Goal: Task Accomplishment & Management: Manage account settings

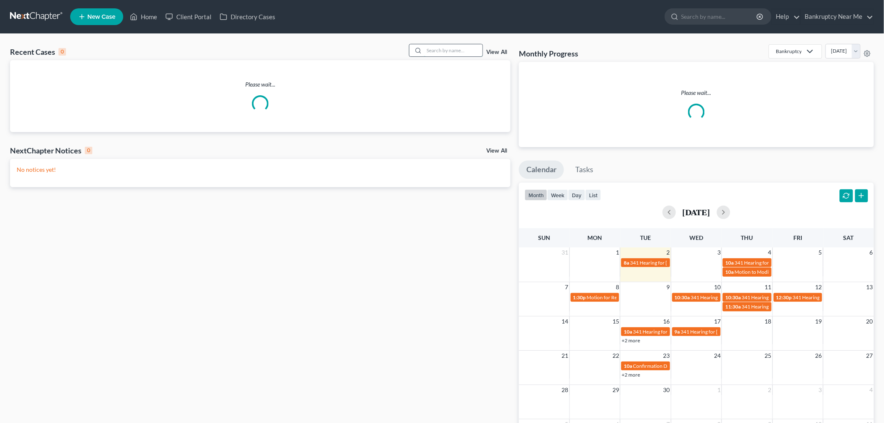
click at [449, 45] on input "search" at bounding box center [453, 50] width 59 height 12
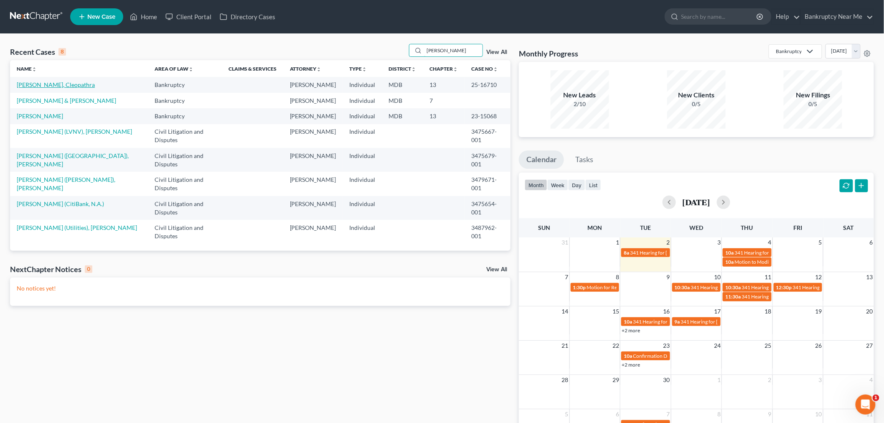
type input "robin"
click at [38, 85] on link "Robinson, Cleopathra" at bounding box center [56, 84] width 78 height 7
select select "3"
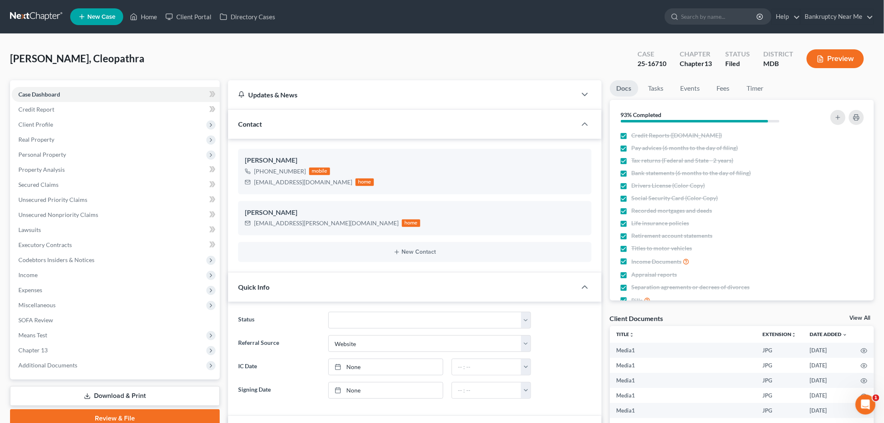
scroll to position [1329, 0]
click at [649, 89] on link "Tasks" at bounding box center [656, 88] width 29 height 16
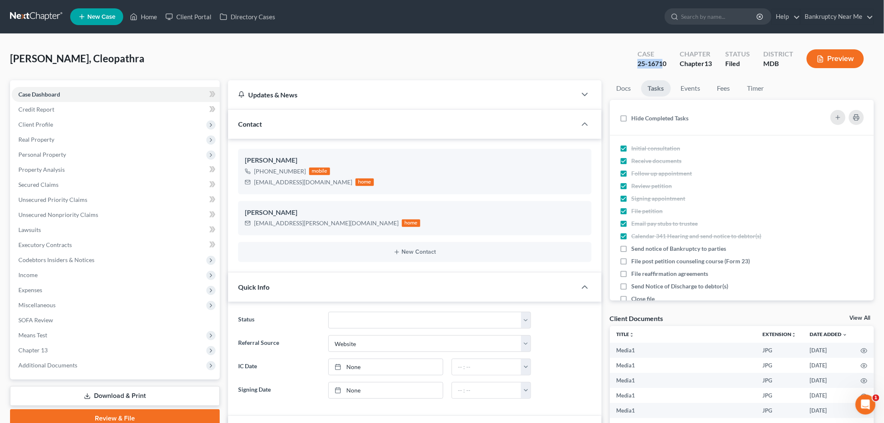
drag, startPoint x: 665, startPoint y: 64, endPoint x: 626, endPoint y: 65, distance: 39.3
click at [626, 65] on div "Robinson, Cleopathra Upgraded Case 25-16710 Chapter Chapter 13 Status Filed Dis…" at bounding box center [442, 62] width 864 height 36
click at [654, 67] on div "25-16710" at bounding box center [652, 64] width 29 height 10
drag, startPoint x: 667, startPoint y: 64, endPoint x: 598, endPoint y: 63, distance: 68.5
click at [598, 63] on div "Robinson, Cleopathra Upgraded Case 25-16710 Chapter Chapter 13 Status Filed Dis…" at bounding box center [442, 62] width 864 height 36
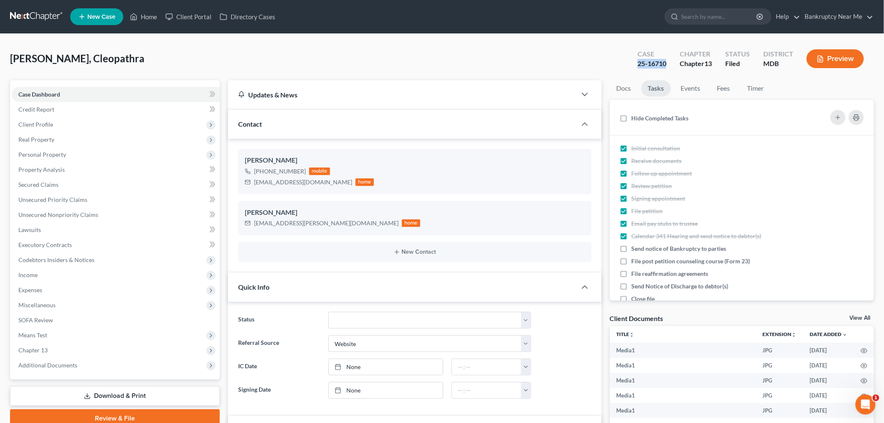
copy div "25-16710"
click at [699, 89] on link "Events" at bounding box center [691, 88] width 33 height 16
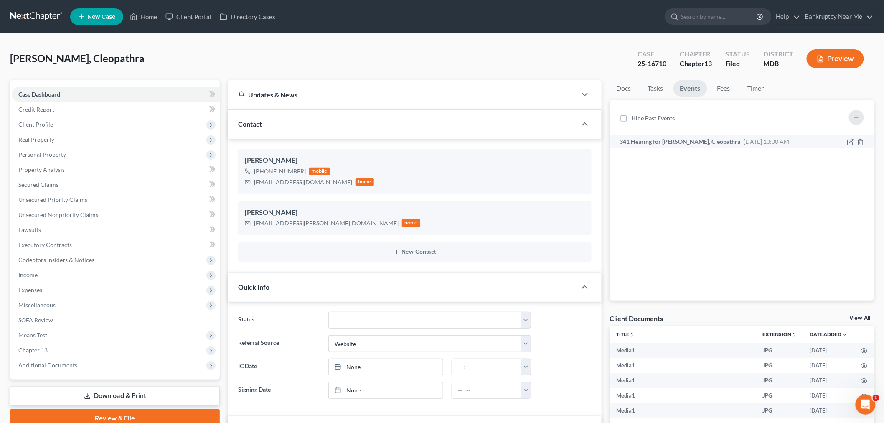
click at [674, 143] on span "341 Hearing for [PERSON_NAME], Cleopathra" at bounding box center [680, 141] width 121 height 7
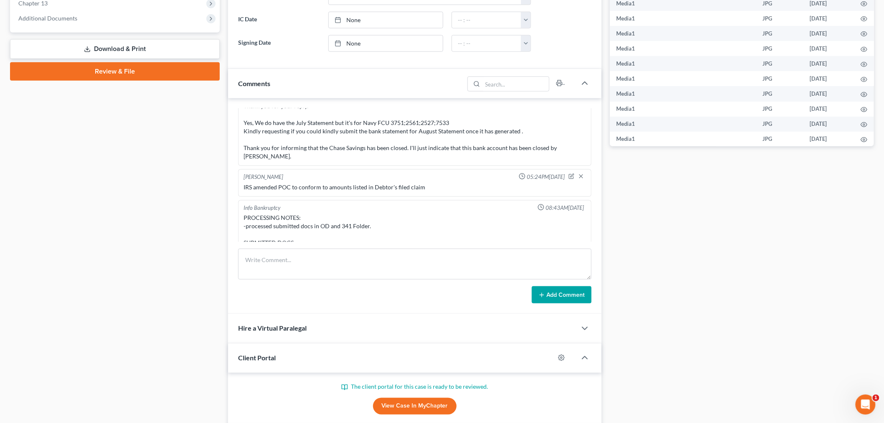
scroll to position [418, 0]
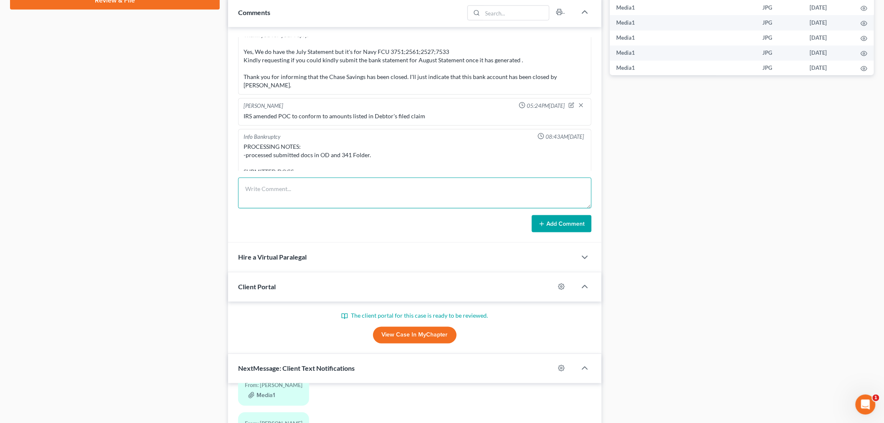
click at [335, 206] on textarea at bounding box center [415, 193] width 354 height 31
click at [344, 196] on textarea at bounding box center [415, 193] width 354 height 31
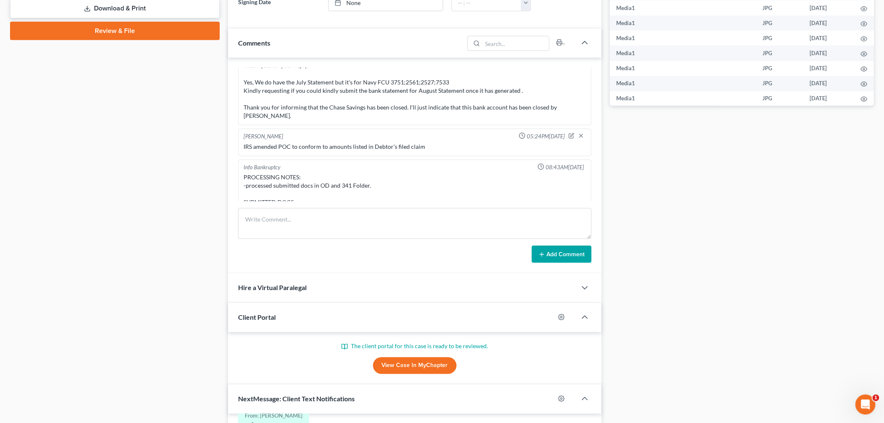
scroll to position [371, 0]
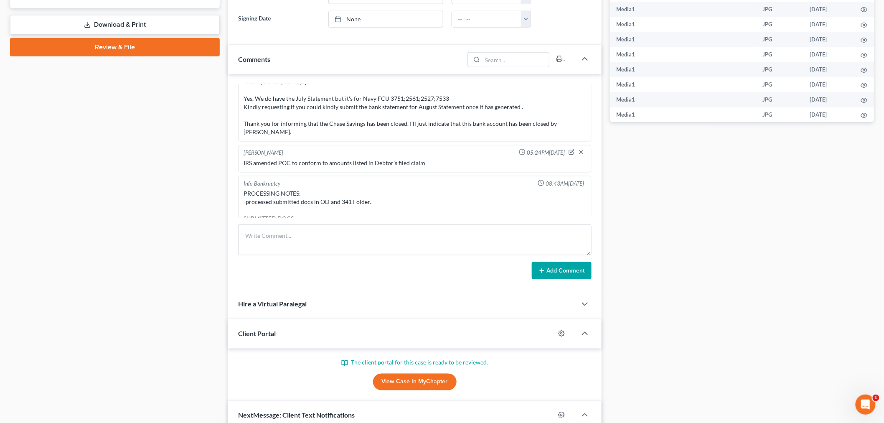
click at [345, 191] on div "PROCESSING NOTES: -processed submitted docs in OD and 341 Folder. SUBMITTED DOC…" at bounding box center [415, 214] width 343 height 50
click at [311, 242] on textarea at bounding box center [415, 239] width 354 height 31
type textarea "t"
type textarea "Trustee Upload DL & SS Card Chase savings 2133 2024 federal & State TR"
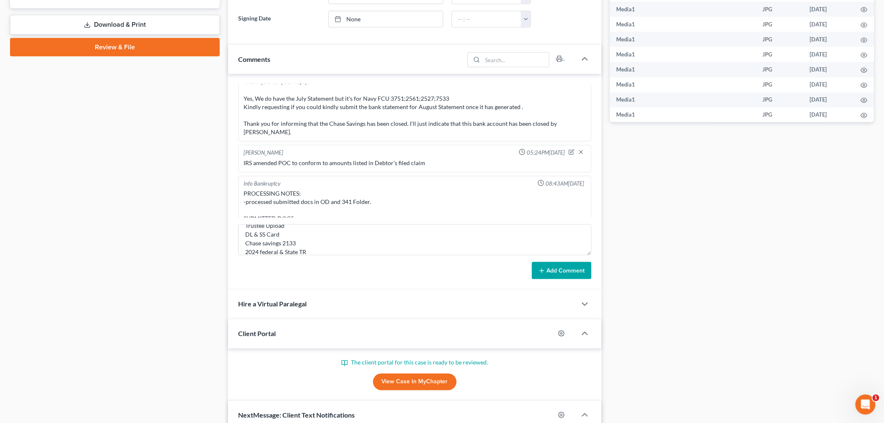
drag, startPoint x: 514, startPoint y: 266, endPoint x: 553, endPoint y: 271, distance: 39.1
click at [515, 266] on div "Add Comment" at bounding box center [415, 271] width 354 height 18
click at [553, 271] on button "Add Comment" at bounding box center [562, 271] width 60 height 18
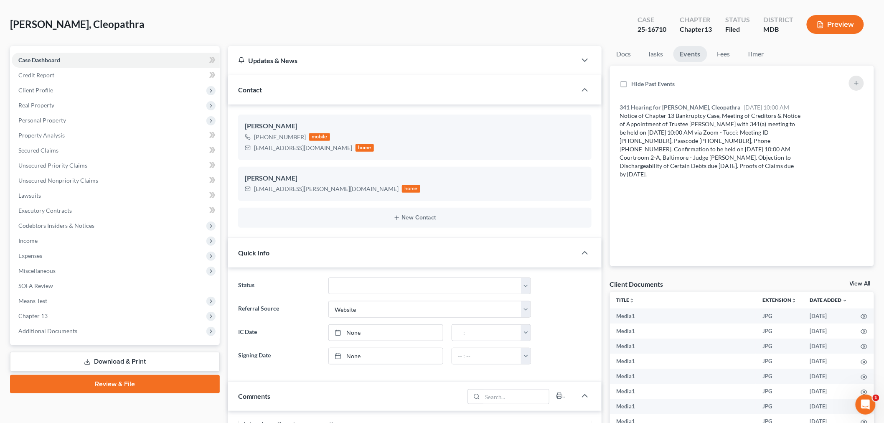
scroll to position [0, 0]
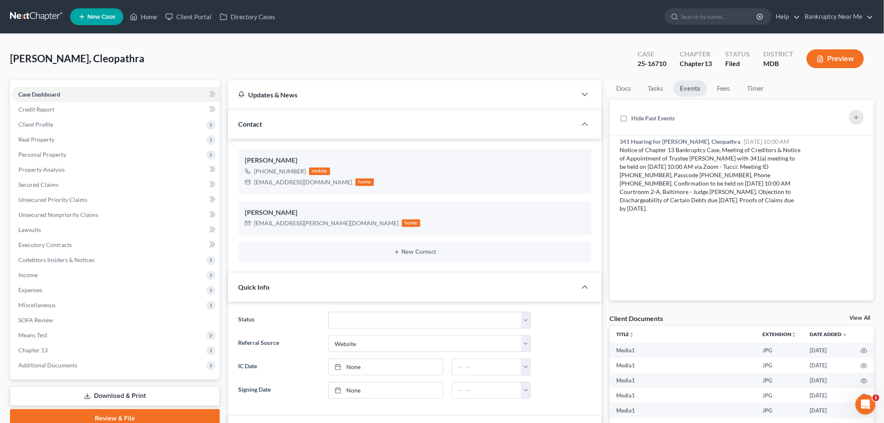
click at [34, 13] on link at bounding box center [36, 16] width 53 height 15
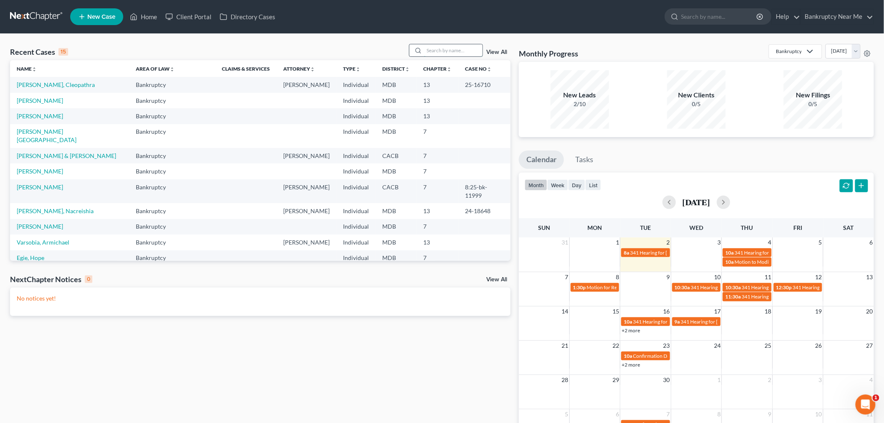
click at [464, 55] on input "search" at bounding box center [453, 50] width 59 height 12
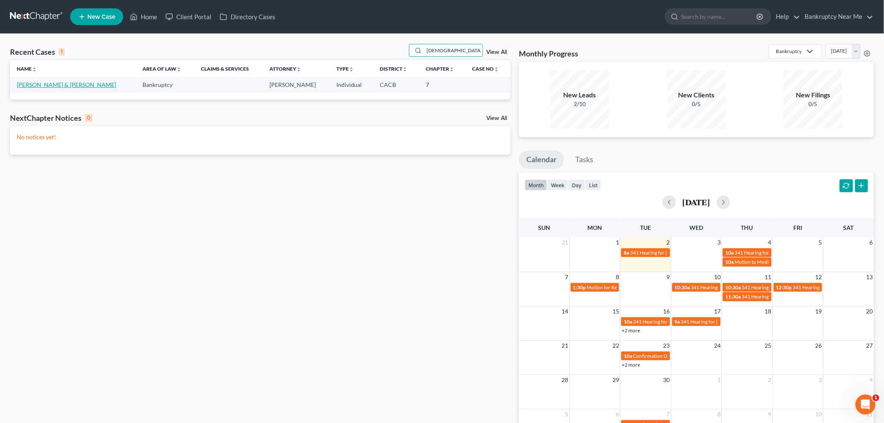
type input "kostel"
click at [31, 86] on link "Kostelnik, Karen & Brent" at bounding box center [66, 84] width 99 height 7
select select "6"
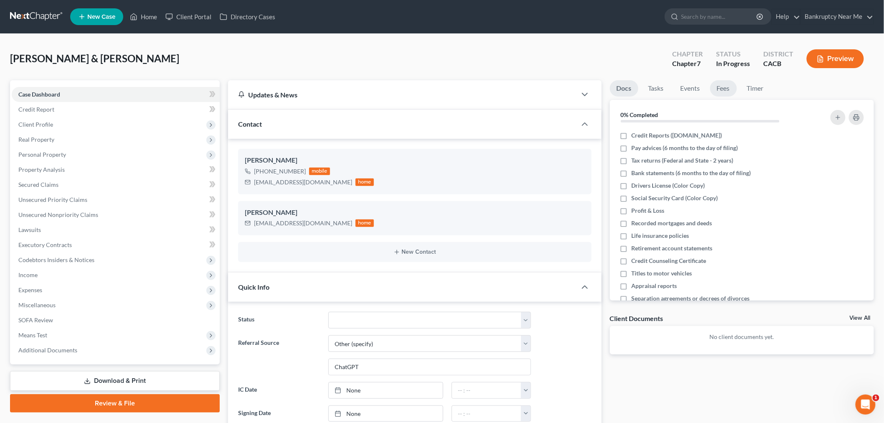
drag, startPoint x: 720, startPoint y: 79, endPoint x: 723, endPoint y: 84, distance: 6.6
click at [720, 79] on div "Kostelnik, Karen & Brent Upgraded Chapter Chapter 7 Status In Progress District…" at bounding box center [442, 62] width 864 height 36
click at [724, 85] on link "Fees" at bounding box center [723, 88] width 27 height 16
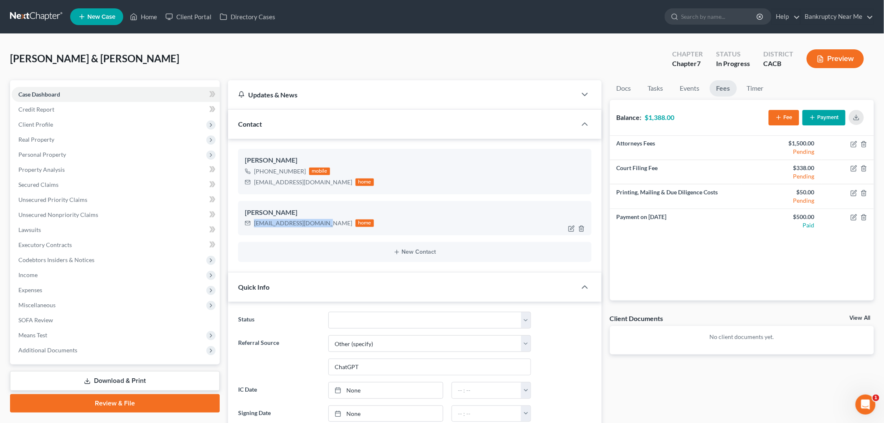
drag, startPoint x: 316, startPoint y: 222, endPoint x: 251, endPoint y: 222, distance: 64.8
click at [251, 222] on div "brentkostelnik@live.com home" at bounding box center [309, 223] width 129 height 11
copy div "brentkostelnik@live.com"
drag, startPoint x: 318, startPoint y: 181, endPoint x: 248, endPoint y: 187, distance: 69.6
click at [248, 187] on div "Karen Kostelnik +1 (775) 230-1944 mobile sierralove95@yahoo.com home" at bounding box center [415, 171] width 354 height 45
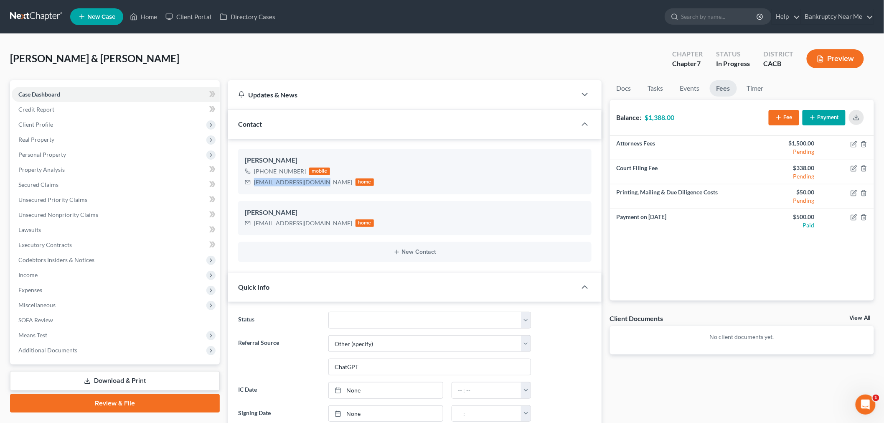
copy div "sierralove95@yahoo.com"
click at [854, 122] on button "button" at bounding box center [856, 117] width 15 height 15
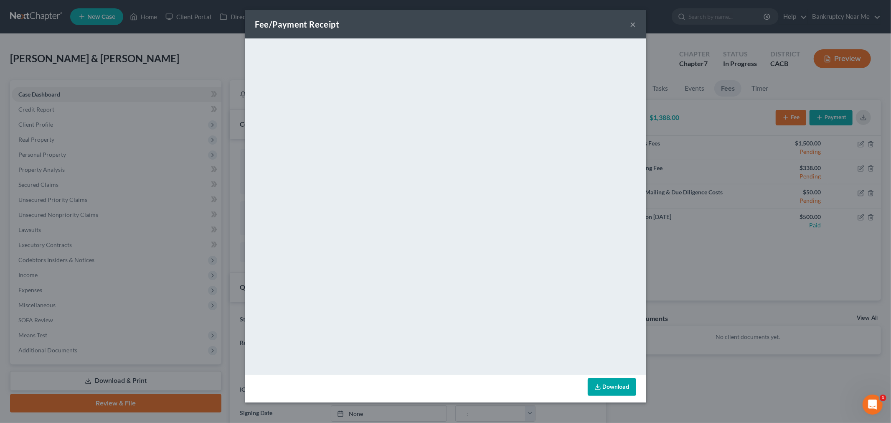
click at [634, 23] on button "×" at bounding box center [634, 24] width 6 height 10
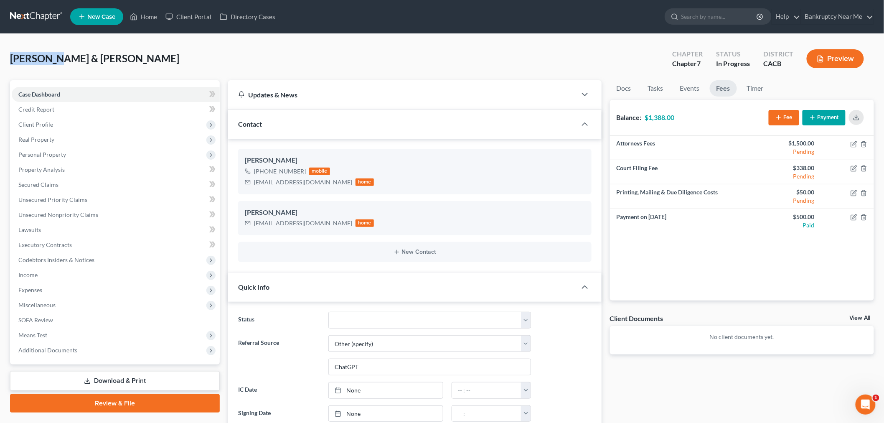
drag, startPoint x: 52, startPoint y: 59, endPoint x: 0, endPoint y: 61, distance: 51.9
copy span "Kostelnik"
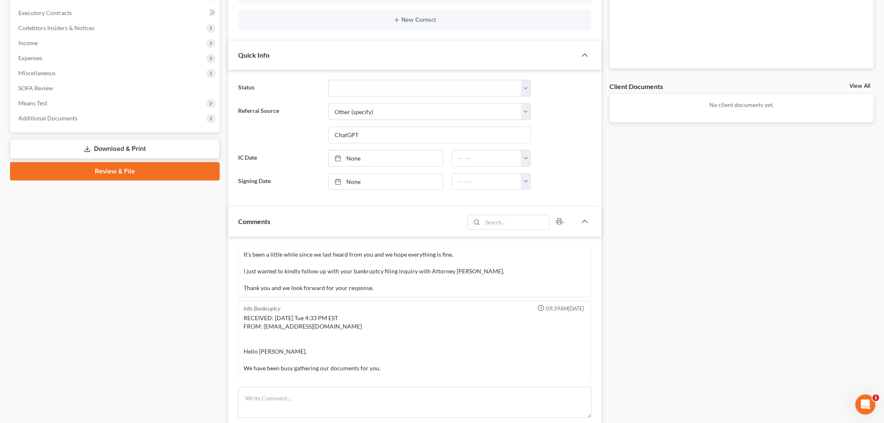
scroll to position [1075, 0]
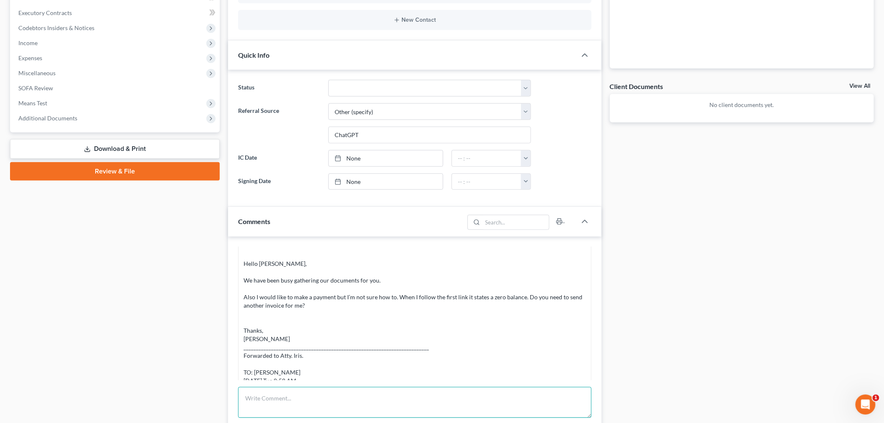
drag, startPoint x: 318, startPoint y: 390, endPoint x: 313, endPoint y: 393, distance: 4.9
click at [316, 391] on textarea at bounding box center [415, 402] width 354 height 31
paste textarea "From: Iris Kwon <iris@bankruptcynearme.org> Sent: Tuesday, September 02, 2025 1…"
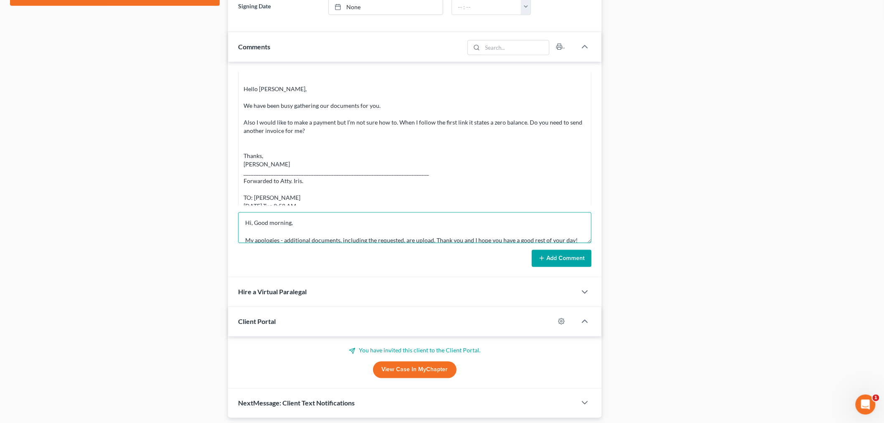
scroll to position [418, 0]
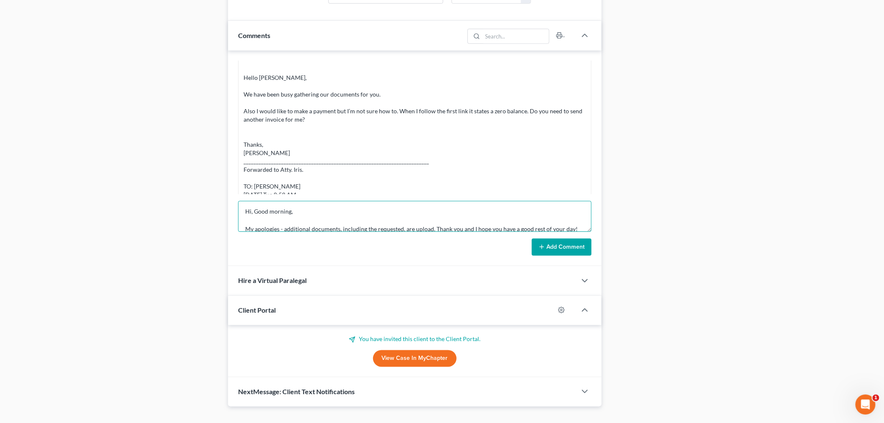
type textarea "From: Iris Kwon <iris@bankruptcynearme.org> Sent: Tuesday, September 02, 2025 1…"
click at [553, 248] on button "Add Comment" at bounding box center [562, 248] width 60 height 18
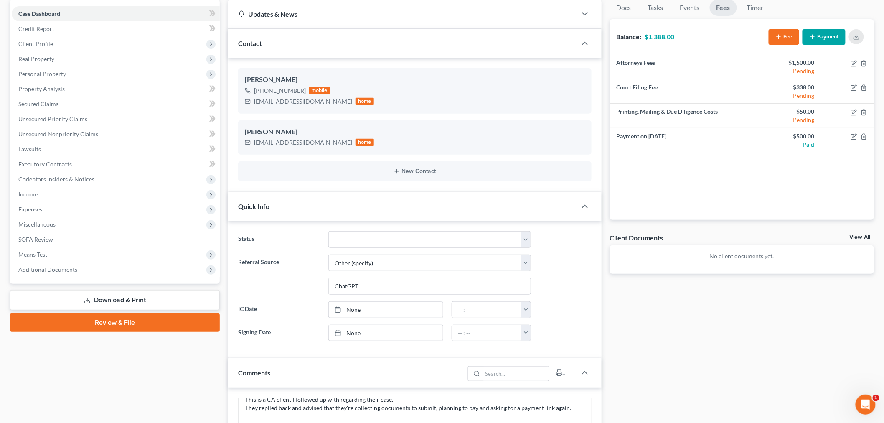
scroll to position [0, 0]
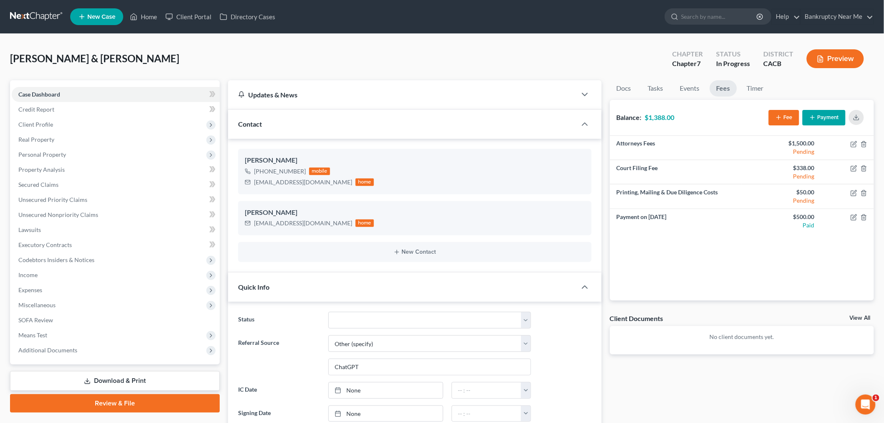
click at [19, 14] on link at bounding box center [36, 16] width 53 height 15
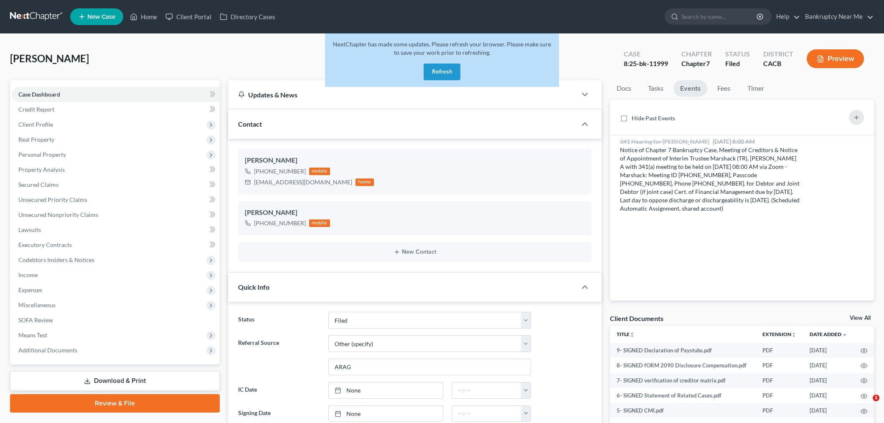
select select "6"
select select "0"
click at [29, 128] on span "Client Profile" at bounding box center [116, 124] width 208 height 15
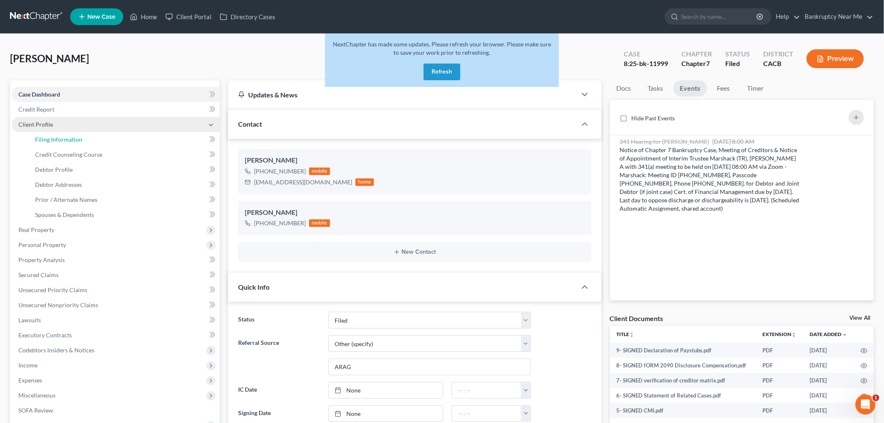
drag, startPoint x: 54, startPoint y: 141, endPoint x: 107, endPoint y: 130, distance: 54.2
click at [53, 141] on span "Filing Information" at bounding box center [58, 139] width 47 height 7
select select "1"
select select "0"
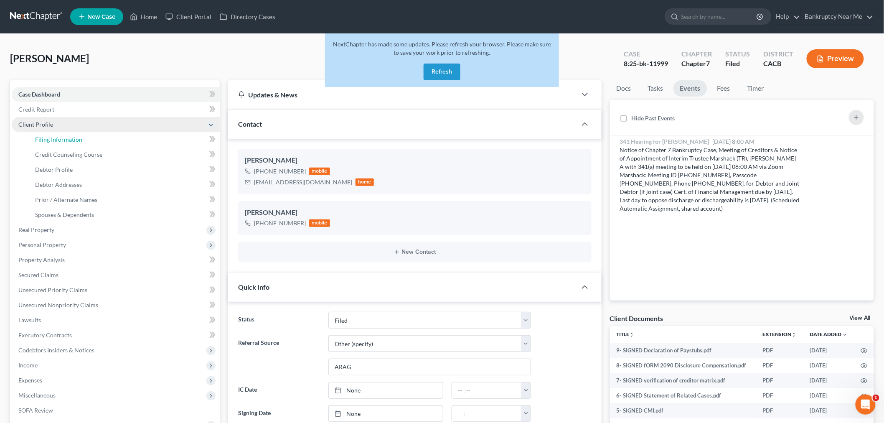
select select "0"
select select "4"
select select "0"
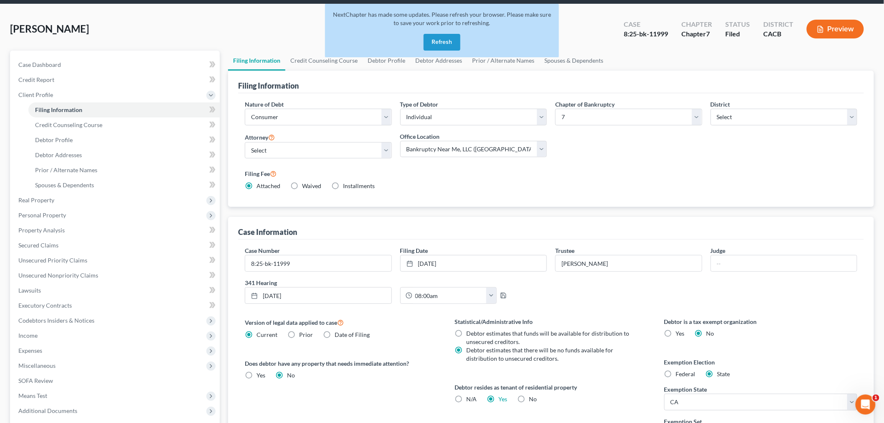
scroll to position [46, 0]
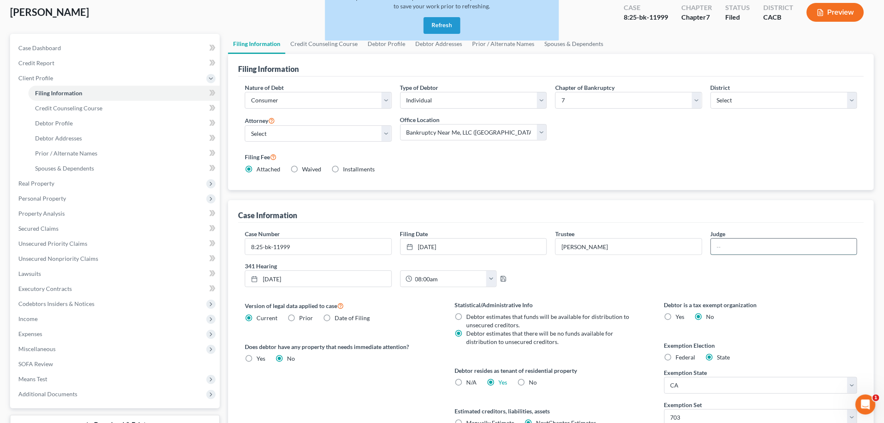
click at [753, 246] on input "text" at bounding box center [784, 247] width 146 height 16
type input "[PERSON_NAME]"
click at [499, 283] on div "08:00am 12:00am 12:30am 1:00am 1:30am 2:00am 2:30am 3:00am 3:30am 4:00am 4:30am…" at bounding box center [473, 278] width 155 height 17
click at [500, 278] on icon "button" at bounding box center [503, 278] width 7 height 7
click at [446, 25] on button "Refresh" at bounding box center [442, 25] width 37 height 17
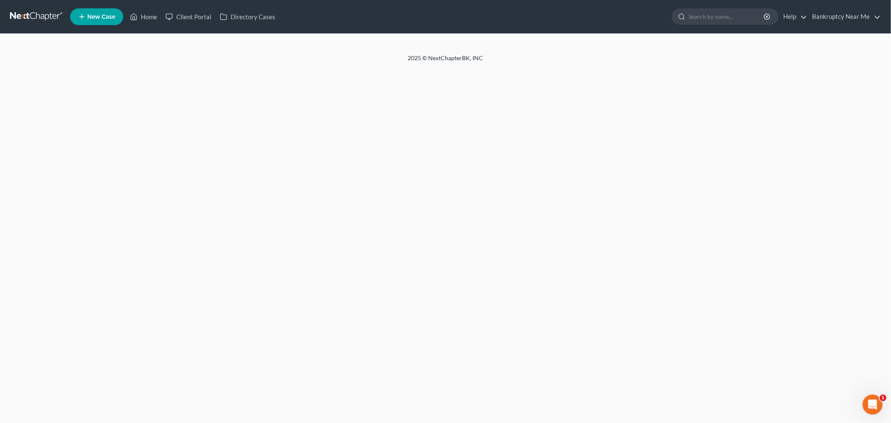
select select "1"
select select "0"
select select "4"
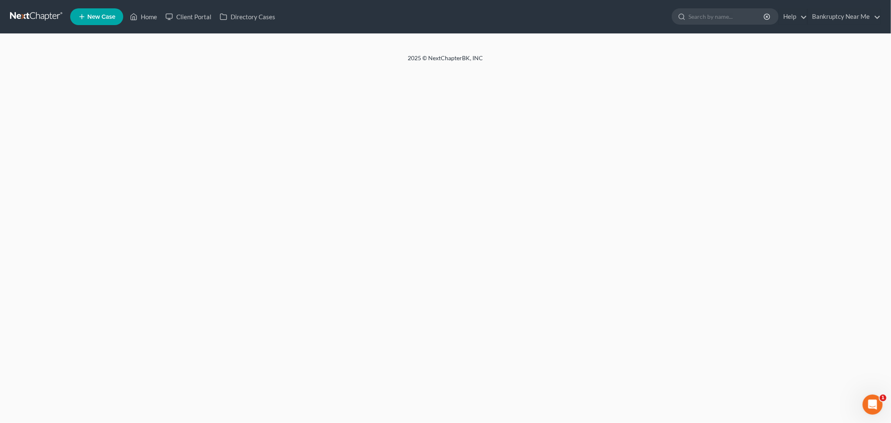
select select "0"
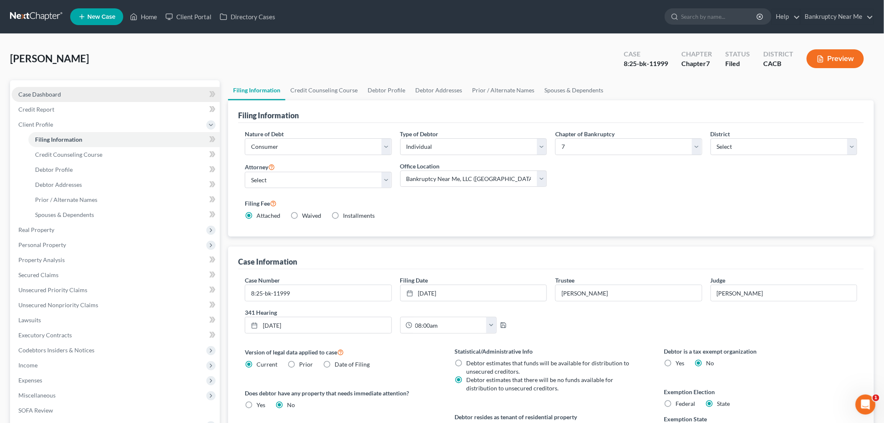
click at [113, 91] on link "Case Dashboard" at bounding box center [116, 94] width 208 height 15
select select "6"
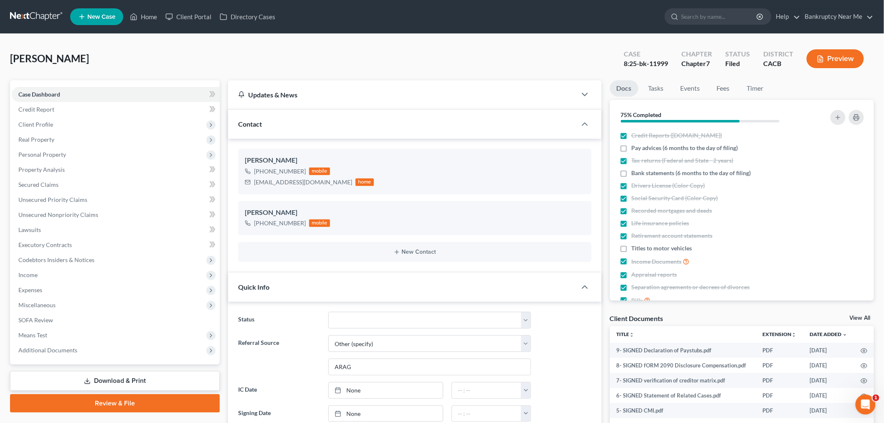
scroll to position [6124, 0]
click at [662, 87] on link "Tasks" at bounding box center [656, 88] width 29 height 16
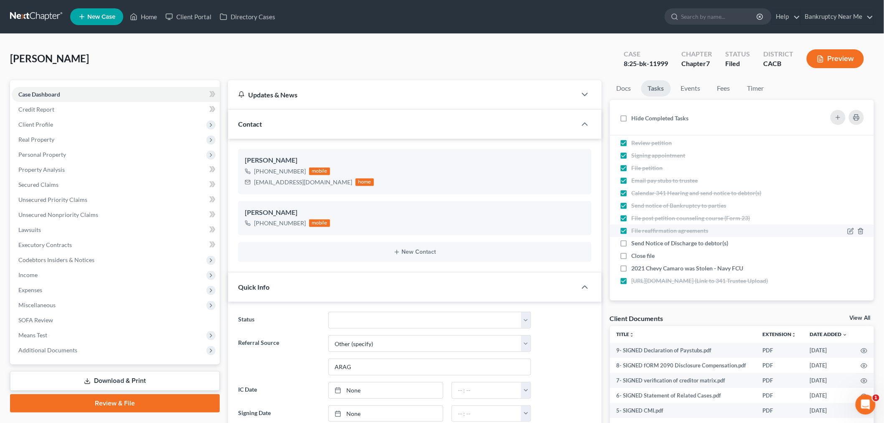
scroll to position [51, 0]
click at [511, 70] on div "[PERSON_NAME] Upgraded Case 8:25-bk-11999 Chapter Chapter 7 Status Filed Distri…" at bounding box center [442, 62] width 864 height 36
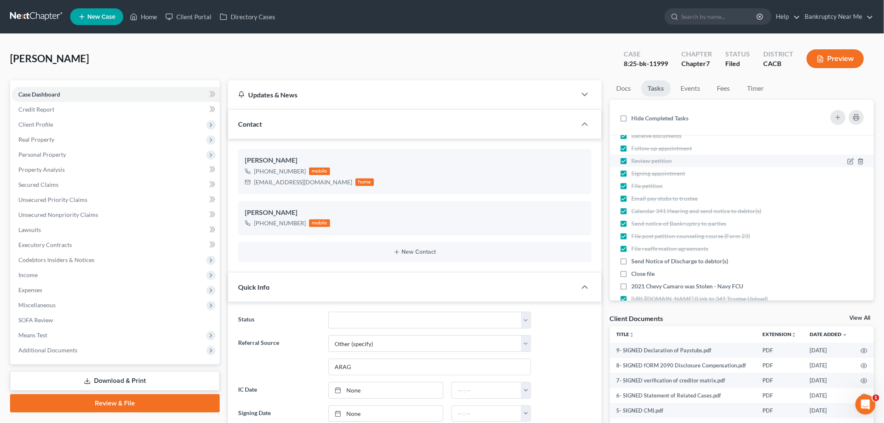
scroll to position [0, 0]
click at [707, 90] on link "Events" at bounding box center [691, 88] width 33 height 16
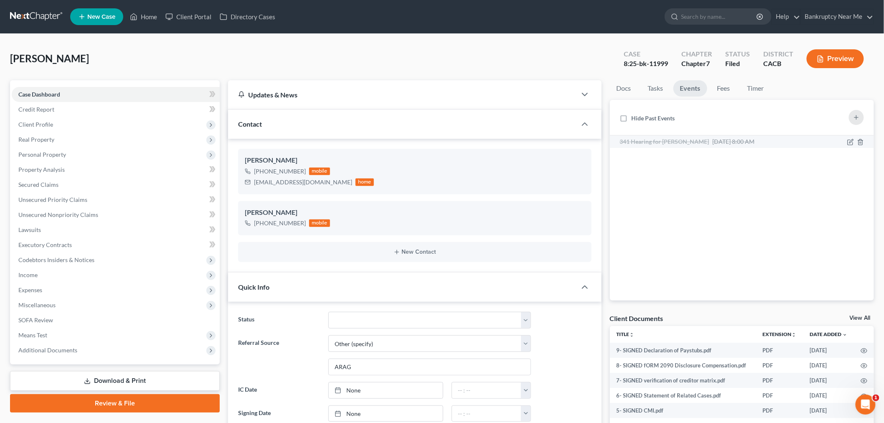
click at [755, 143] on span "Sep 2, 2025 8:00 AM" at bounding box center [734, 141] width 42 height 7
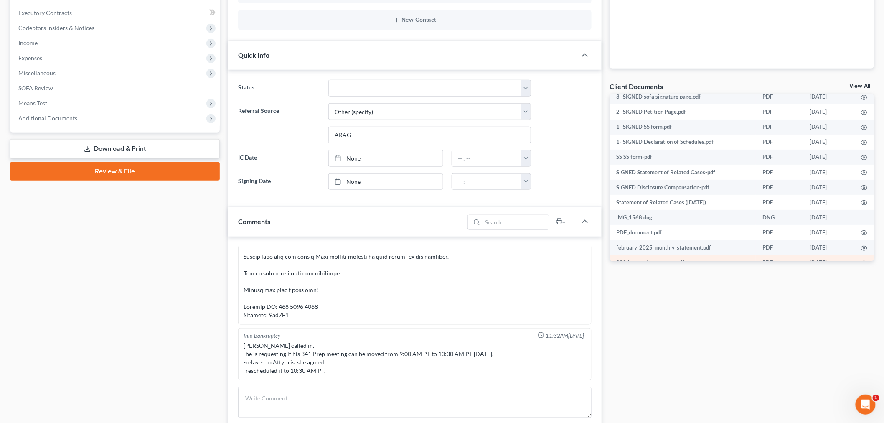
scroll to position [139, 0]
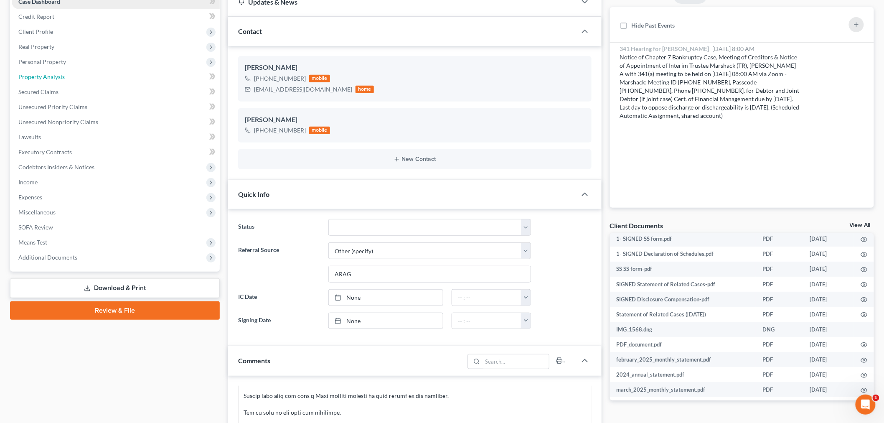
click at [60, 76] on span "Property Analysis" at bounding box center [41, 76] width 46 height 7
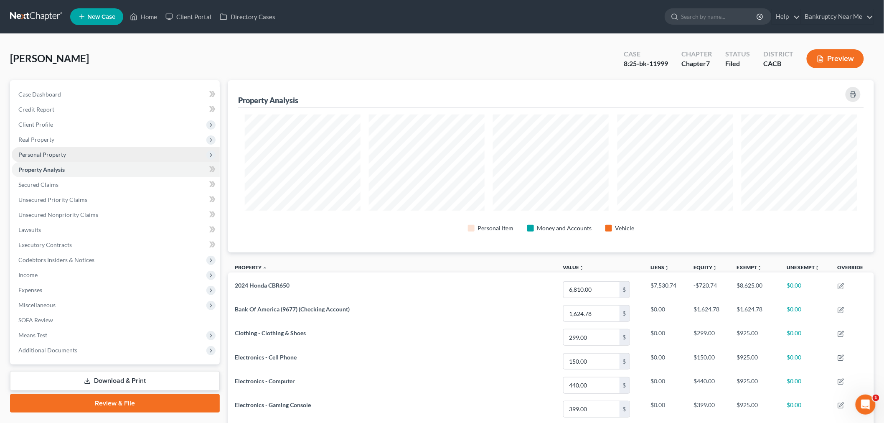
click at [59, 148] on span "Personal Property" at bounding box center [116, 154] width 208 height 15
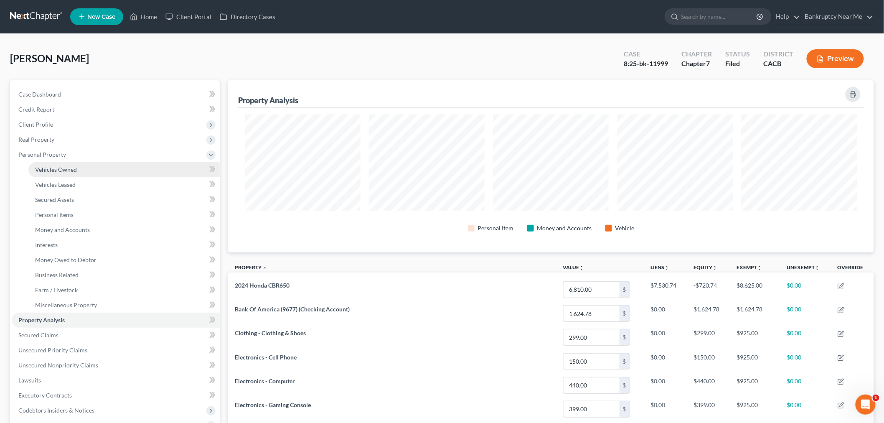
click at [56, 163] on link "Vehicles Owned" at bounding box center [123, 169] width 191 height 15
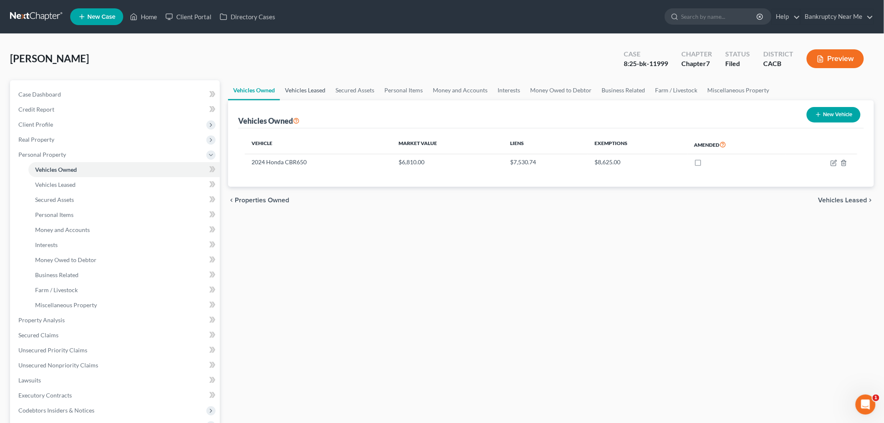
click at [313, 89] on link "Vehicles Leased" at bounding box center [305, 90] width 51 height 20
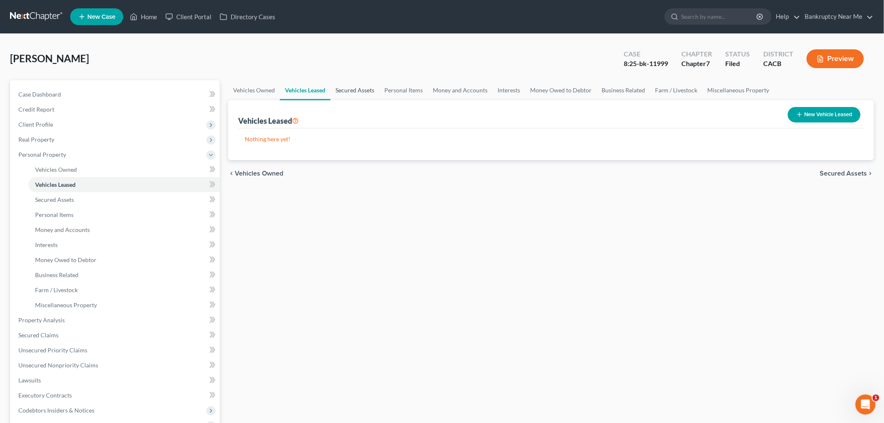
click at [357, 93] on link "Secured Assets" at bounding box center [355, 90] width 49 height 20
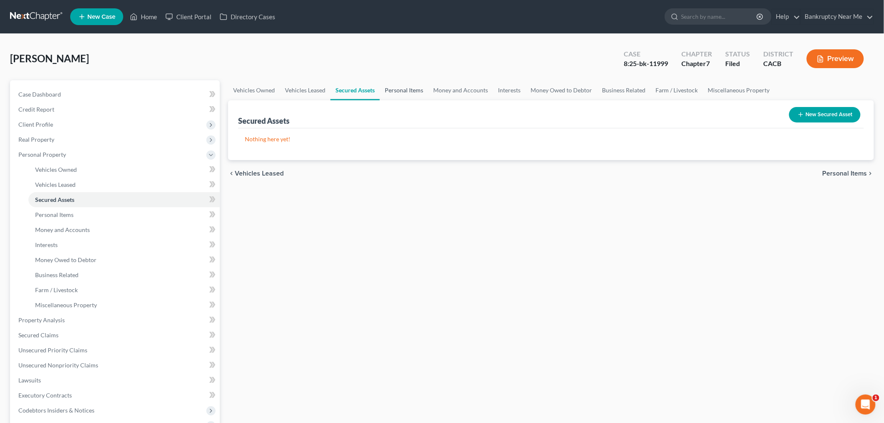
click at [382, 90] on link "Personal Items" at bounding box center [404, 90] width 48 height 20
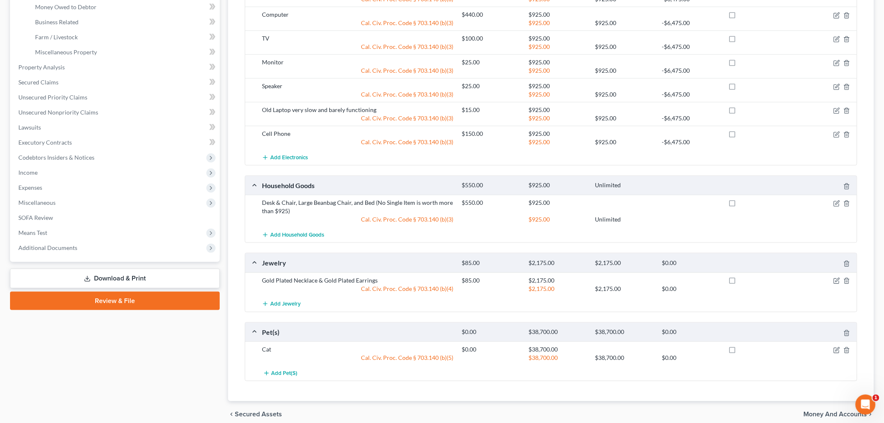
scroll to position [278, 0]
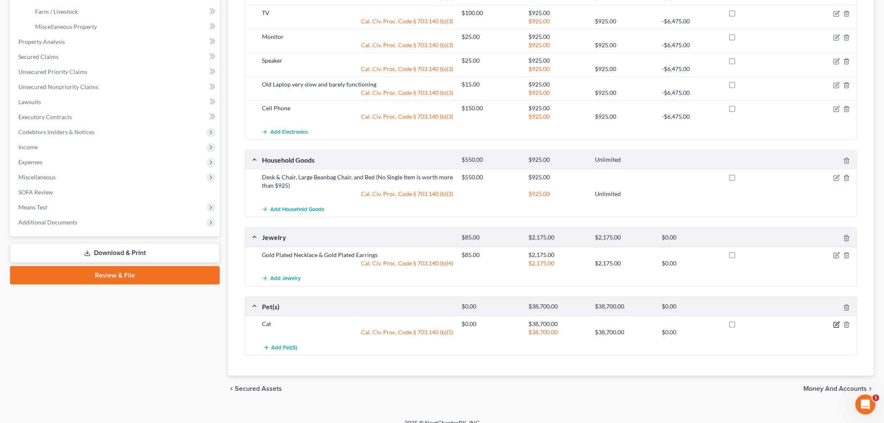
click at [836, 323] on icon "button" at bounding box center [837, 324] width 7 height 7
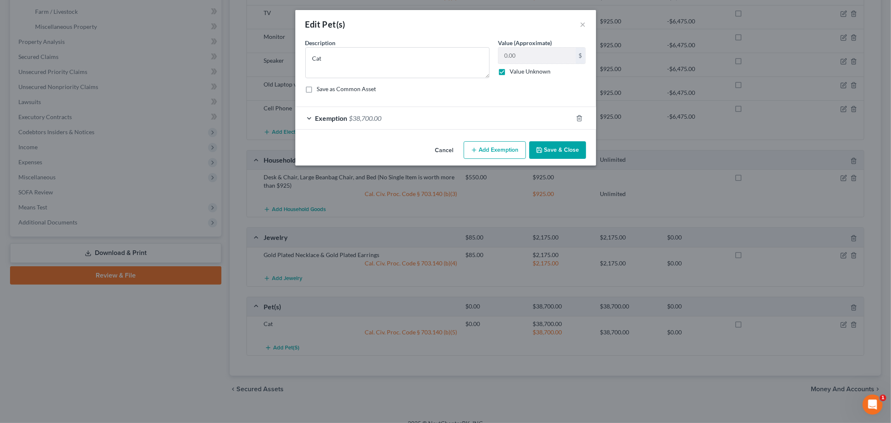
click at [518, 110] on div "Exemption $38,700.00" at bounding box center [434, 118] width 278 height 22
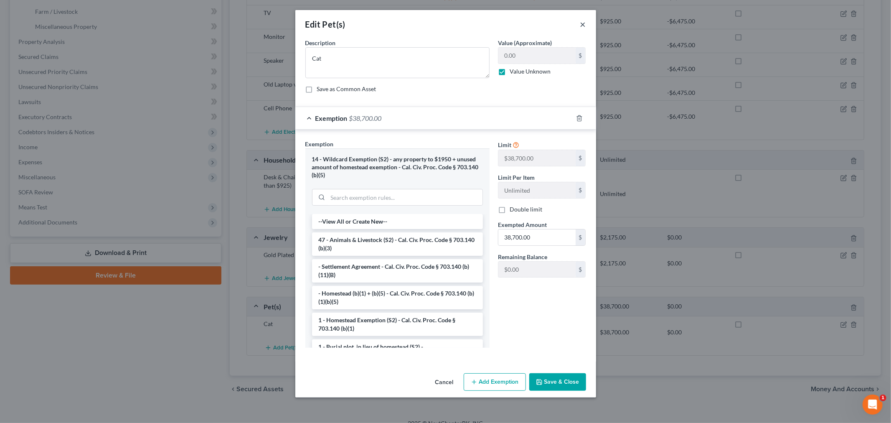
click at [585, 25] on button "×" at bounding box center [584, 24] width 6 height 10
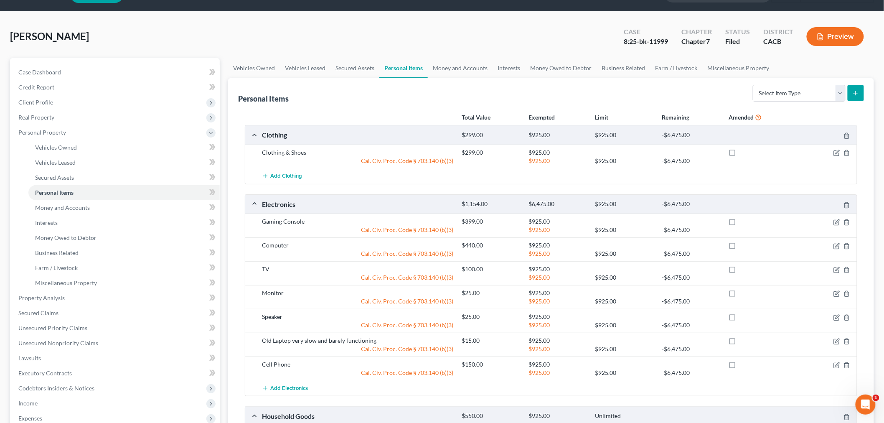
scroll to position [0, 0]
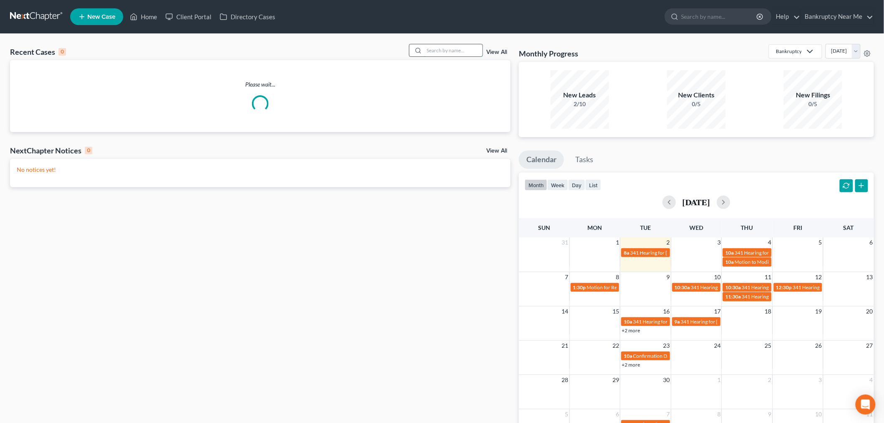
click at [456, 53] on input "search" at bounding box center [453, 50] width 59 height 12
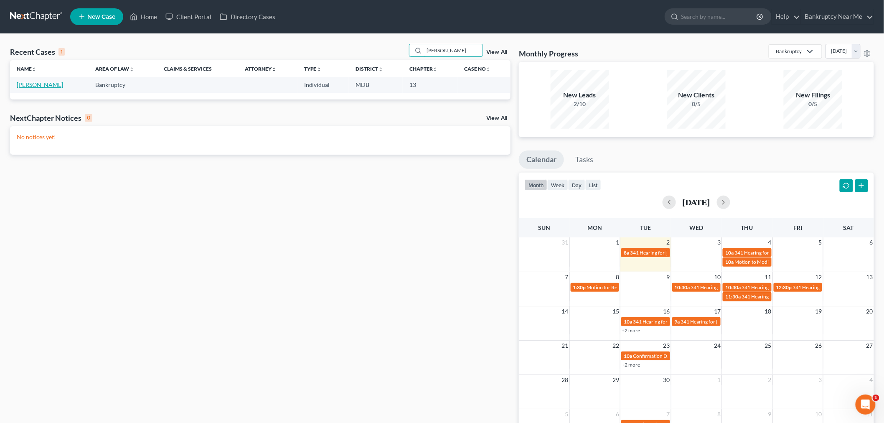
type input "[PERSON_NAME]"
click at [41, 85] on link "[PERSON_NAME]" at bounding box center [40, 84] width 46 height 7
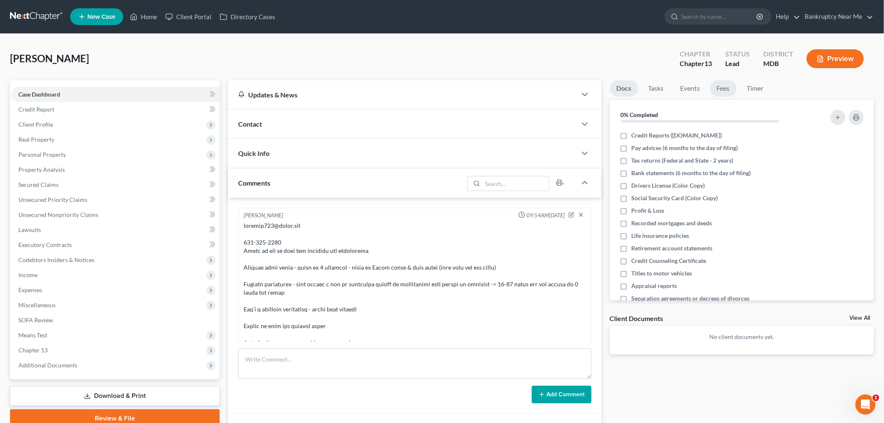
scroll to position [990, 0]
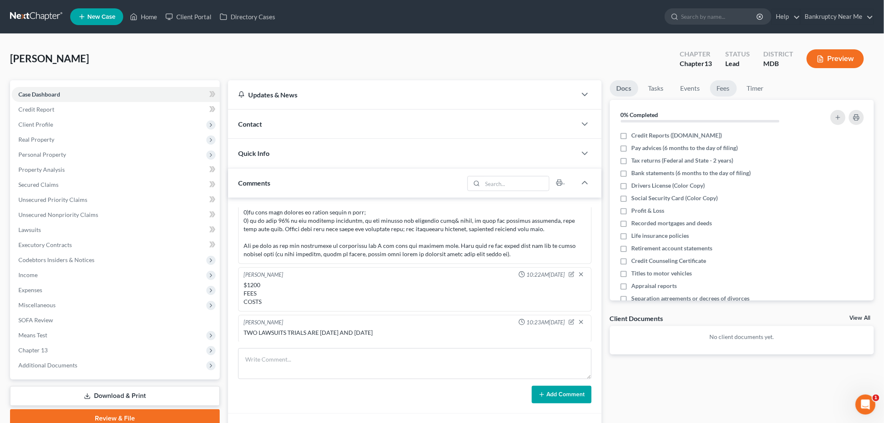
click at [717, 87] on link "Fees" at bounding box center [723, 88] width 27 height 16
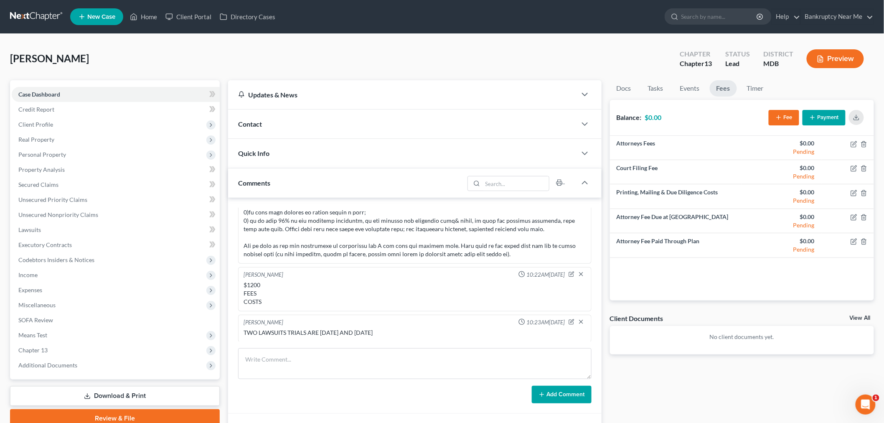
click at [835, 116] on button "Payment" at bounding box center [824, 117] width 43 height 15
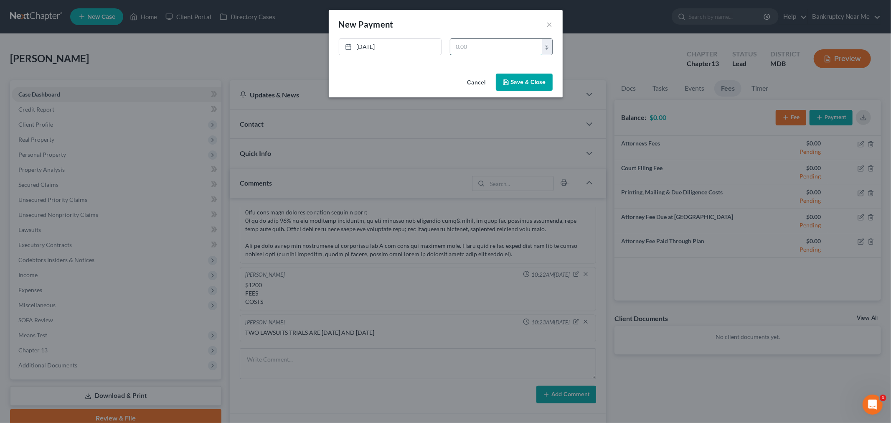
click at [486, 42] on input "text" at bounding box center [497, 47] width 92 height 16
type input "500"
click at [514, 79] on button "Save & Close" at bounding box center [524, 83] width 57 height 18
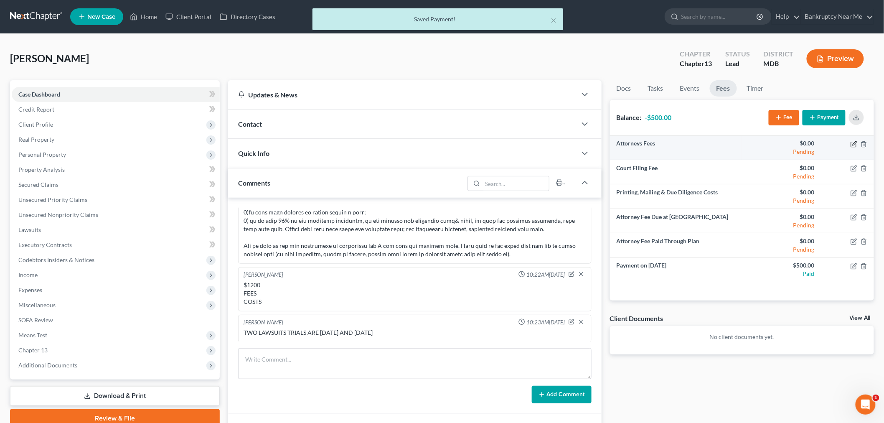
click at [853, 144] on icon "button" at bounding box center [855, 143] width 4 height 4
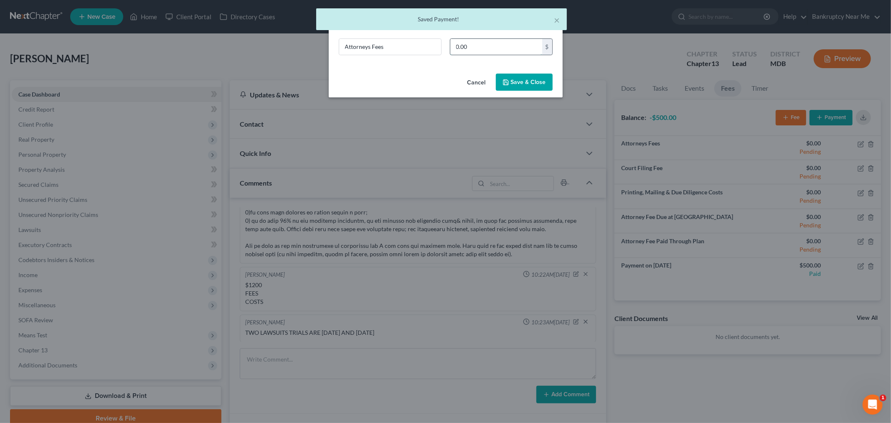
click at [478, 41] on input "0.00" at bounding box center [497, 47] width 92 height 16
type input "1,200"
click at [537, 87] on button "Save & Close" at bounding box center [524, 83] width 57 height 18
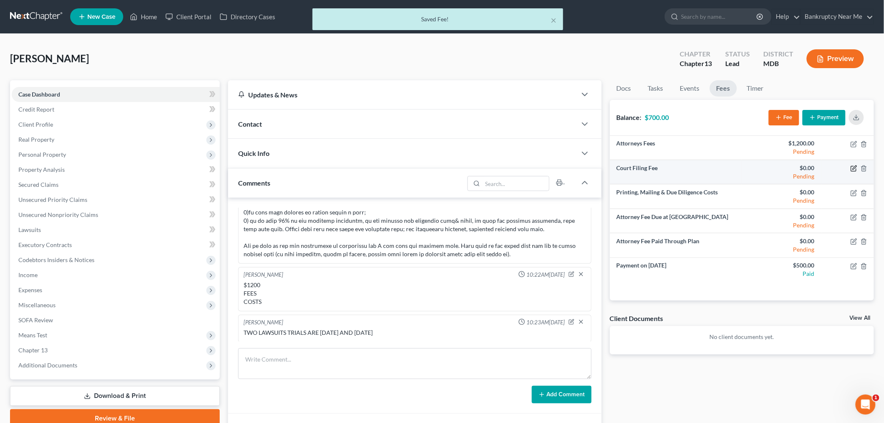
click at [853, 167] on icon "button" at bounding box center [854, 168] width 7 height 7
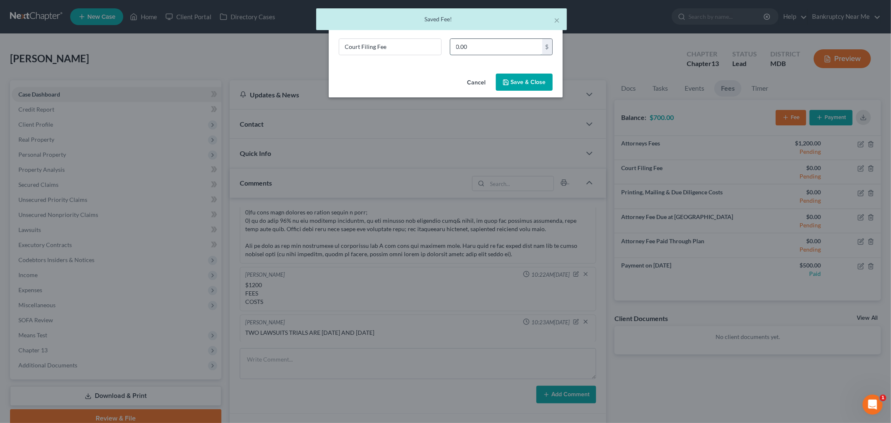
click at [490, 51] on input "0.00" at bounding box center [497, 47] width 92 height 16
type input "338"
click at [515, 78] on button "Save & Close" at bounding box center [524, 83] width 57 height 18
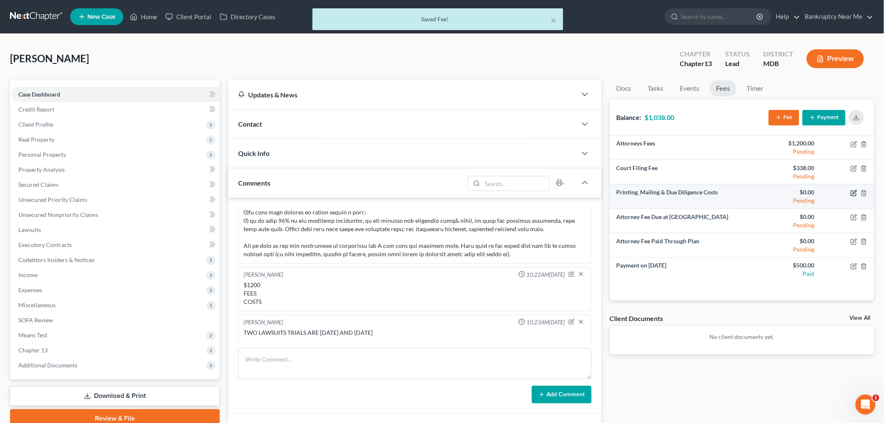
click at [852, 193] on icon "button" at bounding box center [854, 193] width 7 height 7
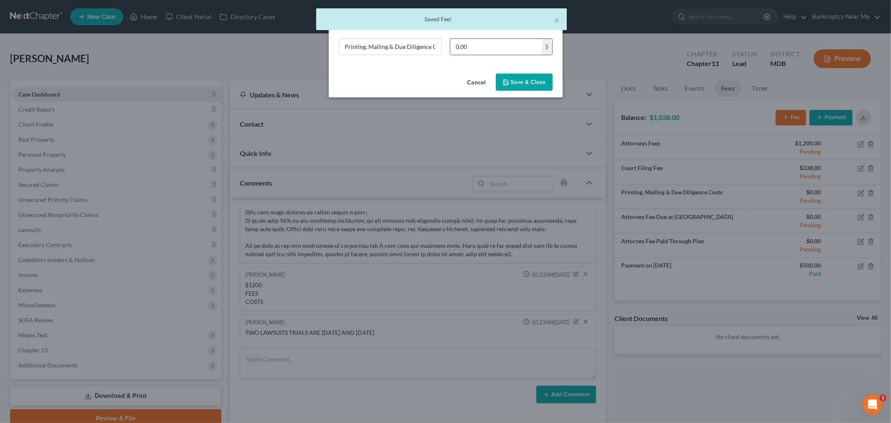
click at [466, 49] on input "0.00" at bounding box center [497, 47] width 92 height 16
type input "50"
click at [526, 84] on button "Save & Close" at bounding box center [524, 83] width 57 height 18
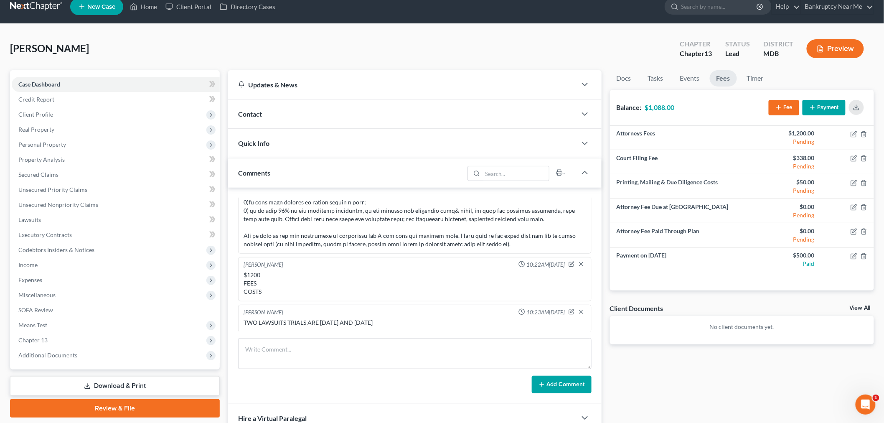
scroll to position [0, 0]
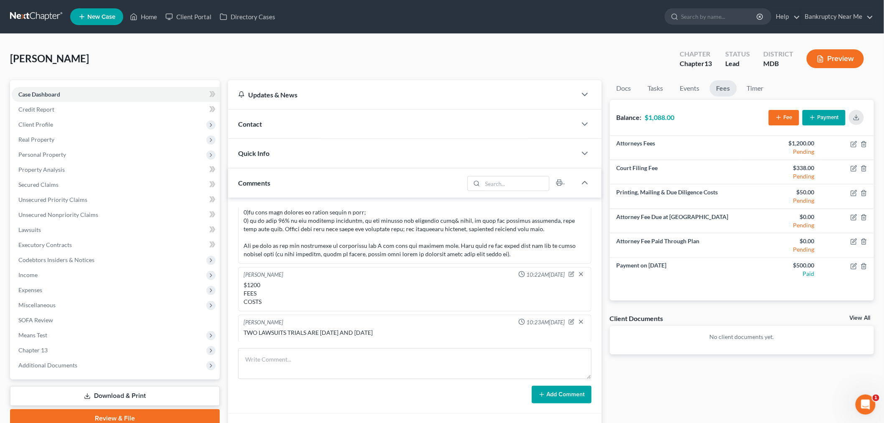
click at [331, 149] on div "Quick Info" at bounding box center [402, 153] width 349 height 29
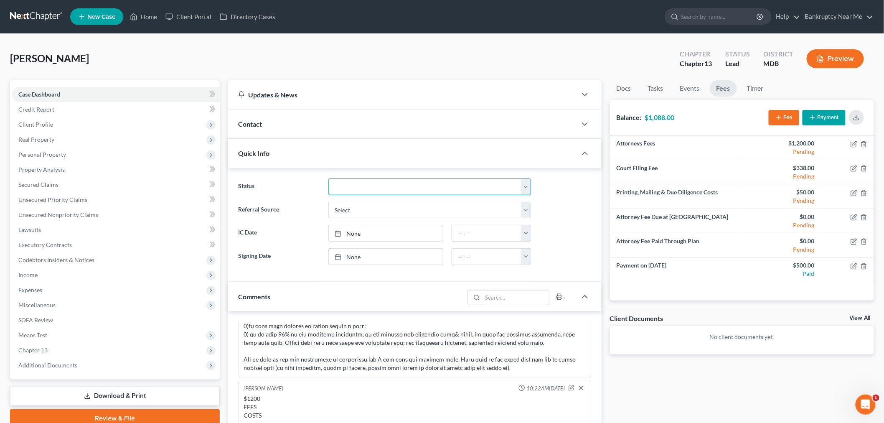
click at [372, 189] on select "Discharged Discharged & Reported Discharge Litigation Dismissal Notice Dismisse…" at bounding box center [429, 186] width 203 height 17
select select "9"
click at [328, 178] on select "Discharged Discharged & Reported Discharge Litigation Dismissal Notice Dismisse…" at bounding box center [429, 186] width 203 height 17
drag, startPoint x: 620, startPoint y: 382, endPoint x: 627, endPoint y: 368, distance: 15.7
click at [619, 381] on div "Docs Tasks Events Fees Timer 0% Completed Nothing here yet! Credit Reports (www…" at bounding box center [742, 347] width 273 height 535
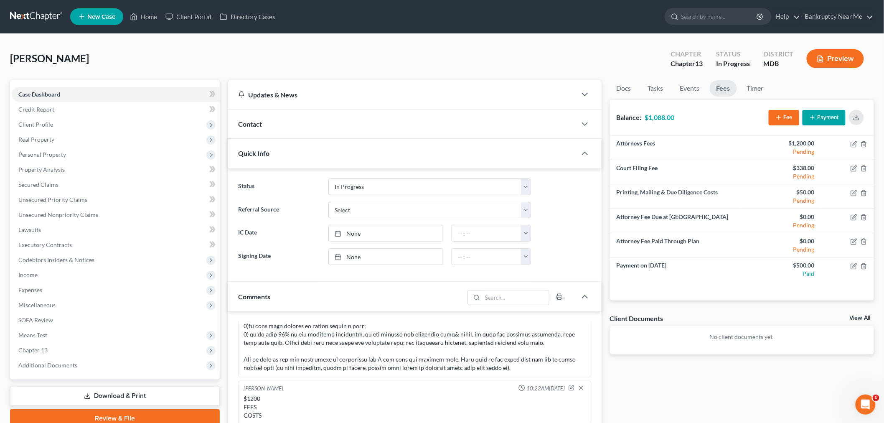
click at [373, 126] on div "Contact" at bounding box center [402, 123] width 349 height 29
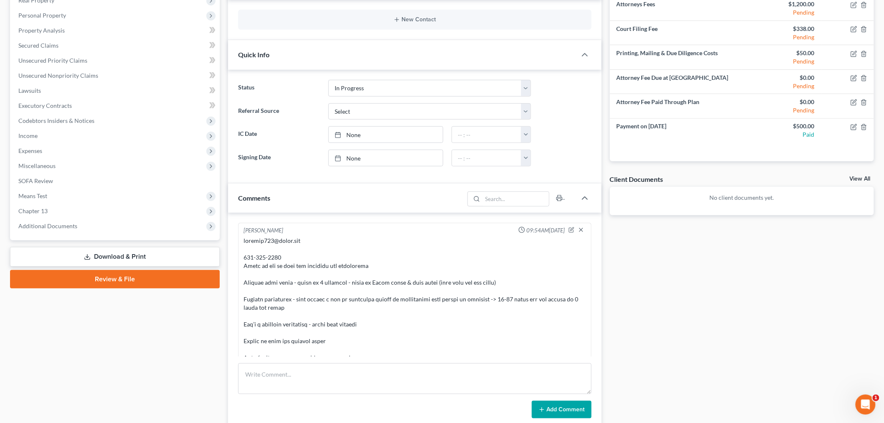
drag, startPoint x: 296, startPoint y: 237, endPoint x: 307, endPoint y: 239, distance: 11.5
drag, startPoint x: 308, startPoint y: 239, endPoint x: 239, endPoint y: 240, distance: 69.0
click at [234, 243] on div "Iris Kwon 09:54AM, 08/28/2025 Iris Kwon 09:54AM, 08/28/2025 On Thu, Apr 27, 202…" at bounding box center [415, 321] width 374 height 216
copy div "lporter186@gmail.com"
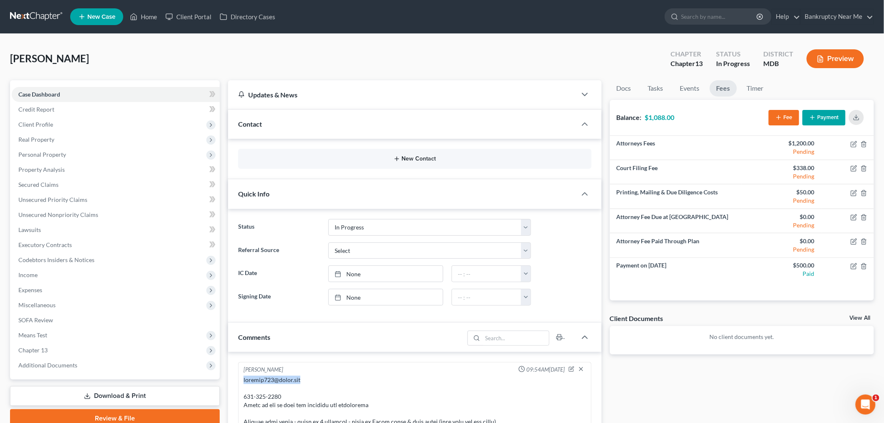
click at [416, 159] on button "New Contact" at bounding box center [415, 158] width 340 height 7
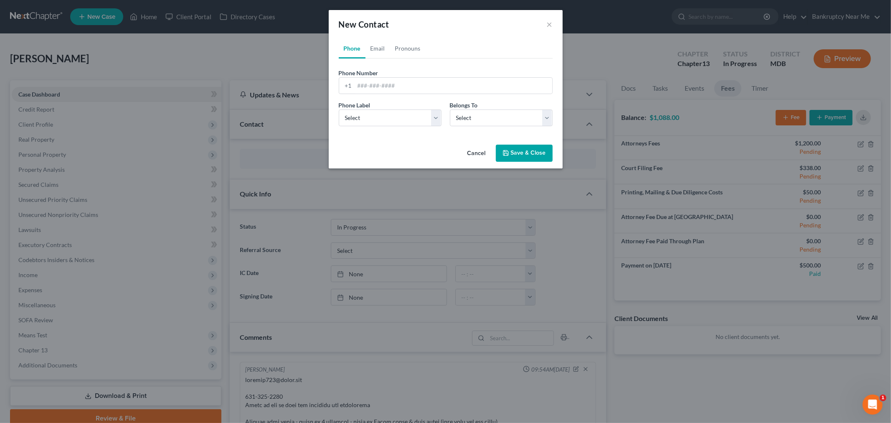
click at [387, 74] on div "Phone Number * +1" at bounding box center [446, 81] width 222 height 25
click at [374, 48] on link "Email" at bounding box center [378, 48] width 25 height 20
click at [379, 92] on input "email" at bounding box center [454, 86] width 198 height 16
paste input "lporter186@gmail.com"
type input "lporter186@gmail.com"
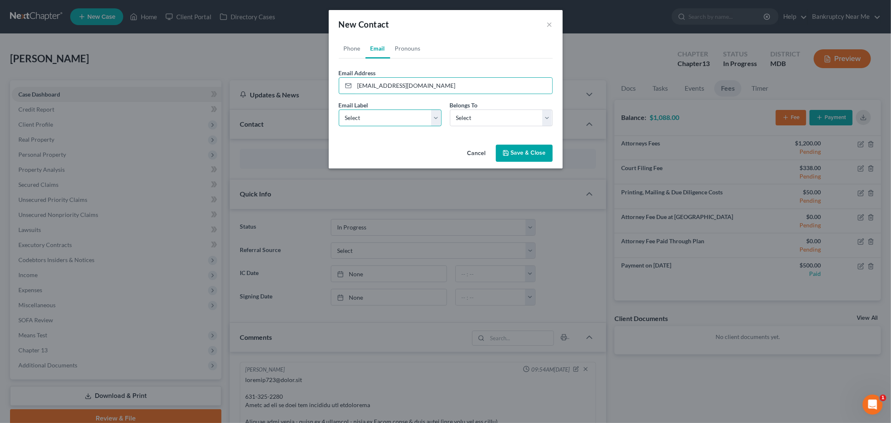
drag, startPoint x: 364, startPoint y: 115, endPoint x: 368, endPoint y: 126, distance: 12.0
click at [364, 115] on select "Select Home Work Other" at bounding box center [390, 117] width 103 height 17
select select "0"
click at [339, 109] on select "Select Home Work Other" at bounding box center [390, 117] width 103 height 17
drag, startPoint x: 463, startPoint y: 117, endPoint x: 465, endPoint y: 125, distance: 8.6
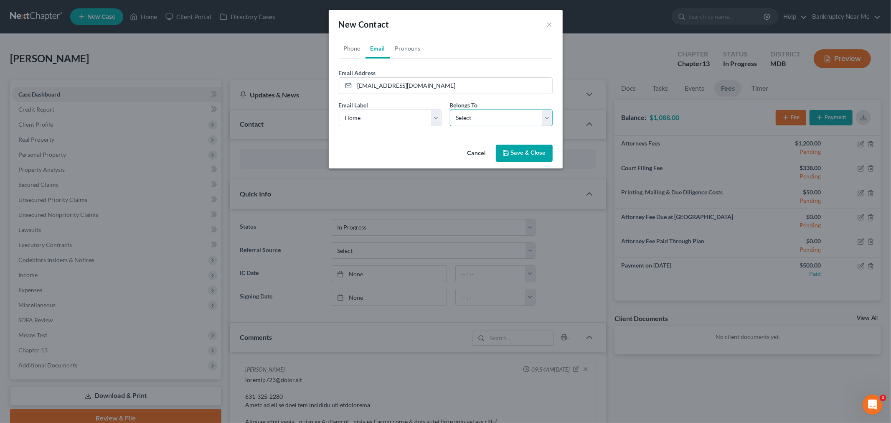
click at [463, 117] on select "Select Client Other" at bounding box center [501, 117] width 103 height 17
select select "0"
click at [450, 109] on select "Select Client Other" at bounding box center [501, 117] width 103 height 17
select select "0"
click at [346, 41] on link "Phone" at bounding box center [352, 48] width 27 height 20
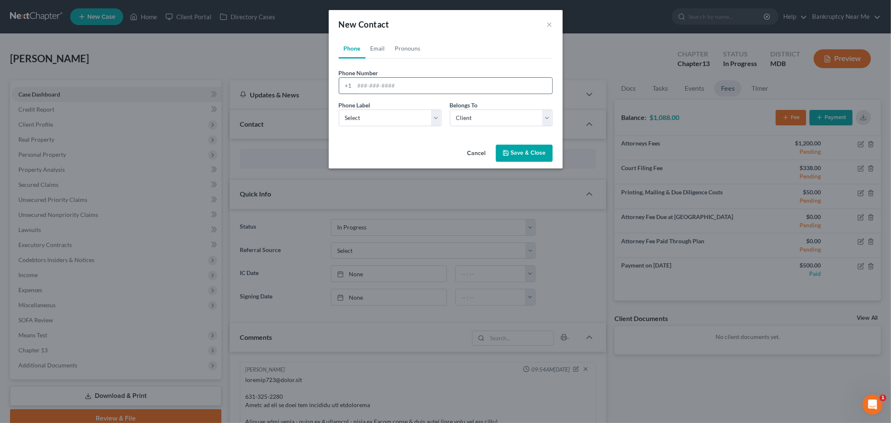
click at [371, 84] on input "tel" at bounding box center [454, 86] width 198 height 16
type input "2405048176"
click at [417, 123] on select "Select Mobile Home Work Other" at bounding box center [390, 117] width 103 height 17
select select "0"
click at [339, 109] on select "Select Mobile Home Work Other" at bounding box center [390, 117] width 103 height 17
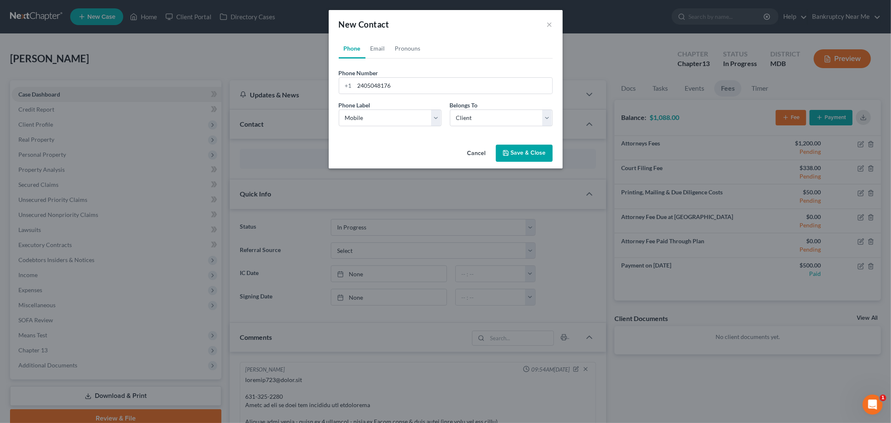
click at [511, 162] on div "Cancel Save & Close" at bounding box center [446, 155] width 234 height 28
click at [516, 156] on button "Save & Close" at bounding box center [524, 154] width 57 height 18
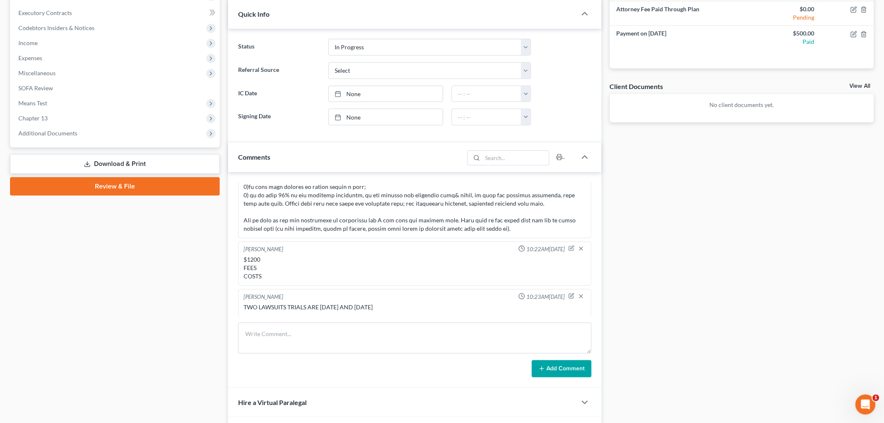
scroll to position [46, 0]
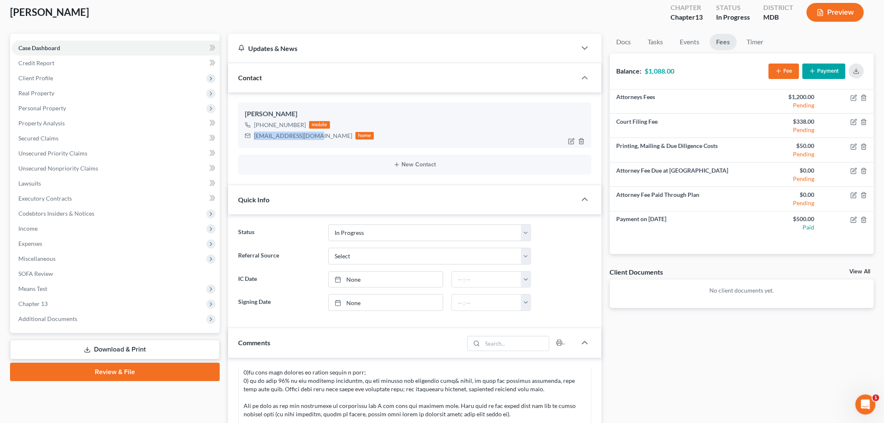
drag, startPoint x: 313, startPoint y: 135, endPoint x: 290, endPoint y: 134, distance: 23.0
click at [239, 138] on div "LaTonya Hammond +1 (240) 504-8176 mobile lporter186@gmail.com home" at bounding box center [415, 124] width 354 height 45
copy div "lporter186@gmail.com"
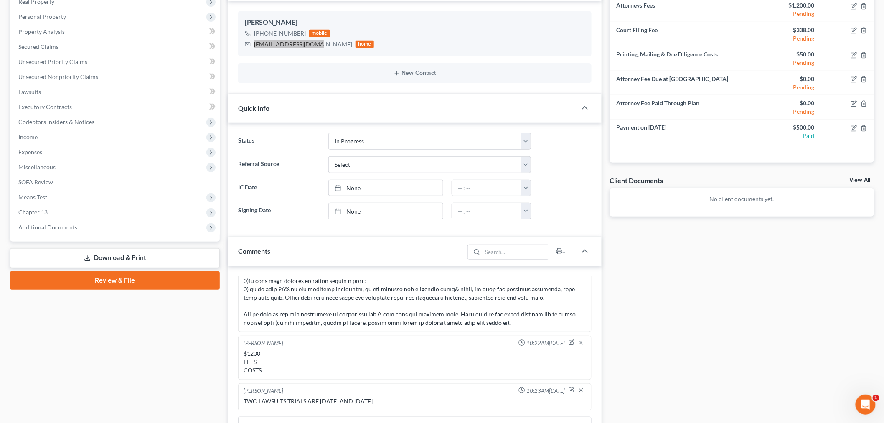
scroll to position [317, 0]
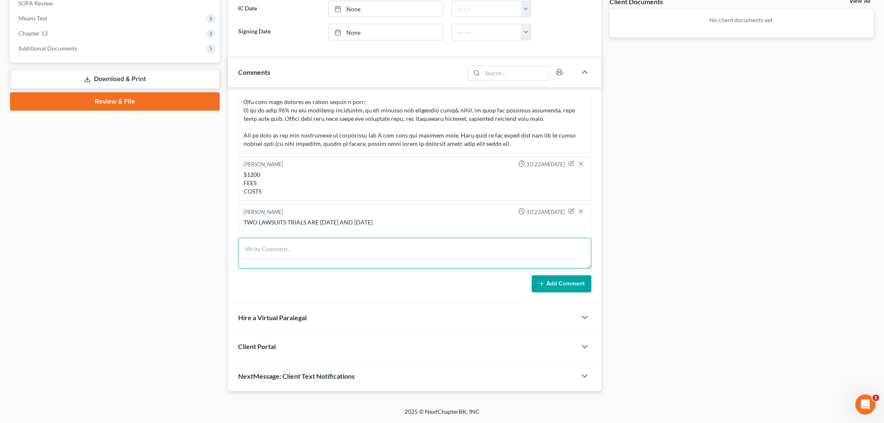
drag, startPoint x: 340, startPoint y: 263, endPoint x: 359, endPoint y: 262, distance: 18.8
click at [340, 263] on textarea at bounding box center [415, 253] width 354 height 31
paste textarea "From: Iris Kwon <iris@bankruptcynearme.org> Sent: Tuesday, September 02, 2025 1…"
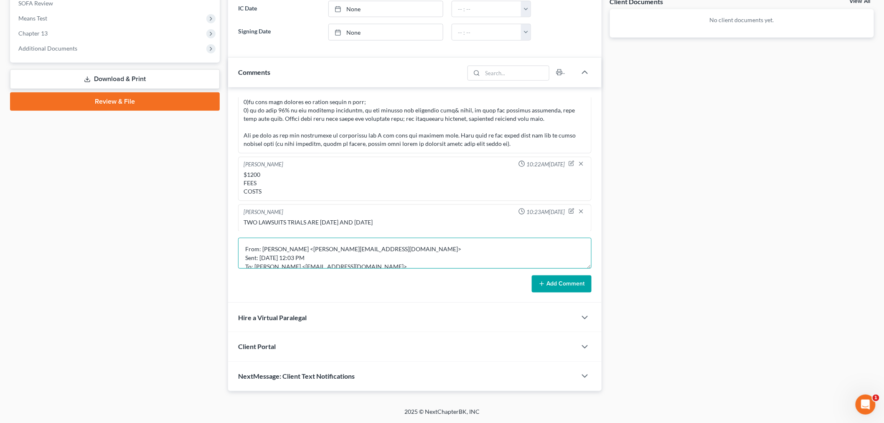
scroll to position [98, 0]
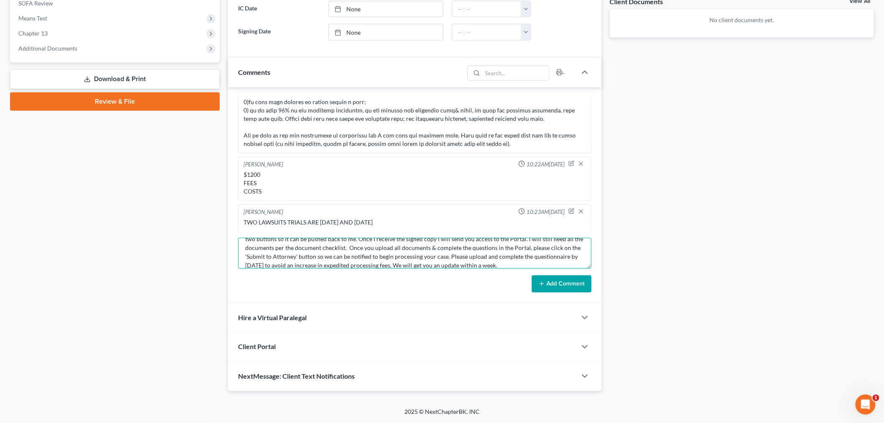
type textarea "From: Iris Kwon <iris@bankruptcynearme.org> Sent: Tuesday, September 02, 2025 1…"
click at [578, 290] on button "Add Comment" at bounding box center [562, 284] width 60 height 18
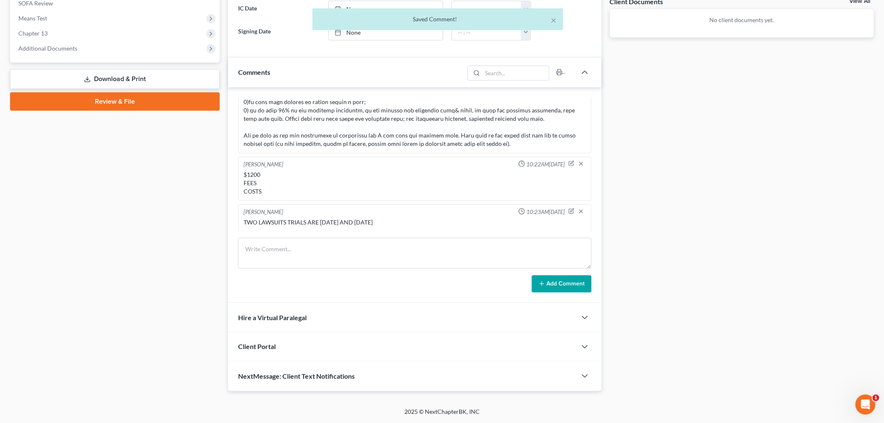
scroll to position [1130, 0]
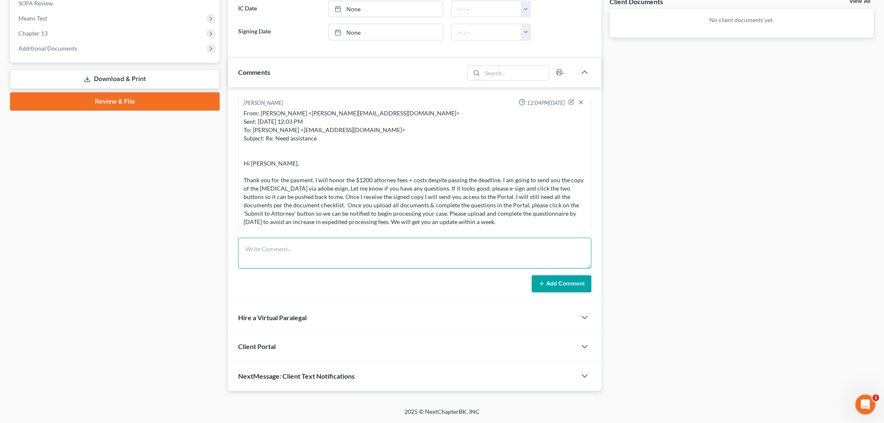
click at [458, 257] on textarea at bounding box center [415, 253] width 354 height 31
paste textarea "From: Iris Kwon <iris@bankruptcynearme.org> Sent: Tuesday, September 02, 2025 1…"
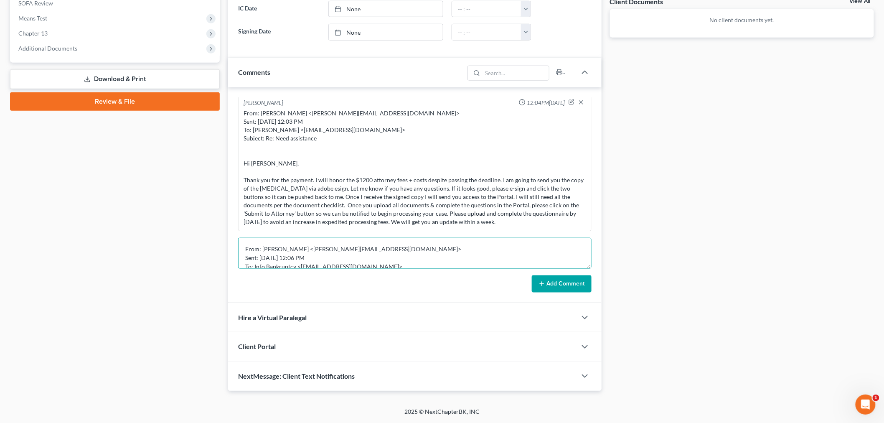
scroll to position [107, 0]
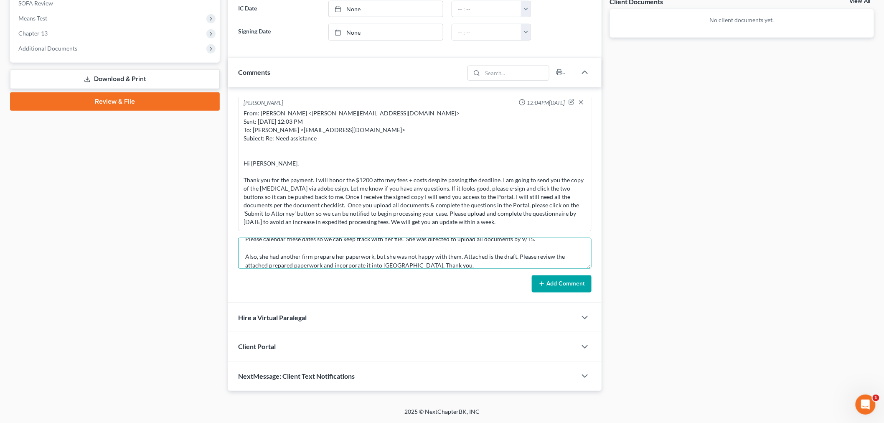
type textarea "From: Iris Kwon <iris@bankruptcynearme.org> Sent: Tuesday, September 02, 2025 1…"
click at [532, 278] on div "Add Comment" at bounding box center [415, 284] width 354 height 18
click at [578, 284] on button "Add Comment" at bounding box center [562, 284] width 60 height 18
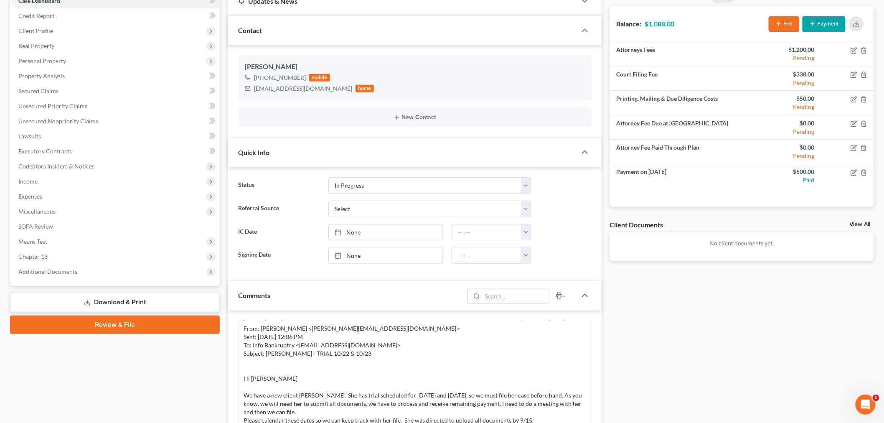
scroll to position [0, 0]
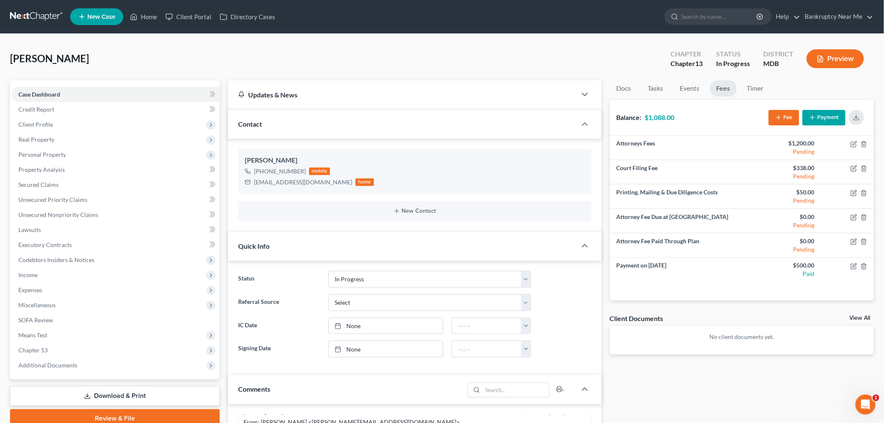
click at [38, 14] on link at bounding box center [36, 16] width 53 height 15
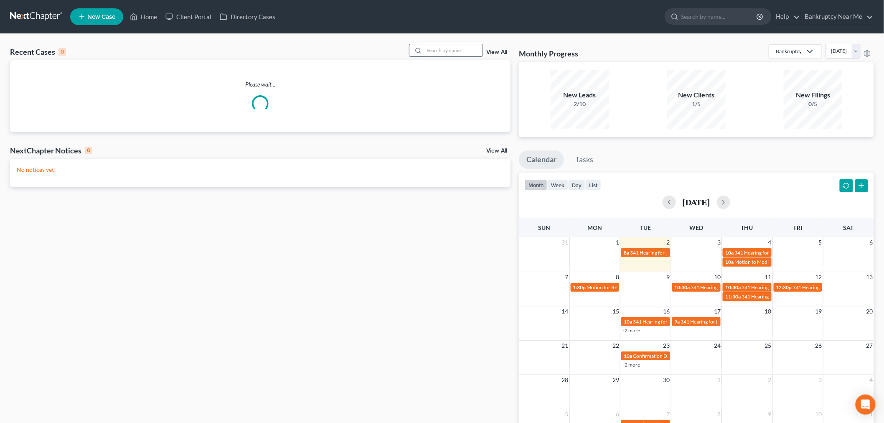
click at [440, 48] on input "search" at bounding box center [453, 50] width 59 height 12
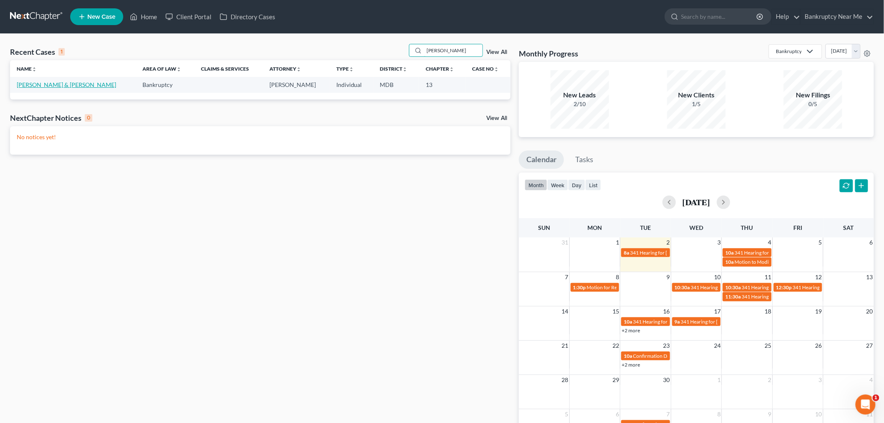
type input "[PERSON_NAME]"
click at [77, 87] on link "[PERSON_NAME] & [PERSON_NAME]" at bounding box center [66, 84] width 99 height 7
select select "6"
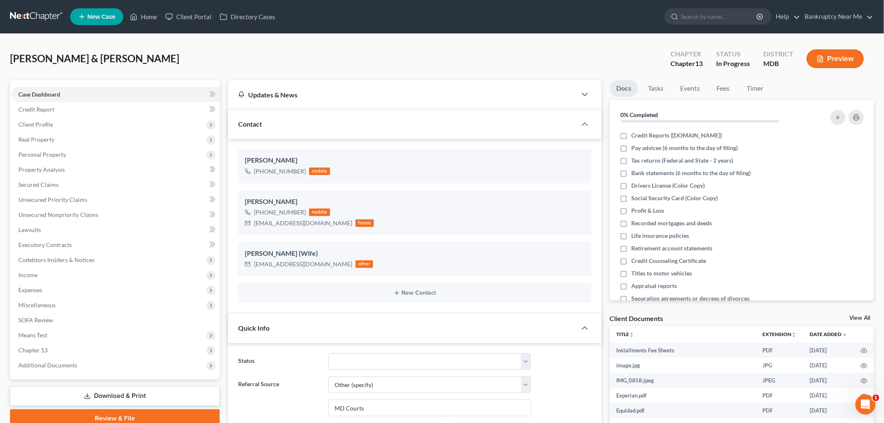
scroll to position [2783, 0]
click at [651, 93] on link "Tasks" at bounding box center [656, 88] width 29 height 16
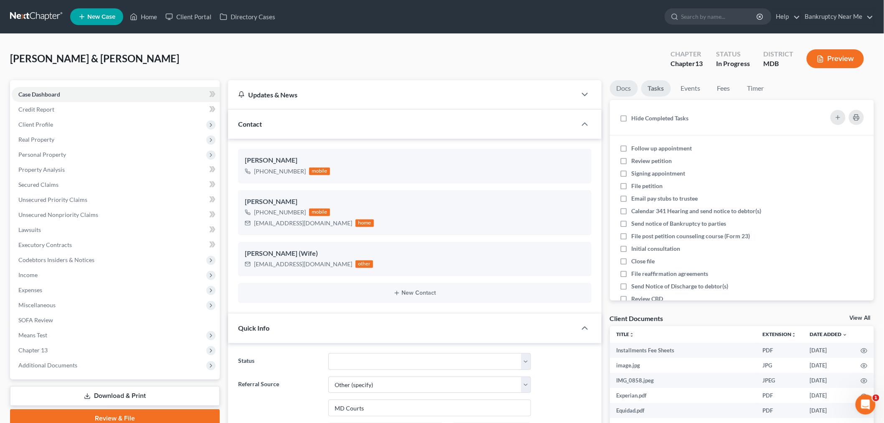
click at [624, 92] on link "Docs" at bounding box center [624, 88] width 28 height 16
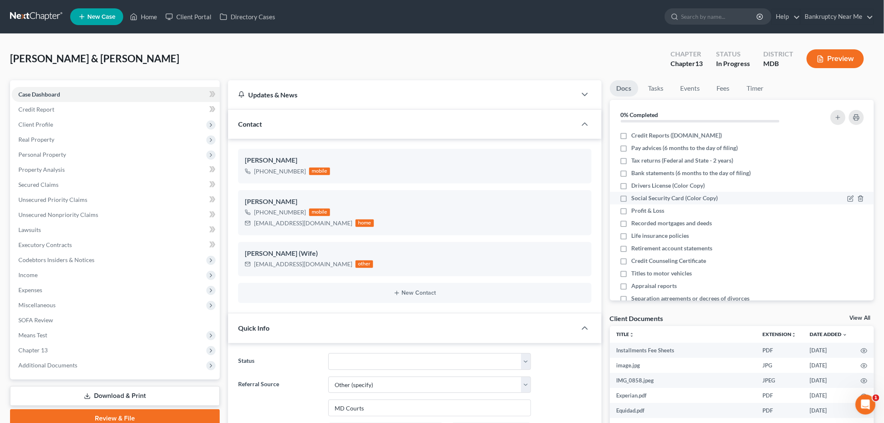
click at [685, 198] on span "Social Security Card (Color Copy)" at bounding box center [675, 198] width 87 height 8
click at [641, 198] on input "Social Security Card (Color Copy)" at bounding box center [637, 196] width 5 height 5
checkbox input "true"
click at [30, 124] on span "Client Profile" at bounding box center [35, 124] width 35 height 7
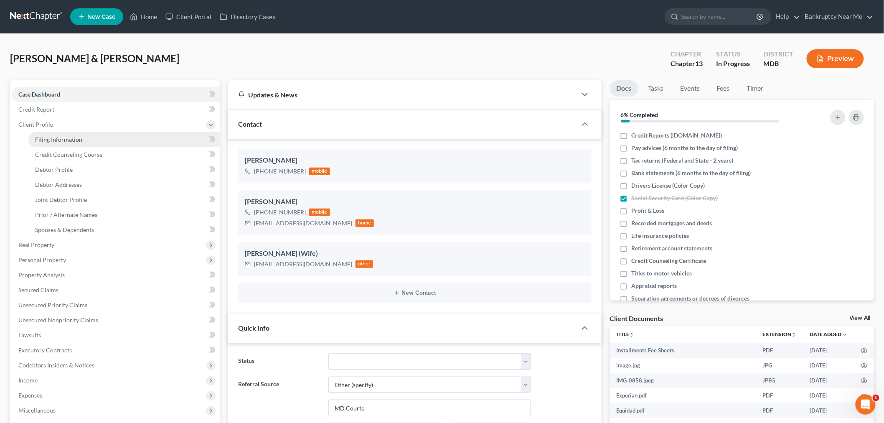
click at [56, 137] on span "Filing Information" at bounding box center [58, 139] width 47 height 7
select select "1"
select select "3"
select select "0"
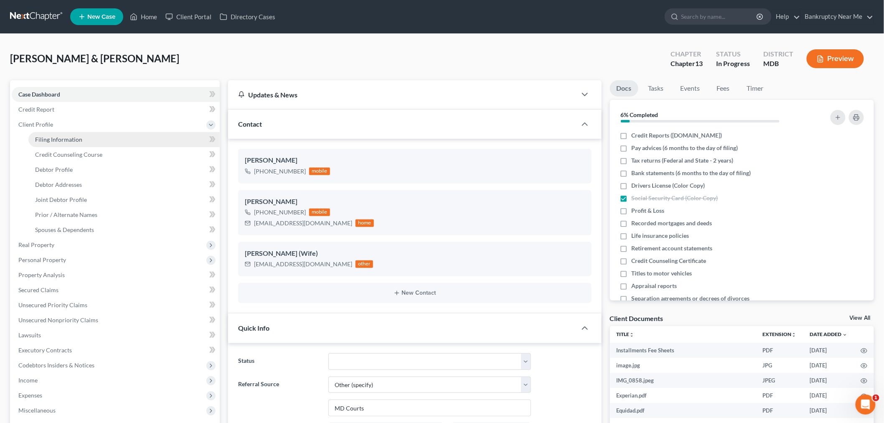
select select "21"
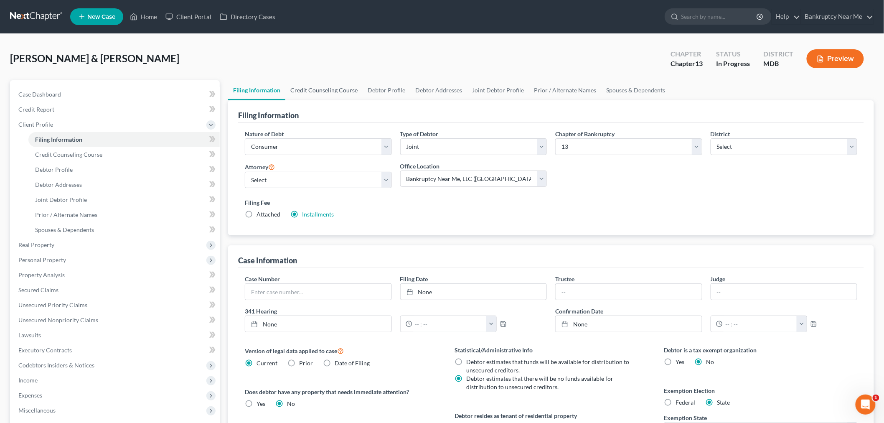
click at [323, 91] on link "Credit Counseling Course" at bounding box center [323, 90] width 77 height 20
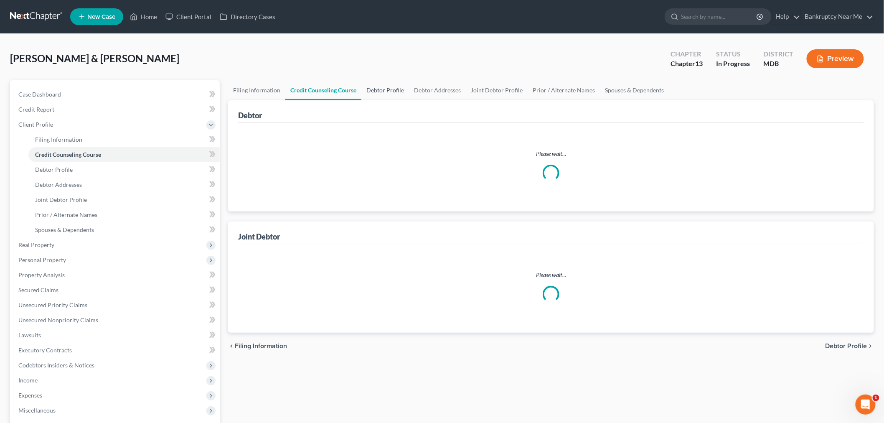
click at [381, 86] on link "Debtor Profile" at bounding box center [386, 90] width 48 height 20
select select "1"
select select "0"
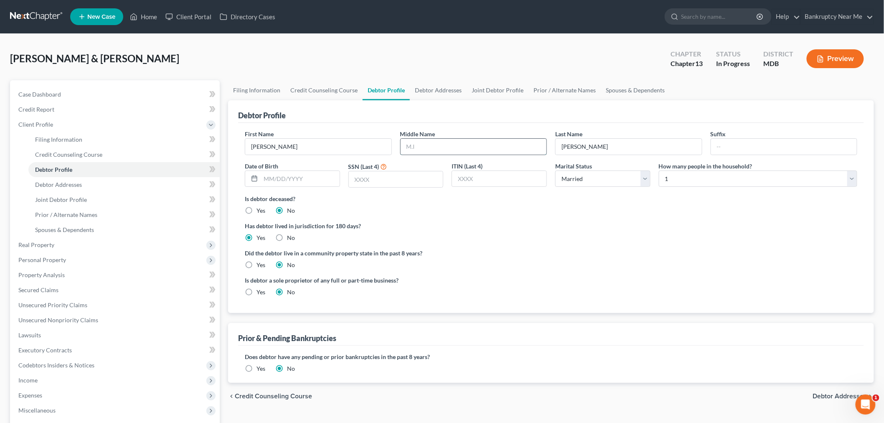
click at [512, 150] on input "text" at bounding box center [474, 147] width 146 height 16
type input "Jose"
click at [405, 176] on input "text" at bounding box center [396, 179] width 94 height 16
type input "2689"
click at [72, 91] on link "Case Dashboard" at bounding box center [116, 94] width 208 height 15
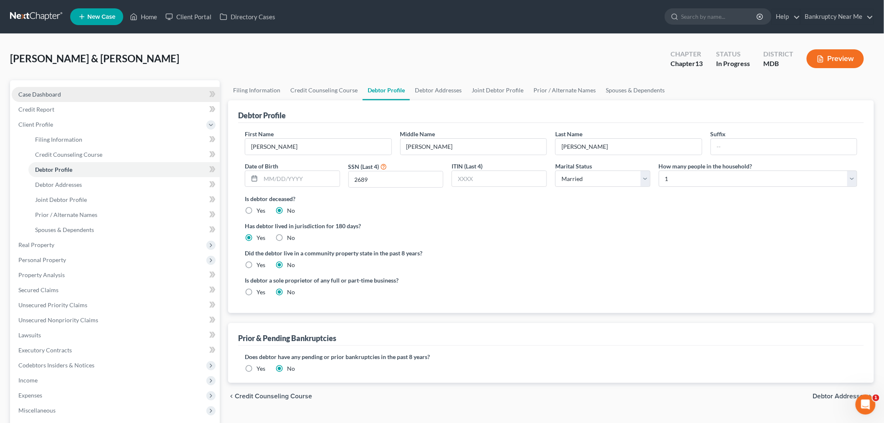
select select "6"
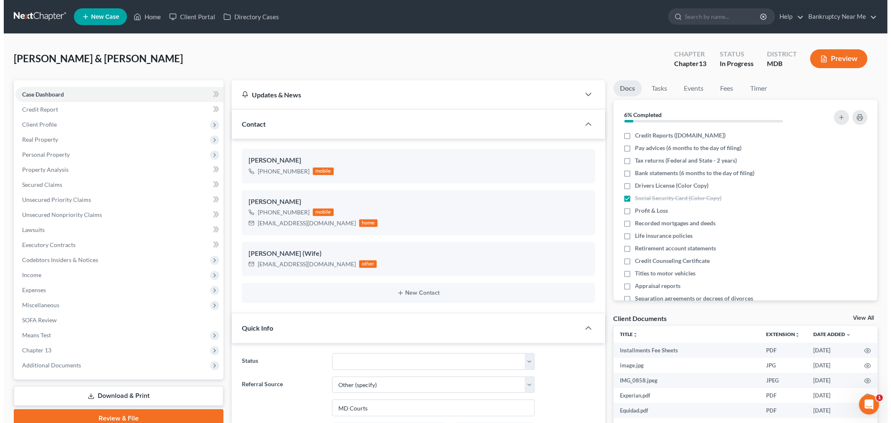
scroll to position [2783, 0]
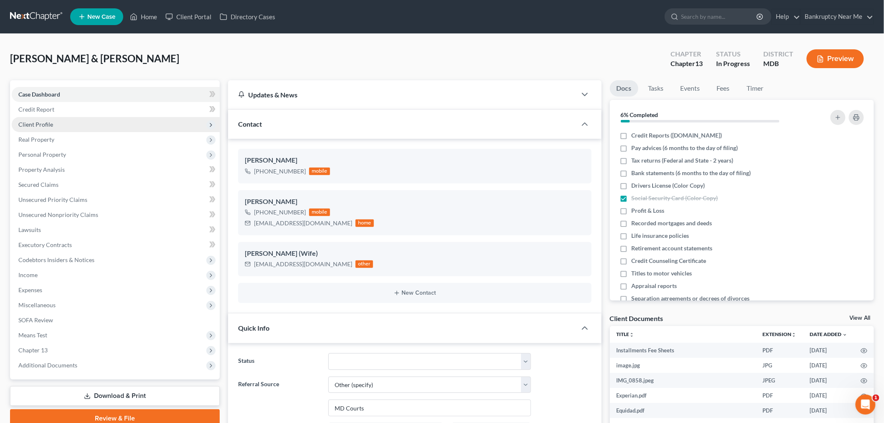
click at [42, 121] on span "Client Profile" at bounding box center [35, 124] width 35 height 7
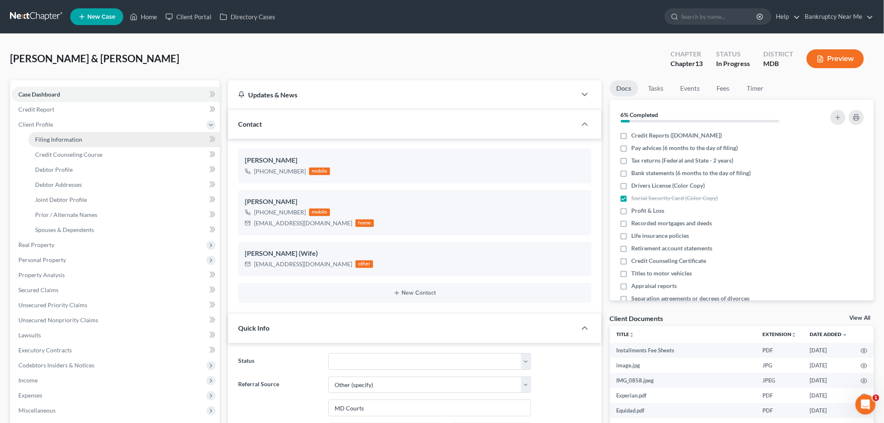
click at [52, 143] on link "Filing Information" at bounding box center [123, 139] width 191 height 15
select select "1"
select select "3"
select select "38"
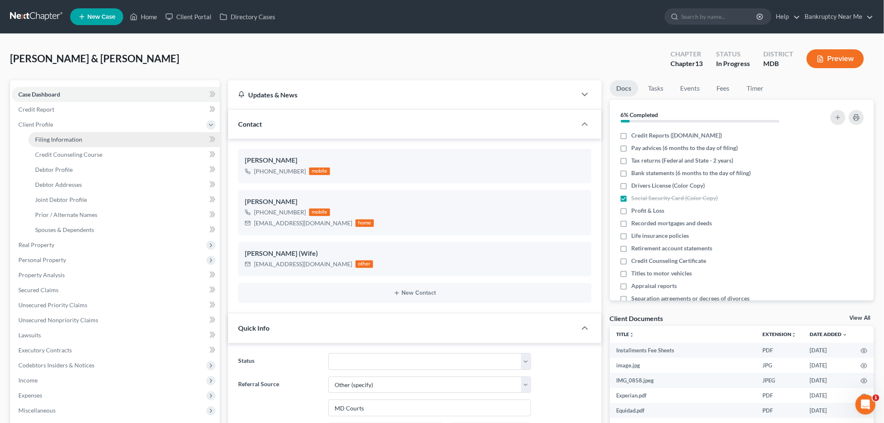
select select "0"
select select "21"
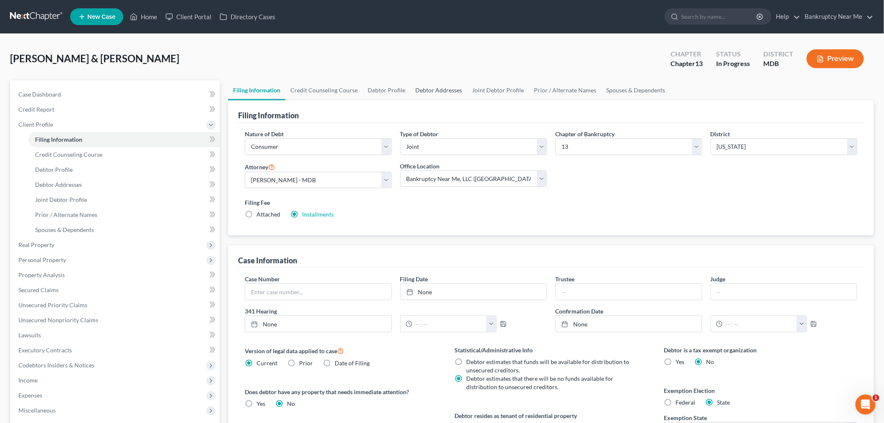
click at [440, 90] on link "Debtor Addresses" at bounding box center [438, 90] width 57 height 20
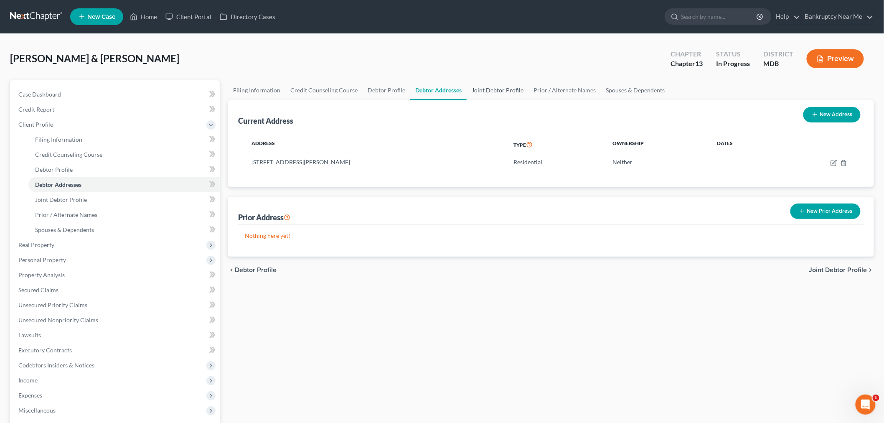
click at [491, 89] on link "Joint Debtor Profile" at bounding box center [498, 90] width 62 height 20
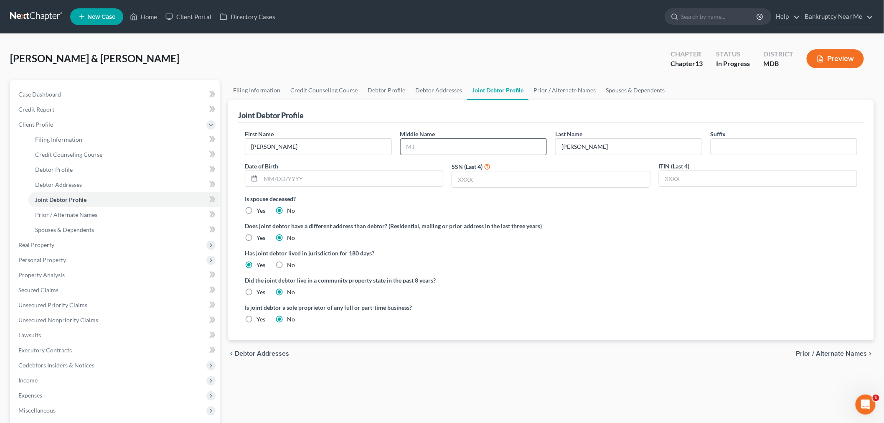
click at [450, 143] on input "text" at bounding box center [474, 147] width 146 height 16
type input "Margarita"
drag, startPoint x: 497, startPoint y: 180, endPoint x: 503, endPoint y: 178, distance: 7.0
click at [497, 180] on input "text" at bounding box center [551, 179] width 198 height 16
type input "8752"
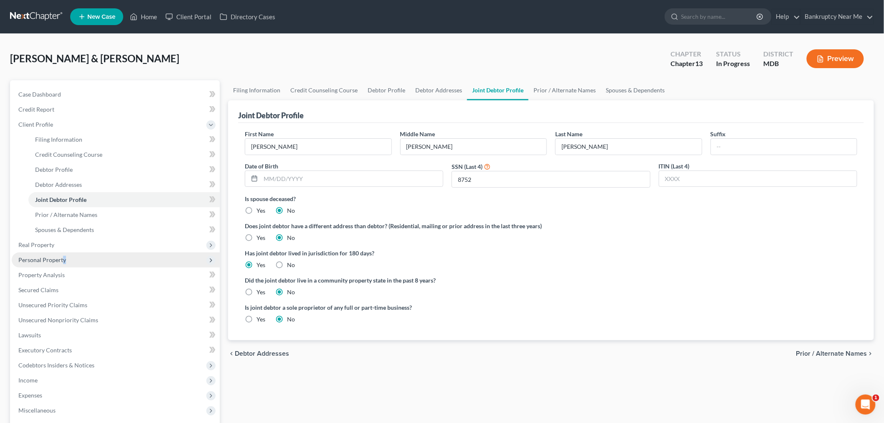
drag, startPoint x: 63, startPoint y: 262, endPoint x: 71, endPoint y: 262, distance: 7.9
click at [63, 262] on span "Personal Property" at bounding box center [42, 259] width 48 height 7
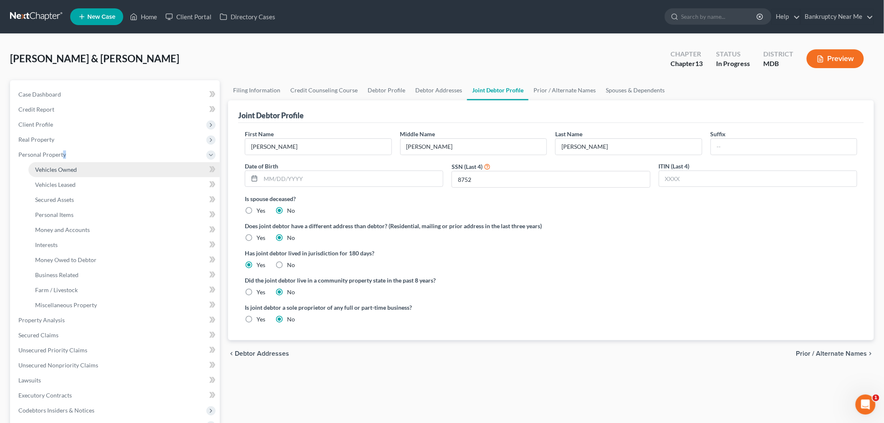
click at [74, 162] on link "Vehicles Owned" at bounding box center [123, 169] width 191 height 15
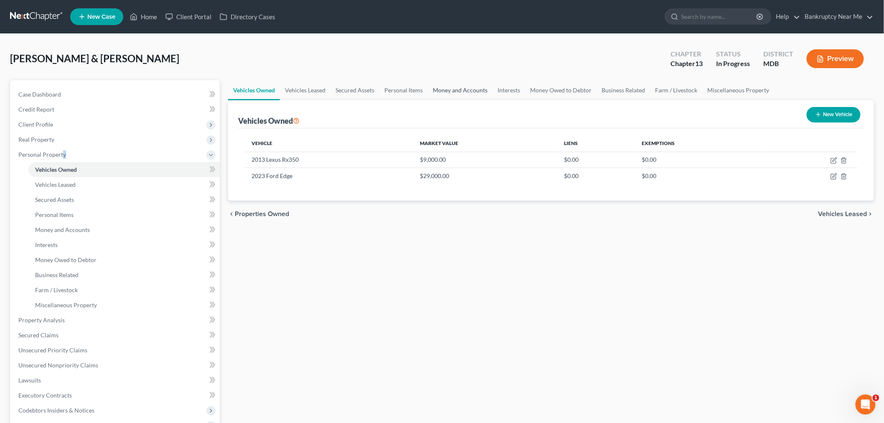
click at [448, 85] on link "Money and Accounts" at bounding box center [460, 90] width 65 height 20
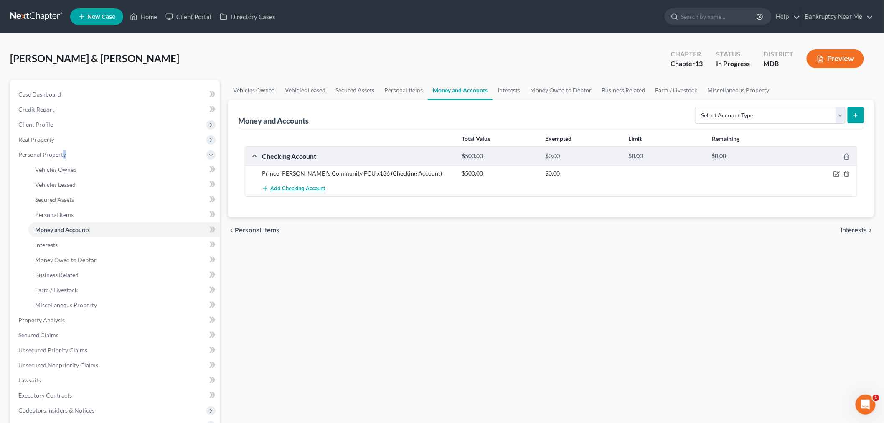
click at [306, 190] on span "Add Checking Account" at bounding box center [297, 189] width 55 height 7
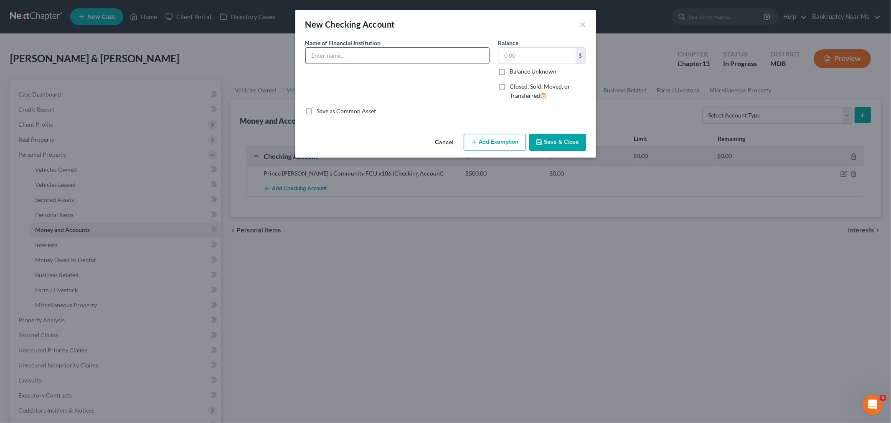
click at [431, 53] on input "text" at bounding box center [397, 56] width 183 height 16
type input "Community FCU 266"
click at [554, 139] on button "Save & Close" at bounding box center [558, 143] width 57 height 18
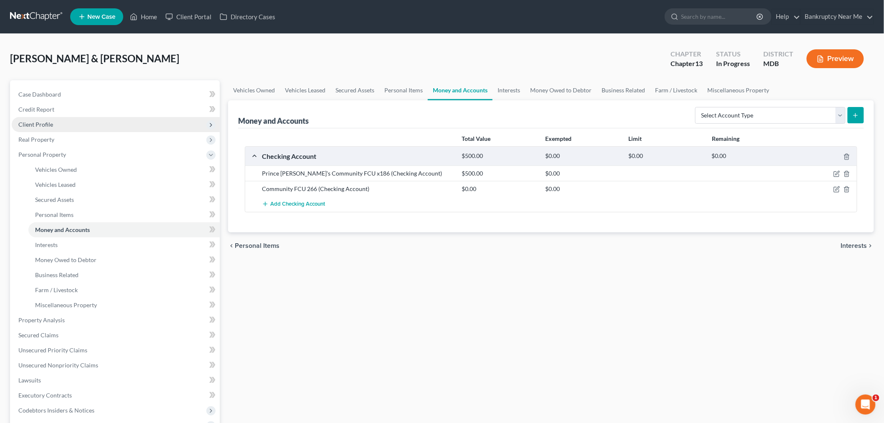
drag, startPoint x: 49, startPoint y: 120, endPoint x: 53, endPoint y: 122, distance: 4.5
click at [49, 121] on span "Client Profile" at bounding box center [35, 124] width 35 height 7
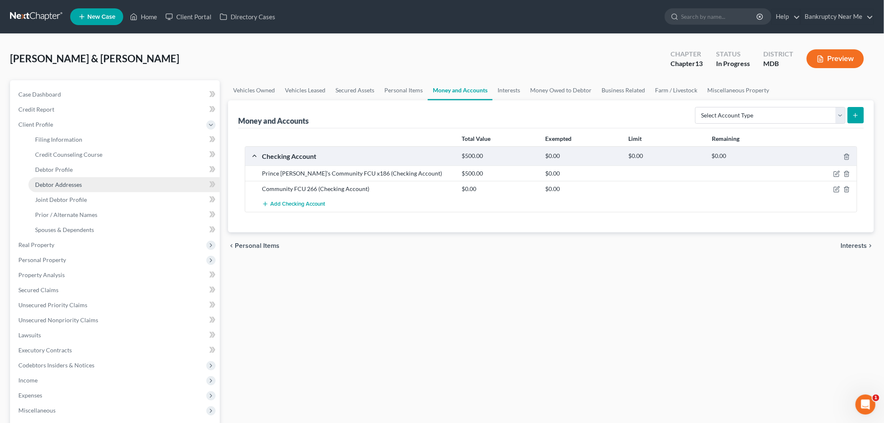
click at [61, 182] on span "Debtor Addresses" at bounding box center [58, 184] width 47 height 7
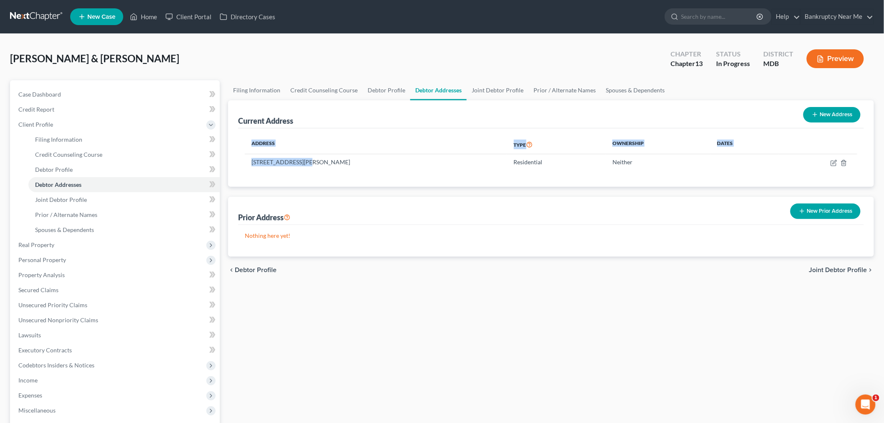
drag, startPoint x: 301, startPoint y: 162, endPoint x: 235, endPoint y: 157, distance: 66.2
click at [235, 163] on div "Current Address New Address Address Type Ownership Dates 12025 Beltsville Dr, B…" at bounding box center [551, 143] width 646 height 87
click at [276, 152] on th "Address" at bounding box center [376, 144] width 262 height 19
drag, startPoint x: 252, startPoint y: 161, endPoint x: 300, endPoint y: 162, distance: 48.5
click at [300, 162] on td "12025 Beltsville Dr, Beltsville, MD 20705" at bounding box center [376, 162] width 262 height 16
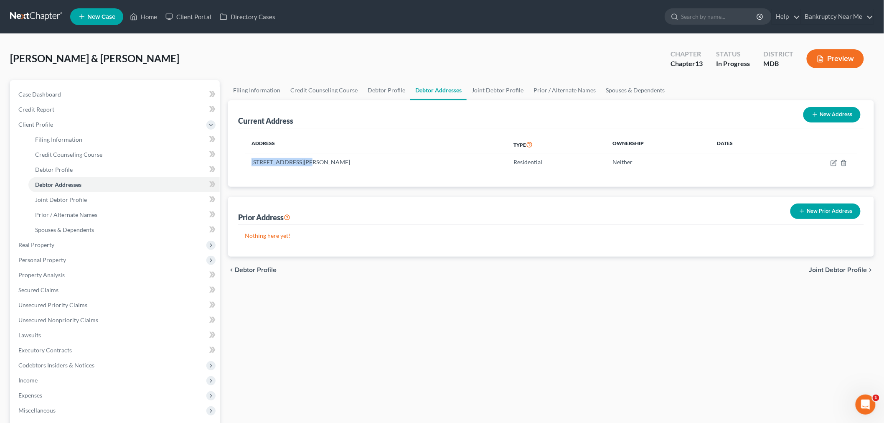
copy td "12025 Beltsville Dr"
click at [831, 164] on icon "button" at bounding box center [834, 163] width 7 height 7
select select "21"
select select "0"
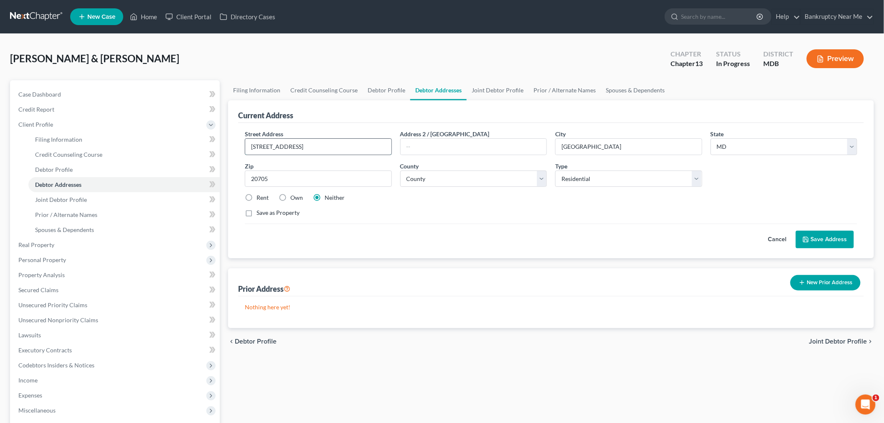
click at [339, 140] on input "12025 Beltsville Dr" at bounding box center [318, 147] width 146 height 16
type input "[STREET_ADDRESS]"
click at [89, 247] on span "Real Property" at bounding box center [116, 244] width 208 height 15
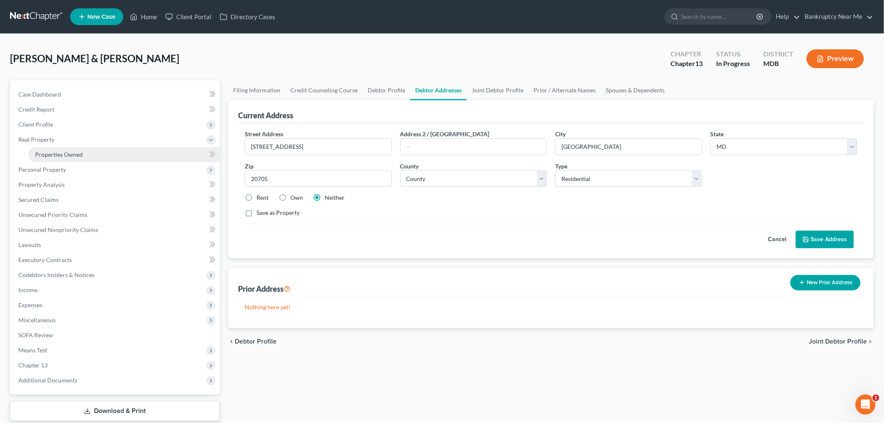
click at [77, 148] on link "Properties Owned" at bounding box center [123, 154] width 191 height 15
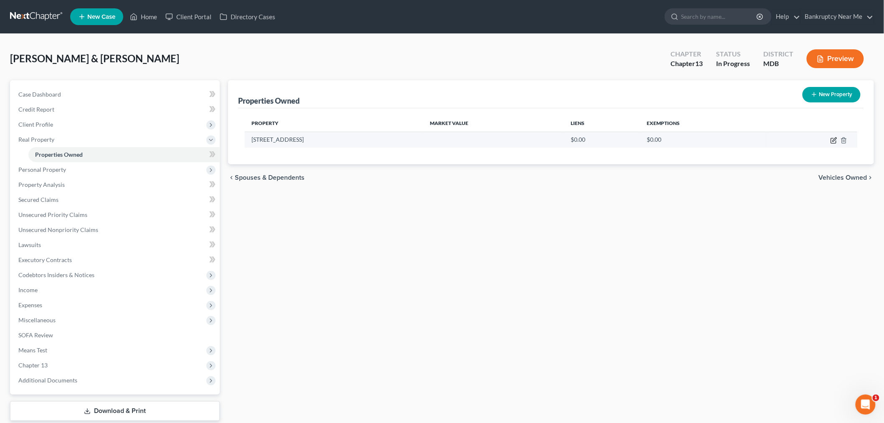
click at [835, 138] on icon "button" at bounding box center [834, 140] width 7 height 7
select select "21"
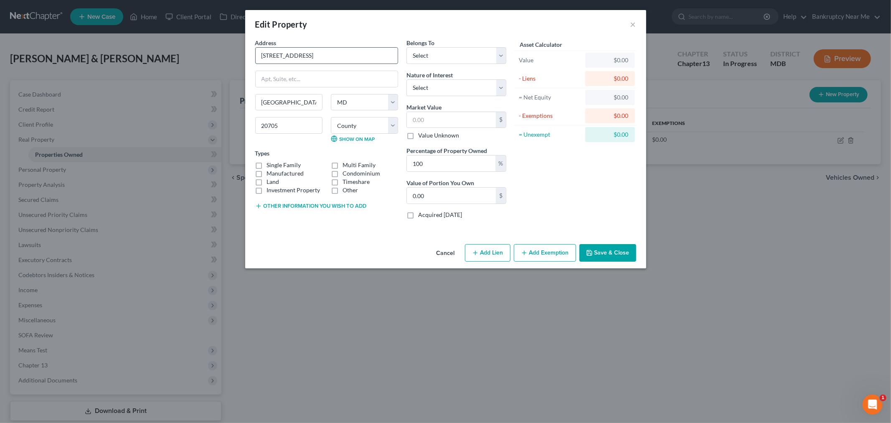
click at [350, 60] on input "12025 Beltsville Dr" at bounding box center [327, 56] width 142 height 16
type input "12025 Beltsville Drive"
click at [456, 57] on select "Select Debtor 1 Only Debtor 2 Only Debtor 1 And Debtor 2 Only At Least One Of T…" at bounding box center [457, 55] width 100 height 17
select select "2"
click at [407, 47] on select "Select Debtor 1 Only Debtor 2 Only Debtor 1 And Debtor 2 Only At Least One Of T…" at bounding box center [457, 55] width 100 height 17
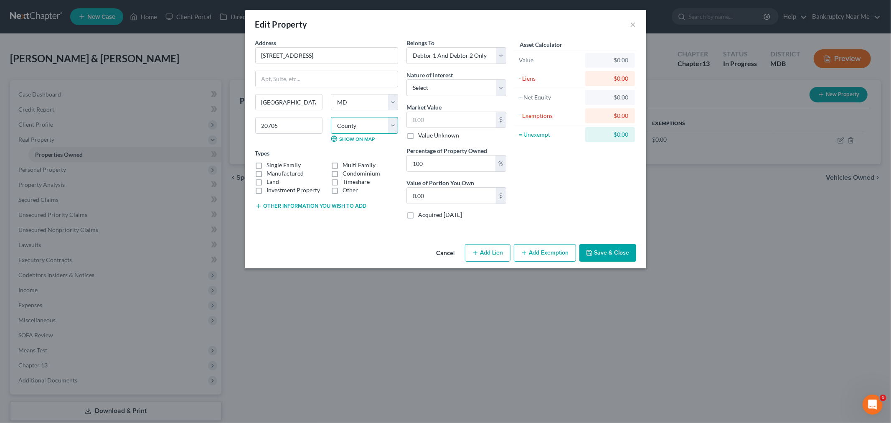
drag, startPoint x: 366, startPoint y: 122, endPoint x: 372, endPoint y: 130, distance: 10.7
click at [366, 122] on select "County Allegany County Anne Arundel County Baltimore County Baltimore city Calv…" at bounding box center [364, 125] width 67 height 17
select select "16"
click at [331, 117] on select "County Allegany County Anne Arundel County Baltimore County Baltimore city Calv…" at bounding box center [364, 125] width 67 height 17
drag, startPoint x: 361, startPoint y: 44, endPoint x: 345, endPoint y: 52, distance: 17.8
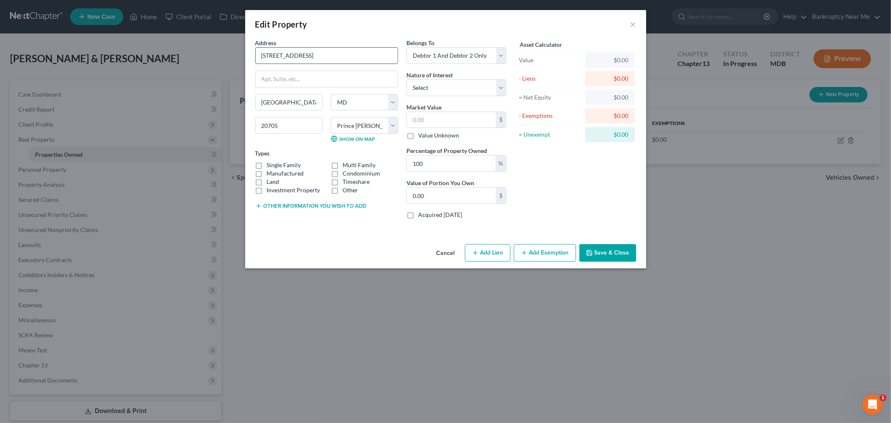
click at [323, 47] on div "Address * 12025 Beltsville Drive" at bounding box center [326, 50] width 143 height 25
drag, startPoint x: 346, startPoint y: 52, endPoint x: 202, endPoint y: 51, distance: 143.8
click at [202, 51] on div "Edit Property × Address * 12025 Beltsville Drive Beltsville State AL AK AR AZ C…" at bounding box center [445, 211] width 891 height 423
click at [443, 117] on input "text" at bounding box center [451, 120] width 89 height 16
type input "3"
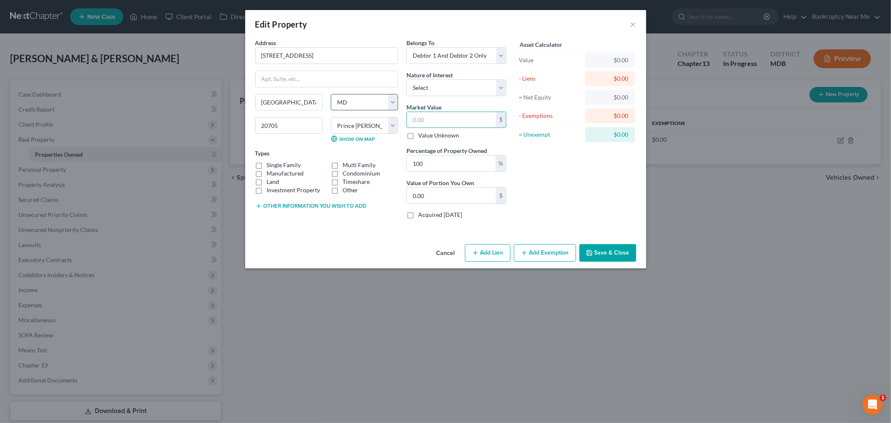
type input "3.00"
type input "38"
type input "38.00"
type input "382"
type input "382.00"
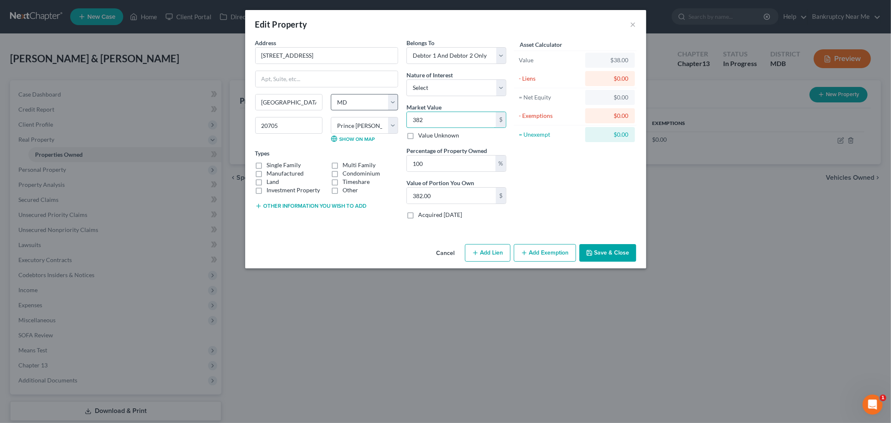
type input "3820"
type input "3,820.00"
type input "3,8200"
type input "38,200.00"
type input "38,2000"
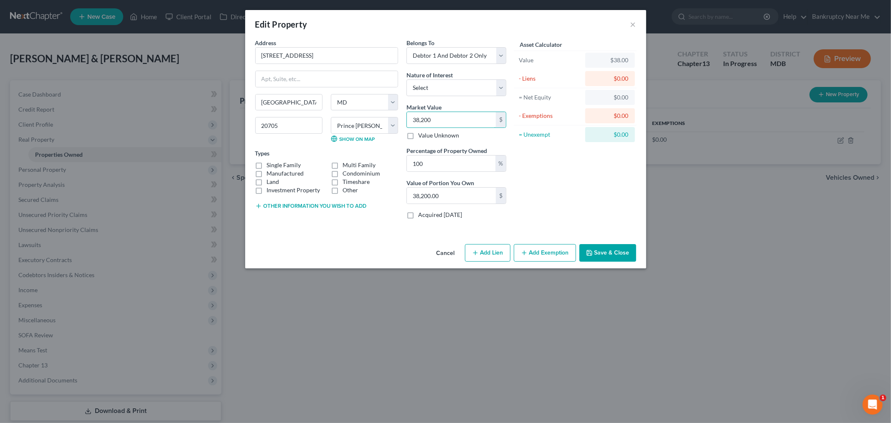
type input "382,000.00"
click at [418, 118] on input "382,000" at bounding box center [451, 120] width 89 height 16
type input "392,000"
type input "392,000.00"
type input "392,000"
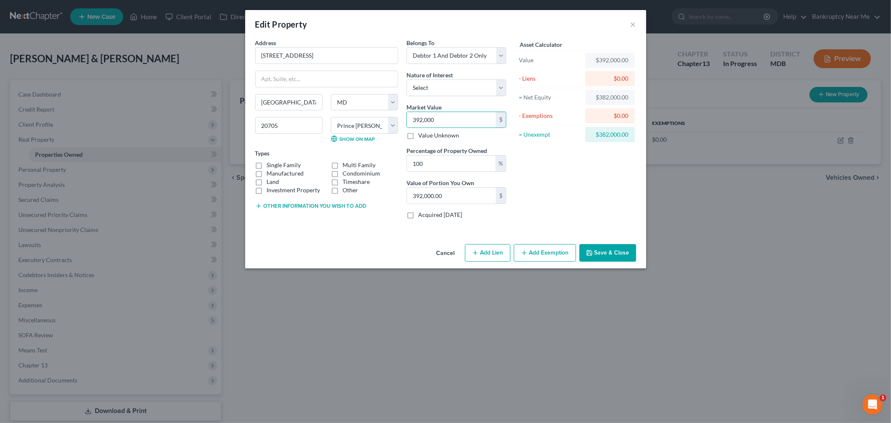
click at [294, 166] on label "Single Family" at bounding box center [284, 165] width 34 height 8
click at [276, 166] on input "Single Family" at bounding box center [272, 163] width 5 height 5
checkbox input "true"
click at [497, 252] on button "Add Lien" at bounding box center [488, 253] width 46 height 18
select select "2"
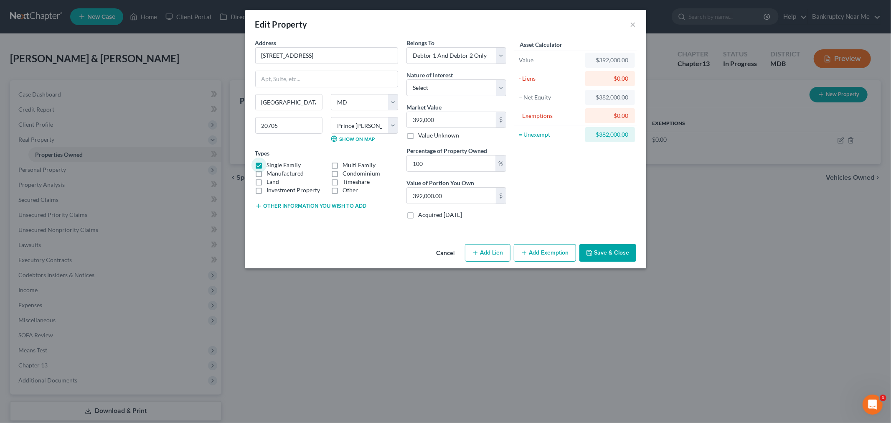
select select "0"
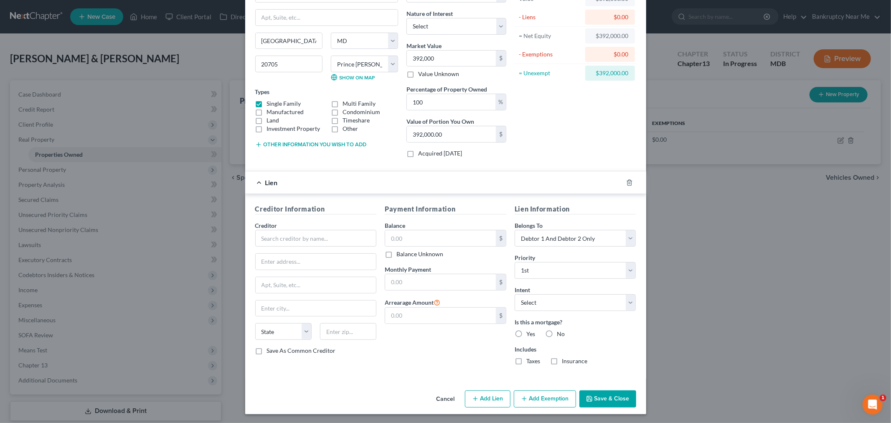
scroll to position [64, 0]
click at [630, 181] on line "button" at bounding box center [630, 182] width 0 height 2
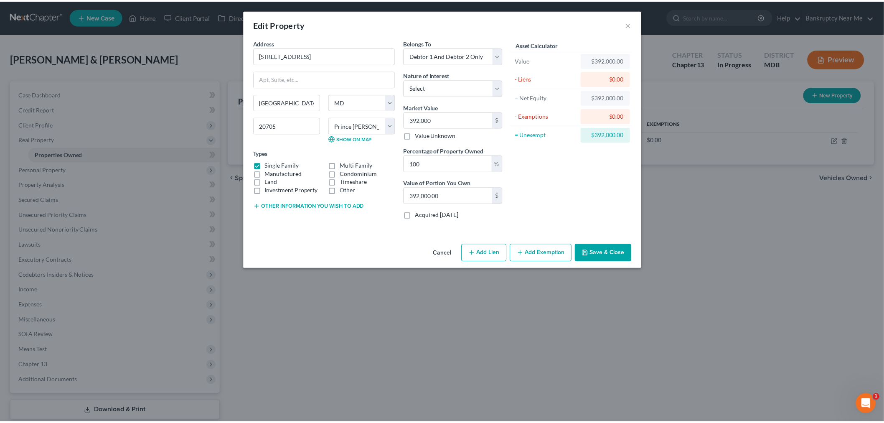
scroll to position [0, 0]
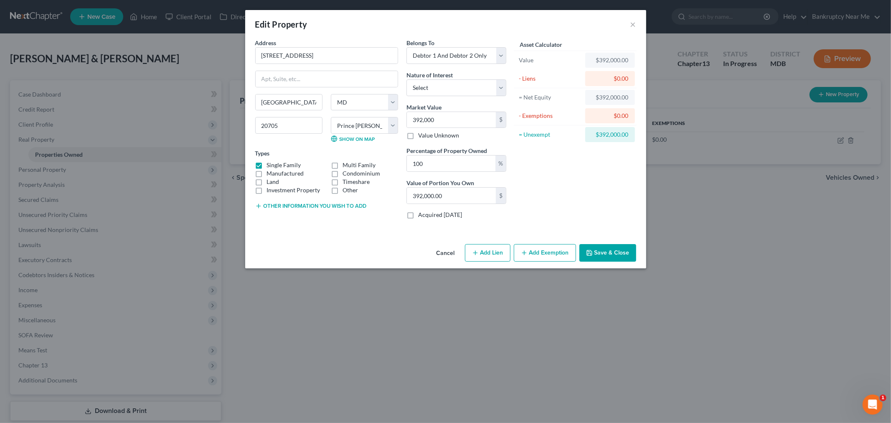
click at [608, 252] on button "Save & Close" at bounding box center [608, 253] width 57 height 18
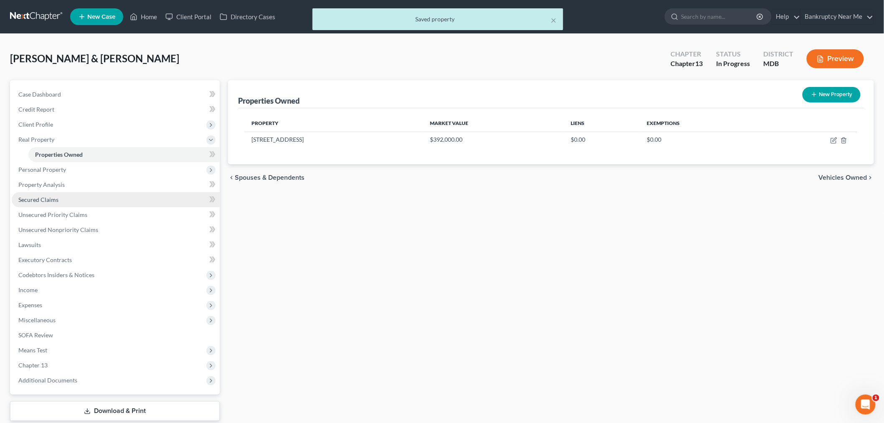
click at [63, 198] on link "Secured Claims" at bounding box center [116, 199] width 208 height 15
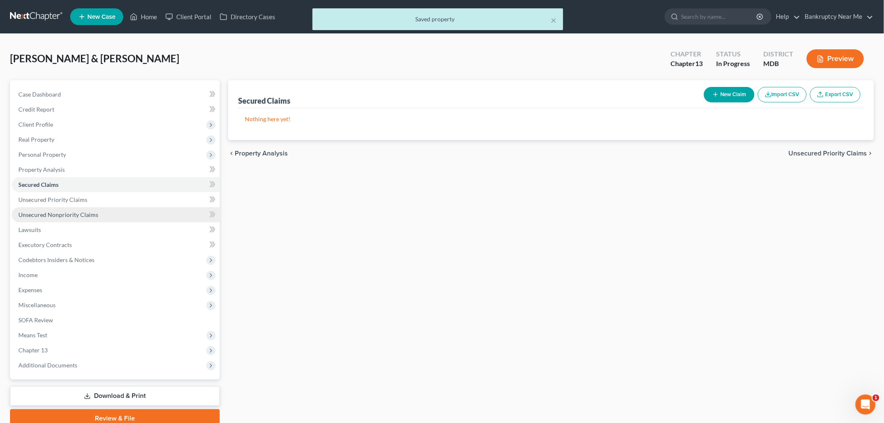
click at [81, 213] on span "Unsecured Nonpriority Claims" at bounding box center [58, 214] width 80 height 7
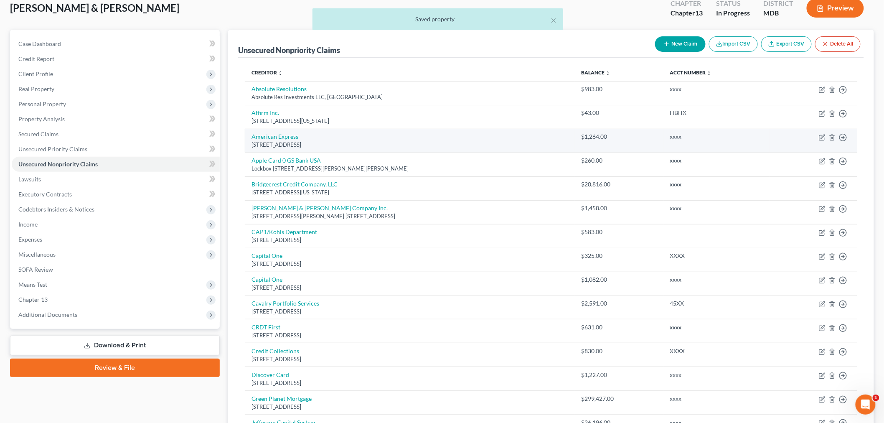
scroll to position [93, 0]
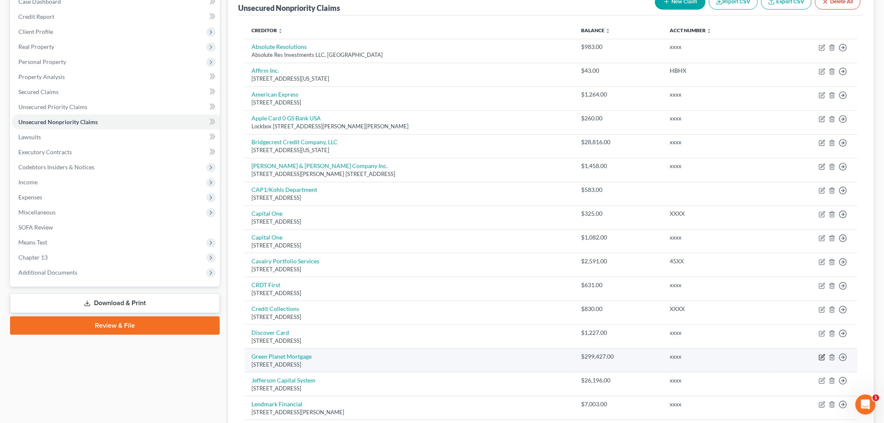
click at [824, 357] on icon "button" at bounding box center [823, 356] width 4 height 4
select select "6"
select select "11"
select select "2"
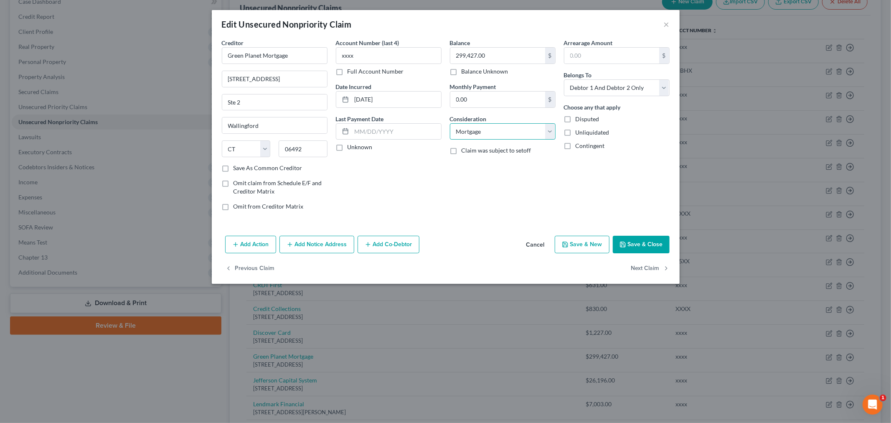
click at [553, 138] on select "Select Cable / Satellite Services Collection Agency Credit Card Debt Debt Couns…" at bounding box center [503, 131] width 106 height 17
click at [254, 38] on div "Edit Unsecured Nonpriority Claim ×" at bounding box center [446, 24] width 468 height 28
click at [237, 171] on label "Save As Common Creditor" at bounding box center [268, 168] width 69 height 8
click at [237, 169] on input "Save As Common Creditor" at bounding box center [239, 166] width 5 height 5
checkbox input "true"
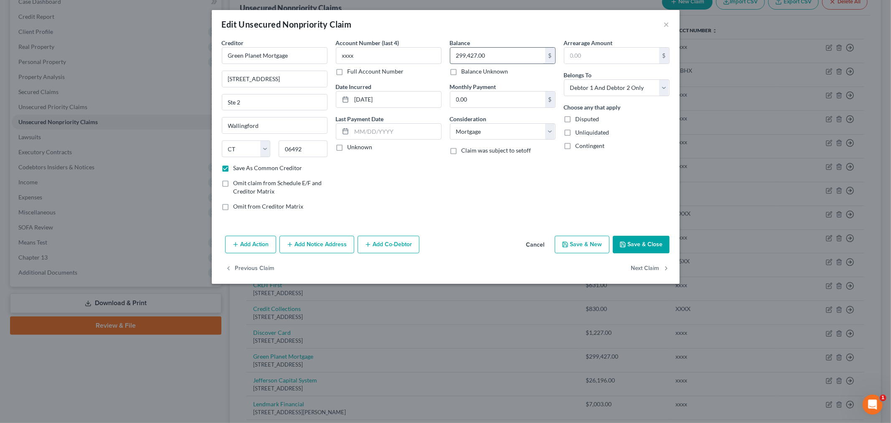
click at [520, 58] on input "299,427.00" at bounding box center [498, 56] width 95 height 16
click at [667, 23] on button "×" at bounding box center [667, 24] width 6 height 10
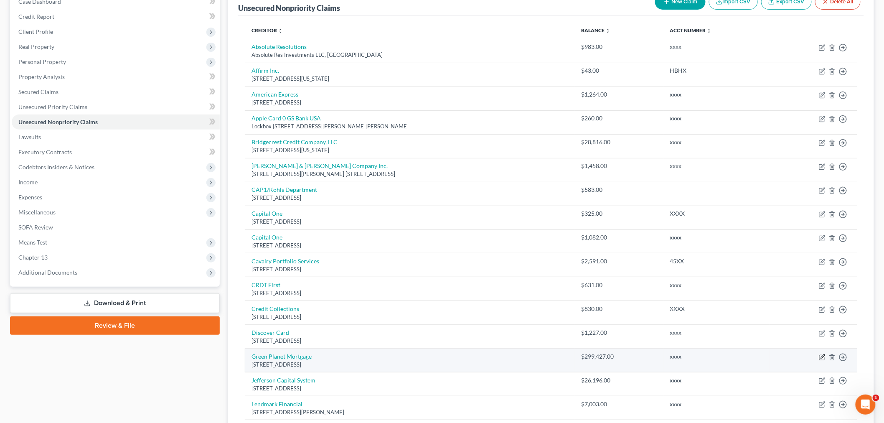
click at [821, 358] on icon "button" at bounding box center [823, 356] width 4 height 4
select select "6"
select select "11"
select select "2"
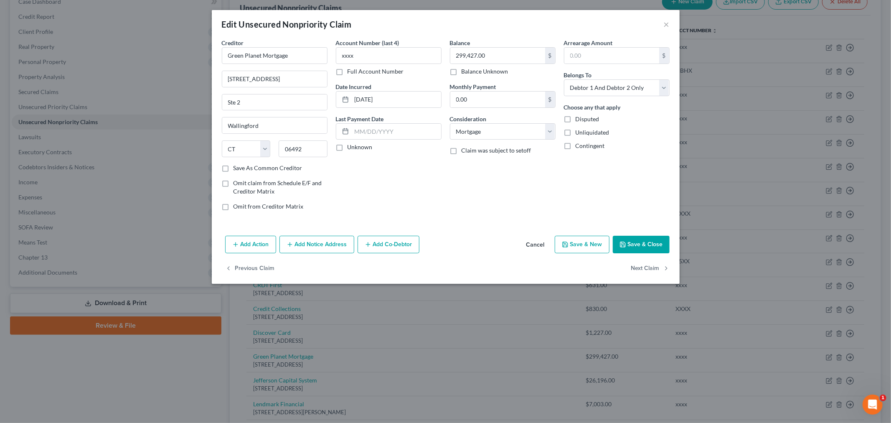
click at [272, 173] on div "Creditor * Green Planet Mortgage 10 Research Parkway Ste 2 Wallingford State AL…" at bounding box center [275, 127] width 114 height 179
click at [234, 168] on label "Save As Common Creditor" at bounding box center [268, 168] width 69 height 8
click at [237, 168] on input "Save As Common Creditor" at bounding box center [239, 166] width 5 height 5
click at [630, 246] on button "Save & Close" at bounding box center [641, 245] width 57 height 18
checkbox input "false"
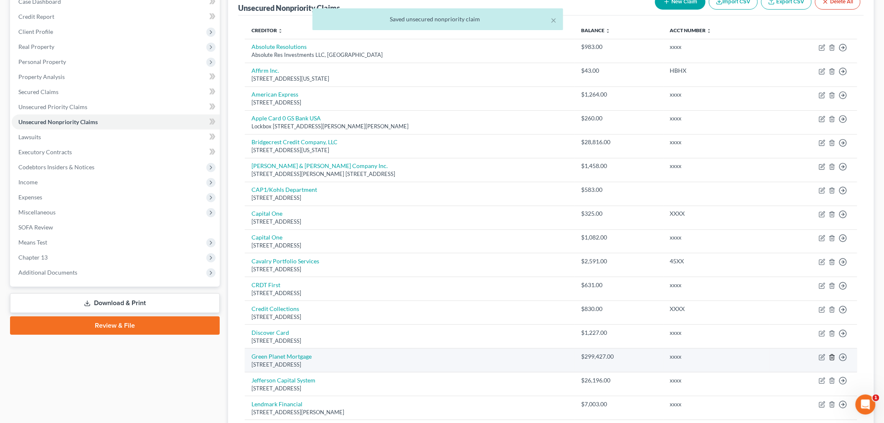
click at [831, 359] on icon "button" at bounding box center [832, 357] width 7 height 7
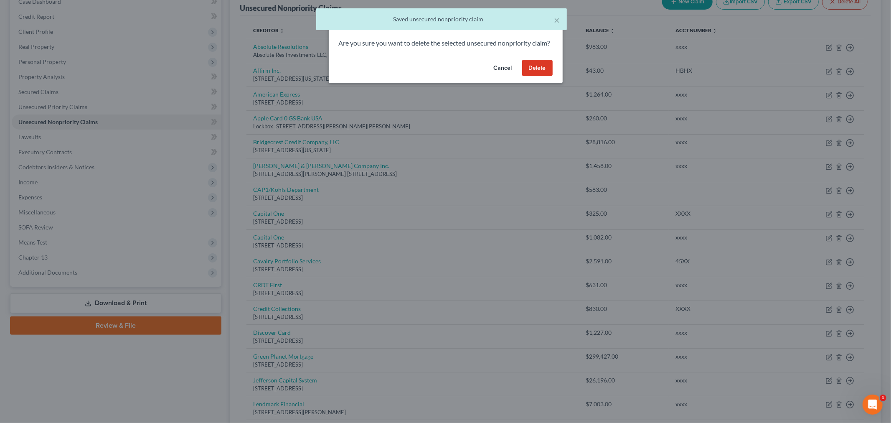
drag, startPoint x: 532, startPoint y: 74, endPoint x: 385, endPoint y: 60, distance: 147.0
click at [526, 74] on button "Delete" at bounding box center [537, 68] width 31 height 17
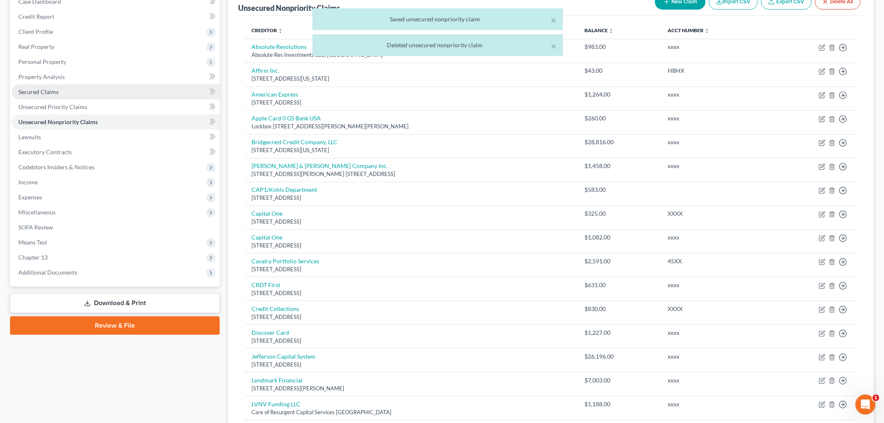
click at [47, 94] on link "Secured Claims" at bounding box center [116, 91] width 208 height 15
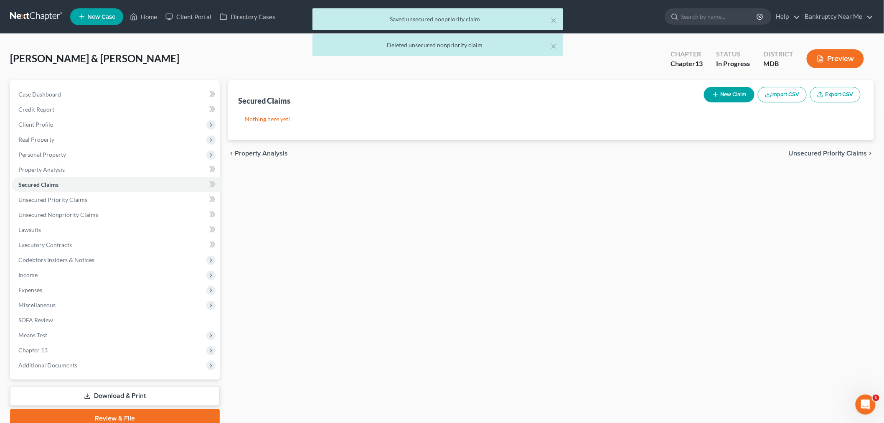
click at [718, 91] on button "New Claim" at bounding box center [729, 94] width 51 height 15
select select "2"
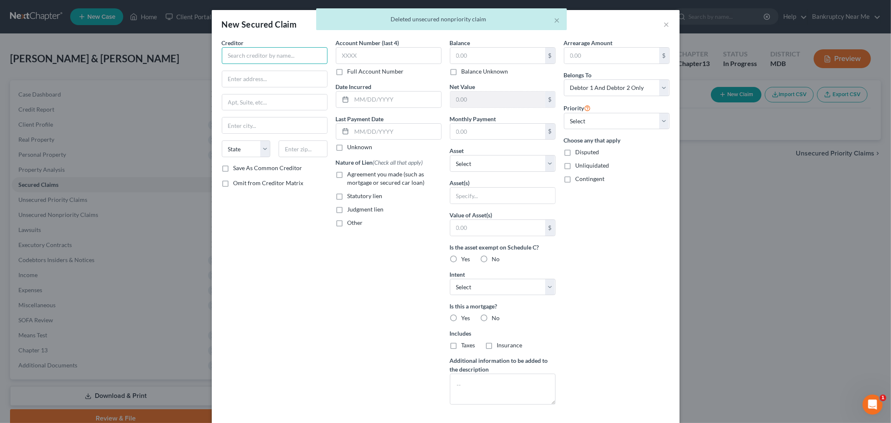
click at [266, 53] on input "text" at bounding box center [275, 55] width 106 height 17
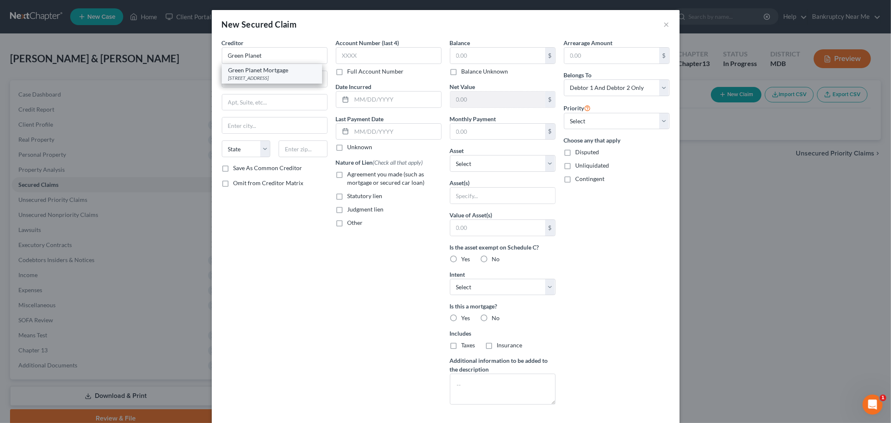
click at [250, 80] on div "10 Research Parkway Ste 2, Wallingford, CT 06492" at bounding box center [272, 77] width 87 height 7
type input "Green Planet Mortgage"
type input "10 Research Parkway"
type input "Ste 2"
type input "Wallingford"
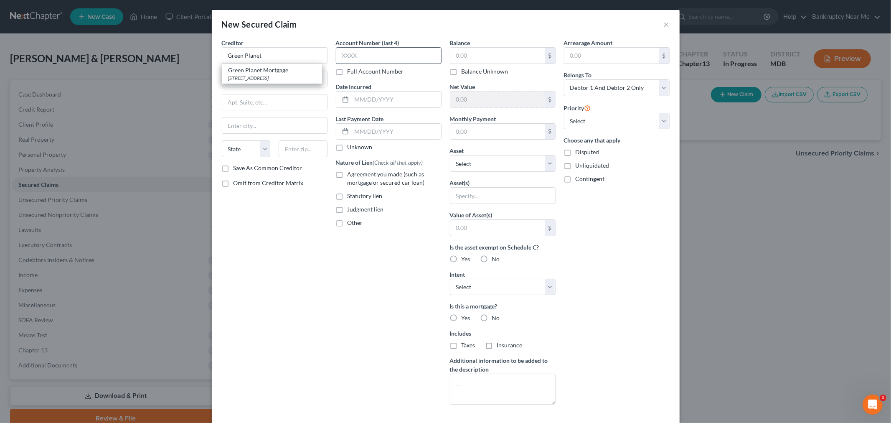
select select "6"
type input "06492"
click at [382, 53] on input "text" at bounding box center [389, 55] width 106 height 17
type input "xxxx"
click at [467, 59] on input "text" at bounding box center [498, 56] width 95 height 16
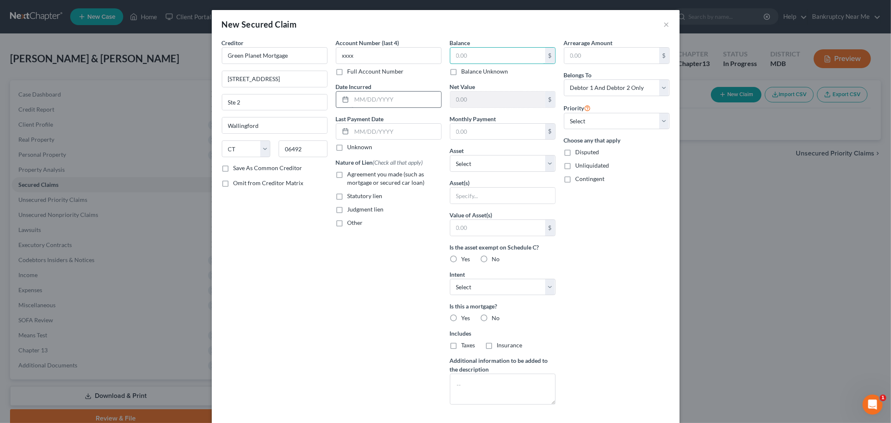
paste input "299,427.00"
type input "299,427.00"
drag, startPoint x: 399, startPoint y: 102, endPoint x: 407, endPoint y: 99, distance: 9.3
click at [400, 102] on input "text" at bounding box center [396, 100] width 89 height 16
type input "10/01/2020"
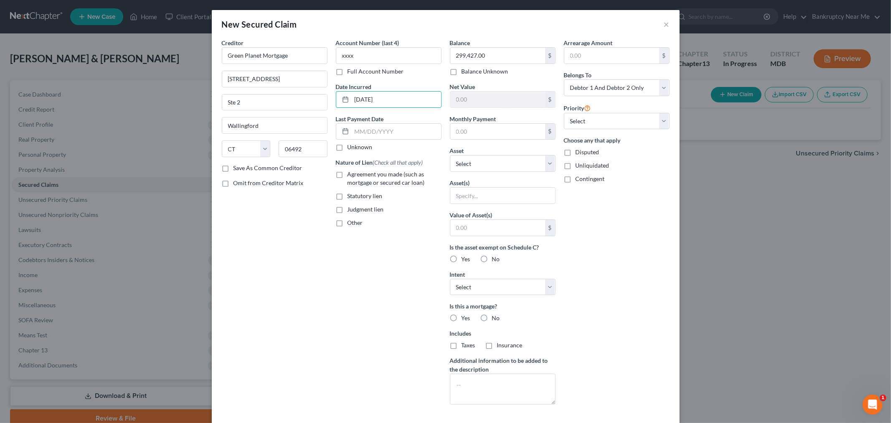
drag, startPoint x: 573, startPoint y: 216, endPoint x: 591, endPoint y: 216, distance: 18.4
click at [573, 216] on div "Arrearage Amount $ Belongs To * Select Debtor 1 Only Debtor 2 Only Debtor 1 And…" at bounding box center [617, 224] width 114 height 373
click at [627, 122] on select "Select 1st 2nd 3rd 4th 5th 6th 7th 8th 9th 10th 11th 12th 13th 14th 15th 16th 1…" at bounding box center [617, 121] width 106 height 17
select select "0"
click at [564, 113] on select "Select 1st 2nd 3rd 4th 5th 6th 7th 8th 9th 10th 11th 12th 13th 14th 15th 16th 1…" at bounding box center [617, 121] width 106 height 17
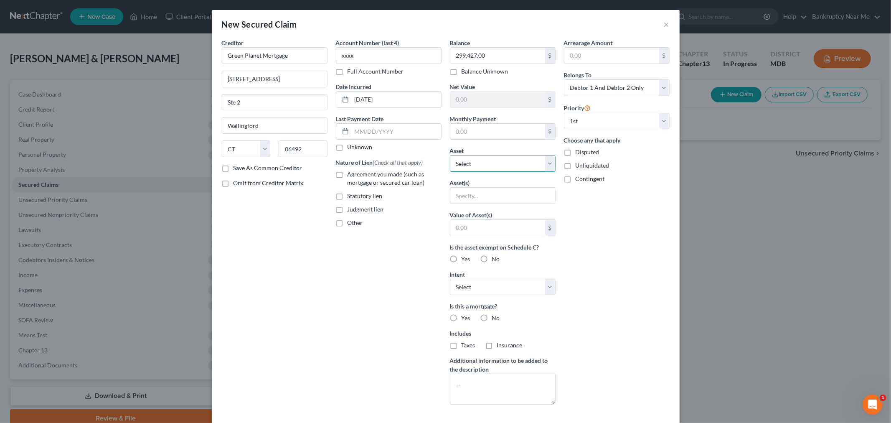
click at [520, 166] on select "Select Other Multiple Assets 2013 Lexus Rx350 - $9000.0 2023 Ford Edge - $29000…" at bounding box center [503, 163] width 106 height 17
select select "6"
click at [450, 155] on select "Select Other Multiple Assets 2013 Lexus Rx350 - $9000.0 2023 Ford Edge - $29000…" at bounding box center [503, 163] width 106 height 17
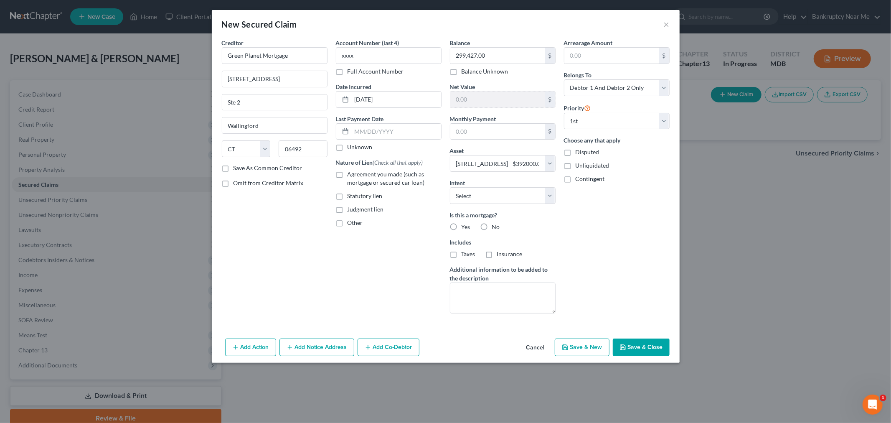
click at [609, 253] on div "Arrearage Amount $ Belongs To * Select Debtor 1 Only Debtor 2 Only Debtor 1 And…" at bounding box center [617, 179] width 114 height 282
click at [537, 196] on select "Select Surrender Redeem Reaffirm Avoid Other" at bounding box center [503, 195] width 106 height 17
click at [572, 212] on div "Arrearage Amount $ Belongs To * Select Debtor 1 Only Debtor 2 Only Debtor 1 And…" at bounding box center [617, 179] width 114 height 282
click at [663, 353] on button "Save & Close" at bounding box center [641, 348] width 57 height 18
select select
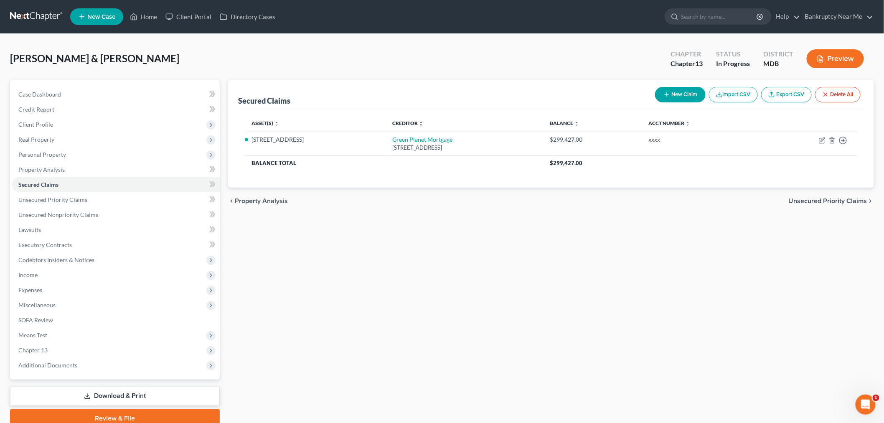
click at [674, 98] on button "New Claim" at bounding box center [680, 94] width 51 height 15
select select "0"
select select "2"
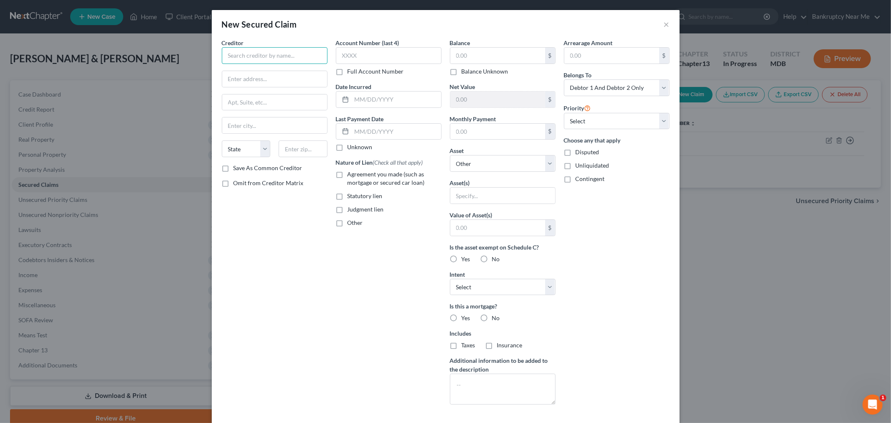
click at [265, 52] on input "text" at bounding box center [275, 55] width 106 height 17
drag, startPoint x: 244, startPoint y: 56, endPoint x: 194, endPoint y: 49, distance: 50.7
click at [194, 49] on div "New Secured Claim × Creditor * HUD State AL AK AR AZ CA CO CT DE DC FL GA GU HI…" at bounding box center [445, 211] width 891 height 423
type input "h"
drag, startPoint x: 244, startPoint y: 56, endPoint x: 214, endPoint y: 56, distance: 29.3
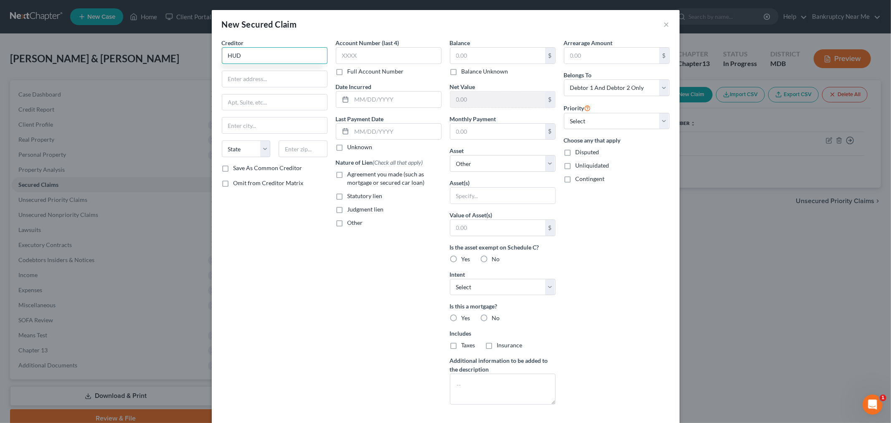
click at [218, 56] on div "Creditor * HUD State AL AK AR AZ CA CO CT DE DC FL GA GU HI ID IL IN IA KS KY L…" at bounding box center [275, 224] width 114 height 373
drag, startPoint x: 269, startPoint y: 57, endPoint x: 198, endPoint y: 57, distance: 70.6
click at [198, 57] on div "New Secured Claim × Creditor * Home Urban State AL AK AR AZ CA CO CT DE DC FL G…" at bounding box center [445, 211] width 891 height 423
type input "Maryland Home"
click at [494, 60] on input "text" at bounding box center [498, 56] width 95 height 16
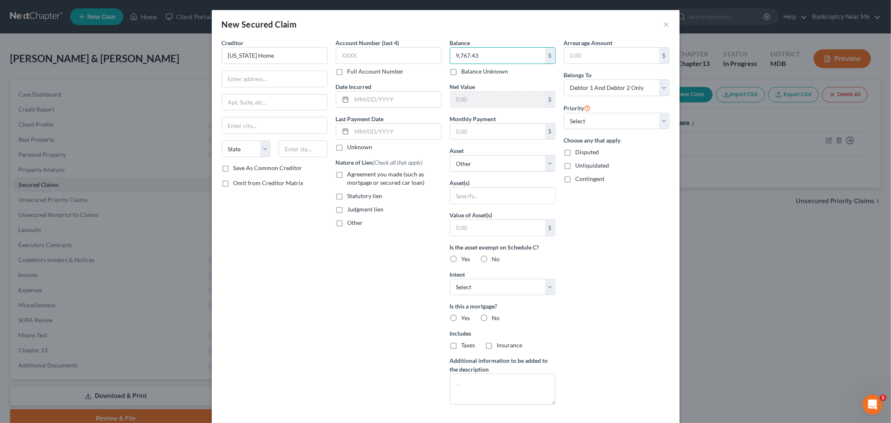
type input "9,767.43"
drag, startPoint x: 268, startPoint y: 56, endPoint x: 172, endPoint y: 57, distance: 95.7
click at [172, 57] on div "New Secured Claim × Creditor * Maryland Home State AL AK AR AZ CA CO CT DE DC F…" at bounding box center [445, 211] width 891 height 423
type input "Secretary of Housing Urban Development"
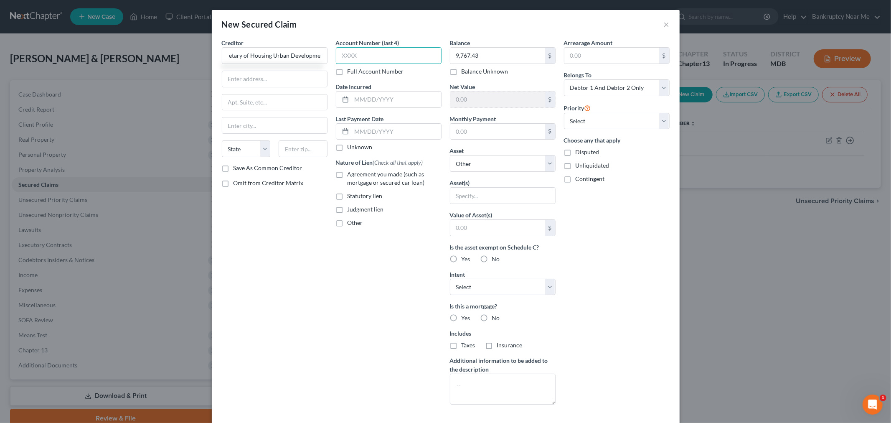
click at [350, 60] on input "text" at bounding box center [389, 55] width 106 height 17
type input "xxxx"
click at [276, 80] on input "text" at bounding box center [274, 79] width 105 height 16
click at [407, 102] on input "text" at bounding box center [396, 100] width 89 height 16
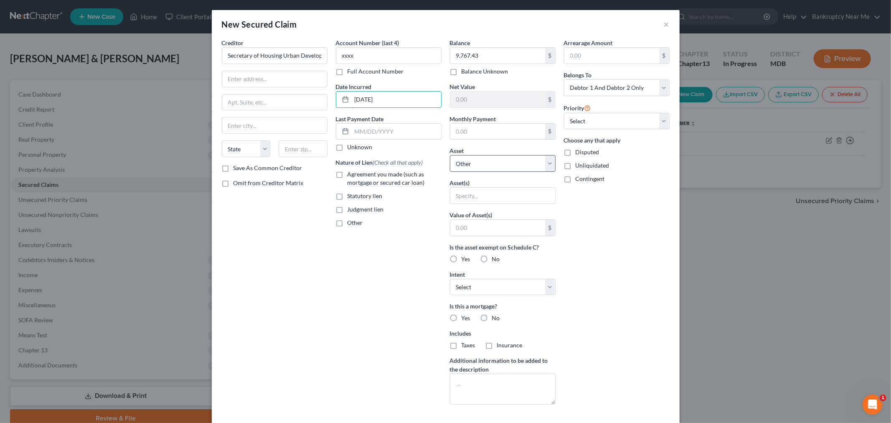
type input "08/15/2022"
drag, startPoint x: 480, startPoint y: 163, endPoint x: 489, endPoint y: 164, distance: 9.2
click at [480, 163] on select "Select Other Multiple Assets 2013 Lexus Rx350 - $9000.0 2023 Ford Edge - $29000…" at bounding box center [503, 163] width 106 height 17
select select "6"
click at [450, 155] on select "Select Other Multiple Assets 2013 Lexus Rx350 - $9000.0 2023 Ford Edge - $29000…" at bounding box center [503, 163] width 106 height 17
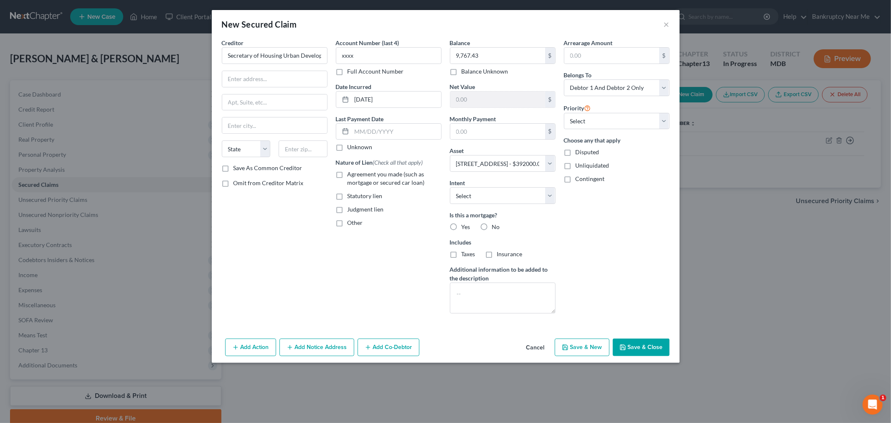
drag, startPoint x: 485, startPoint y: 227, endPoint x: 540, endPoint y: 216, distance: 56.1
click at [492, 227] on label "No" at bounding box center [496, 227] width 8 height 8
click at [496, 227] on input "No" at bounding box center [498, 225] width 5 height 5
radio input "true"
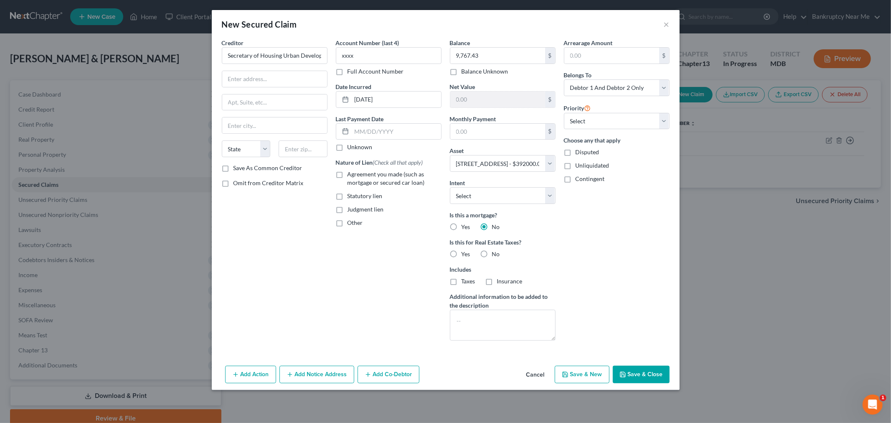
click at [492, 252] on label "No" at bounding box center [496, 254] width 8 height 8
click at [496, 252] on input "No" at bounding box center [498, 252] width 5 height 5
radio input "true"
click at [602, 120] on select "Select 2nd 3rd 4th 5th 6th 7th 8th 9th 10th 11th 12th 13th 14th 15th 16th 17th …" at bounding box center [617, 121] width 106 height 17
select select "0"
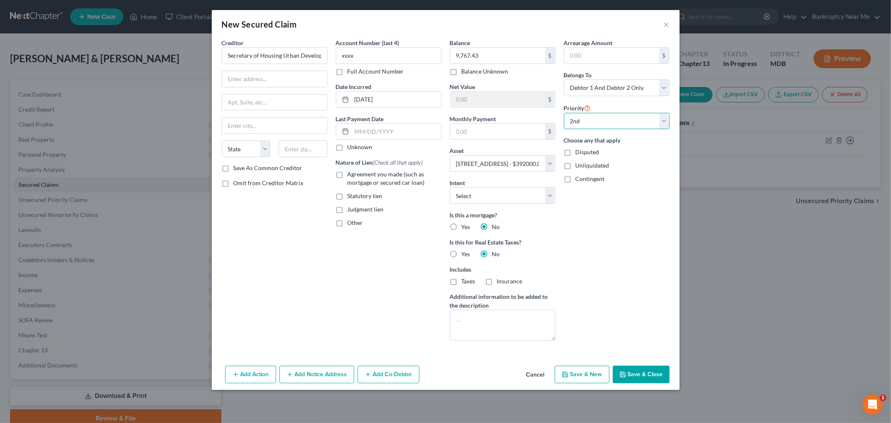
click at [564, 113] on select "Select 2nd 3rd 4th 5th 6th 7th 8th 9th 10th 11th 12th 13th 14th 15th 16th 17th …" at bounding box center [617, 121] width 106 height 17
click at [314, 88] on div "Creditor * Secretary of Housing Urban Development State AL AK AR AZ CA CO CT DE…" at bounding box center [275, 100] width 106 height 125
click at [306, 75] on input "text" at bounding box center [274, 79] width 105 height 16
type input "451 Seventh Street SW"
click at [318, 145] on input "text" at bounding box center [303, 148] width 49 height 17
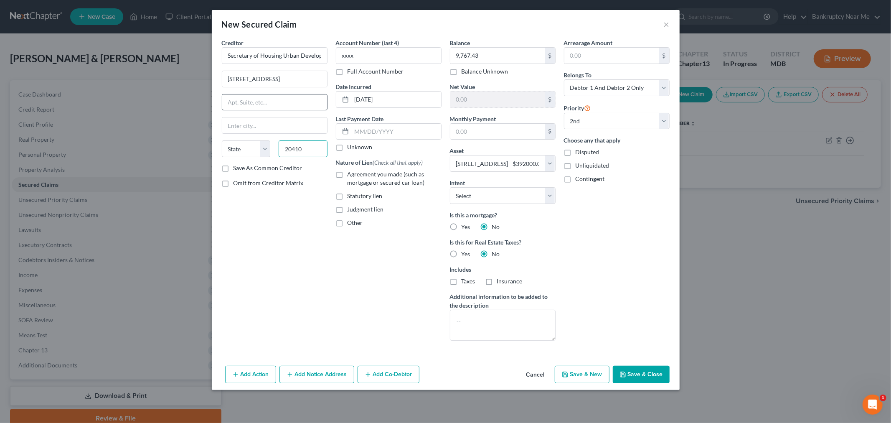
type input "20410"
click at [268, 105] on input "text" at bounding box center [274, 102] width 105 height 16
type input "Washington"
select select "8"
click at [234, 171] on label "Save As Common Creditor" at bounding box center [268, 168] width 69 height 8
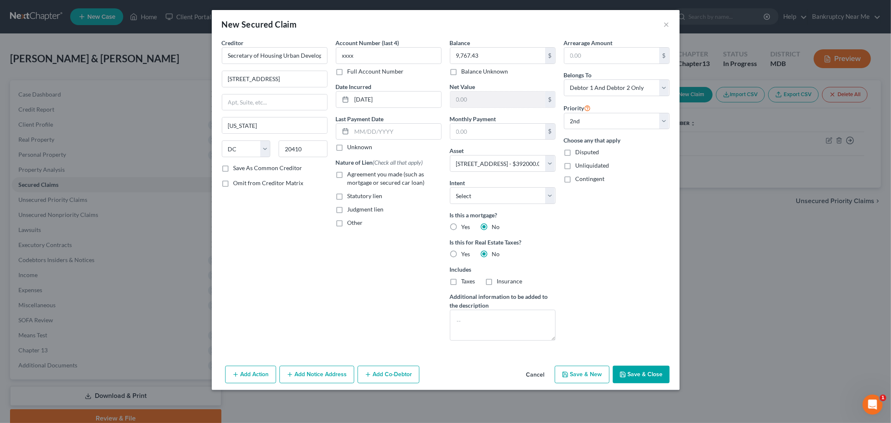
click at [237, 169] on input "Save As Common Creditor" at bounding box center [239, 166] width 5 height 5
click at [656, 375] on button "Save & Close" at bounding box center [641, 375] width 57 height 18
checkbox input "false"
select select
select select "1"
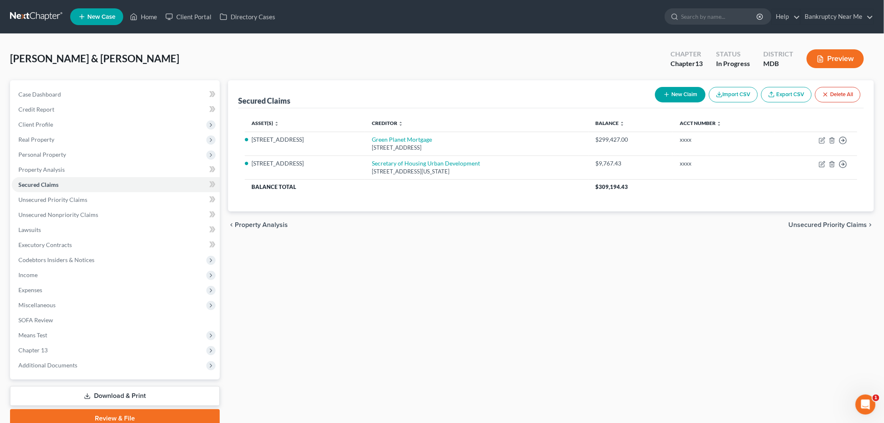
click at [670, 93] on button "New Claim" at bounding box center [680, 94] width 51 height 15
select select "2"
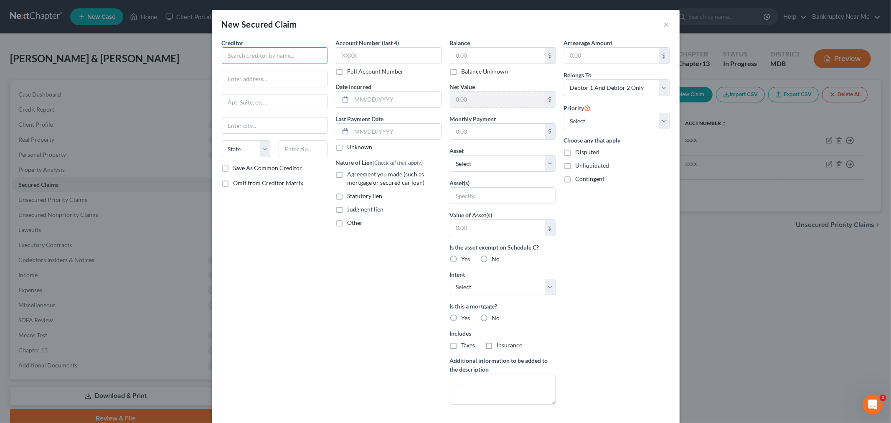
click at [272, 49] on input "text" at bounding box center [275, 55] width 106 height 17
type input "Calverton Townes Home Owner's Association, Inc."
click at [345, 53] on input "text" at bounding box center [389, 55] width 106 height 17
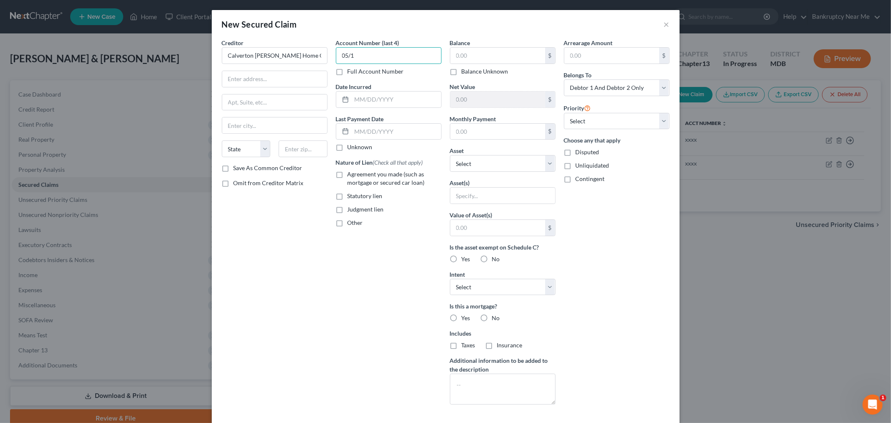
type input "05/1"
click at [275, 55] on div "Creditor * Calverton Townes Home Owner's Association, Inc. State AL AK AR AZ CA…" at bounding box center [446, 224] width 456 height 373
type input "xxxx"
drag, startPoint x: 378, startPoint y: 99, endPoint x: 460, endPoint y: 76, distance: 84.5
click at [378, 99] on input "text" at bounding box center [396, 100] width 89 height 16
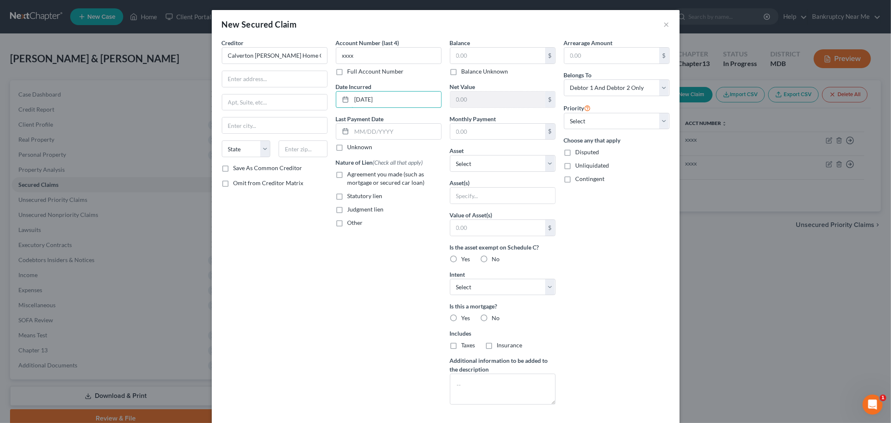
type input "05/12/2023"
click at [491, 56] on input "text" at bounding box center [498, 56] width 95 height 16
type input "329"
click at [578, 117] on select "Select 1st 2nd 3rd 4th 5th 6th 7th 8th 9th 10th 11th 12th 13th 14th 15th 16th 1…" at bounding box center [617, 121] width 106 height 17
select select "2"
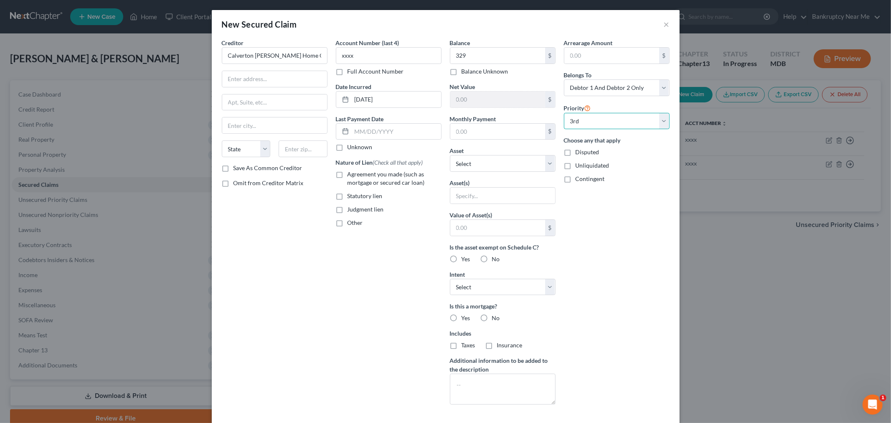
click at [564, 113] on select "Select 1st 2nd 3rd 4th 5th 6th 7th 8th 9th 10th 11th 12th 13th 14th 15th 16th 1…" at bounding box center [617, 121] width 106 height 17
drag, startPoint x: 464, startPoint y: 165, endPoint x: 470, endPoint y: 171, distance: 8.0
click at [464, 165] on select "Select Other Multiple Assets 2013 Lexus Rx350 - $9000.0 2023 Ford Edge - $29000…" at bounding box center [503, 163] width 106 height 17
select select "6"
click at [450, 155] on select "Select Other Multiple Assets 2013 Lexus Rx350 - $9000.0 2023 Ford Edge - $29000…" at bounding box center [503, 163] width 106 height 17
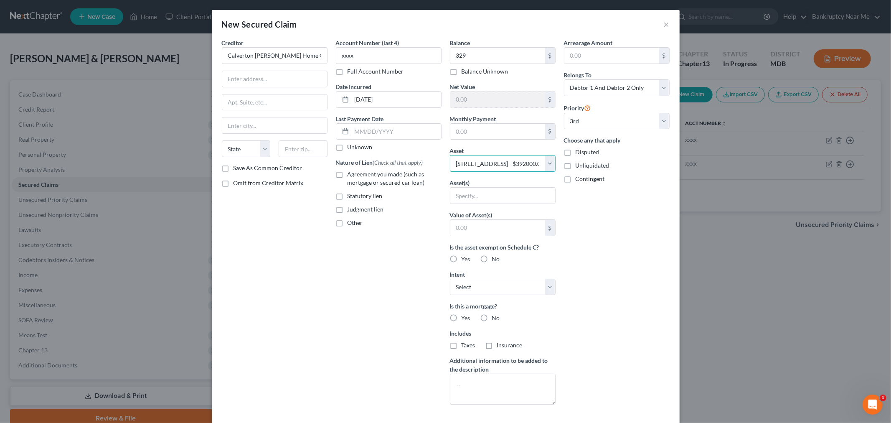
select select "0"
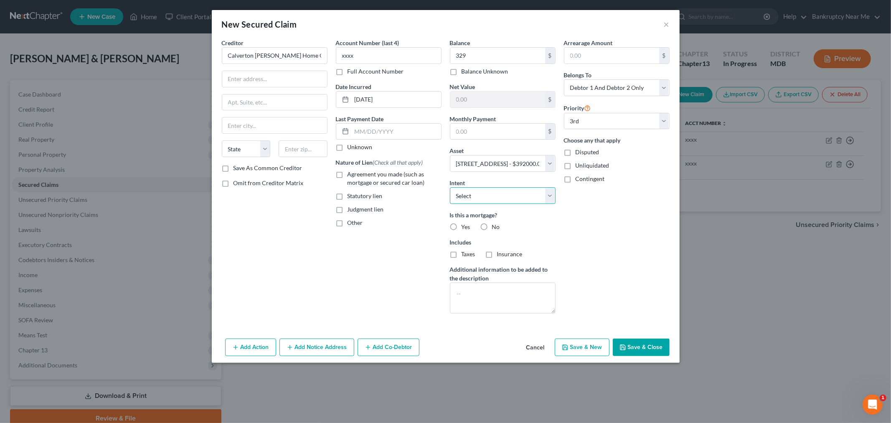
click at [483, 198] on select "Select Surrender Redeem Reaffirm Avoid Other" at bounding box center [503, 195] width 106 height 17
click at [400, 264] on div "Account Number (last 4) xxxx Full Account Number Date Incurred 05/12/2023 Last …" at bounding box center [389, 179] width 114 height 282
click at [492, 227] on label "No" at bounding box center [496, 227] width 8 height 8
click at [496, 227] on input "No" at bounding box center [498, 225] width 5 height 5
radio input "true"
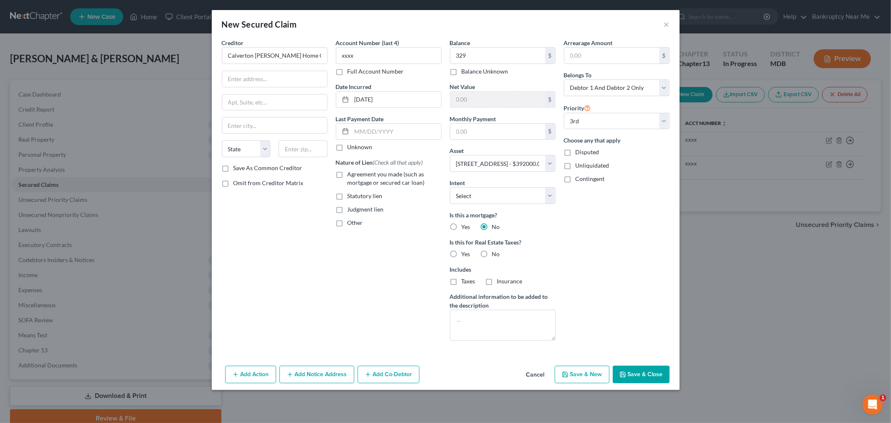
click at [492, 254] on label "No" at bounding box center [496, 254] width 8 height 8
click at [496, 254] on input "No" at bounding box center [498, 252] width 5 height 5
radio input "true"
click at [282, 80] on input "text" at bounding box center [274, 79] width 105 height 16
type input "438.67"
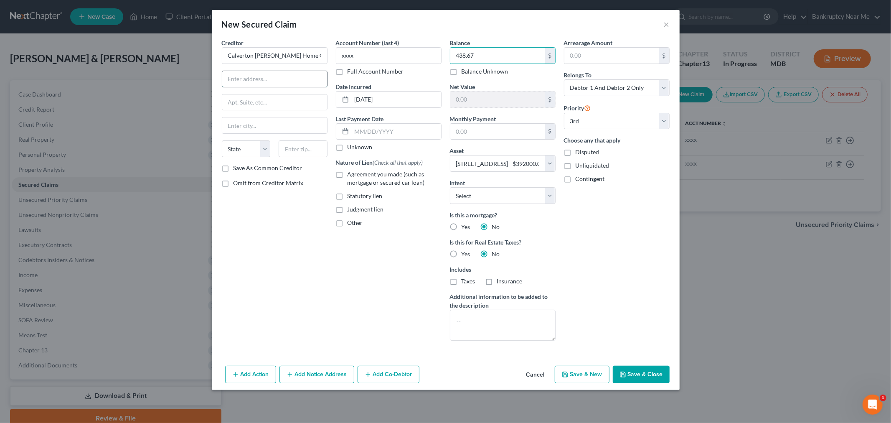
click at [287, 72] on input "text" at bounding box center [274, 79] width 105 height 16
type input "1900 Gallows Road"
click at [241, 99] on input "Suite700" at bounding box center [274, 102] width 105 height 16
type input "Suite 700"
click at [290, 140] on div "Creditor * Calverton Townes Home Owner's Association, Inc. 1900 Gallows Road Su…" at bounding box center [275, 100] width 106 height 125
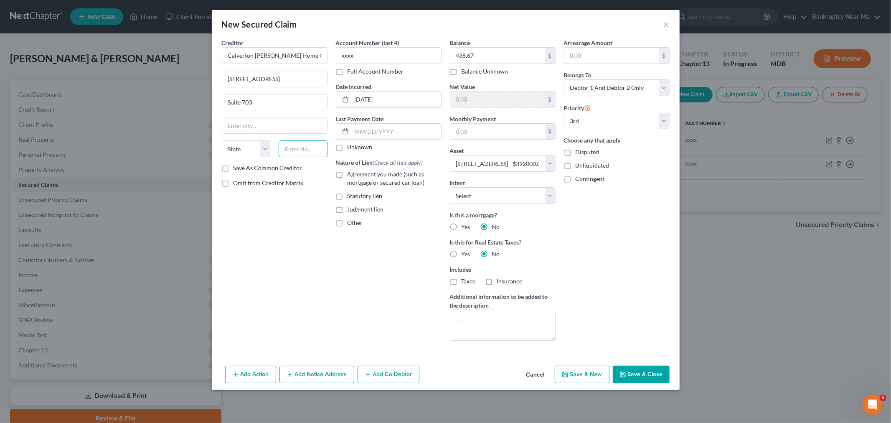
click at [292, 147] on input "text" at bounding box center [303, 148] width 49 height 17
type input "22182"
click at [287, 109] on input "Suite 700" at bounding box center [274, 102] width 105 height 16
type input "Vienna"
select select "48"
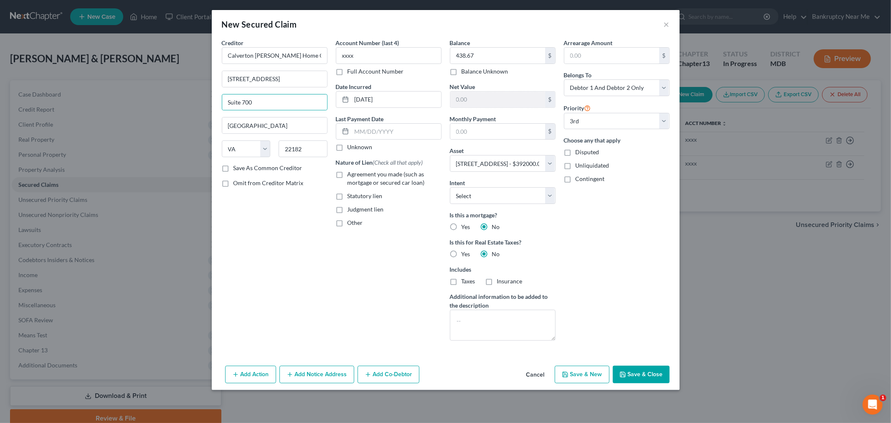
click at [250, 170] on label "Save As Common Creditor" at bounding box center [268, 168] width 69 height 8
click at [242, 169] on input "Save As Common Creditor" at bounding box center [239, 166] width 5 height 5
drag, startPoint x: 641, startPoint y: 371, endPoint x: 543, endPoint y: 308, distance: 116.2
click at [642, 371] on button "Save & Close" at bounding box center [641, 375] width 57 height 18
checkbox input "false"
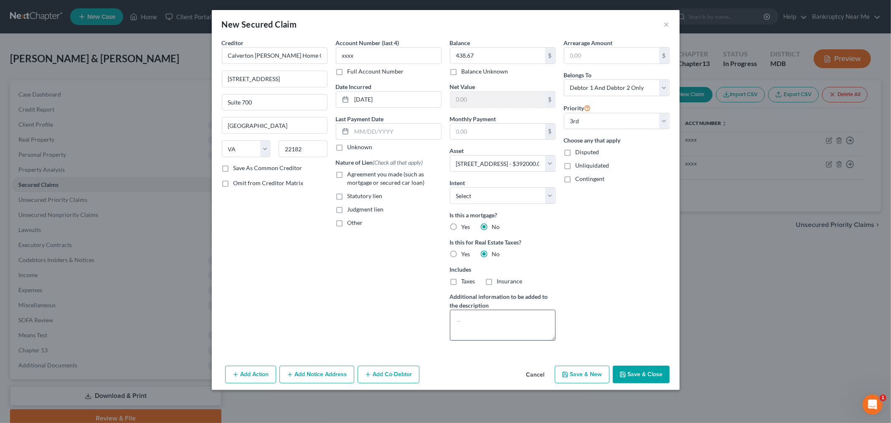
select select
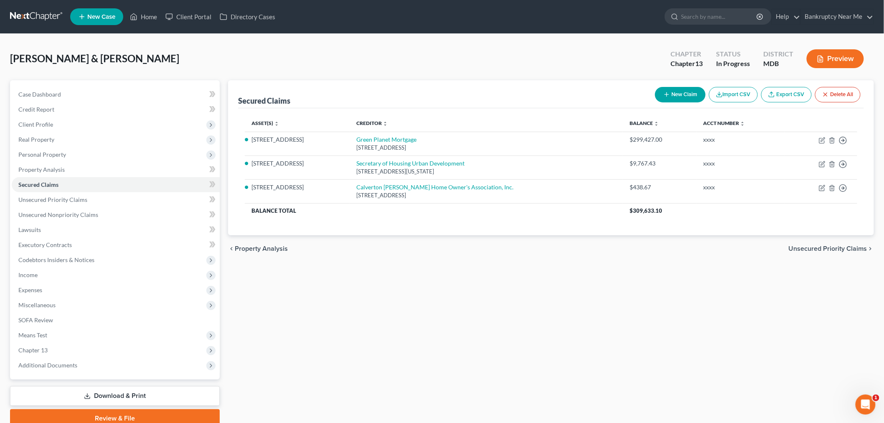
click at [664, 91] on icon "button" at bounding box center [667, 94] width 7 height 7
select select "0"
select select "2"
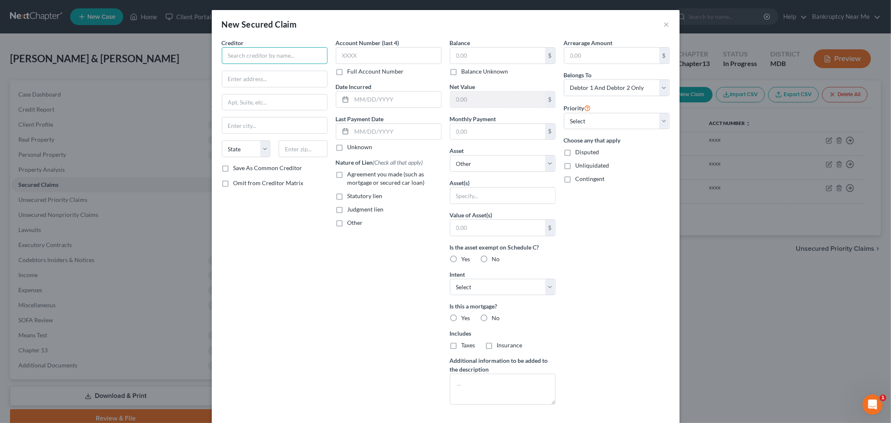
click at [265, 53] on input "text" at bounding box center [275, 55] width 106 height 17
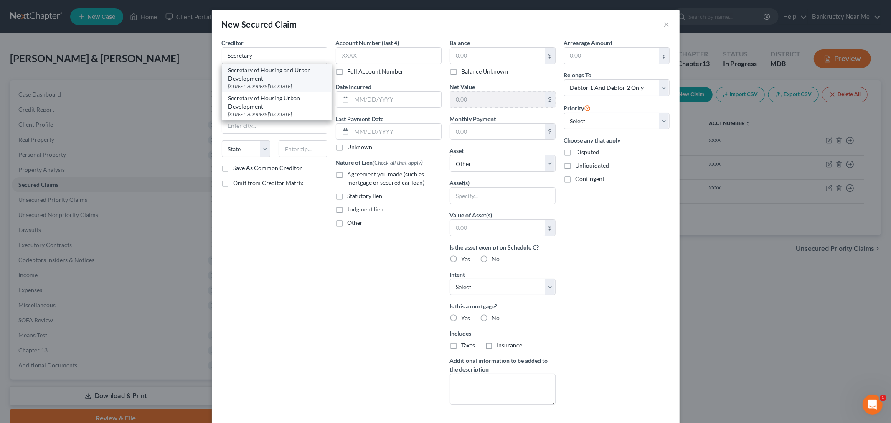
drag, startPoint x: 283, startPoint y: 74, endPoint x: 364, endPoint y: 62, distance: 81.6
click at [284, 73] on div "Secretary of Housing and Urban Development" at bounding box center [277, 74] width 97 height 17
type input "Secretary of Housing and Urban Development"
type input "451 7th St SW"
type input "Washington"
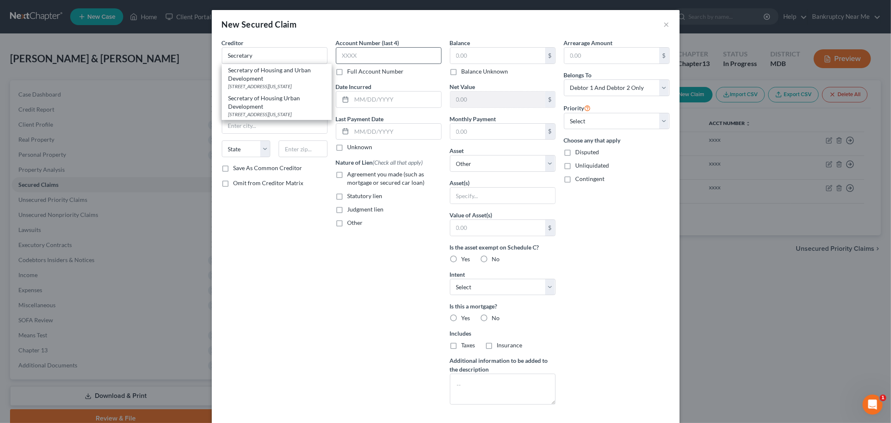
select select "8"
type input "20410"
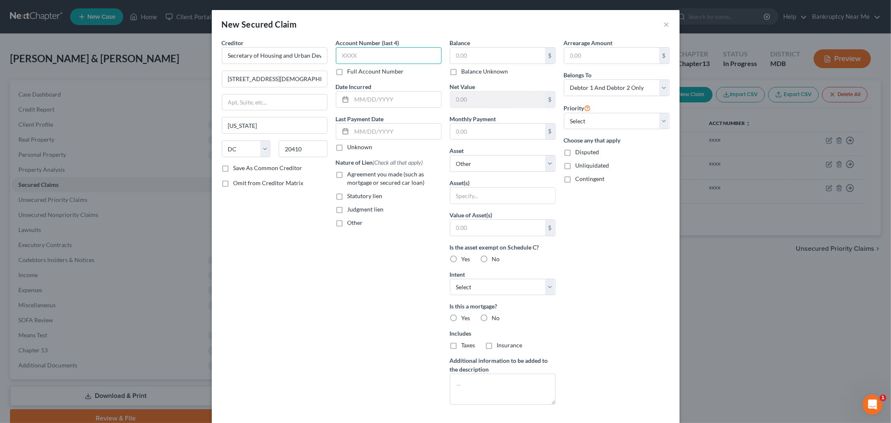
click at [379, 56] on input "text" at bounding box center [389, 55] width 106 height 17
type input "xxxx"
click at [385, 98] on input "text" at bounding box center [396, 100] width 89 height 16
type input "03/28/2024"
click at [465, 51] on input "text" at bounding box center [498, 56] width 95 height 16
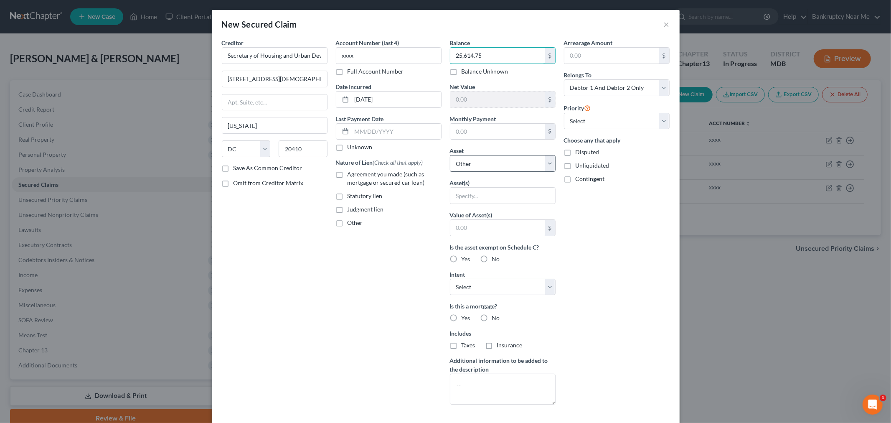
type input "25,614.75"
click at [491, 171] on select "Select Other Multiple Assets 2013 Lexus Rx350 - $9000.0 2023 Ford Edge - $29000…" at bounding box center [503, 163] width 106 height 17
select select "6"
click at [450, 155] on select "Select Other Multiple Assets 2013 Lexus Rx350 - $9000.0 2023 Ford Edge - $29000…" at bounding box center [503, 163] width 106 height 17
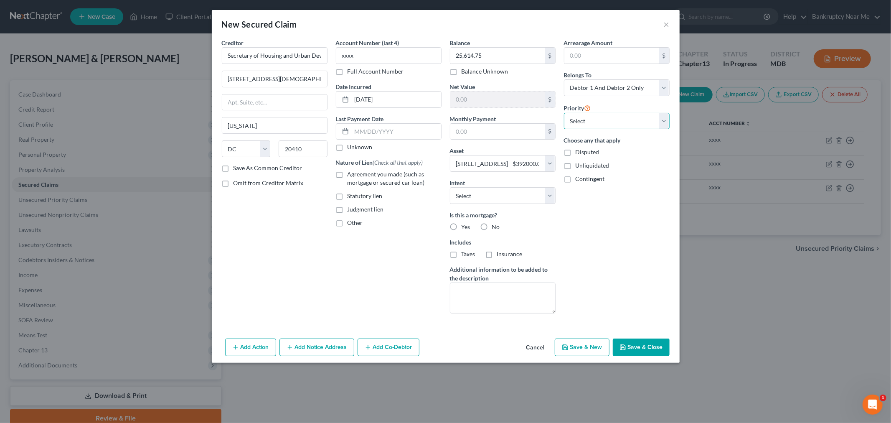
click at [622, 117] on select "Select 4th 5th 6th 7th 8th 9th 10th 11th 12th 13th 14th 15th 16th 17th 18th 19t…" at bounding box center [617, 121] width 106 height 17
select select "0"
click at [564, 113] on select "Select 4th 5th 6th 7th 8th 9th 10th 11th 12th 13th 14th 15th 16th 17th 18th 19t…" at bounding box center [617, 121] width 106 height 17
click at [630, 336] on div "Add Action Add Notice Address Add Co-Debtor Cancel Save & New Save & Close" at bounding box center [446, 349] width 468 height 28
click at [633, 344] on button "Save & Close" at bounding box center [641, 348] width 57 height 18
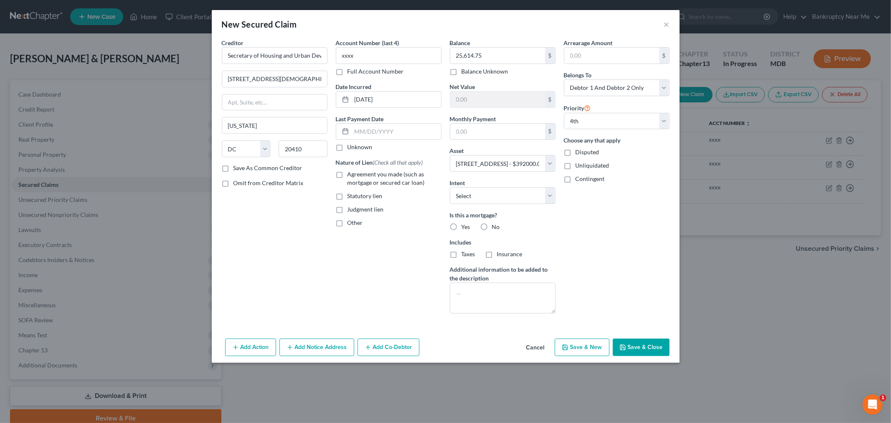
select select
select select "3"
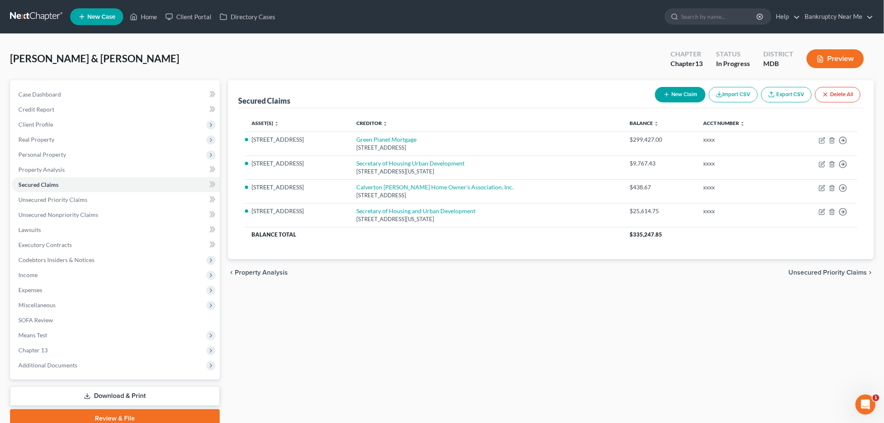
click at [690, 99] on button "New Claim" at bounding box center [680, 94] width 51 height 15
select select "2"
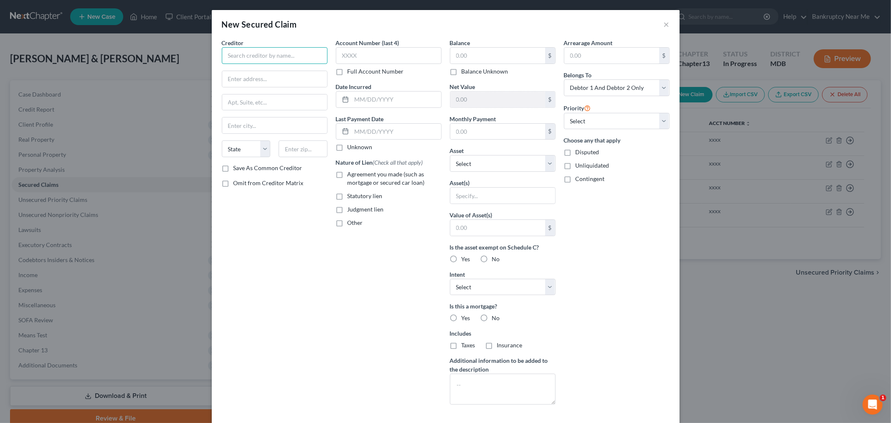
click at [266, 47] on input "text" at bounding box center [275, 55] width 106 height 17
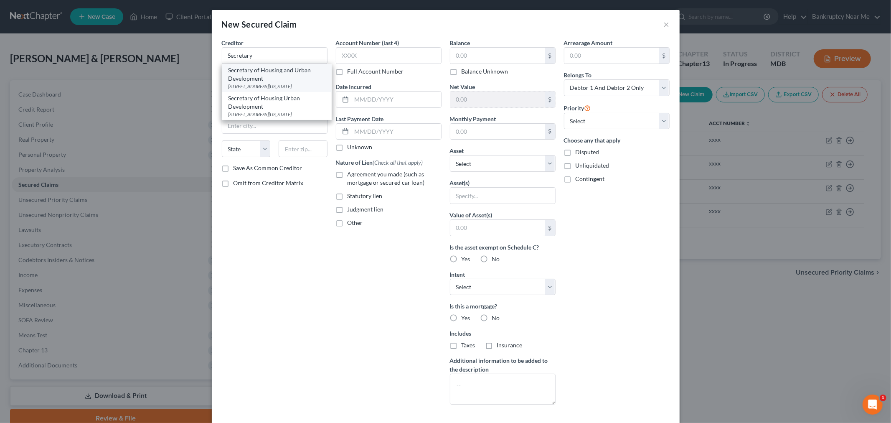
click at [272, 81] on div "Secretary of Housing and Urban Development" at bounding box center [277, 74] width 97 height 17
type input "Secretary of Housing and Urban Development"
type input "451 7th St SW"
type input "Washington"
select select "8"
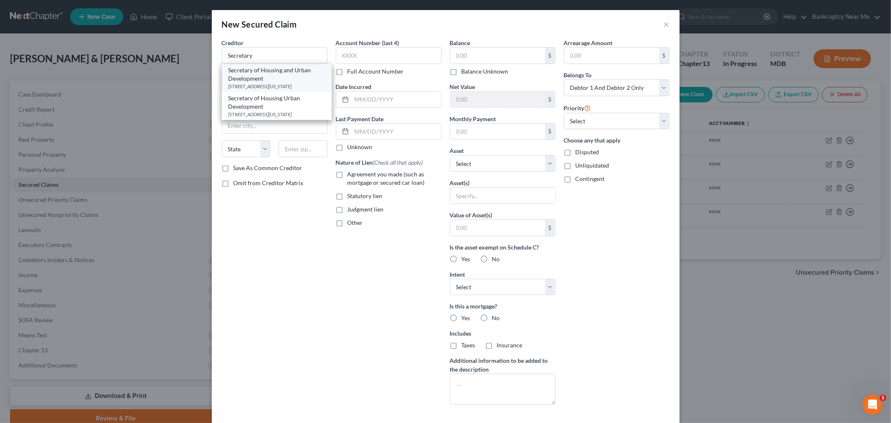
type input "20410"
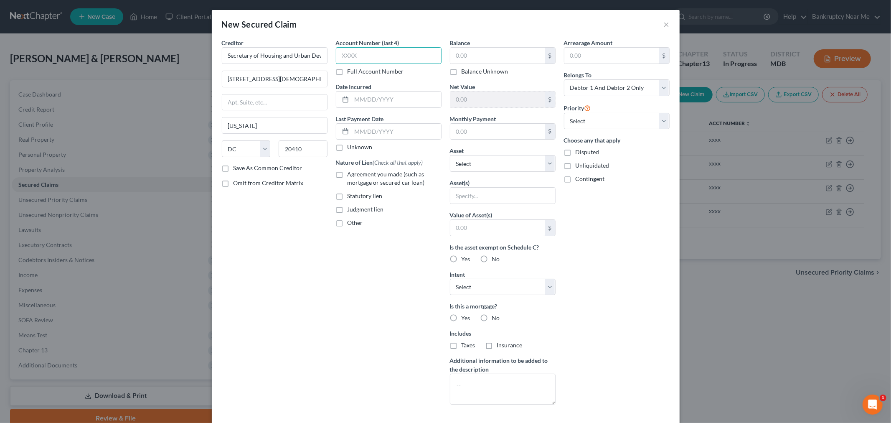
click at [376, 56] on input "text" at bounding box center [389, 55] width 106 height 17
type input "xxxx"
click at [385, 98] on input "text" at bounding box center [396, 100] width 89 height 16
type input "12/6/2024"
drag, startPoint x: 591, startPoint y: 117, endPoint x: 594, endPoint y: 123, distance: 7.0
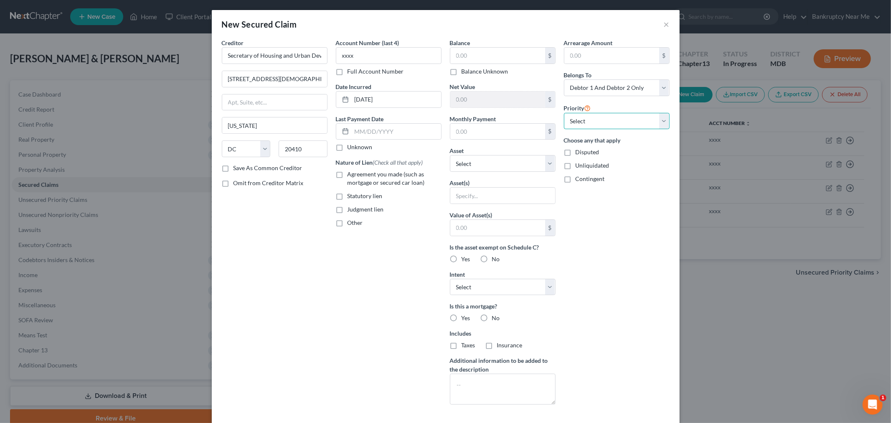
click at [590, 117] on select "Select 1st 2nd 3rd 4th 5th 6th 7th 8th 9th 10th 11th 12th 13th 14th 15th 16th 1…" at bounding box center [617, 121] width 106 height 17
select select "4"
click at [564, 113] on select "Select 1st 2nd 3rd 4th 5th 6th 7th 8th 9th 10th 11th 12th 13th 14th 15th 16th 1…" at bounding box center [617, 121] width 106 height 17
click at [480, 55] on input "text" at bounding box center [498, 56] width 95 height 16
type input "18,152.47"
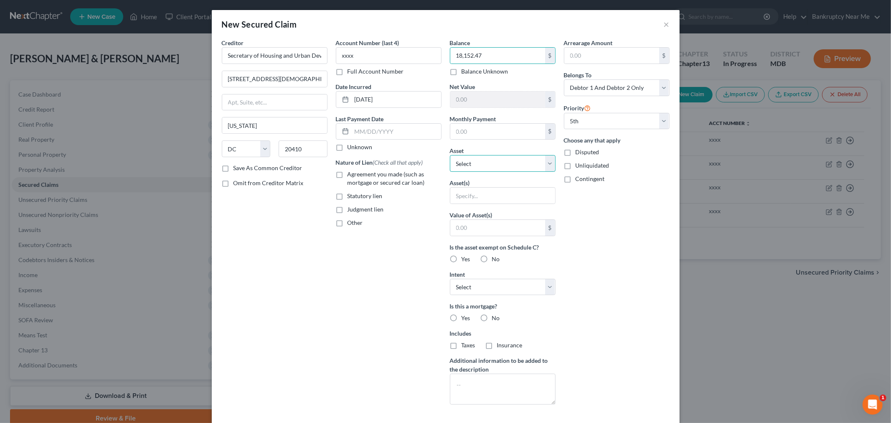
click at [464, 159] on select "Select Other Multiple Assets 2013 Lexus Rx350 - $9000.0 2023 Ford Edge - $29000…" at bounding box center [503, 163] width 106 height 17
select select "6"
click at [450, 155] on select "Select Other Multiple Assets 2013 Lexus Rx350 - $9000.0 2023 Ford Edge - $29000…" at bounding box center [503, 163] width 106 height 17
select select "0"
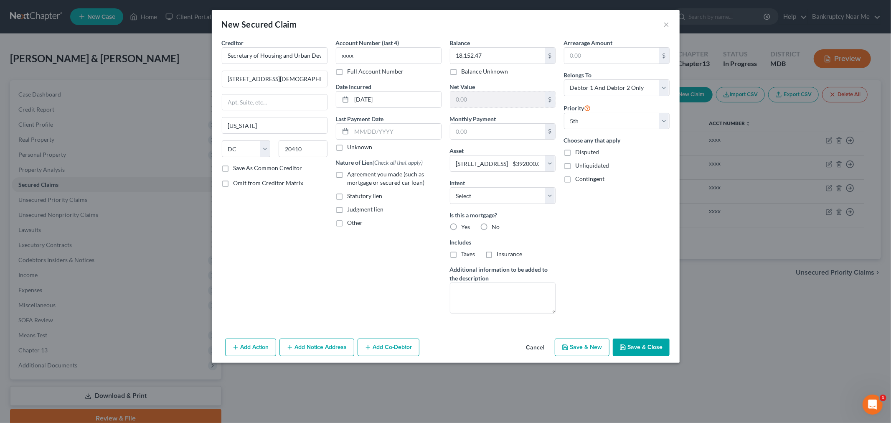
click at [640, 346] on button "Save & Close" at bounding box center [641, 348] width 57 height 18
select select
select select "4"
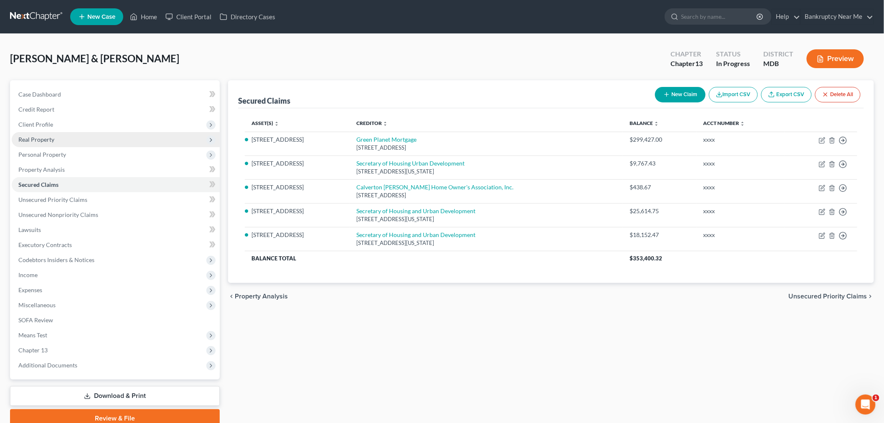
click at [76, 141] on span "Real Property" at bounding box center [116, 139] width 208 height 15
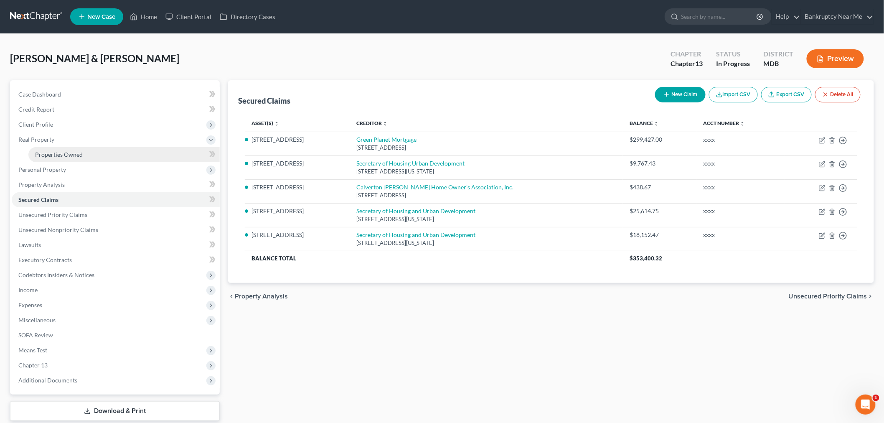
click at [67, 153] on span "Properties Owned" at bounding box center [59, 154] width 48 height 7
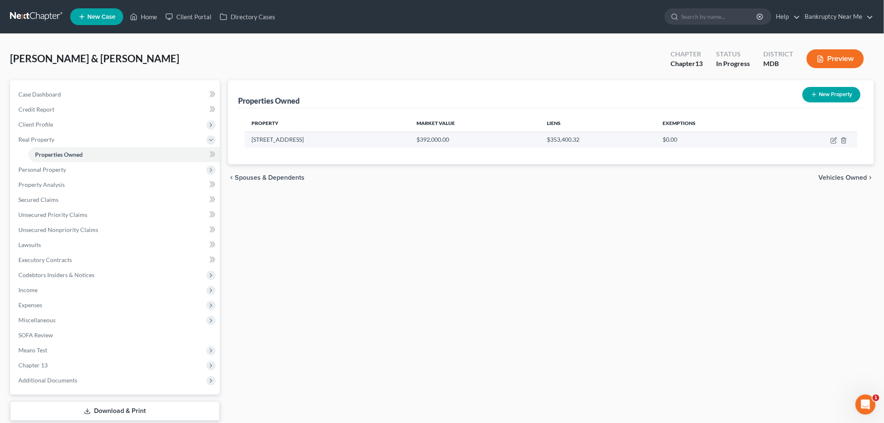
click at [830, 140] on td at bounding box center [815, 140] width 84 height 16
click at [832, 139] on icon "button" at bounding box center [834, 140] width 7 height 7
select select "21"
select select "16"
select select "2"
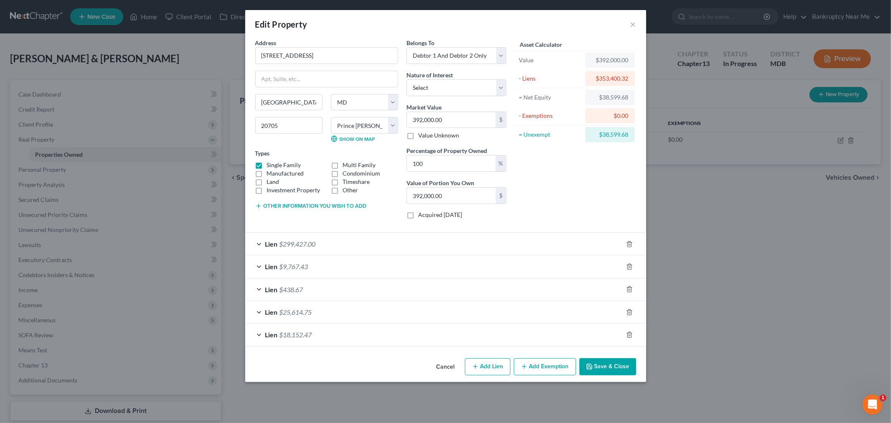
click at [545, 364] on button "Add Exemption" at bounding box center [545, 367] width 62 height 18
select select "2"
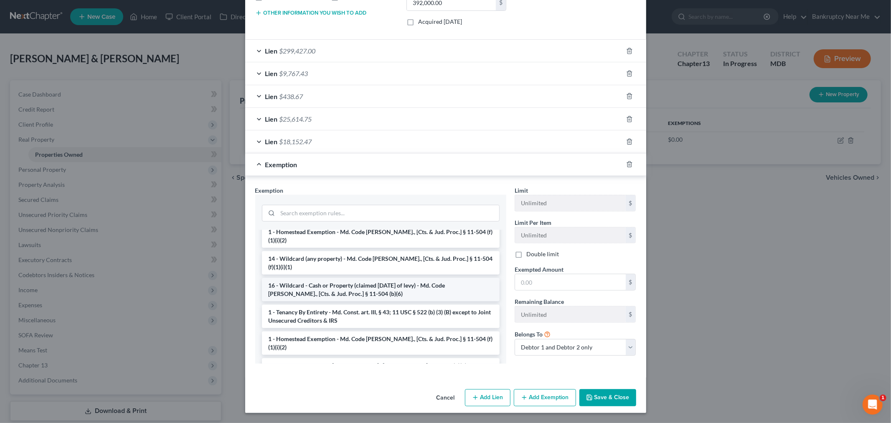
scroll to position [46, 0]
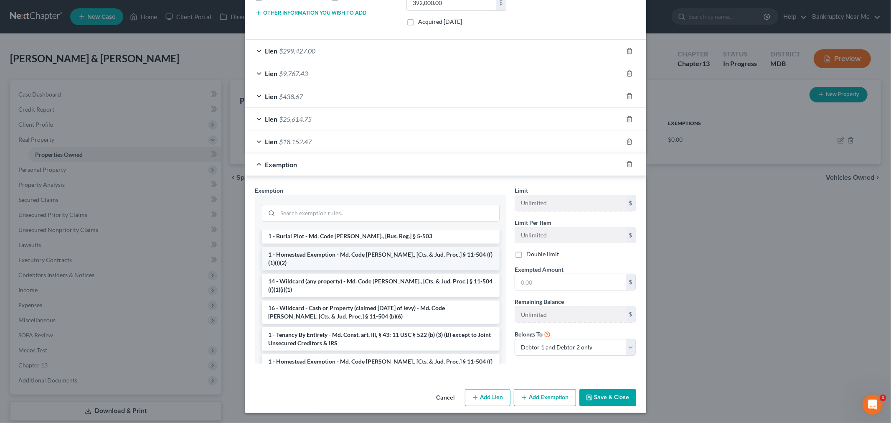
click at [441, 254] on li "1 - Homestead Exemption - Md. Code Ann., [Cts. & Jud. Proc.] § 11-504 (f)(1)(i)…" at bounding box center [381, 258] width 238 height 23
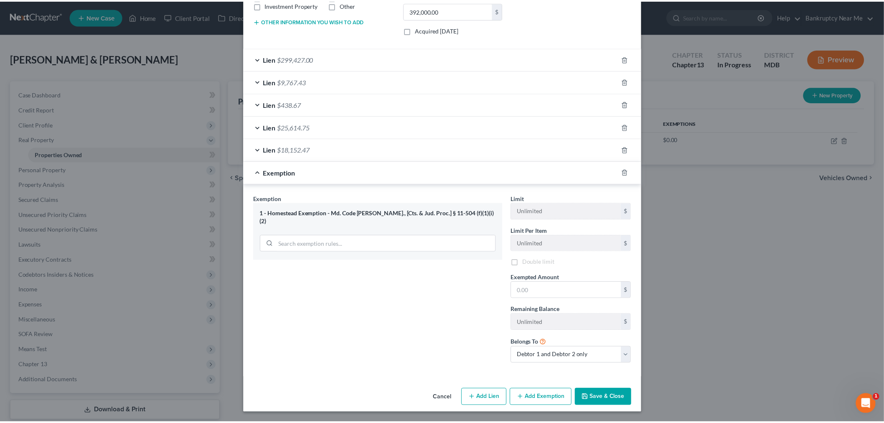
scroll to position [187, 0]
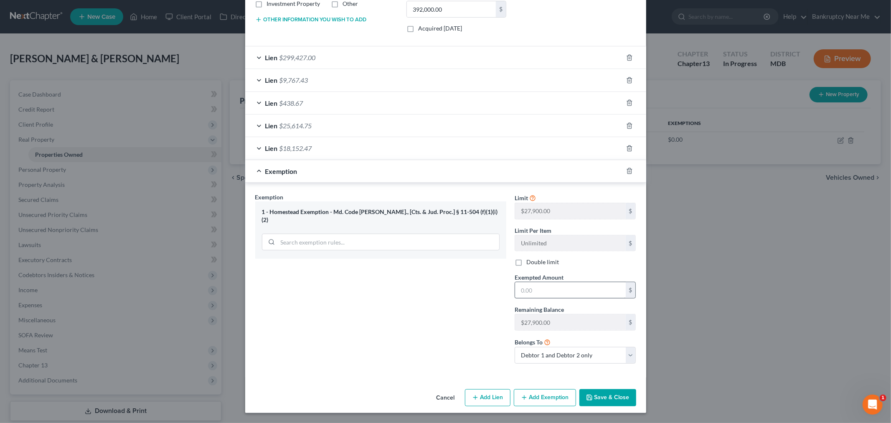
click at [544, 299] on div "Limit $27,900.00 $ Limit Per Item Unlimited $ Double limit Exempted Amount * $ …" at bounding box center [576, 282] width 130 height 178
click at [550, 287] on input "text" at bounding box center [570, 290] width 111 height 16
type input "27,900"
click at [607, 397] on button "Save & Close" at bounding box center [608, 398] width 57 height 18
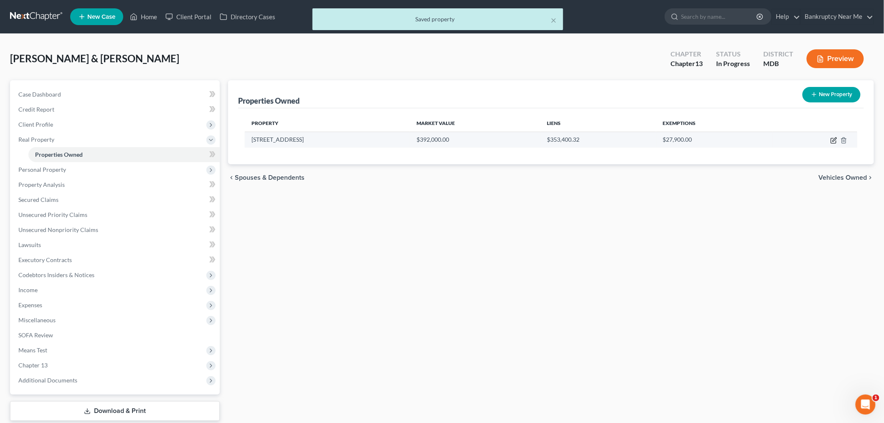
click at [833, 141] on icon "button" at bounding box center [834, 140] width 7 height 7
select select "21"
select select "16"
select select "2"
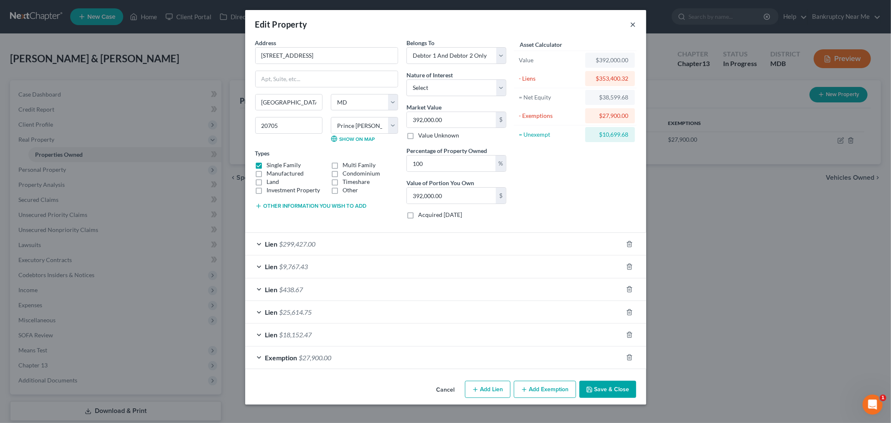
click at [632, 23] on button "×" at bounding box center [634, 24] width 6 height 10
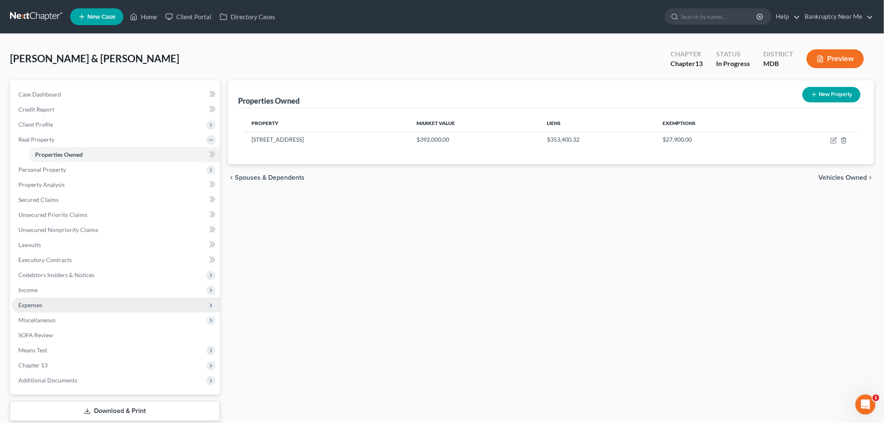
drag, startPoint x: 52, startPoint y: 306, endPoint x: 59, endPoint y: 306, distance: 7.5
click at [51, 306] on span "Expenses" at bounding box center [116, 305] width 208 height 15
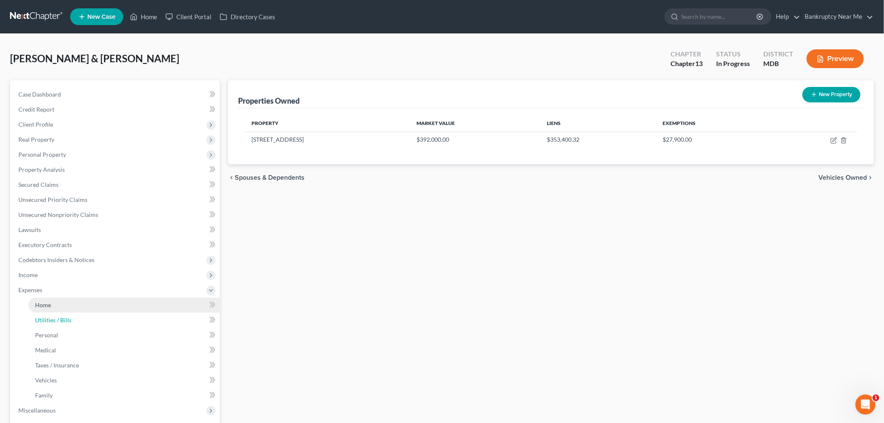
click at [69, 313] on link "Utilities / Bills" at bounding box center [123, 320] width 191 height 15
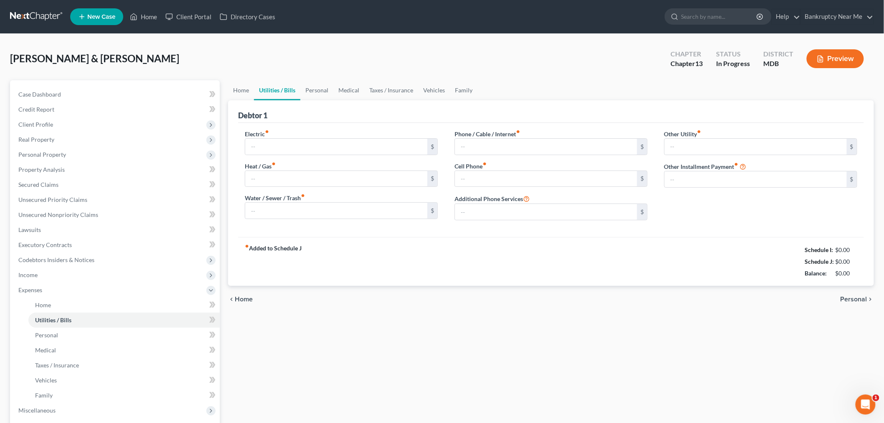
type input "350.00"
type input "0.00"
type input "350.00"
type input "300.00"
type input "0.00"
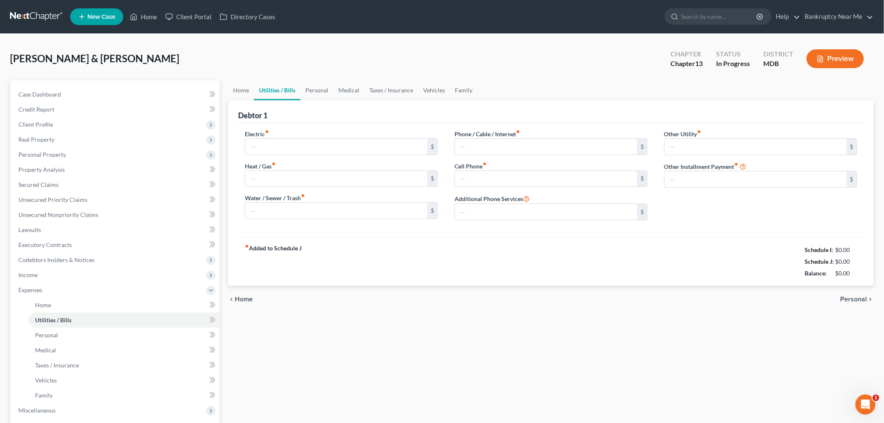
type input "0.00"
click at [255, 91] on link "Utilities / Bills" at bounding box center [277, 90] width 46 height 20
click at [245, 91] on link "Home" at bounding box center [241, 90] width 26 height 20
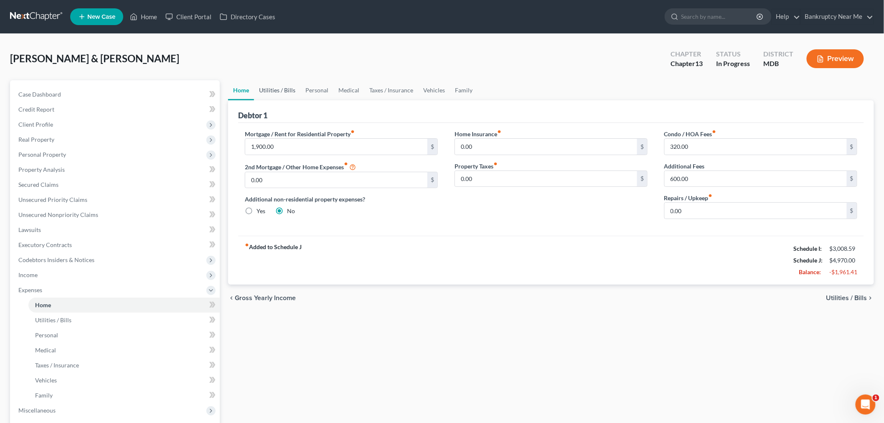
drag, startPoint x: 272, startPoint y: 97, endPoint x: 286, endPoint y: 91, distance: 14.8
click at [272, 97] on link "Utilities / Bills" at bounding box center [277, 90] width 46 height 20
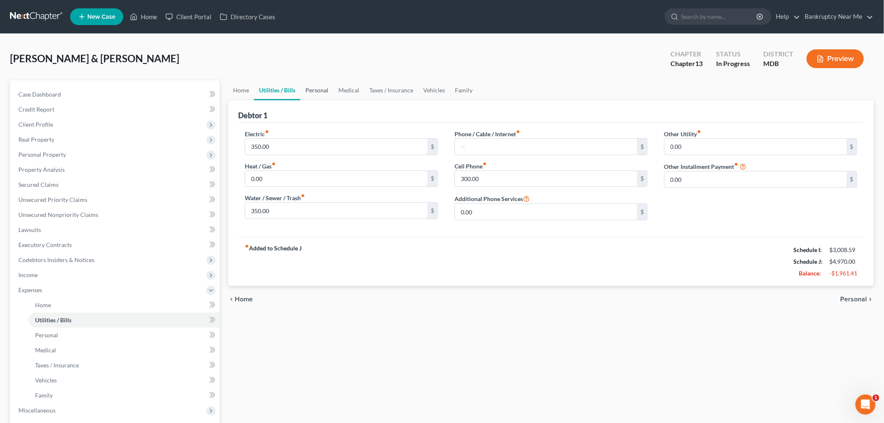
click at [326, 89] on link "Personal" at bounding box center [316, 90] width 33 height 20
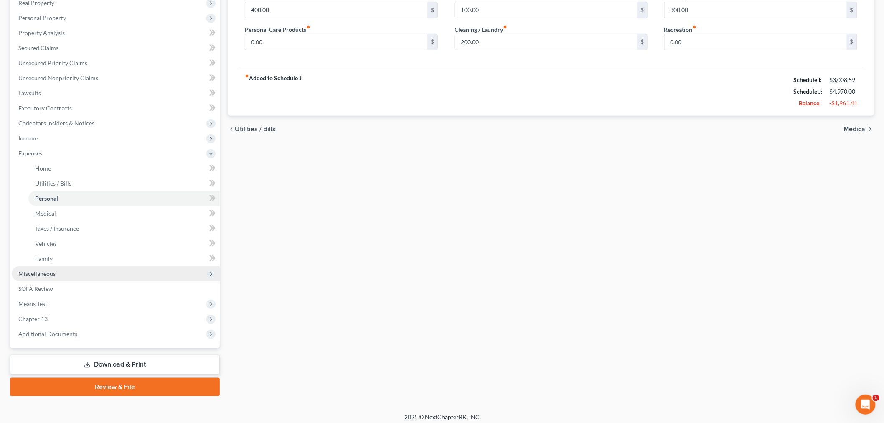
scroll to position [140, 0]
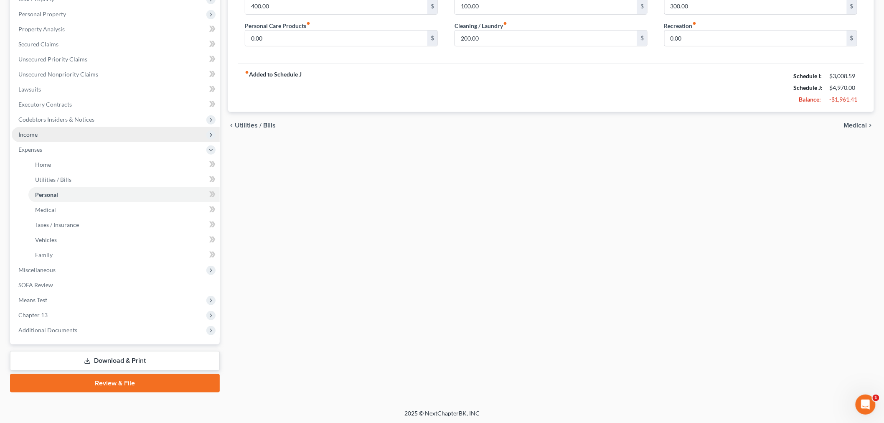
click at [44, 130] on span "Income" at bounding box center [116, 134] width 208 height 15
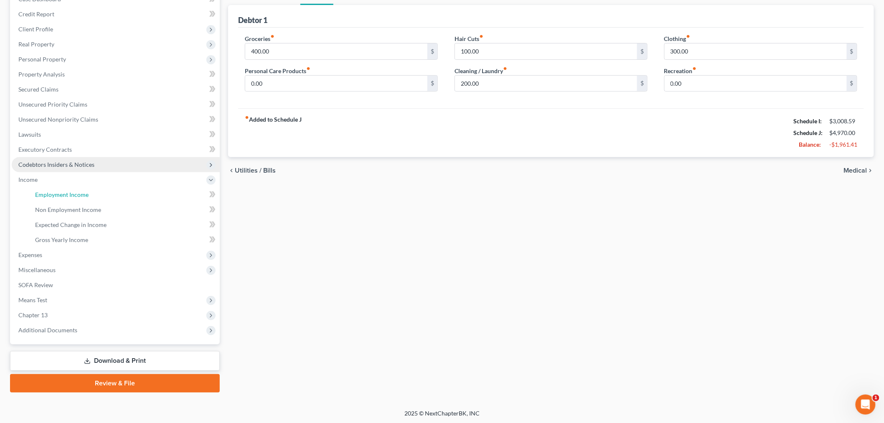
drag, startPoint x: 76, startPoint y: 194, endPoint x: 196, endPoint y: 182, distance: 120.9
click at [76, 194] on span "Employment Income" at bounding box center [61, 194] width 53 height 7
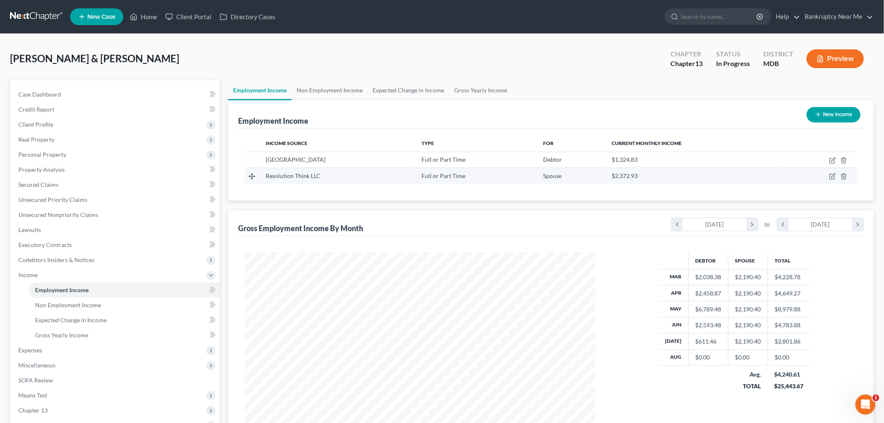
scroll to position [175, 367]
click at [473, 84] on link "Gross Yearly Income" at bounding box center [480, 90] width 63 height 20
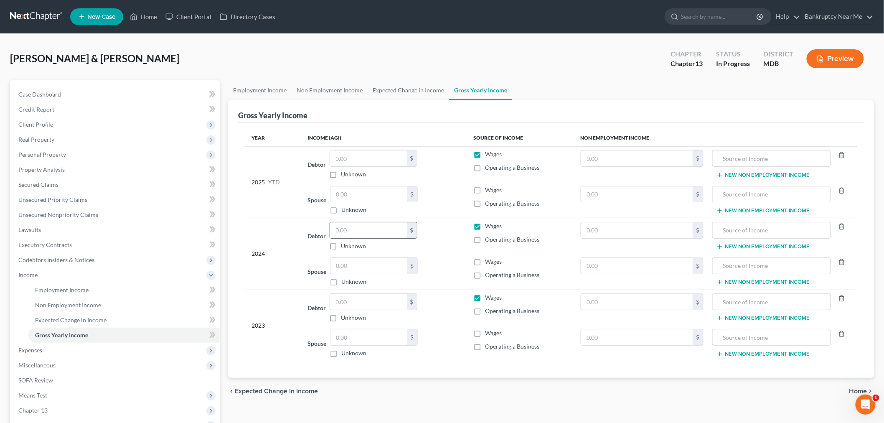
click at [362, 236] on input "text" at bounding box center [368, 230] width 77 height 16
type input "49,483"
click at [85, 198] on span "Unsecured Priority Claims" at bounding box center [52, 199] width 69 height 7
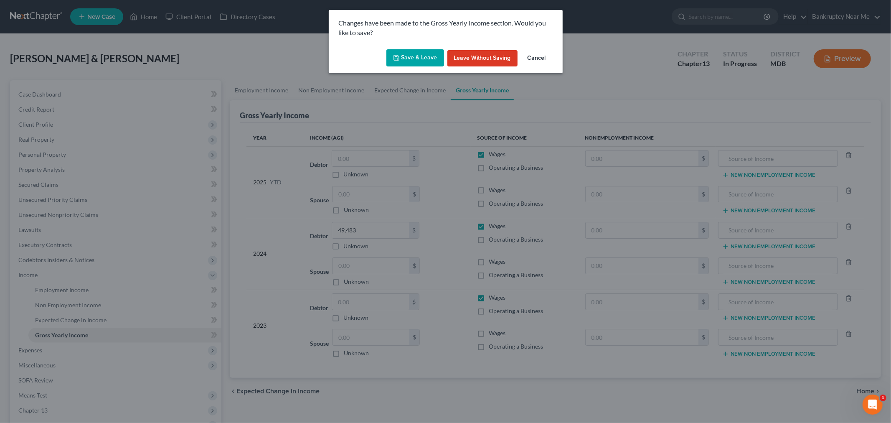
click at [421, 53] on button "Save & Leave" at bounding box center [416, 58] width 58 height 18
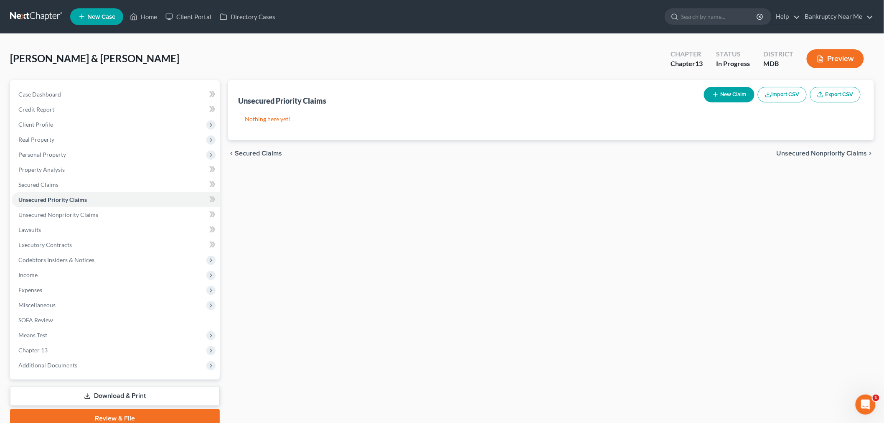
click at [723, 91] on button "New Claim" at bounding box center [729, 94] width 51 height 15
select select "2"
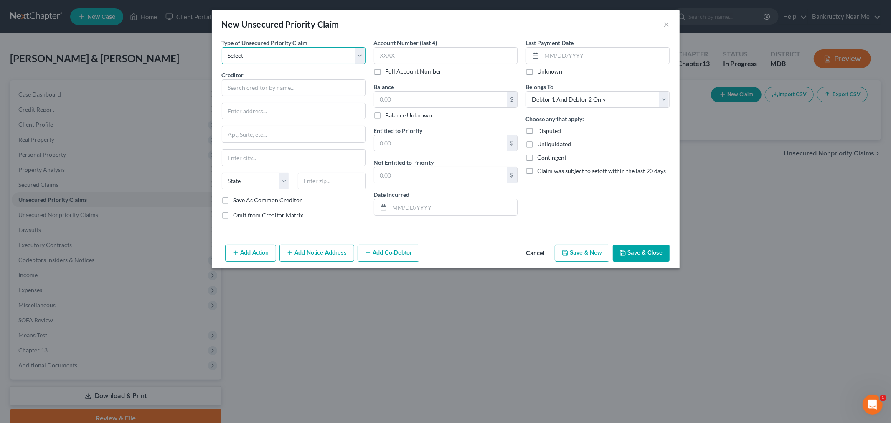
click at [306, 51] on select "Select Taxes & Other Government Units Domestic Support Obligations Extensions o…" at bounding box center [294, 55] width 144 height 17
select select "0"
click at [222, 47] on select "Select Taxes & Other Government Units Domestic Support Obligations Extensions o…" at bounding box center [294, 55] width 144 height 17
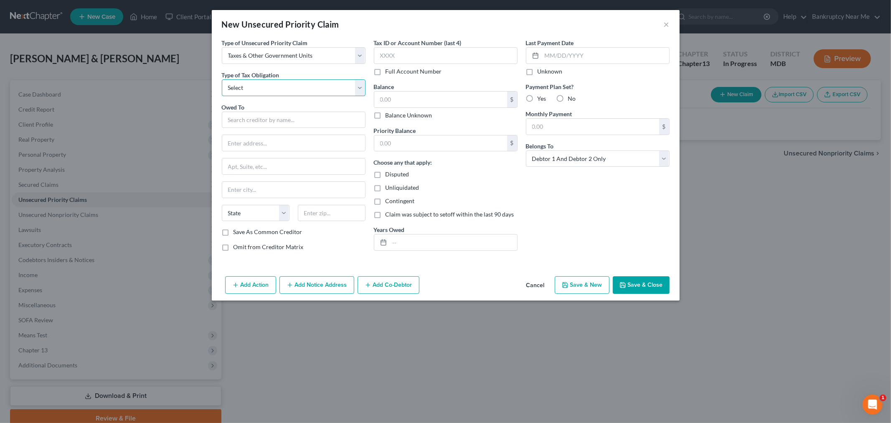
click at [302, 93] on select "Select Federal City State Franchise Tax Board Other" at bounding box center [294, 87] width 144 height 17
select select "0"
click at [222, 79] on select "Select Federal City State Franchise Tax Board Other" at bounding box center [294, 87] width 144 height 17
click at [292, 118] on input "text" at bounding box center [294, 120] width 144 height 17
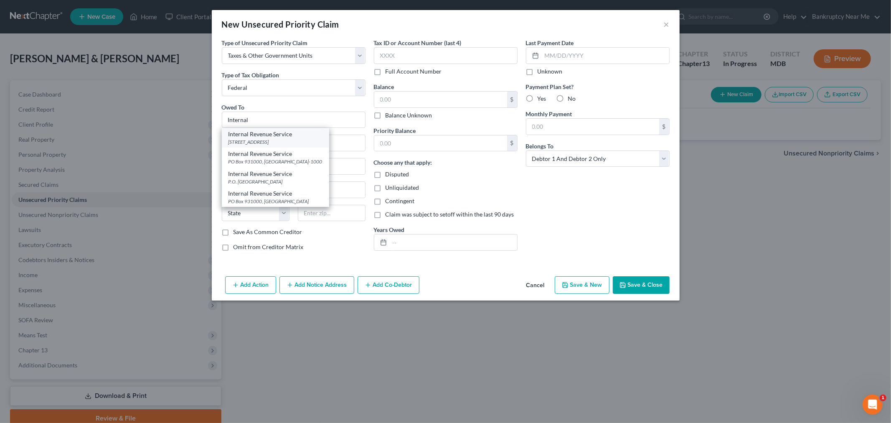
click at [268, 138] on div "PO Box 7346, Philadelphia, PA 19101" at bounding box center [276, 141] width 94 height 7
type input "Internal Revenue Service"
type input "PO Box 7346"
type input "Philadelphia"
select select "39"
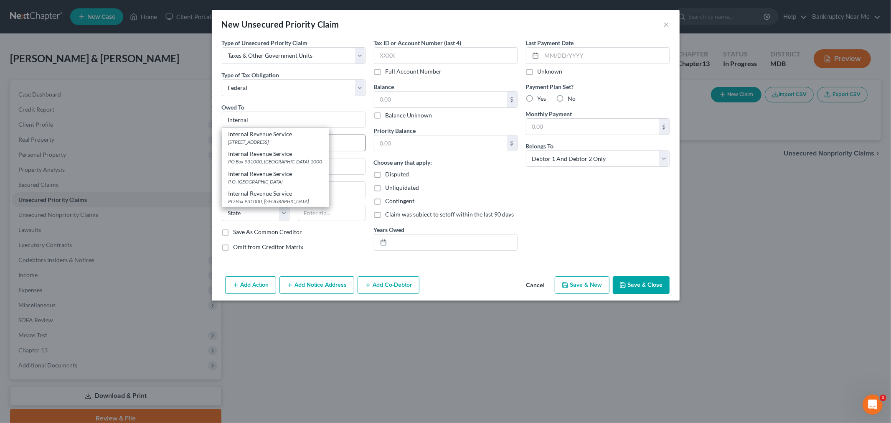
type input "19101"
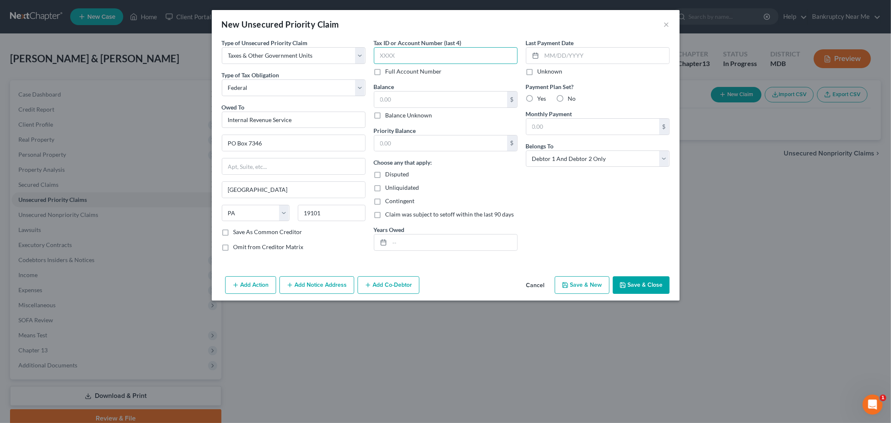
click at [449, 56] on input "text" at bounding box center [446, 55] width 144 height 17
click at [413, 56] on input "text" at bounding box center [446, 55] width 144 height 17
type input "2689"
click at [457, 103] on input "text" at bounding box center [440, 100] width 133 height 16
type input "4,624"
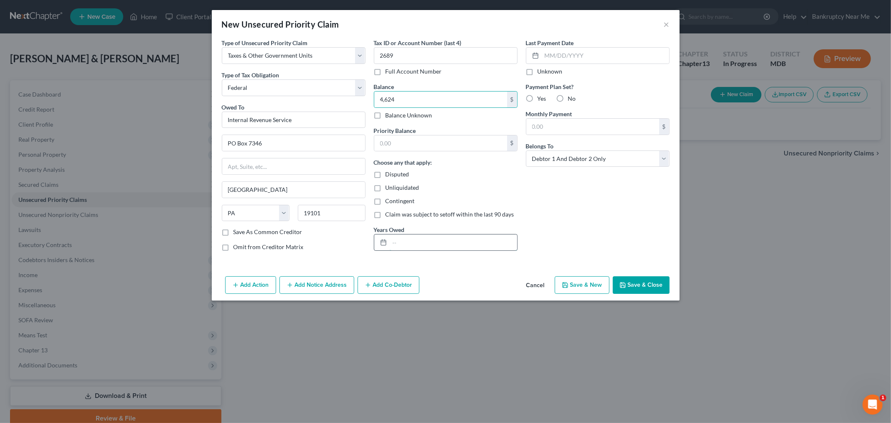
click at [415, 240] on input "text" at bounding box center [453, 242] width 127 height 16
type input "2024"
click at [564, 154] on select "Select Debtor 1 Only Debtor 2 Only Debtor 1 And Debtor 2 Only At Least One Of T…" at bounding box center [598, 158] width 144 height 17
select select "0"
click at [526, 150] on select "Select Debtor 1 Only Debtor 2 Only Debtor 1 And Debtor 2 Only At Least One Of T…" at bounding box center [598, 158] width 144 height 17
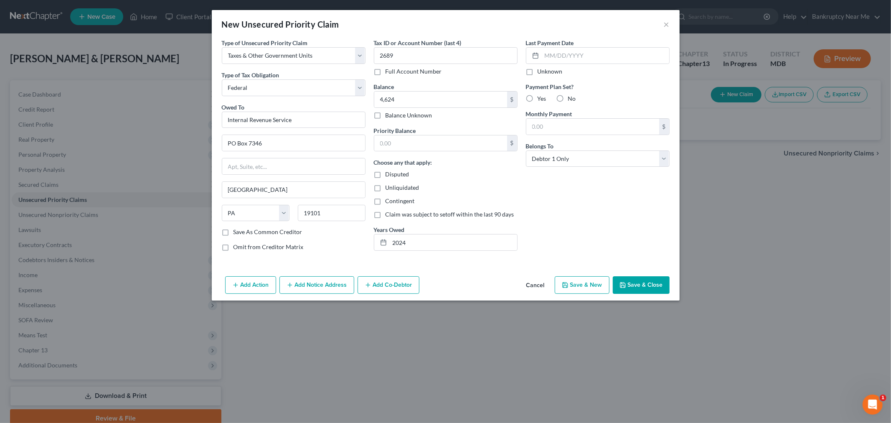
click at [645, 281] on button "Save & Close" at bounding box center [641, 285] width 57 height 18
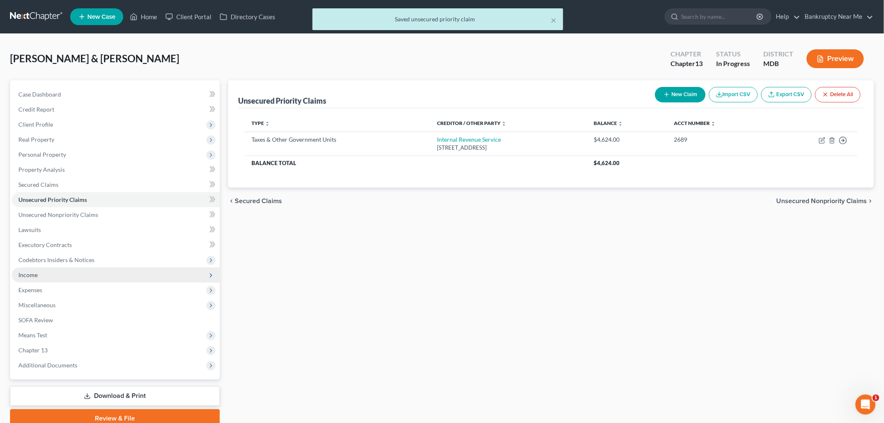
drag, startPoint x: 42, startPoint y: 277, endPoint x: 50, endPoint y: 280, distance: 9.0
click at [41, 277] on span "Income" at bounding box center [116, 274] width 208 height 15
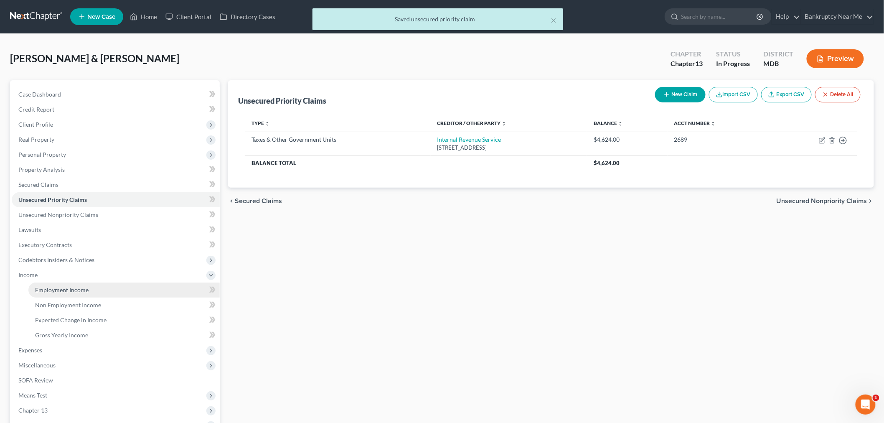
click at [57, 284] on link "Employment Income" at bounding box center [123, 290] width 191 height 15
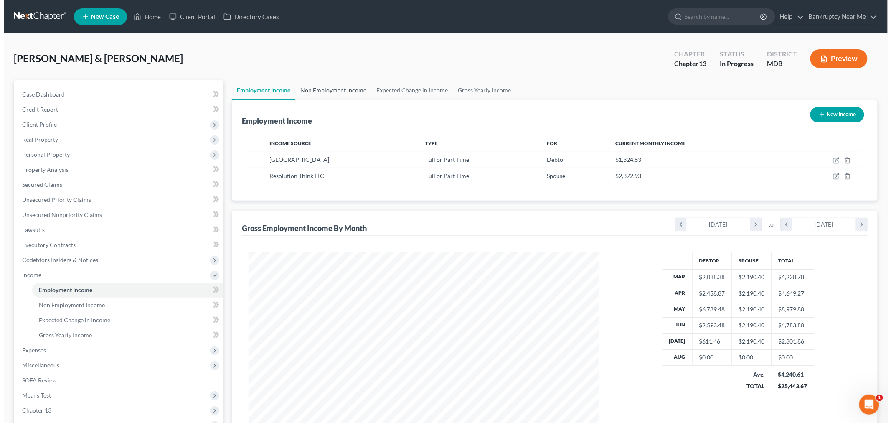
scroll to position [175, 367]
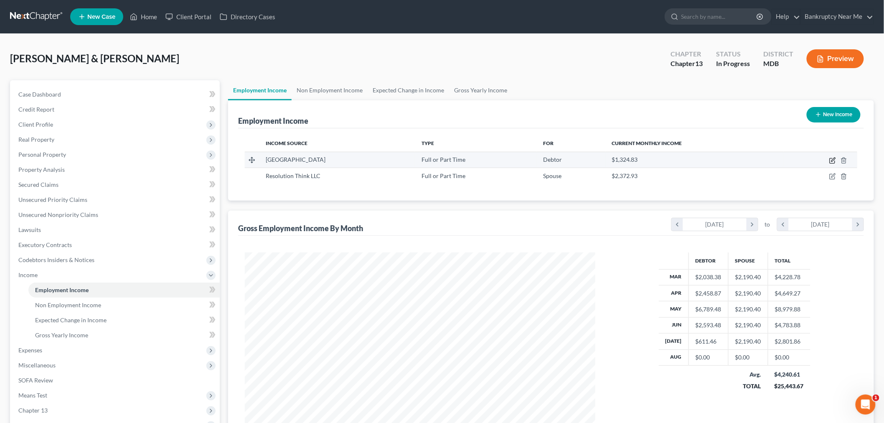
click at [830, 160] on icon "button" at bounding box center [832, 160] width 5 height 5
select select "0"
select select "21"
select select "2"
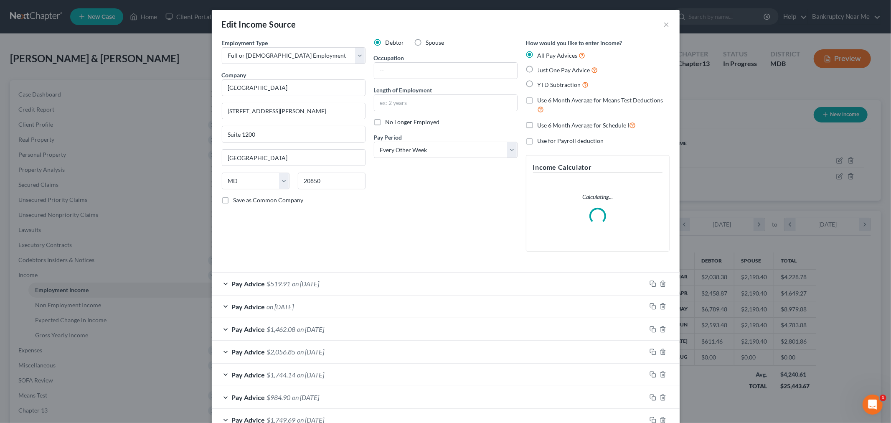
scroll to position [176, 370]
click at [408, 69] on input "text" at bounding box center [445, 71] width 143 height 16
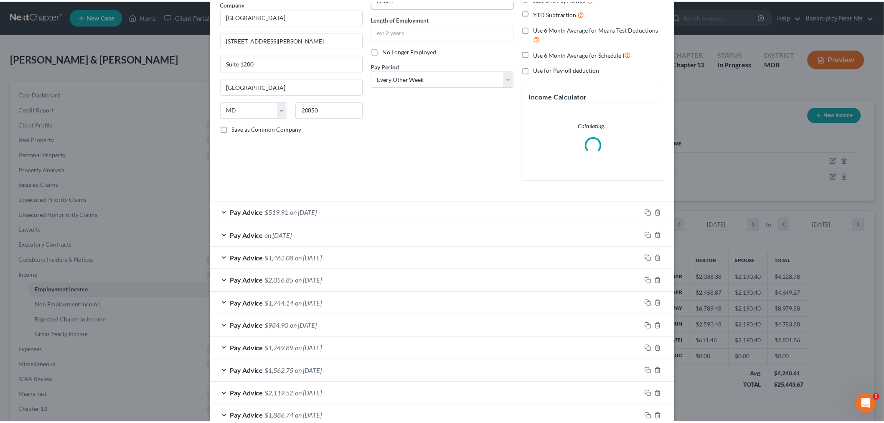
scroll to position [123, 0]
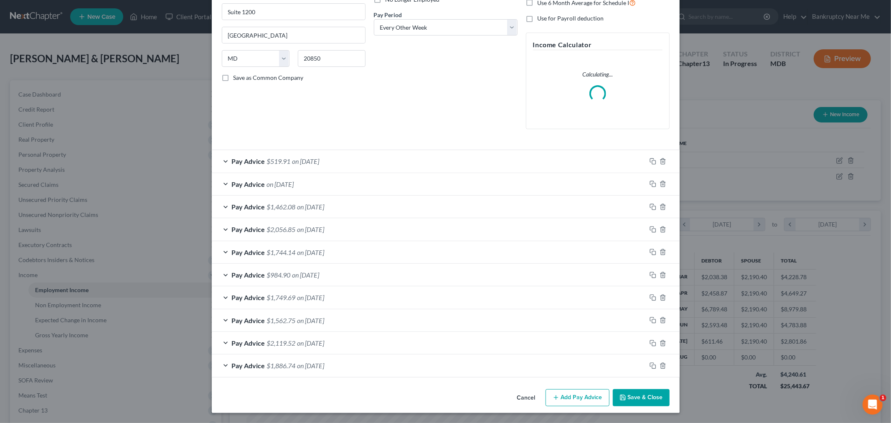
type input "Driver"
drag, startPoint x: 642, startPoint y: 403, endPoint x: 621, endPoint y: 382, distance: 29.3
click at [642, 404] on button "Save & Close" at bounding box center [641, 398] width 57 height 18
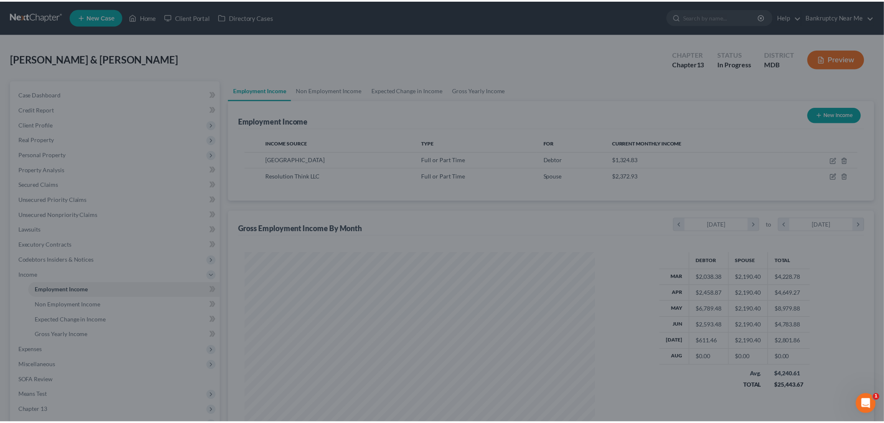
scroll to position [417760, 417568]
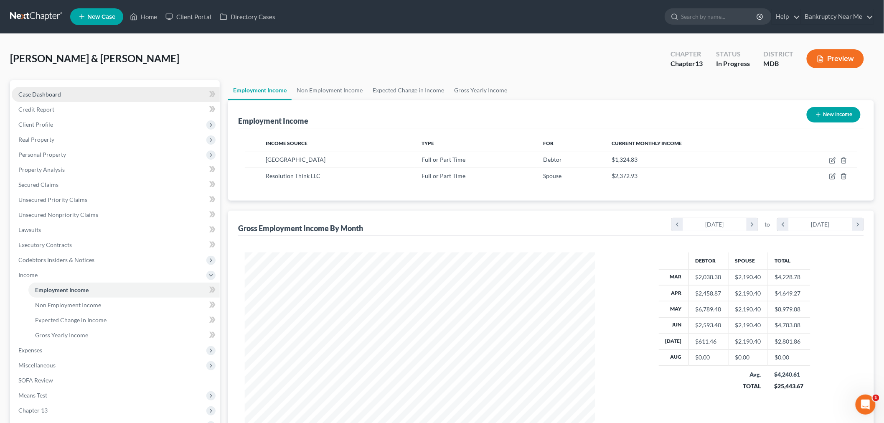
click at [70, 92] on link "Case Dashboard" at bounding box center [116, 94] width 208 height 15
select select "6"
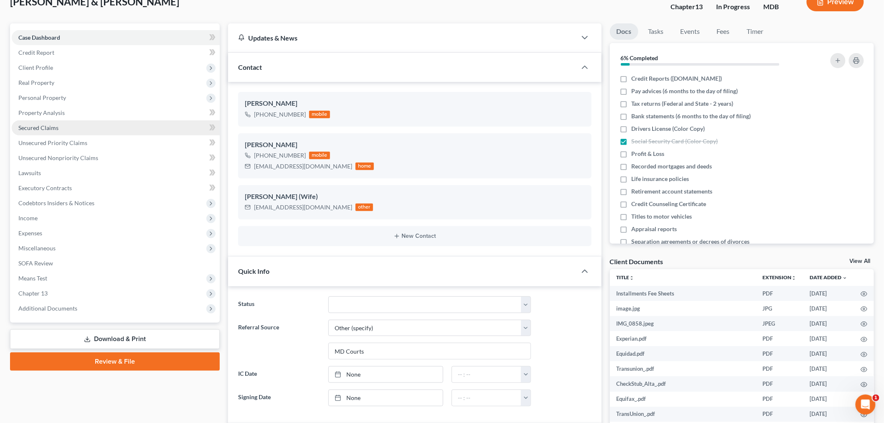
scroll to position [46, 0]
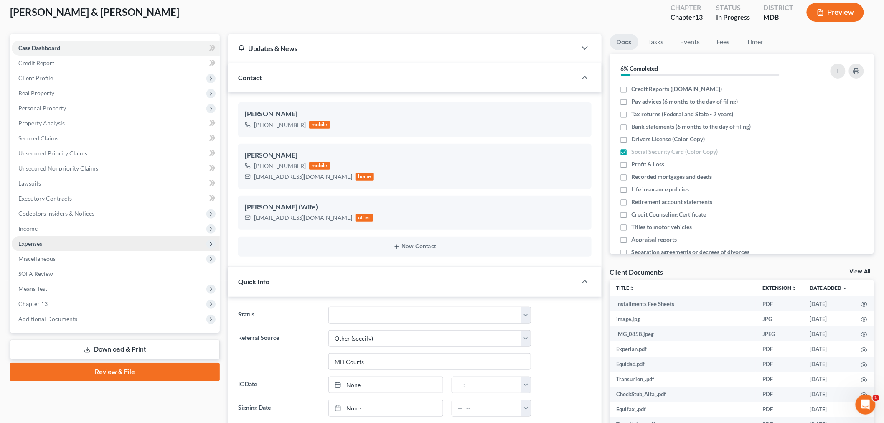
drag, startPoint x: 59, startPoint y: 229, endPoint x: 63, endPoint y: 237, distance: 9.0
click at [59, 229] on span "Income" at bounding box center [116, 228] width 208 height 15
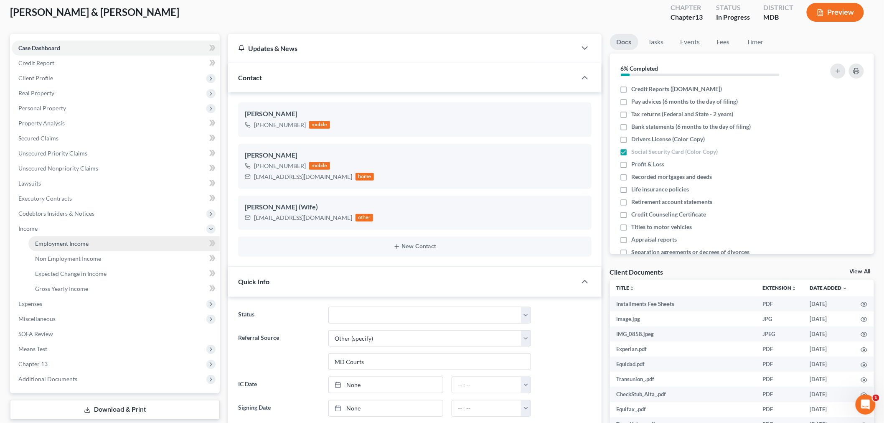
click at [63, 239] on link "Employment Income" at bounding box center [123, 243] width 191 height 15
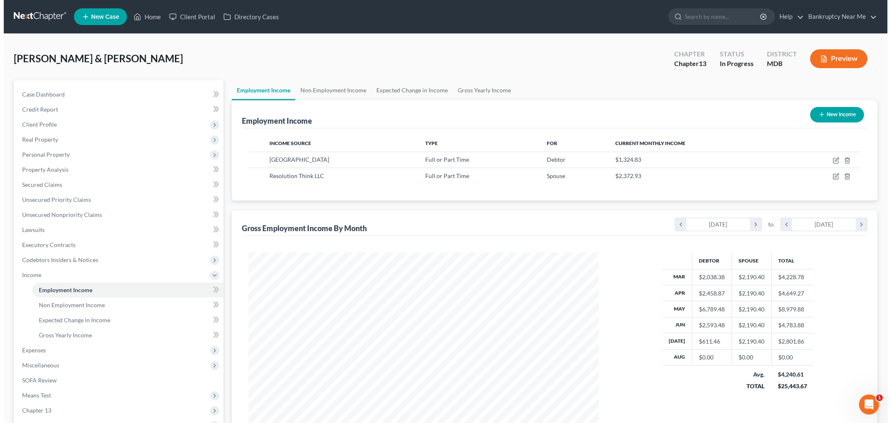
scroll to position [175, 367]
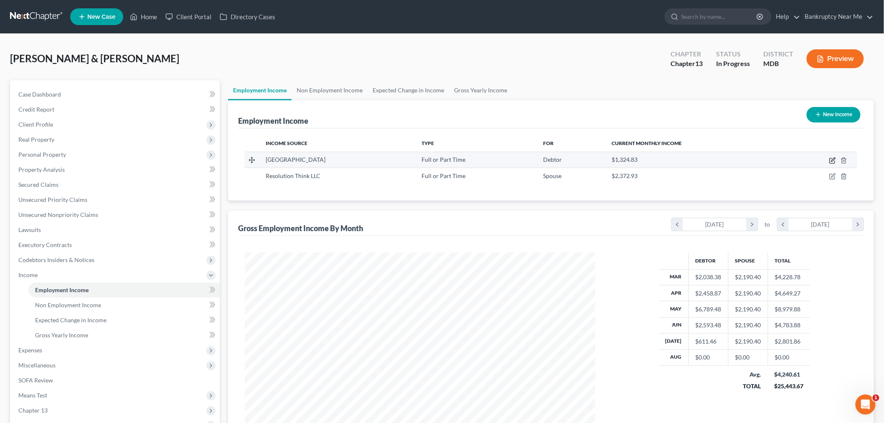
click at [832, 158] on icon "button" at bounding box center [833, 160] width 7 height 7
select select "0"
select select "21"
select select "2"
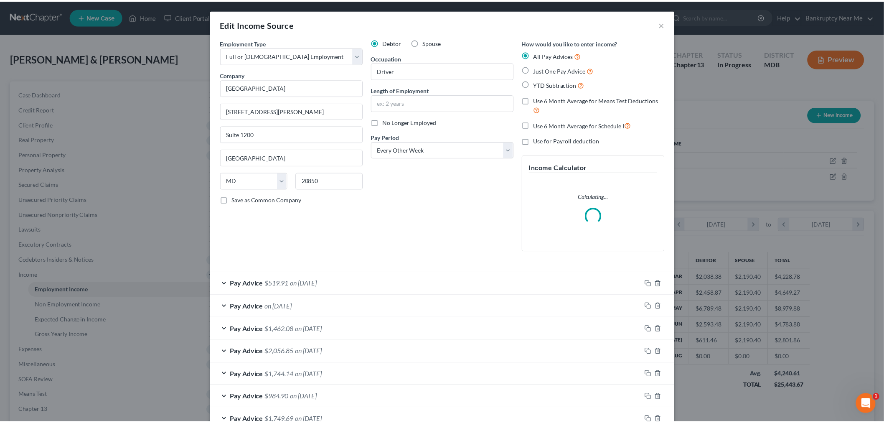
scroll to position [176, 370]
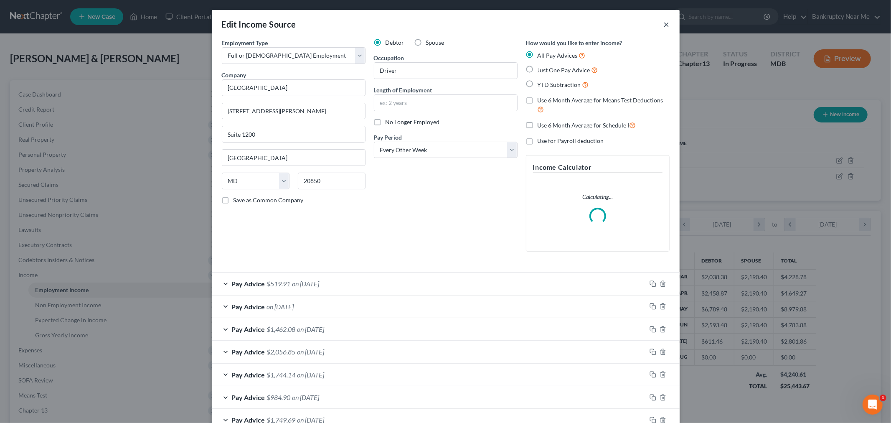
click at [664, 23] on button "×" at bounding box center [667, 24] width 6 height 10
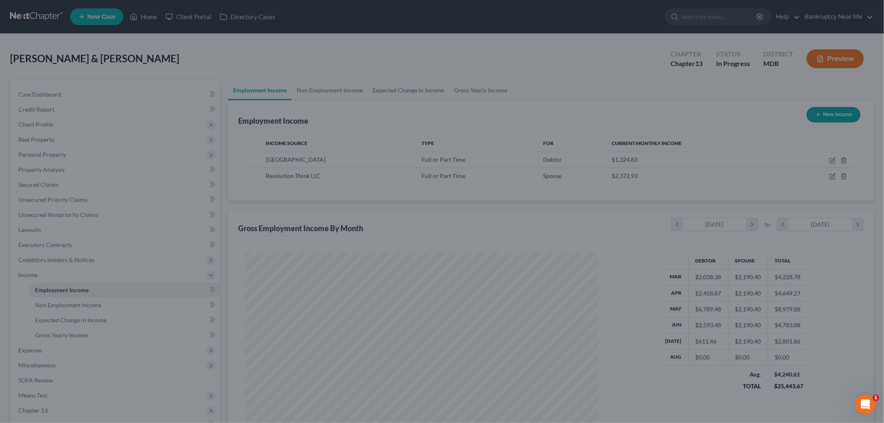
scroll to position [417760, 417568]
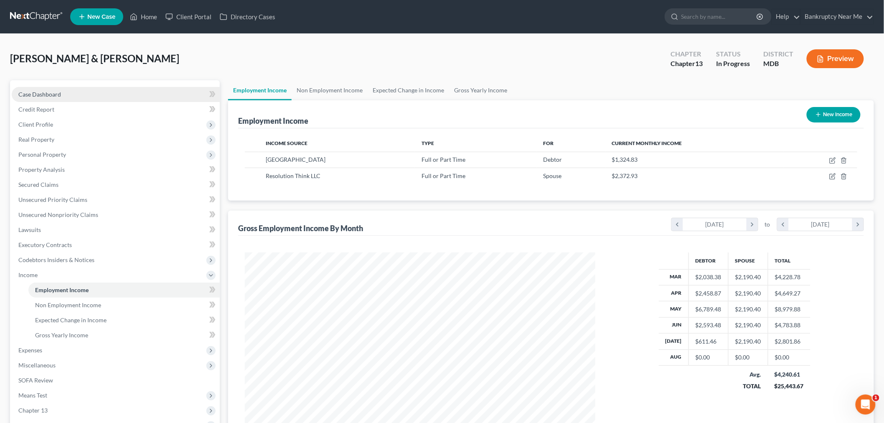
click at [115, 91] on link "Case Dashboard" at bounding box center [116, 94] width 208 height 15
select select "6"
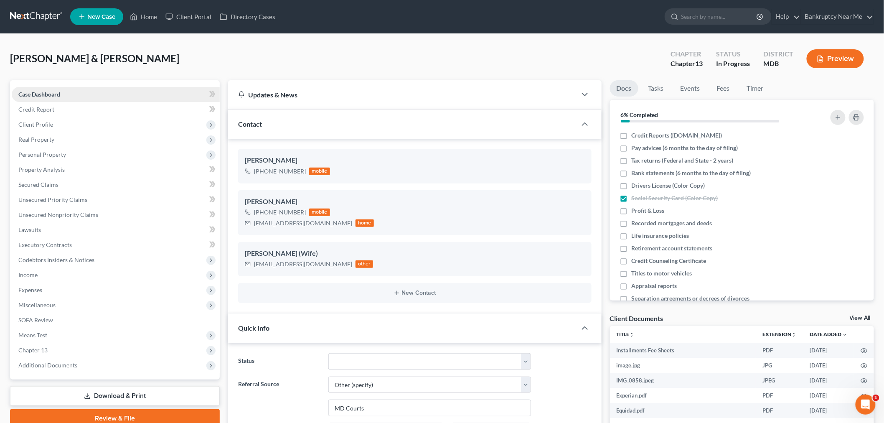
drag, startPoint x: 173, startPoint y: 59, endPoint x: 205, endPoint y: 96, distance: 49.0
click at [173, 59] on div "Fermin, Ivan & Altagracia Upgraded Chapter Chapter 13 Status In Progress Distri…" at bounding box center [442, 62] width 864 height 36
drag, startPoint x: 69, startPoint y: 275, endPoint x: 79, endPoint y: 285, distance: 14.2
click at [69, 275] on span "Income" at bounding box center [116, 274] width 208 height 15
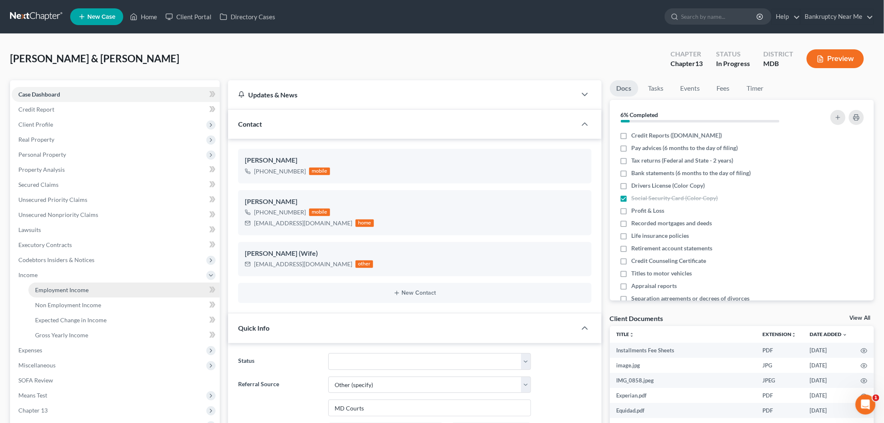
click at [79, 285] on link "Employment Income" at bounding box center [123, 290] width 191 height 15
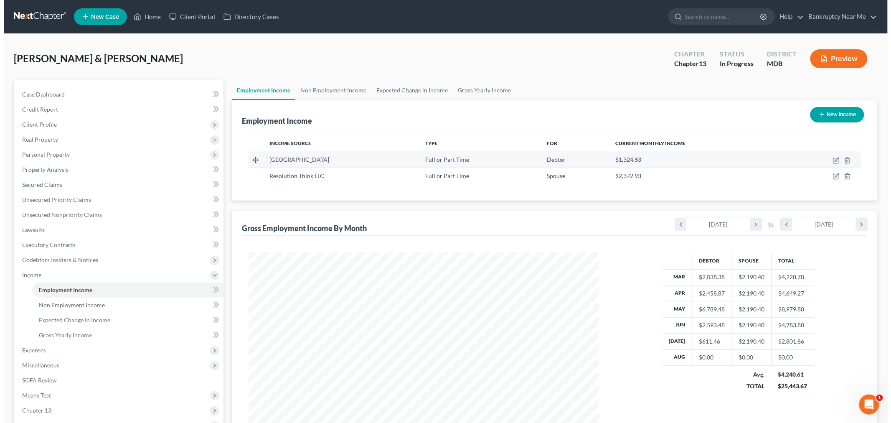
scroll to position [175, 367]
click at [833, 160] on icon "button" at bounding box center [833, 160] width 7 height 7
select select "0"
select select "21"
select select "2"
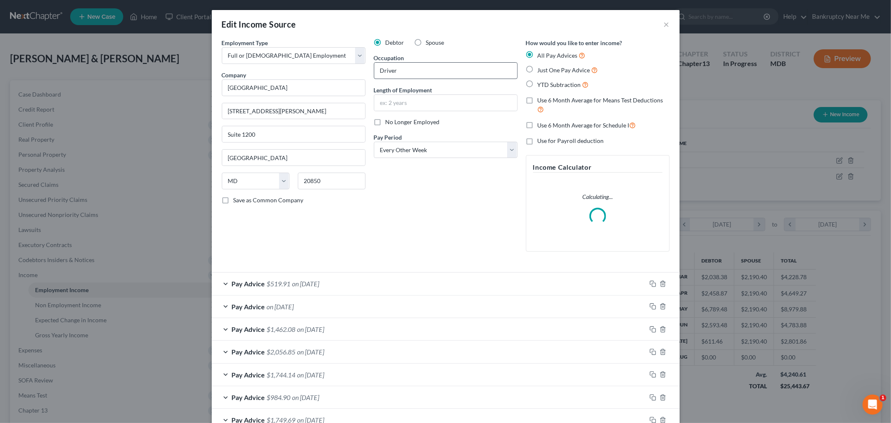
scroll to position [176, 370]
click at [403, 96] on input "text" at bounding box center [445, 103] width 143 height 16
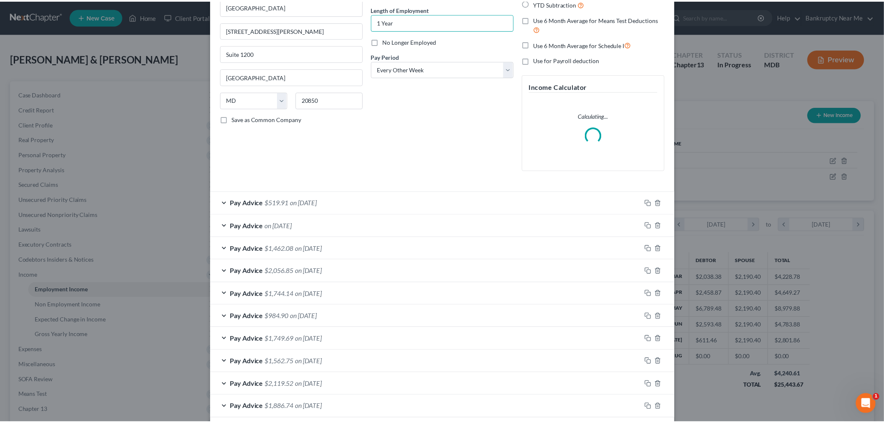
scroll to position [123, 0]
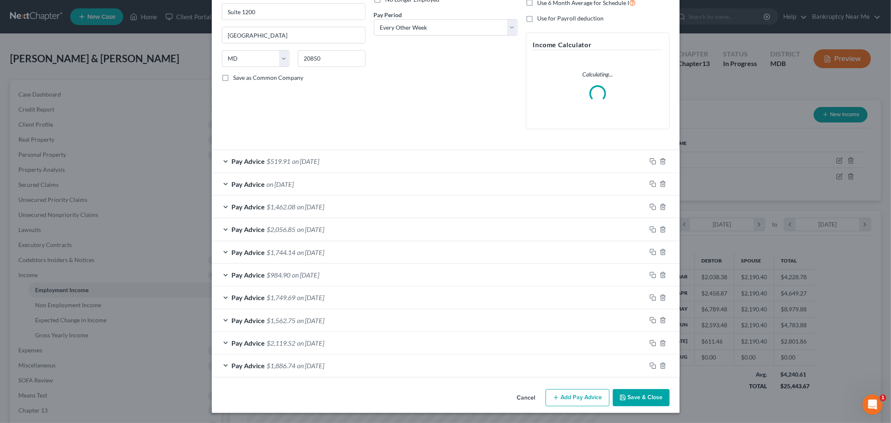
type input "1 Year"
drag, startPoint x: 639, startPoint y: 395, endPoint x: 659, endPoint y: 356, distance: 43.4
click at [639, 395] on button "Save & Close" at bounding box center [641, 398] width 57 height 18
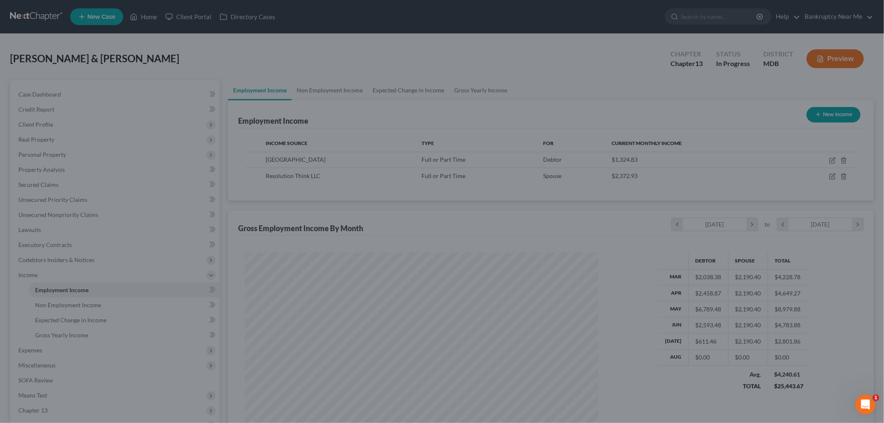
scroll to position [175, 367]
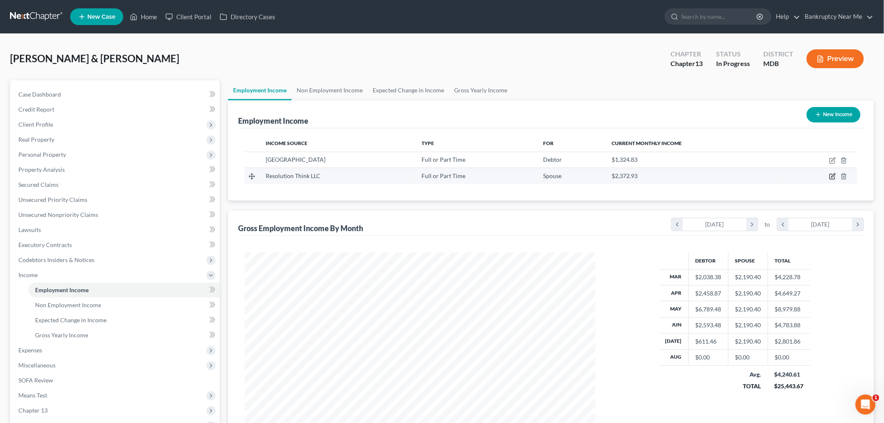
click at [832, 176] on icon "button" at bounding box center [833, 176] width 7 height 7
select select "0"
select select "48"
select select "2"
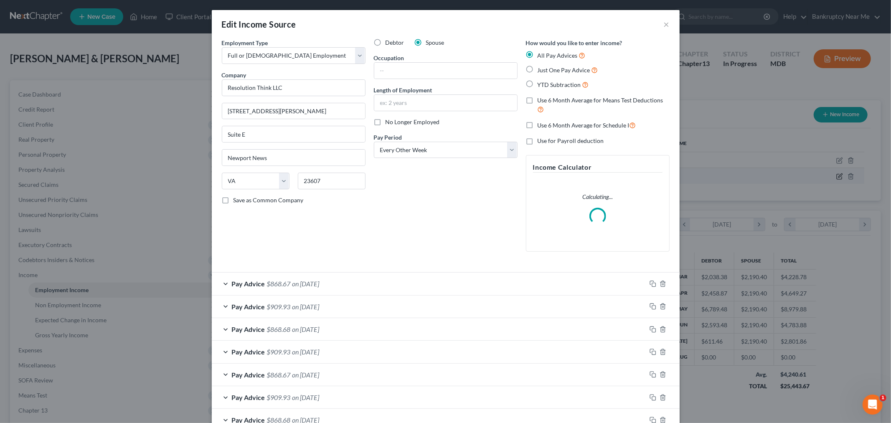
scroll to position [176, 370]
drag, startPoint x: 399, startPoint y: 103, endPoint x: 410, endPoint y: 98, distance: 12.1
click at [399, 103] on input "text" at bounding box center [445, 103] width 143 height 16
type input "15 Years"
click at [445, 66] on input "text" at bounding box center [445, 71] width 143 height 16
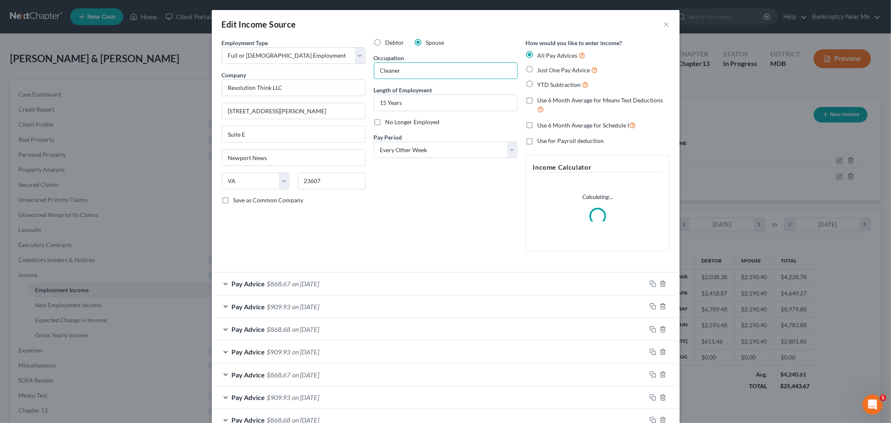
drag, startPoint x: 397, startPoint y: 71, endPoint x: 304, endPoint y: 75, distance: 92.9
click at [304, 75] on div "Employment Type * Select Full or Part Time Employment Self Employment Company *…" at bounding box center [446, 151] width 456 height 227
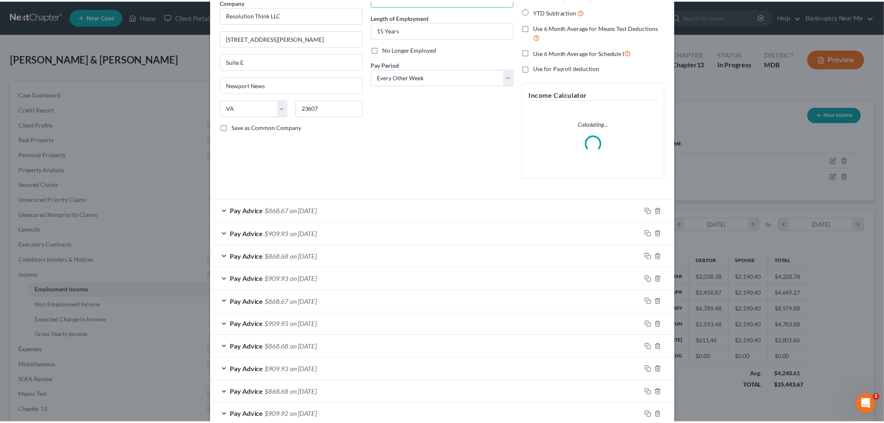
scroll to position [123, 0]
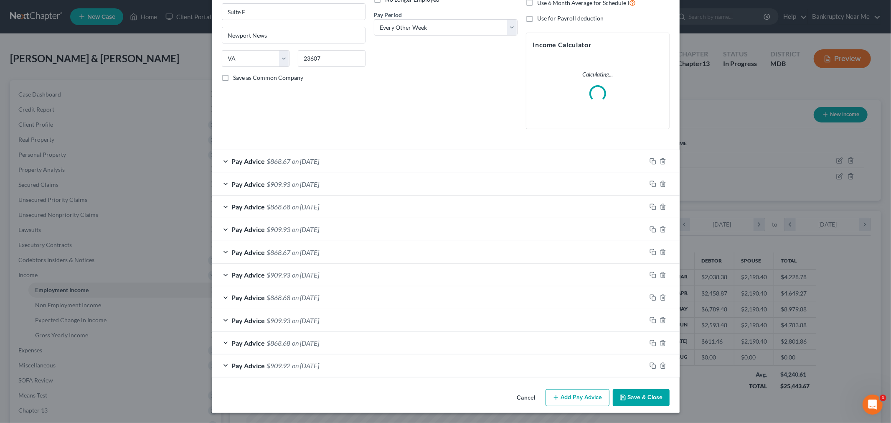
type input "Janitor"
click at [653, 396] on button "Save & Close" at bounding box center [641, 398] width 57 height 18
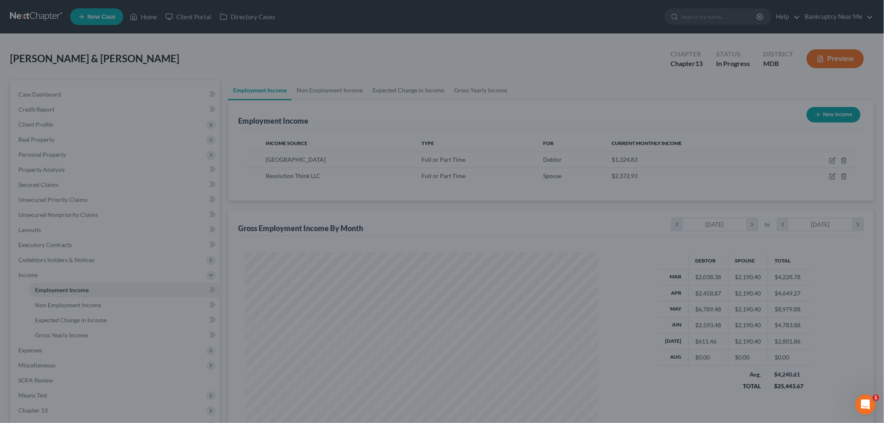
scroll to position [417760, 417568]
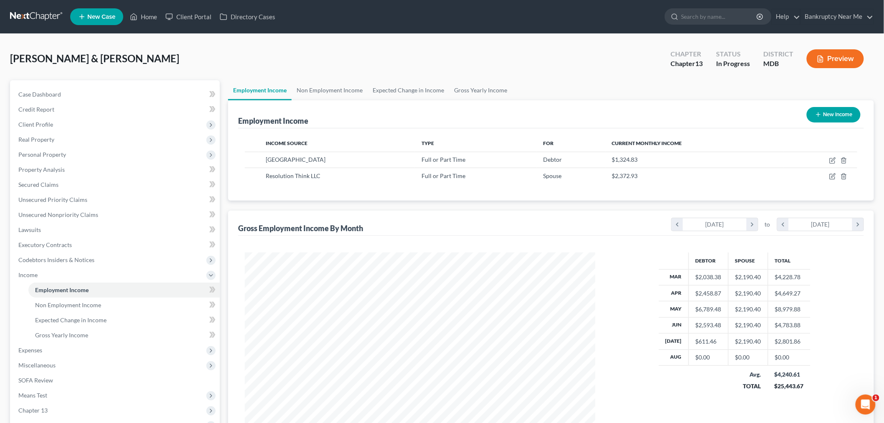
click at [238, 48] on div "Fermin, Ivan & Altagracia Upgraded Chapter Chapter 13 Status In Progress Distri…" at bounding box center [442, 62] width 864 height 36
click at [329, 87] on link "Non Employment Income" at bounding box center [330, 90] width 76 height 20
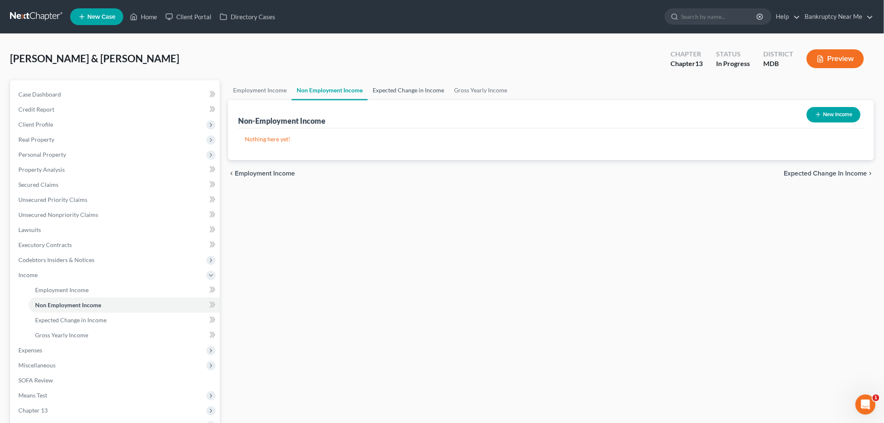
click at [385, 91] on link "Expected Change in Income" at bounding box center [408, 90] width 81 height 20
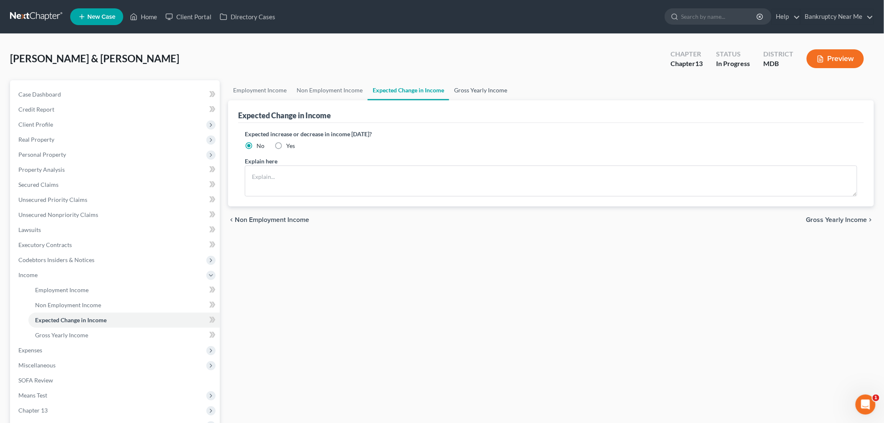
click at [479, 89] on link "Gross Yearly Income" at bounding box center [480, 90] width 63 height 20
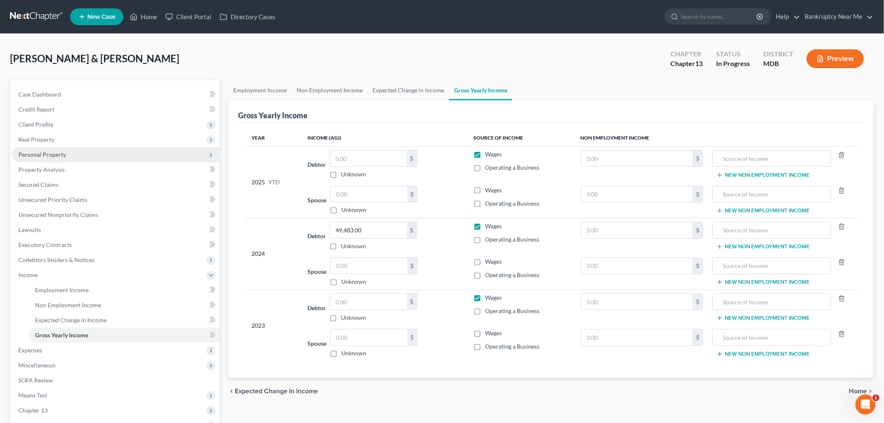
click at [51, 158] on span "Personal Property" at bounding box center [116, 154] width 208 height 15
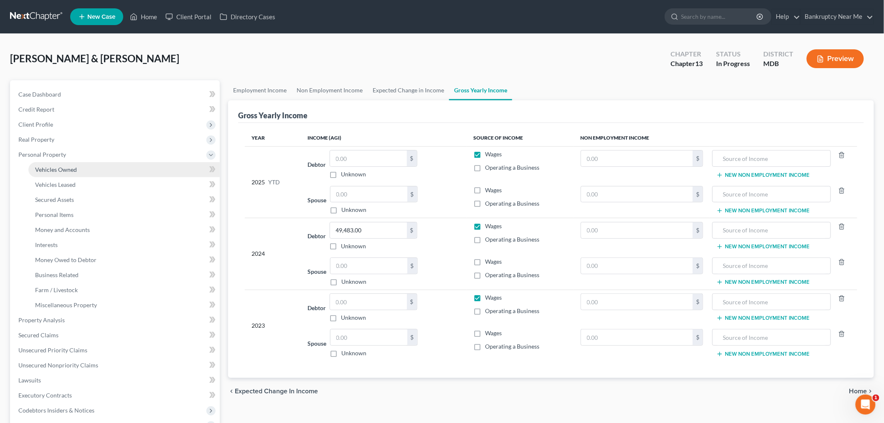
click at [59, 168] on span "Vehicles Owned" at bounding box center [56, 169] width 42 height 7
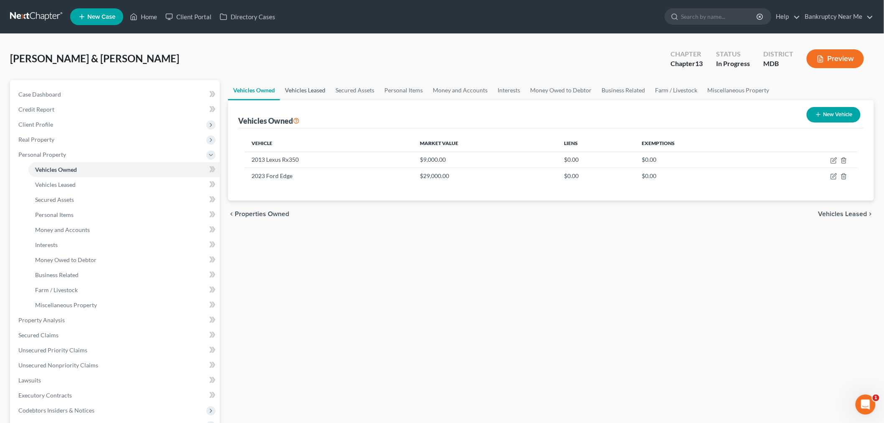
click at [302, 97] on link "Vehicles Leased" at bounding box center [305, 90] width 51 height 20
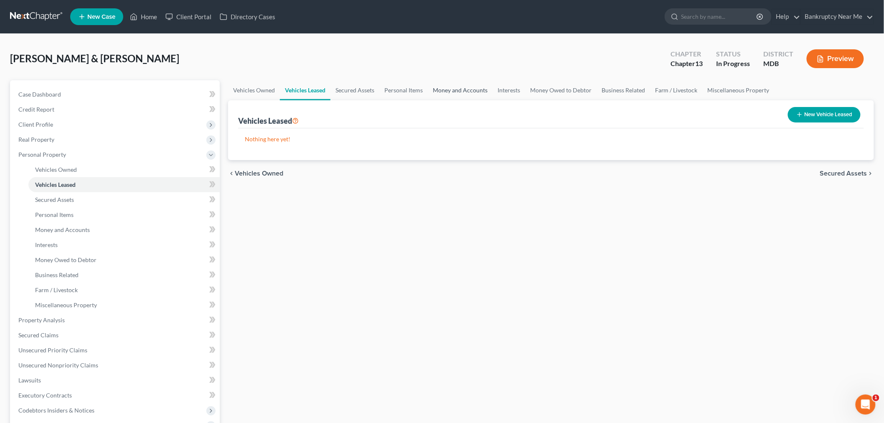
click at [444, 92] on link "Money and Accounts" at bounding box center [460, 90] width 65 height 20
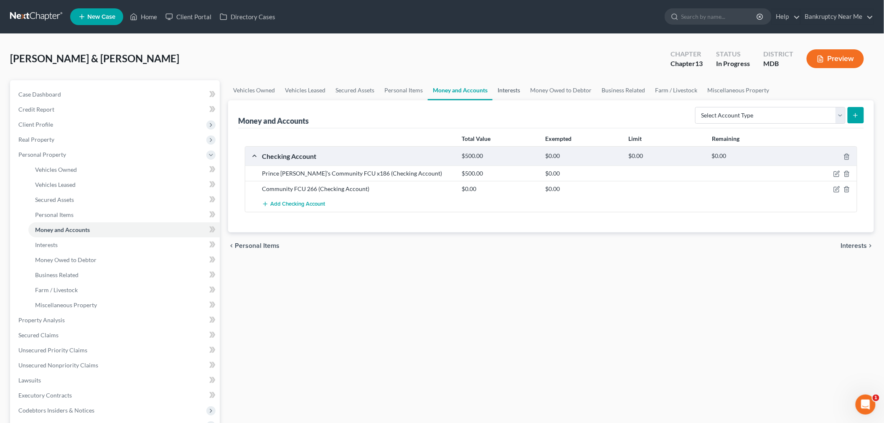
click at [512, 92] on link "Interests" at bounding box center [509, 90] width 33 height 20
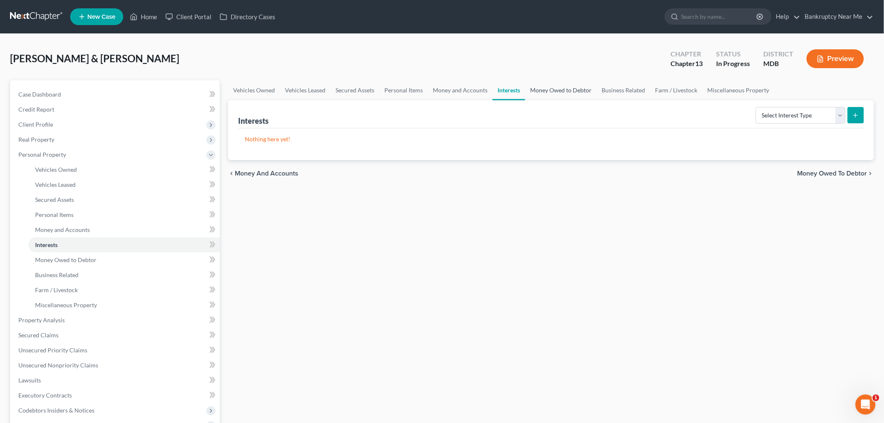
click at [551, 90] on link "Money Owed to Debtor" at bounding box center [560, 90] width 71 height 20
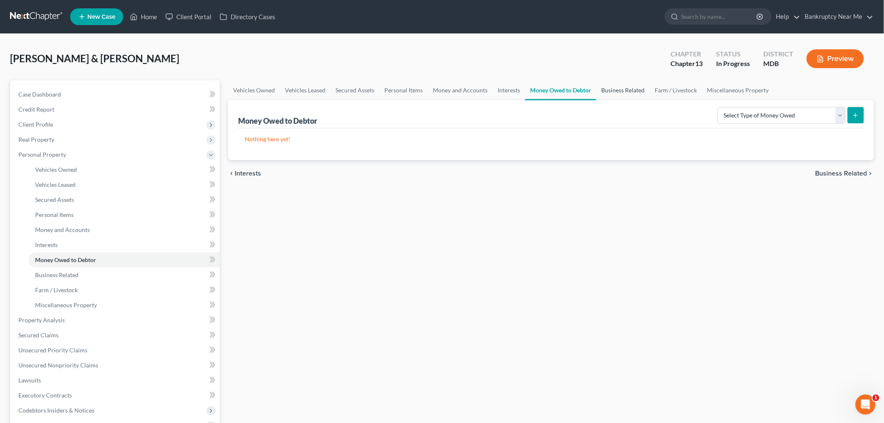
click at [620, 94] on link "Business Related" at bounding box center [622, 90] width 53 height 20
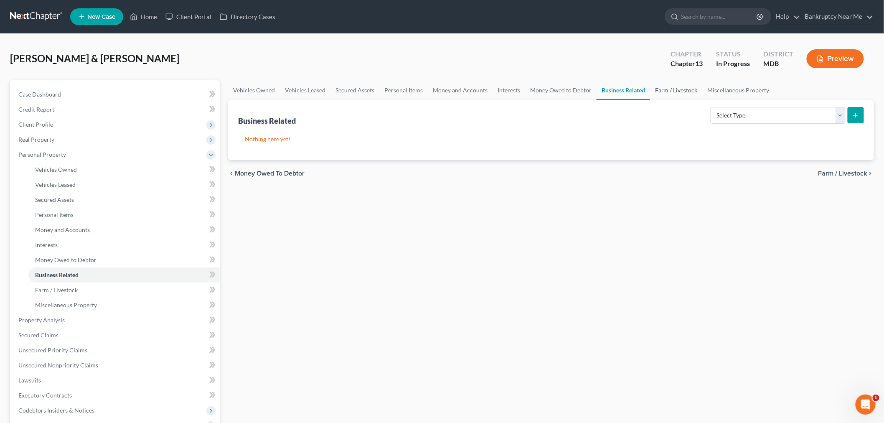
click at [688, 90] on link "Farm / Livestock" at bounding box center [676, 90] width 53 height 20
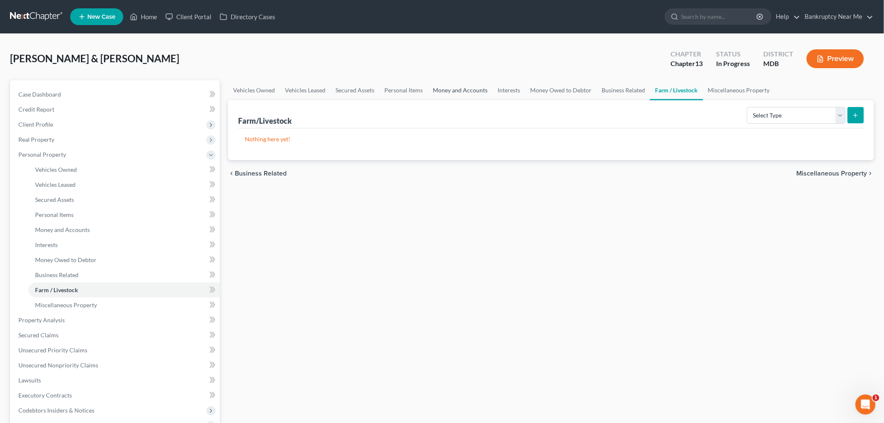
click at [439, 89] on link "Money and Accounts" at bounding box center [460, 90] width 65 height 20
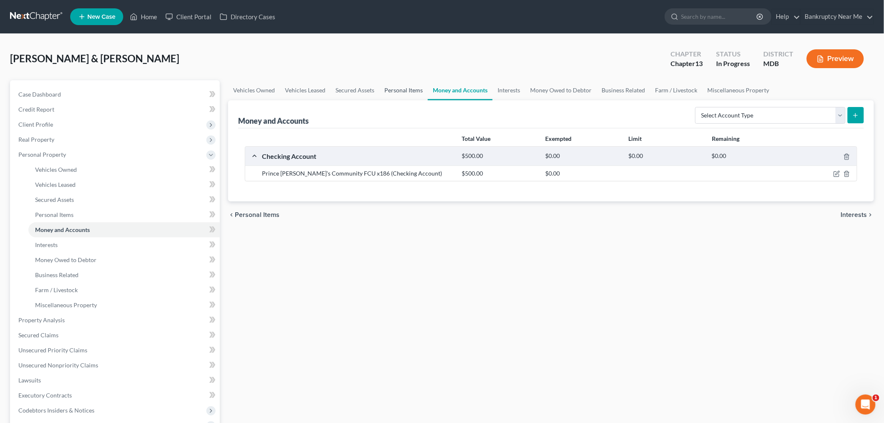
click at [392, 90] on link "Personal Items" at bounding box center [403, 90] width 48 height 20
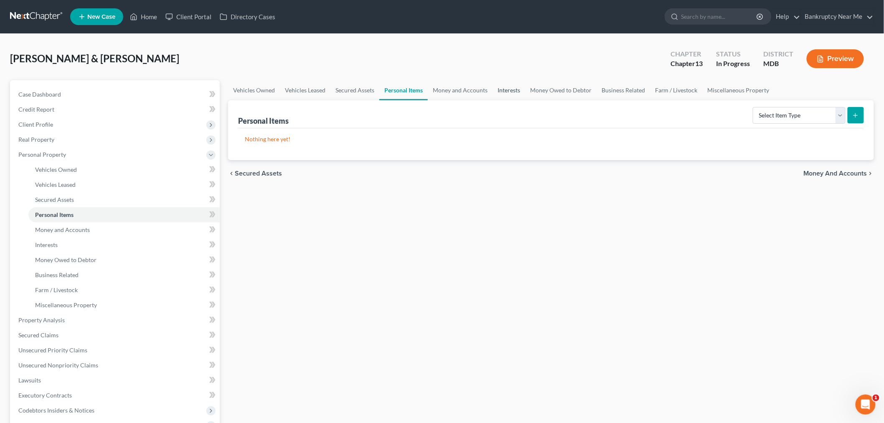
click at [507, 90] on link "Interests" at bounding box center [509, 90] width 33 height 20
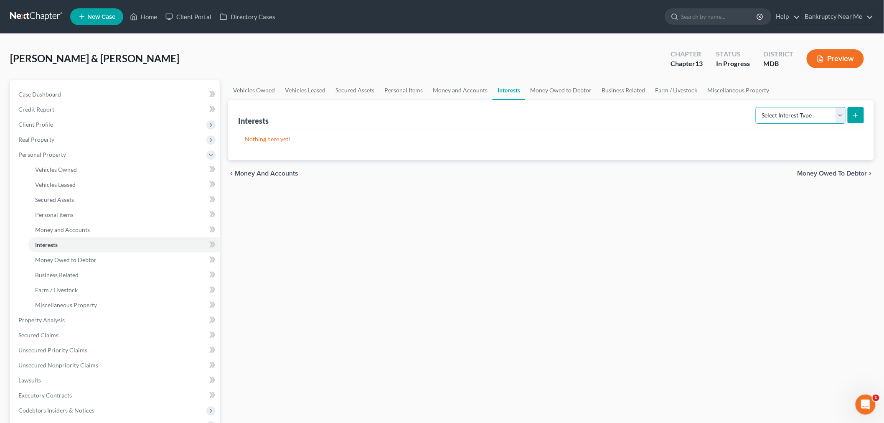
click at [774, 116] on select "Select Interest Type 401K Annuity Bond Education IRA Government Bond Government…" at bounding box center [801, 115] width 90 height 17
select select "pension_plan"
click at [757, 107] on select "Select Interest Type 401K Annuity Bond Education IRA Government Bond Government…" at bounding box center [801, 115] width 90 height 17
click at [858, 109] on button "submit" at bounding box center [856, 115] width 16 height 16
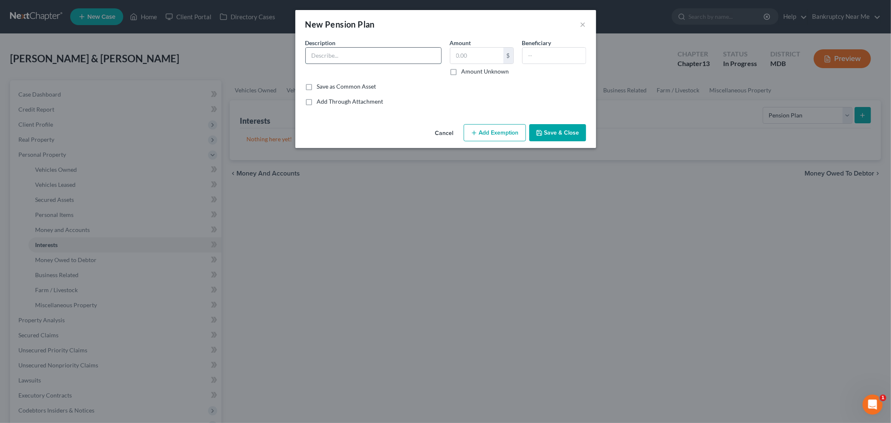
click at [353, 53] on input "text" at bounding box center [373, 56] width 135 height 16
type input "Montgomery Schools"
click at [481, 67] on label "Amount Unknown" at bounding box center [486, 71] width 48 height 8
click at [471, 67] on input "Amount Unknown" at bounding box center [467, 69] width 5 height 5
checkbox input "true"
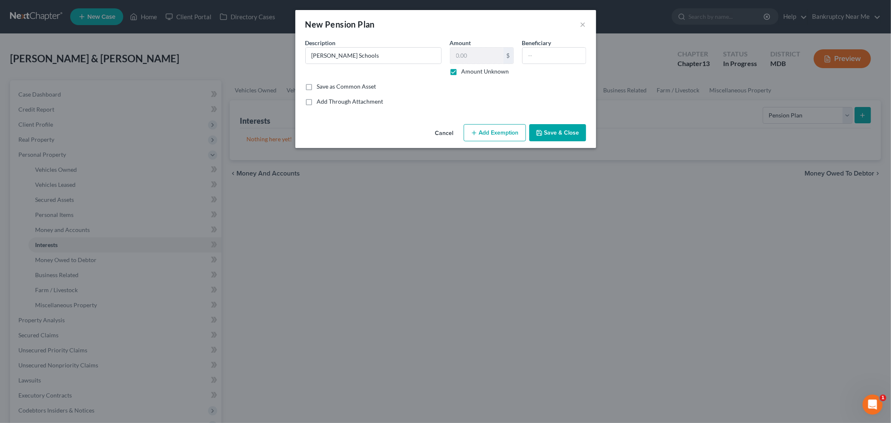
click at [507, 132] on button "Add Exemption" at bounding box center [495, 133] width 62 height 18
select select "2"
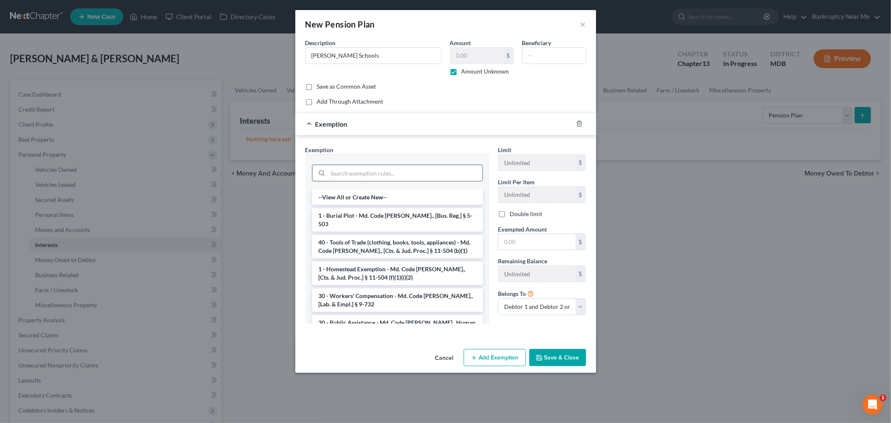
click at [379, 169] on input "search" at bounding box center [405, 173] width 155 height 16
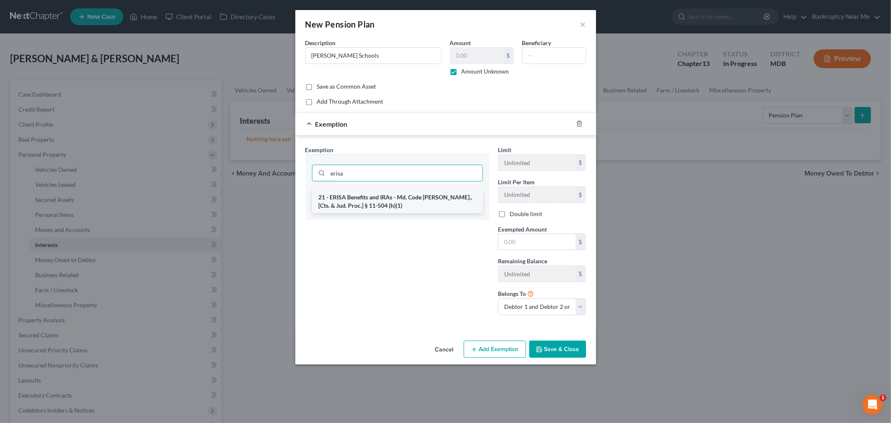
type input "erisa"
drag, startPoint x: 400, startPoint y: 201, endPoint x: 549, endPoint y: 260, distance: 159.9
click at [401, 200] on li "21 - ERISA Benefits and IRAs - Md. Code Ann., [Cts. & Jud. Proc.] § 11-504 (h)(…" at bounding box center [397, 201] width 171 height 23
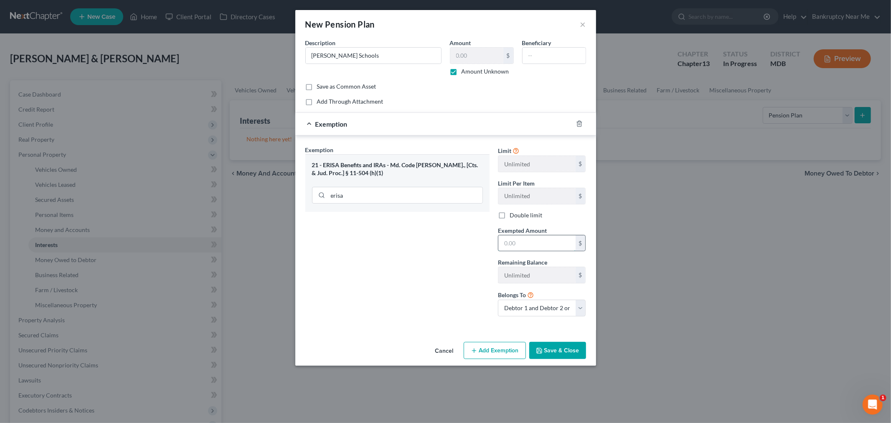
click at [552, 244] on input "text" at bounding box center [537, 243] width 77 height 16
type input "1"
click at [508, 315] on select "Debtor 1 only Debtor 2 only Debtor 1 and Debtor 2 only" at bounding box center [542, 308] width 88 height 17
select select "0"
click at [498, 300] on select "Debtor 1 only Debtor 2 only Debtor 1 and Debtor 2 only" at bounding box center [542, 308] width 88 height 17
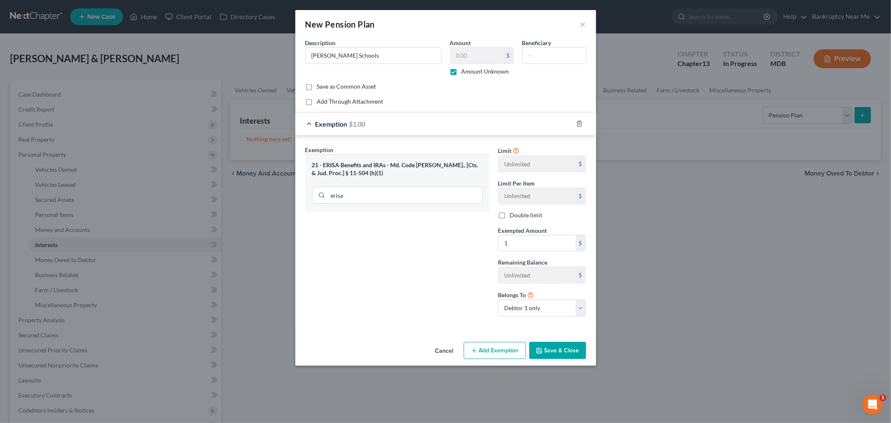
click at [558, 364] on div "Cancel Add Exemption Save & Close" at bounding box center [445, 353] width 301 height 28
drag, startPoint x: 562, startPoint y: 351, endPoint x: 543, endPoint y: 316, distance: 39.5
click at [563, 350] on button "Save & Close" at bounding box center [558, 351] width 57 height 18
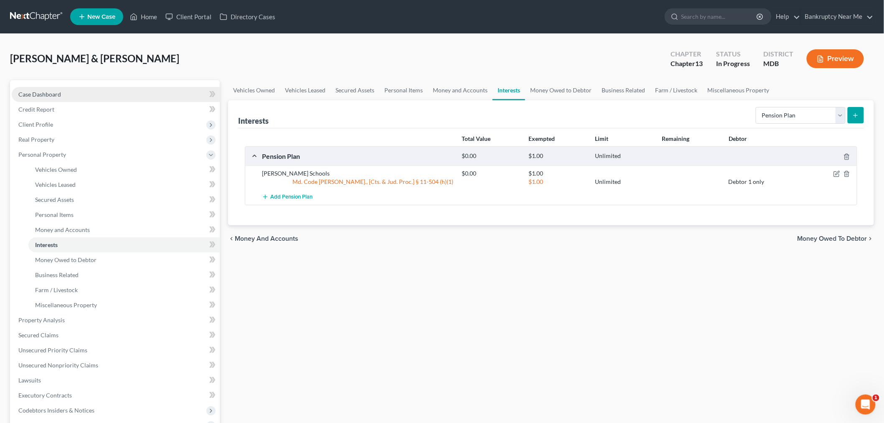
click at [70, 93] on link "Case Dashboard" at bounding box center [116, 94] width 208 height 15
select select "6"
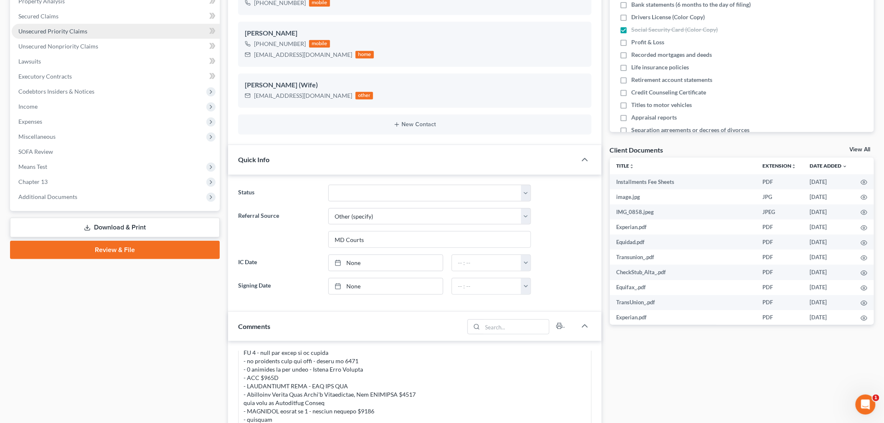
scroll to position [46, 0]
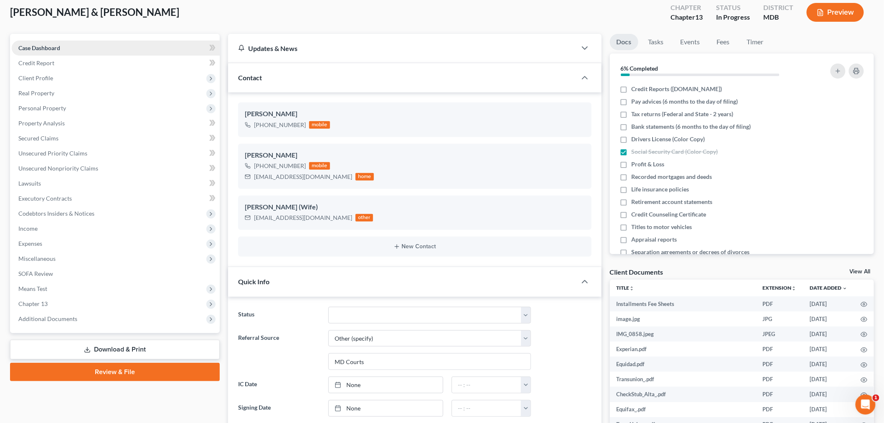
click at [108, 51] on link "Case Dashboard" at bounding box center [116, 48] width 208 height 15
click at [109, 77] on span "Client Profile" at bounding box center [116, 78] width 208 height 15
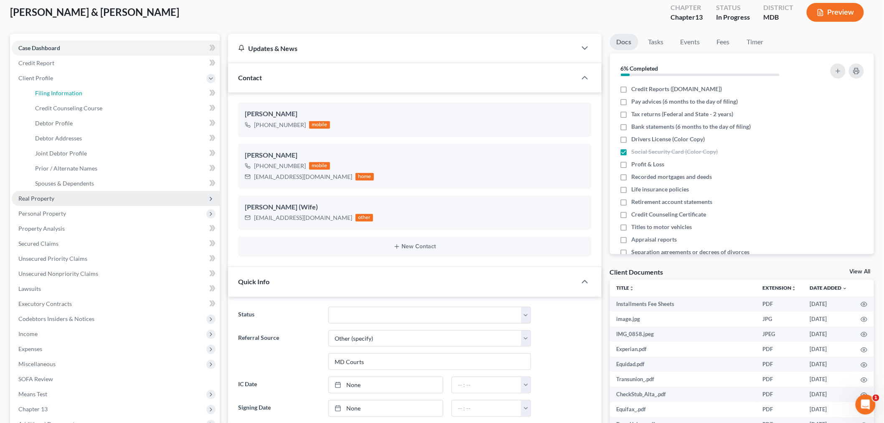
click at [109, 92] on link "Filing Information" at bounding box center [123, 93] width 191 height 15
select select "1"
select select "3"
select select "38"
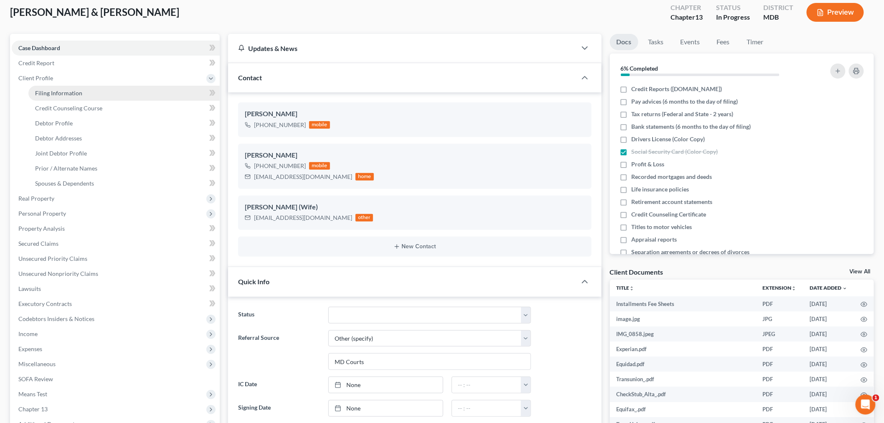
select select "0"
select select "21"
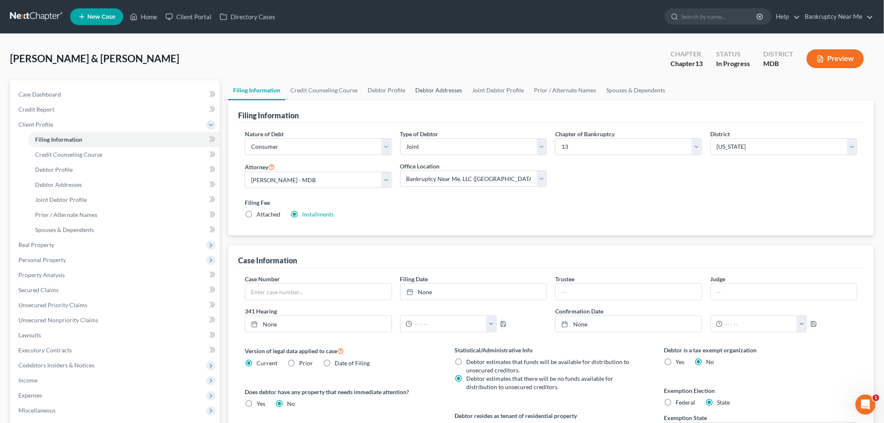
click at [423, 90] on link "Debtor Addresses" at bounding box center [438, 90] width 57 height 20
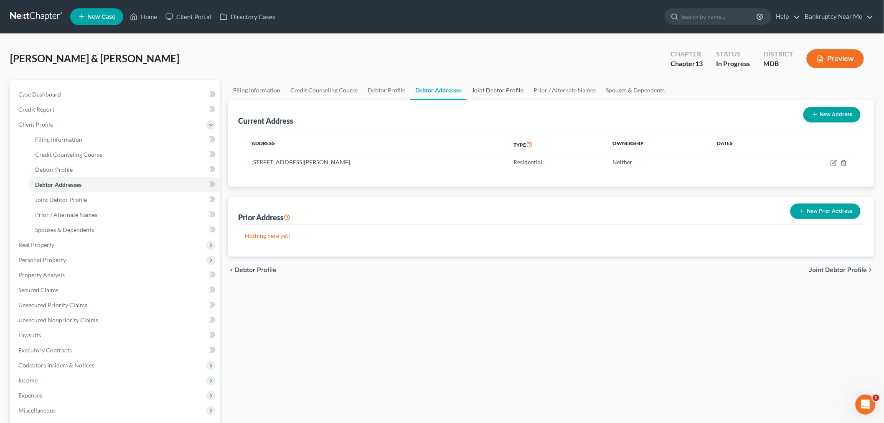
click at [487, 97] on link "Joint Debtor Profile" at bounding box center [498, 90] width 62 height 20
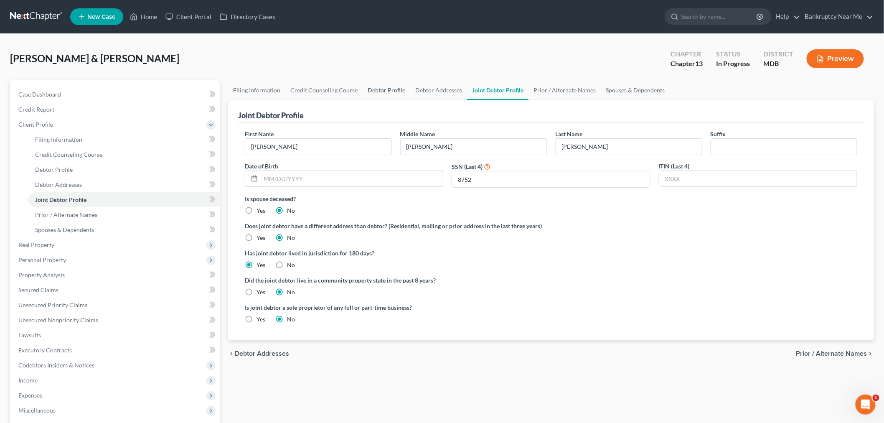
click at [369, 88] on link "Debtor Profile" at bounding box center [387, 90] width 48 height 20
select select "1"
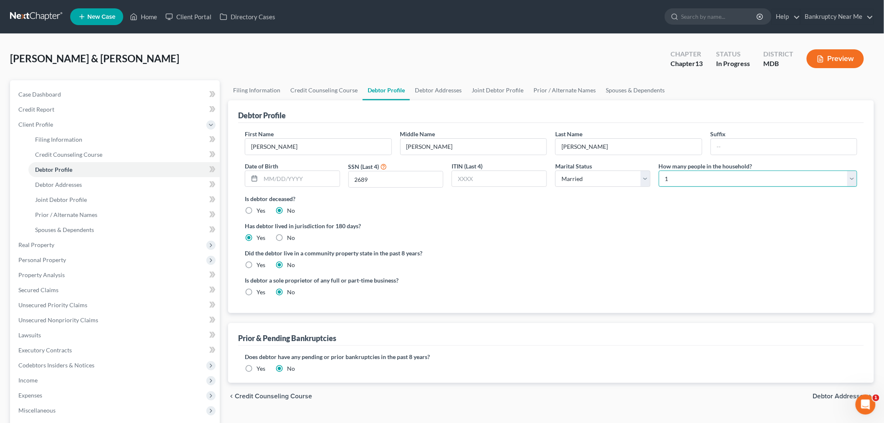
click at [663, 182] on select "Select 1 2 3 4 5 6 7 8 9 10 11 12 13 14 15 16 17 18 19 20" at bounding box center [758, 179] width 199 height 17
select select "2"
click at [659, 171] on select "Select 1 2 3 4 5 6 7 8 9 10 11 12 13 14 15 16 17 18 19 20" at bounding box center [758, 179] width 199 height 17
click at [685, 184] on select "Select 1 2 3 4 5 6 7 8 9 10 11 12 13 14 15 16 17 18 19 20" at bounding box center [758, 179] width 199 height 17
drag, startPoint x: 608, startPoint y: 62, endPoint x: 613, endPoint y: 82, distance: 21.0
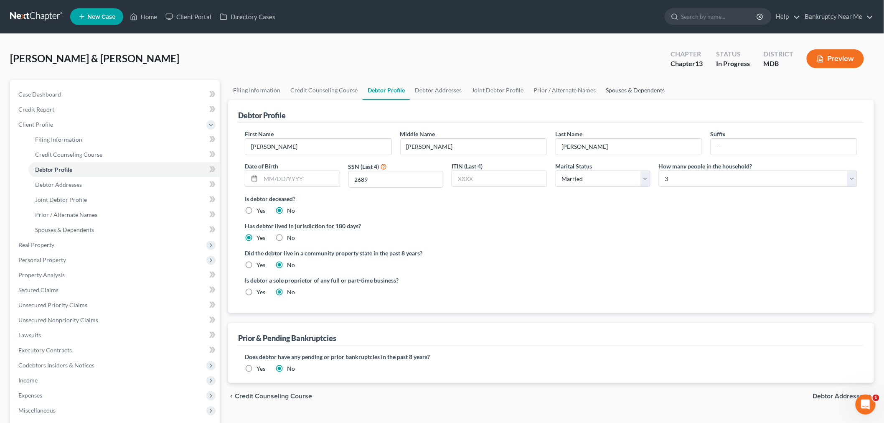
click at [609, 73] on div "Fermin, Ivan & Altagracia Upgraded Chapter Chapter 13 Status In Progress Distri…" at bounding box center [442, 62] width 864 height 36
click at [613, 82] on link "Spouses & Dependents" at bounding box center [635, 90] width 69 height 20
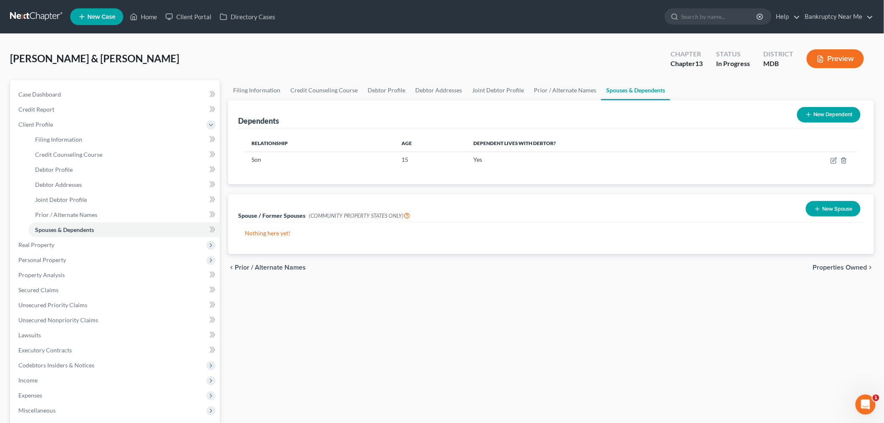
click at [97, 85] on div "Case Dashboard Payments Invoices Payments Payments Credit Report Client Profile…" at bounding box center [115, 282] width 210 height 405
click at [95, 91] on link "Case Dashboard" at bounding box center [116, 94] width 208 height 15
select select "6"
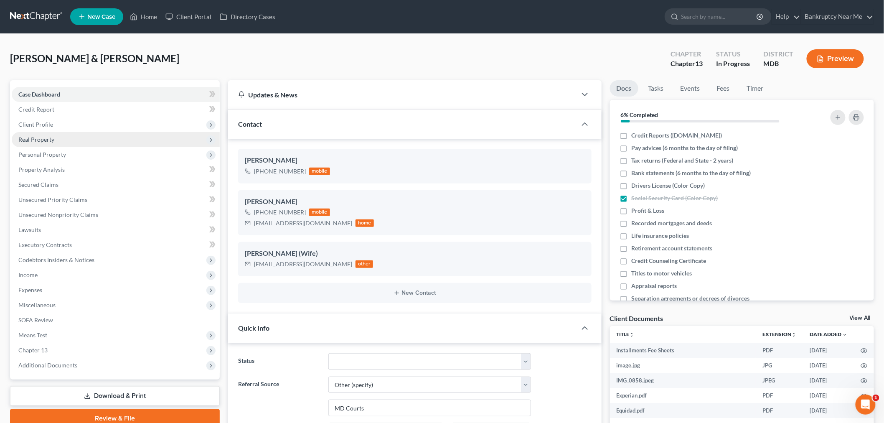
drag, startPoint x: 47, startPoint y: 124, endPoint x: 53, endPoint y: 134, distance: 12.0
click at [47, 124] on span "Client Profile" at bounding box center [35, 124] width 35 height 7
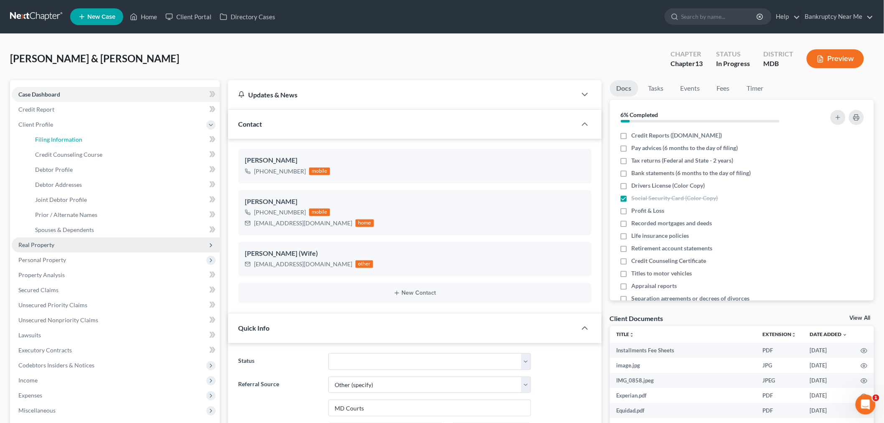
click at [53, 134] on link "Filing Information" at bounding box center [123, 139] width 191 height 15
select select "1"
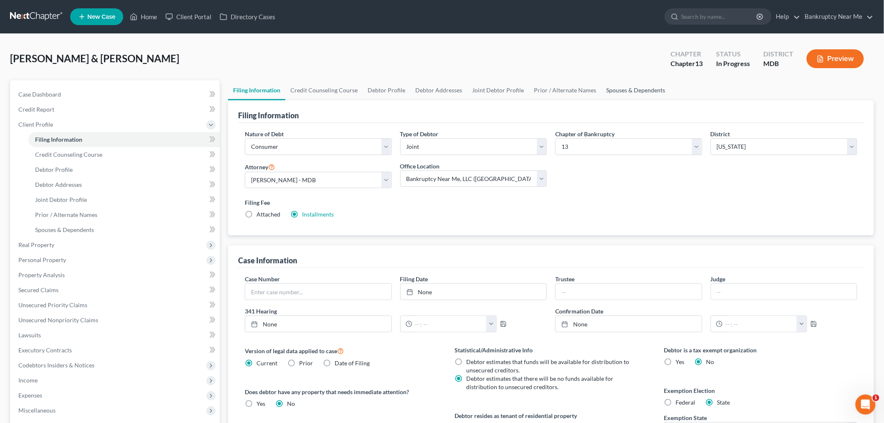
click at [624, 86] on link "Spouses & Dependents" at bounding box center [635, 90] width 69 height 20
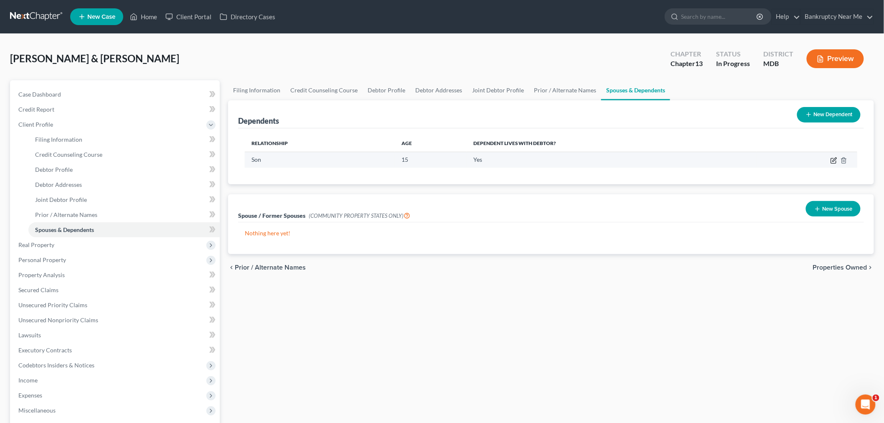
click at [835, 161] on icon "button" at bounding box center [834, 160] width 7 height 7
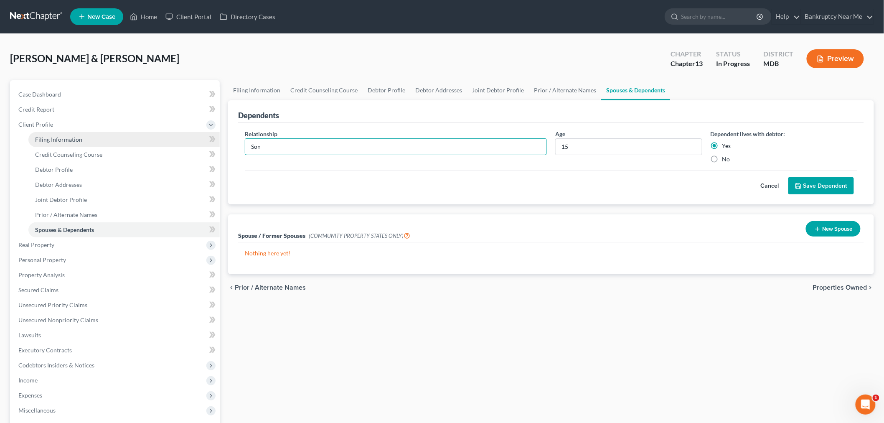
drag, startPoint x: 328, startPoint y: 148, endPoint x: 210, endPoint y: 132, distance: 119.7
click at [210, 132] on div "Petition Navigation Case Dashboard Payments Invoices Payments Payments Credit R…" at bounding box center [442, 306] width 873 height 453
click at [816, 181] on button "Save Dependent" at bounding box center [822, 186] width 66 height 18
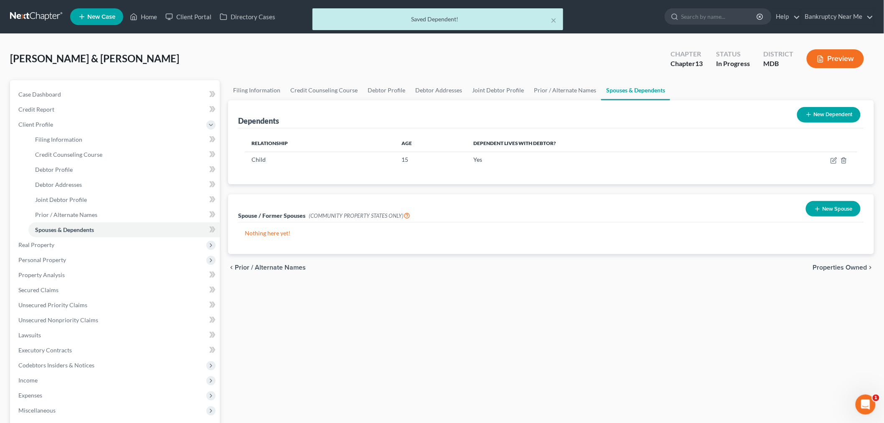
drag, startPoint x: 822, startPoint y: 109, endPoint x: 796, endPoint y: 109, distance: 25.9
click at [822, 109] on button "New Dependent" at bounding box center [829, 114] width 64 height 15
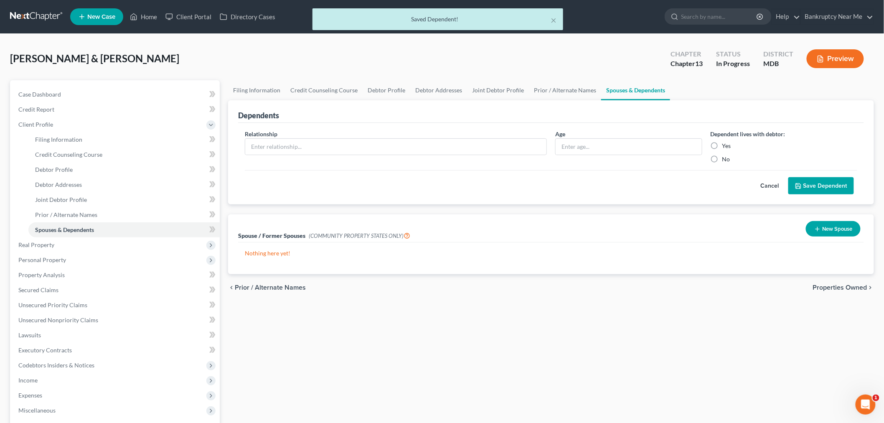
click at [449, 135] on div "Relationship *" at bounding box center [396, 147] width 311 height 34
click at [452, 138] on div "Relationship *" at bounding box center [396, 147] width 311 height 34
click at [452, 139] on input "text" at bounding box center [395, 147] width 301 height 16
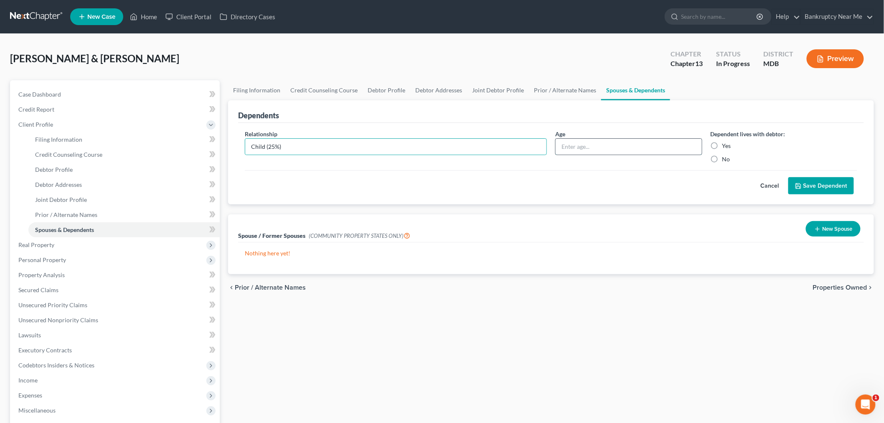
click at [603, 154] on input "text" at bounding box center [629, 147] width 146 height 16
click at [723, 144] on label "Yes" at bounding box center [727, 146] width 9 height 8
click at [726, 144] on input "Yes" at bounding box center [728, 144] width 5 height 5
click at [803, 182] on button "Save Dependent" at bounding box center [822, 186] width 66 height 18
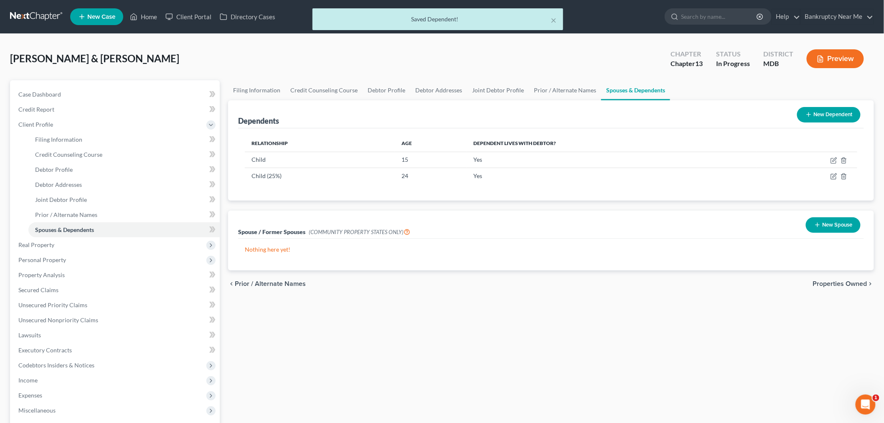
drag, startPoint x: 820, startPoint y: 113, endPoint x: 763, endPoint y: 113, distance: 57.3
click at [821, 113] on button "New Dependent" at bounding box center [829, 114] width 64 height 15
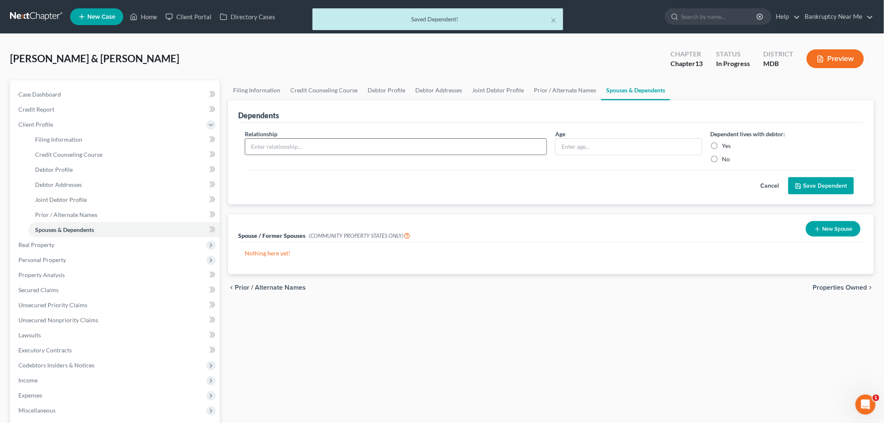
click at [320, 147] on input "text" at bounding box center [395, 147] width 301 height 16
click at [607, 145] on input "text" at bounding box center [629, 147] width 146 height 16
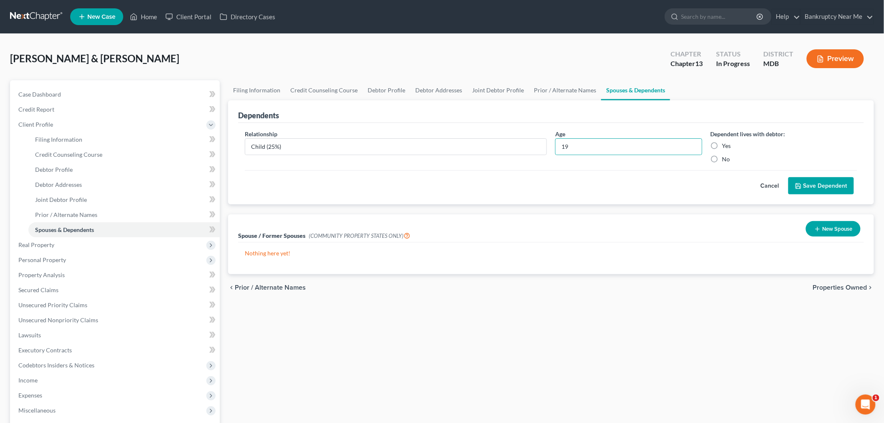
click at [723, 148] on label "Yes" at bounding box center [727, 146] width 9 height 8
click at [726, 147] on input "Yes" at bounding box center [728, 144] width 5 height 5
click at [826, 181] on button "Save Dependent" at bounding box center [822, 186] width 66 height 18
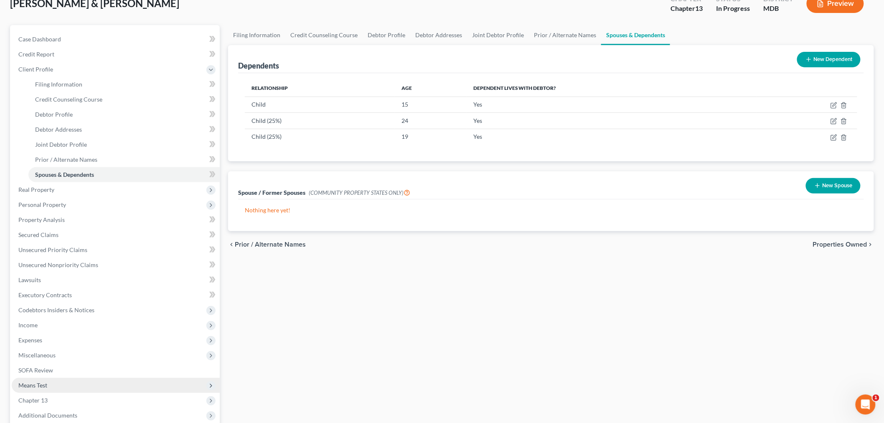
scroll to position [140, 0]
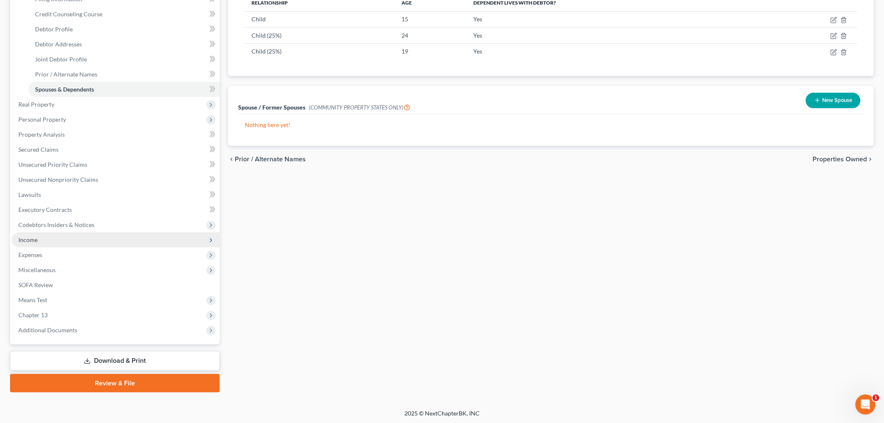
click at [43, 237] on span "Income" at bounding box center [116, 239] width 208 height 15
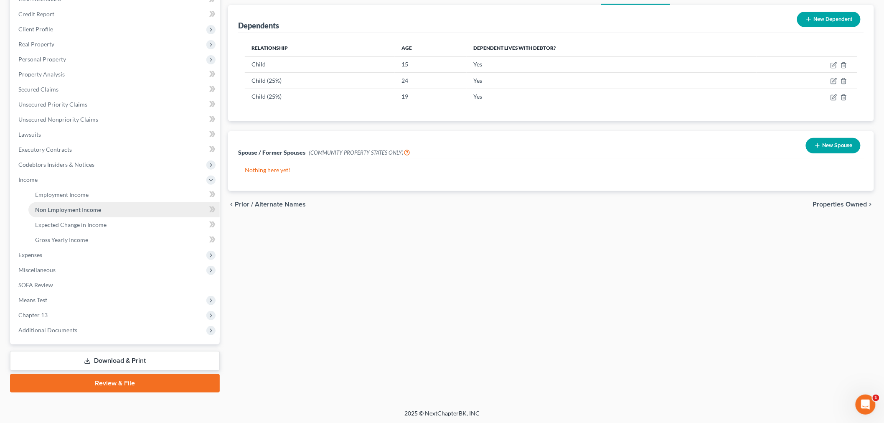
click at [52, 249] on span "Expenses" at bounding box center [116, 254] width 208 height 15
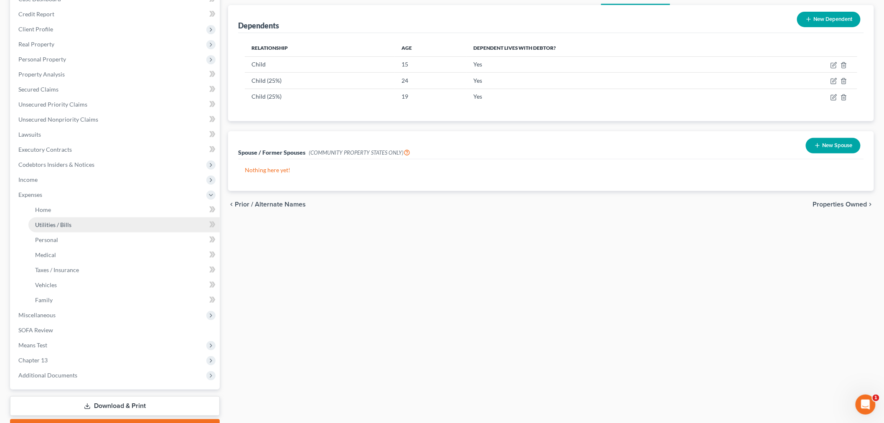
scroll to position [122, 0]
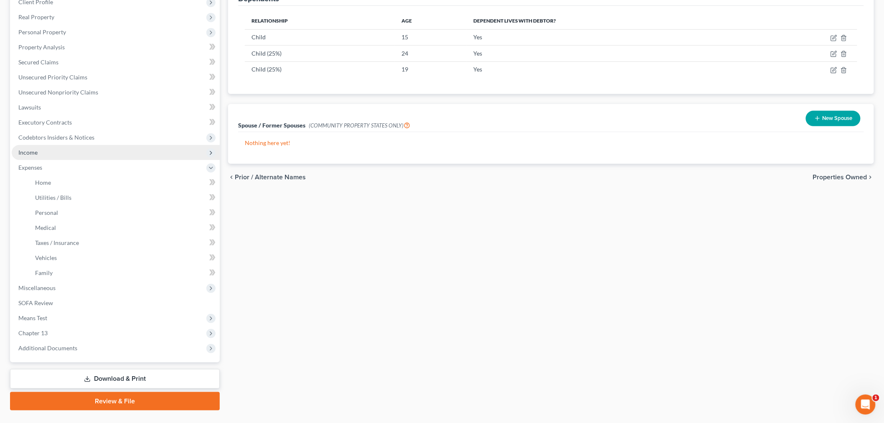
click at [47, 151] on span "Income" at bounding box center [116, 152] width 208 height 15
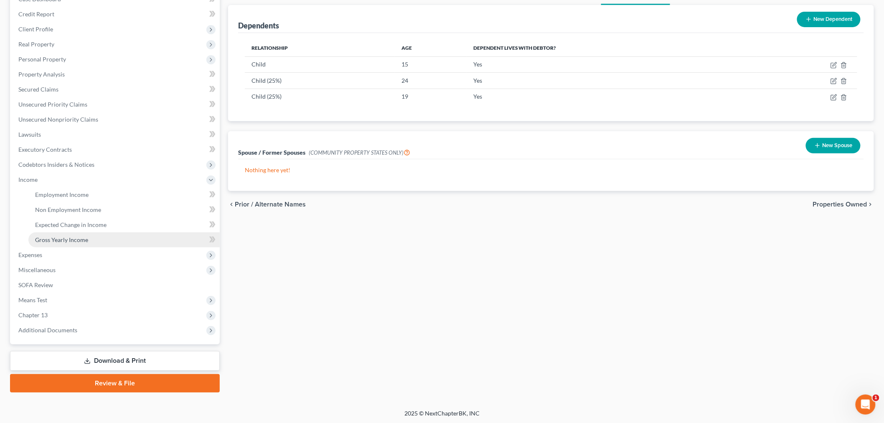
drag, startPoint x: 70, startPoint y: 239, endPoint x: 82, endPoint y: 222, distance: 20.9
click at [70, 239] on span "Gross Yearly Income" at bounding box center [61, 239] width 53 height 7
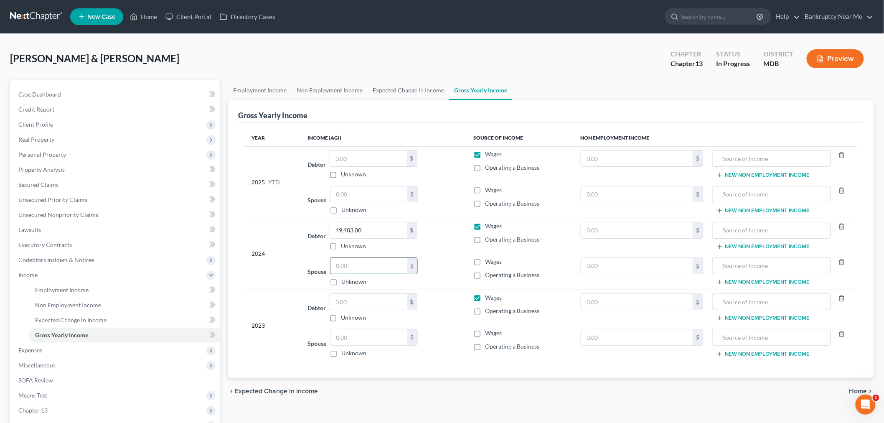
click at [339, 265] on input "text" at bounding box center [369, 266] width 77 height 16
click at [64, 97] on link "Case Dashboard" at bounding box center [116, 94] width 208 height 15
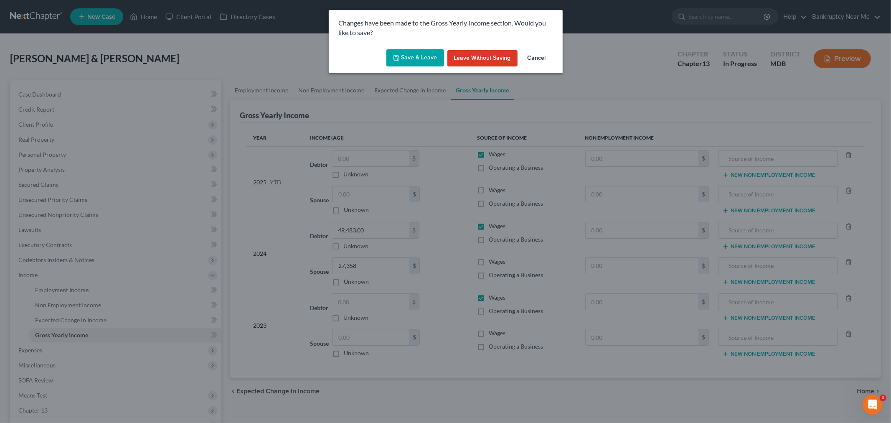
click at [408, 60] on button "Save & Leave" at bounding box center [416, 58] width 58 height 18
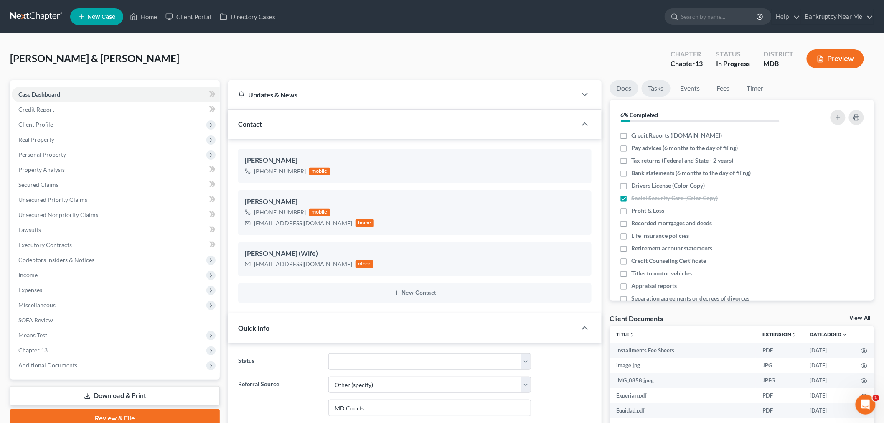
click at [644, 86] on link "Tasks" at bounding box center [656, 88] width 29 height 16
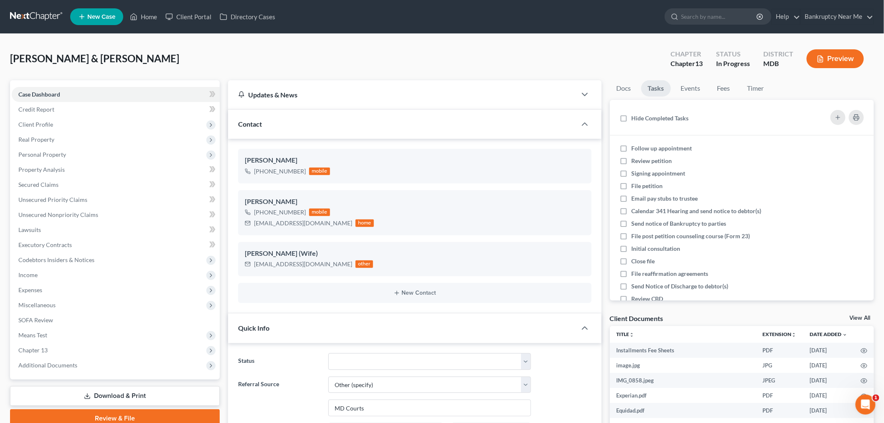
scroll to position [2783, 0]
click at [842, 115] on icon "button" at bounding box center [838, 117] width 7 height 7
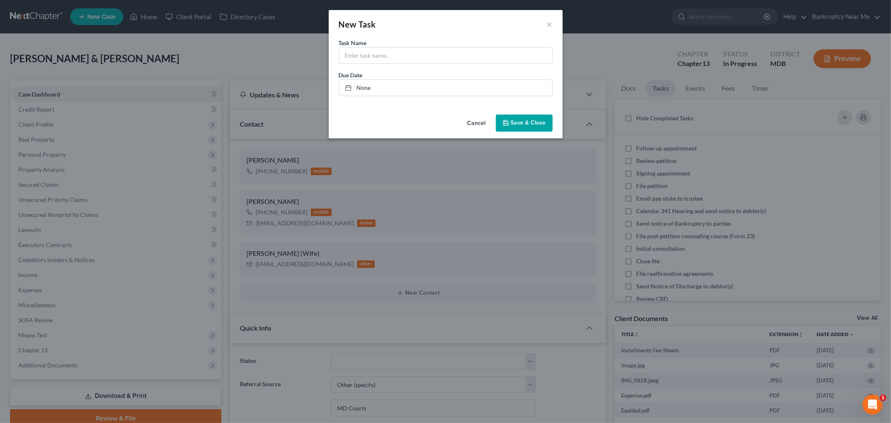
click at [420, 64] on div "Task Name * Due Date None close Date Time chevron_left September 2025 chevron_r…" at bounding box center [446, 70] width 214 height 64
click at [415, 56] on input "text" at bounding box center [445, 56] width 213 height 16
click at [503, 53] on input "TR filed separately; Ivan $611 refund; Altagracia" at bounding box center [445, 56] width 213 height 16
click at [395, 54] on input "TR filed separately; Ivan $611 refund; Altagracia 5456 refund" at bounding box center [445, 56] width 213 height 16
drag, startPoint x: 530, startPoint y: 118, endPoint x: 666, endPoint y: 136, distance: 137.4
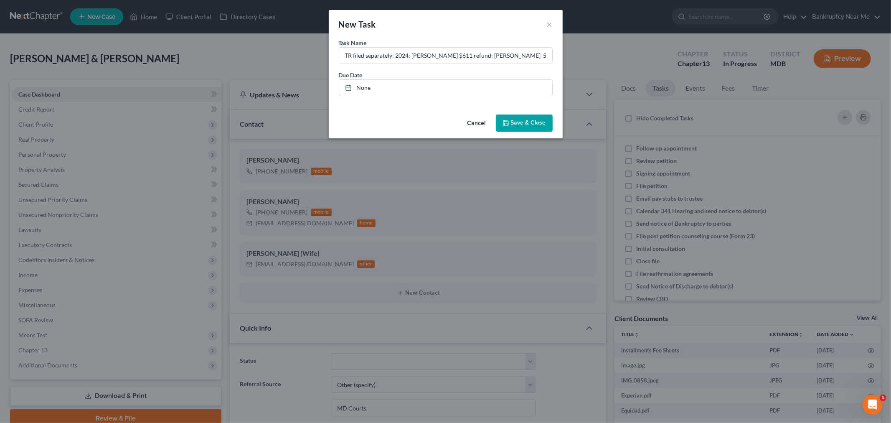
click at [529, 118] on button "Save & Close" at bounding box center [524, 124] width 57 height 18
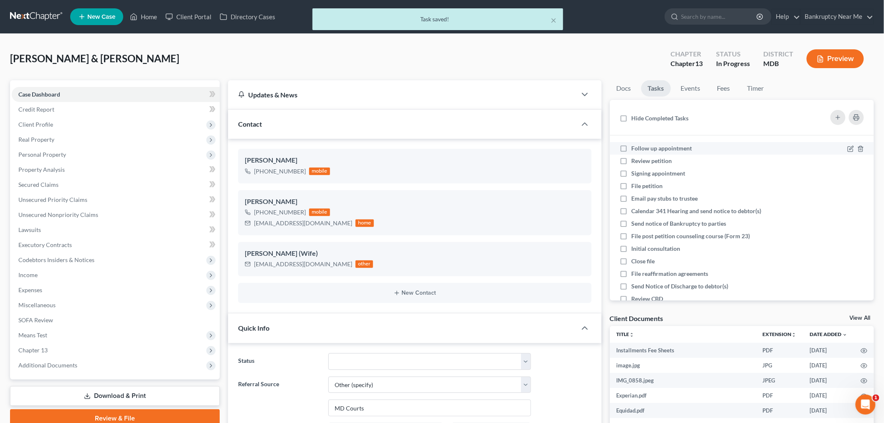
click at [676, 150] on span "Follow up appointment" at bounding box center [662, 148] width 61 height 7
click at [641, 150] on input "Follow up appointment" at bounding box center [637, 146] width 5 height 5
click at [662, 157] on span "Review petition" at bounding box center [652, 160] width 41 height 7
click at [641, 157] on input "Review petition" at bounding box center [637, 159] width 5 height 5
click at [632, 173] on label "Signing appointment" at bounding box center [662, 173] width 61 height 8
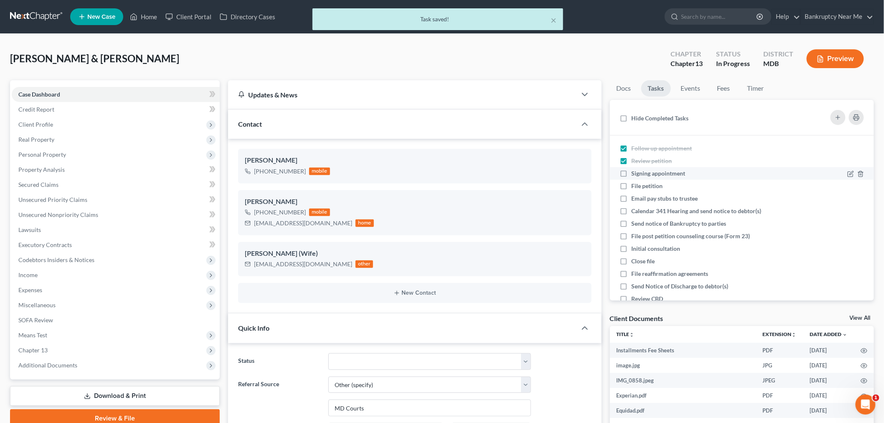
click at [635, 173] on input "Signing appointment" at bounding box center [637, 171] width 5 height 5
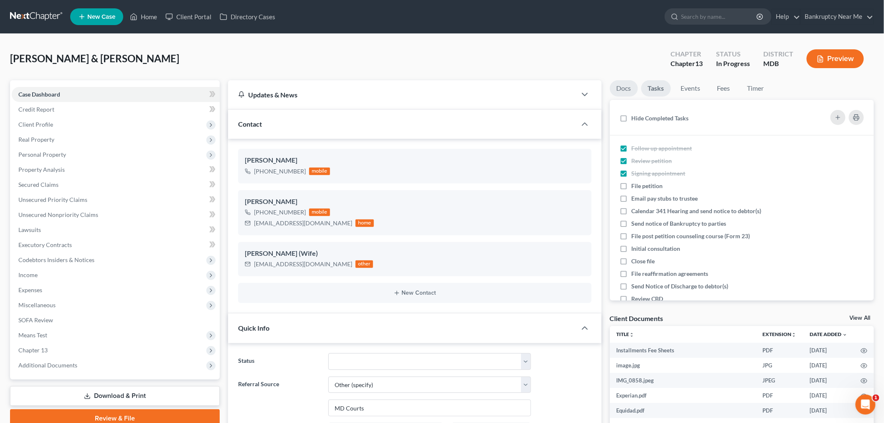
drag, startPoint x: 627, startPoint y: 86, endPoint x: 665, endPoint y: 102, distance: 41.2
click at [626, 86] on link "Docs" at bounding box center [624, 88] width 28 height 16
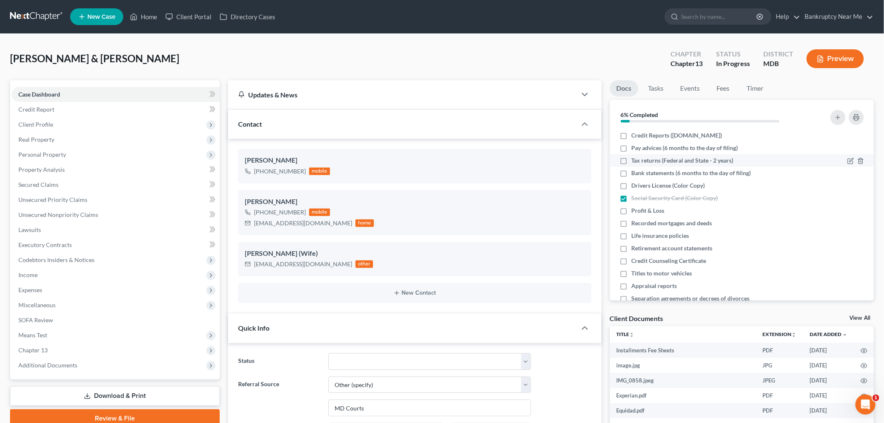
click at [690, 158] on span "Tax returns (Federal and State - 2 years)" at bounding box center [683, 160] width 102 height 8
click at [641, 158] on input "Tax returns (Federal and State - 2 years)" at bounding box center [637, 158] width 5 height 5
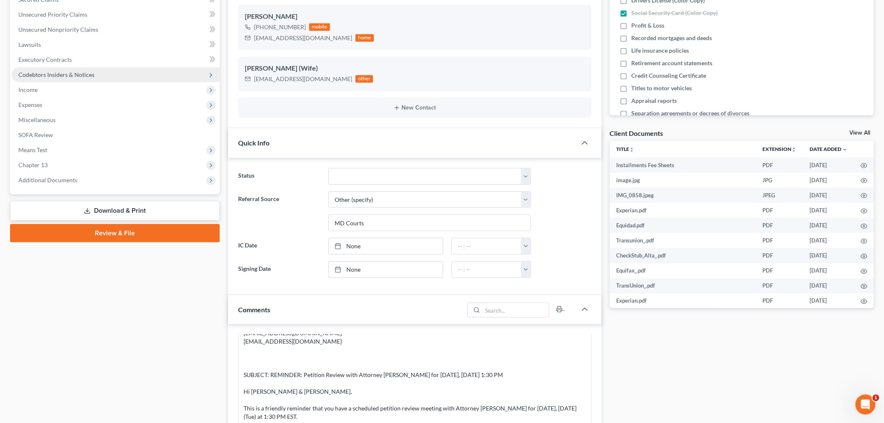
scroll to position [139, 0]
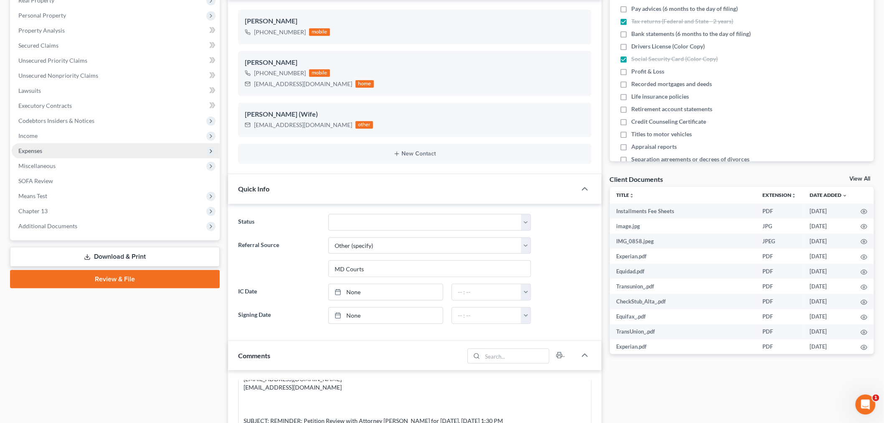
click at [64, 132] on span "Income" at bounding box center [116, 135] width 208 height 15
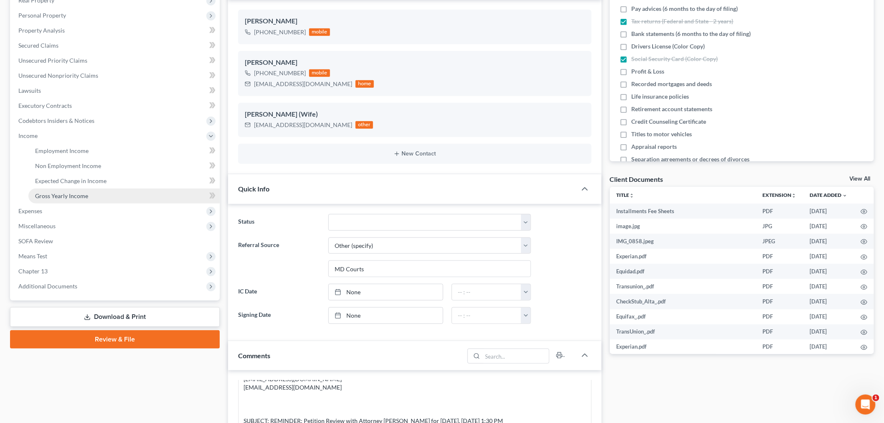
click at [73, 194] on span "Gross Yearly Income" at bounding box center [61, 195] width 53 height 7
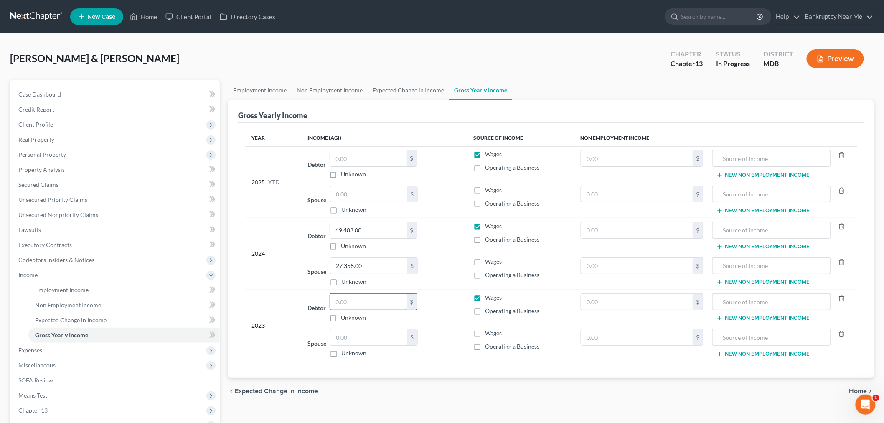
drag, startPoint x: 349, startPoint y: 301, endPoint x: 350, endPoint y: 297, distance: 4.9
click at [349, 301] on input "text" at bounding box center [368, 302] width 77 height 16
click at [359, 344] on input "text" at bounding box center [369, 337] width 77 height 16
click at [72, 201] on span "Unsecured Priority Claims" at bounding box center [52, 199] width 69 height 7
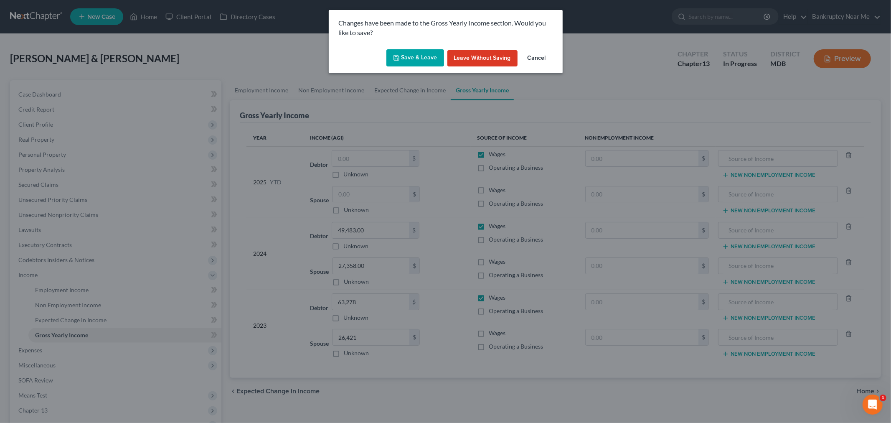
click at [416, 60] on button "Save & Leave" at bounding box center [416, 58] width 58 height 18
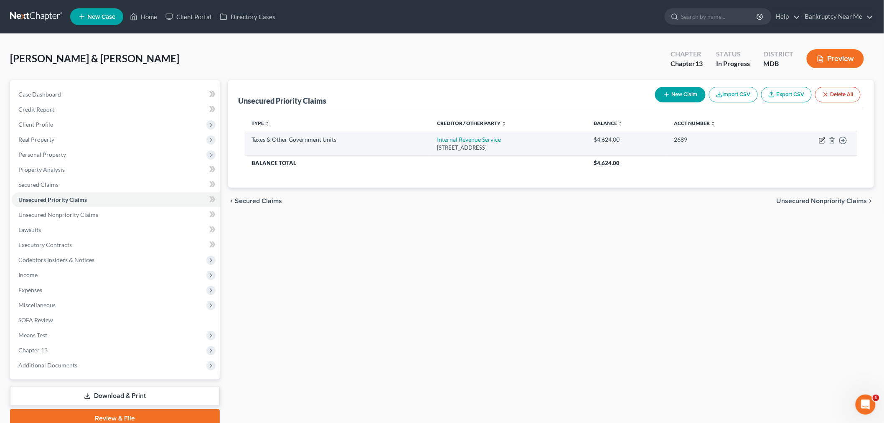
click at [821, 140] on icon "button" at bounding box center [822, 140] width 7 height 7
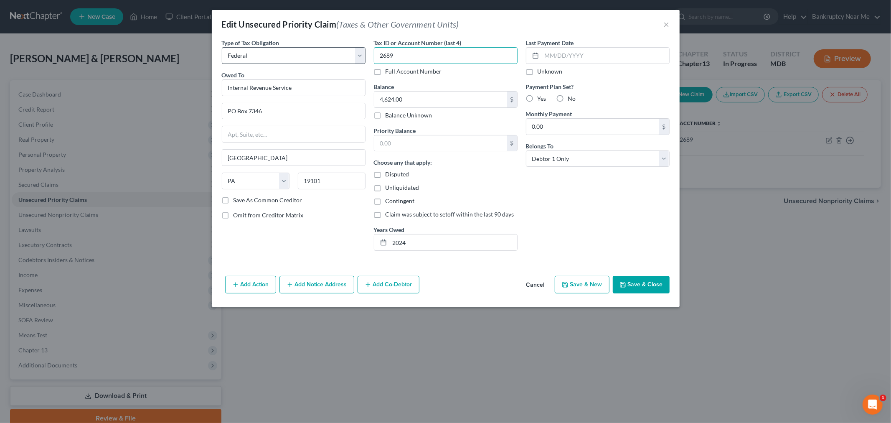
drag, startPoint x: 406, startPoint y: 51, endPoint x: 306, endPoint y: 50, distance: 99.9
click at [311, 51] on div "Type of Tax Obligation * Select Federal City State Franchise Tax Board Other Ow…" at bounding box center [446, 147] width 456 height 219
click at [563, 165] on select "Select Debtor 1 Only Debtor 2 Only Debtor 1 And Debtor 2 Only At Least One Of T…" at bounding box center [598, 158] width 144 height 17
click at [526, 150] on select "Select Debtor 1 Only Debtor 2 Only Debtor 1 And Debtor 2 Only At Least One Of T…" at bounding box center [598, 158] width 144 height 17
drag, startPoint x: 461, startPoint y: 251, endPoint x: 453, endPoint y: 237, distance: 16.1
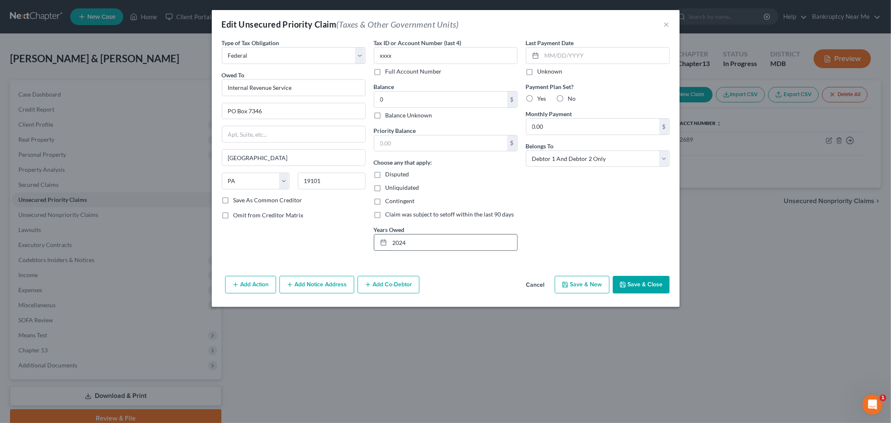
click at [448, 237] on div "2024" at bounding box center [446, 242] width 144 height 17
drag, startPoint x: 347, startPoint y: 233, endPoint x: 339, endPoint y: 232, distance: 8.0
click at [342, 233] on div "Type of Tax Obligation * Select Federal City State Franchise Tax Board Other Ow…" at bounding box center [446, 147] width 456 height 219
click at [642, 288] on button "Save & Close" at bounding box center [641, 285] width 57 height 18
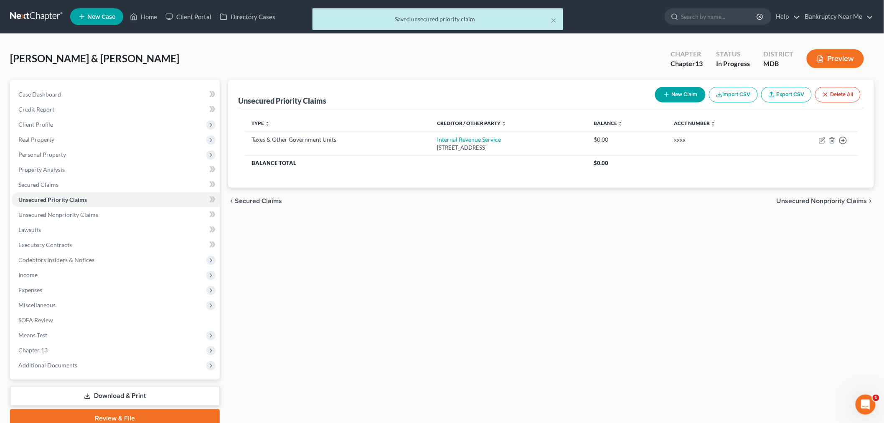
click at [675, 105] on div "New Claim Import CSV Export CSV Delete All" at bounding box center [758, 95] width 212 height 22
click at [675, 95] on button "New Claim" at bounding box center [680, 94] width 51 height 15
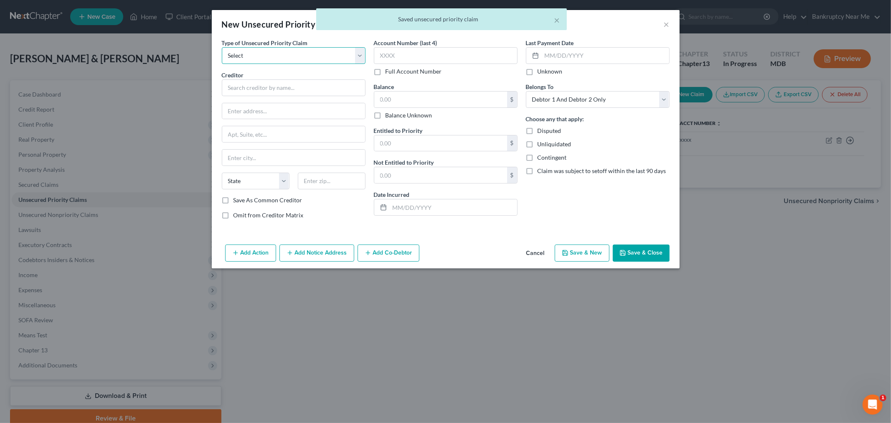
drag, startPoint x: 265, startPoint y: 53, endPoint x: 273, endPoint y: 64, distance: 14.0
click at [265, 53] on select "Select Taxes & Other Government Units Domestic Support Obligations Extensions o…" at bounding box center [294, 55] width 144 height 17
click at [222, 47] on select "Select Taxes & Other Government Units Domestic Support Obligations Extensions o…" at bounding box center [294, 55] width 144 height 17
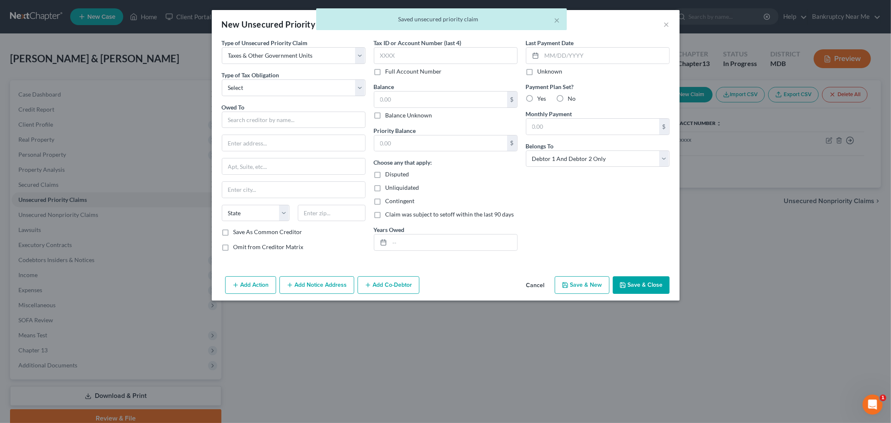
click at [276, 97] on div "Type of Unsecured Priority Claim * Select Taxes & Other Government Units Domest…" at bounding box center [294, 147] width 152 height 219
drag, startPoint x: 285, startPoint y: 85, endPoint x: 286, endPoint y: 94, distance: 8.8
click at [285, 85] on select "Select Federal City State Franchise Tax Board Other" at bounding box center [294, 87] width 144 height 17
click at [222, 79] on select "Select Federal City State Franchise Tax Board Other" at bounding box center [294, 87] width 144 height 17
drag, startPoint x: 275, startPoint y: 127, endPoint x: 279, endPoint y: 124, distance: 5.1
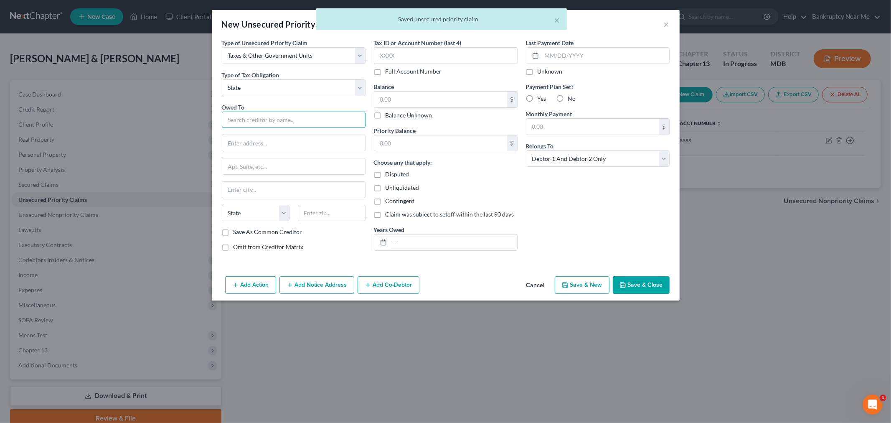
click at [275, 127] on input "text" at bounding box center [294, 120] width 144 height 17
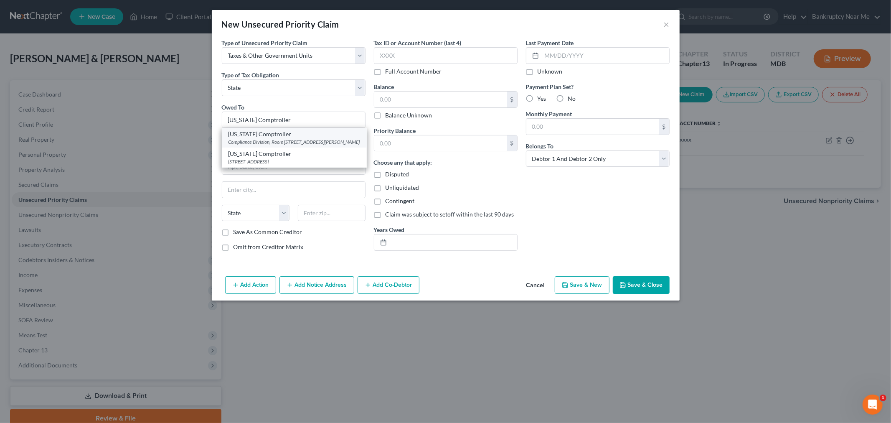
click at [299, 144] on div "Compliance Division, Room 409 301 West Preston Street, Baltimore, MD 21201" at bounding box center [295, 141] width 132 height 7
click at [638, 286] on button "Save & Close" at bounding box center [641, 285] width 57 height 18
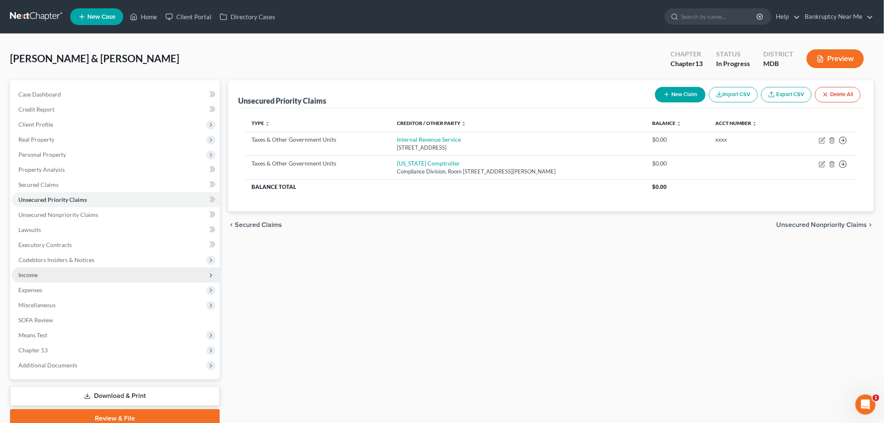
drag, startPoint x: 40, startPoint y: 277, endPoint x: 48, endPoint y: 280, distance: 8.5
click at [40, 277] on span "Income" at bounding box center [116, 274] width 208 height 15
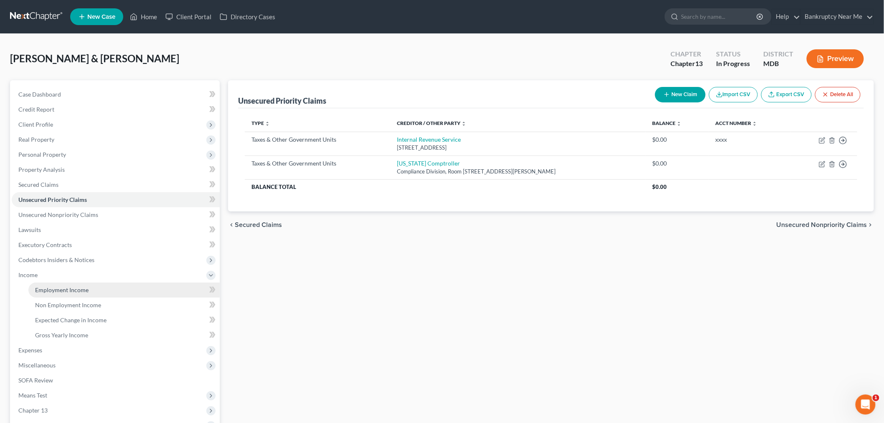
click at [54, 287] on span "Employment Income" at bounding box center [61, 289] width 53 height 7
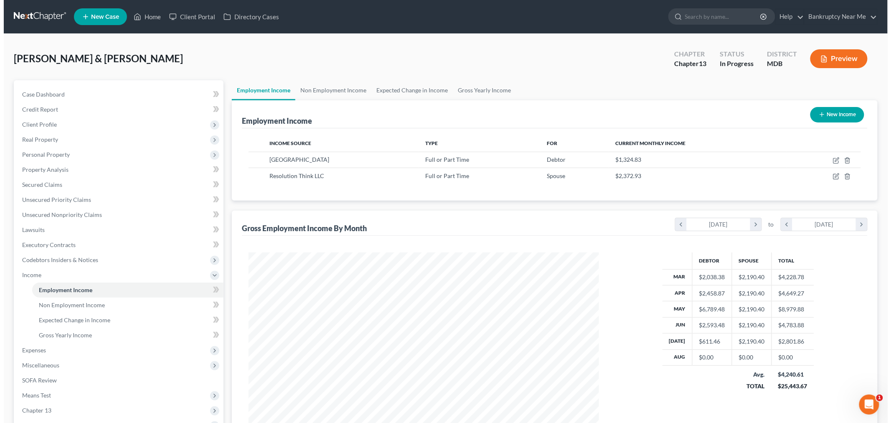
scroll to position [175, 367]
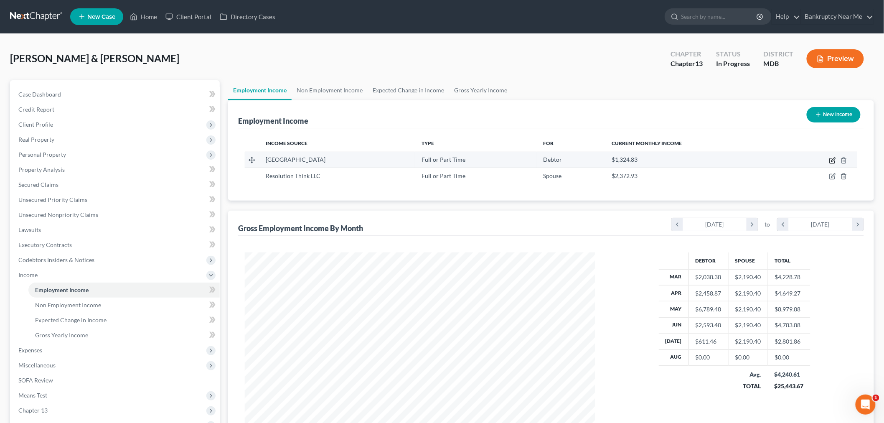
click at [835, 161] on icon "button" at bounding box center [833, 160] width 7 height 7
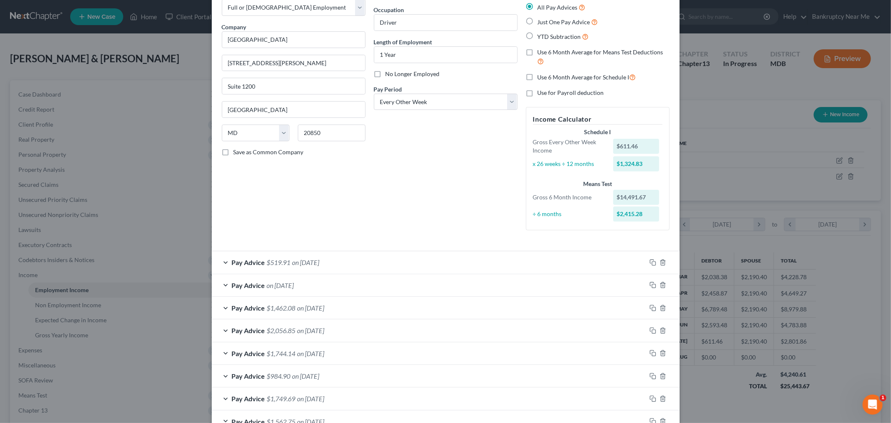
scroll to position [0, 0]
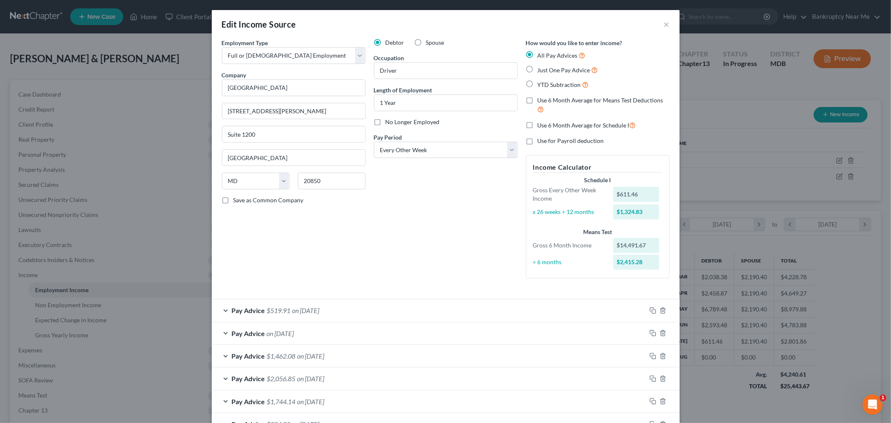
click at [557, 69] on span "Just One Pay Advice" at bounding box center [564, 69] width 53 height 7
click at [547, 69] on input "Just One Pay Advice" at bounding box center [543, 67] width 5 height 5
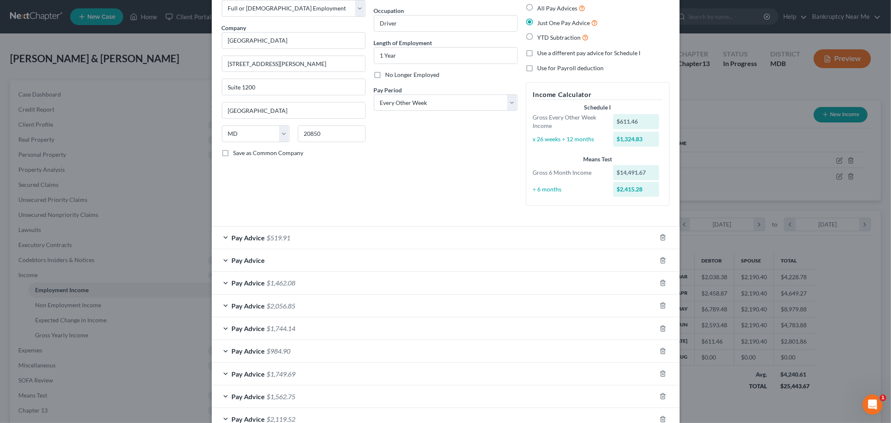
scroll to position [93, 0]
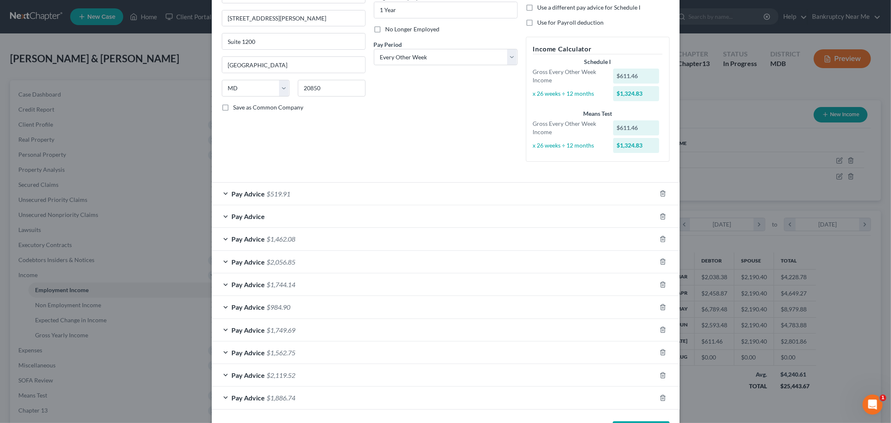
click at [268, 191] on span "$519.91" at bounding box center [279, 194] width 24 height 8
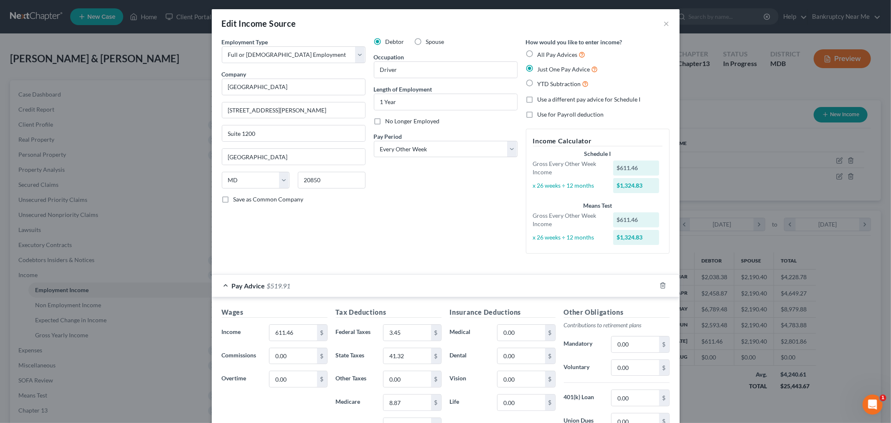
scroll to position [0, 0]
click at [534, 48] on div "How would you like to enter income? All Pay Advices Just One Pay Advice YTD Sub…" at bounding box center [598, 63] width 144 height 51
click at [533, 53] on div "All Pay Advices" at bounding box center [598, 56] width 144 height 10
click at [538, 53] on label "All Pay Advices" at bounding box center [562, 56] width 48 height 10
click at [541, 53] on input "All Pay Advices" at bounding box center [543, 53] width 5 height 5
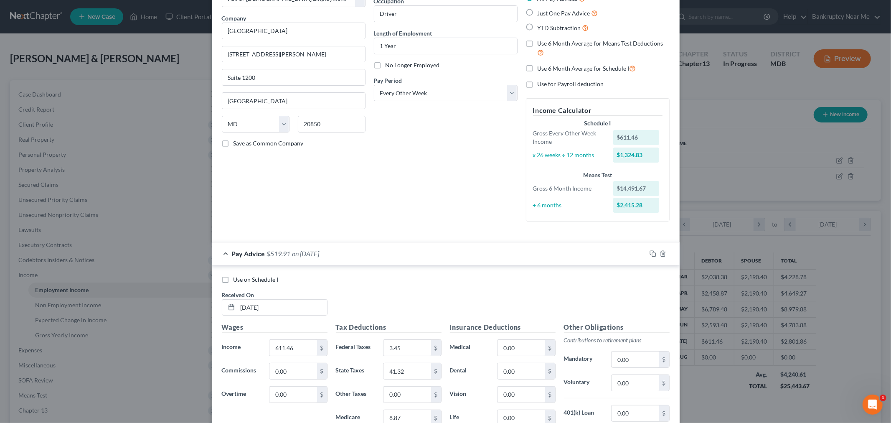
scroll to position [46, 0]
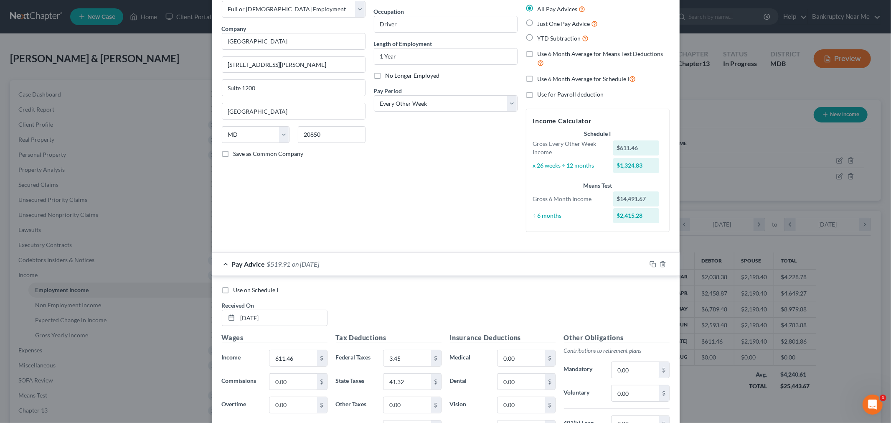
click at [592, 53] on span "Use 6 Month Average for Means Test Deductions" at bounding box center [601, 53] width 126 height 7
click at [547, 53] on input "Use 6 Month Average for Means Test Deductions" at bounding box center [543, 52] width 5 height 5
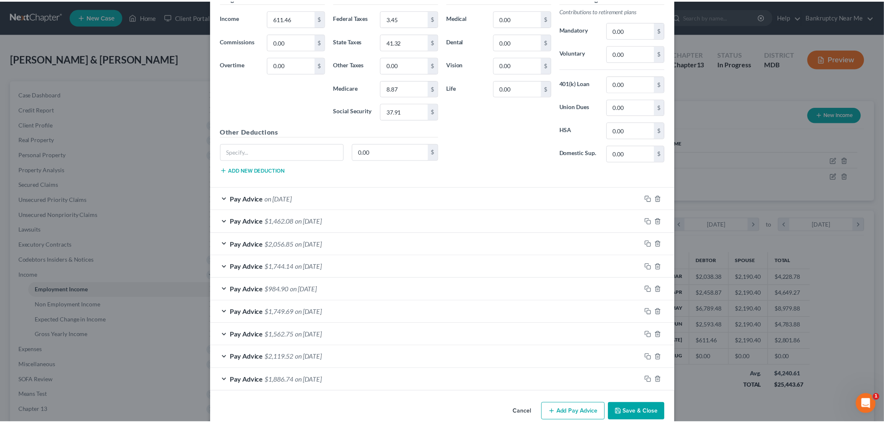
scroll to position [402, 0]
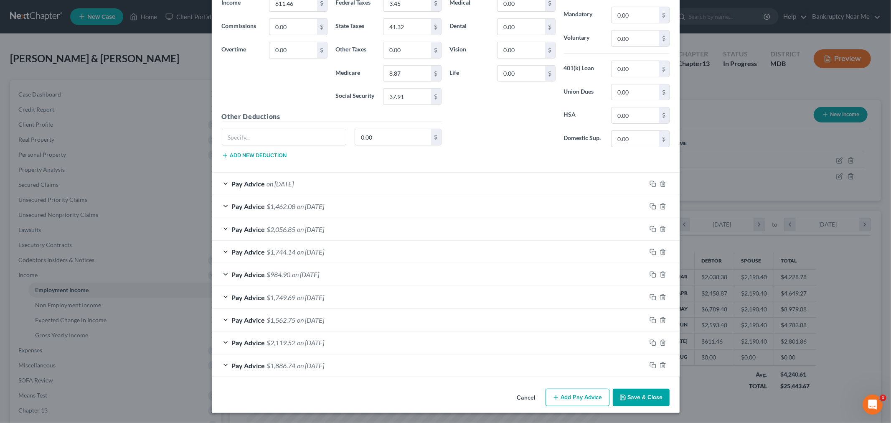
click at [637, 393] on button "Save & Close" at bounding box center [641, 398] width 57 height 18
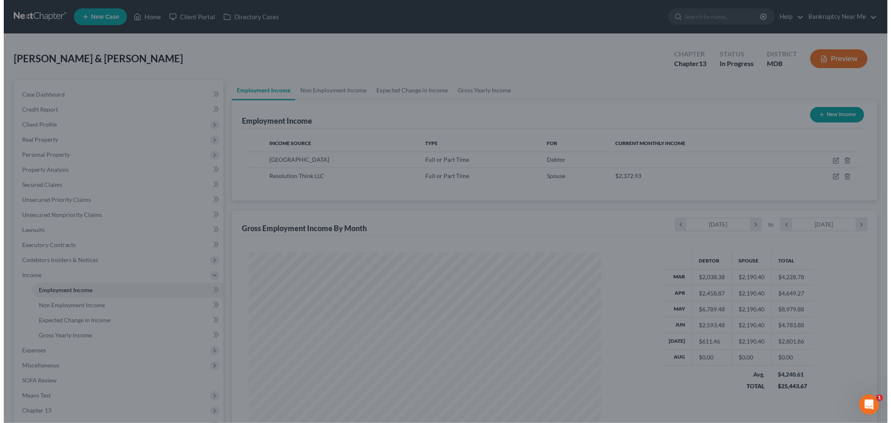
scroll to position [417760, 417568]
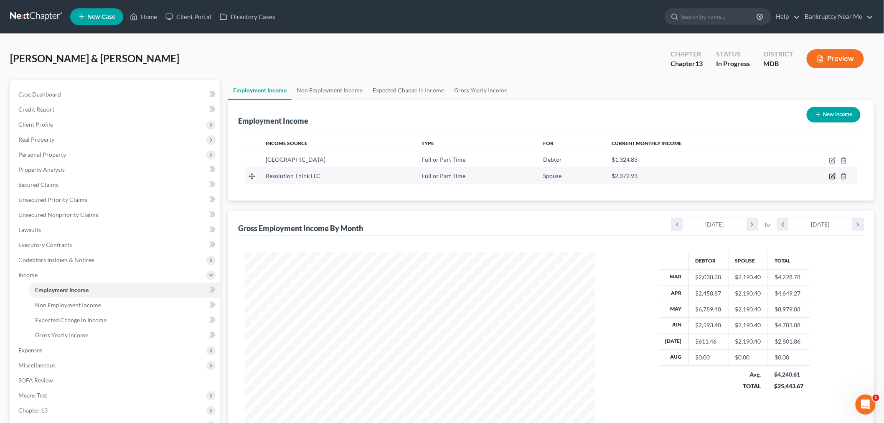
click at [832, 174] on icon "button" at bounding box center [833, 176] width 7 height 7
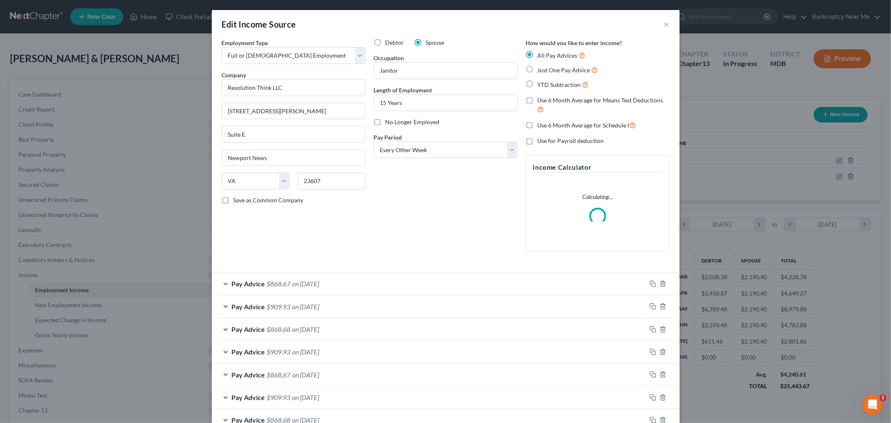
scroll to position [176, 370]
click at [550, 99] on span "Use 6 Month Average for Means Test Deductions" at bounding box center [601, 100] width 126 height 7
click at [547, 99] on input "Use 6 Month Average for Means Test Deductions" at bounding box center [543, 98] width 5 height 5
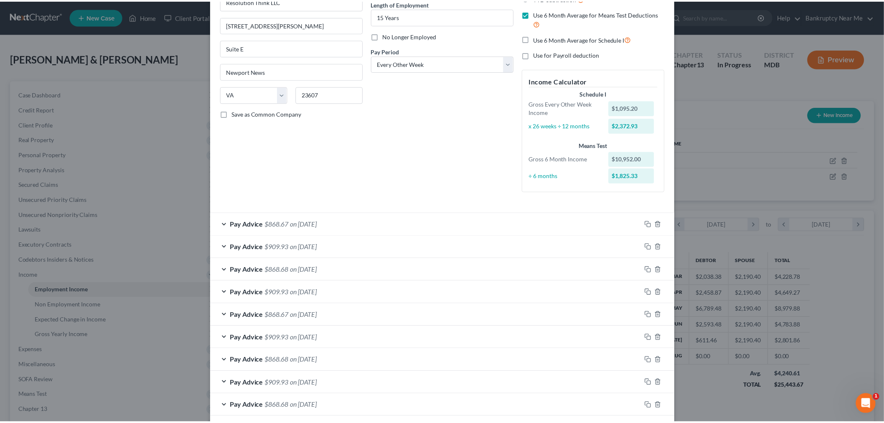
scroll to position [149, 0]
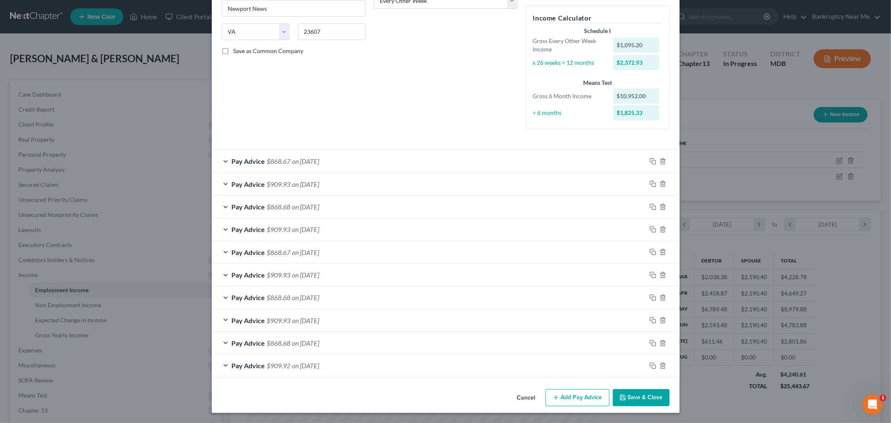
drag, startPoint x: 645, startPoint y: 410, endPoint x: 657, endPoint y: 398, distance: 16.8
click at [645, 408] on div "Cancel Add Pay Advice Save & Close" at bounding box center [446, 400] width 468 height 28
click at [657, 398] on button "Save & Close" at bounding box center [641, 398] width 57 height 18
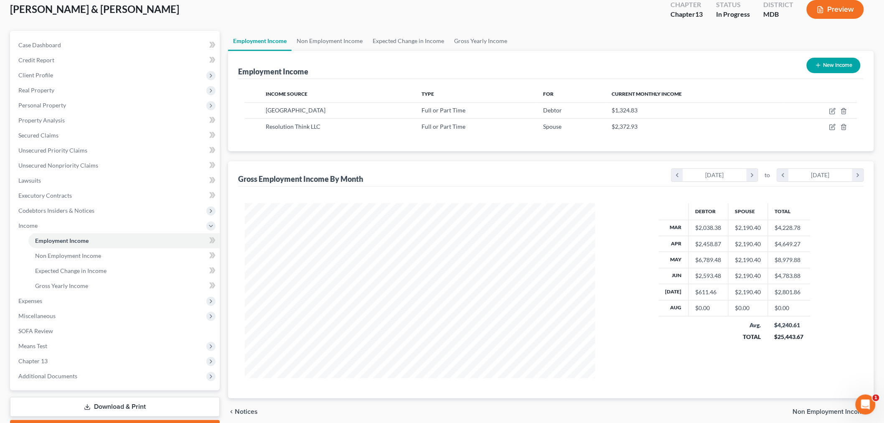
scroll to position [0, 0]
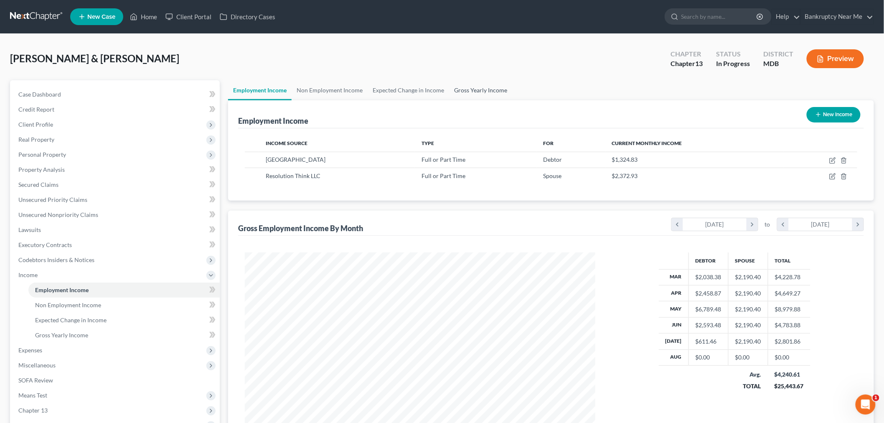
click at [471, 85] on link "Gross Yearly Income" at bounding box center [480, 90] width 63 height 20
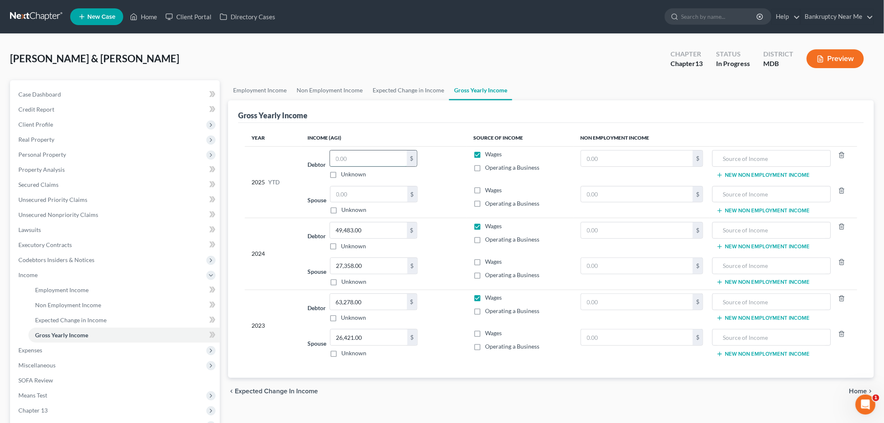
click at [357, 160] on input "text" at bounding box center [368, 158] width 77 height 16
click at [373, 195] on input "text" at bounding box center [369, 194] width 77 height 16
click at [343, 159] on input "text" at bounding box center [368, 158] width 77 height 16
drag, startPoint x: 78, startPoint y: 147, endPoint x: 85, endPoint y: 163, distance: 17.8
click at [78, 148] on span "Personal Property" at bounding box center [116, 154] width 208 height 15
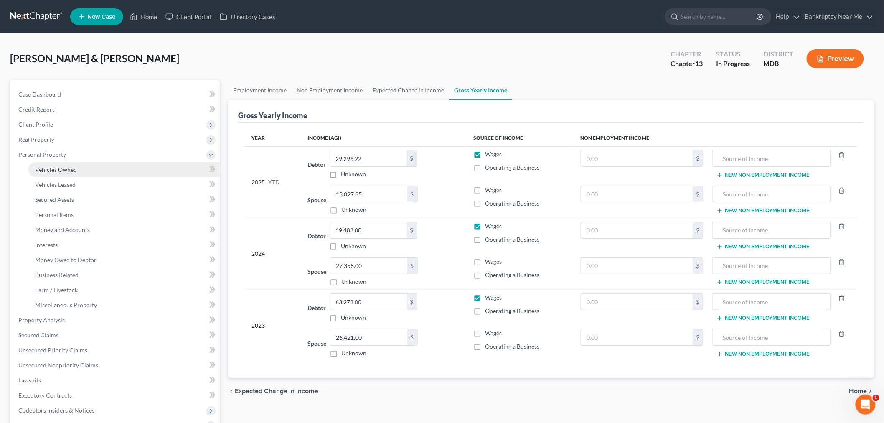
click at [72, 170] on span "Vehicles Owned" at bounding box center [56, 169] width 42 height 7
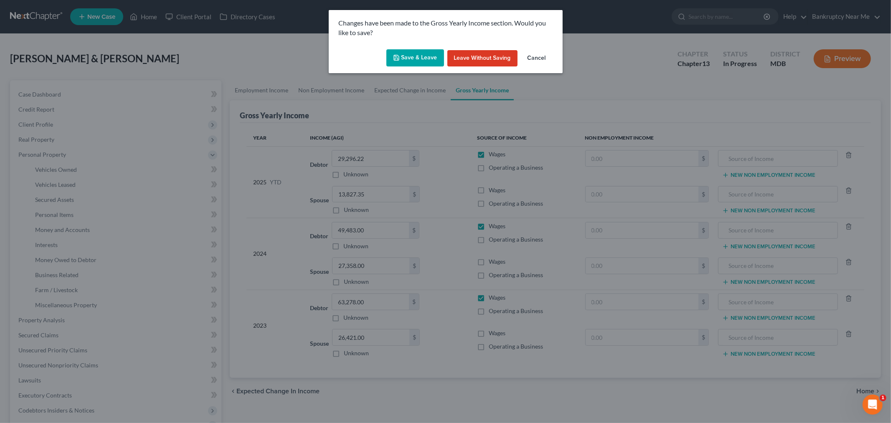
click at [420, 58] on button "Save & Leave" at bounding box center [416, 58] width 58 height 18
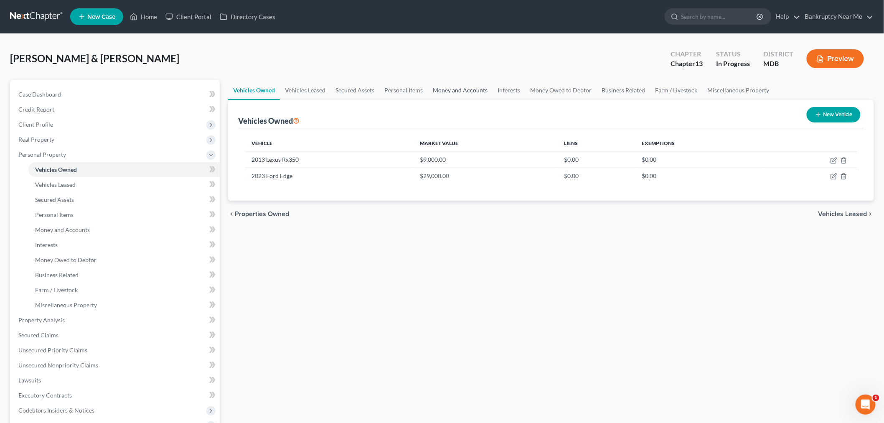
click at [449, 86] on link "Money and Accounts" at bounding box center [460, 90] width 65 height 20
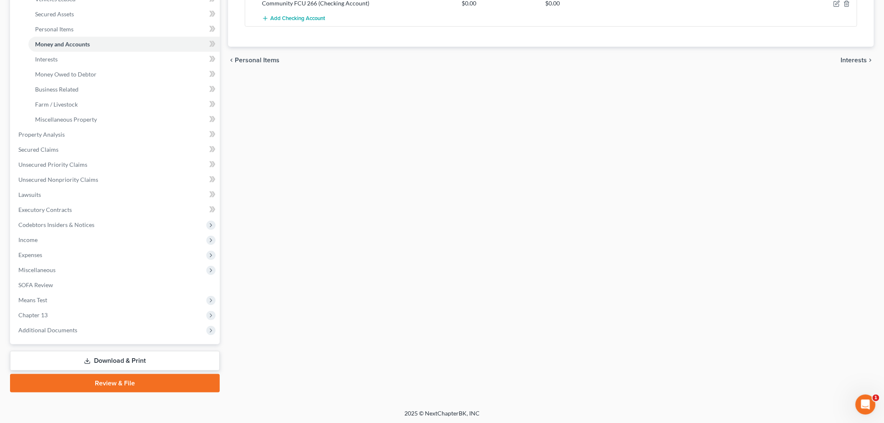
drag, startPoint x: 48, startPoint y: 235, endPoint x: 52, endPoint y: 235, distance: 4.6
click at [48, 235] on span "Income" at bounding box center [116, 239] width 208 height 15
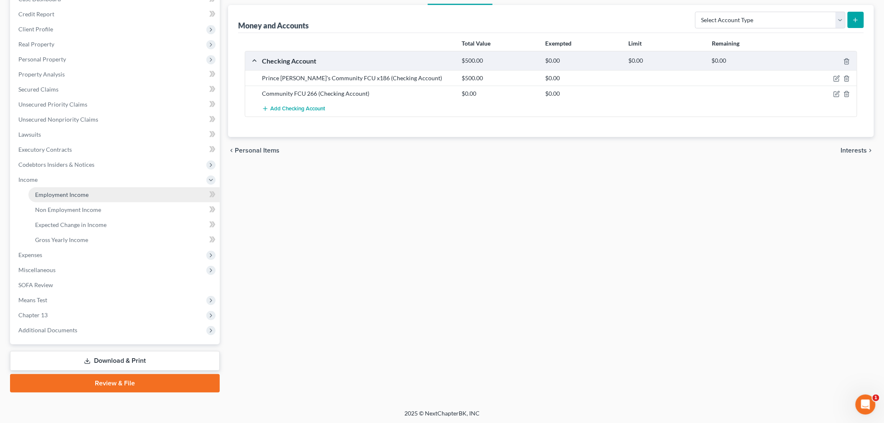
click at [78, 195] on span "Employment Income" at bounding box center [61, 194] width 53 height 7
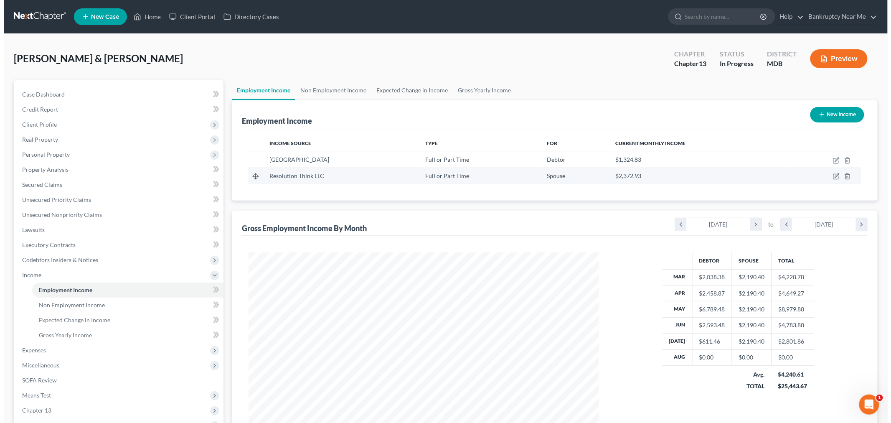
scroll to position [175, 367]
click at [832, 174] on icon "button" at bounding box center [832, 176] width 5 height 5
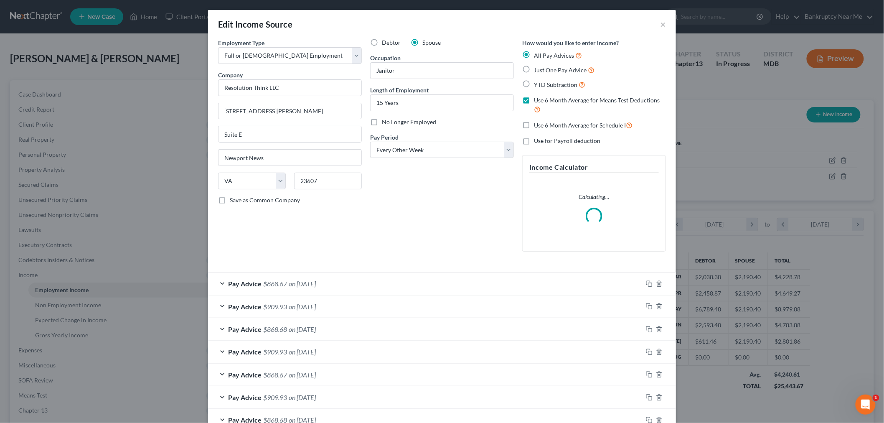
scroll to position [176, 370]
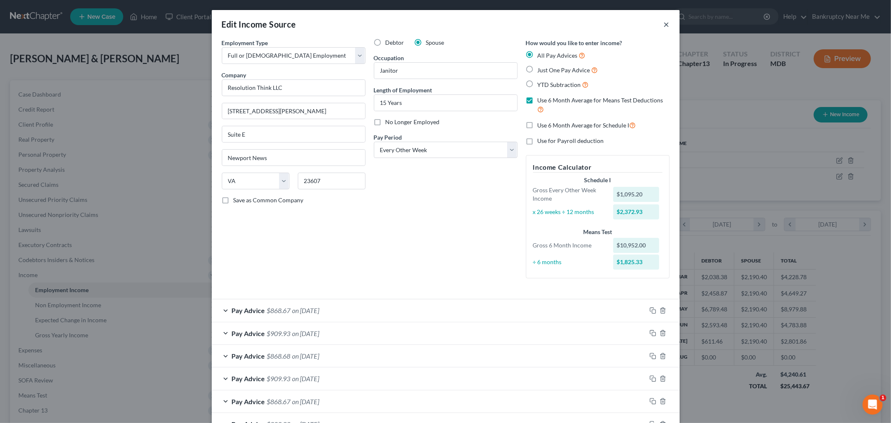
click at [666, 23] on button "×" at bounding box center [667, 24] width 6 height 10
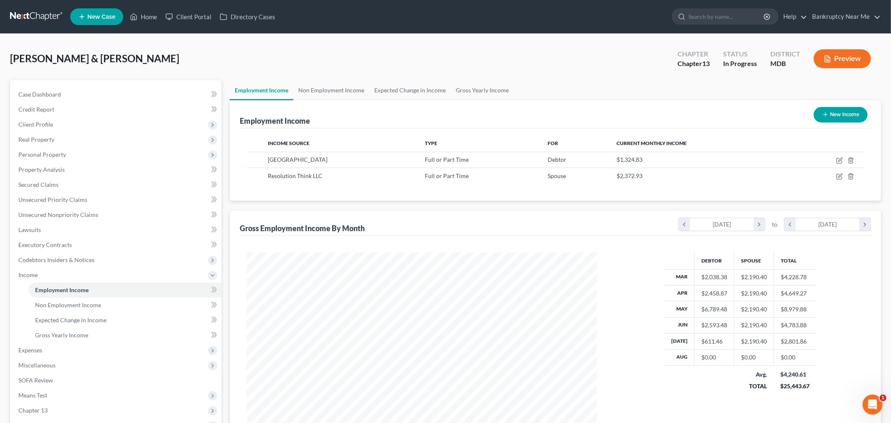
scroll to position [417760, 417568]
click at [833, 163] on icon "button" at bounding box center [832, 160] width 5 height 5
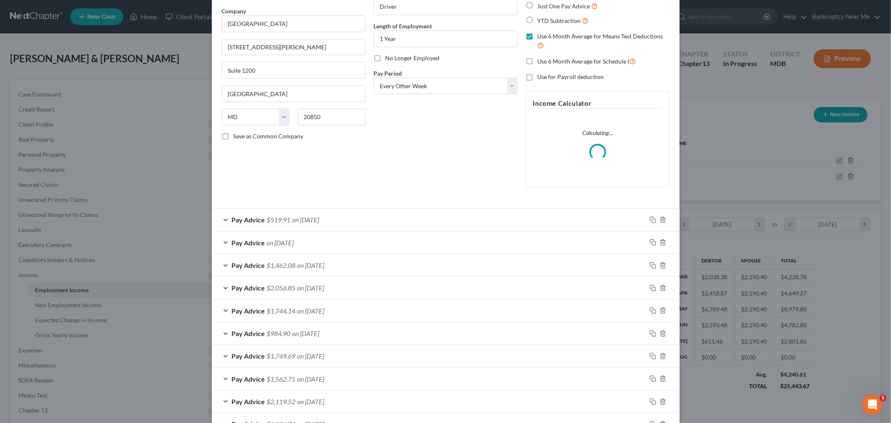
scroll to position [123, 0]
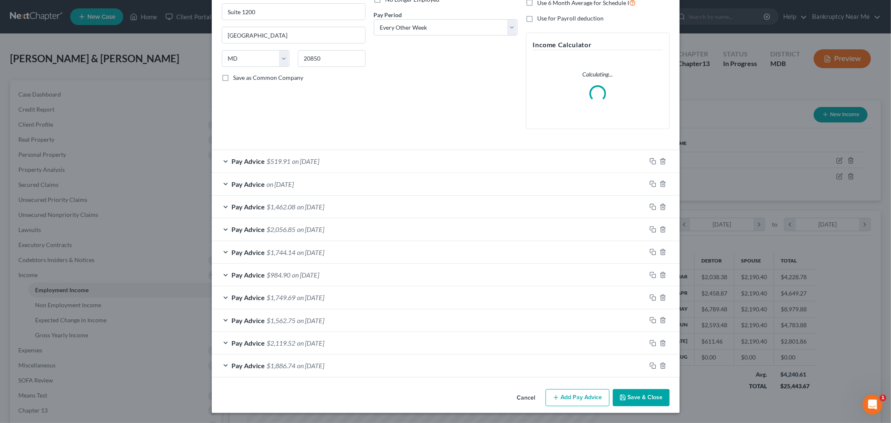
click at [385, 365] on div "Pay Advice $1,886.74 on 02/07/2025" at bounding box center [429, 365] width 435 height 22
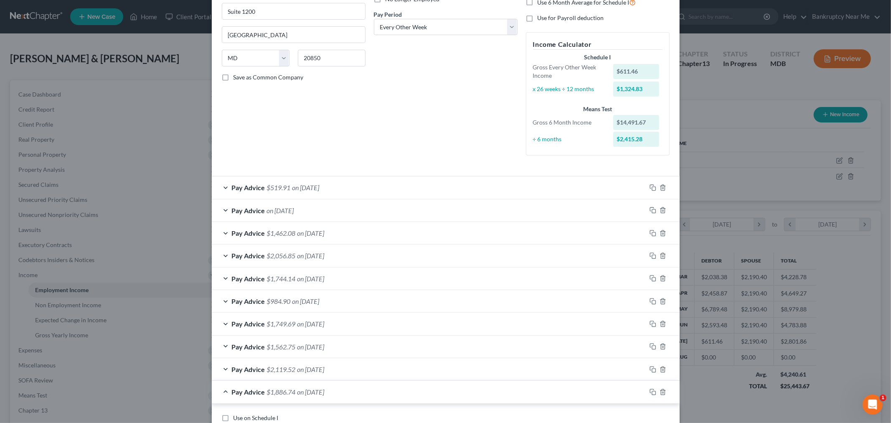
click at [377, 347] on div "Pay Advice $1,562.75 on 03/07/2025" at bounding box center [429, 347] width 435 height 22
click at [343, 197] on div "Pay Advice $519.91 on 07/25/2025" at bounding box center [429, 187] width 435 height 22
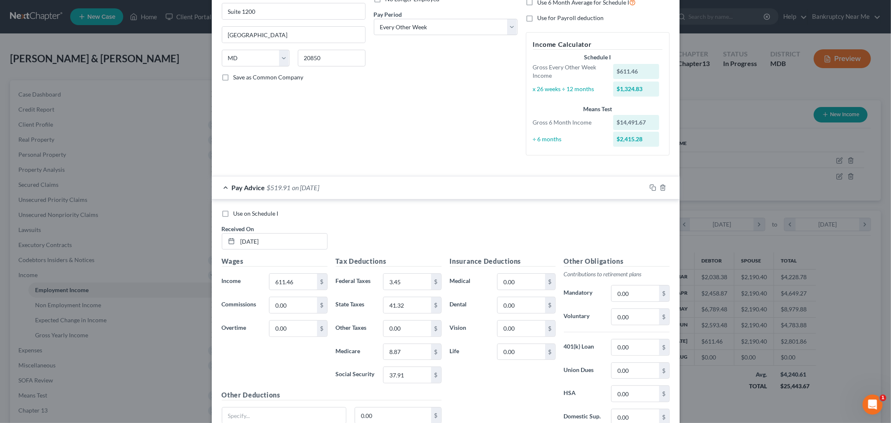
click at [349, 189] on div "Pay Advice $519.91 on 07/25/2025" at bounding box center [429, 187] width 435 height 22
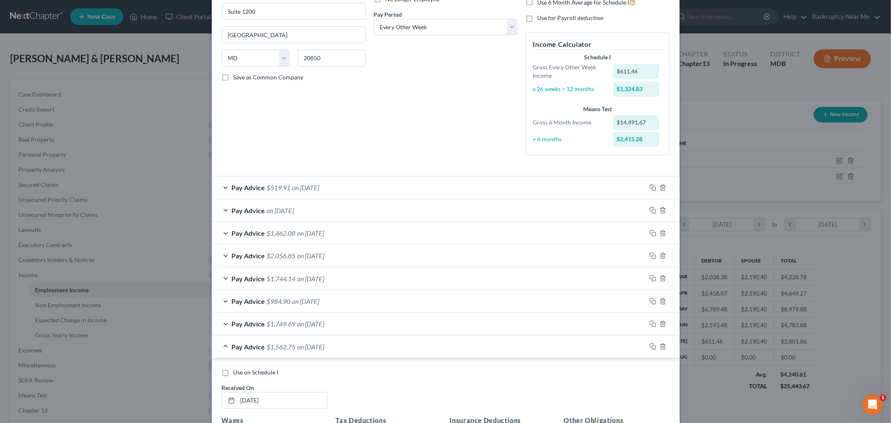
click at [349, 189] on div "Pay Advice $519.91 on 07/25/2025" at bounding box center [429, 187] width 435 height 22
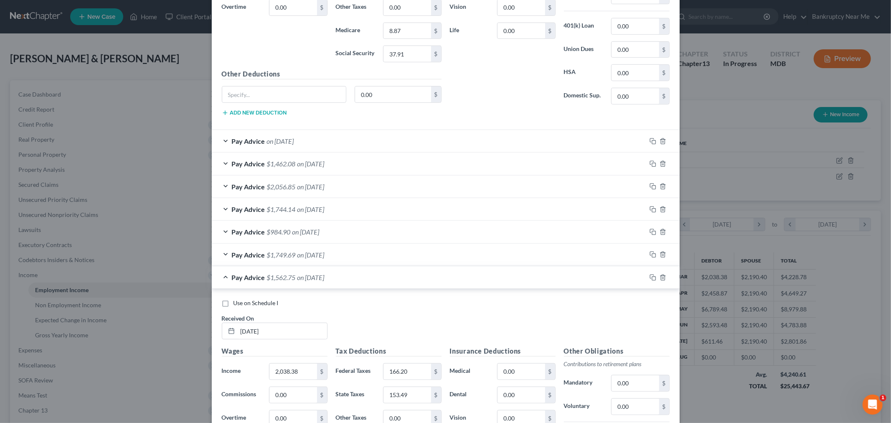
scroll to position [448, 0]
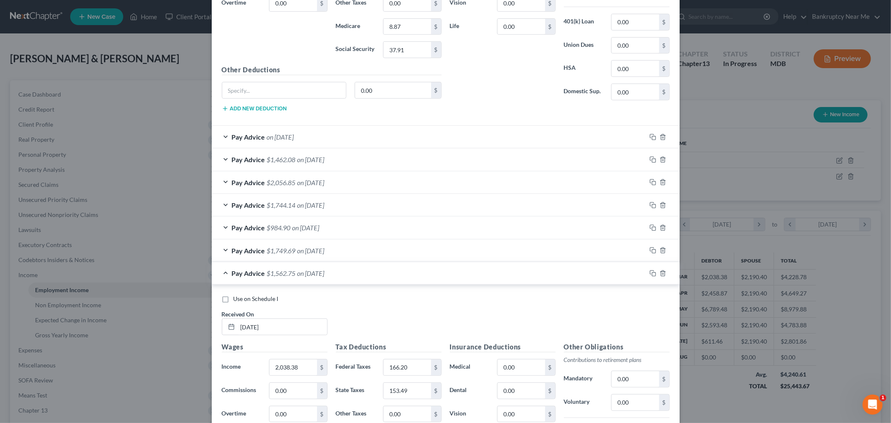
click at [385, 156] on div "Pay Advice $1,462.08 on 06/27/2025" at bounding box center [429, 159] width 435 height 22
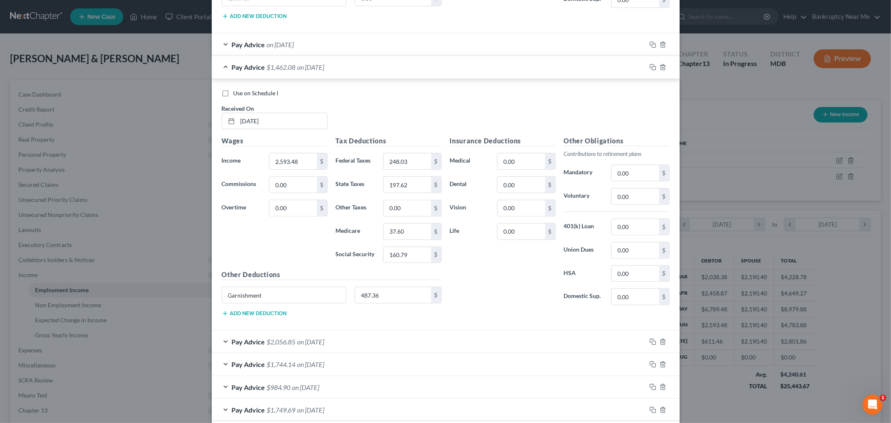
scroll to position [726, 0]
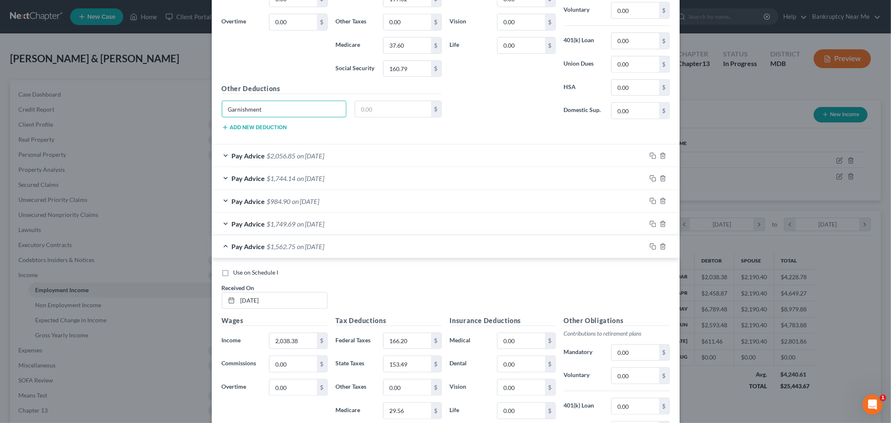
drag, startPoint x: 270, startPoint y: 113, endPoint x: 265, endPoint y: 139, distance: 26.4
click at [222, 112] on input "Garnishment" at bounding box center [284, 109] width 124 height 16
click at [320, 157] on span "on 05/30/2025" at bounding box center [311, 156] width 27 height 8
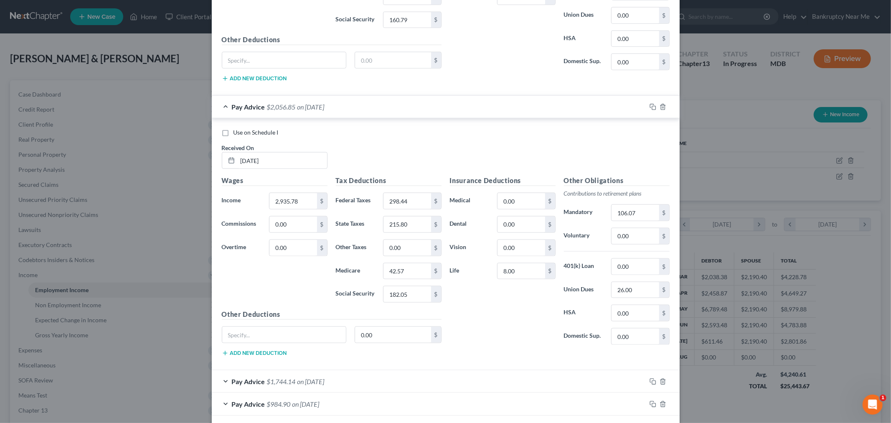
scroll to position [866, 0]
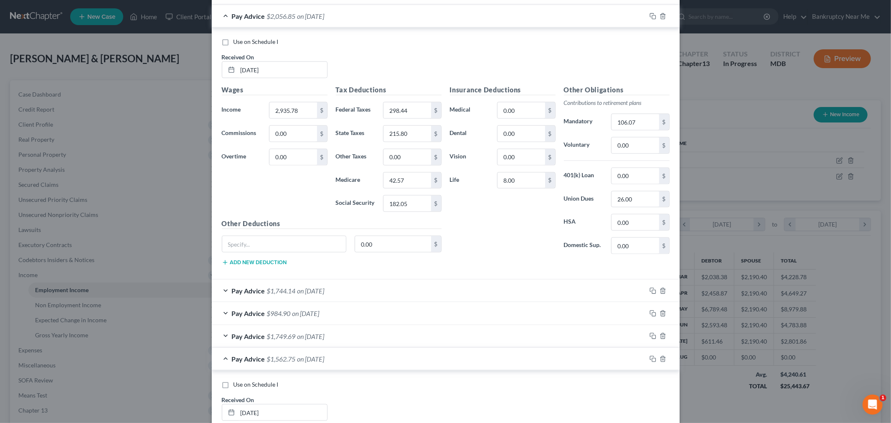
click at [325, 294] on span "on 05/16/2025" at bounding box center [311, 291] width 27 height 8
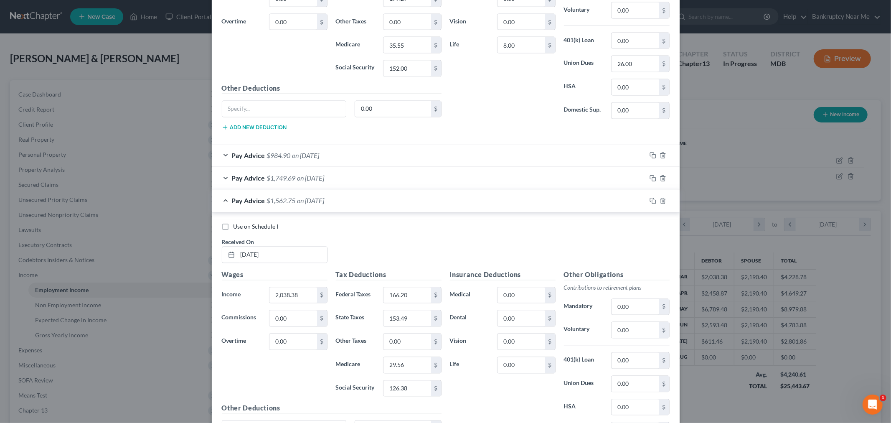
scroll to position [1284, 0]
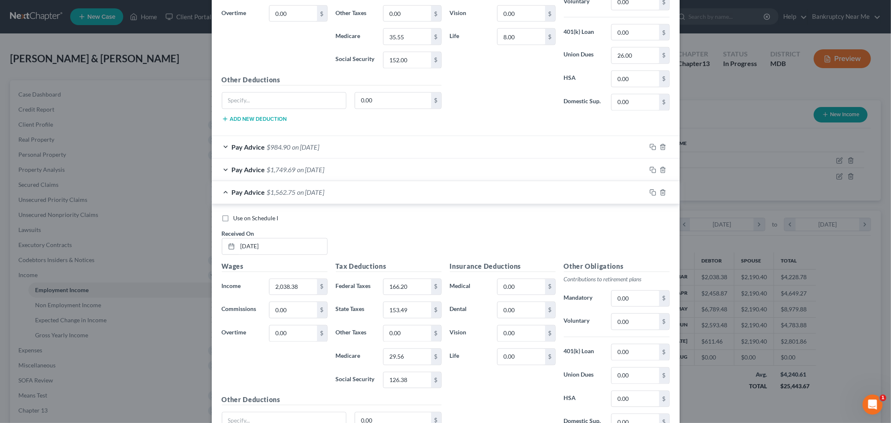
click at [385, 135] on div "Use on Schedule I Received On * 05/16/2025 Wages Income * 2,451.19 $ Commission…" at bounding box center [446, 10] width 468 height 252
click at [389, 151] on div "Pay Advice $984.90 on 05/02/2025" at bounding box center [429, 147] width 435 height 22
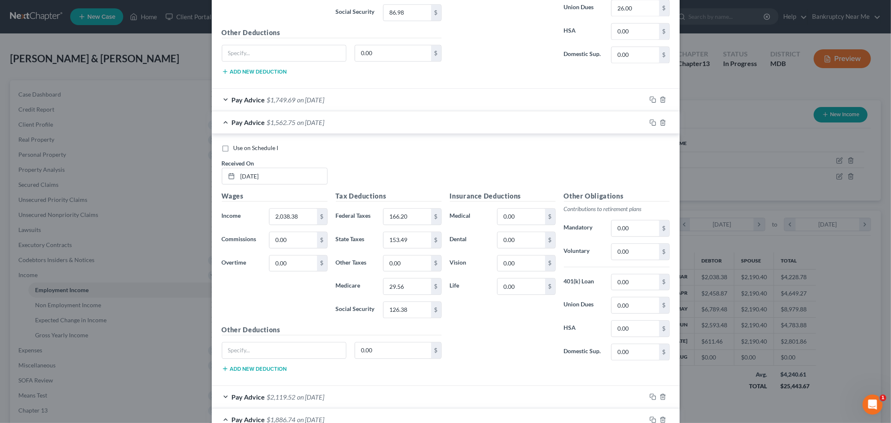
scroll to position [1609, 0]
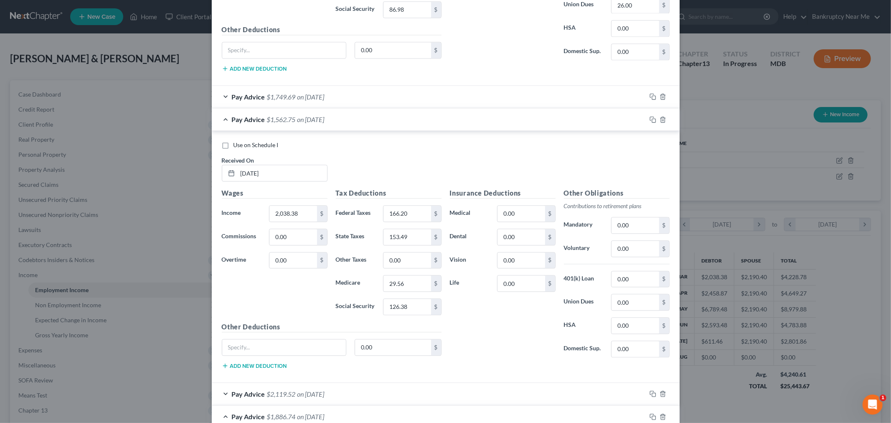
click at [389, 100] on div "Pay Advice $1,749.69 on 04/18/2025" at bounding box center [429, 97] width 435 height 22
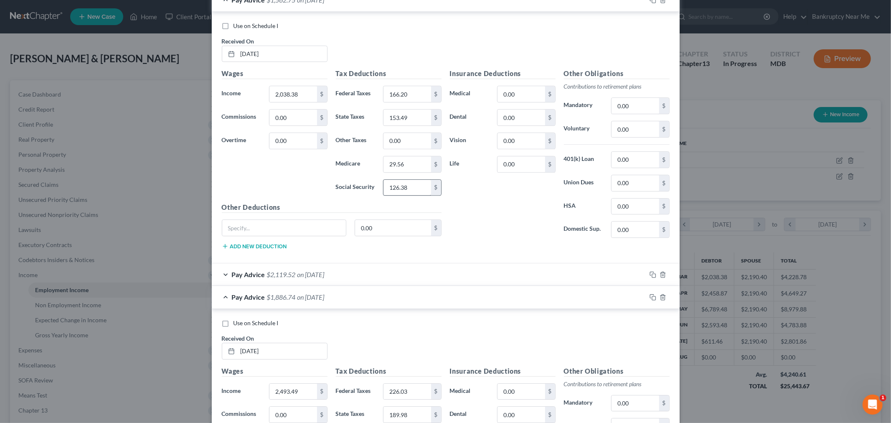
scroll to position [2120, 0]
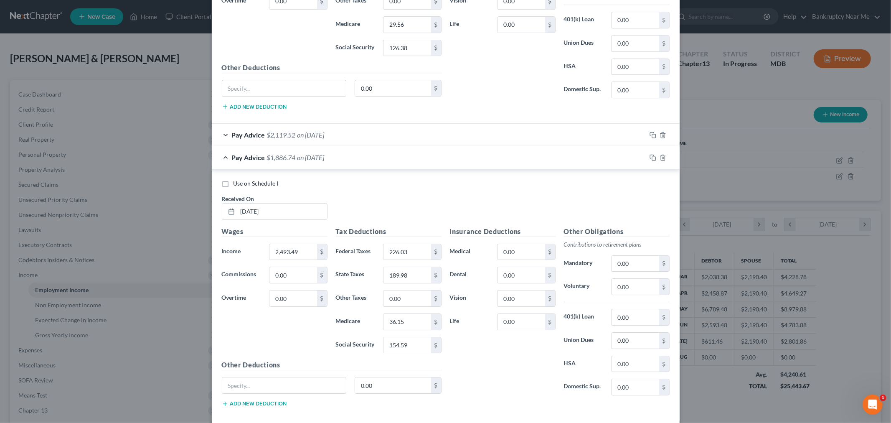
click at [406, 139] on div "Pay Advice $2,119.52 on 02/21/2025" at bounding box center [429, 135] width 435 height 22
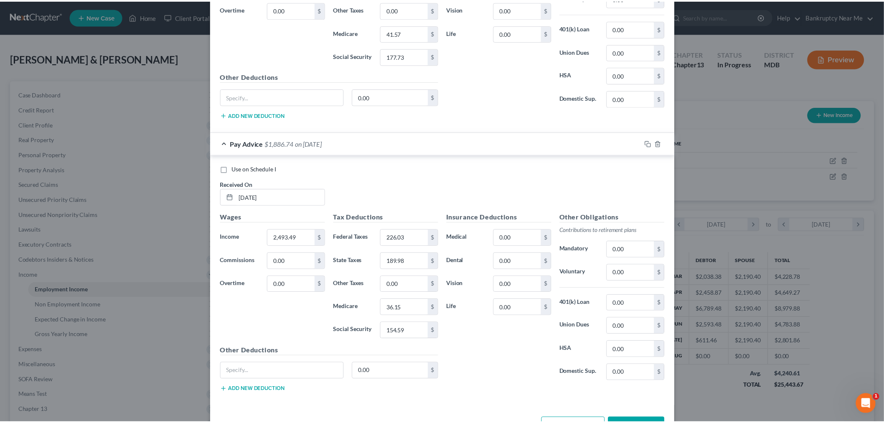
scroll to position [2421, 0]
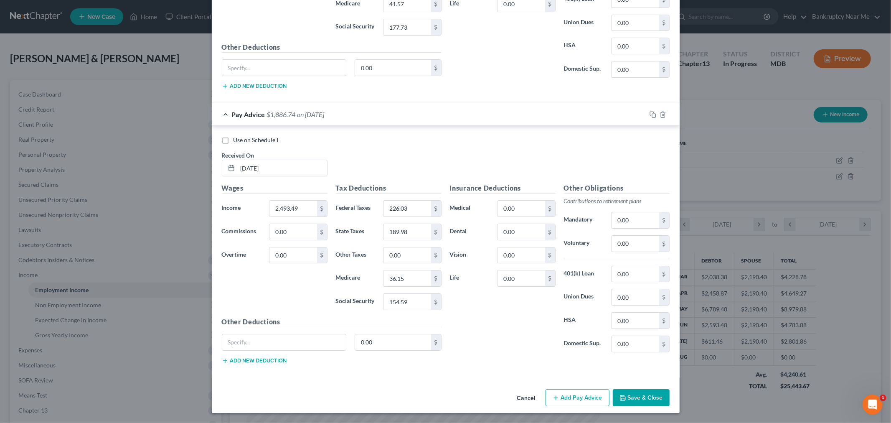
drag, startPoint x: 628, startPoint y: 398, endPoint x: 629, endPoint y: 390, distance: 8.4
click at [629, 397] on button "Save & Close" at bounding box center [641, 398] width 57 height 18
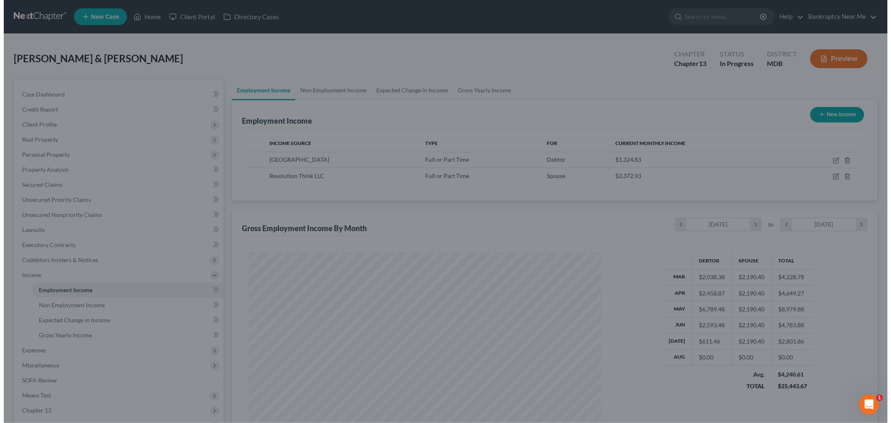
scroll to position [417760, 417568]
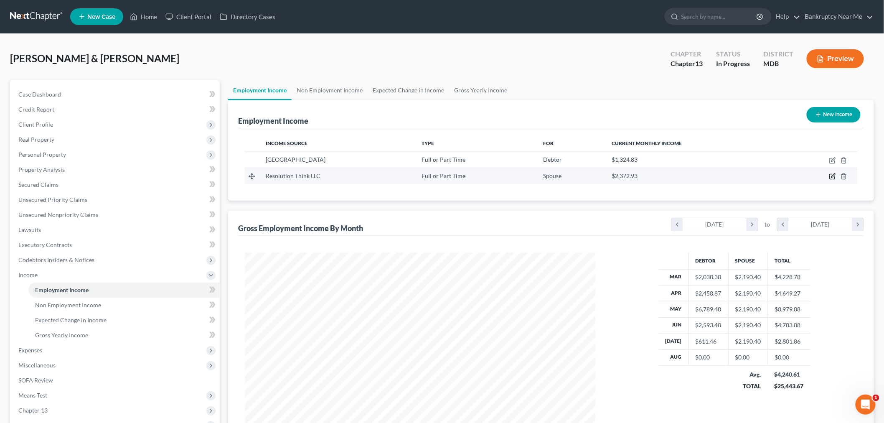
click at [834, 178] on icon "button" at bounding box center [833, 176] width 7 height 7
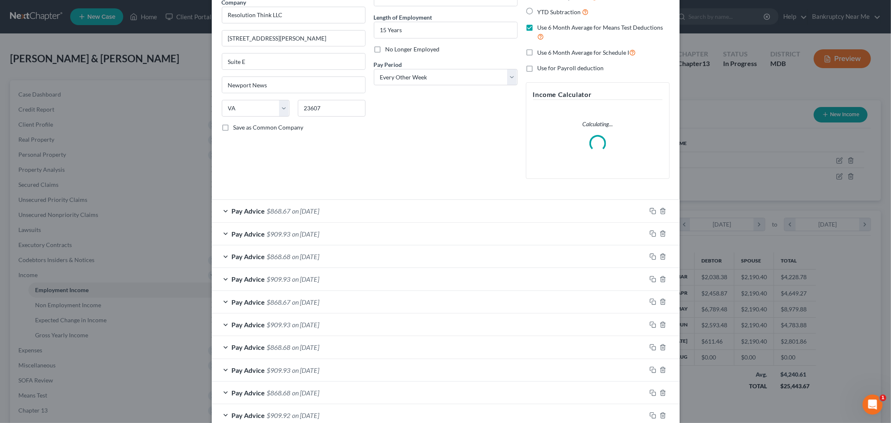
scroll to position [123, 0]
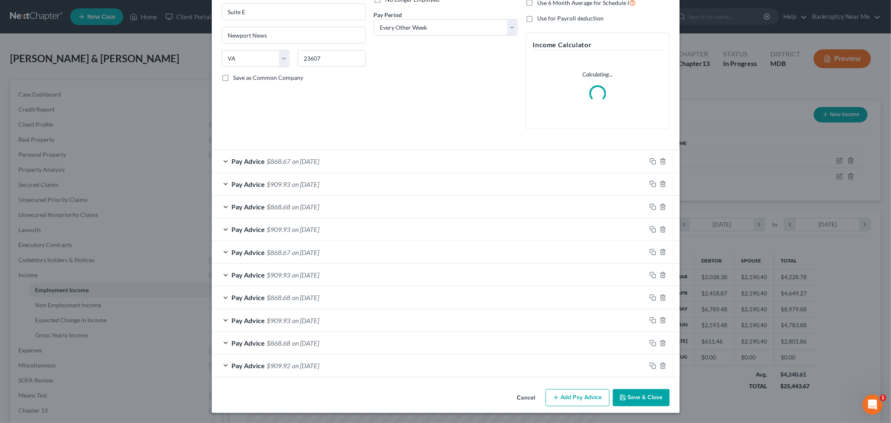
click at [372, 154] on div "Pay Advice $868.67 on 07/18/2025" at bounding box center [429, 161] width 435 height 22
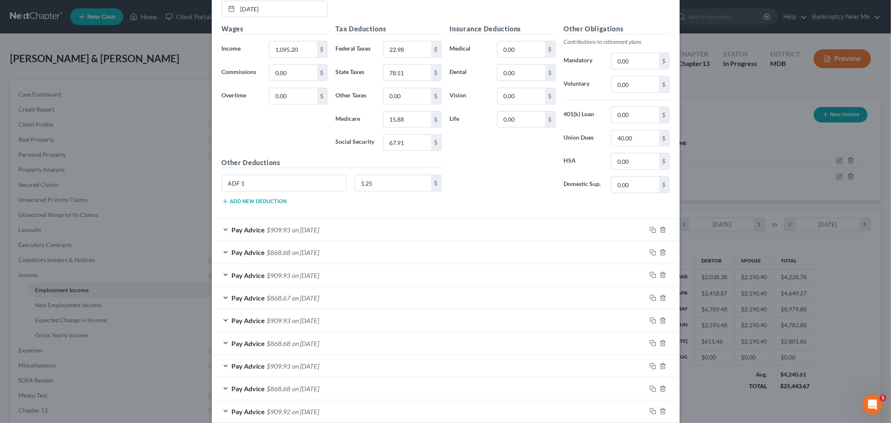
scroll to position [382, 0]
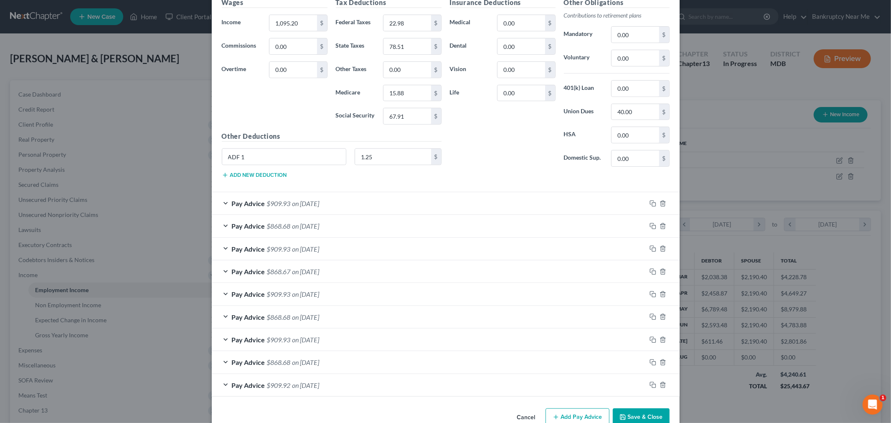
click at [375, 198] on div "Pay Advice $909.93 on 07/03/2025" at bounding box center [429, 203] width 435 height 22
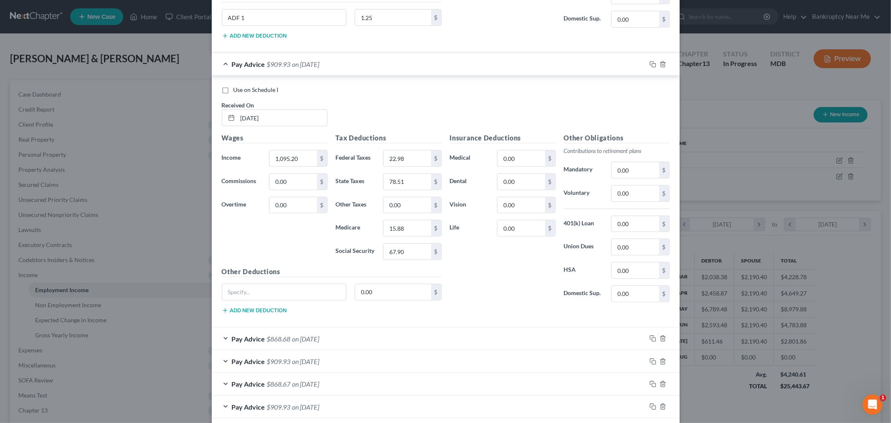
scroll to position [654, 0]
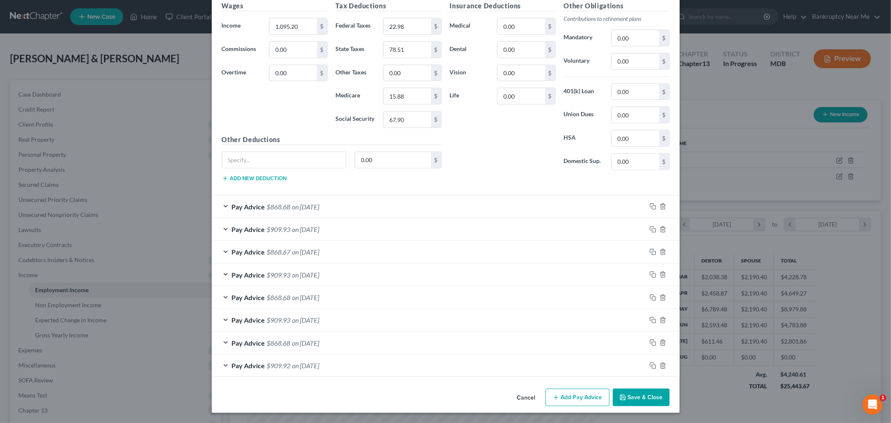
click at [377, 191] on div "Use on Schedule I Received On * 07/03/2025 Wages Income * 1,095.20 $ Commission…" at bounding box center [446, 70] width 468 height 252
click at [375, 203] on div "Pay Advice $868.68 on 06/20/2025" at bounding box center [429, 207] width 435 height 22
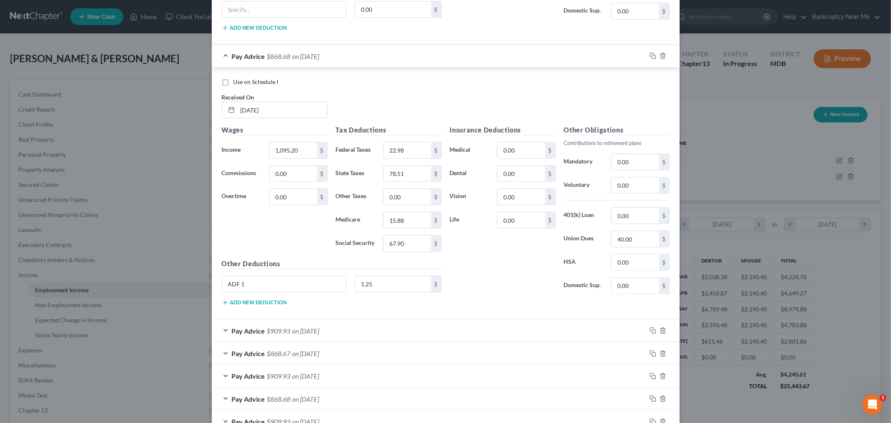
scroll to position [840, 0]
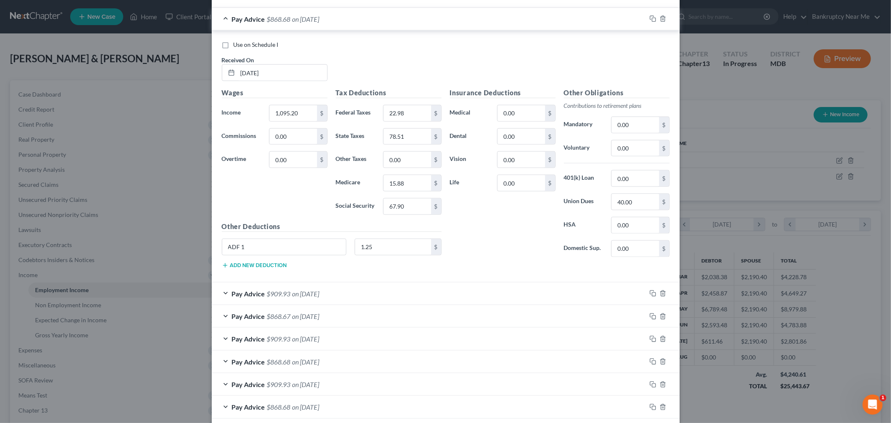
click at [371, 285] on div "Pay Advice $909.93 on 06/06/2025" at bounding box center [429, 294] width 435 height 22
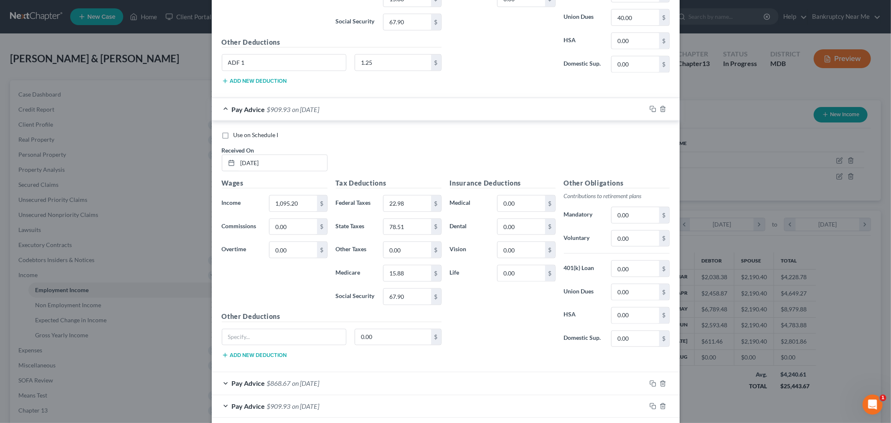
scroll to position [1026, 0]
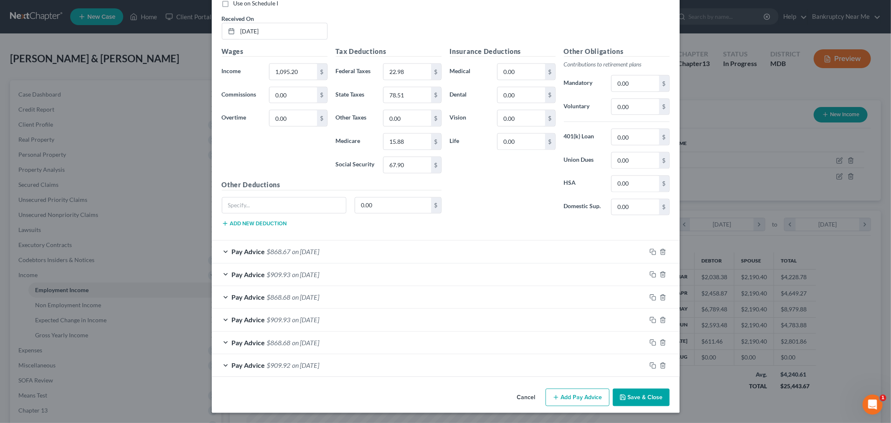
click at [352, 255] on div "Pay Advice $868.67 on 05/23/2025" at bounding box center [429, 252] width 435 height 22
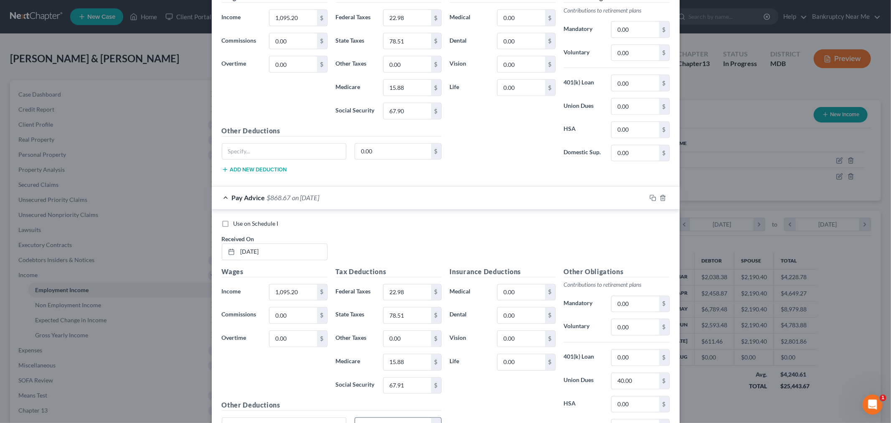
scroll to position [1412, 0]
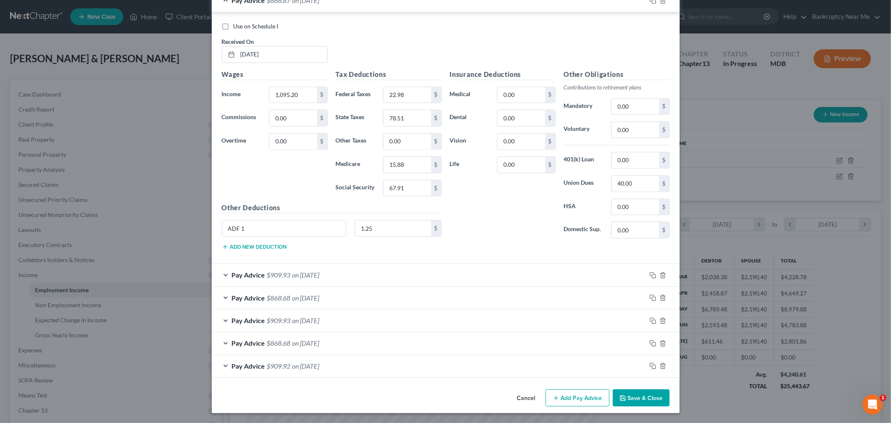
click at [381, 266] on div "Pay Advice $909.93 on 05/09/2025" at bounding box center [429, 275] width 435 height 22
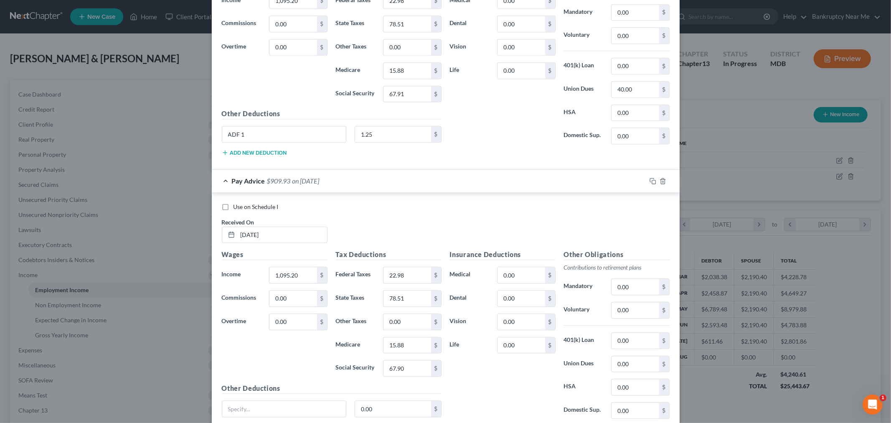
scroll to position [1644, 0]
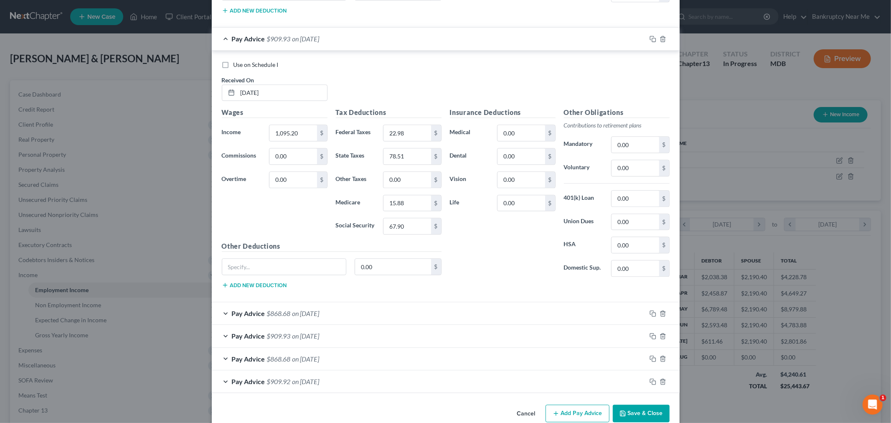
click at [369, 311] on div "Pay Advice $868.68 on 04/25/2025" at bounding box center [429, 313] width 435 height 22
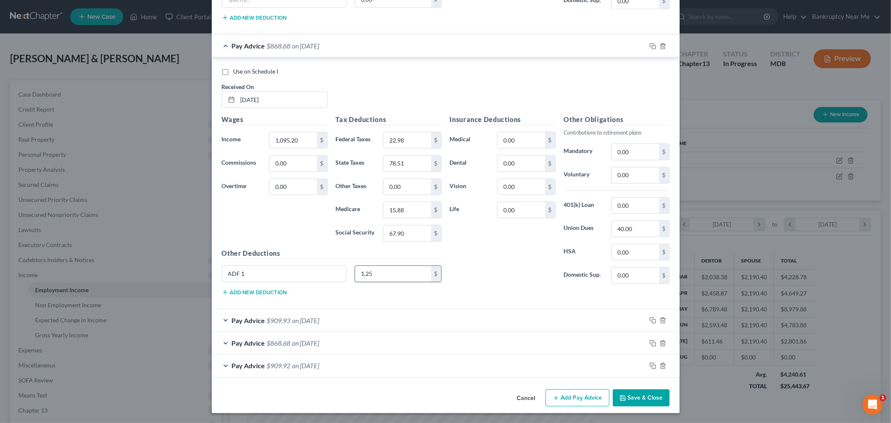
scroll to position [1917, 0]
click at [369, 322] on div "Pay Advice $909.93 on 04/11/2025" at bounding box center [429, 320] width 435 height 22
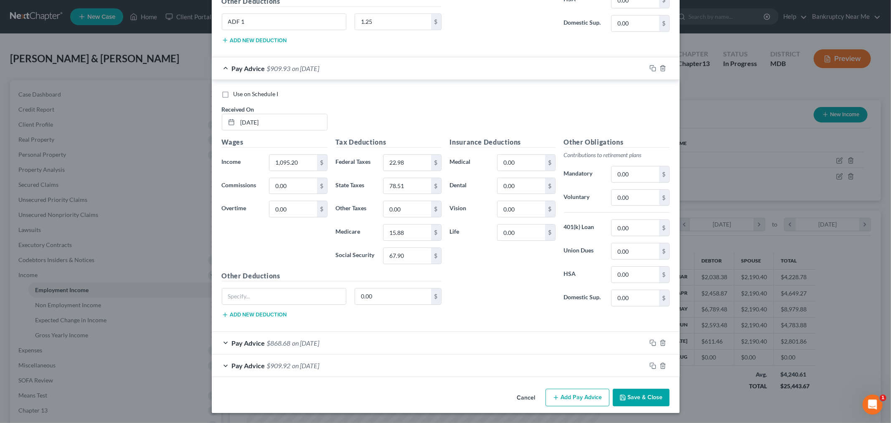
click at [366, 341] on div "Pay Advice $868.68 on 03/28/2025" at bounding box center [429, 343] width 435 height 22
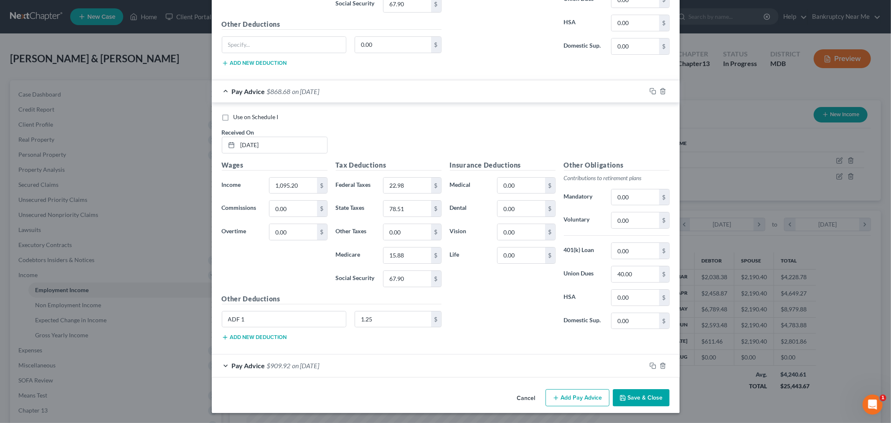
click at [379, 368] on div "Pay Advice $909.92 on 03/14/2025" at bounding box center [429, 365] width 435 height 22
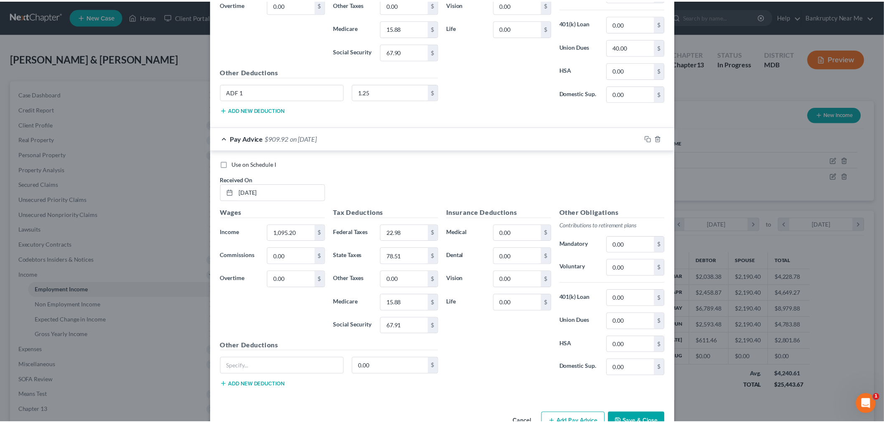
scroll to position [2674, 0]
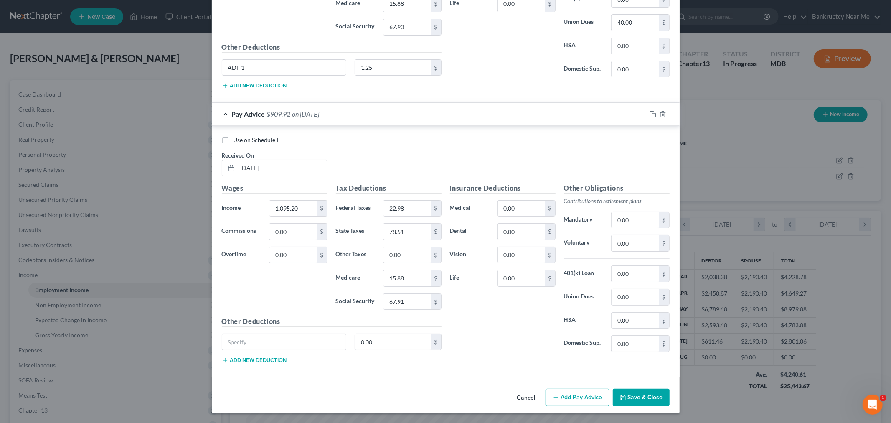
drag, startPoint x: 641, startPoint y: 405, endPoint x: 642, endPoint y: 400, distance: 4.3
click at [641, 405] on button "Save & Close" at bounding box center [641, 398] width 57 height 18
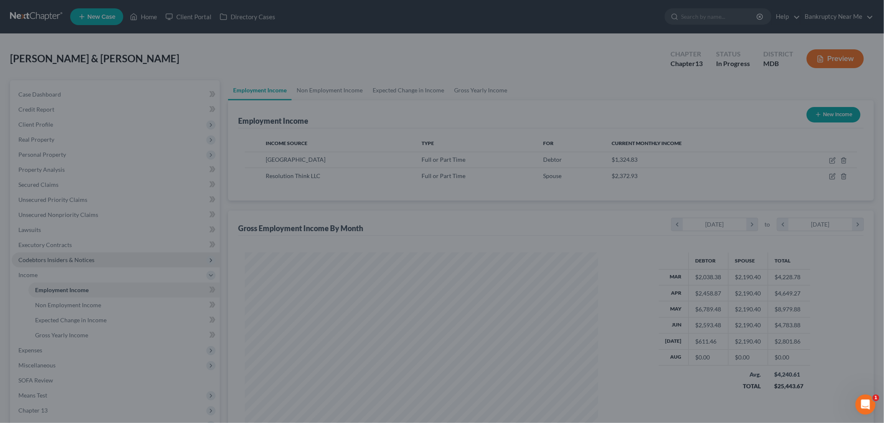
scroll to position [417760, 417568]
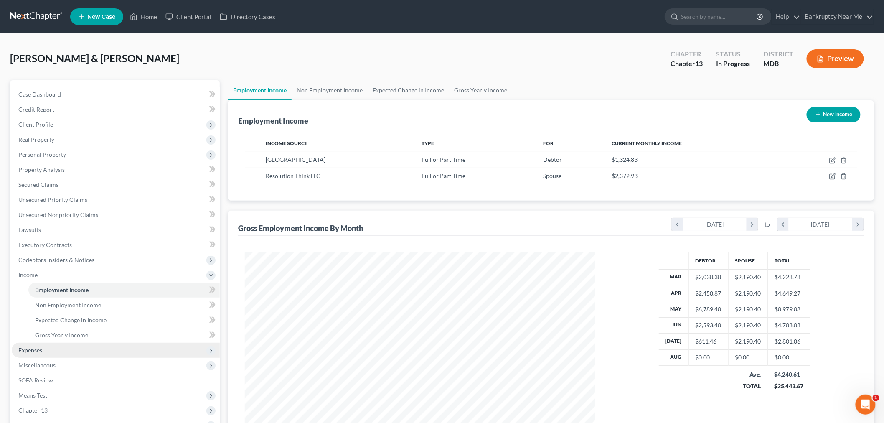
drag, startPoint x: 69, startPoint y: 344, endPoint x: 78, endPoint y: 348, distance: 9.5
click at [69, 345] on span "Expenses" at bounding box center [116, 350] width 208 height 15
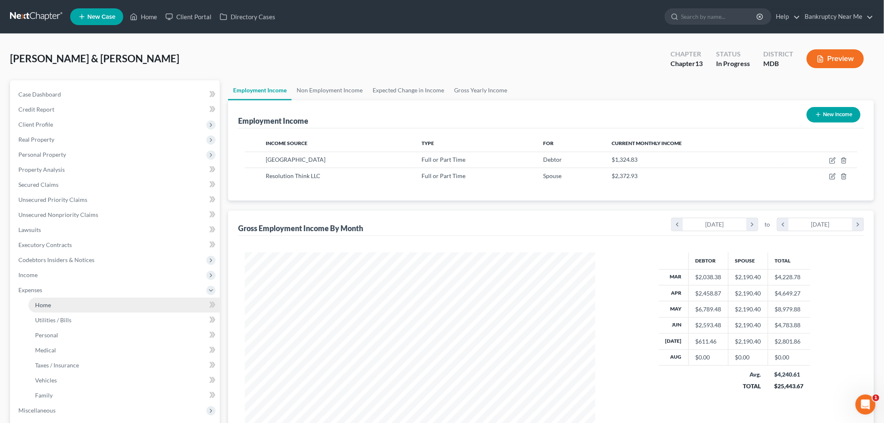
click at [64, 304] on link "Home" at bounding box center [123, 305] width 191 height 15
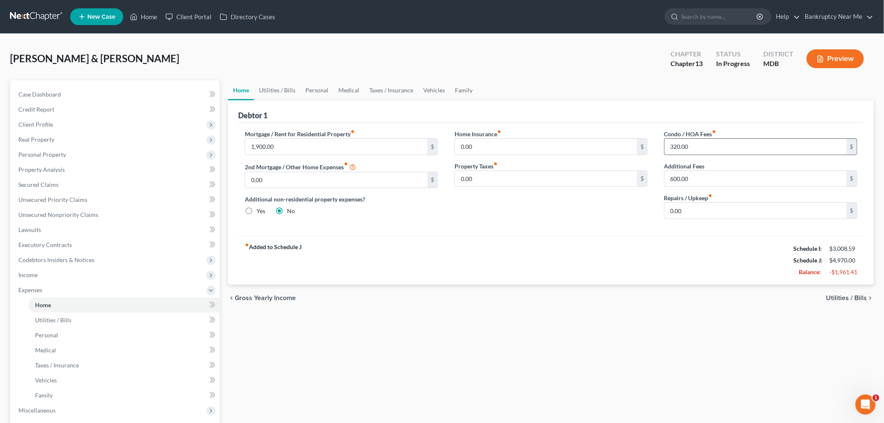
click at [774, 148] on input "320.00" at bounding box center [756, 147] width 182 height 16
click at [705, 179] on input "600.00" at bounding box center [756, 179] width 182 height 16
drag, startPoint x: 278, startPoint y: 86, endPoint x: 320, endPoint y: 92, distance: 42.7
click at [278, 86] on link "Utilities / Bills" at bounding box center [277, 90] width 46 height 20
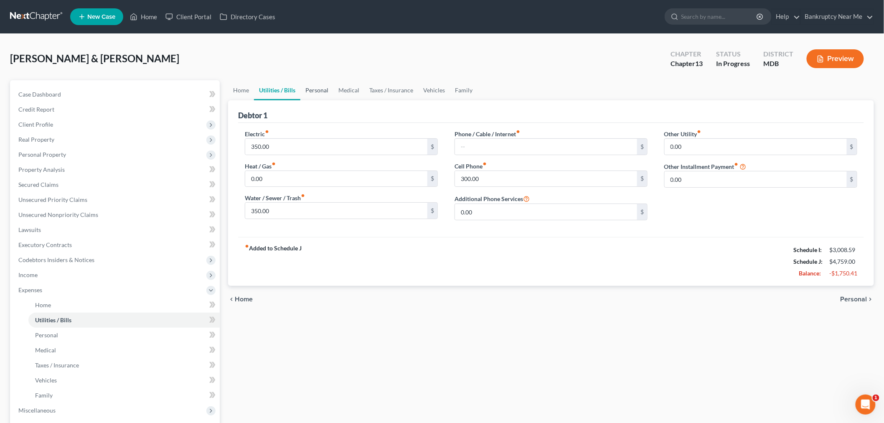
click at [320, 92] on link "Personal" at bounding box center [316, 90] width 33 height 20
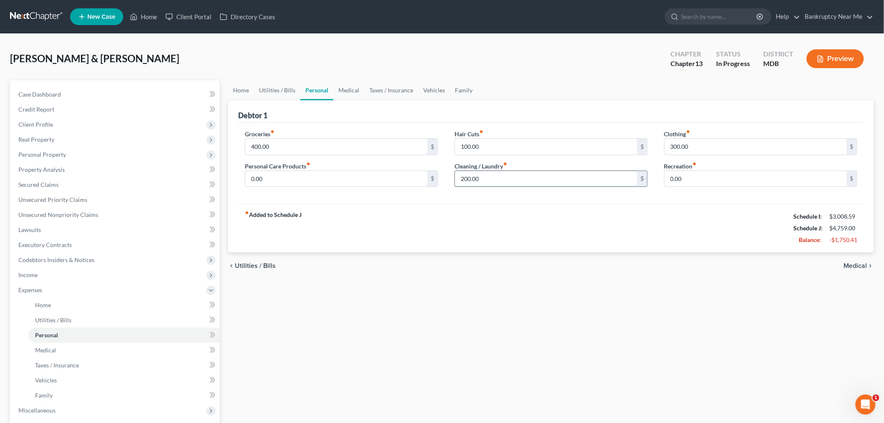
click at [567, 182] on input "200.00" at bounding box center [546, 179] width 182 height 16
click at [716, 147] on input "300.00" at bounding box center [756, 147] width 182 height 16
click at [351, 88] on link "Medical" at bounding box center [349, 90] width 31 height 20
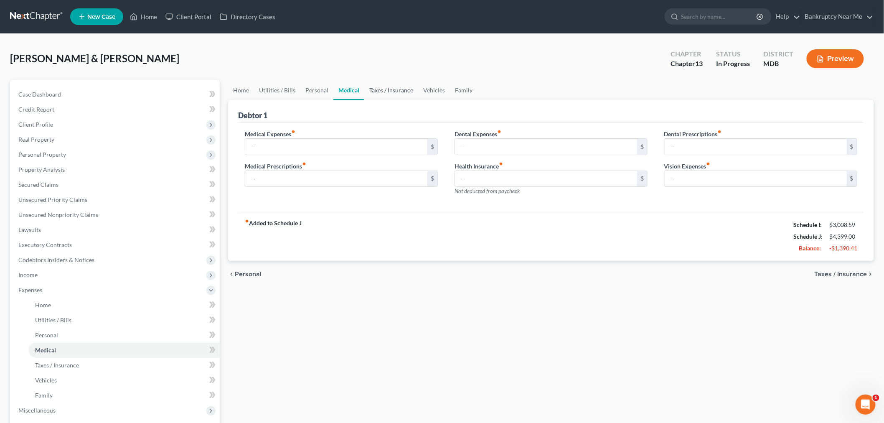
click at [364, 93] on link "Taxes / Insurance" at bounding box center [391, 90] width 54 height 20
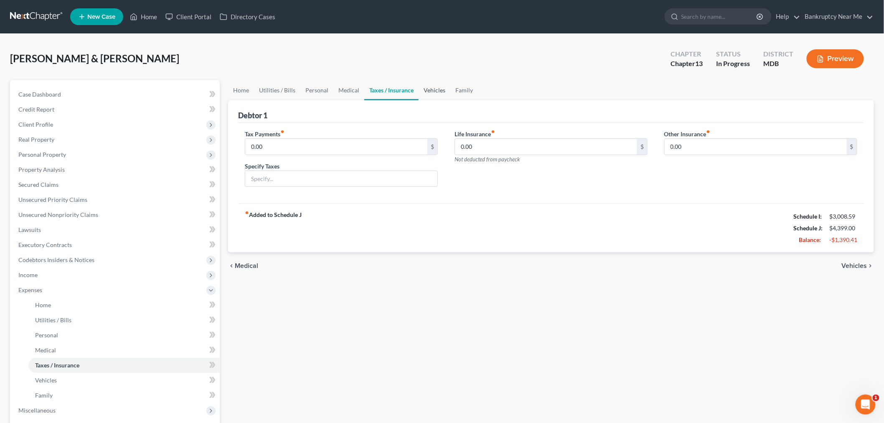
click at [428, 87] on link "Vehicles" at bounding box center [435, 90] width 32 height 20
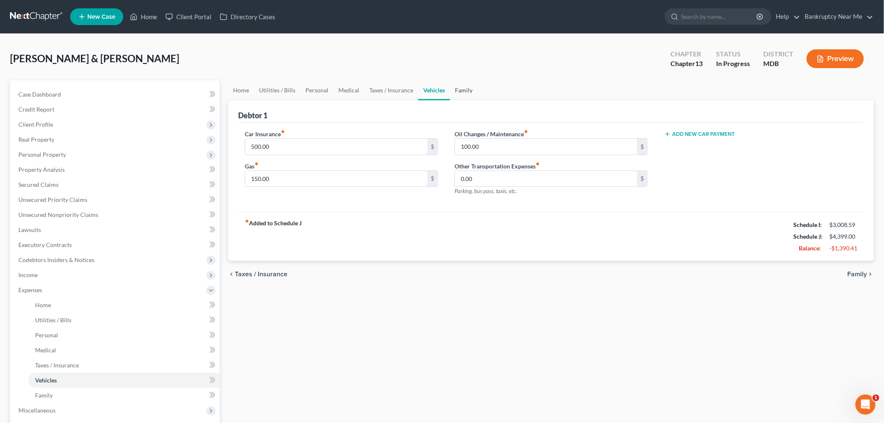
click at [471, 89] on link "Family" at bounding box center [464, 90] width 28 height 20
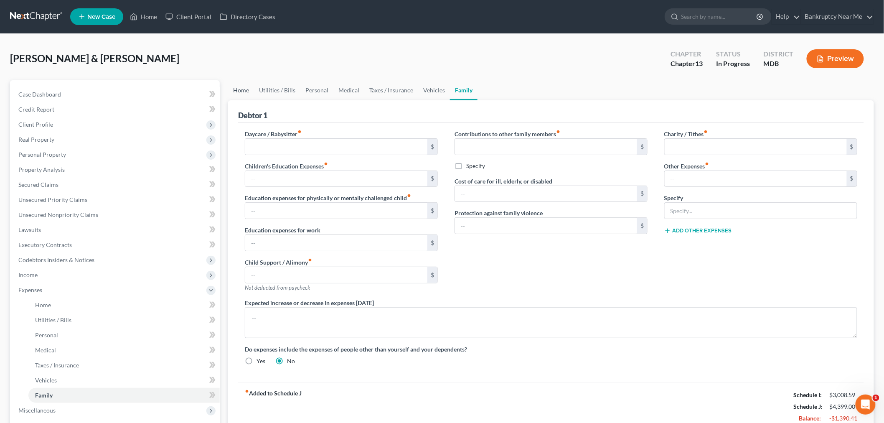
click at [234, 89] on link "Home" at bounding box center [241, 90] width 26 height 20
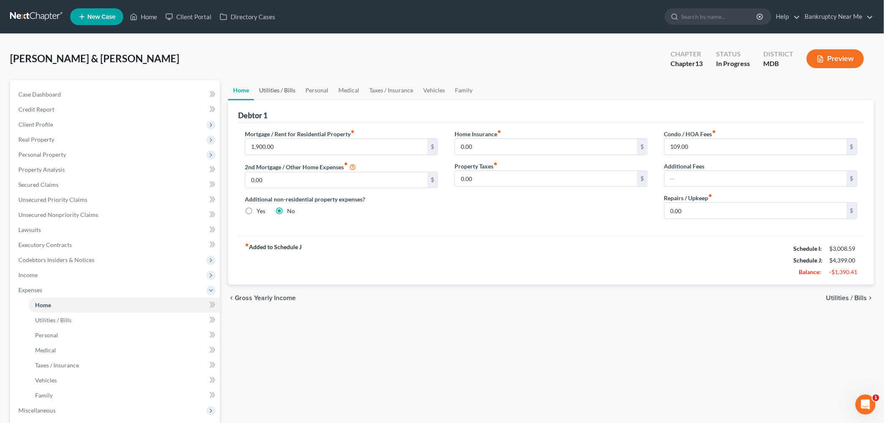
click at [279, 92] on link "Utilities / Bills" at bounding box center [277, 90] width 46 height 20
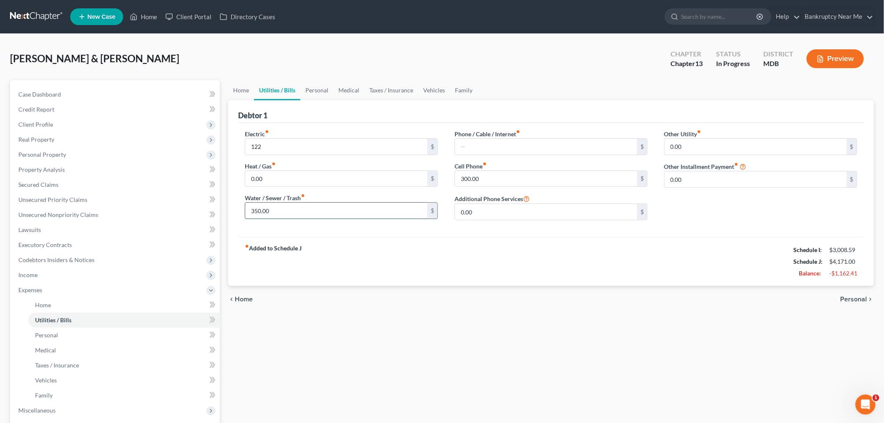
click at [402, 204] on input "350.00" at bounding box center [336, 211] width 182 height 16
drag, startPoint x: 533, startPoint y: 181, endPoint x: 590, endPoint y: 163, distance: 59.2
click at [533, 181] on input "300.00" at bounding box center [546, 179] width 182 height 16
click at [314, 94] on link "Personal" at bounding box center [316, 90] width 33 height 20
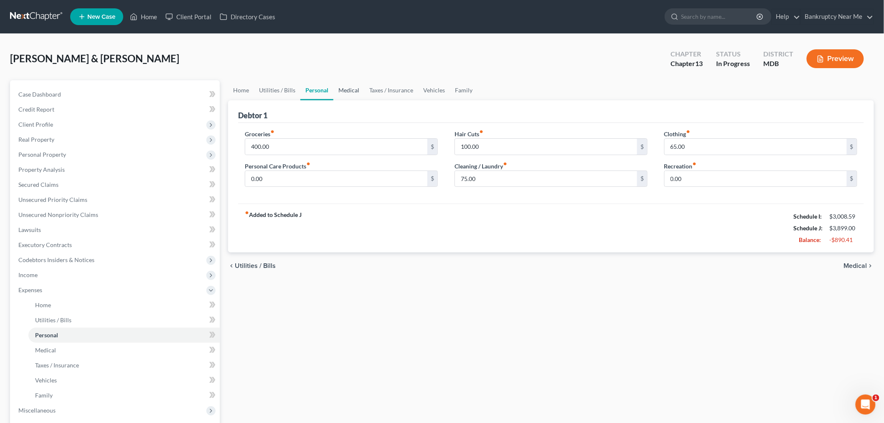
click at [341, 91] on link "Medical" at bounding box center [349, 90] width 31 height 20
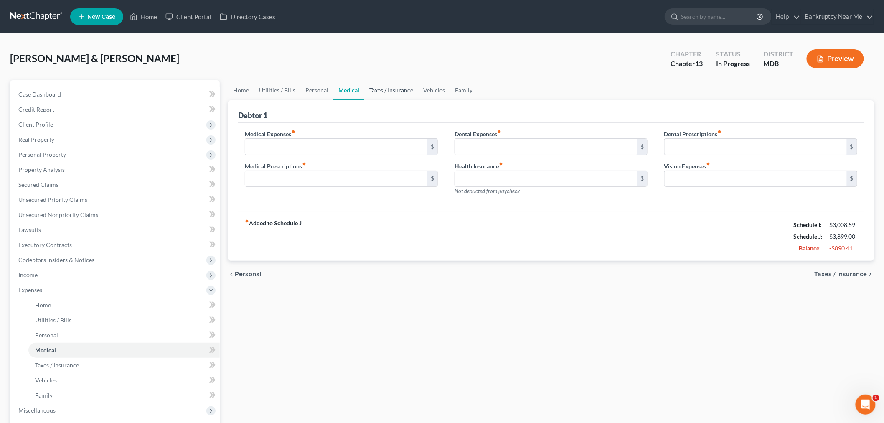
click at [372, 88] on link "Taxes / Insurance" at bounding box center [391, 90] width 54 height 20
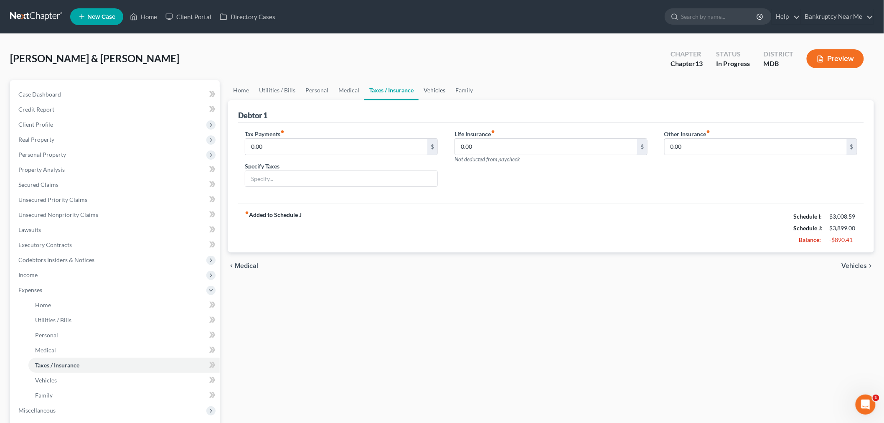
click at [432, 90] on link "Vehicles" at bounding box center [435, 90] width 32 height 20
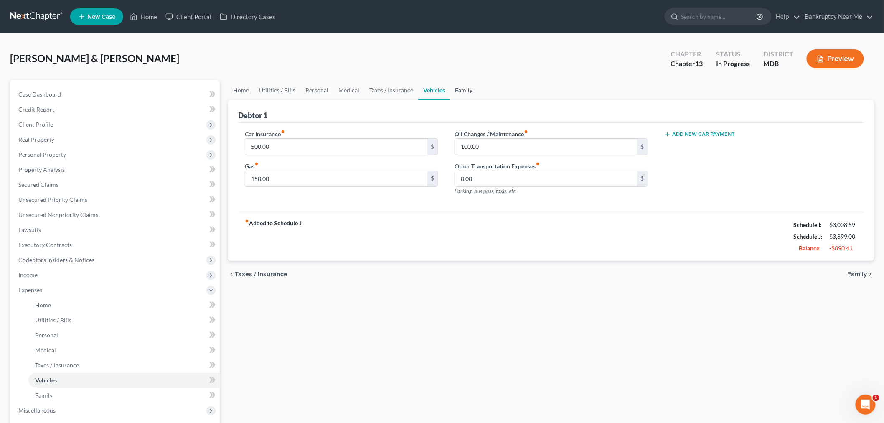
click at [461, 89] on link "Family" at bounding box center [464, 90] width 28 height 20
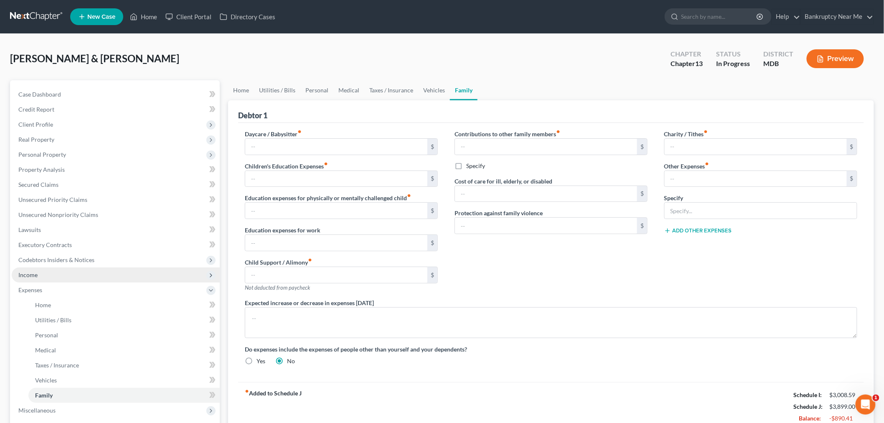
click at [35, 277] on span "Income" at bounding box center [27, 274] width 19 height 7
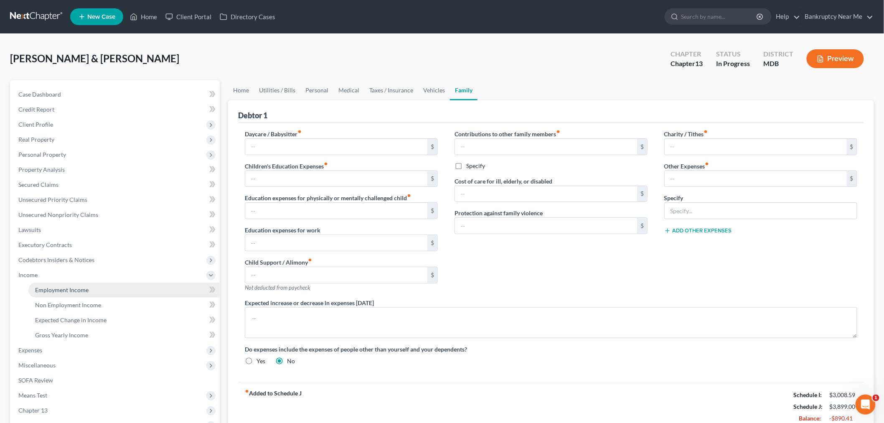
drag, startPoint x: 53, startPoint y: 288, endPoint x: 67, endPoint y: 286, distance: 14.4
click at [53, 289] on span "Employment Income" at bounding box center [61, 289] width 53 height 7
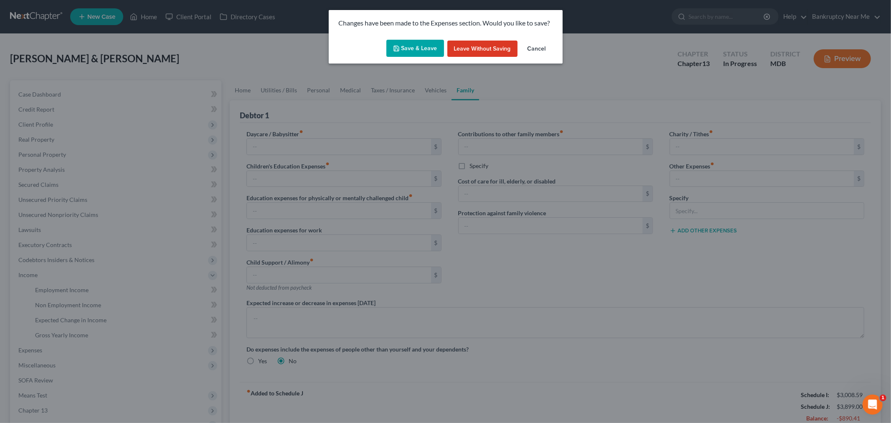
click at [398, 55] on button "Save & Leave" at bounding box center [416, 49] width 58 height 18
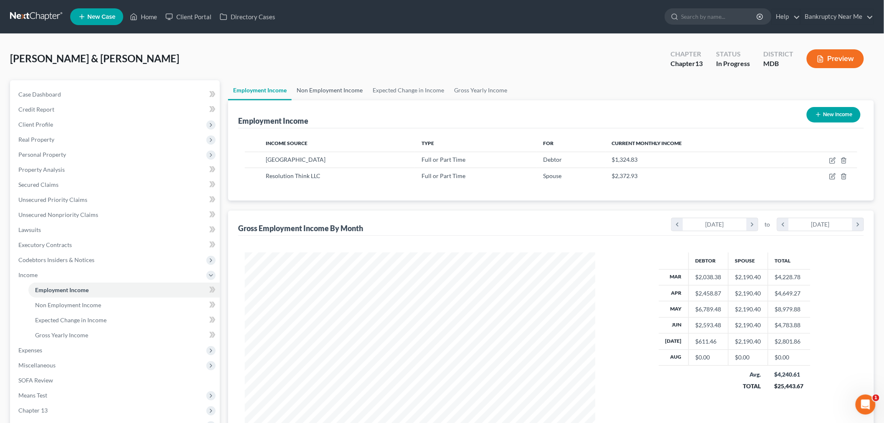
click at [336, 85] on link "Non Employment Income" at bounding box center [330, 90] width 76 height 20
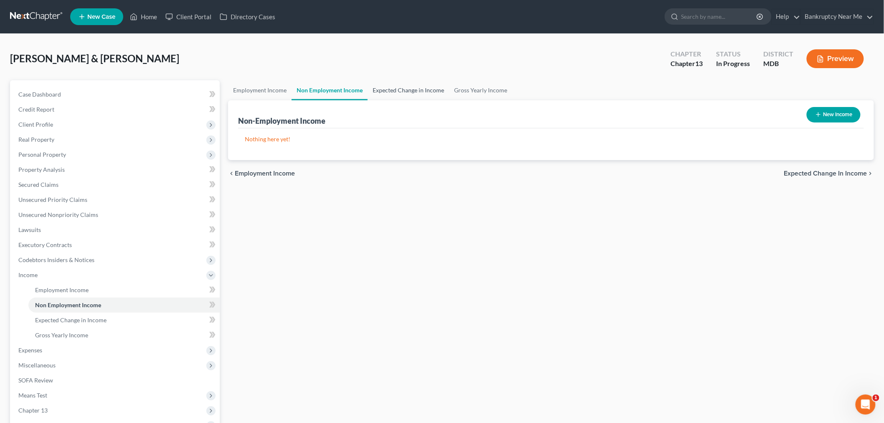
click at [413, 79] on div "Fermin, Ivan & Altagracia Upgraded Chapter Chapter 13 Status In Progress Distri…" at bounding box center [442, 62] width 864 height 36
click at [434, 93] on link "Expected Change in Income" at bounding box center [408, 90] width 81 height 20
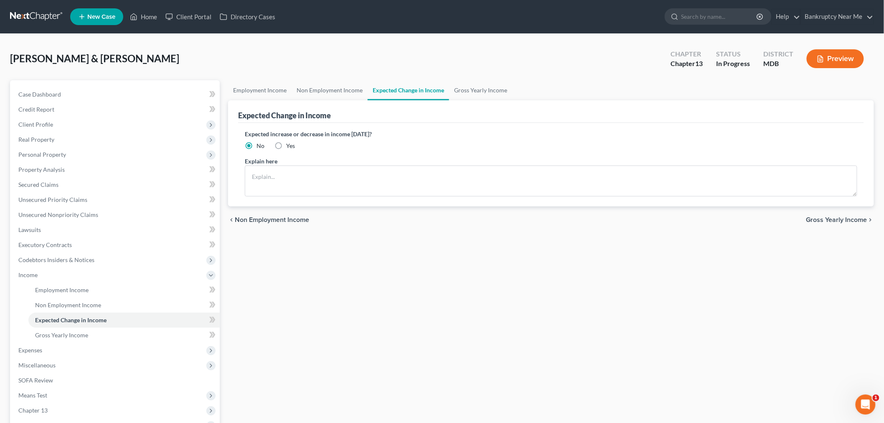
click at [286, 143] on label "Yes" at bounding box center [290, 146] width 9 height 8
click at [290, 143] on input "Yes" at bounding box center [292, 144] width 5 height 5
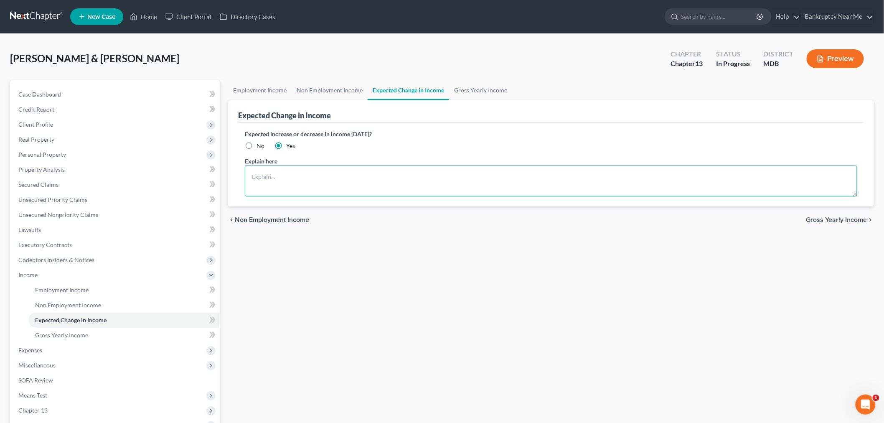
click at [299, 176] on textarea at bounding box center [551, 181] width 613 height 31
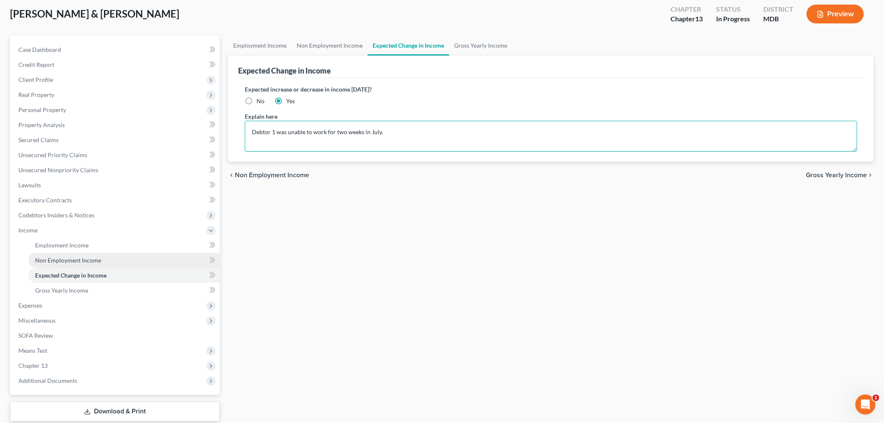
scroll to position [95, 0]
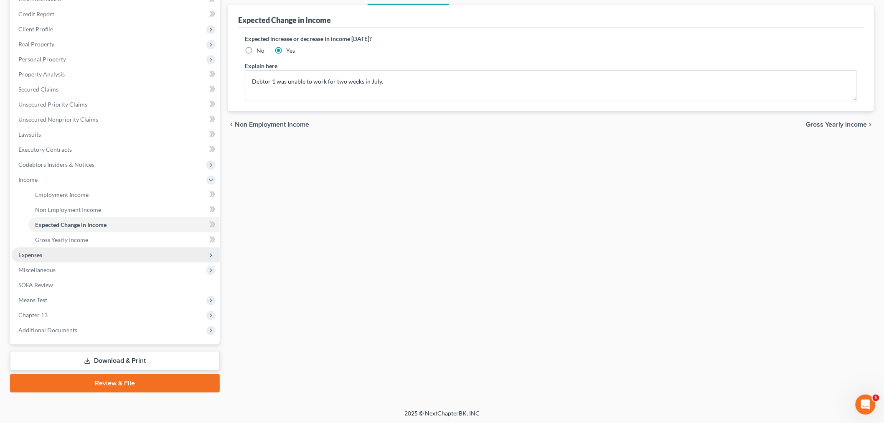
click at [66, 252] on span "Expenses" at bounding box center [116, 254] width 208 height 15
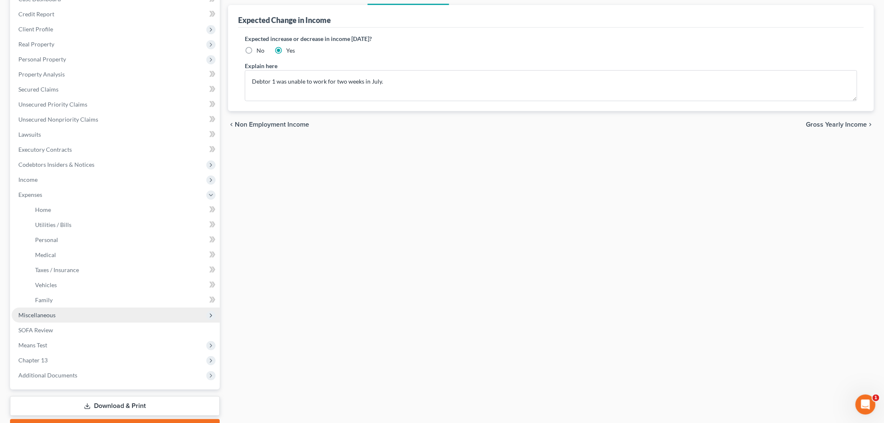
click at [60, 316] on span "Miscellaneous" at bounding box center [116, 315] width 208 height 15
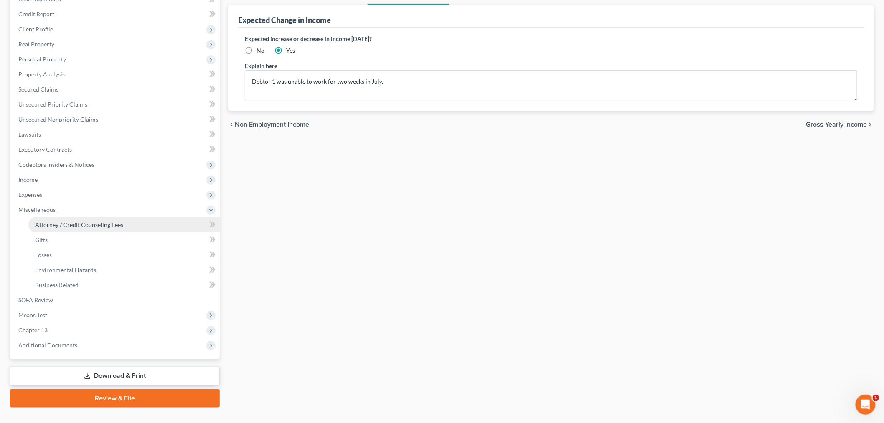
click at [99, 228] on link "Attorney / Credit Counseling Fees" at bounding box center [123, 224] width 191 height 15
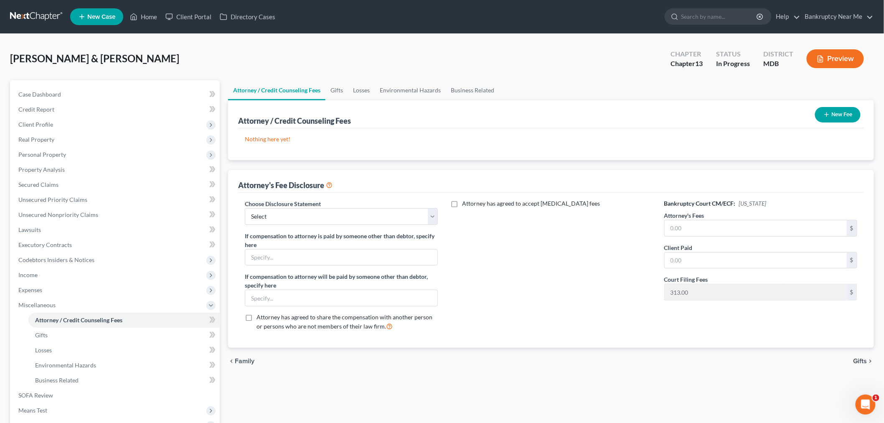
click at [838, 115] on button "New Fee" at bounding box center [838, 114] width 46 height 15
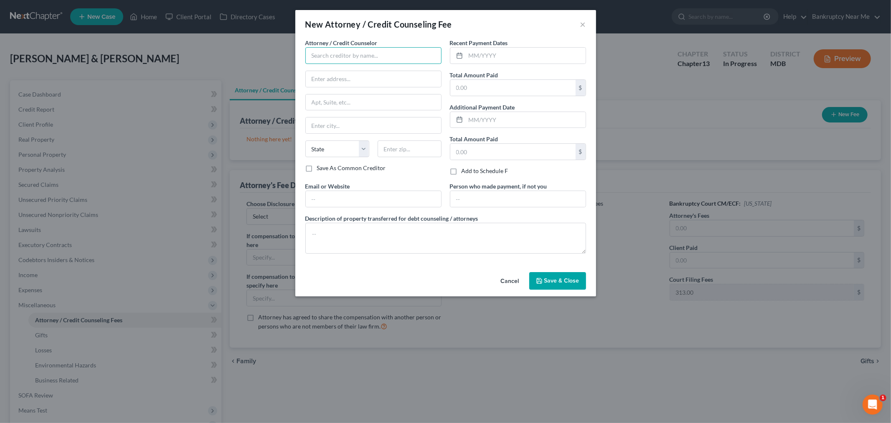
click at [353, 60] on input "text" at bounding box center [374, 55] width 136 height 17
click at [371, 76] on div "Bankruptcy Near Me, LLC" at bounding box center [356, 82] width 100 height 13
drag, startPoint x: 469, startPoint y: 49, endPoint x: 568, endPoint y: 30, distance: 100.8
click at [469, 49] on input "text" at bounding box center [526, 56] width 120 height 16
drag, startPoint x: 537, startPoint y: 87, endPoint x: 647, endPoint y: 47, distance: 117.3
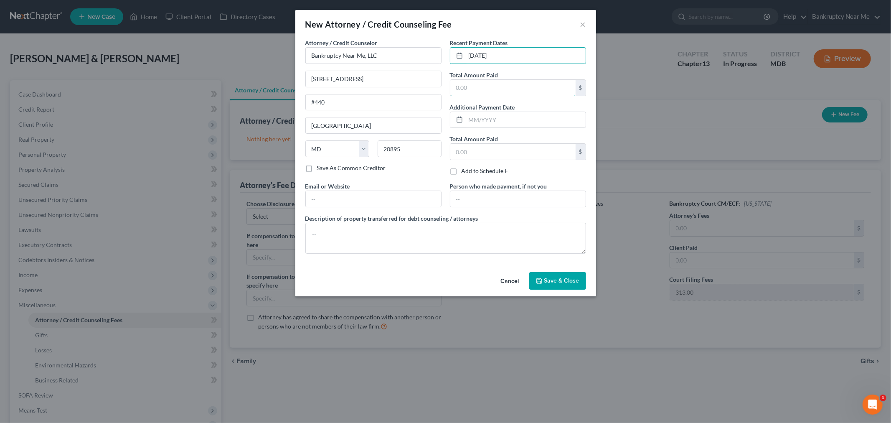
click at [537, 87] on input "text" at bounding box center [513, 88] width 125 height 16
drag, startPoint x: 560, startPoint y: 276, endPoint x: 574, endPoint y: 272, distance: 14.3
click at [559, 277] on button "Save & Close" at bounding box center [558, 281] width 57 height 18
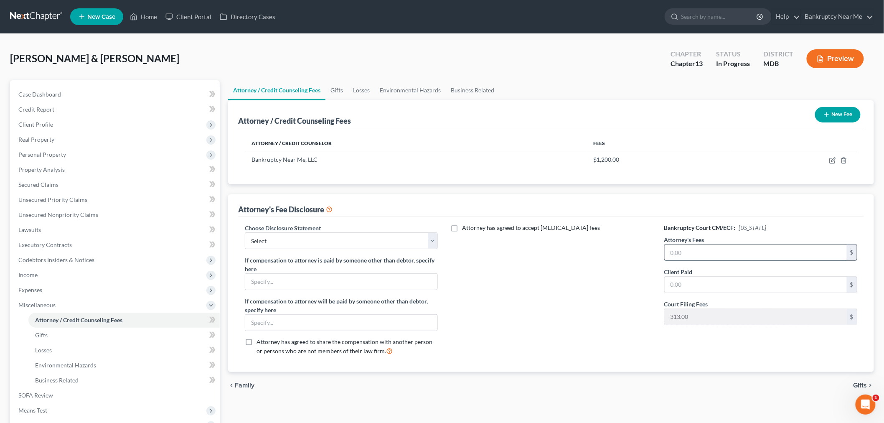
drag, startPoint x: 712, startPoint y: 254, endPoint x: 735, endPoint y: 234, distance: 30.0
click at [711, 254] on input "text" at bounding box center [756, 252] width 182 height 16
drag, startPoint x: 742, startPoint y: 285, endPoint x: 747, endPoint y: 285, distance: 5.4
click at [744, 285] on input "text" at bounding box center [756, 285] width 182 height 16
drag, startPoint x: 299, startPoint y: 241, endPoint x: 298, endPoint y: 248, distance: 7.3
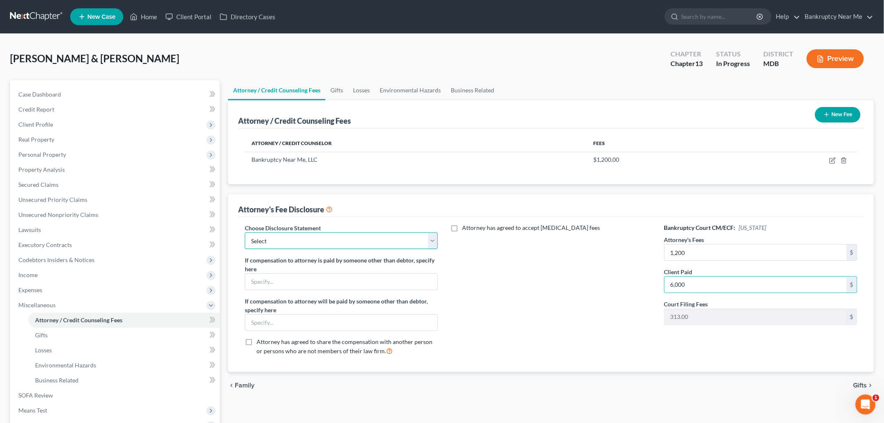
click at [299, 241] on select "Select Central California Disclosure MD Disclosure" at bounding box center [341, 240] width 193 height 17
click at [245, 232] on select "Select Central California Disclosure MD Disclosure" at bounding box center [341, 240] width 193 height 17
drag, startPoint x: 79, startPoint y: 96, endPoint x: 81, endPoint y: 106, distance: 10.1
click at [79, 96] on link "Case Dashboard" at bounding box center [116, 94] width 208 height 15
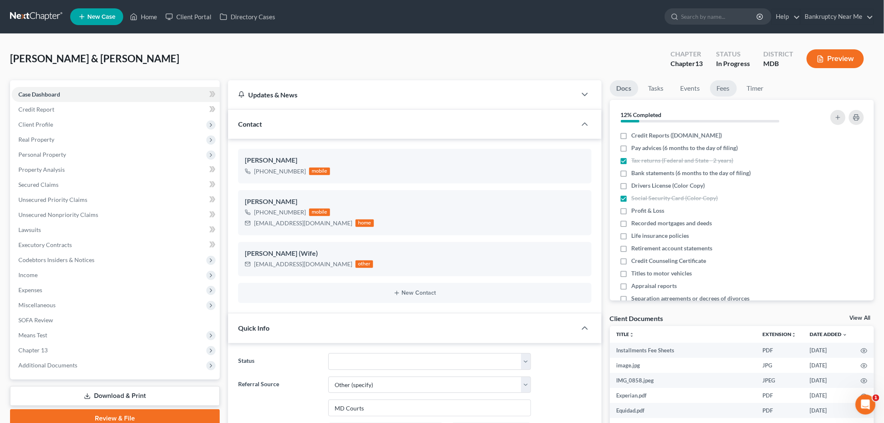
scroll to position [2783, 0]
click at [690, 88] on link "Events" at bounding box center [690, 88] width 33 height 16
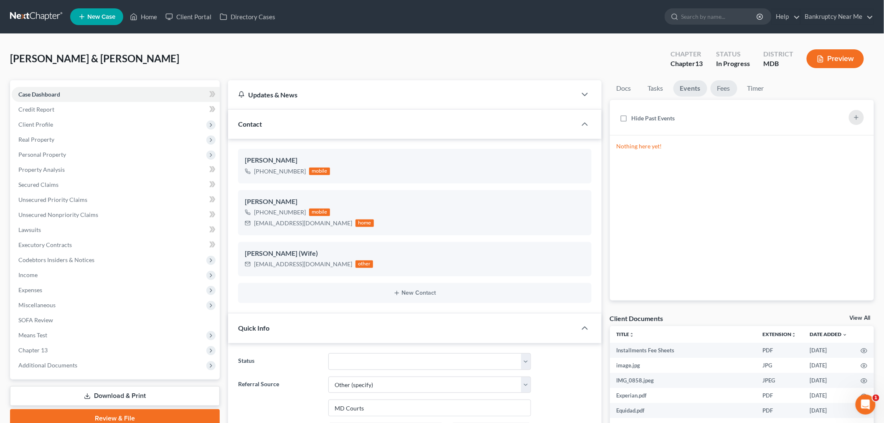
click at [723, 90] on link "Fees" at bounding box center [724, 88] width 27 height 16
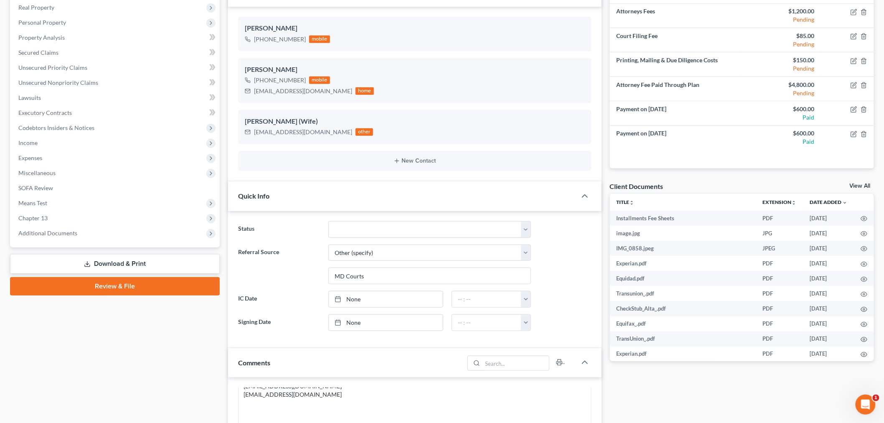
scroll to position [139, 0]
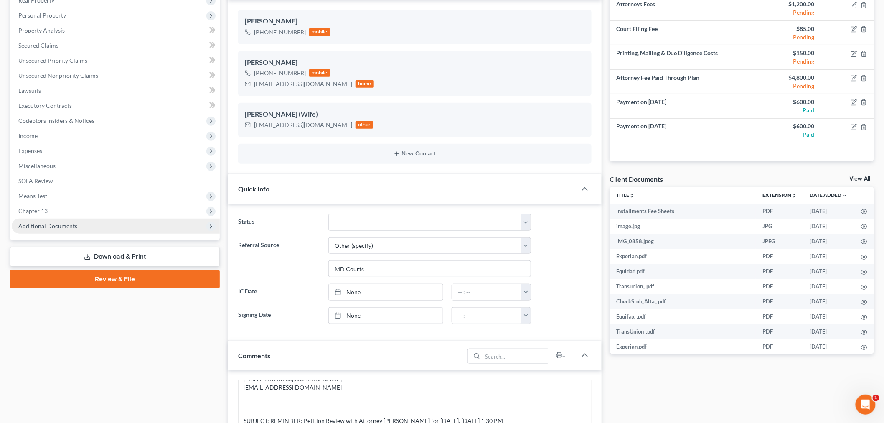
drag, startPoint x: 66, startPoint y: 205, endPoint x: 82, endPoint y: 224, distance: 25.2
click at [66, 205] on span "Chapter 13" at bounding box center [116, 211] width 208 height 15
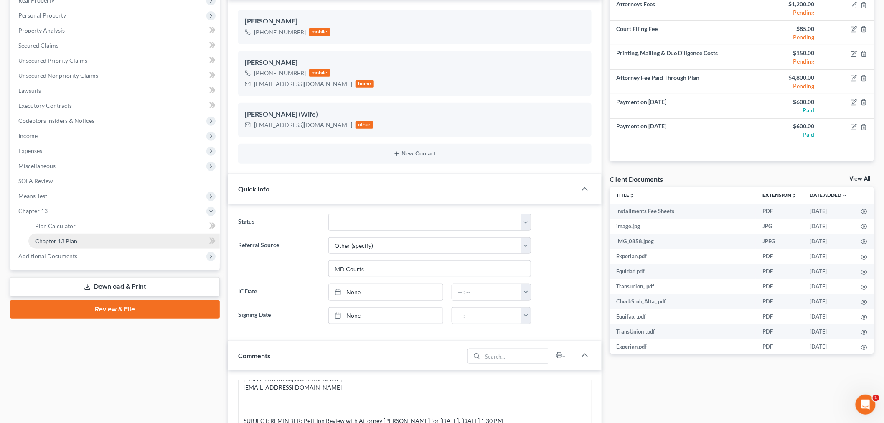
click at [89, 238] on link "Chapter 13 Plan" at bounding box center [123, 241] width 191 height 15
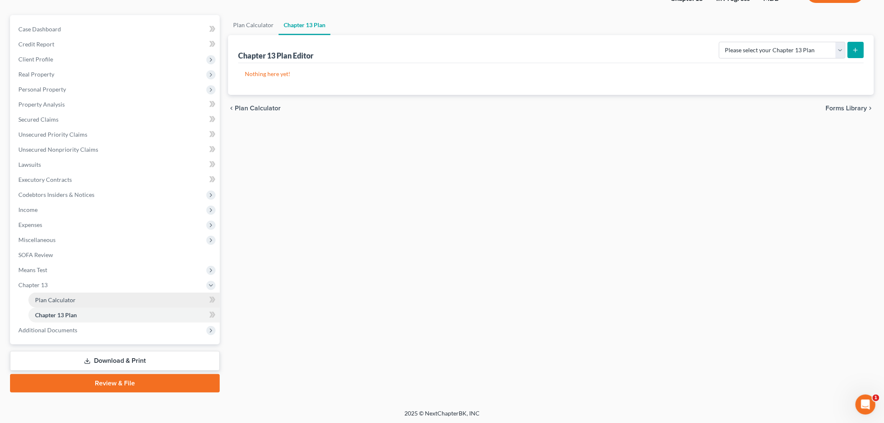
click at [65, 304] on link "Plan Calculator" at bounding box center [123, 300] width 191 height 15
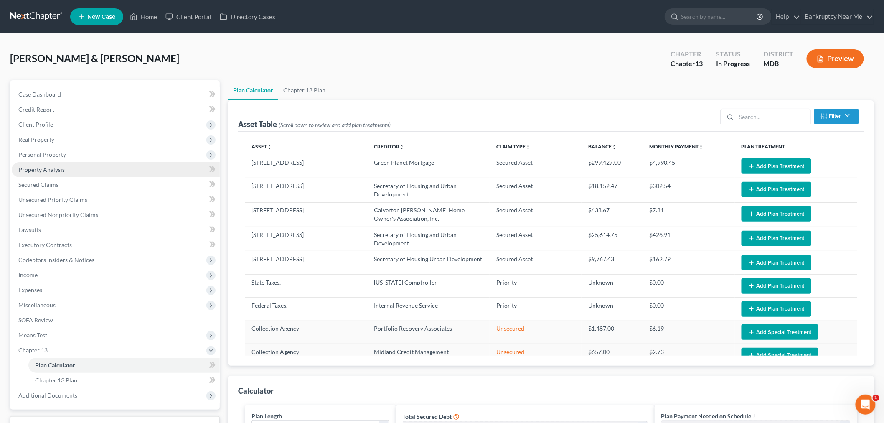
drag, startPoint x: 47, startPoint y: 158, endPoint x: 61, endPoint y: 165, distance: 16.1
click at [47, 158] on span "Personal Property" at bounding box center [116, 154] width 208 height 15
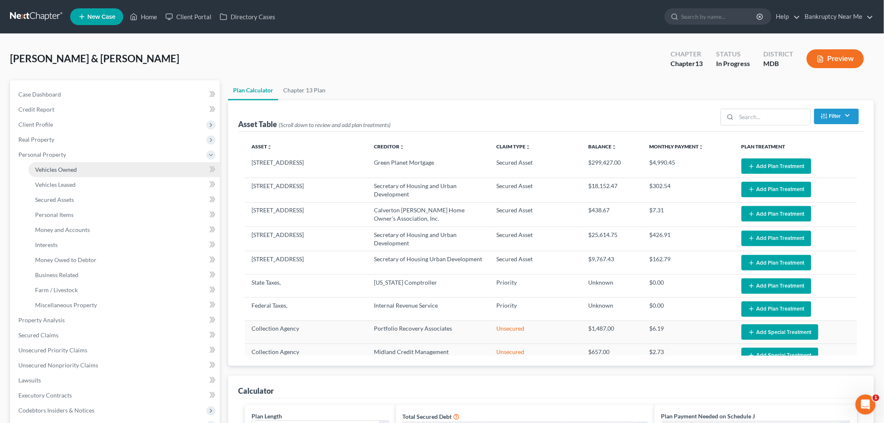
click at [69, 170] on span "Vehicles Owned" at bounding box center [56, 169] width 42 height 7
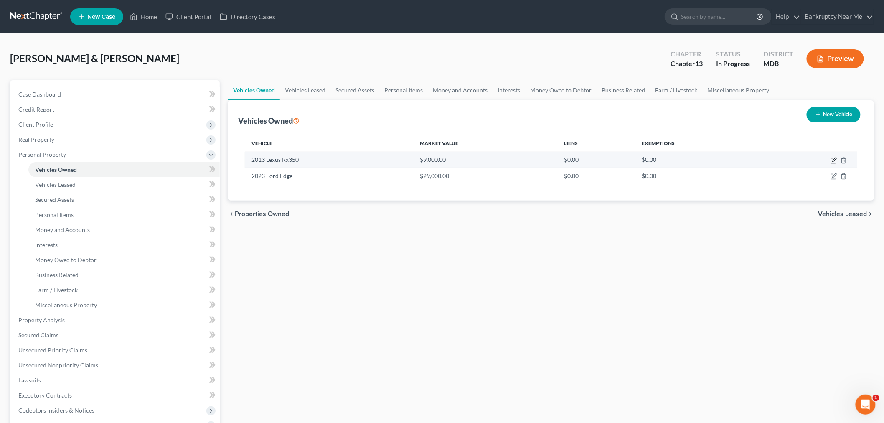
click at [833, 160] on icon "button" at bounding box center [835, 160] width 4 height 4
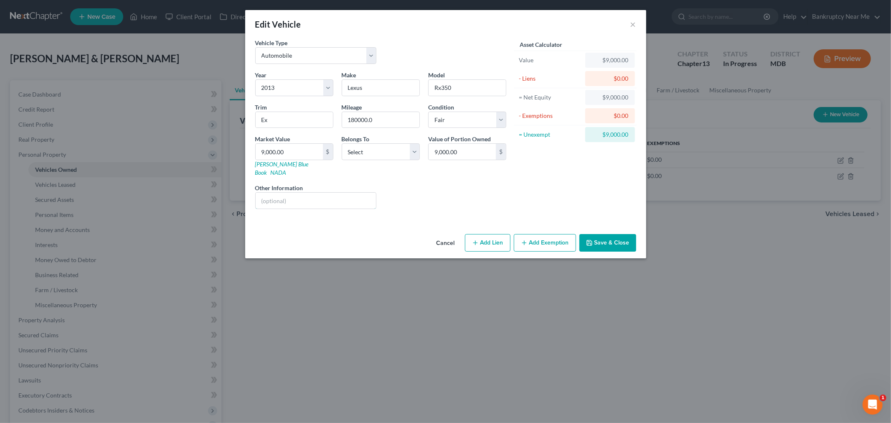
drag, startPoint x: 308, startPoint y: 189, endPoint x: 323, endPoint y: 178, distance: 18.2
click at [308, 193] on input "text" at bounding box center [316, 201] width 121 height 16
drag, startPoint x: 272, startPoint y: 192, endPoint x: 360, endPoint y: 170, distance: 90.6
click at [273, 193] on input "VIN 2FMPK4J90PBA21691" at bounding box center [316, 201] width 121 height 16
drag, startPoint x: 340, startPoint y: 195, endPoint x: 275, endPoint y: 196, distance: 65.6
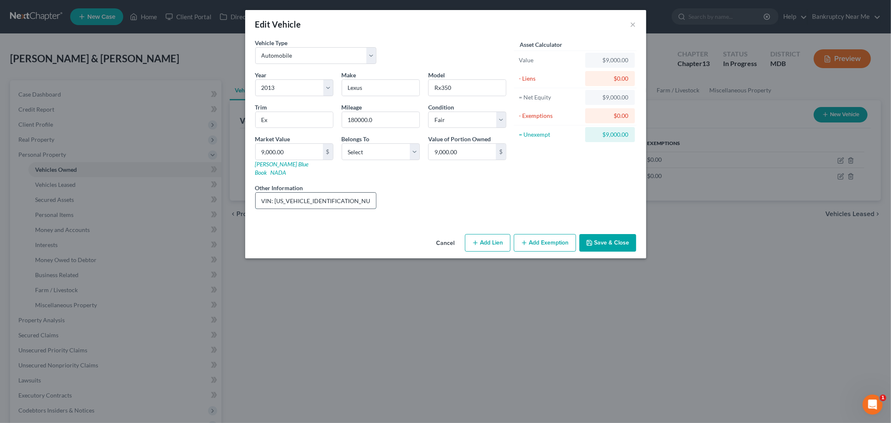
click at [275, 196] on input "VIN: 2FMPK4J90PBA21691" at bounding box center [316, 201] width 121 height 16
click at [410, 147] on select "Select Debtor 1 Only Debtor 2 Only Debtor 1 And Debtor 2 Only At Least One Of T…" at bounding box center [381, 151] width 78 height 17
click at [381, 119] on input "180000.0" at bounding box center [380, 120] width 77 height 16
click at [355, 118] on input "180000.00" at bounding box center [380, 120] width 77 height 16
click at [359, 119] on input "180000.00" at bounding box center [380, 120] width 77 height 16
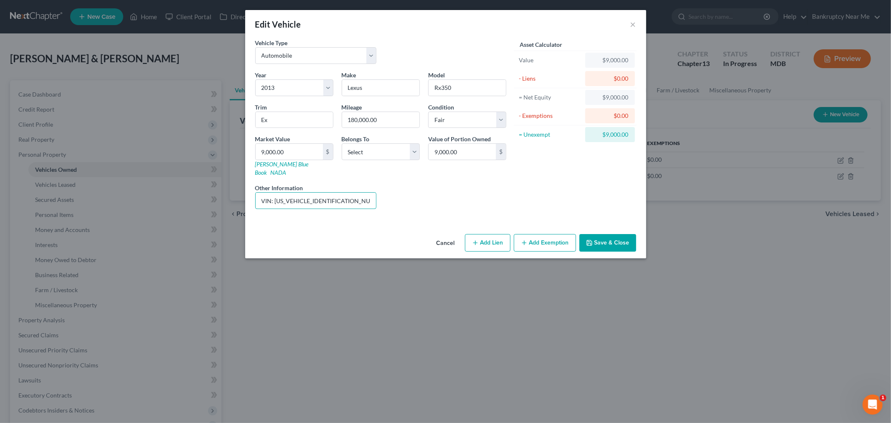
drag, startPoint x: 348, startPoint y: 198, endPoint x: 227, endPoint y: 202, distance: 120.4
click at [227, 202] on div "Edit Vehicle × Vehicle Type Select Automobile Truck Trailer Watercraft Aircraft…" at bounding box center [445, 211] width 891 height 423
click at [596, 234] on button "Save & Close" at bounding box center [608, 243] width 57 height 18
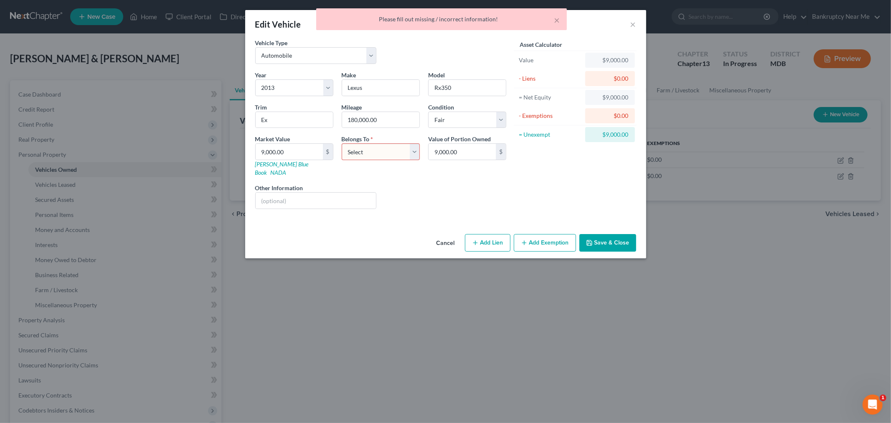
drag, startPoint x: 382, startPoint y: 153, endPoint x: 382, endPoint y: 159, distance: 5.9
click at [382, 153] on select "Select Debtor 1 Only Debtor 2 Only Debtor 1 And Debtor 2 Only At Least One Of T…" at bounding box center [381, 151] width 78 height 17
click at [342, 143] on select "Select Debtor 1 Only Debtor 2 Only Debtor 1 And Debtor 2 Only At Least One Of T…" at bounding box center [381, 151] width 78 height 17
click at [388, 155] on select "Select Debtor 1 Only Debtor 2 Only Debtor 1 And Debtor 2 Only At Least One Of T…" at bounding box center [381, 151] width 78 height 17
click at [342, 143] on select "Select Debtor 1 Only Debtor 2 Only Debtor 1 And Debtor 2 Only At Least One Of T…" at bounding box center [381, 151] width 78 height 17
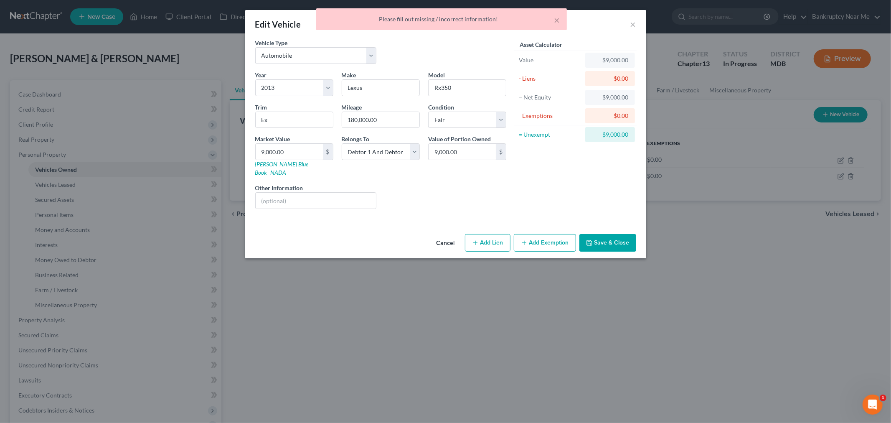
click at [621, 244] on div "Cancel Add Lien Add Lease Add Exemption Save & Close" at bounding box center [445, 245] width 401 height 28
click at [617, 234] on button "Save & Close" at bounding box center [608, 243] width 57 height 18
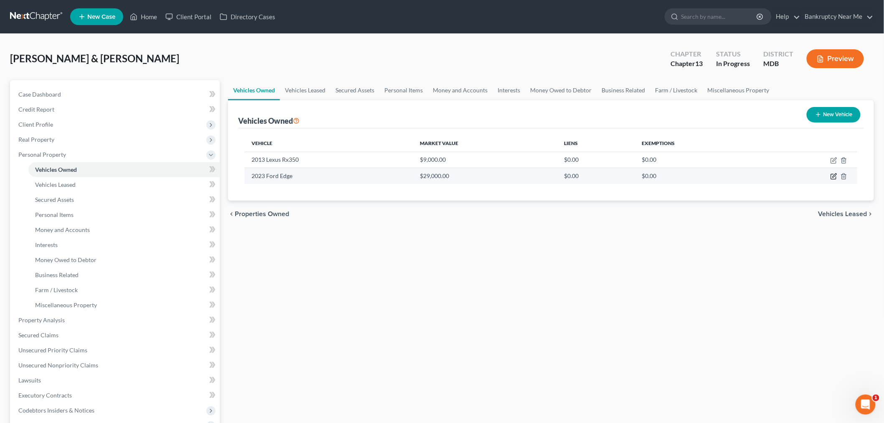
click at [837, 176] on icon "button" at bounding box center [834, 176] width 7 height 7
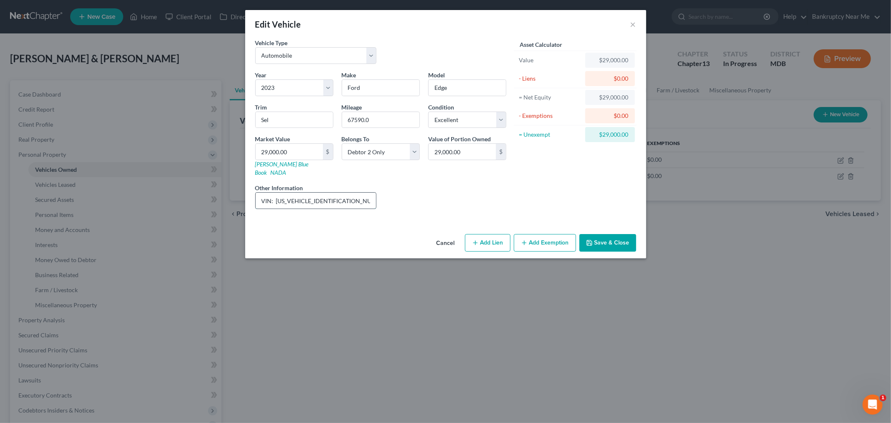
click at [354, 193] on input "VIN: 2HKRM4H70EH646590" at bounding box center [316, 201] width 121 height 16
drag, startPoint x: 362, startPoint y: 197, endPoint x: 275, endPoint y: 195, distance: 87.8
click at [275, 195] on input "VIN: 2HKRM4H70EH646590" at bounding box center [316, 201] width 121 height 16
paste input "VIN: 2FMPK4J90PBA21691"
drag, startPoint x: 275, startPoint y: 191, endPoint x: 289, endPoint y: 191, distance: 14.2
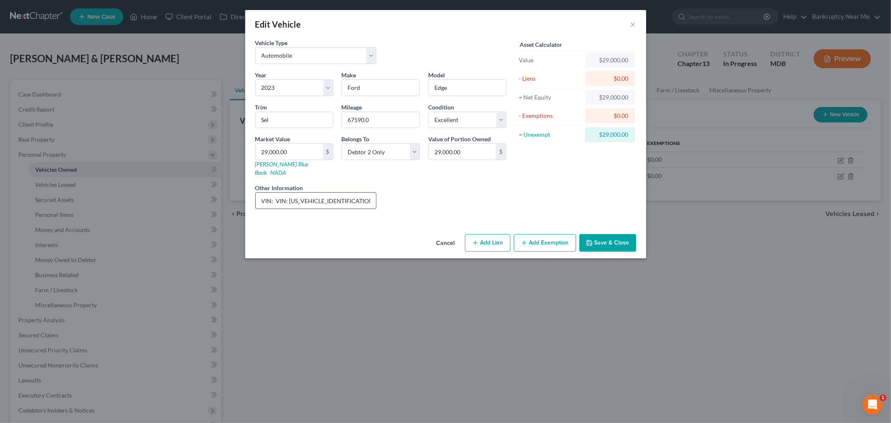
click at [289, 193] on input "VIN: VIN: 2FMPK4J90PBA21691" at bounding box center [316, 201] width 121 height 16
drag, startPoint x: 487, startPoint y: 114, endPoint x: 495, endPoint y: 127, distance: 15.2
click at [487, 114] on select "Select Excellent Very Good Good Fair Poor" at bounding box center [467, 120] width 78 height 17
click at [428, 112] on select "Select Excellent Very Good Good Fair Poor" at bounding box center [467, 120] width 78 height 17
click at [596, 234] on button "Save & Close" at bounding box center [608, 243] width 57 height 18
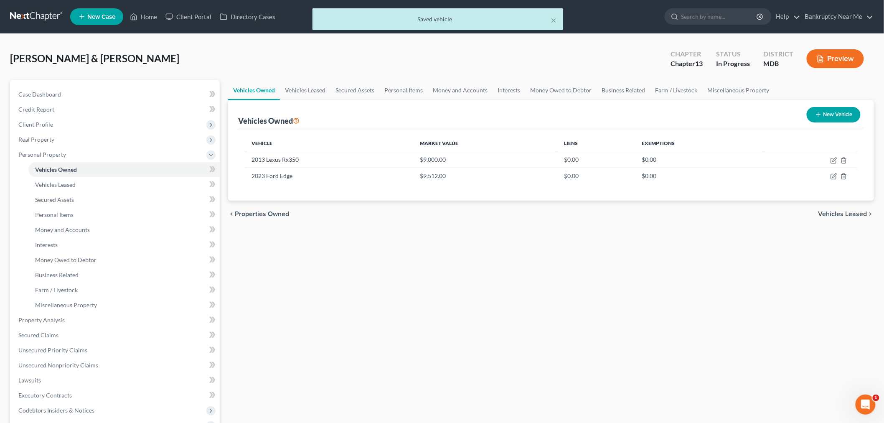
click at [819, 112] on icon "button" at bounding box center [818, 114] width 7 height 7
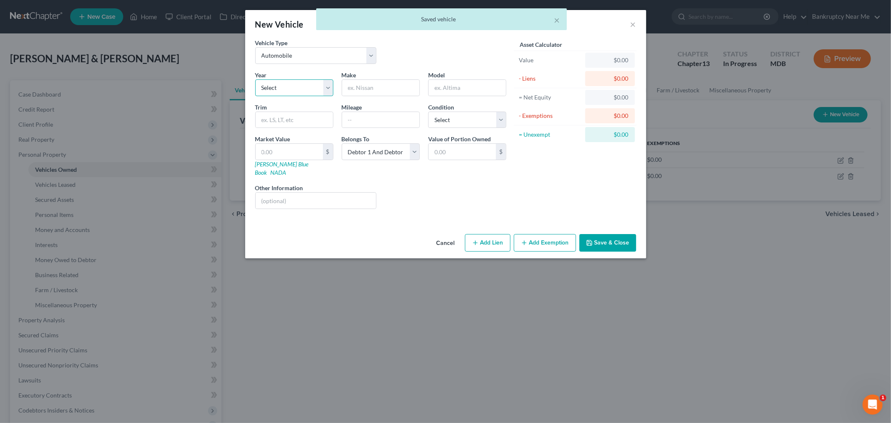
drag, startPoint x: 327, startPoint y: 79, endPoint x: 308, endPoint y: 82, distance: 19.5
click at [321, 81] on select "Select 2026 2025 2024 2023 2022 2021 2020 2019 2018 2017 2016 2015 2014 2013 20…" at bounding box center [294, 87] width 78 height 17
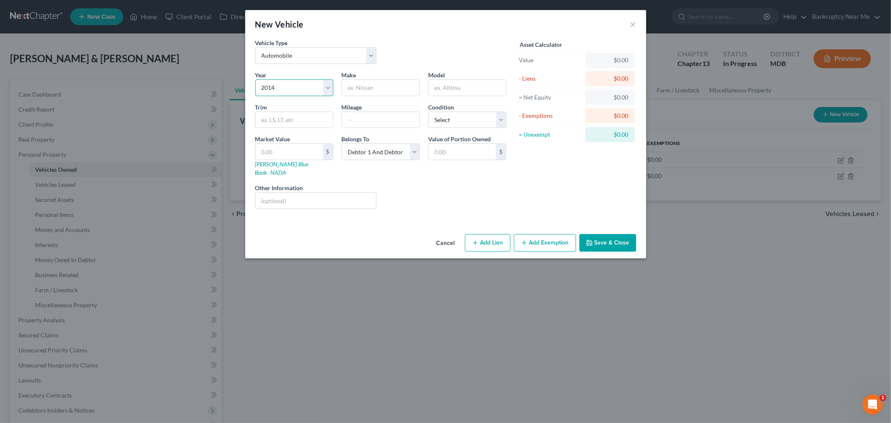
click at [255, 79] on select "Select 2026 2025 2024 2023 2022 2021 2020 2019 2018 2017 2016 2015 2014 2013 20…" at bounding box center [294, 87] width 78 height 17
click at [368, 81] on input "text" at bounding box center [380, 88] width 77 height 16
drag, startPoint x: 440, startPoint y: 124, endPoint x: 447, endPoint y: 127, distance: 8.4
click at [440, 124] on select "Select Excellent Very Good Good Fair Poor" at bounding box center [467, 120] width 78 height 17
click at [428, 112] on select "Select Excellent Very Good Good Fair Poor" at bounding box center [467, 120] width 78 height 17
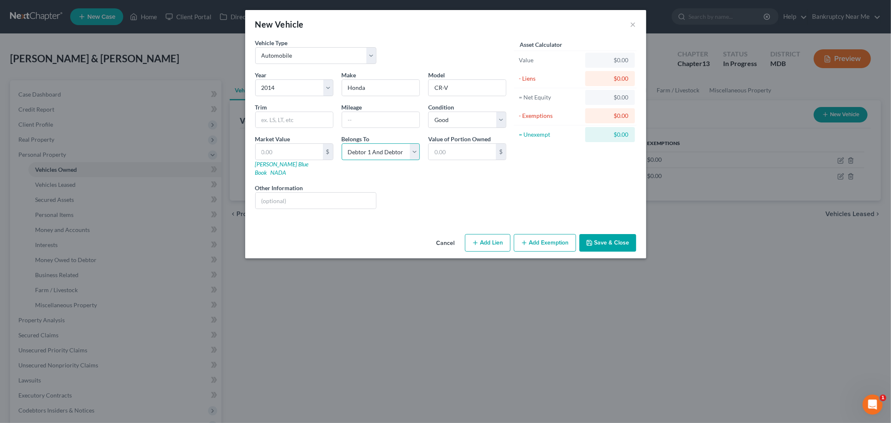
click at [346, 156] on select "Select Debtor 1 Only Debtor 2 Only Debtor 1 And Debtor 2 Only At Least One Of T…" at bounding box center [381, 151] width 78 height 17
click at [298, 155] on input "text" at bounding box center [289, 152] width 67 height 16
click at [275, 193] on input "text" at bounding box center [316, 201] width 121 height 16
click at [332, 193] on input "VIN:" at bounding box center [316, 201] width 121 height 16
paste input "2HKRM4H70EH646590"
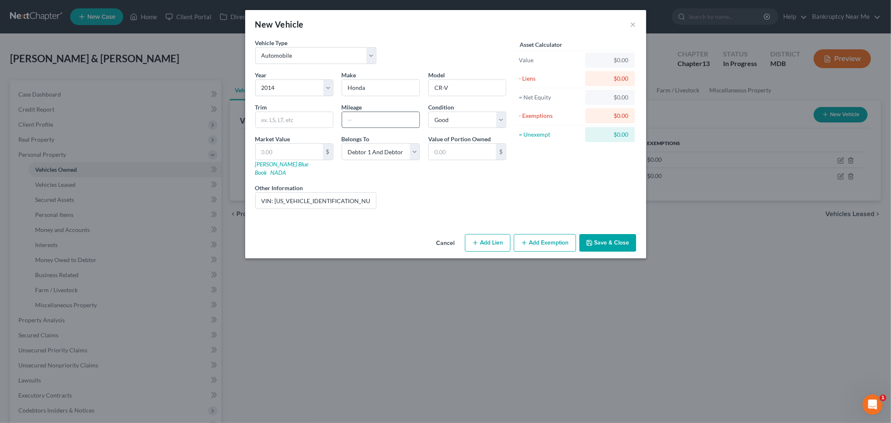
click at [387, 118] on input "text" at bounding box center [380, 120] width 77 height 16
drag, startPoint x: 283, startPoint y: 150, endPoint x: 575, endPoint y: 81, distance: 300.1
click at [284, 150] on input "text" at bounding box center [289, 152] width 67 height 16
drag, startPoint x: 633, startPoint y: 228, endPoint x: 630, endPoint y: 233, distance: 6.0
click at [632, 234] on button "Save & Close" at bounding box center [608, 243] width 57 height 18
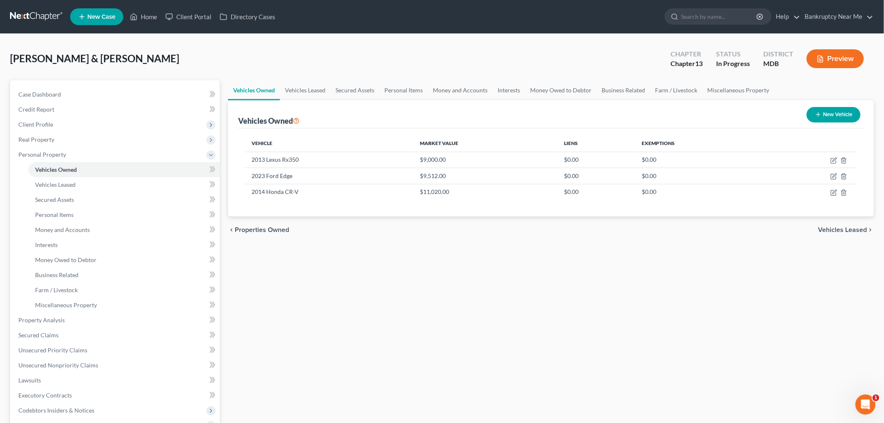
drag, startPoint x: 269, startPoint y: 304, endPoint x: 278, endPoint y: 290, distance: 16.1
click at [269, 304] on div "Vehicles Owned Vehicles Leased Secured Assets Personal Items Money and Accounts…" at bounding box center [551, 329] width 654 height 498
click at [837, 176] on icon "button" at bounding box center [834, 176] width 7 height 7
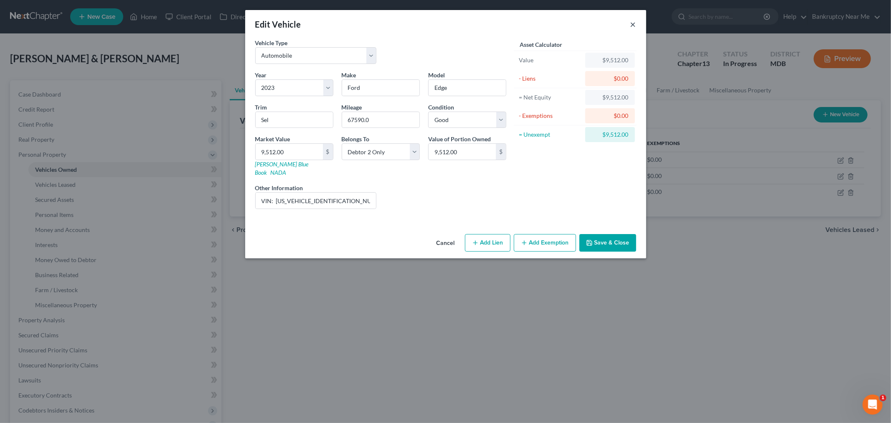
click at [636, 26] on button "×" at bounding box center [634, 24] width 6 height 10
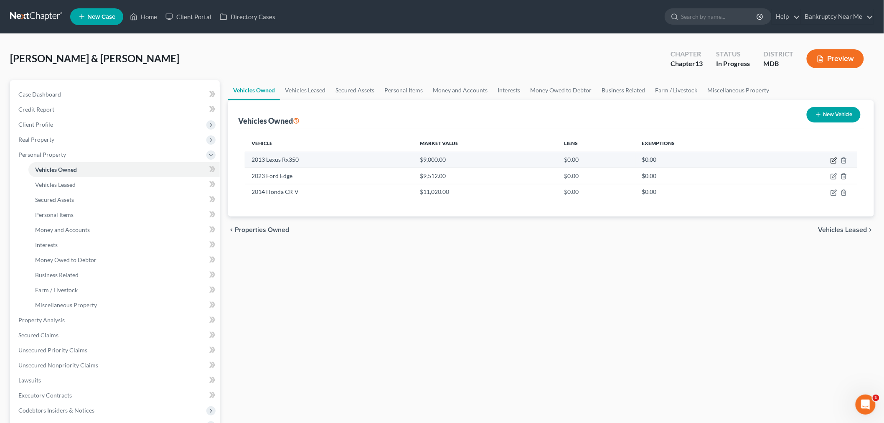
click at [833, 159] on icon "button" at bounding box center [834, 160] width 7 height 7
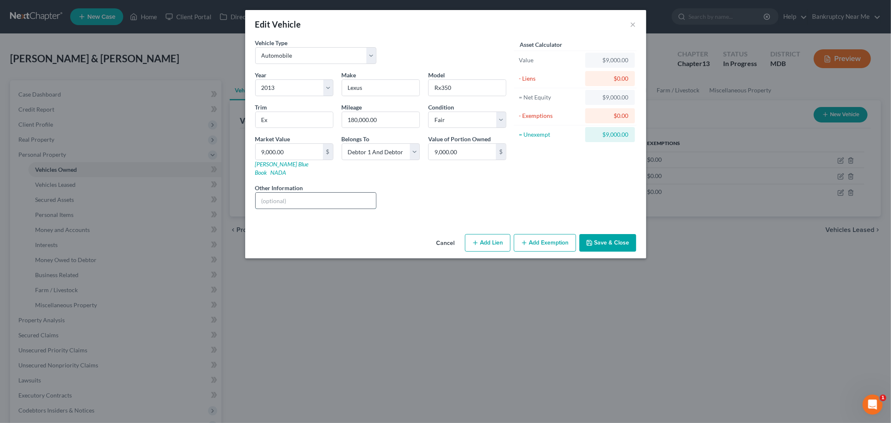
drag, startPoint x: 301, startPoint y: 196, endPoint x: 350, endPoint y: 189, distance: 49.0
click at [301, 196] on input "text" at bounding box center [316, 201] width 121 height 16
drag, startPoint x: 295, startPoint y: 203, endPoint x: 299, endPoint y: 191, distance: 13.0
click at [290, 201] on div "Year Select 2026 2025 2024 2023 2022 2021 2020 2019 2018 2017 2016 2015 2014 20…" at bounding box center [381, 143] width 260 height 145
drag, startPoint x: 299, startPoint y: 191, endPoint x: 236, endPoint y: 191, distance: 63.1
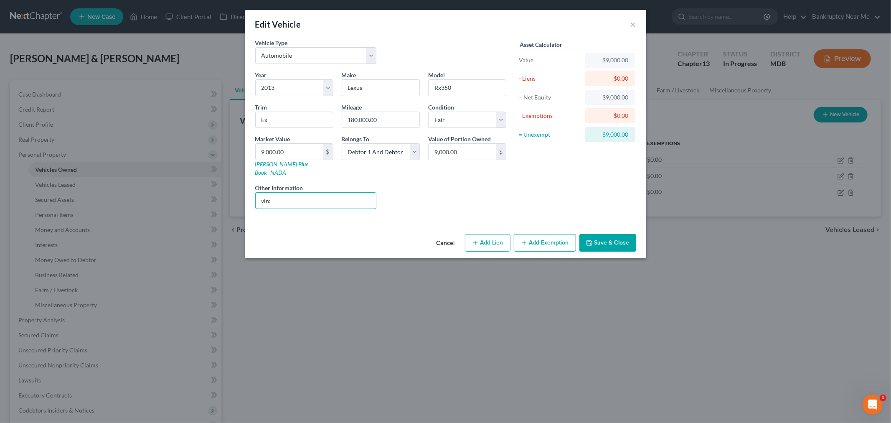
click at [236, 191] on div "Edit Vehicle × Vehicle Type Select Automobile Truck Trailer Watercraft Aircraft…" at bounding box center [445, 211] width 891 height 423
drag, startPoint x: 570, startPoint y: 189, endPoint x: 637, endPoint y: 219, distance: 73.7
click at [570, 189] on div "Asset Calculator Value $9,000.00 - Liens $0.00 = Net Equity $9,000.00 - Exempti…" at bounding box center [576, 126] width 130 height 177
drag, startPoint x: 623, startPoint y: 233, endPoint x: 613, endPoint y: 226, distance: 12.0
click at [623, 234] on button "Save & Close" at bounding box center [608, 243] width 57 height 18
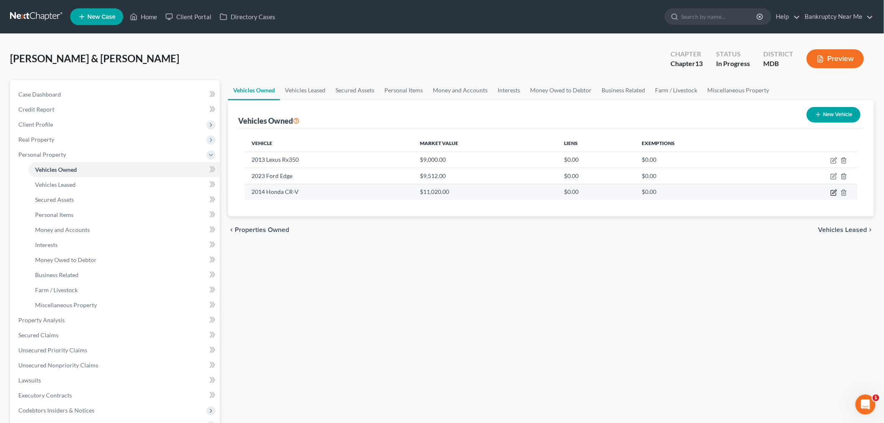
click at [833, 192] on icon "button" at bounding box center [834, 192] width 7 height 7
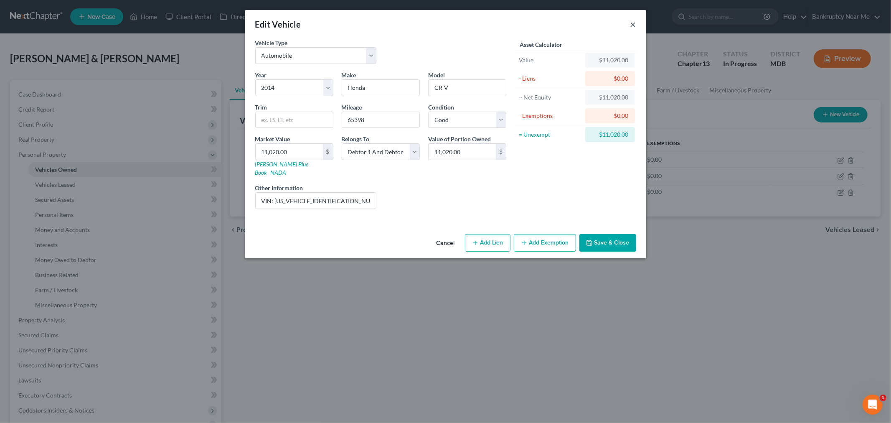
click at [633, 26] on button "×" at bounding box center [634, 24] width 6 height 10
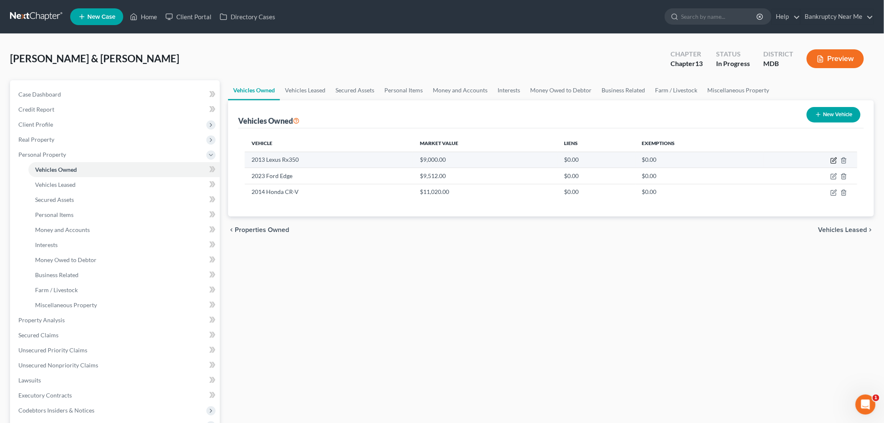
click at [835, 160] on icon "button" at bounding box center [835, 160] width 4 height 4
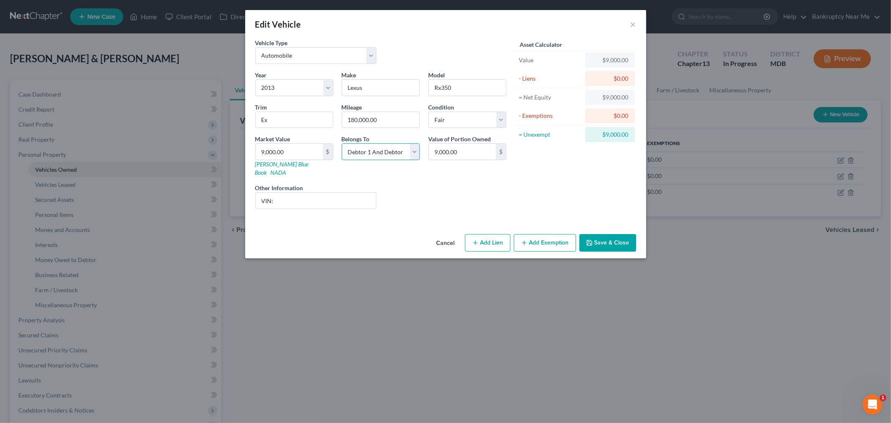
click at [407, 151] on select "Select Debtor 1 Only Debtor 2 Only Debtor 1 And Debtor 2 Only At Least One Of T…" at bounding box center [381, 151] width 78 height 17
click at [342, 143] on select "Select Debtor 1 Only Debtor 2 Only Debtor 1 And Debtor 2 Only At Least One Of T…" at bounding box center [381, 151] width 78 height 17
drag, startPoint x: 351, startPoint y: 195, endPoint x: 354, endPoint y: 191, distance: 4.9
click at [351, 195] on input "VIN:" at bounding box center [316, 201] width 121 height 16
click at [625, 234] on button "Save & Close" at bounding box center [608, 243] width 57 height 18
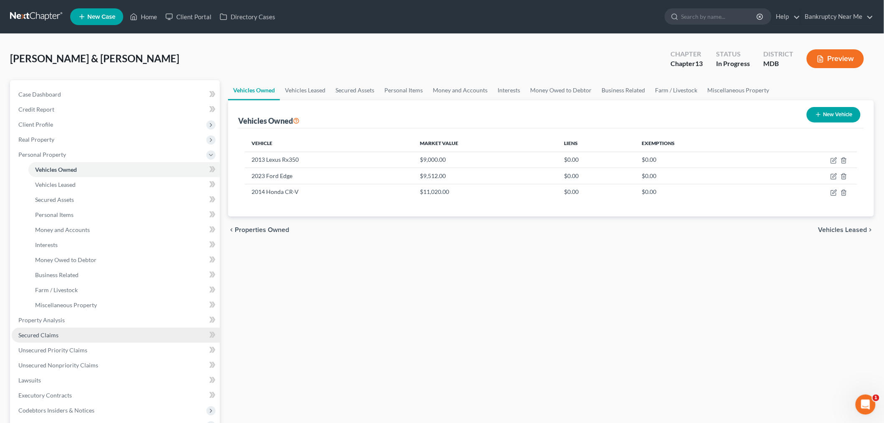
drag, startPoint x: 61, startPoint y: 335, endPoint x: 94, endPoint y: 334, distance: 33.0
click at [61, 335] on link "Secured Claims" at bounding box center [116, 335] width 208 height 15
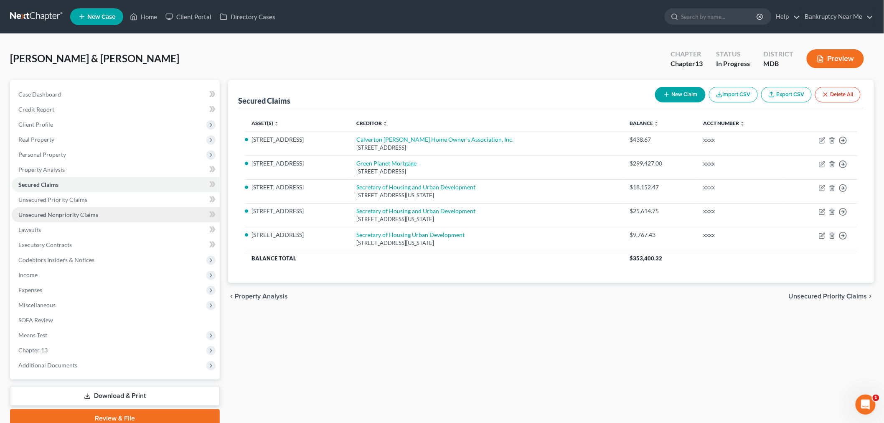
click at [106, 214] on link "Unsecured Nonpriority Claims" at bounding box center [116, 214] width 208 height 15
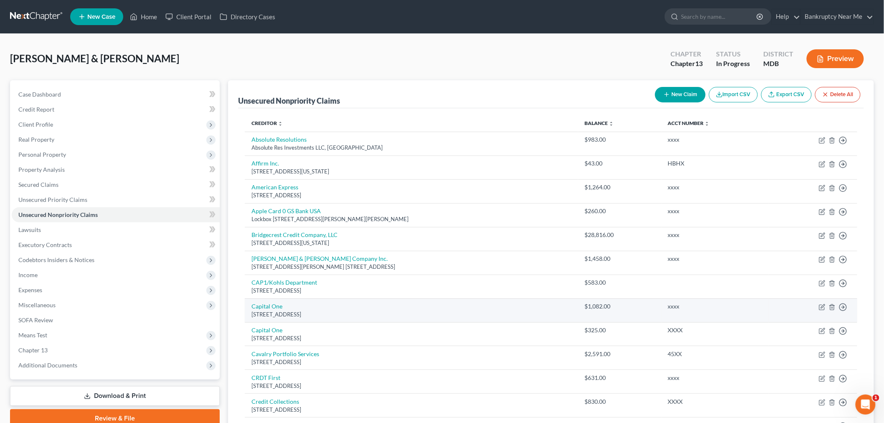
scroll to position [139, 0]
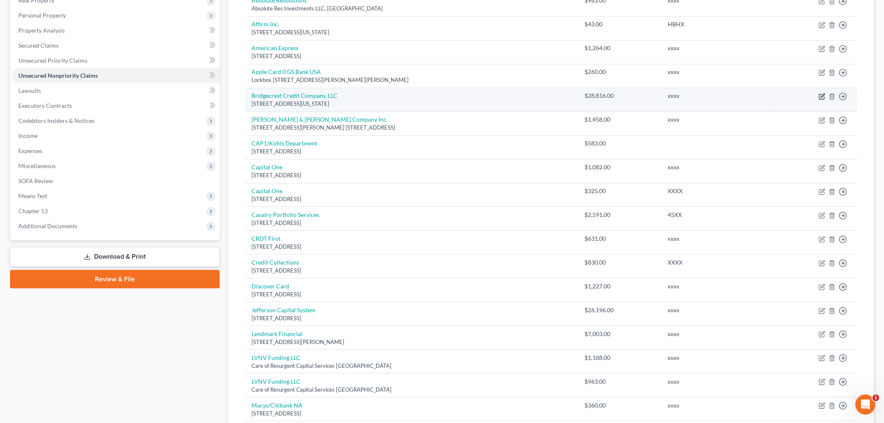
click at [824, 94] on icon "button" at bounding box center [822, 96] width 7 height 7
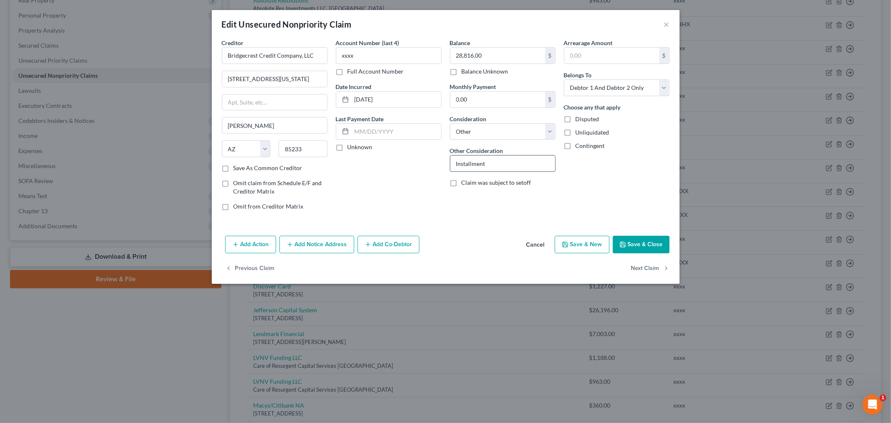
click at [518, 165] on input "Installment" at bounding box center [503, 163] width 105 height 16
click at [254, 166] on label "Save As Common Creditor" at bounding box center [268, 168] width 69 height 8
drag, startPoint x: 224, startPoint y: 168, endPoint x: 503, endPoint y: 85, distance: 290.8
click at [234, 168] on label "Save As Common Creditor" at bounding box center [268, 168] width 69 height 8
click at [237, 168] on input "Save As Common Creditor" at bounding box center [239, 166] width 5 height 5
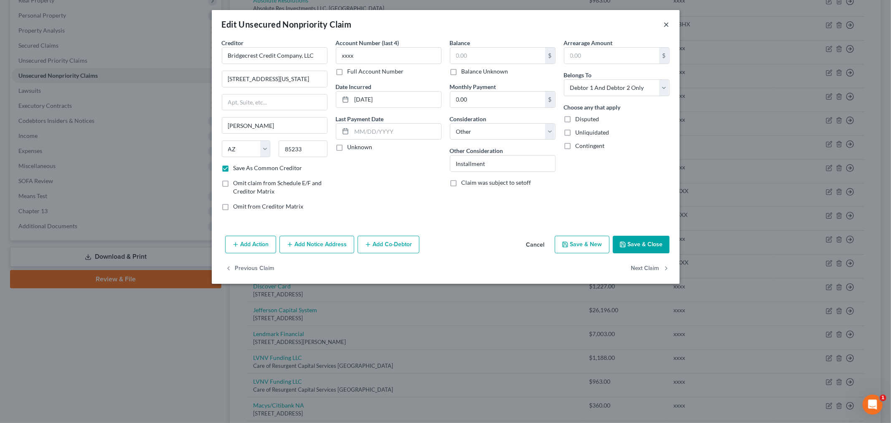
click at [667, 19] on button "×" at bounding box center [667, 24] width 6 height 10
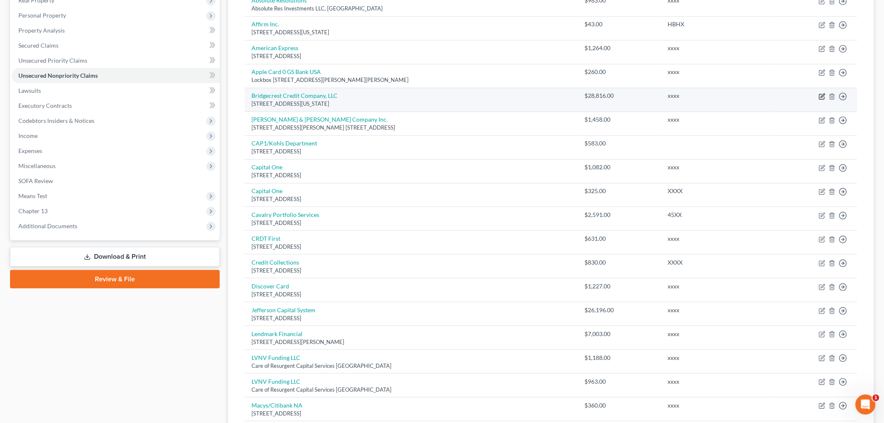
click at [822, 97] on icon "button" at bounding box center [822, 96] width 7 height 7
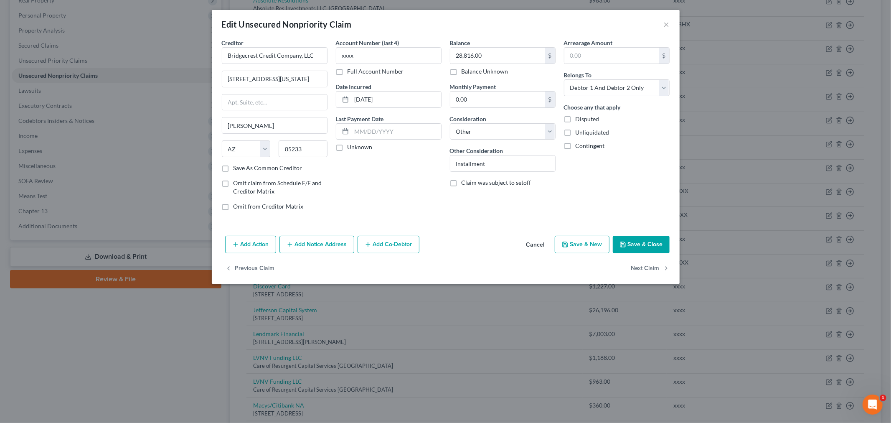
click at [268, 170] on label "Save As Common Creditor" at bounding box center [268, 168] width 69 height 8
click at [242, 169] on input "Save As Common Creditor" at bounding box center [239, 166] width 5 height 5
click at [641, 237] on button "Save & Close" at bounding box center [641, 245] width 57 height 18
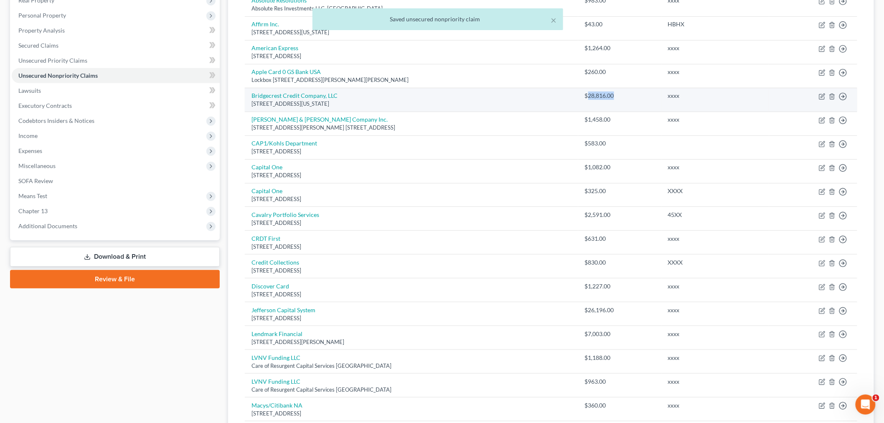
drag, startPoint x: 634, startPoint y: 94, endPoint x: 603, endPoint y: 97, distance: 31.0
click at [603, 97] on div "$28,816.00" at bounding box center [620, 96] width 70 height 8
copy div "28,816.00"
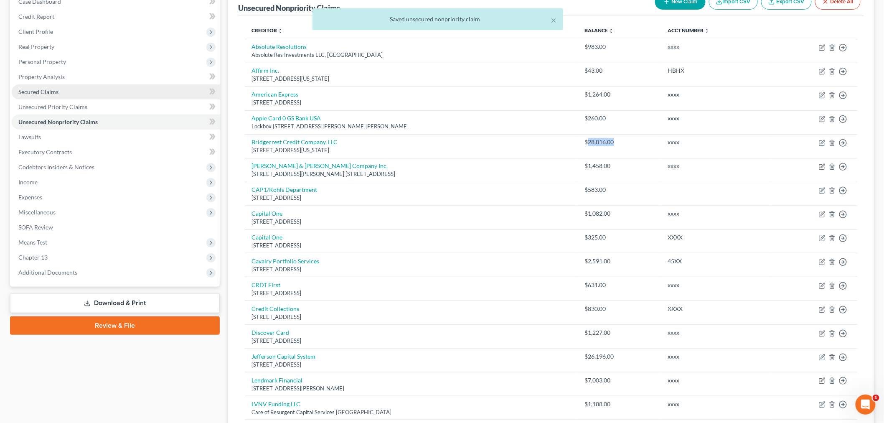
click at [111, 89] on link "Secured Claims" at bounding box center [116, 91] width 208 height 15
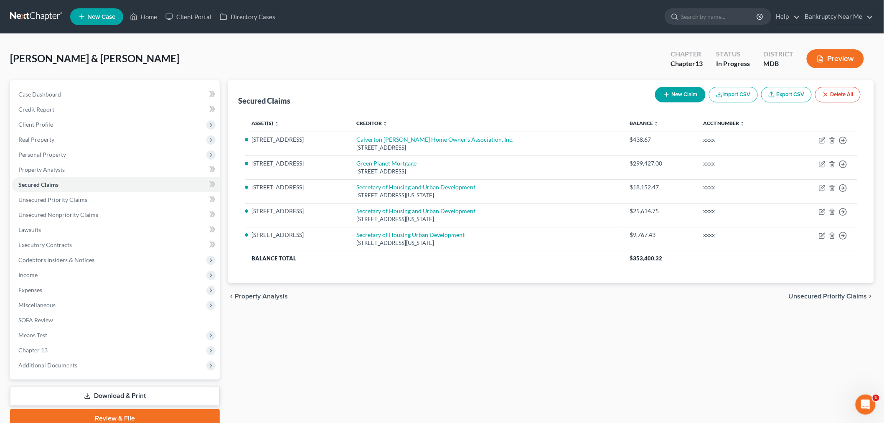
click at [677, 95] on button "New Claim" at bounding box center [680, 94] width 51 height 15
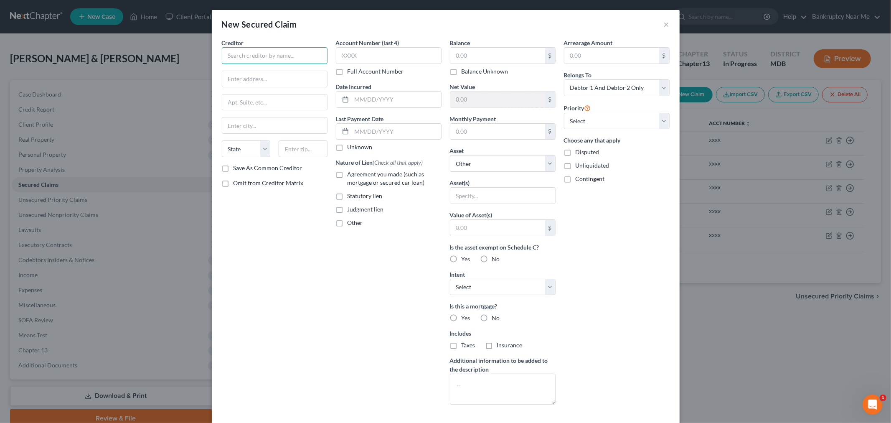
click at [270, 57] on input "text" at bounding box center [275, 55] width 106 height 17
click at [295, 72] on div "Bridgecrest Credit Company, LLC" at bounding box center [272, 70] width 87 height 8
click at [475, 55] on input "text" at bounding box center [498, 56] width 95 height 16
paste input "28,816.00"
click at [594, 120] on select "Select 1st 2nd 3rd 4th 5th 6th 7th 8th 9th 10th 11th 12th 13th 14th 15th 16th 1…" at bounding box center [617, 121] width 106 height 17
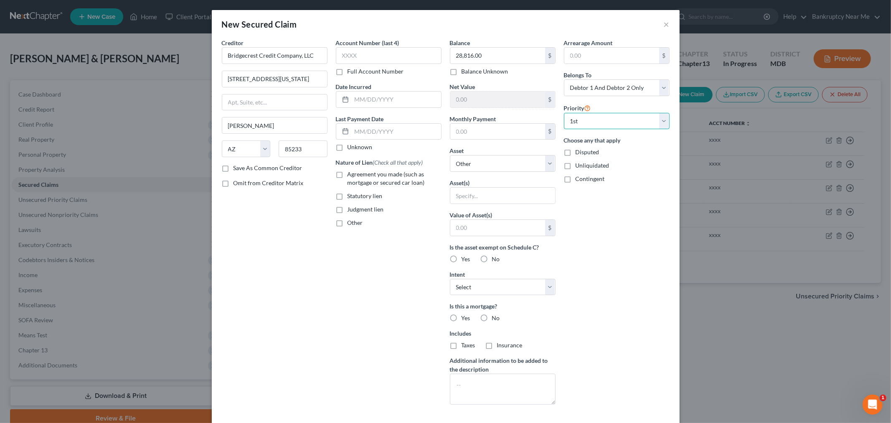
click at [564, 113] on select "Select 1st 2nd 3rd 4th 5th 6th 7th 8th 9th 10th 11th 12th 13th 14th 15th 16th 1…" at bounding box center [617, 121] width 106 height 17
click at [523, 170] on select "Select Other Multiple Assets 2013 Lexus Rx350 - $9000.0 2023 Ford Edge - $9512.…" at bounding box center [503, 163] width 106 height 17
click at [450, 155] on select "Select Other Multiple Assets 2013 Lexus Rx350 - $9000.0 2023 Ford Edge - $9512.…" at bounding box center [503, 163] width 106 height 17
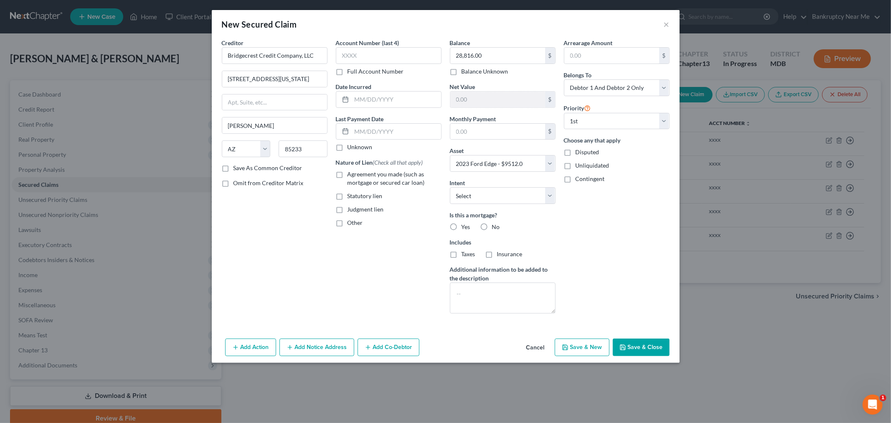
click at [648, 349] on button "Save & Close" at bounding box center [641, 348] width 57 height 18
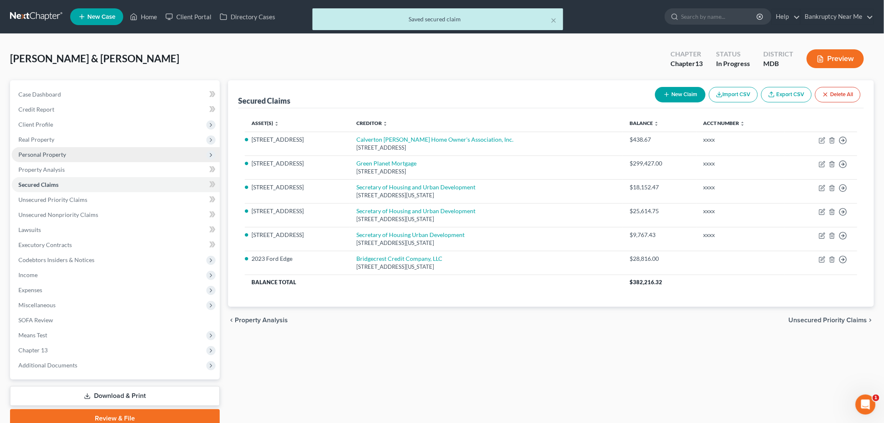
click at [64, 153] on span "Personal Property" at bounding box center [42, 154] width 48 height 7
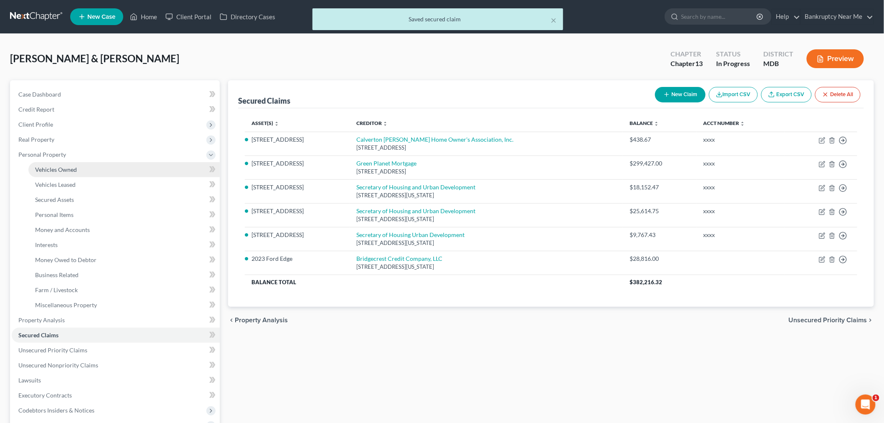
click at [72, 169] on span "Vehicles Owned" at bounding box center [56, 169] width 42 height 7
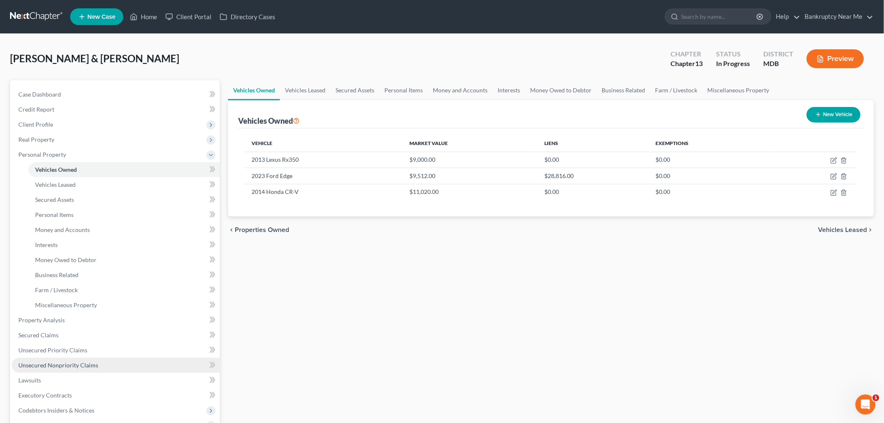
click at [90, 362] on span "Unsecured Nonpriority Claims" at bounding box center [58, 365] width 80 height 7
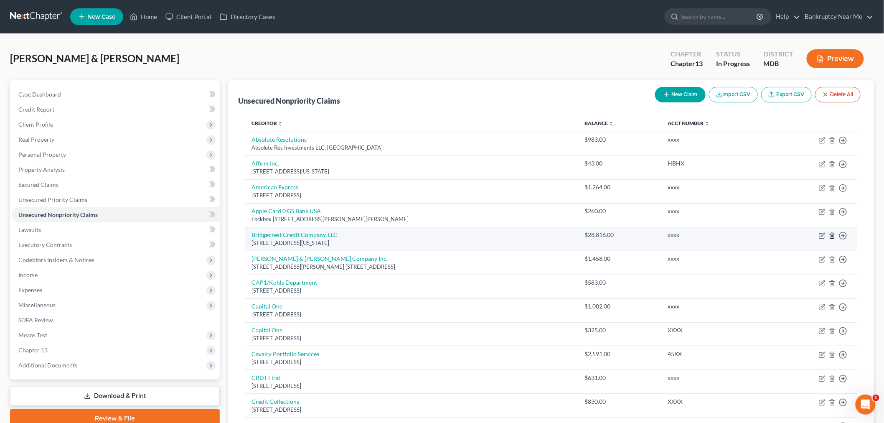
click at [833, 236] on icon "button" at bounding box center [832, 235] width 7 height 7
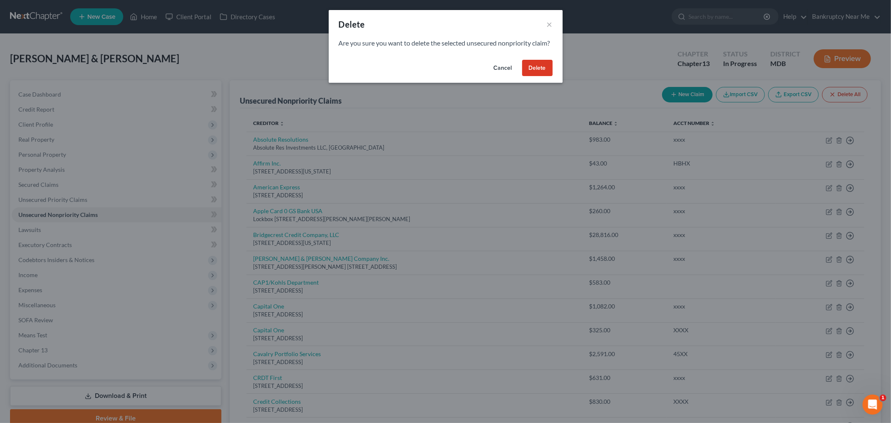
click at [529, 76] on button "Delete" at bounding box center [537, 68] width 31 height 17
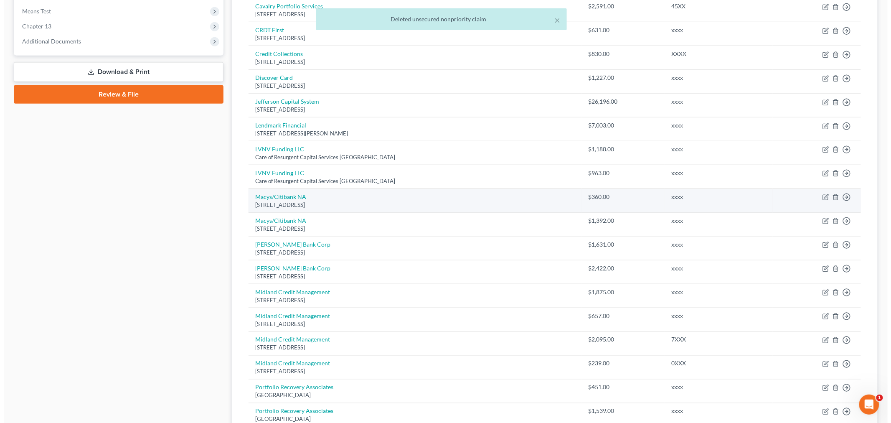
scroll to position [325, 0]
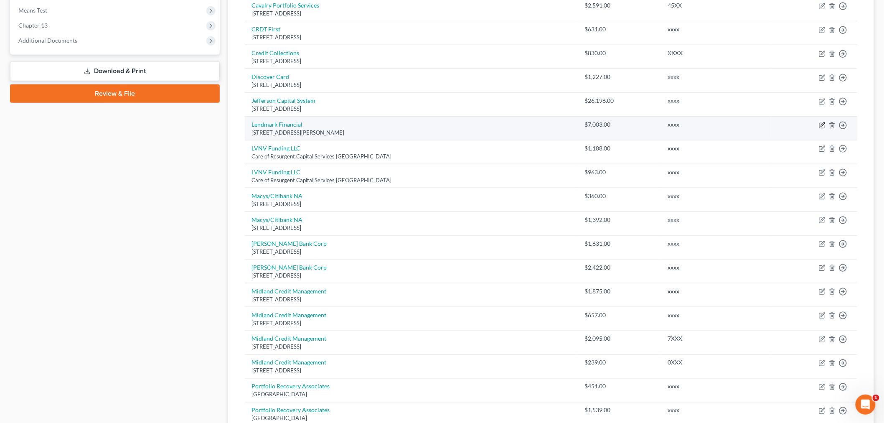
click at [824, 123] on icon "button" at bounding box center [822, 125] width 7 height 7
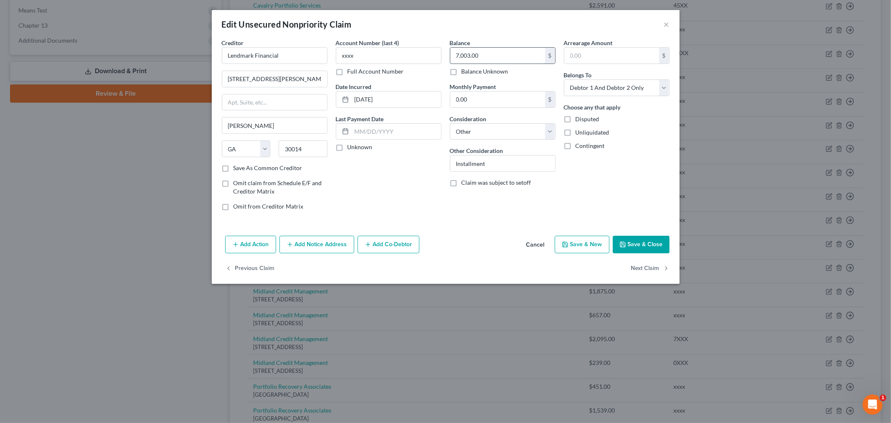
click at [500, 51] on input "7,003.00" at bounding box center [498, 56] width 95 height 16
click at [259, 168] on label "Save As Common Creditor" at bounding box center [268, 168] width 69 height 8
click at [242, 168] on input "Save As Common Creditor" at bounding box center [239, 166] width 5 height 5
click at [653, 244] on button "Save & Close" at bounding box center [641, 245] width 57 height 18
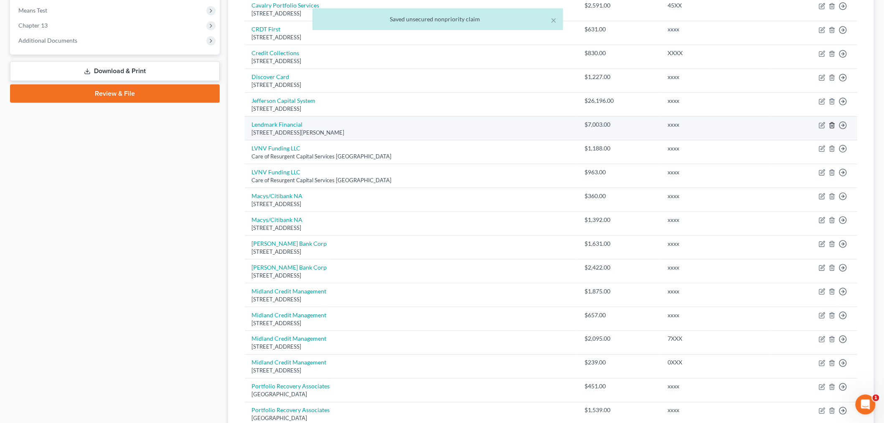
click at [832, 127] on icon "button" at bounding box center [832, 125] width 7 height 7
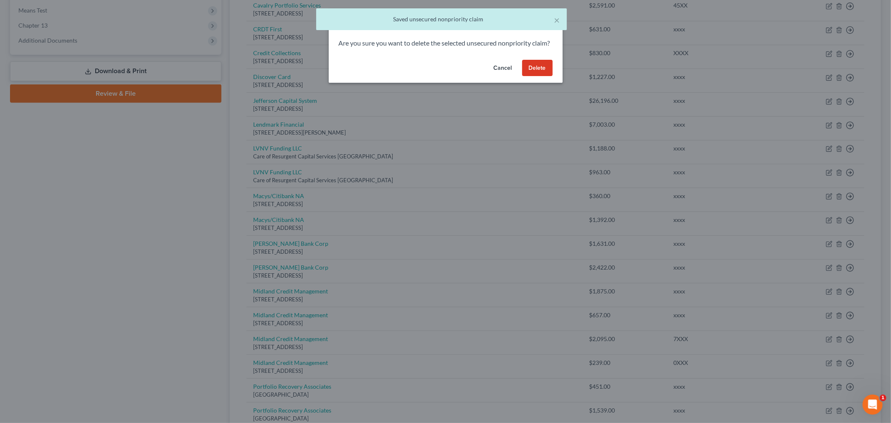
drag, startPoint x: 550, startPoint y: 80, endPoint x: 140, endPoint y: 115, distance: 411.9
click at [550, 76] on button "Delete" at bounding box center [537, 68] width 31 height 17
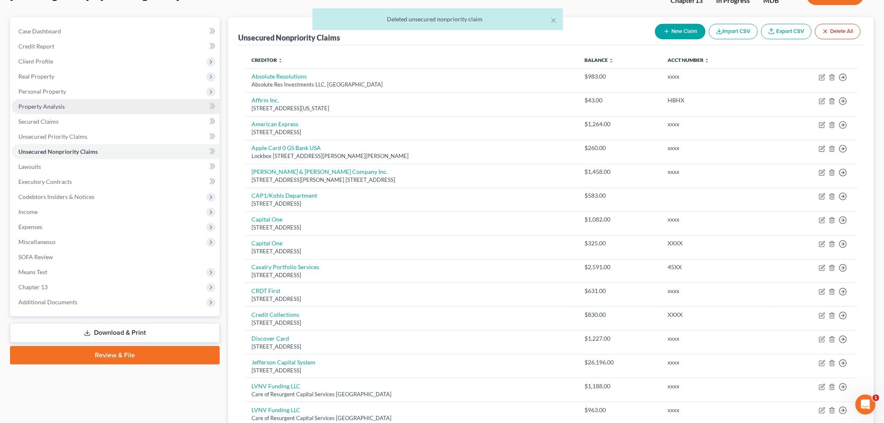
scroll to position [46, 0]
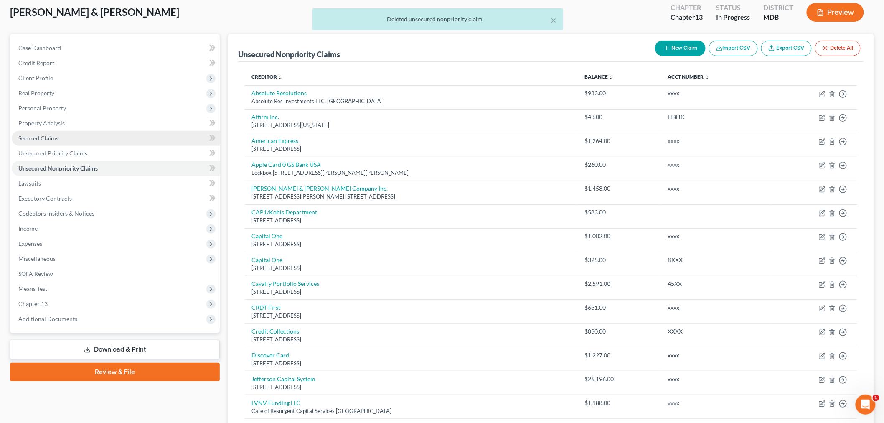
click at [73, 140] on link "Secured Claims" at bounding box center [116, 138] width 208 height 15
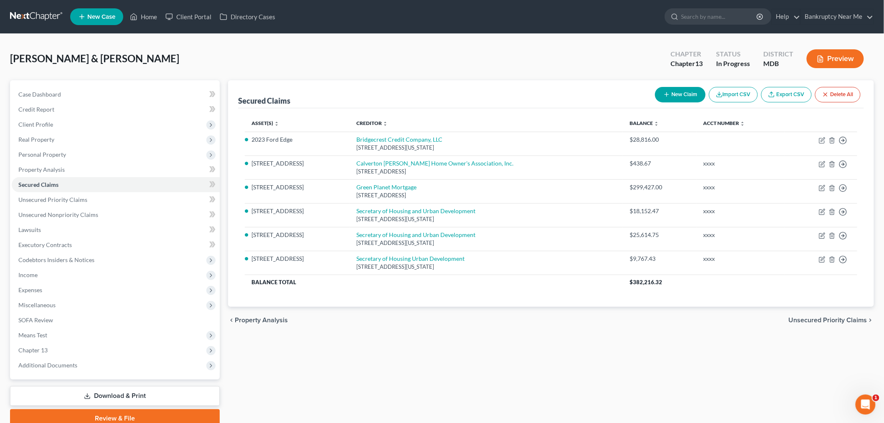
click at [664, 96] on icon "button" at bounding box center [667, 94] width 7 height 7
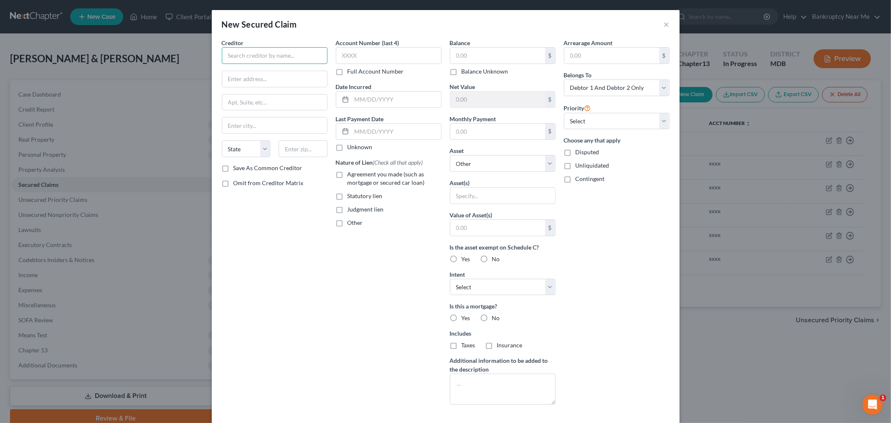
click at [240, 56] on input "text" at bounding box center [275, 55] width 106 height 17
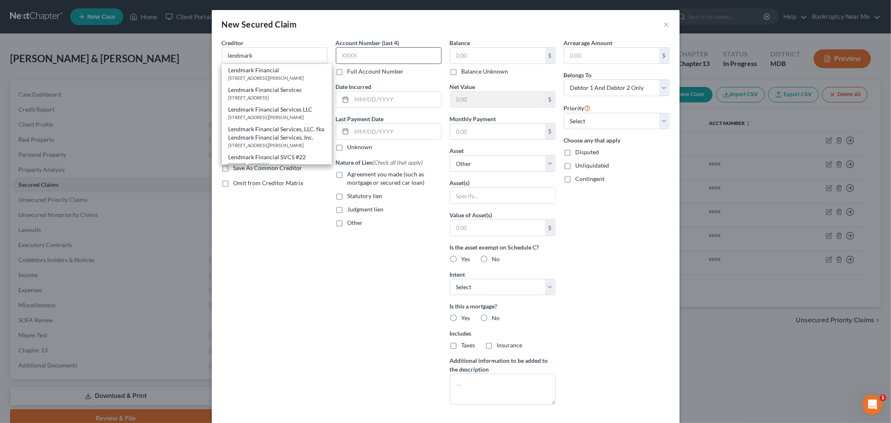
drag, startPoint x: 248, startPoint y: 76, endPoint x: 376, endPoint y: 59, distance: 129.5
click at [248, 76] on div "2118 Usher Street, Covington, GA 30014" at bounding box center [277, 77] width 97 height 7
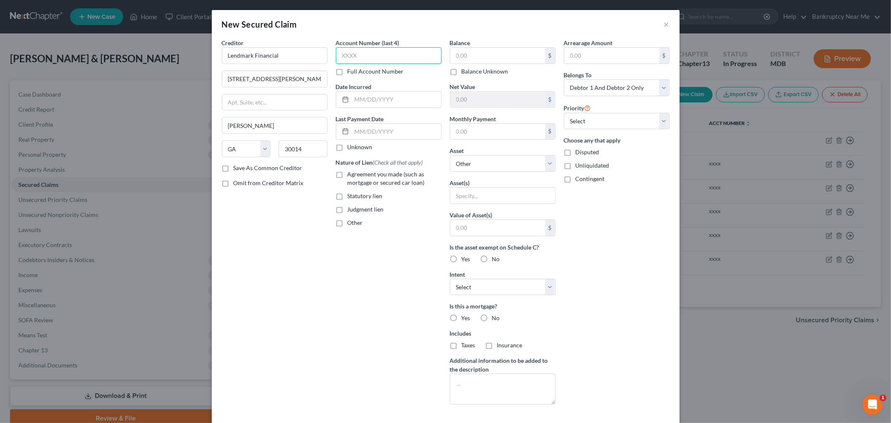
click at [377, 58] on input "text" at bounding box center [389, 55] width 106 height 17
click at [474, 55] on input "text" at bounding box center [498, 56] width 95 height 16
paste input "7,003.00"
click at [526, 161] on select "Select Other Multiple Assets 2013 Lexus Rx350 - $9000.0 2023 Ford Edge - $9512.…" at bounding box center [503, 163] width 106 height 17
click at [450, 155] on select "Select Other Multiple Assets 2013 Lexus Rx350 - $9000.0 2023 Ford Edge - $9512.…" at bounding box center [503, 163] width 106 height 17
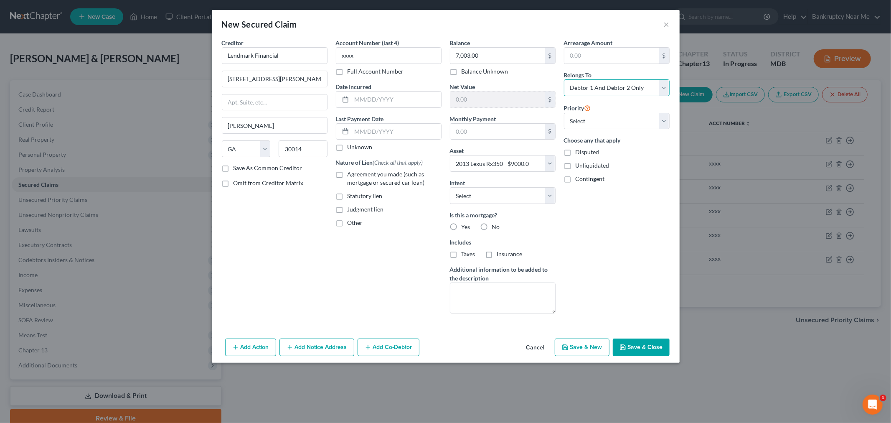
drag, startPoint x: 624, startPoint y: 88, endPoint x: 625, endPoint y: 94, distance: 6.8
click at [624, 88] on select "Select Debtor 1 Only Debtor 2 Only Debtor 1 And Debtor 2 Only At Least One Of T…" at bounding box center [617, 87] width 106 height 17
click at [564, 79] on select "Select Debtor 1 Only Debtor 2 Only Debtor 1 And Debtor 2 Only At Least One Of T…" at bounding box center [617, 87] width 106 height 17
drag, startPoint x: 644, startPoint y: 349, endPoint x: 621, endPoint y: 328, distance: 30.8
click at [644, 349] on button "Save & Close" at bounding box center [641, 348] width 57 height 18
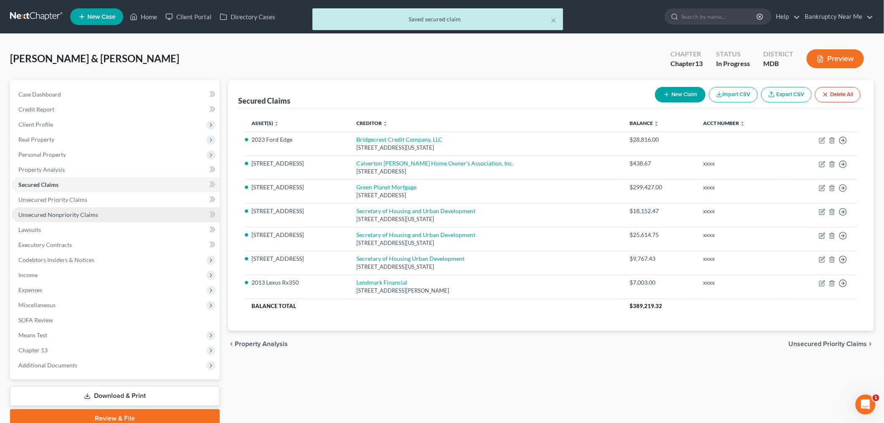
click at [81, 212] on span "Unsecured Nonpriority Claims" at bounding box center [58, 214] width 80 height 7
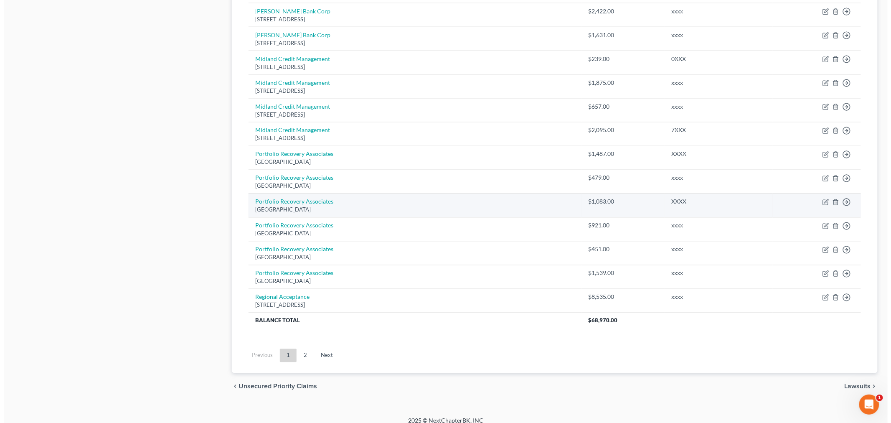
scroll to position [542, 0]
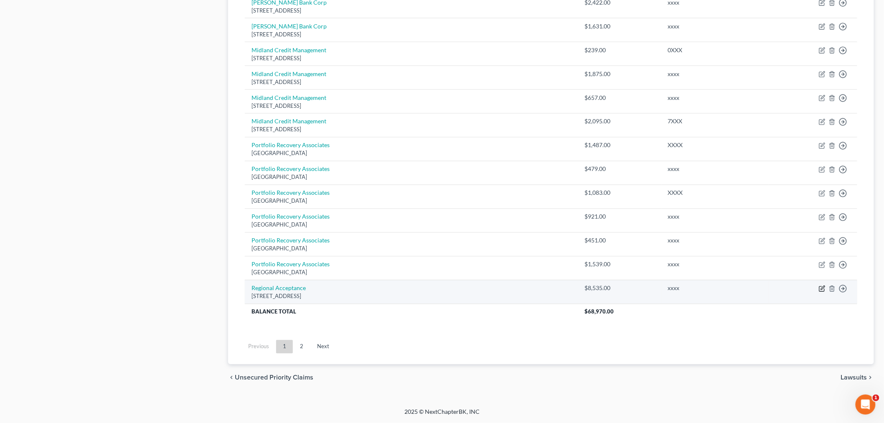
click at [822, 290] on icon "button" at bounding box center [822, 288] width 7 height 7
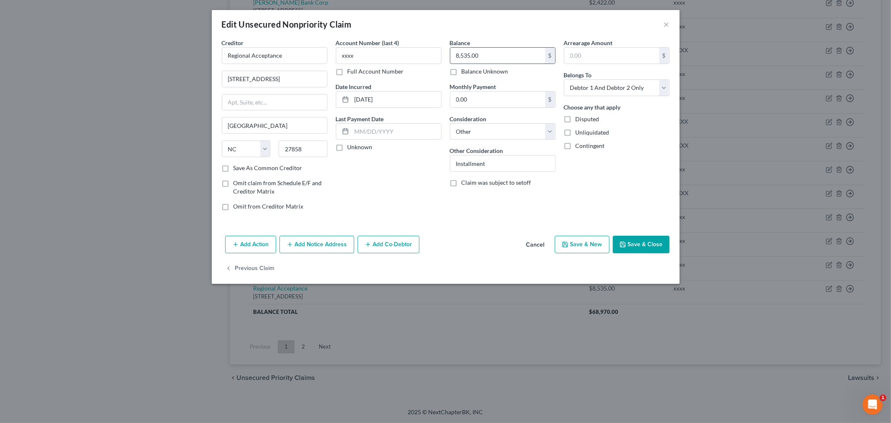
click at [490, 50] on input "8,535.00" at bounding box center [498, 56] width 95 height 16
click at [283, 168] on label "Save As Common Creditor" at bounding box center [268, 168] width 69 height 8
click at [242, 168] on input "Save As Common Creditor" at bounding box center [239, 166] width 5 height 5
click at [659, 241] on button "Save & Close" at bounding box center [641, 245] width 57 height 18
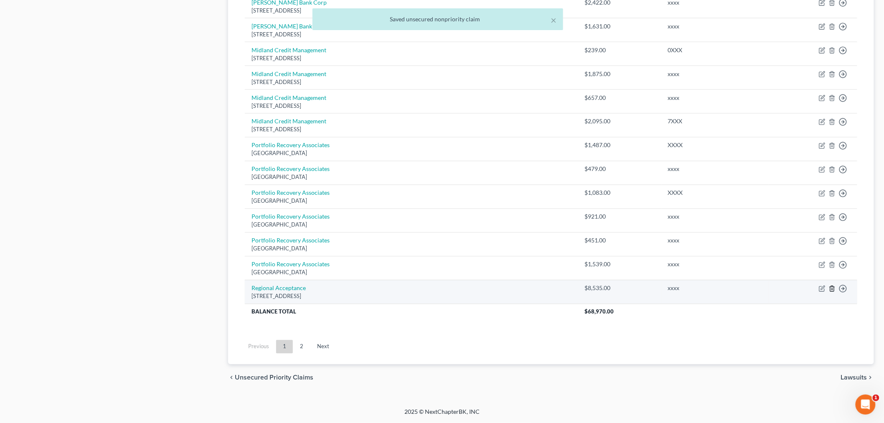
click at [832, 291] on icon "button" at bounding box center [832, 288] width 7 height 7
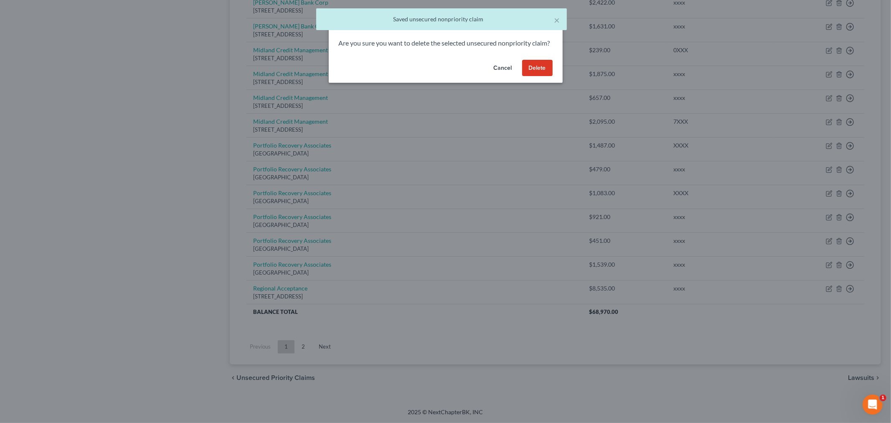
click at [533, 76] on button "Delete" at bounding box center [537, 68] width 31 height 17
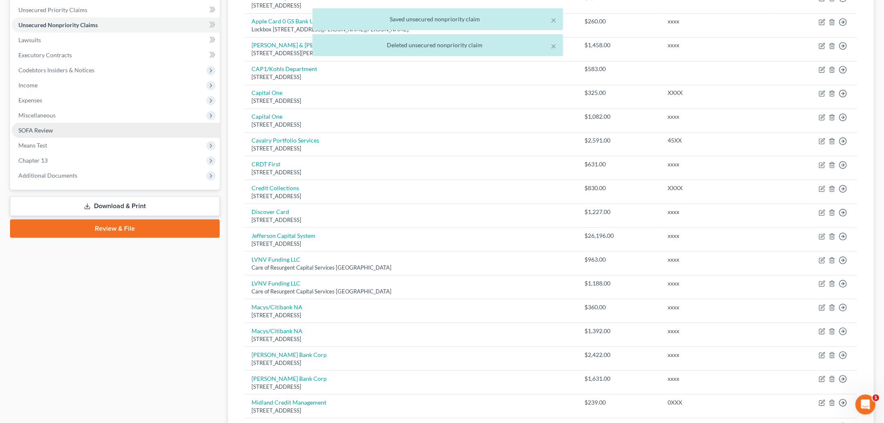
scroll to position [55, 0]
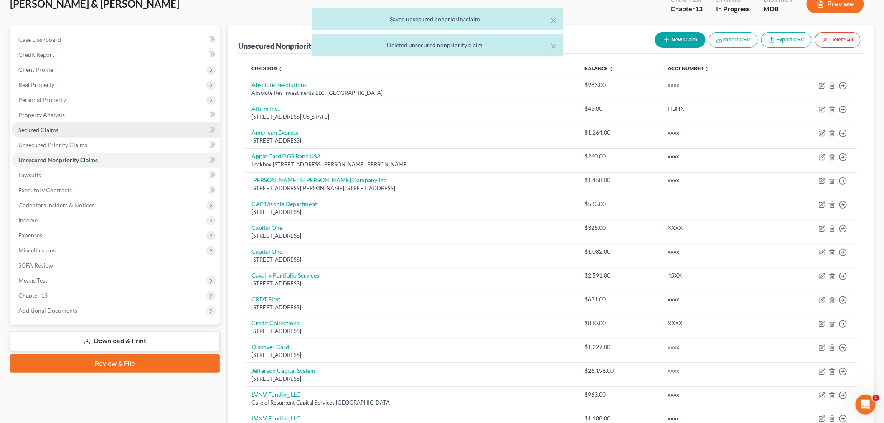
drag, startPoint x: 72, startPoint y: 132, endPoint x: 172, endPoint y: 123, distance: 100.8
click at [72, 132] on link "Secured Claims" at bounding box center [116, 129] width 208 height 15
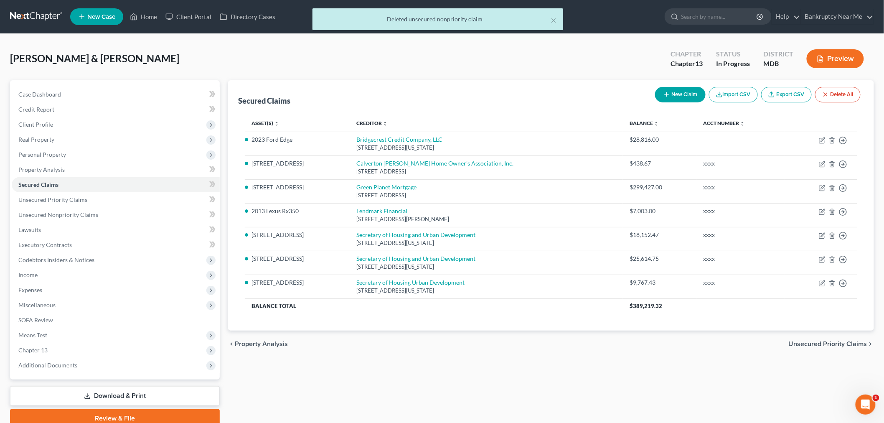
click at [726, 99] on button "Import CSV" at bounding box center [733, 94] width 49 height 15
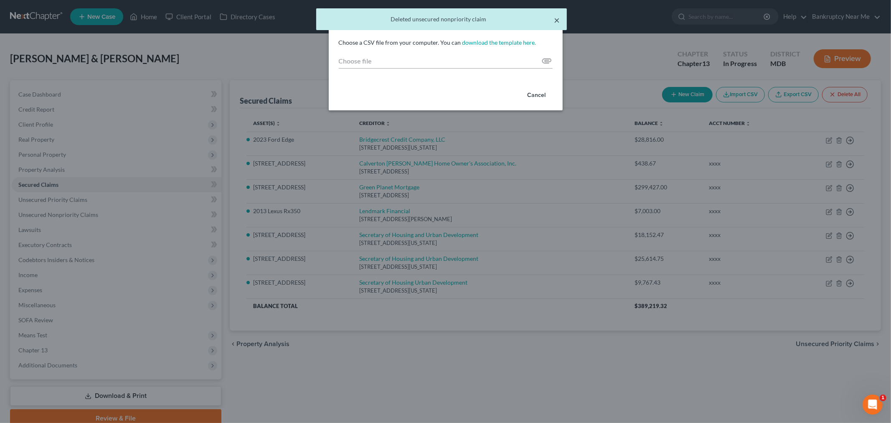
click at [556, 18] on button "×" at bounding box center [558, 20] width 6 height 10
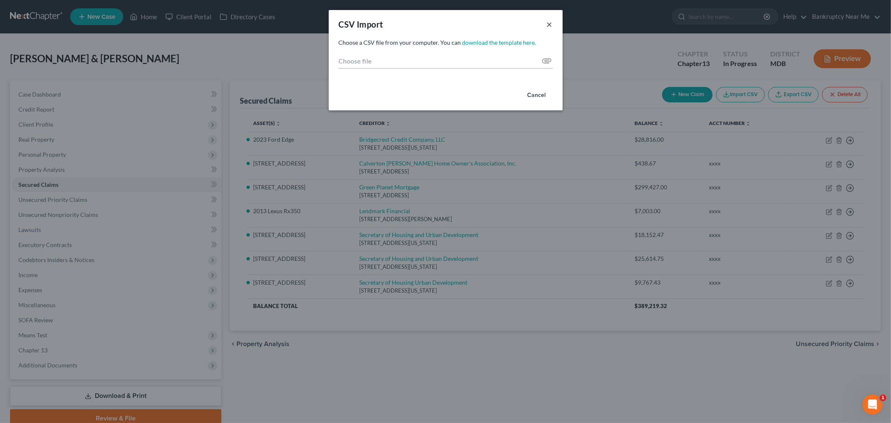
drag, startPoint x: 550, startPoint y: 27, endPoint x: 613, endPoint y: 50, distance: 67.3
click at [550, 27] on button "×" at bounding box center [550, 24] width 6 height 10
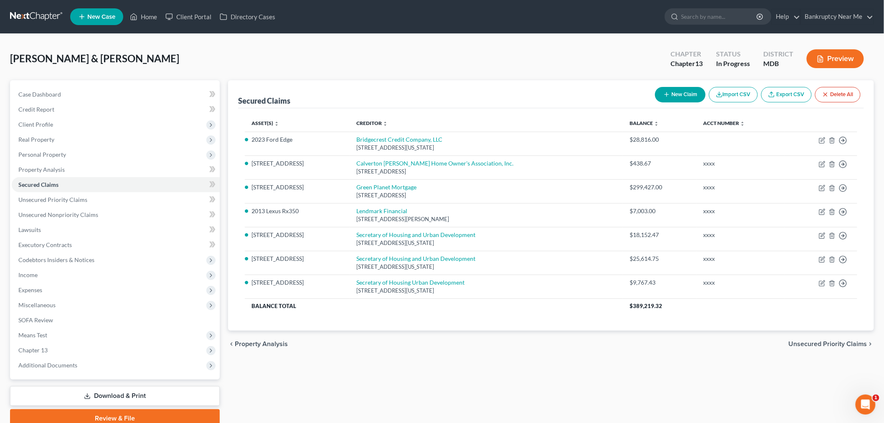
click at [685, 92] on button "New Claim" at bounding box center [680, 94] width 51 height 15
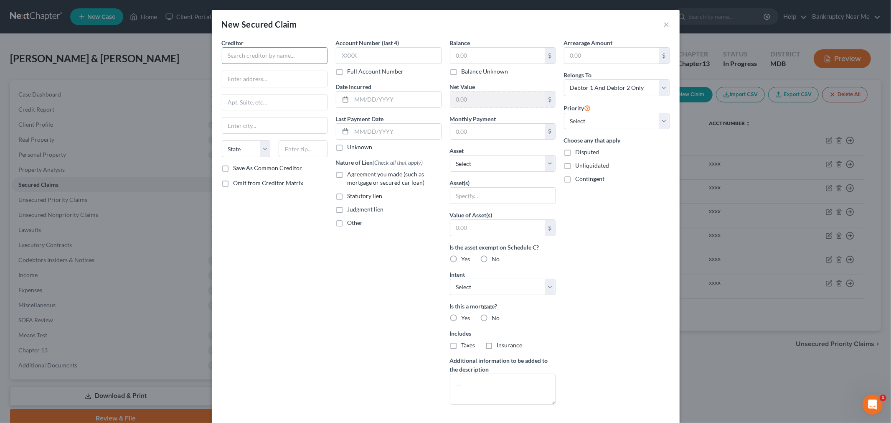
click at [288, 53] on input "text" at bounding box center [275, 55] width 106 height 17
click at [348, 51] on input "text" at bounding box center [389, 55] width 106 height 17
click at [471, 55] on input "text" at bounding box center [498, 56] width 95 height 16
paste input "8,535.00"
click at [389, 59] on input "text" at bounding box center [389, 55] width 106 height 17
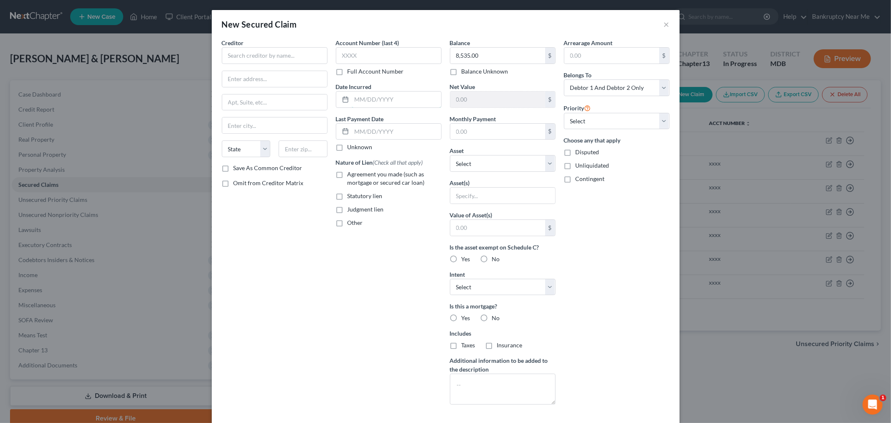
drag, startPoint x: 377, startPoint y: 97, endPoint x: 845, endPoint y: 10, distance: 476.6
click at [377, 97] on input "text" at bounding box center [396, 100] width 89 height 16
click at [281, 61] on input "text" at bounding box center [275, 55] width 106 height 17
click at [269, 57] on input "Regional Accepance" at bounding box center [275, 55] width 106 height 17
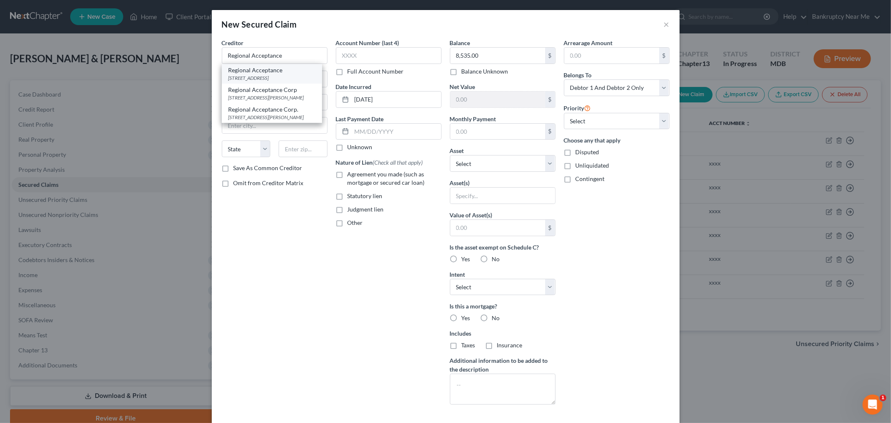
click at [258, 76] on div "1424 E Fire Tower Road, Greenville, NC 27858" at bounding box center [272, 77] width 87 height 7
click at [526, 165] on select "Select Other Multiple Assets 2013 Lexus Rx350 - $9000.0 2023 Ford Edge - $9512.…" at bounding box center [503, 163] width 106 height 17
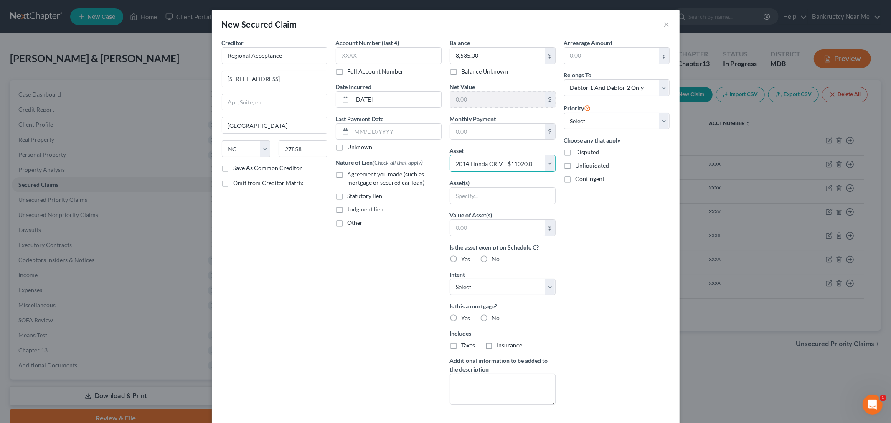
click at [450, 155] on select "Select Other Multiple Assets 2013 Lexus Rx350 - $9000.0 2023 Ford Edge - $9512.…" at bounding box center [503, 163] width 106 height 17
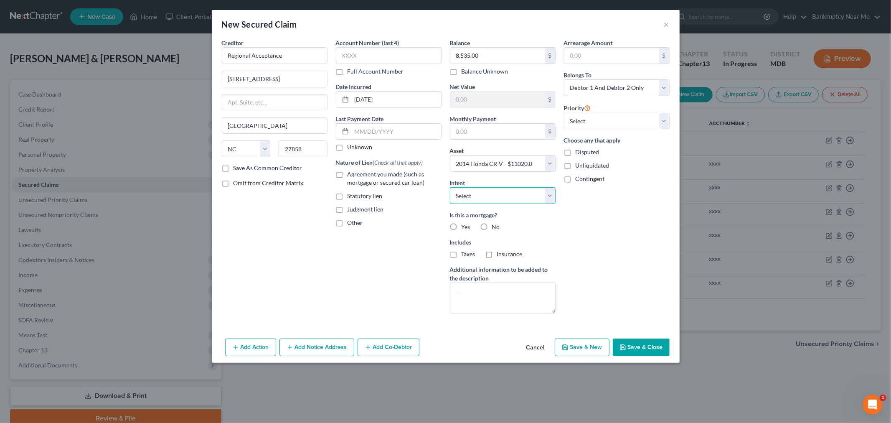
drag, startPoint x: 517, startPoint y: 198, endPoint x: 519, endPoint y: 203, distance: 5.6
click at [517, 198] on select "Select Surrender Redeem Reaffirm Avoid Other" at bounding box center [503, 195] width 106 height 17
click at [450, 187] on select "Select Surrender Redeem Reaffirm Avoid Other" at bounding box center [503, 195] width 106 height 17
click at [649, 83] on select "Select Debtor 1 Only Debtor 2 Only Debtor 1 And Debtor 2 Only At Least One Of T…" at bounding box center [617, 87] width 106 height 17
click at [564, 79] on select "Select Debtor 1 Only Debtor 2 Only Debtor 1 And Debtor 2 Only At Least One Of T…" at bounding box center [617, 87] width 106 height 17
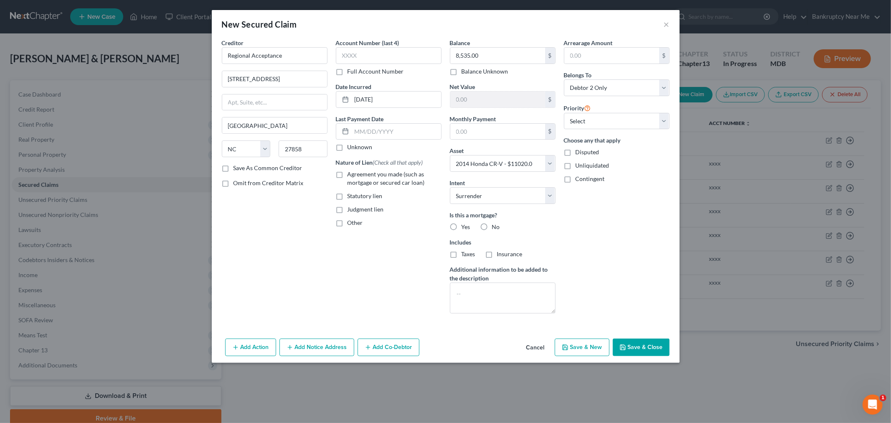
click at [628, 346] on button "Save & Close" at bounding box center [641, 348] width 57 height 18
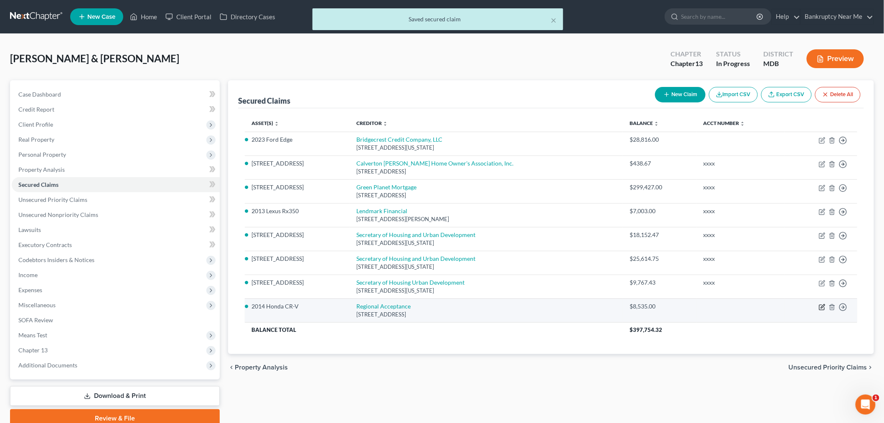
click at [822, 308] on icon "button" at bounding box center [823, 306] width 4 height 4
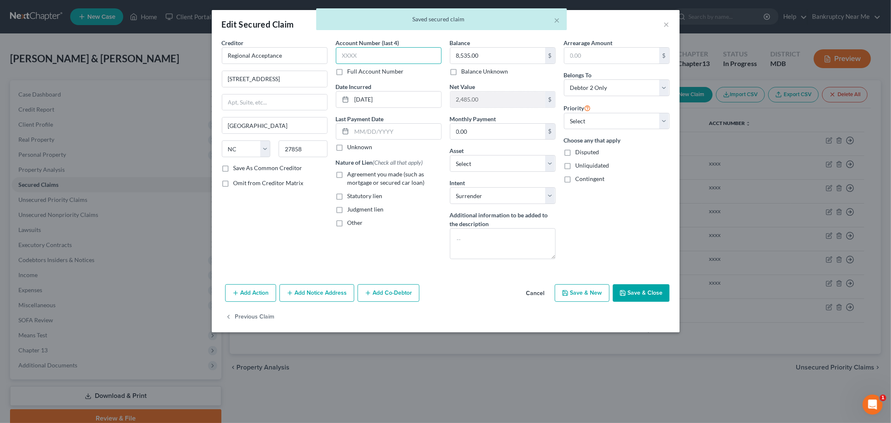
click at [422, 57] on input "text" at bounding box center [389, 55] width 106 height 17
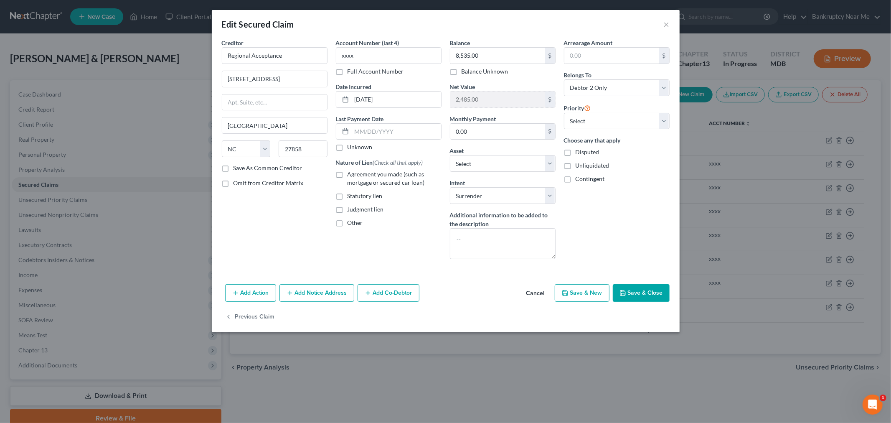
drag, startPoint x: 628, startPoint y: 296, endPoint x: 745, endPoint y: 202, distance: 149.9
click at [628, 295] on button "Save & Close" at bounding box center [641, 293] width 57 height 18
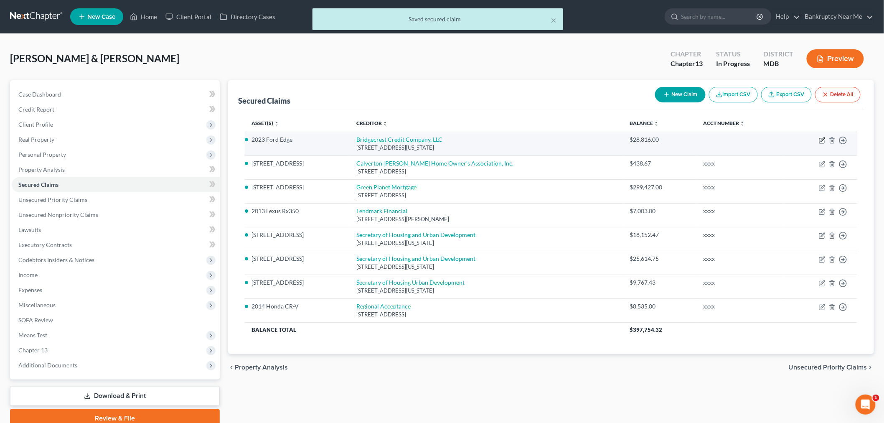
click at [820, 139] on icon "button" at bounding box center [822, 140] width 7 height 7
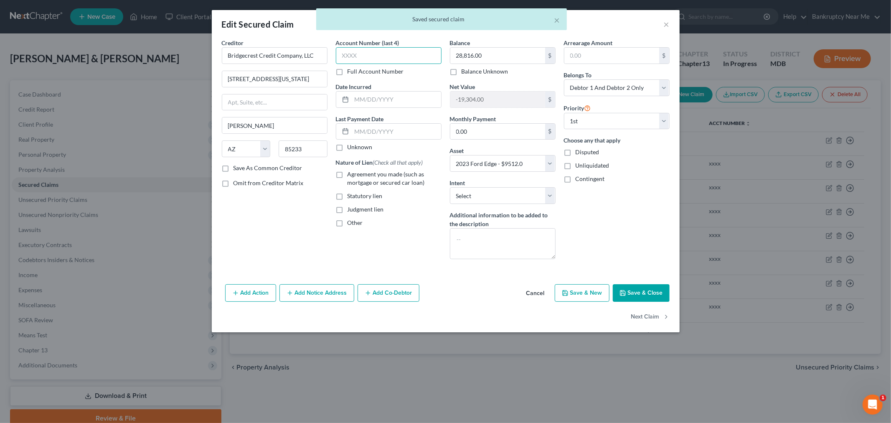
click at [416, 56] on input "text" at bounding box center [389, 55] width 106 height 17
click at [645, 288] on button "Save & Close" at bounding box center [641, 293] width 57 height 18
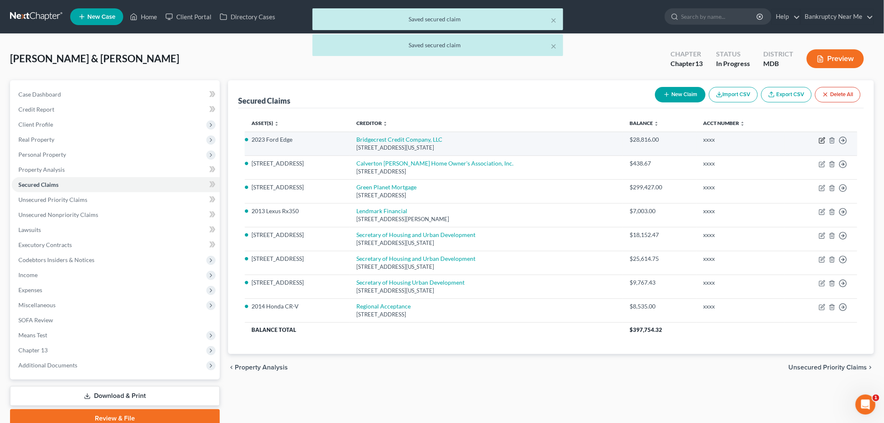
click at [820, 138] on icon "button" at bounding box center [822, 140] width 5 height 5
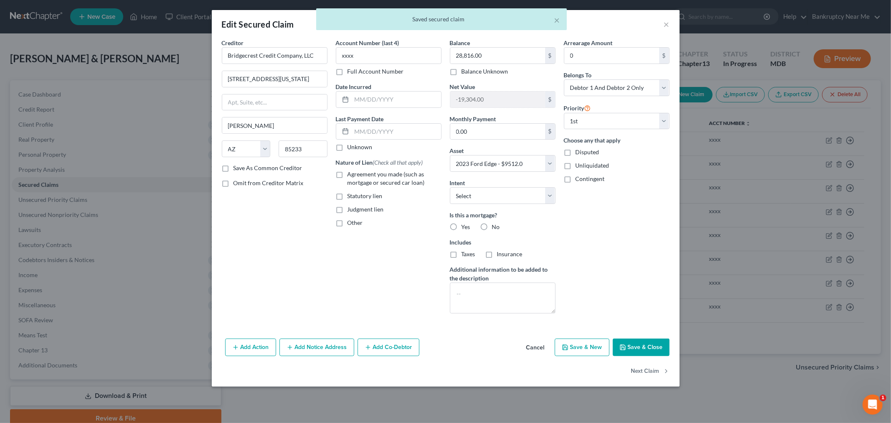
click at [665, 24] on div "× Saved secured claim" at bounding box center [441, 21] width 891 height 26
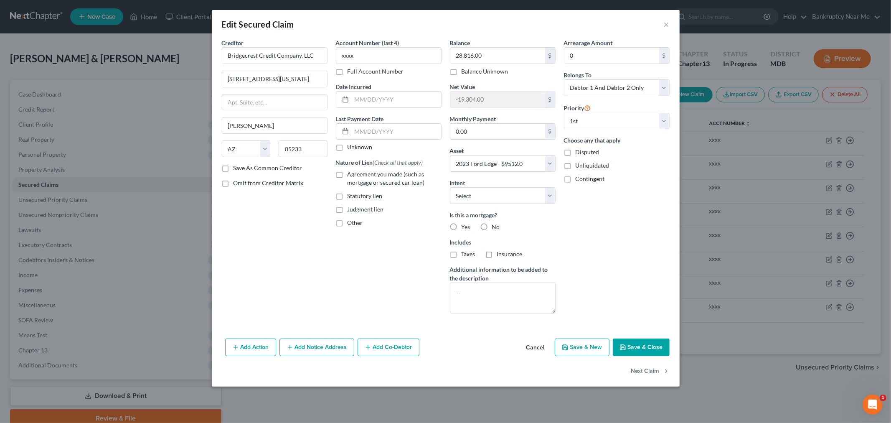
drag, startPoint x: 658, startPoint y: 351, endPoint x: 648, endPoint y: 346, distance: 11.8
click at [658, 351] on button "Save & Close" at bounding box center [641, 348] width 57 height 18
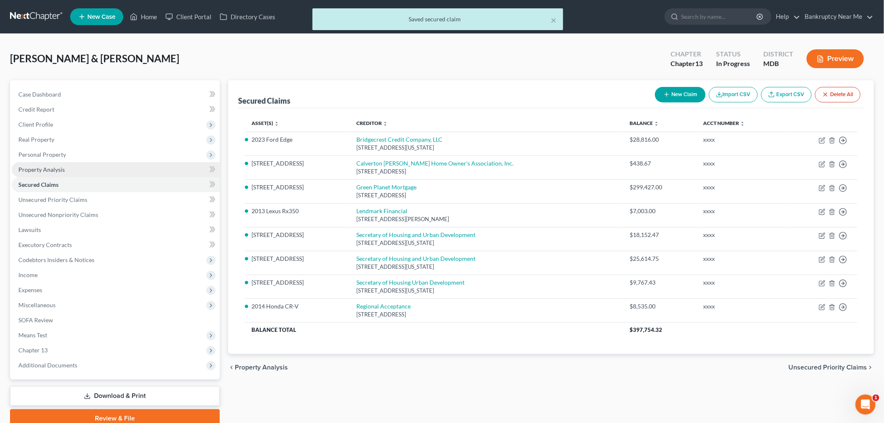
drag, startPoint x: 59, startPoint y: 153, endPoint x: 71, endPoint y: 163, distance: 15.5
click at [59, 153] on span "Personal Property" at bounding box center [42, 154] width 48 height 7
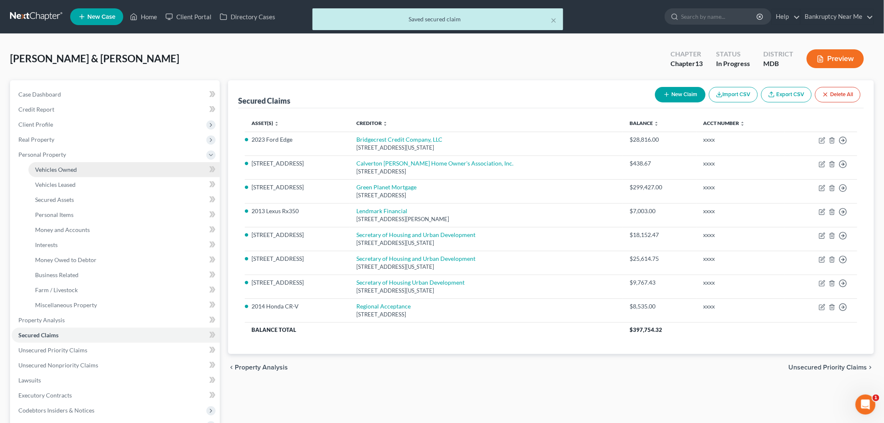
click at [70, 164] on link "Vehicles Owned" at bounding box center [123, 169] width 191 height 15
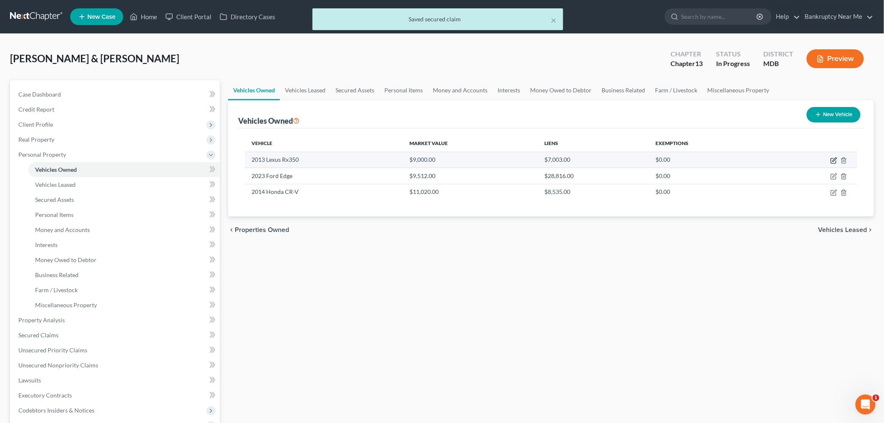
click at [831, 158] on icon "button" at bounding box center [834, 160] width 7 height 7
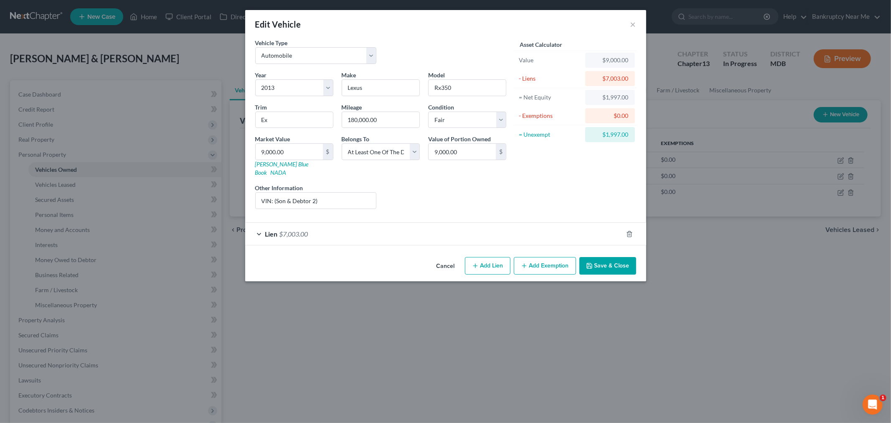
click at [441, 233] on div "Lien $7,003.00" at bounding box center [434, 234] width 378 height 22
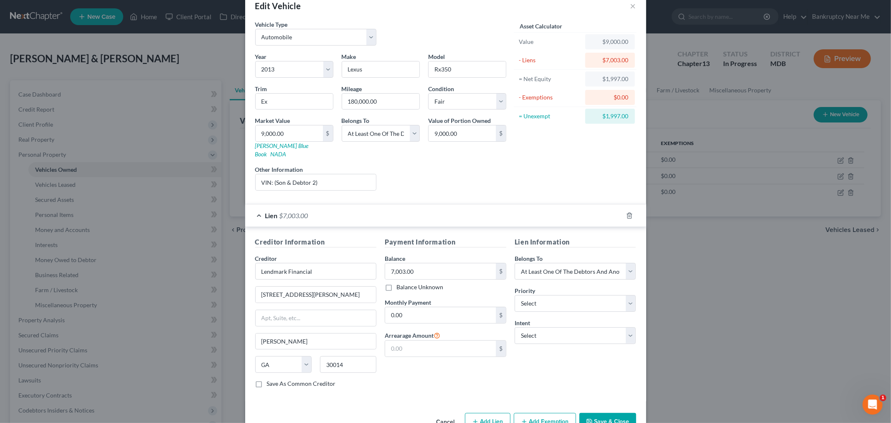
scroll to position [35, 0]
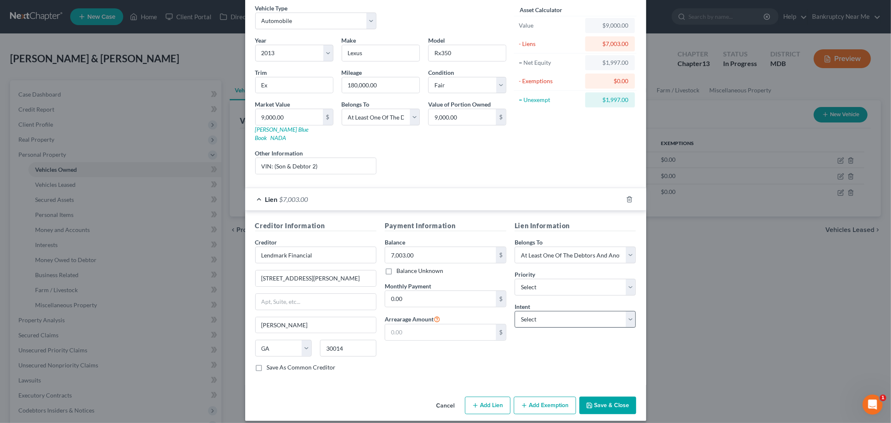
drag, startPoint x: 527, startPoint y: 402, endPoint x: 534, endPoint y: 311, distance: 90.5
click at [527, 402] on button "Add Exemption" at bounding box center [545, 406] width 62 height 18
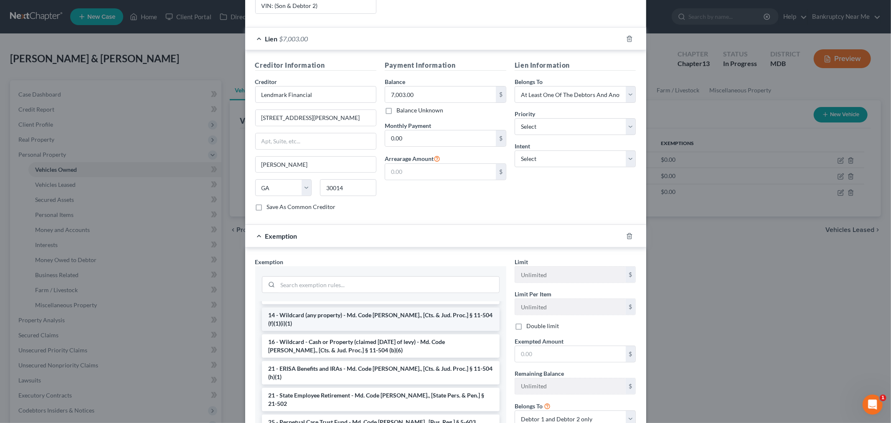
scroll to position [174, 0]
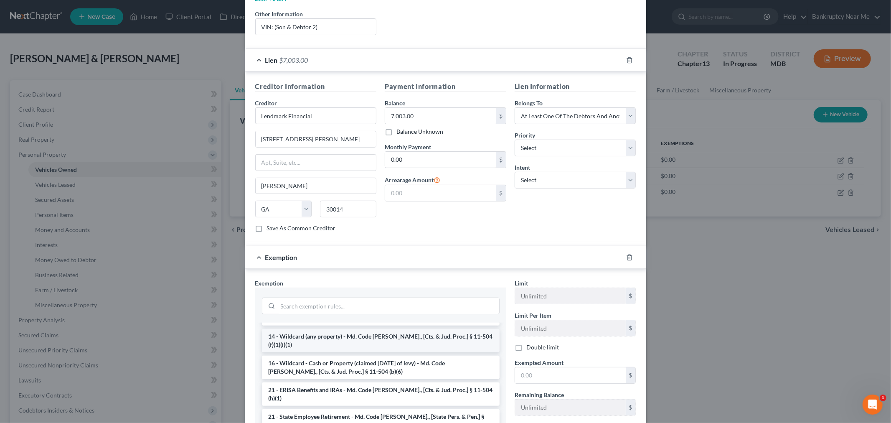
click at [449, 329] on li "14 - Wildcard (any property) - Md. Code Ann., [Cts. & Jud. Proc.] § 11-504 (f)(…" at bounding box center [381, 340] width 238 height 23
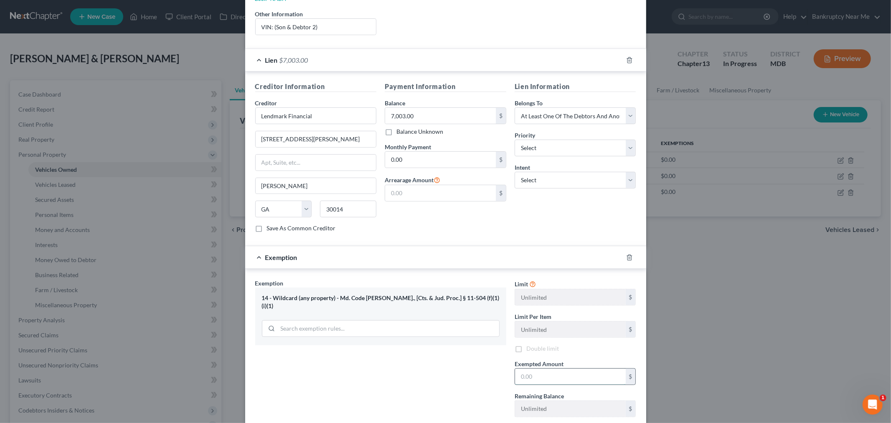
drag, startPoint x: 553, startPoint y: 369, endPoint x: 582, endPoint y: 361, distance: 30.9
click at [553, 370] on input "text" at bounding box center [570, 377] width 111 height 16
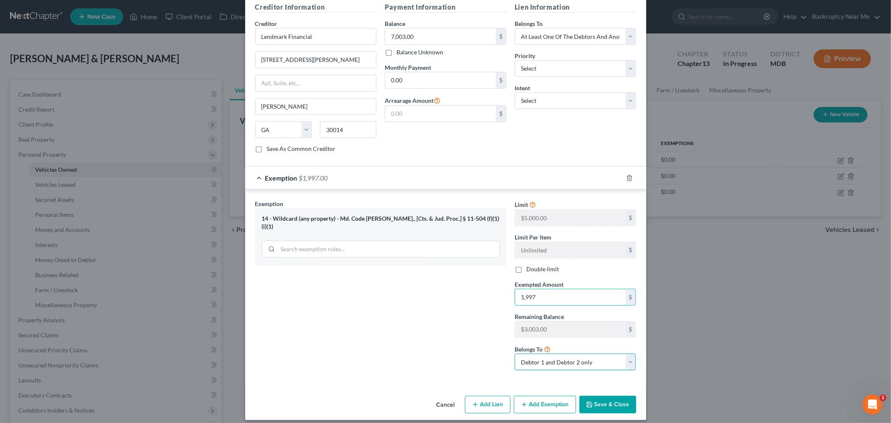
click at [588, 354] on select "Debtor 1 only Debtor 2 only Debtor 1 and Debtor 2 only" at bounding box center [576, 362] width 122 height 17
click at [515, 354] on select "Debtor 1 only Debtor 2 only Debtor 1 and Debtor 2 only" at bounding box center [576, 362] width 122 height 17
drag, startPoint x: 611, startPoint y: 399, endPoint x: 606, endPoint y: 366, distance: 33.3
click at [611, 399] on button "Save & Close" at bounding box center [608, 405] width 57 height 18
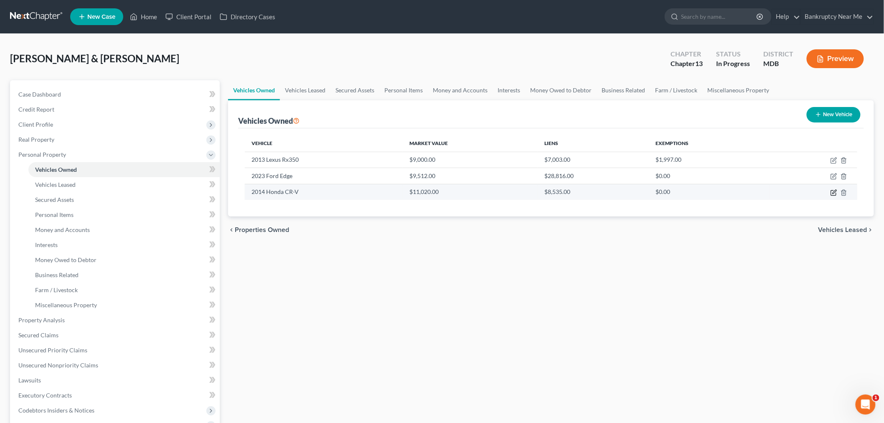
drag, startPoint x: 833, startPoint y: 191, endPoint x: 818, endPoint y: 188, distance: 15.7
click at [833, 191] on icon "button" at bounding box center [834, 192] width 7 height 7
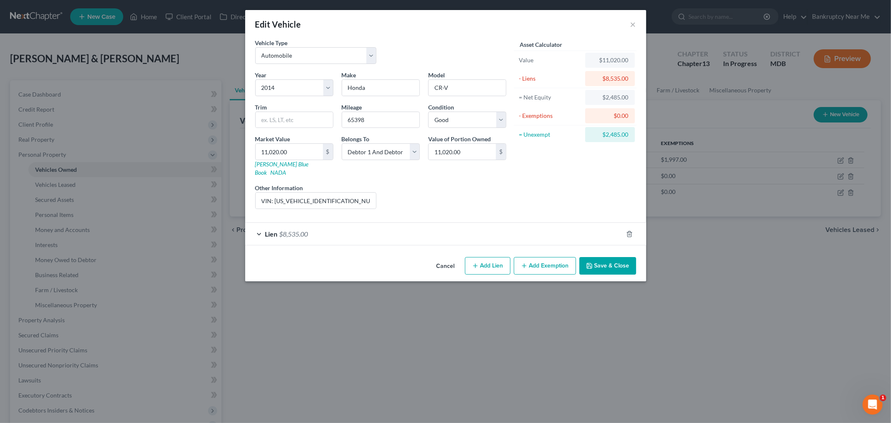
click at [542, 258] on button "Add Exemption" at bounding box center [545, 266] width 62 height 18
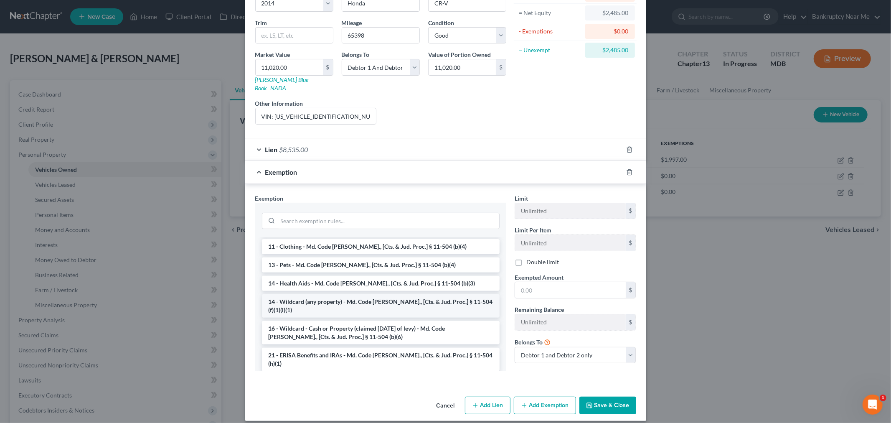
scroll to position [93, 0]
click at [430, 290] on li "14 - Wildcard (any property) - Md. Code Ann., [Cts. & Jud. Proc.] § 11-504 (f)(…" at bounding box center [381, 301] width 238 height 23
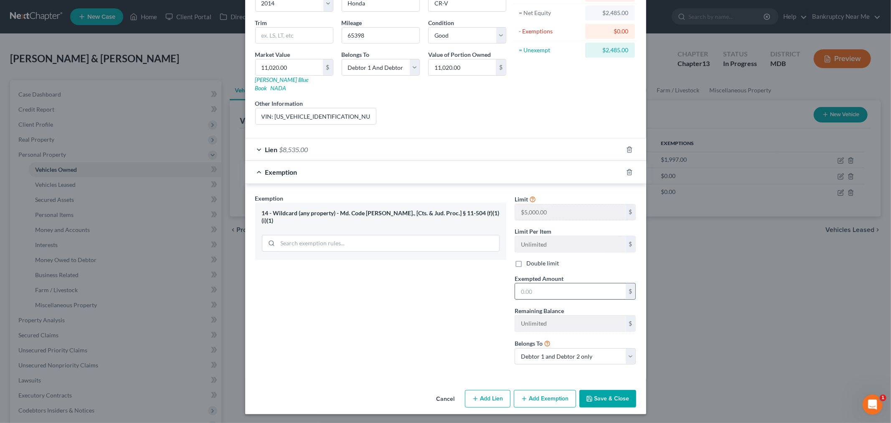
scroll to position [78, 0]
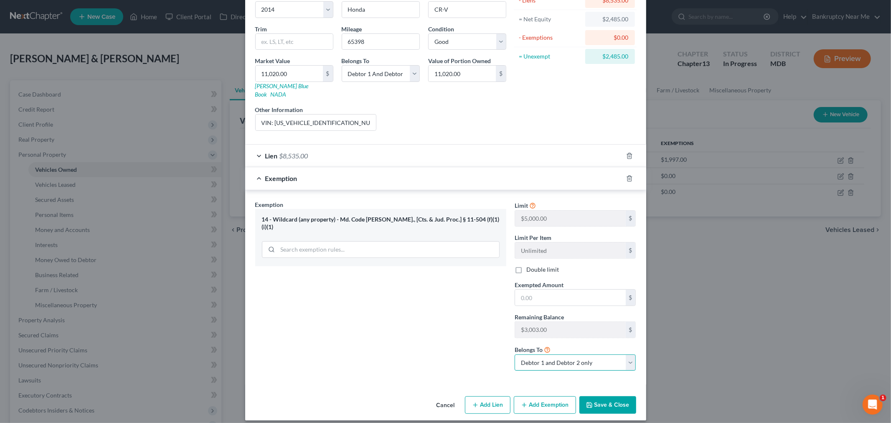
drag, startPoint x: 569, startPoint y: 352, endPoint x: 580, endPoint y: 361, distance: 14.0
click at [570, 354] on select "Debtor 1 only Debtor 2 only Debtor 1 and Debtor 2 only" at bounding box center [576, 362] width 122 height 17
click at [515, 354] on select "Debtor 1 only Debtor 2 only Debtor 1 and Debtor 2 only" at bounding box center [576, 362] width 122 height 17
click at [570, 290] on input "text" at bounding box center [570, 298] width 111 height 16
click at [609, 405] on button "Save & Close" at bounding box center [608, 405] width 57 height 18
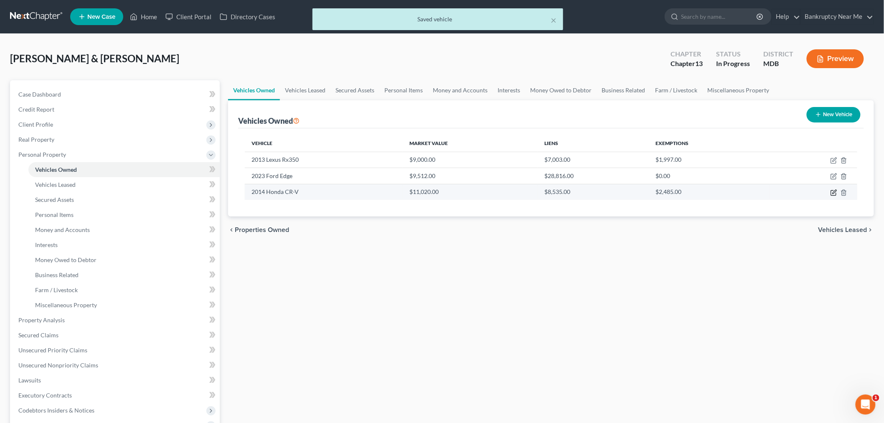
click at [835, 191] on icon "button" at bounding box center [834, 192] width 7 height 7
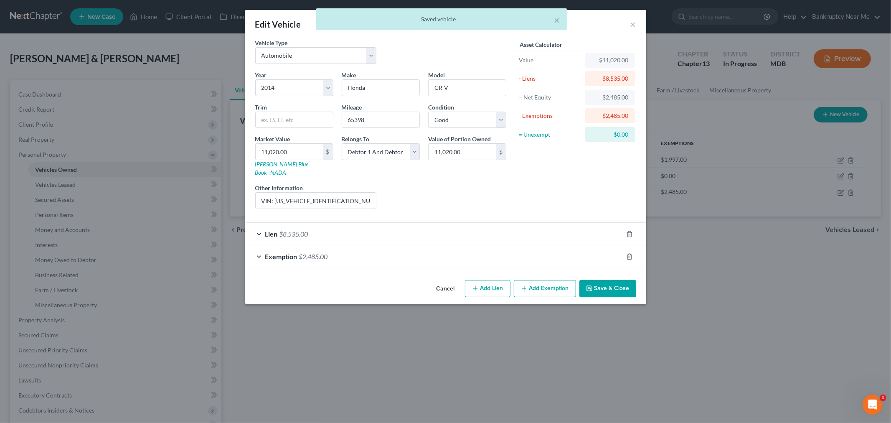
click at [725, 265] on div "Edit Vehicle × Vehicle Type Select Automobile Truck Trailer Watercraft Aircraft…" at bounding box center [445, 211] width 891 height 423
drag, startPoint x: 514, startPoint y: 247, endPoint x: 528, endPoint y: 244, distance: 14.5
click at [514, 247] on div "Exemption $2,485.00" at bounding box center [434, 256] width 378 height 22
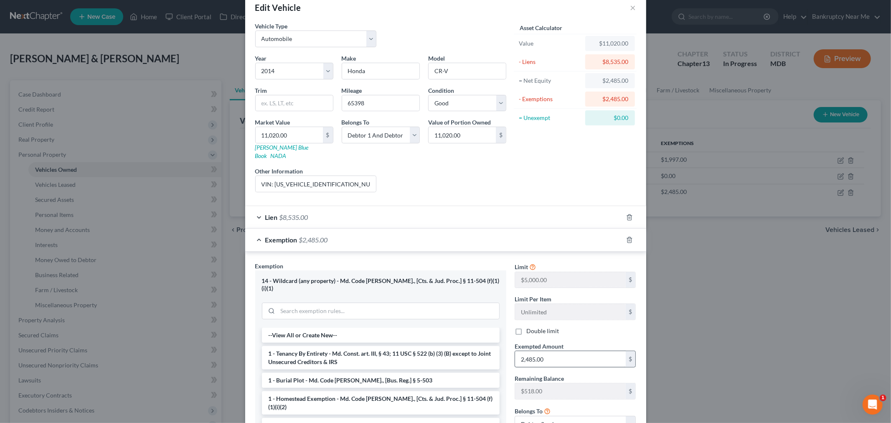
scroll to position [46, 0]
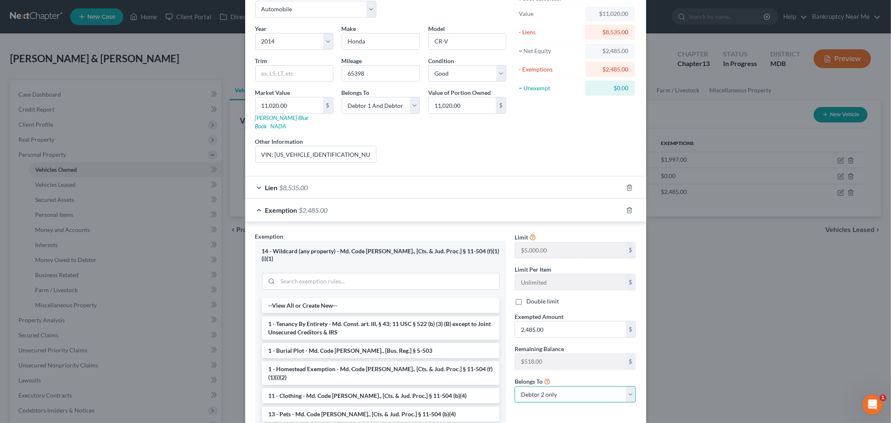
drag, startPoint x: 541, startPoint y: 386, endPoint x: 549, endPoint y: 390, distance: 8.6
click at [541, 386] on select "Debtor 1 only Debtor 2 only Debtor 1 and Debtor 2 only" at bounding box center [576, 394] width 122 height 17
click at [515, 386] on select "Debtor 1 only Debtor 2 only Debtor 1 and Debtor 2 only" at bounding box center [576, 394] width 122 height 17
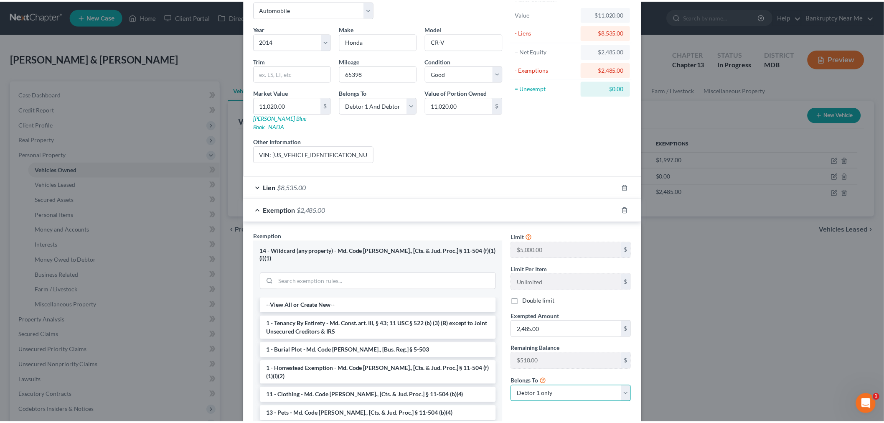
scroll to position [99, 0]
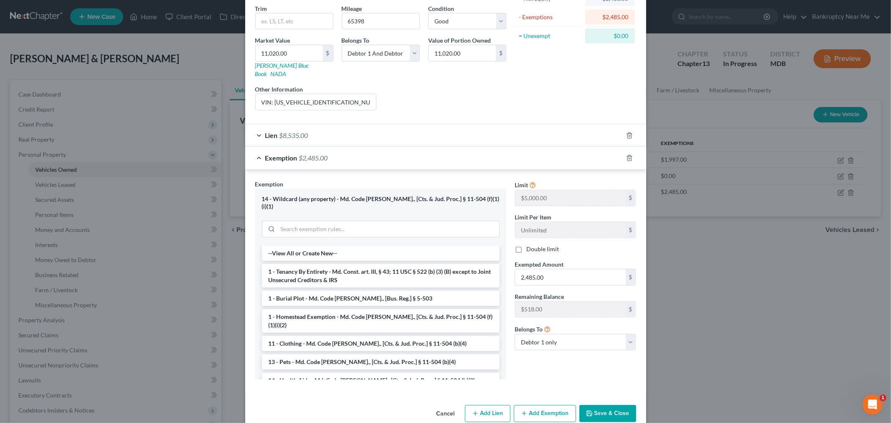
click at [598, 405] on button "Save & Close" at bounding box center [608, 414] width 57 height 18
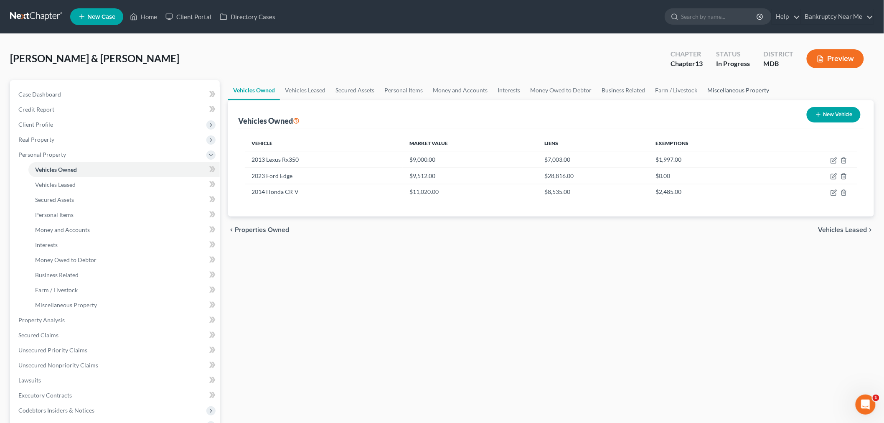
click at [744, 94] on link "Miscellaneous Property" at bounding box center [739, 90] width 72 height 20
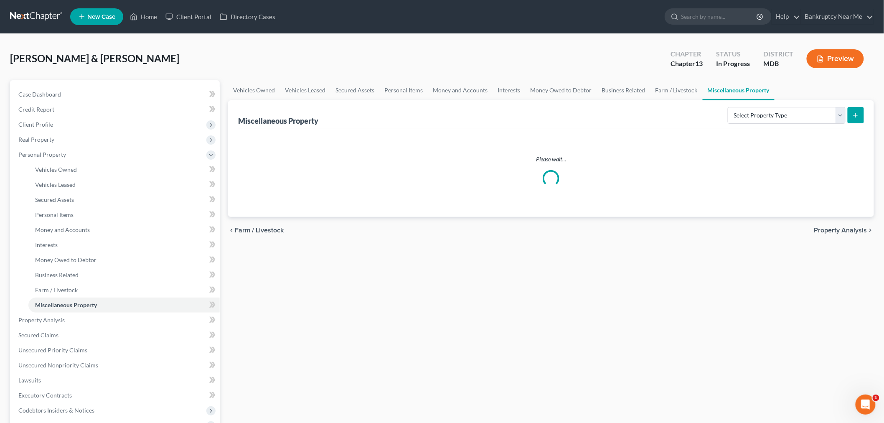
scroll to position [186, 0]
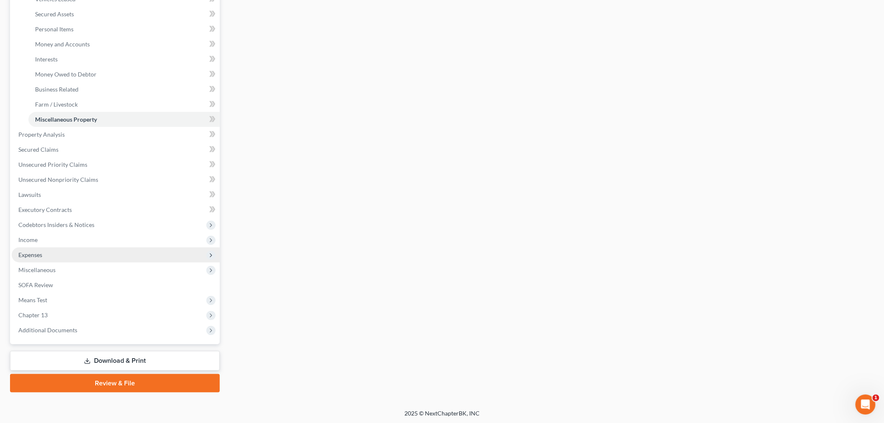
click at [39, 249] on span "Expenses" at bounding box center [116, 254] width 208 height 15
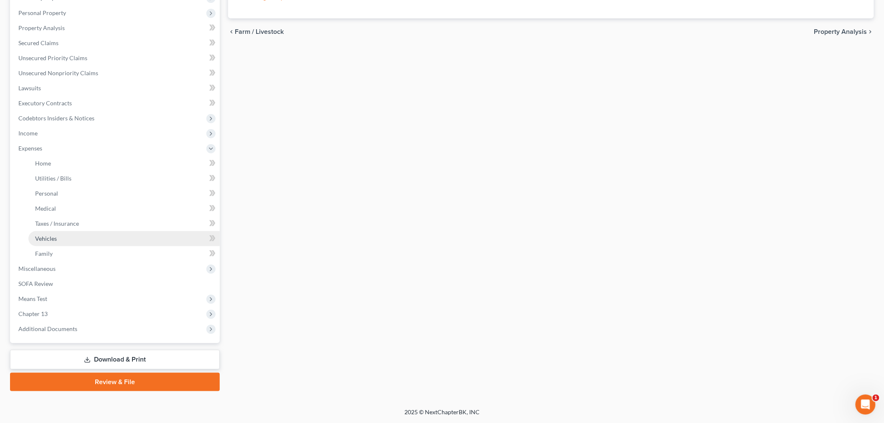
scroll to position [140, 0]
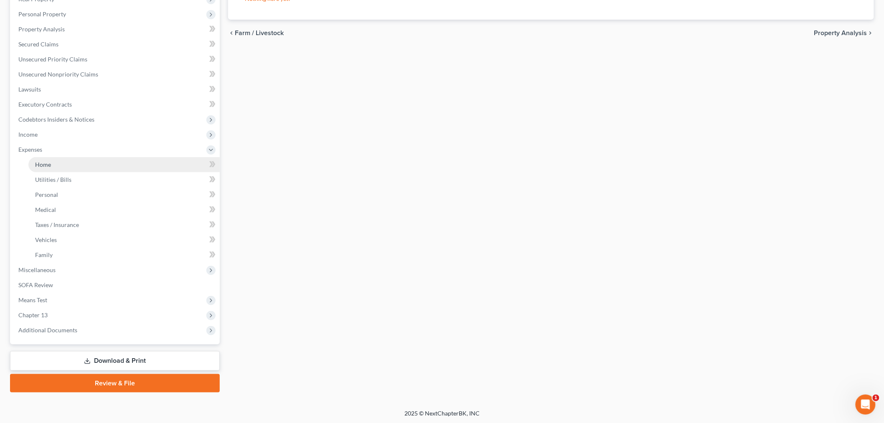
click at [73, 165] on link "Home" at bounding box center [123, 164] width 191 height 15
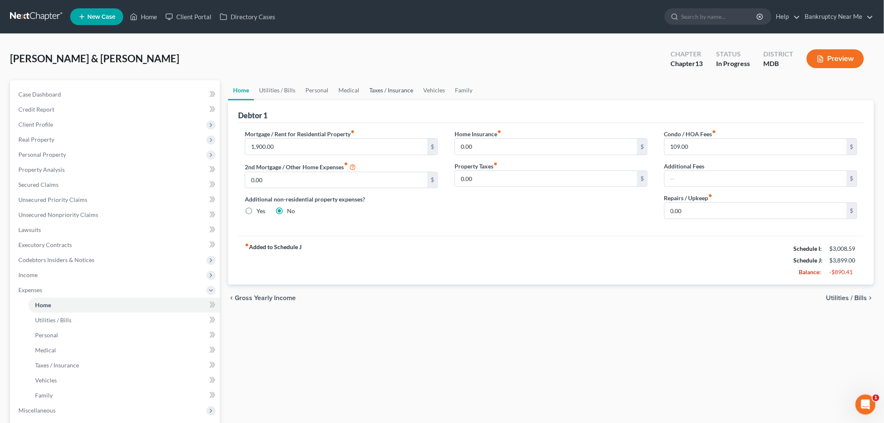
drag, startPoint x: 394, startPoint y: 97, endPoint x: 410, endPoint y: 89, distance: 17.6
click at [394, 96] on link "Taxes / Insurance" at bounding box center [391, 90] width 54 height 20
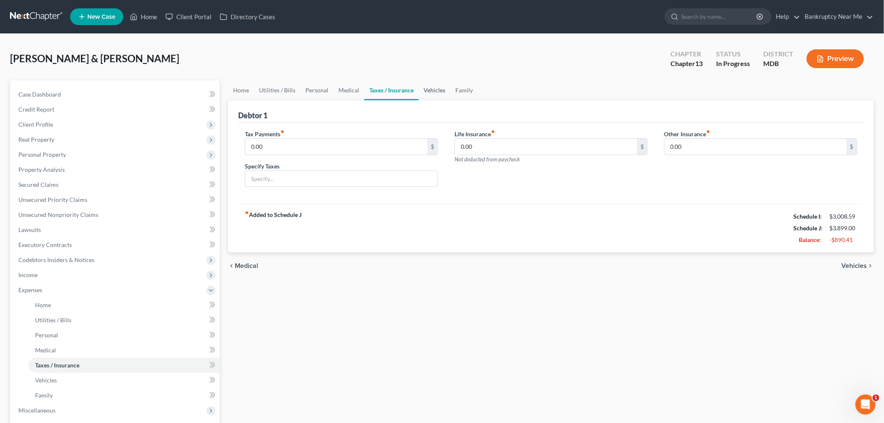
click at [433, 88] on link "Vehicles" at bounding box center [435, 90] width 32 height 20
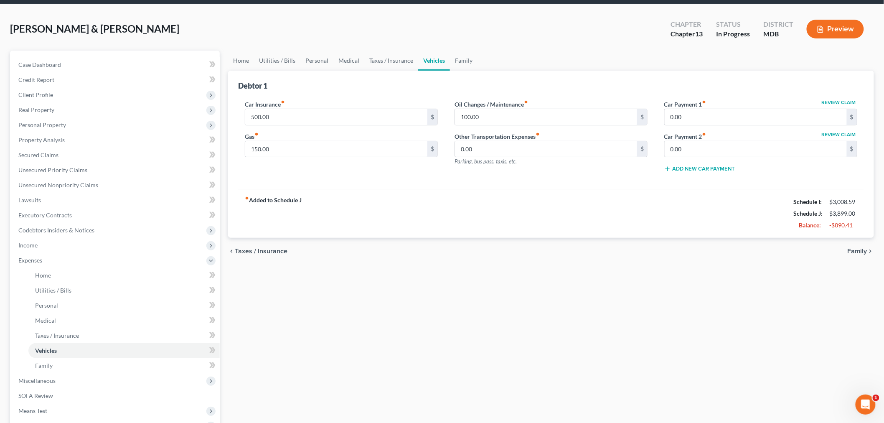
scroll to position [46, 0]
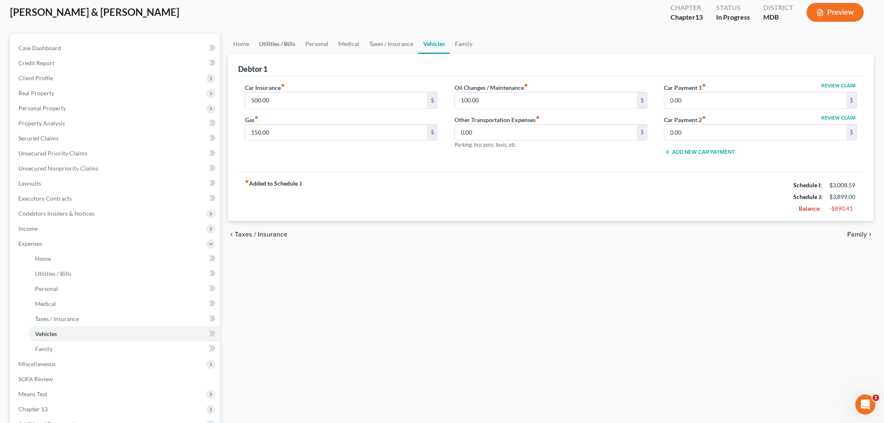
drag, startPoint x: 275, startPoint y: 38, endPoint x: 290, endPoint y: 35, distance: 15.3
click at [275, 38] on link "Utilities / Bills" at bounding box center [277, 44] width 46 height 20
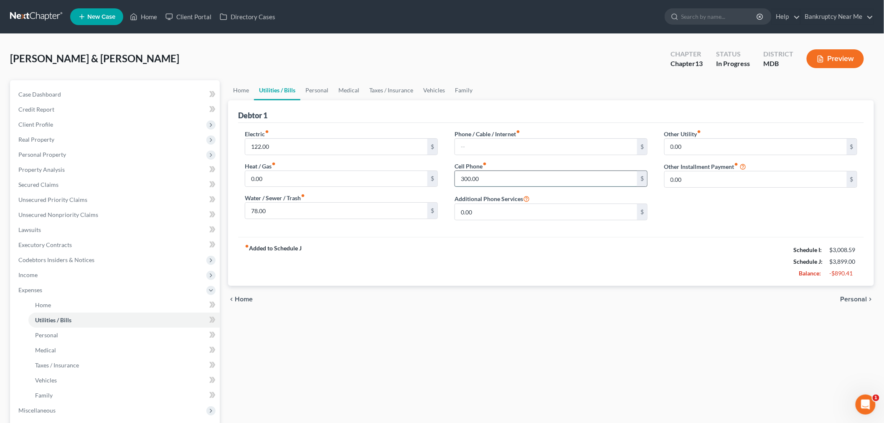
click at [497, 174] on input "300.00" at bounding box center [546, 179] width 182 height 16
click at [71, 183] on link "Secured Claims" at bounding box center [116, 184] width 208 height 15
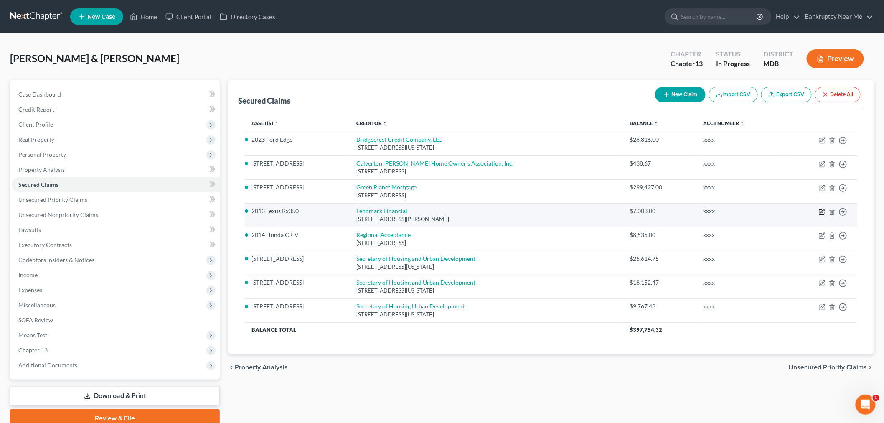
click at [825, 209] on icon "button" at bounding box center [822, 212] width 7 height 7
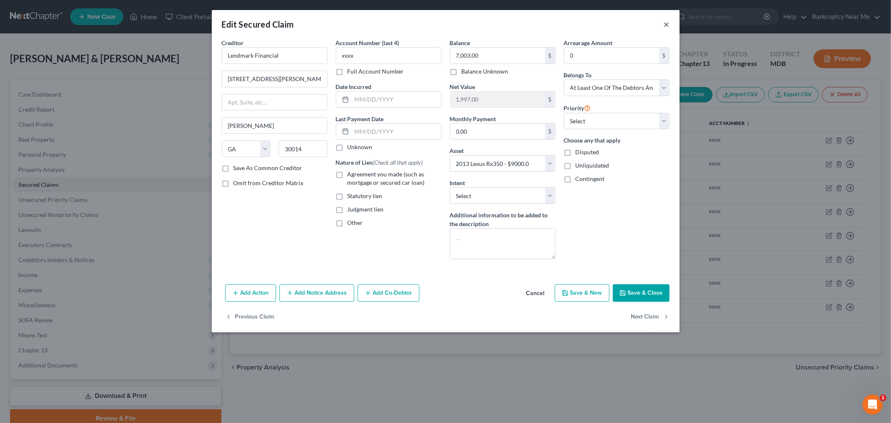
click at [666, 21] on button "×" at bounding box center [667, 24] width 6 height 10
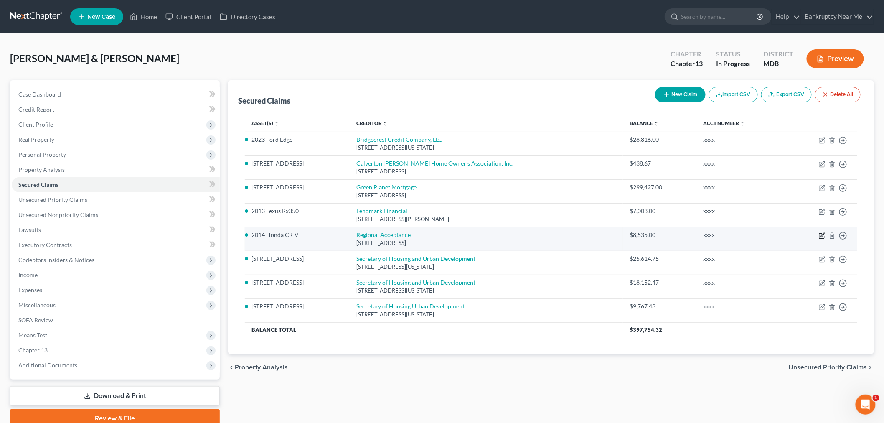
click at [820, 233] on icon "button" at bounding box center [822, 235] width 5 height 5
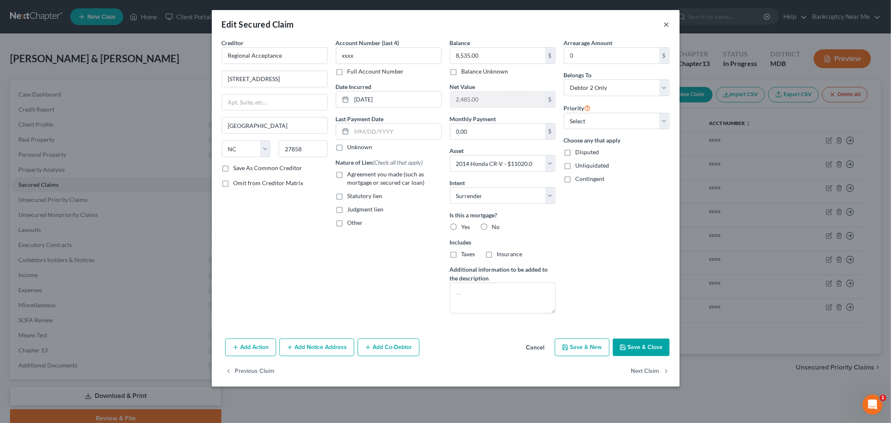
click at [669, 24] on button "×" at bounding box center [667, 24] width 6 height 10
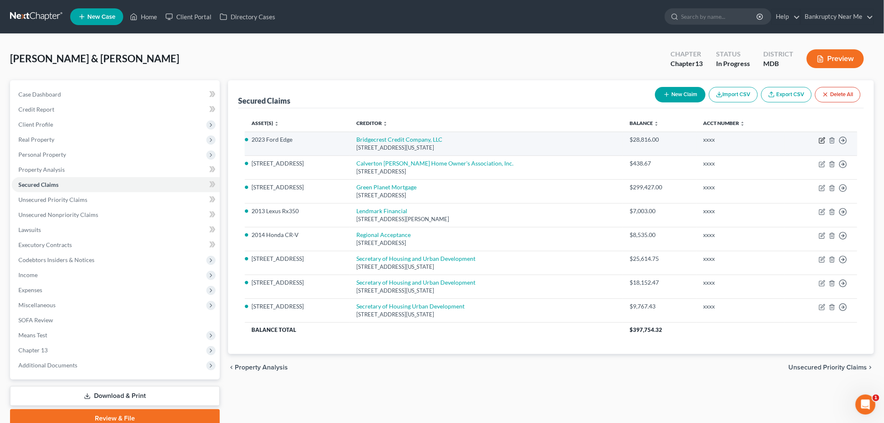
click at [821, 137] on icon "button" at bounding box center [822, 140] width 7 height 7
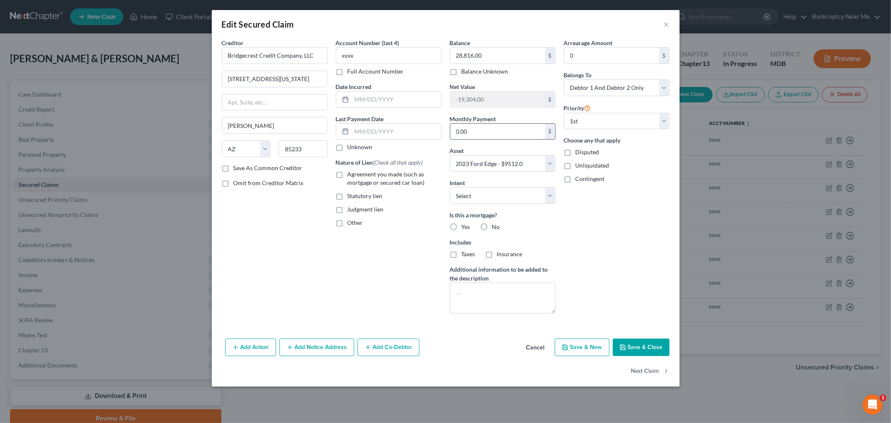
click at [502, 135] on input "0.00" at bounding box center [498, 132] width 95 height 16
click at [507, 189] on select "Select Surrender Redeem Reaffirm Avoid Other" at bounding box center [503, 195] width 106 height 17
click at [450, 187] on select "Select Surrender Redeem Reaffirm Avoid Other" at bounding box center [503, 195] width 106 height 17
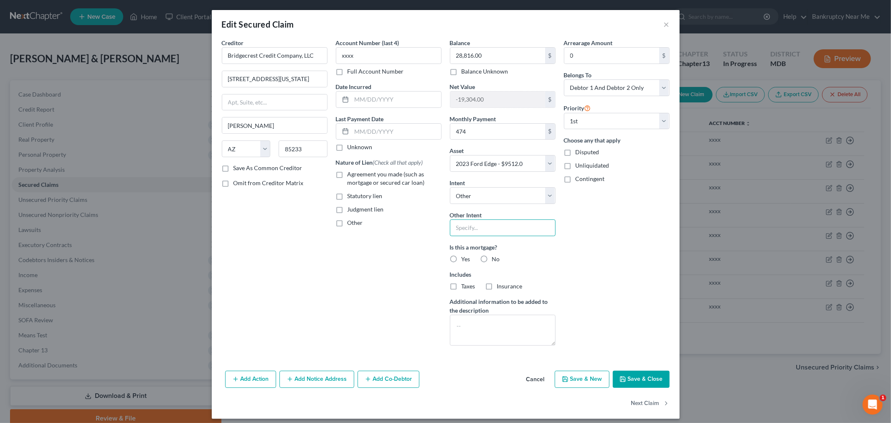
drag, startPoint x: 493, startPoint y: 223, endPoint x: 502, endPoint y: 222, distance: 9.2
click at [493, 223] on input "text" at bounding box center [503, 227] width 106 height 17
click at [630, 377] on button "Save & Close" at bounding box center [641, 380] width 57 height 18
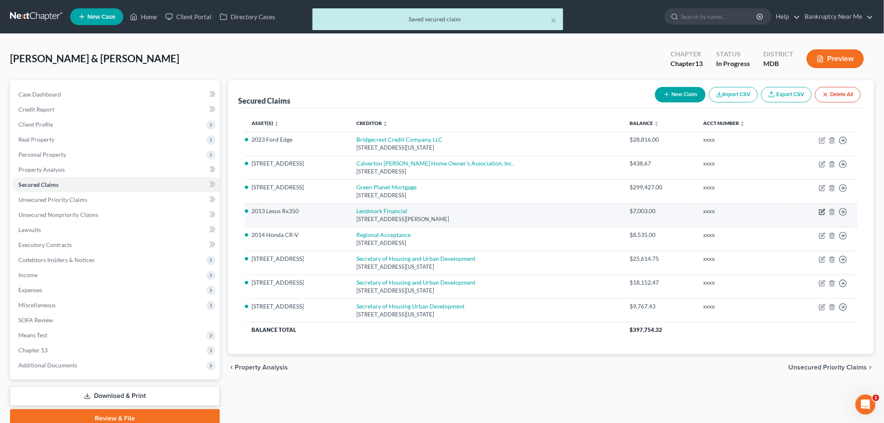
click at [821, 212] on icon "button" at bounding box center [822, 212] width 7 height 7
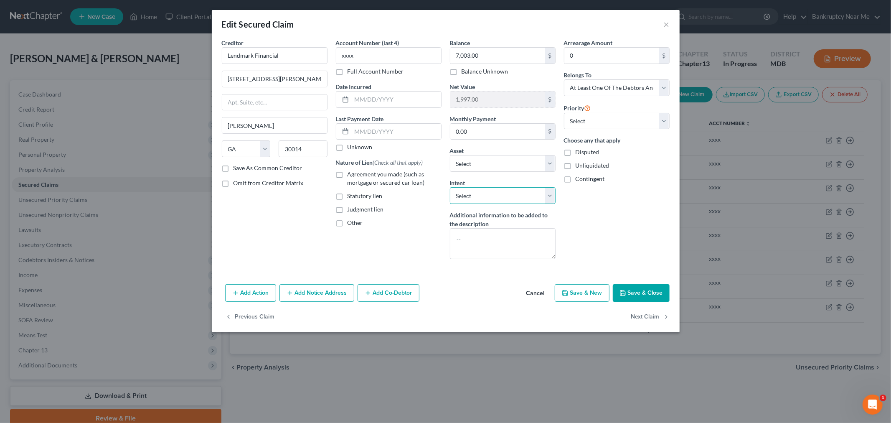
click at [487, 198] on select "Select Surrender Redeem Reaffirm Avoid Other" at bounding box center [503, 195] width 106 height 17
click at [450, 187] on select "Select Surrender Redeem Reaffirm Avoid Other" at bounding box center [503, 195] width 106 height 17
drag, startPoint x: 495, startPoint y: 196, endPoint x: 495, endPoint y: 203, distance: 7.1
click at [495, 196] on select "Select Surrender Redeem Reaffirm Avoid Other" at bounding box center [503, 195] width 106 height 17
click at [450, 187] on select "Select Surrender Redeem Reaffirm Avoid Other" at bounding box center [503, 195] width 106 height 17
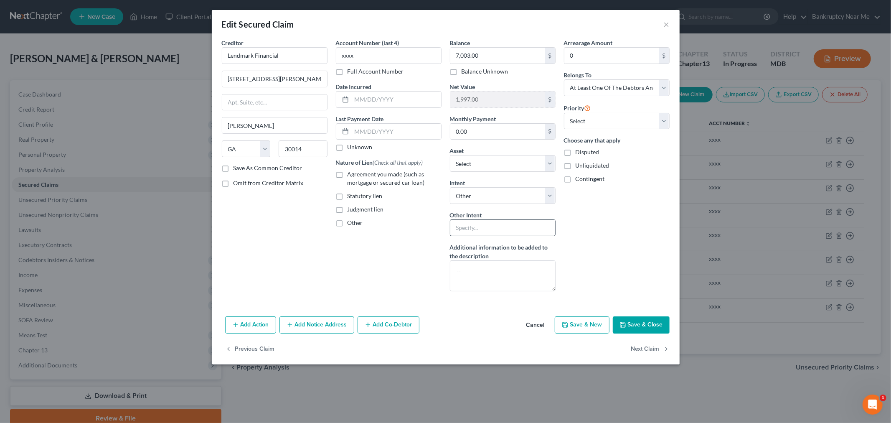
drag, startPoint x: 470, startPoint y: 222, endPoint x: 473, endPoint y: 227, distance: 4.9
click at [470, 223] on div "Other Intent" at bounding box center [503, 223] width 106 height 25
click at [473, 227] on input "text" at bounding box center [503, 227] width 106 height 17
drag, startPoint x: 485, startPoint y: 132, endPoint x: 508, endPoint y: 107, distance: 34.6
click at [485, 132] on input "0.00" at bounding box center [498, 132] width 95 height 16
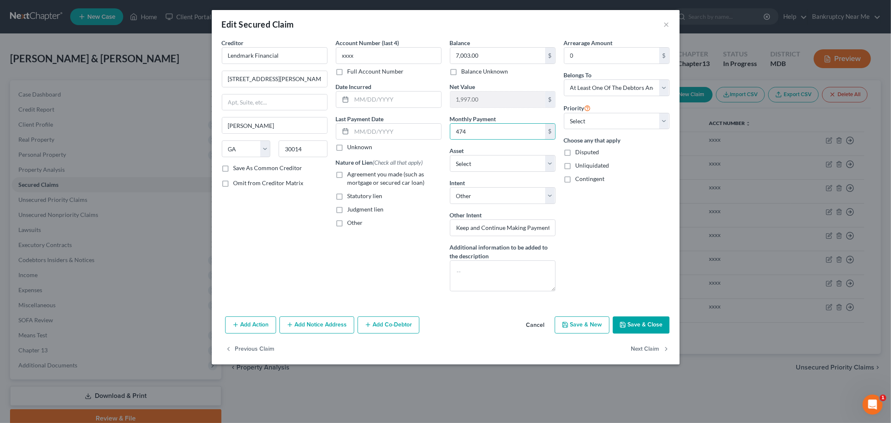
drag, startPoint x: 625, startPoint y: 316, endPoint x: 626, endPoint y: 323, distance: 7.6
click at [625, 320] on div "Add Action Add Notice Address Add Co-Debtor Cancel Save & New Save & Close" at bounding box center [446, 327] width 468 height 28
click at [626, 323] on icon "button" at bounding box center [623, 324] width 7 height 7
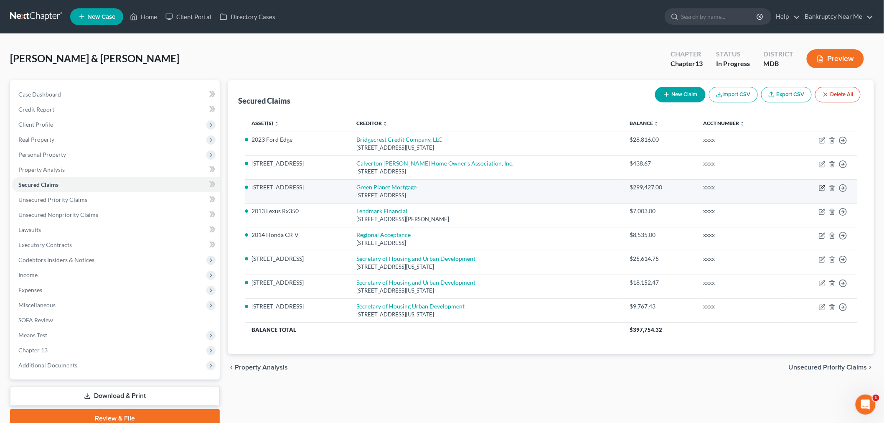
click at [820, 186] on icon "button" at bounding box center [822, 188] width 5 height 5
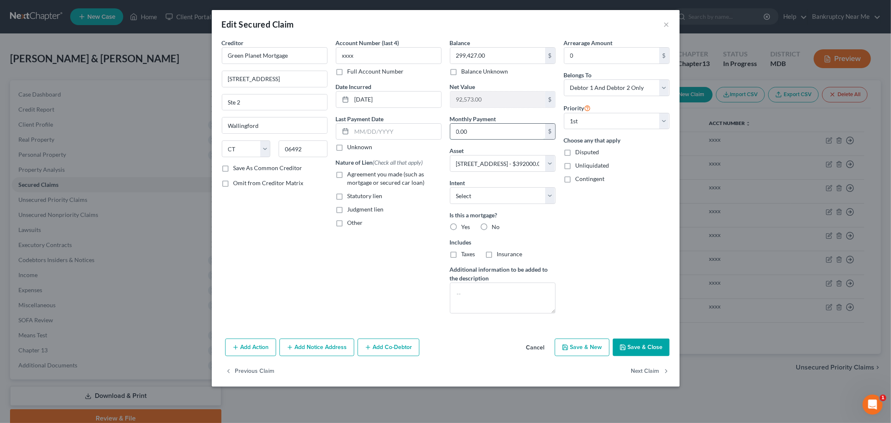
click at [513, 127] on input "0.00" at bounding box center [498, 132] width 95 height 16
click at [532, 198] on select "Select Surrender Redeem Reaffirm Avoid Other" at bounding box center [503, 195] width 106 height 17
click at [450, 187] on select "Select Surrender Redeem Reaffirm Avoid Other" at bounding box center [503, 195] width 106 height 17
drag, startPoint x: 495, startPoint y: 199, endPoint x: 494, endPoint y: 203, distance: 4.8
click at [494, 199] on select "Select Surrender Redeem Reaffirm Avoid Other" at bounding box center [503, 195] width 106 height 17
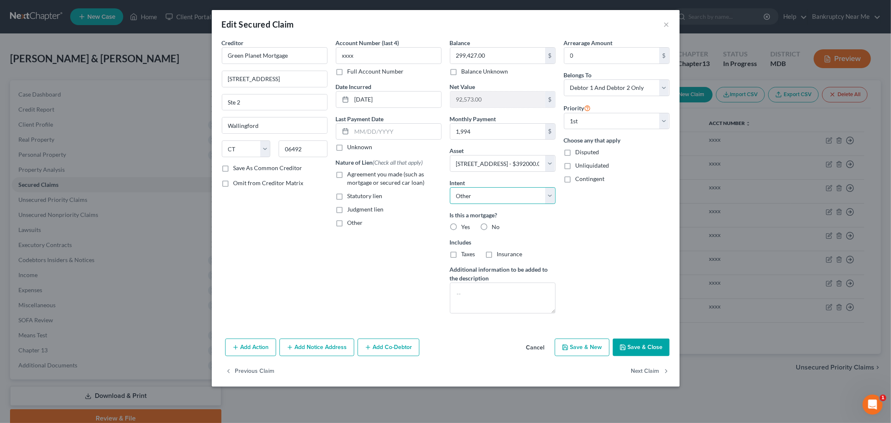
click at [450, 187] on select "Select Surrender Redeem Reaffirm Avoid Other" at bounding box center [503, 195] width 106 height 17
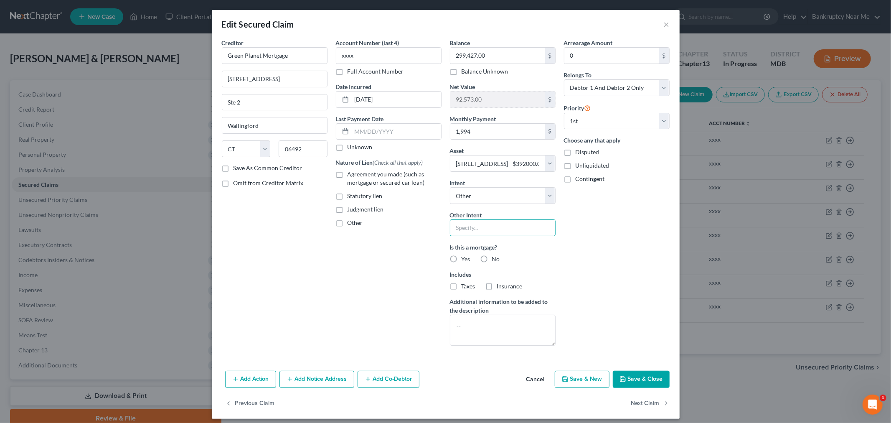
click at [469, 222] on input "text" at bounding box center [503, 227] width 106 height 17
click at [462, 256] on label "Yes" at bounding box center [466, 259] width 9 height 8
click at [465, 256] on input "Yes" at bounding box center [467, 257] width 5 height 5
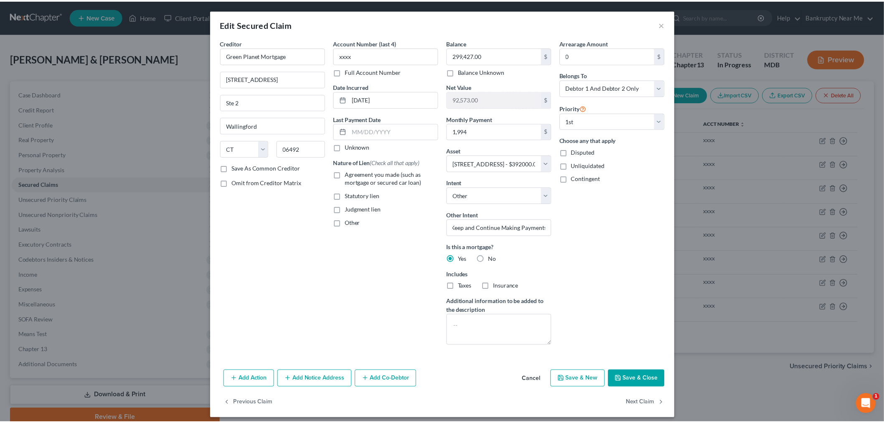
scroll to position [0, 0]
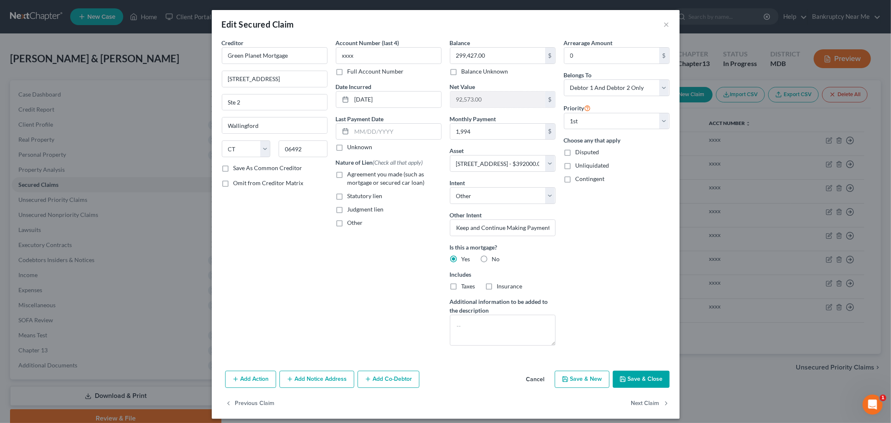
click at [462, 290] on label "Taxes" at bounding box center [469, 286] width 14 height 8
click at [465, 288] on input "Taxes" at bounding box center [467, 284] width 5 height 5
click at [497, 286] on label "Insurance" at bounding box center [509, 286] width 25 height 8
click at [501, 286] on input "Insurance" at bounding box center [503, 284] width 5 height 5
click at [651, 381] on button "Save & Close" at bounding box center [641, 380] width 57 height 18
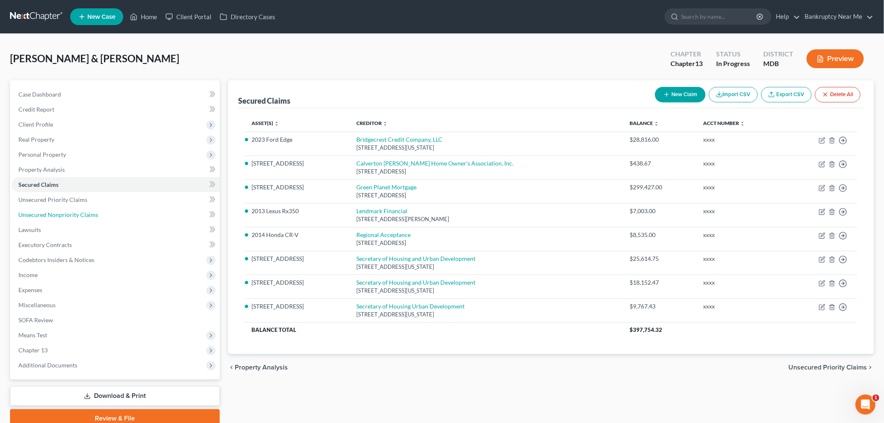
drag, startPoint x: 90, startPoint y: 212, endPoint x: 214, endPoint y: 201, distance: 125.1
click at [90, 212] on span "Unsecured Nonpriority Claims" at bounding box center [58, 214] width 80 height 7
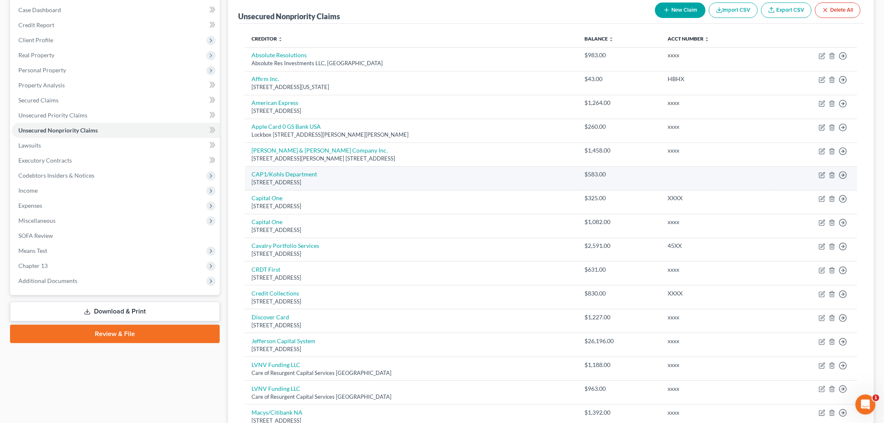
scroll to position [93, 0]
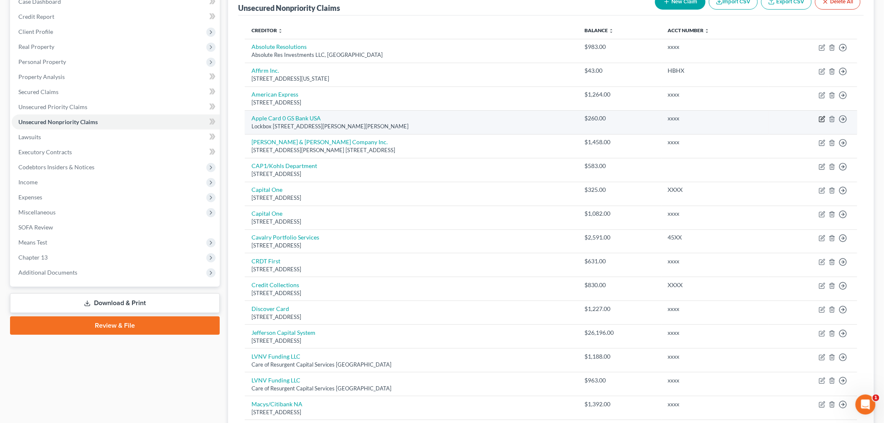
click at [824, 118] on icon "button" at bounding box center [823, 118] width 4 height 4
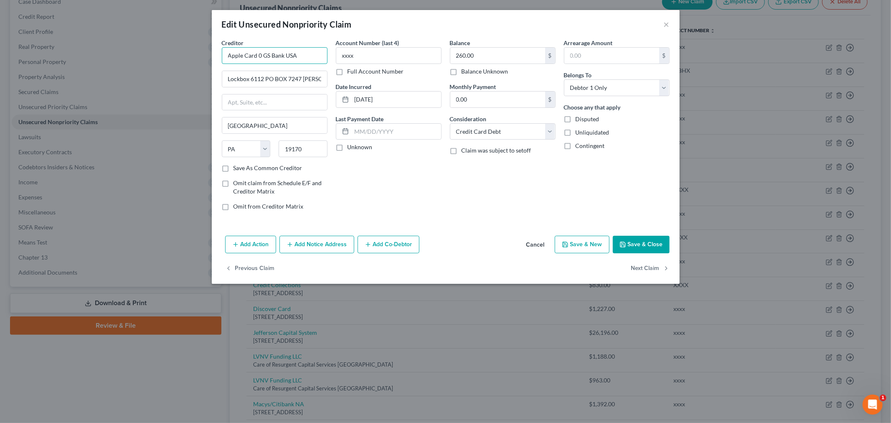
click at [259, 56] on input "Apple Card 0 GS Bank USA" at bounding box center [275, 55] width 106 height 17
click at [642, 244] on button "Save & Close" at bounding box center [641, 245] width 57 height 18
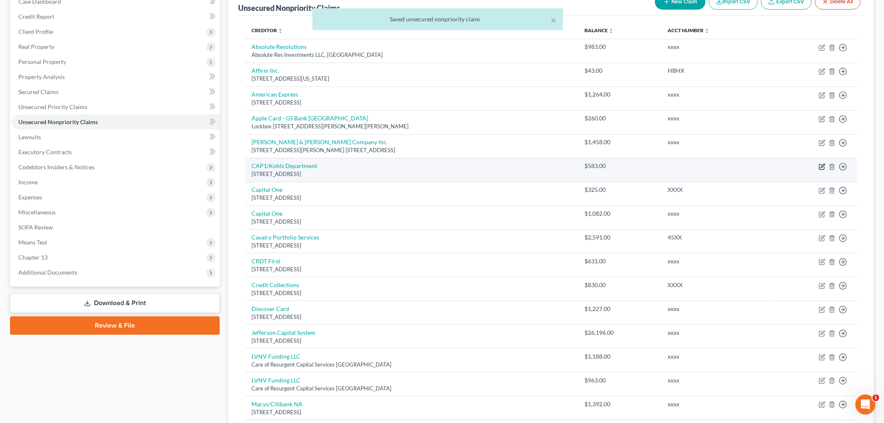
click at [824, 168] on icon "button" at bounding box center [822, 166] width 7 height 7
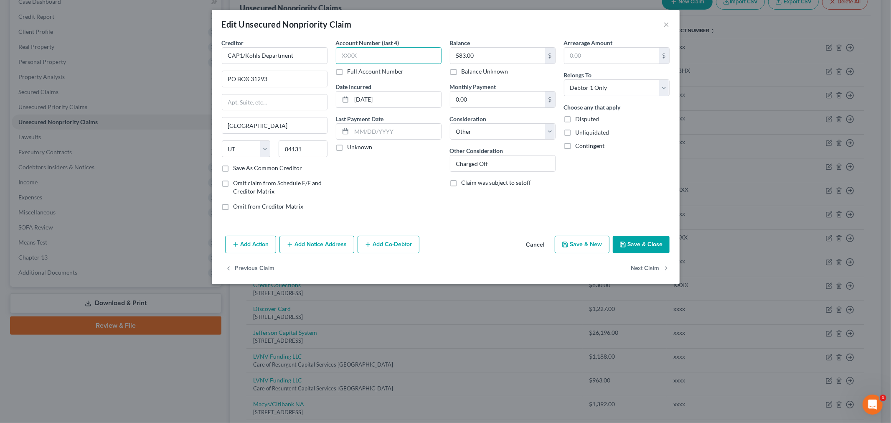
click at [429, 55] on input "text" at bounding box center [389, 55] width 106 height 17
click at [638, 242] on button "Save & Close" at bounding box center [641, 245] width 57 height 18
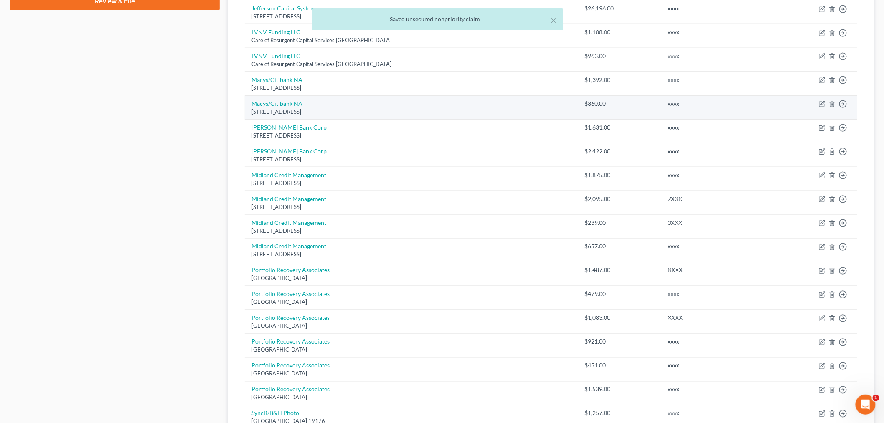
scroll to position [418, 0]
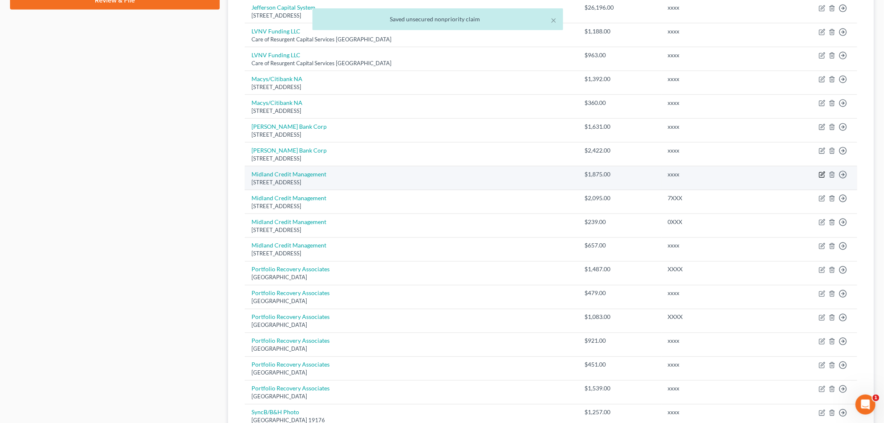
click at [821, 173] on icon "button" at bounding box center [822, 174] width 7 height 7
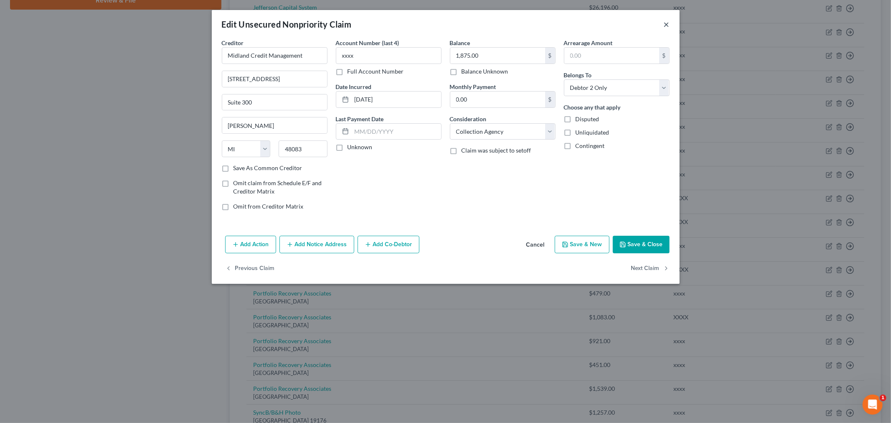
click at [670, 23] on button "×" at bounding box center [667, 24] width 6 height 10
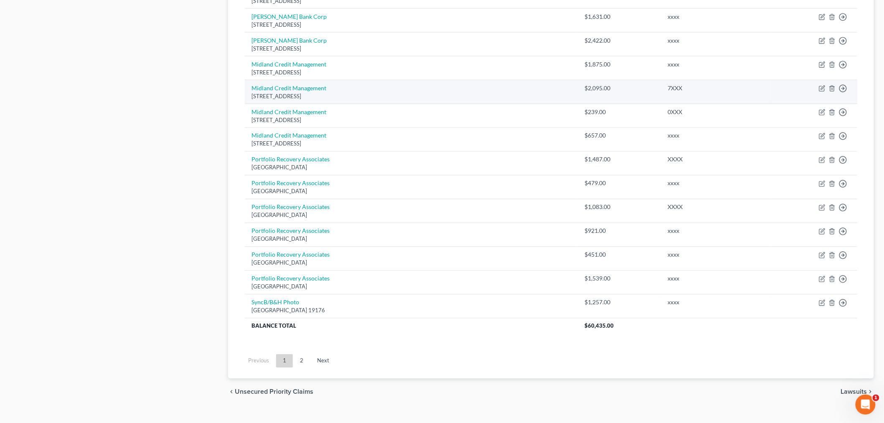
scroll to position [542, 0]
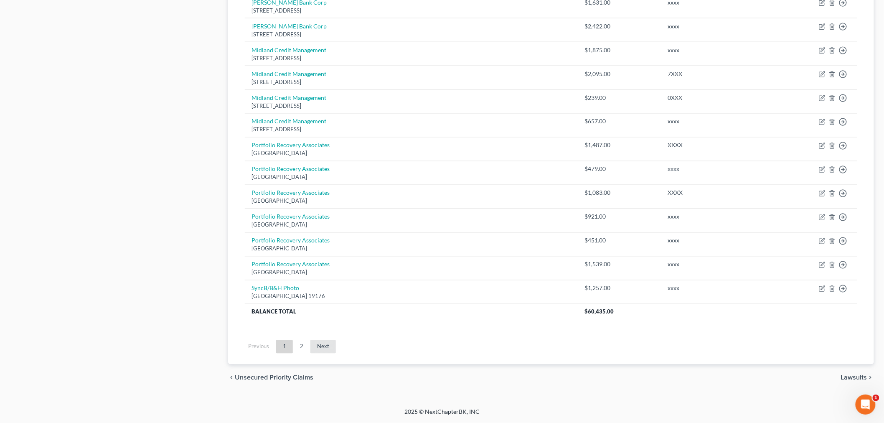
click at [320, 349] on link "Next" at bounding box center [323, 346] width 25 height 13
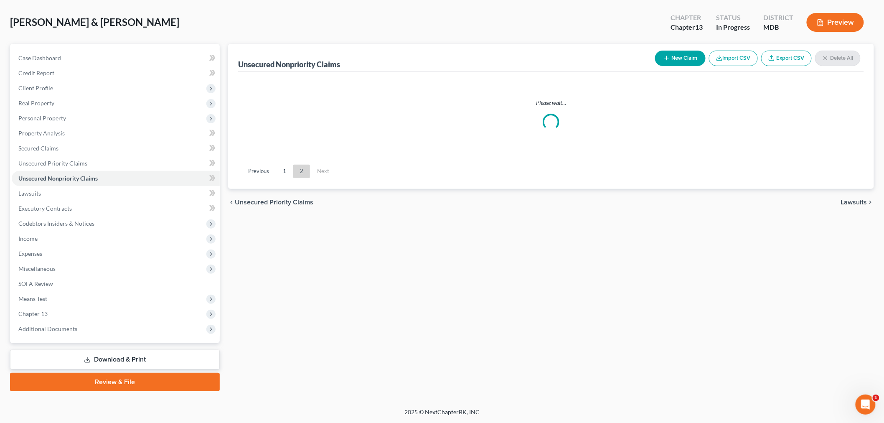
scroll to position [35, 0]
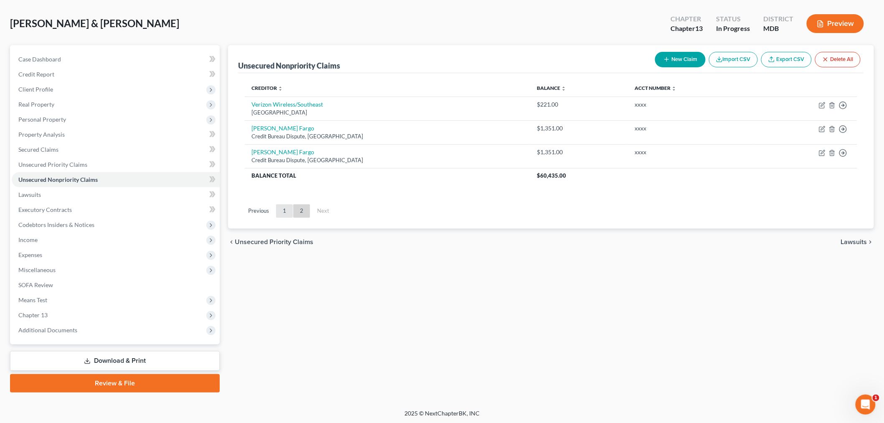
click at [285, 208] on link "1" at bounding box center [284, 210] width 17 height 13
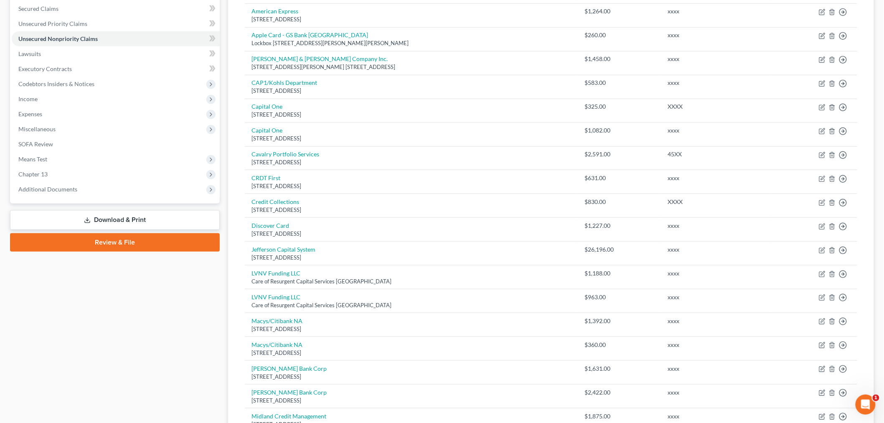
scroll to position [32, 0]
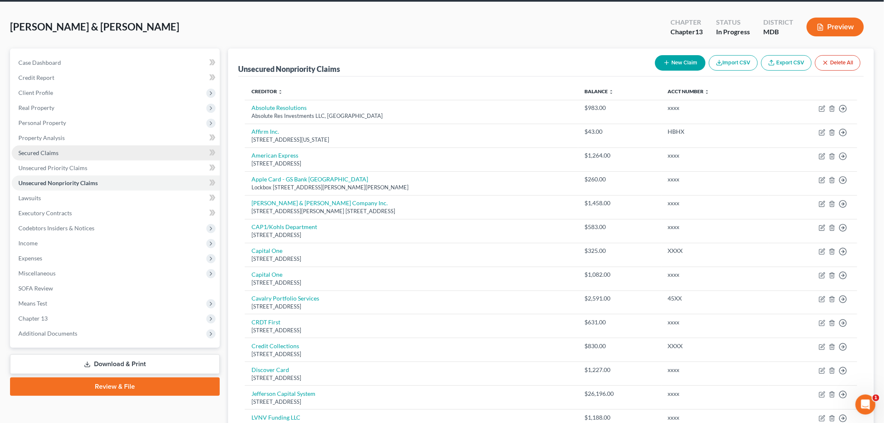
click at [59, 155] on link "Secured Claims" at bounding box center [116, 152] width 208 height 15
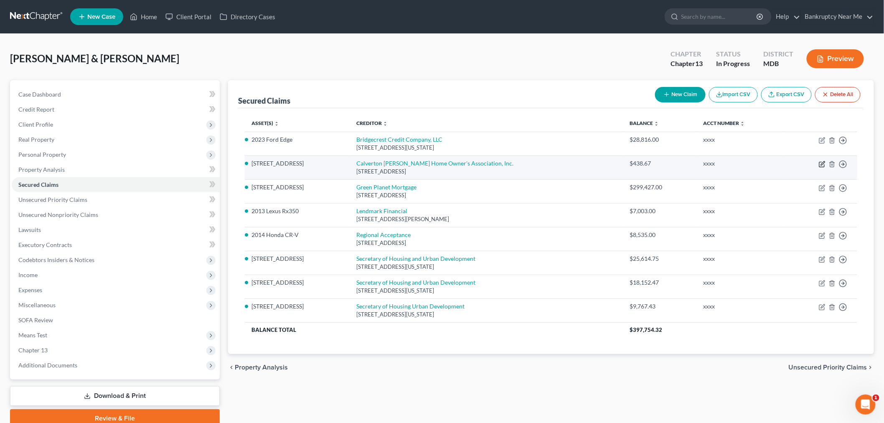
click at [823, 164] on icon "button" at bounding box center [823, 163] width 4 height 4
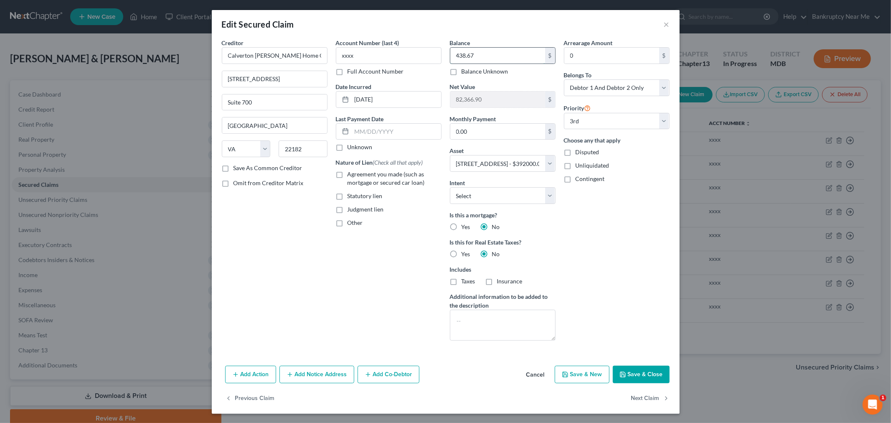
click at [481, 57] on input "438.67" at bounding box center [498, 56] width 95 height 16
click at [633, 374] on button "Save & Close" at bounding box center [641, 375] width 57 height 18
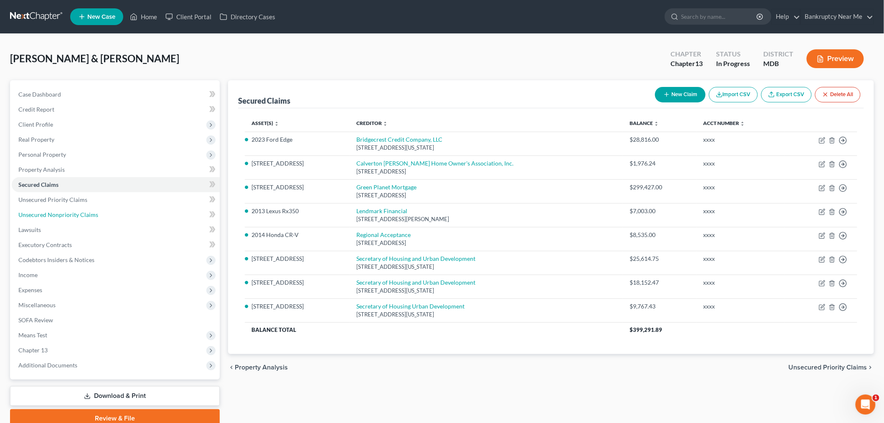
drag, startPoint x: 26, startPoint y: 214, endPoint x: 350, endPoint y: 204, distance: 324.5
click at [26, 214] on span "Unsecured Nonpriority Claims" at bounding box center [58, 214] width 80 height 7
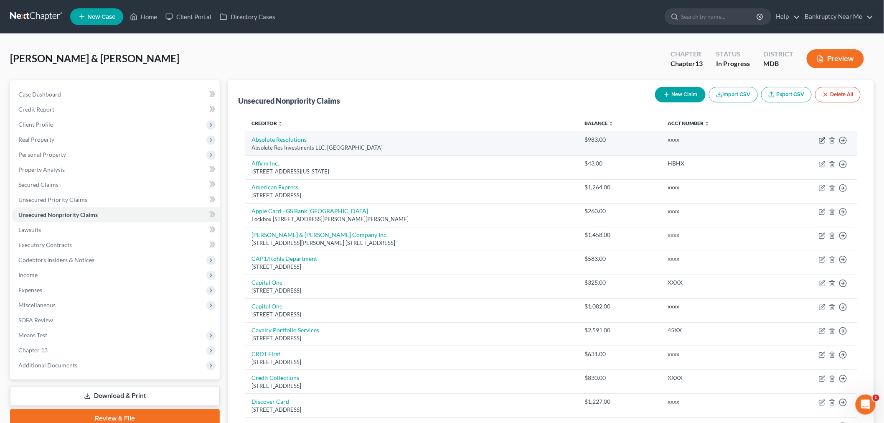
click at [825, 139] on icon "button" at bounding box center [823, 140] width 4 height 4
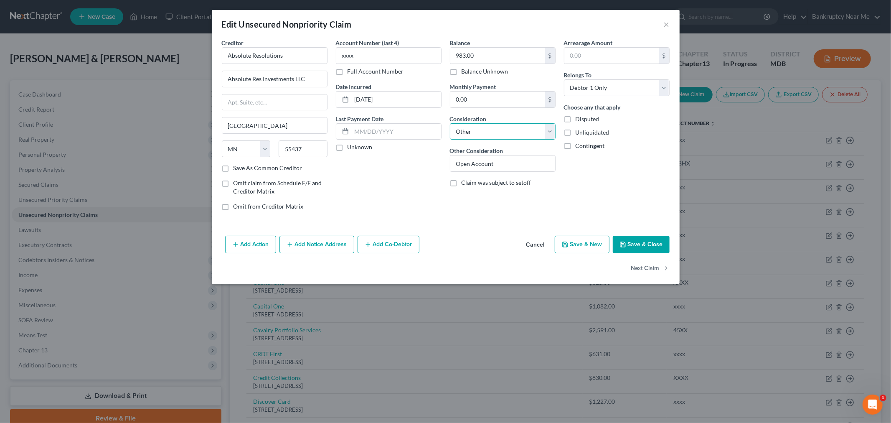
click at [516, 130] on select "Select Cable / Satellite Services Collection Agency Credit Card Debt Debt Couns…" at bounding box center [503, 131] width 106 height 17
click at [450, 123] on select "Select Cable / Satellite Services Collection Agency Credit Card Debt Debt Couns…" at bounding box center [503, 131] width 106 height 17
click at [315, 245] on button "Add Notice Address" at bounding box center [317, 245] width 75 height 18
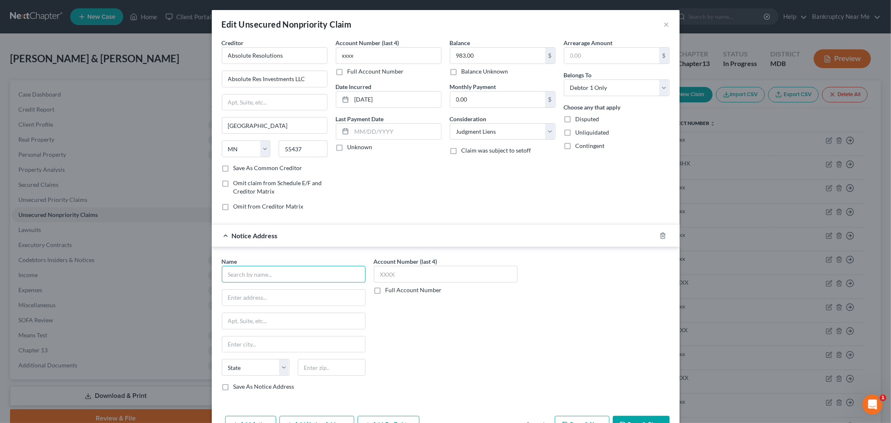
drag, startPoint x: 260, startPoint y: 278, endPoint x: 262, endPoint y: 274, distance: 4.7
click at [260, 278] on input "text" at bounding box center [294, 274] width 144 height 17
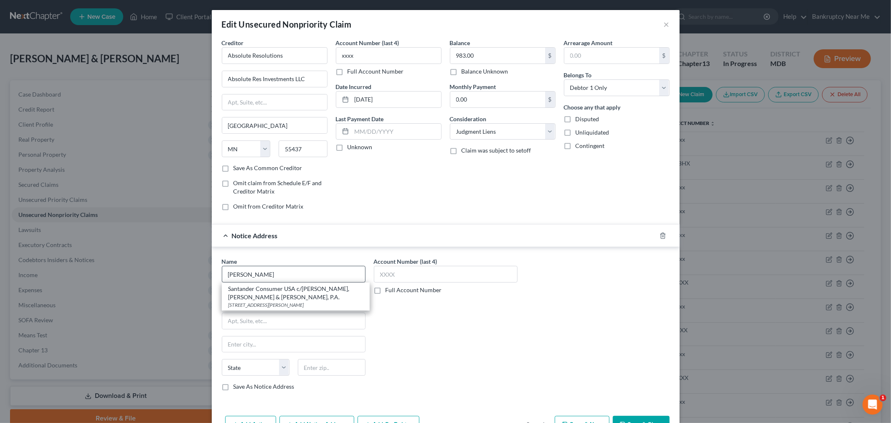
click at [316, 294] on div "Santander Consumer USA c/o Klima, Peters & Daly, P.A." at bounding box center [296, 293] width 135 height 17
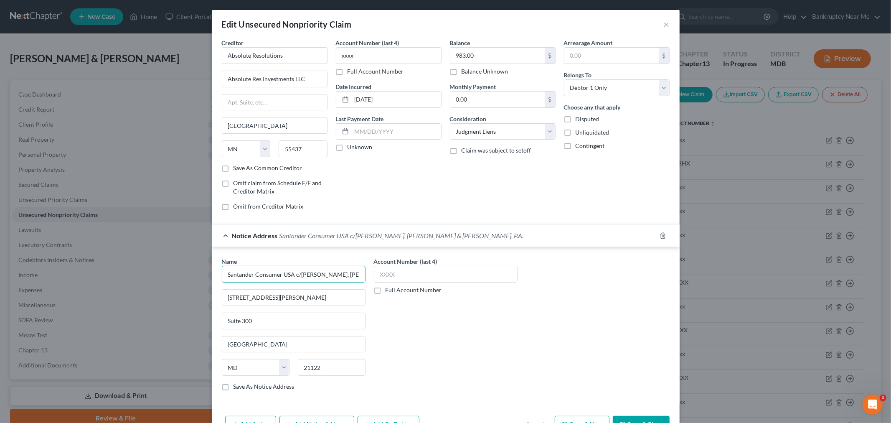
drag, startPoint x: 303, startPoint y: 274, endPoint x: 57, endPoint y: 269, distance: 246.2
click at [57, 271] on div "Edit Unsecured Nonpriority Claim × Creditor * Absolute Resolutions Absolute Res…" at bounding box center [445, 211] width 891 height 423
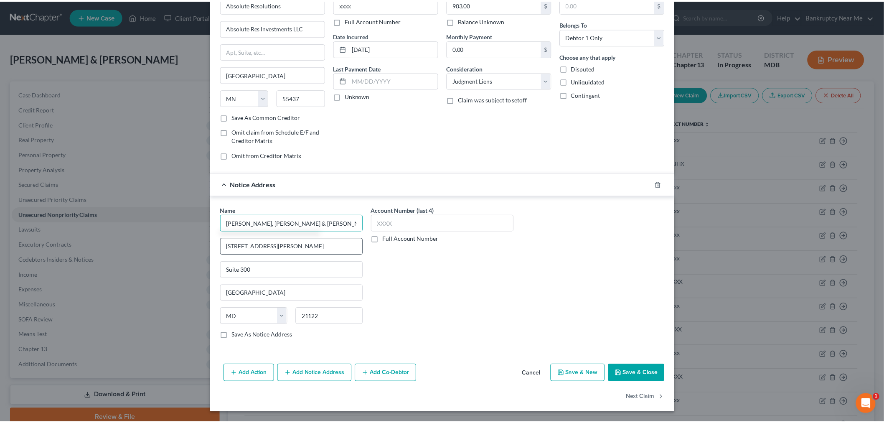
scroll to position [52, 0]
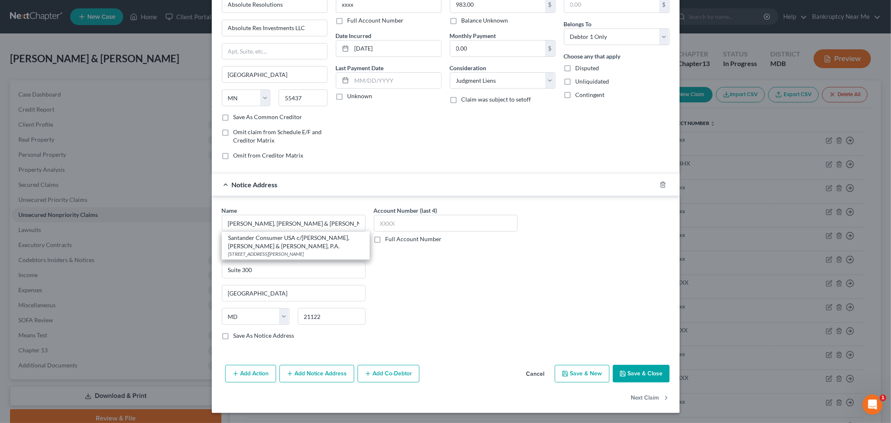
click at [270, 334] on label "Save As Notice Address" at bounding box center [264, 335] width 61 height 8
click at [242, 334] on input "Save As Notice Address" at bounding box center [239, 333] width 5 height 5
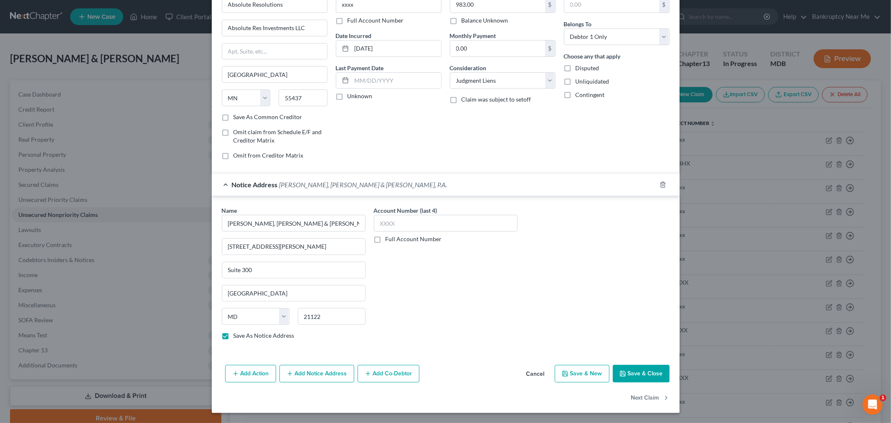
drag, startPoint x: 627, startPoint y: 372, endPoint x: 10, endPoint y: 145, distance: 657.4
click at [628, 372] on button "Save & Close" at bounding box center [641, 374] width 57 height 18
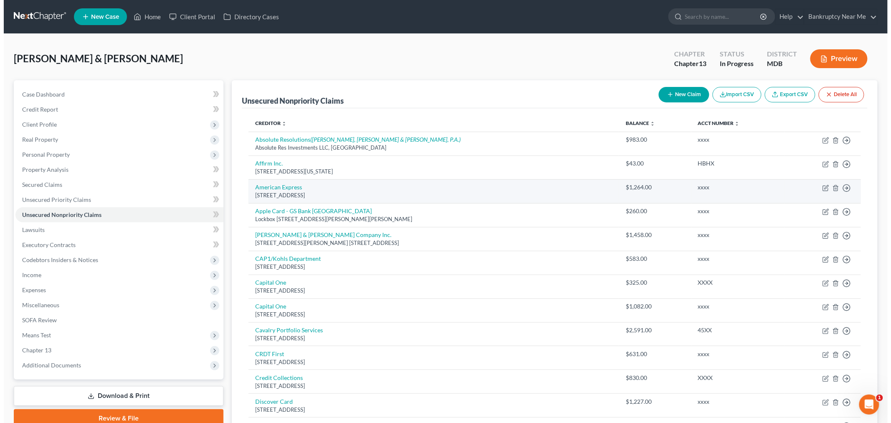
scroll to position [46, 0]
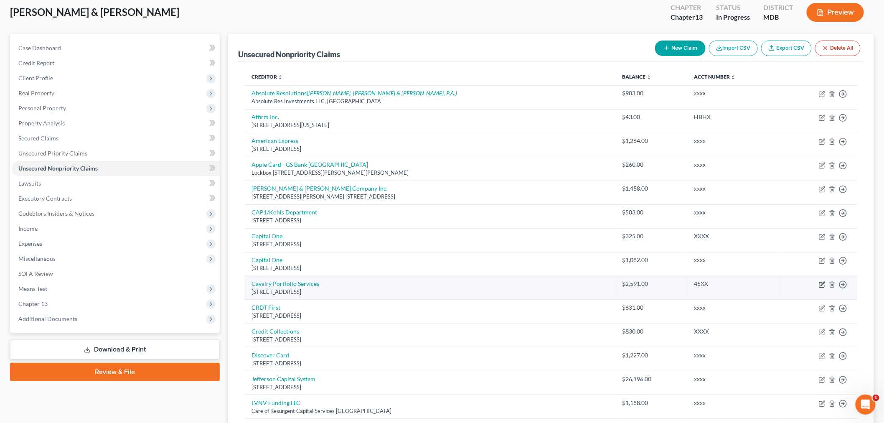
click at [821, 285] on icon "button" at bounding box center [823, 284] width 4 height 4
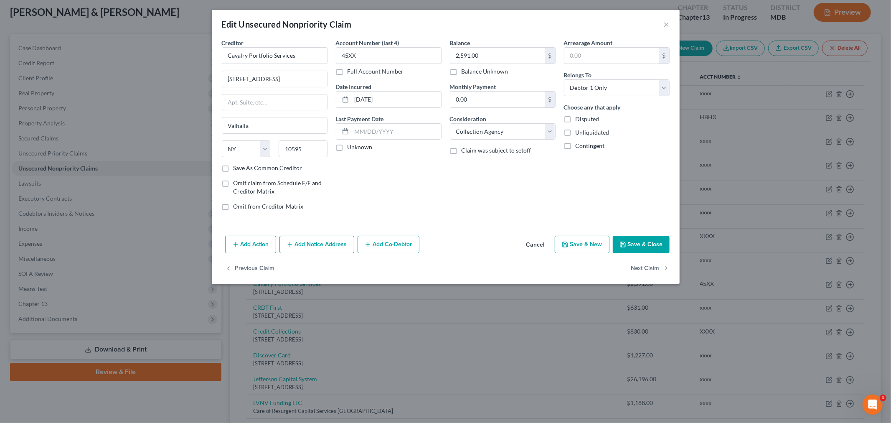
drag, startPoint x: 308, startPoint y: 249, endPoint x: 270, endPoint y: 257, distance: 39.3
click at [308, 250] on button "Add Notice Address" at bounding box center [317, 245] width 75 height 18
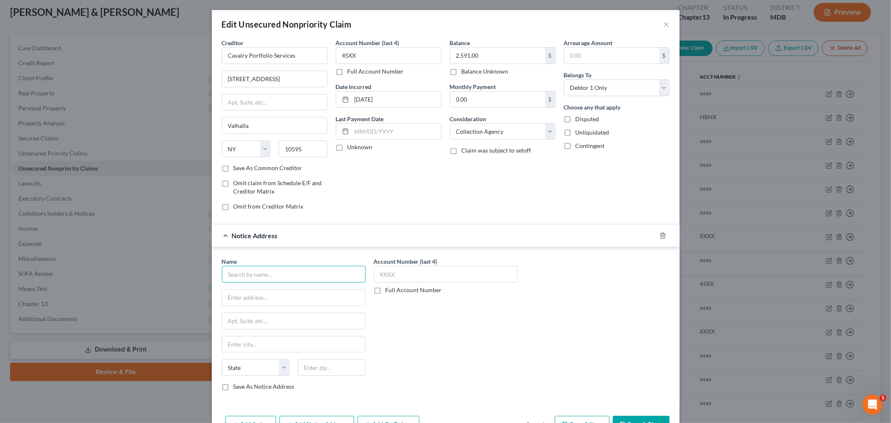
click at [256, 269] on input "text" at bounding box center [294, 274] width 144 height 17
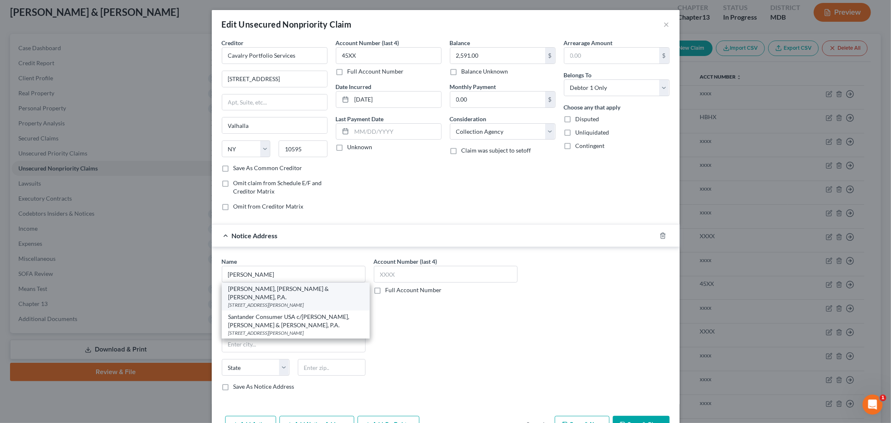
click at [280, 301] on div "8028 Ritchie Highway Suite 300, Pasadena, MD 21122" at bounding box center [296, 304] width 135 height 7
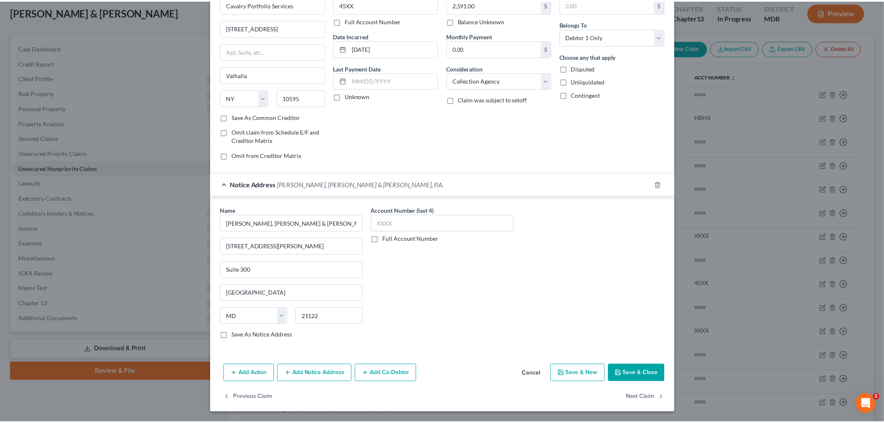
scroll to position [52, 0]
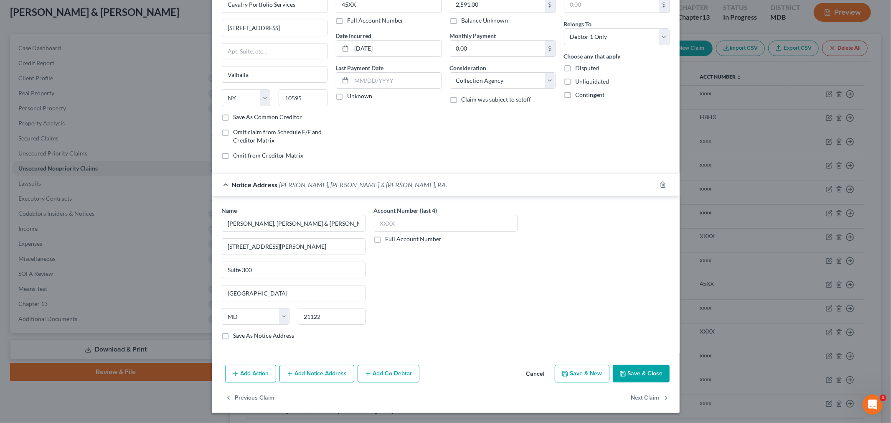
click at [261, 113] on label "Save As Common Creditor" at bounding box center [268, 117] width 69 height 8
click at [242, 113] on input "Save As Common Creditor" at bounding box center [239, 115] width 5 height 5
click at [636, 374] on button "Save & Close" at bounding box center [641, 374] width 57 height 18
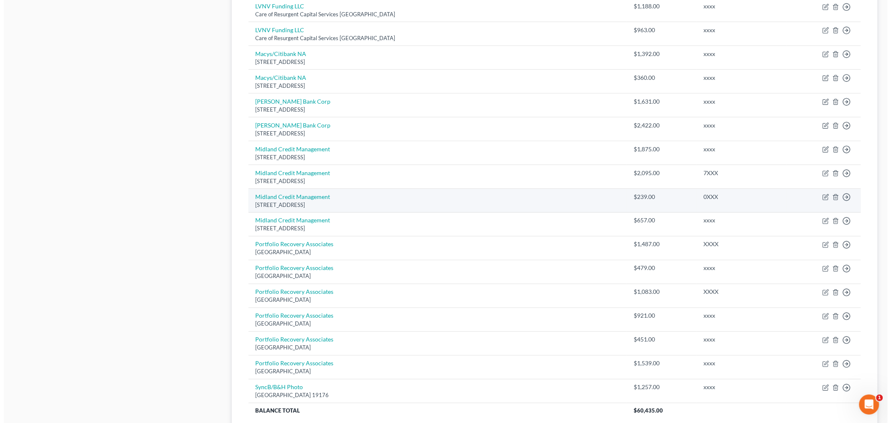
scroll to position [542, 0]
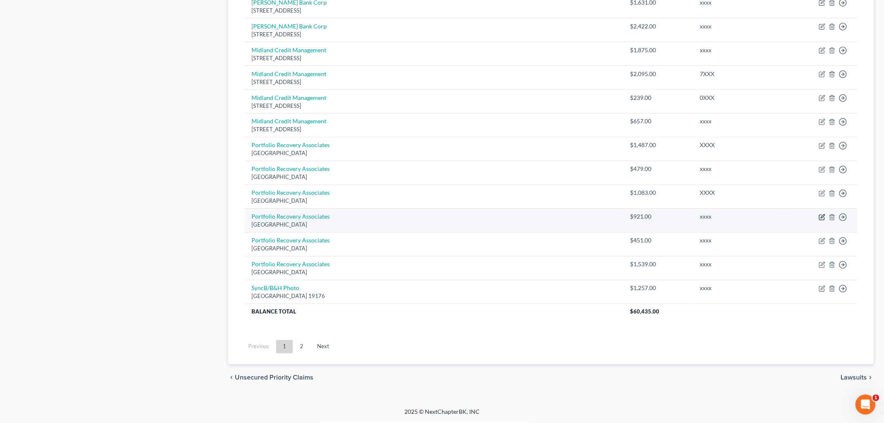
click at [825, 216] on icon "button" at bounding box center [822, 217] width 7 height 7
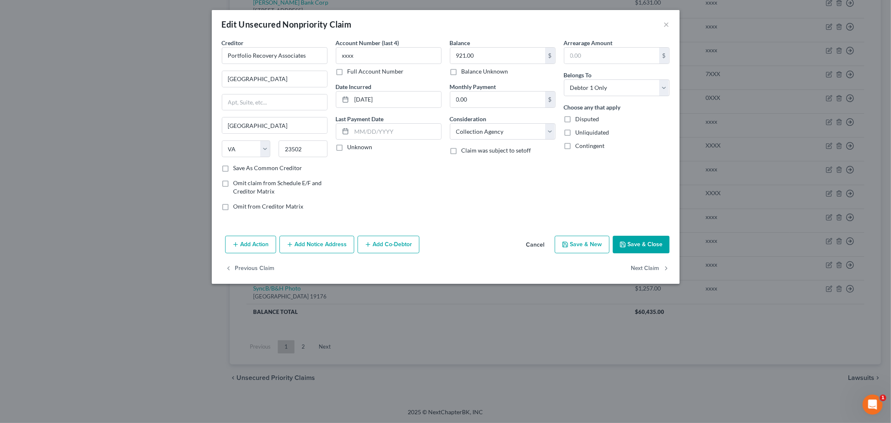
click at [306, 251] on button "Add Notice Address" at bounding box center [317, 245] width 75 height 18
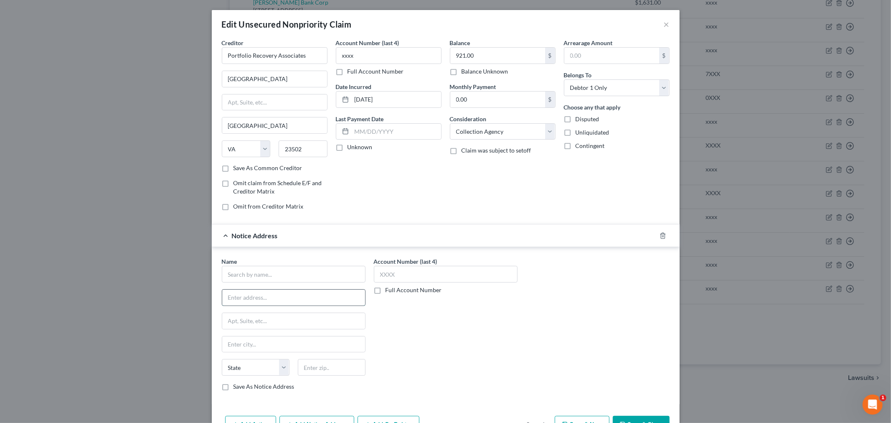
click at [297, 290] on input "text" at bounding box center [293, 298] width 143 height 16
drag, startPoint x: 238, startPoint y: 270, endPoint x: 269, endPoint y: 233, distance: 47.7
click at [238, 270] on input "text" at bounding box center [294, 274] width 144 height 17
click at [477, 138] on select "Select Cable / Satellite Services Collection Agency Credit Card Debt Debt Couns…" at bounding box center [503, 131] width 106 height 17
drag, startPoint x: 290, startPoint y: 280, endPoint x: 297, endPoint y: 268, distance: 13.6
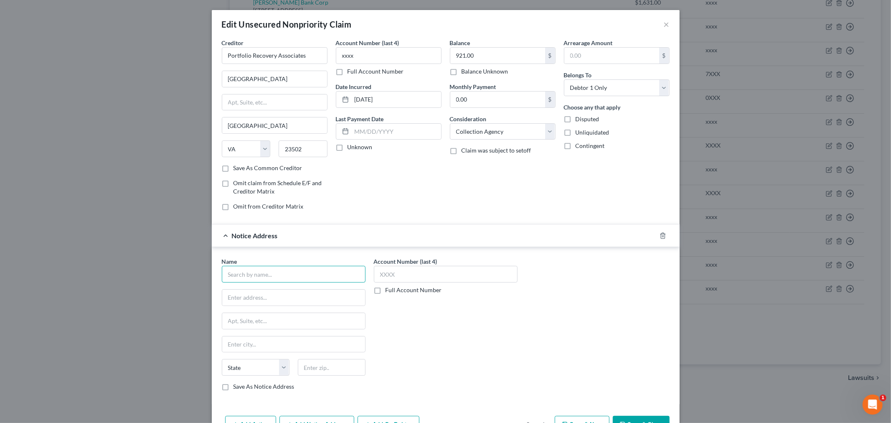
click at [290, 280] on input "text" at bounding box center [294, 274] width 144 height 17
click at [318, 365] on input "text" at bounding box center [332, 367] width 68 height 17
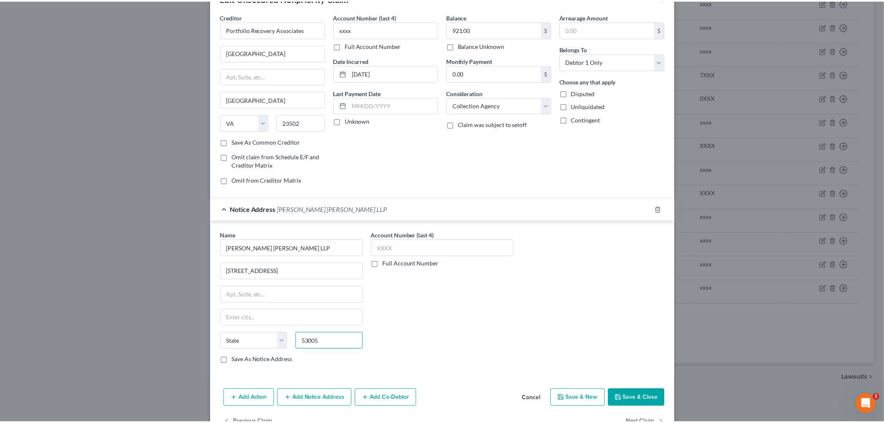
scroll to position [52, 0]
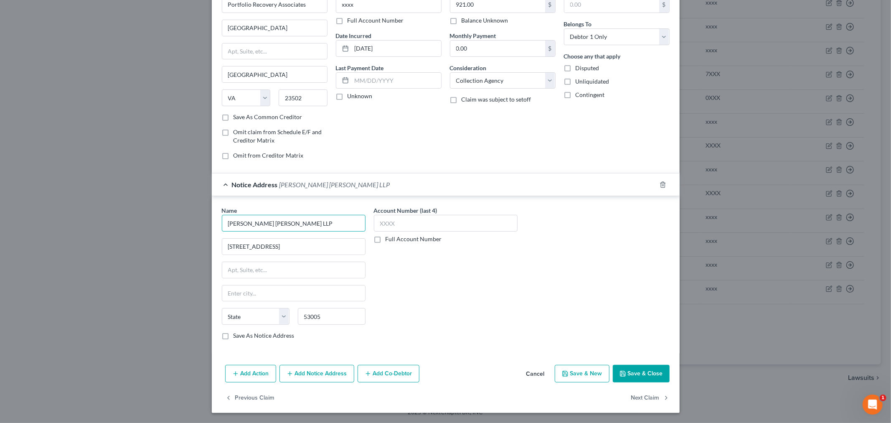
click at [283, 228] on input "Rausch Sturm LLP" at bounding box center [294, 223] width 144 height 17
click at [410, 218] on input "text" at bounding box center [446, 223] width 144 height 17
click at [624, 374] on button "Save & Close" at bounding box center [641, 374] width 57 height 18
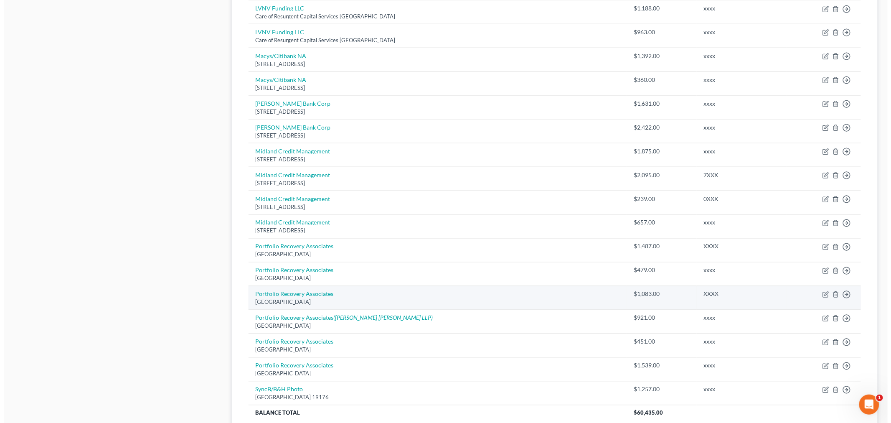
scroll to position [311, 0]
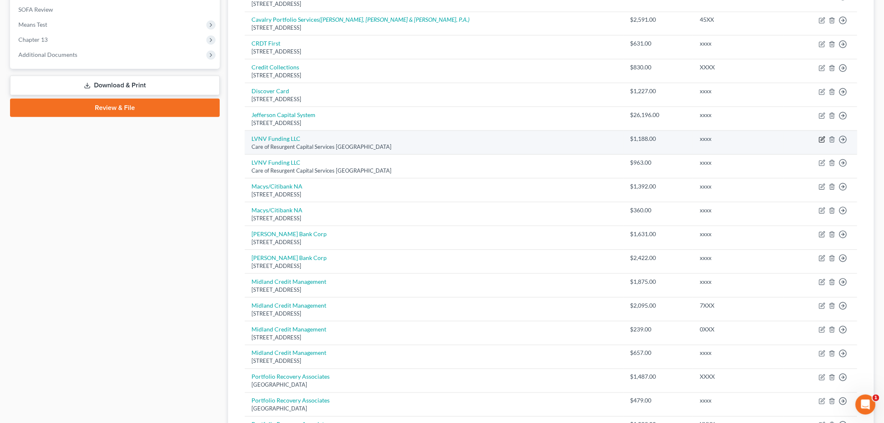
click at [822, 138] on icon "button" at bounding box center [823, 139] width 4 height 4
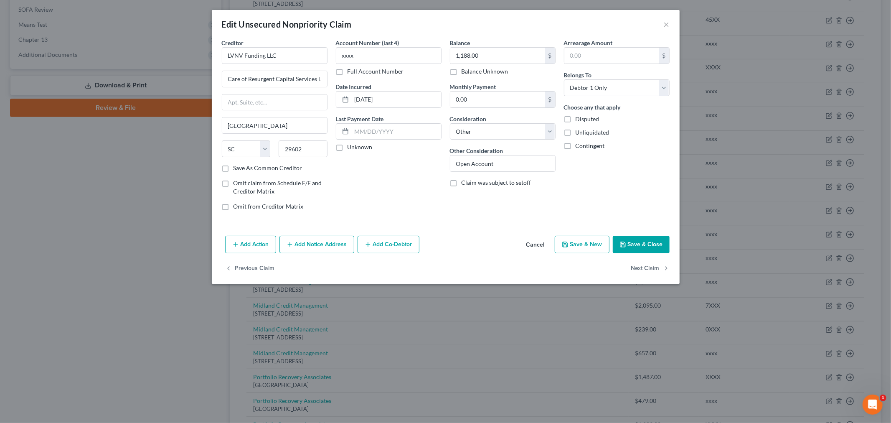
click at [292, 249] on button "Add Notice Address" at bounding box center [317, 245] width 75 height 18
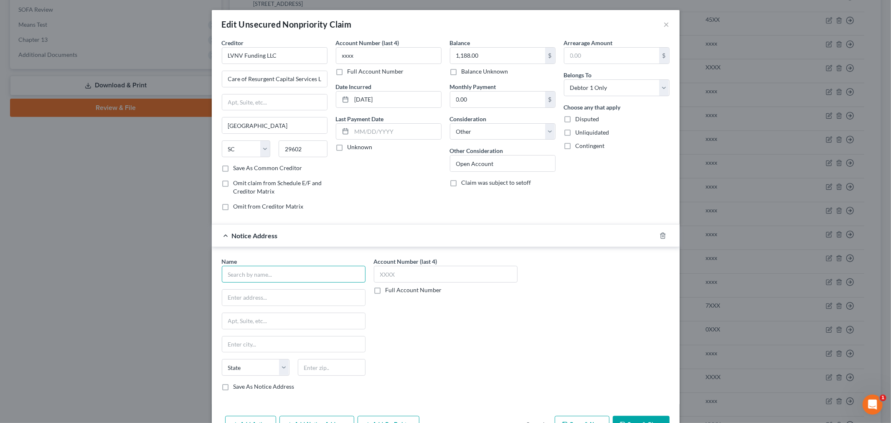
click at [232, 276] on input "text" at bounding box center [294, 274] width 144 height 17
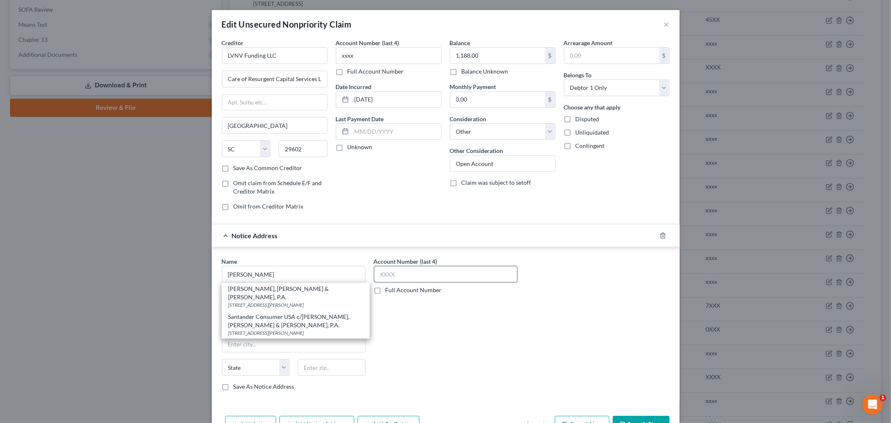
drag, startPoint x: 252, startPoint y: 291, endPoint x: 393, endPoint y: 281, distance: 141.6
click at [252, 291] on div "Klima, Peters & Daly, P.A." at bounding box center [296, 293] width 135 height 17
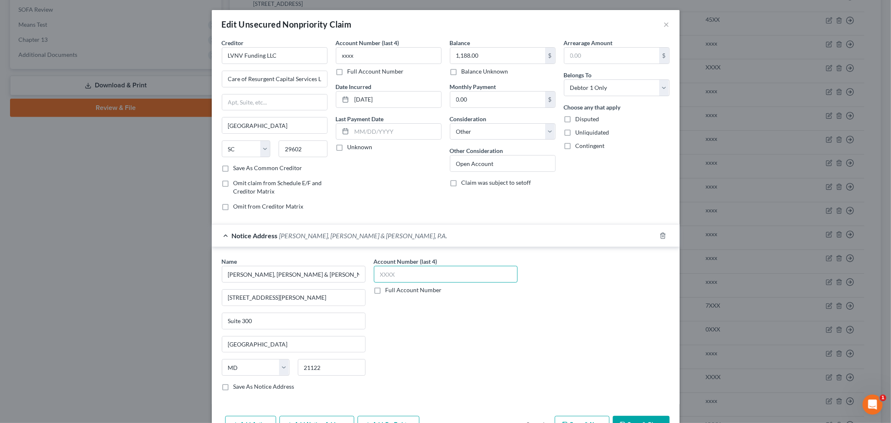
click at [398, 278] on input "text" at bounding box center [446, 274] width 144 height 17
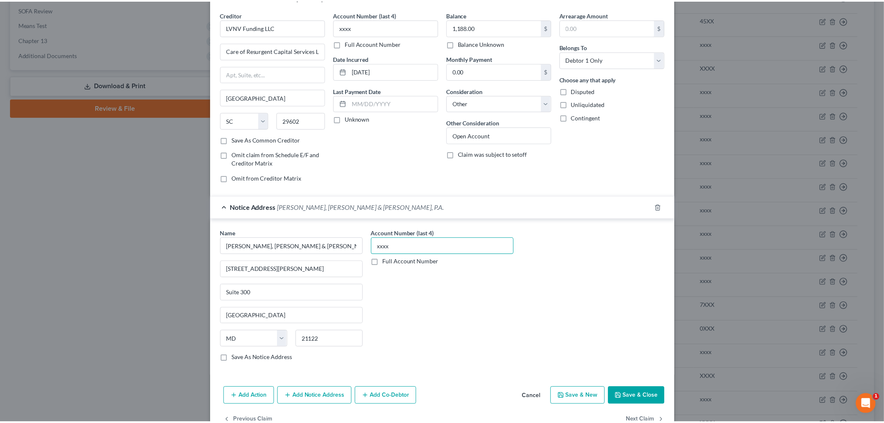
scroll to position [52, 0]
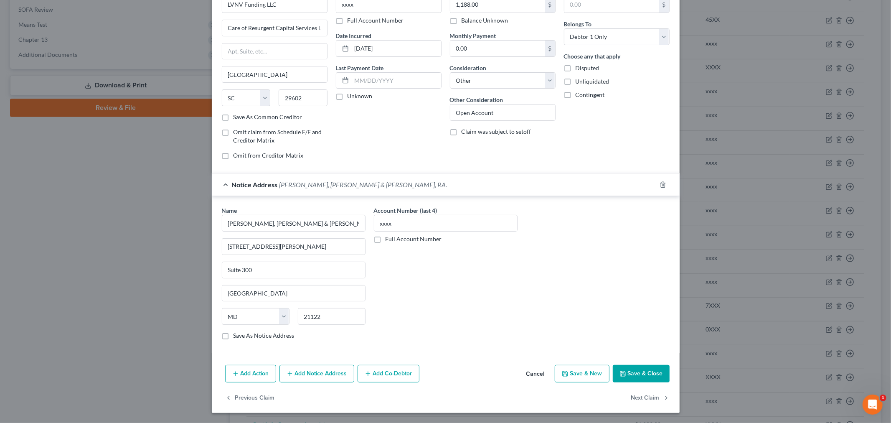
click at [625, 376] on button "Save & Close" at bounding box center [641, 374] width 57 height 18
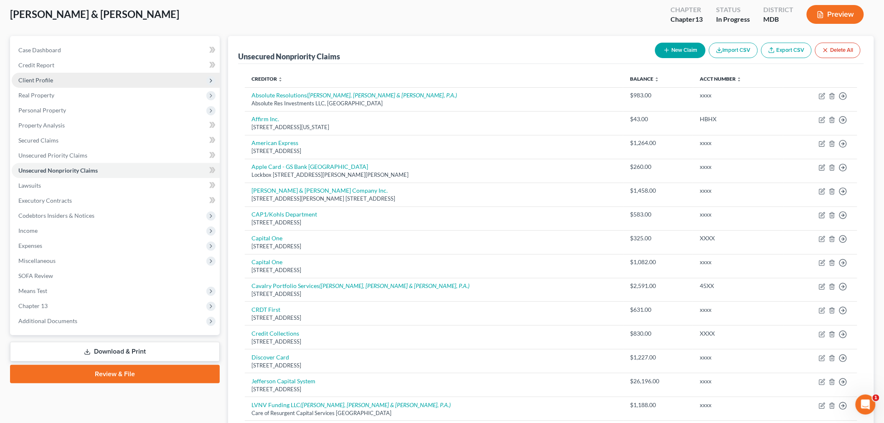
scroll to position [0, 0]
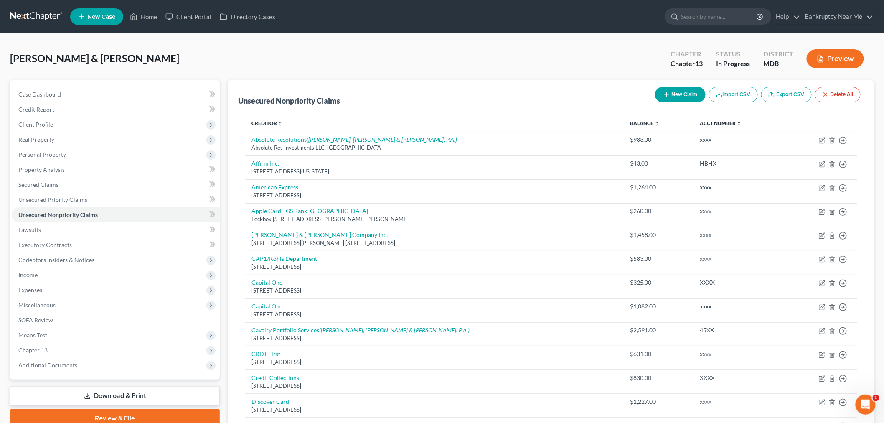
drag, startPoint x: 15, startPoint y: 99, endPoint x: 139, endPoint y: 375, distance: 303.0
click at [112, 389] on link "Download & Print" at bounding box center [115, 396] width 210 height 20
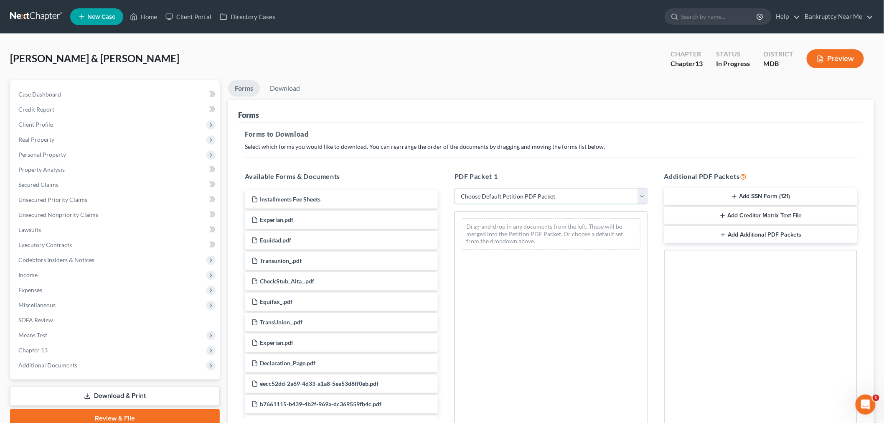
click at [563, 189] on select "Choose Default Petition PDF Packet Complete Bankruptcy Petition (all forms and …" at bounding box center [551, 196] width 193 height 17
click at [455, 188] on select "Choose Default Petition PDF Packet Complete Bankruptcy Petition (all forms and …" at bounding box center [551, 196] width 193 height 17
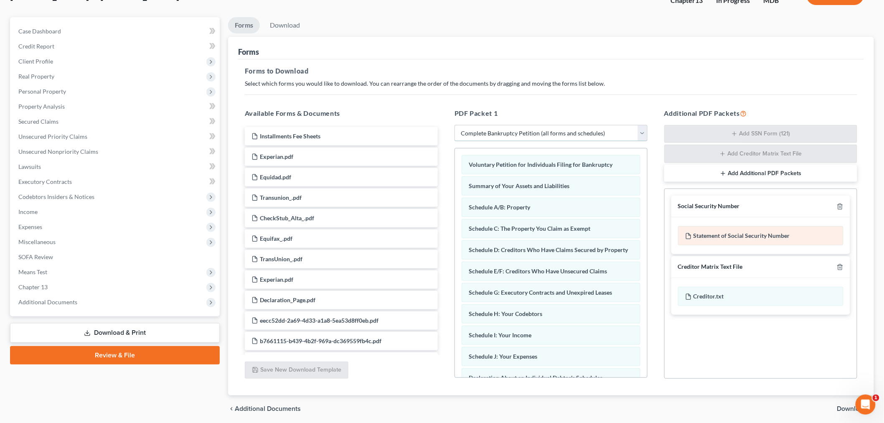
scroll to position [94, 0]
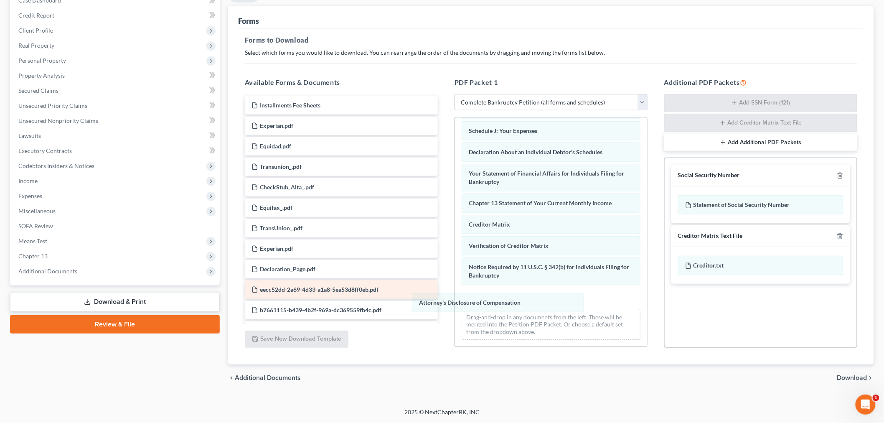
drag, startPoint x: 545, startPoint y: 300, endPoint x: 418, endPoint y: 297, distance: 127.1
click at [455, 312] on div "Attorney's Disclosure of Compensation Voluntary Petition for Individuals Filing…" at bounding box center [551, 135] width 192 height 424
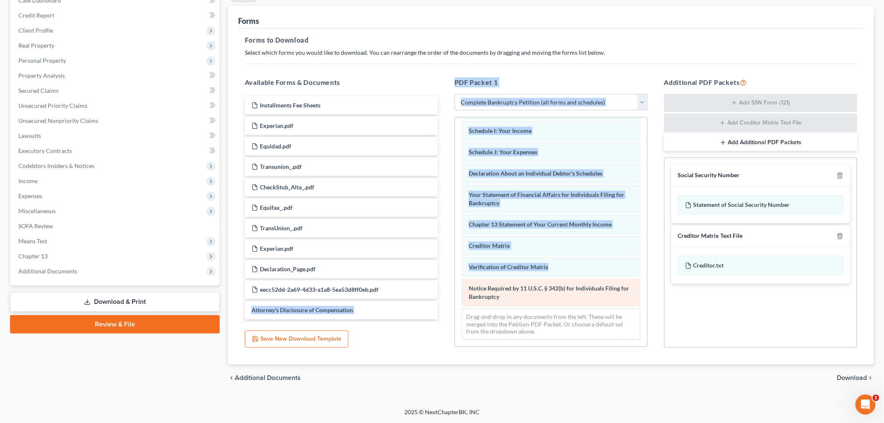
drag, startPoint x: 458, startPoint y: 287, endPoint x: 486, endPoint y: 292, distance: 28.4
click at [442, 293] on div "Available Forms & Documents Installments Fee Sheets Experian.pdf Equidad.pdf Tr…" at bounding box center [551, 213] width 629 height 284
click at [455, 300] on div "Voluntary Petition for Individuals Filing for Bankruptcy Summary of Your Assets…" at bounding box center [551, 145] width 192 height 402
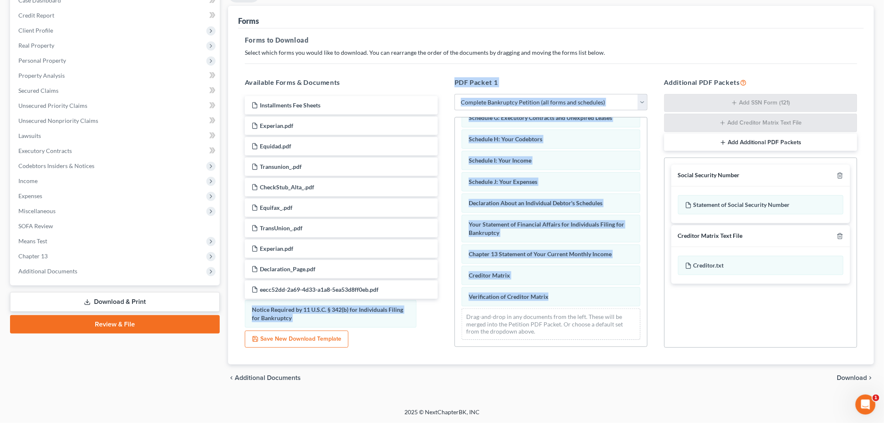
scroll to position [153, 0]
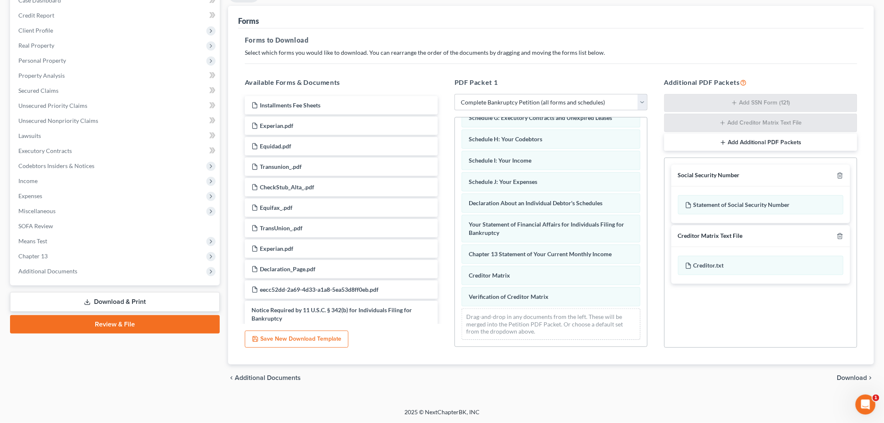
drag, startPoint x: 665, startPoint y: 311, endPoint x: 706, endPoint y: 303, distance: 42.7
click at [665, 311] on div "Social Security Number Statement of Social Security Number Creditor Matrix Text…" at bounding box center [761, 253] width 193 height 190
drag, startPoint x: 574, startPoint y: 297, endPoint x: 538, endPoint y: 296, distance: 36.0
click at [455, 306] on div "Verification of Creditor Matrix Voluntary Petition for Individuals Filing for B…" at bounding box center [551, 160] width 192 height 373
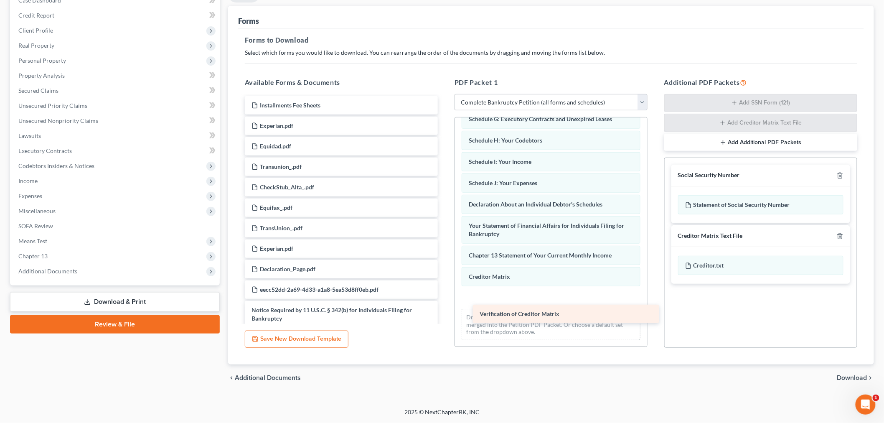
drag, startPoint x: 315, startPoint y: 314, endPoint x: 540, endPoint y: 319, distance: 224.9
click at [445, 319] on div "Verification of Creditor Matrix Installments Fee Sheets Experian.pdf Equidad.pd…" at bounding box center [341, 416] width 206 height 641
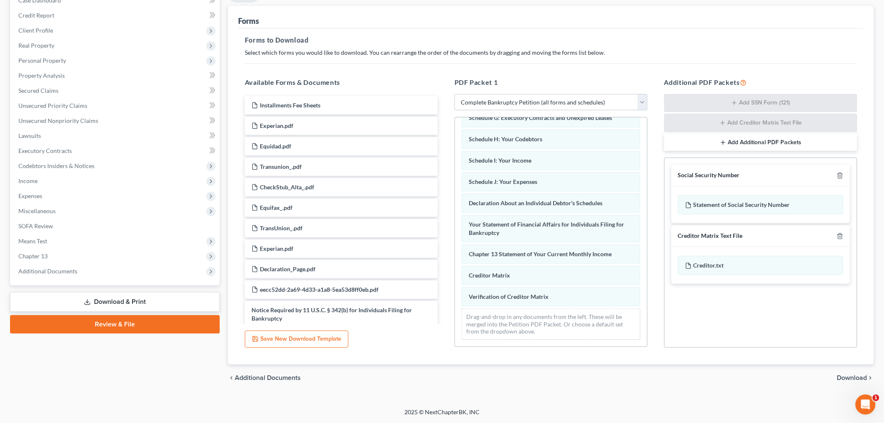
scroll to position [153, 0]
click at [839, 231] on div "Creditor Matrix Text File" at bounding box center [761, 236] width 179 height 22
click at [841, 237] on icon "button" at bounding box center [840, 236] width 7 height 7
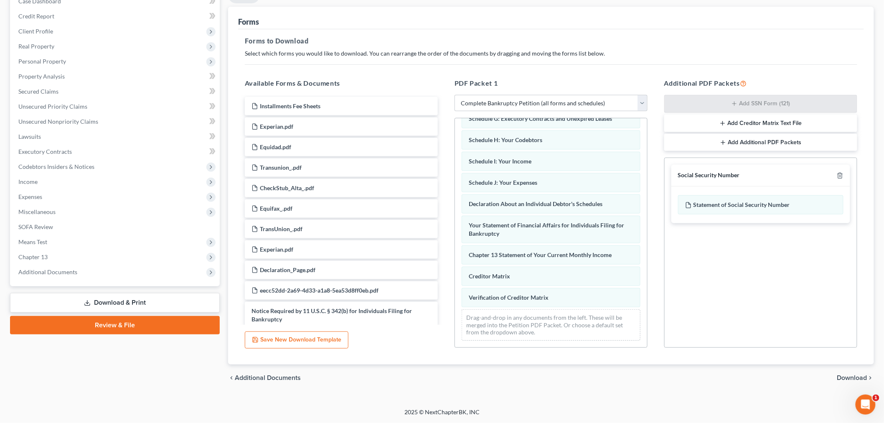
click at [853, 379] on span "Download" at bounding box center [853, 377] width 30 height 7
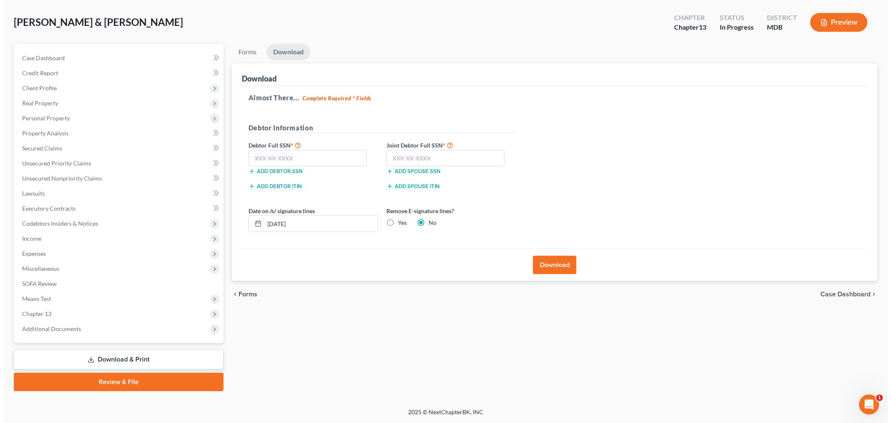
scroll to position [35, 0]
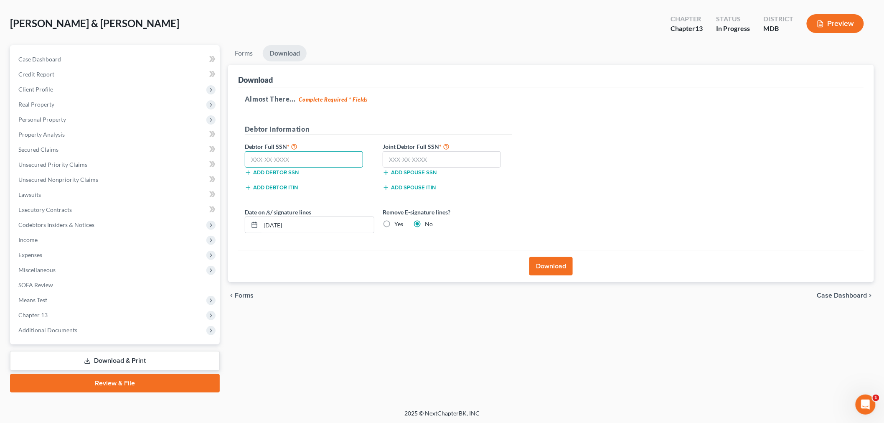
click at [302, 155] on input "text" at bounding box center [304, 159] width 118 height 17
click at [182, 162] on div "Petition Navigation Case Dashboard Payments Invoices Payments Payments Credit R…" at bounding box center [442, 218] width 873 height 347
drag, startPoint x: 413, startPoint y: 159, endPoint x: 354, endPoint y: 153, distance: 59.2
click at [412, 159] on input "text" at bounding box center [442, 159] width 118 height 17
paste input "729-07-8752"
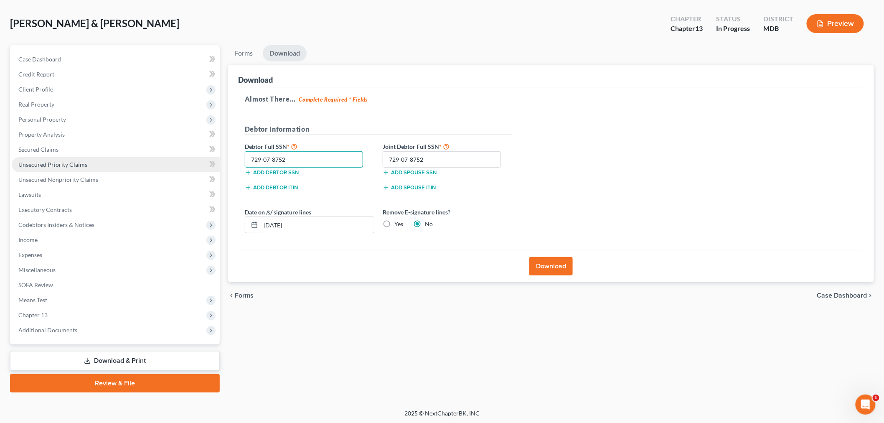
drag, startPoint x: 307, startPoint y: 157, endPoint x: 185, endPoint y: 160, distance: 122.1
click at [185, 160] on div "Petition Navigation Case Dashboard Payments Invoices Payments Payments Credit R…" at bounding box center [442, 218] width 873 height 347
click at [542, 274] on button "Download" at bounding box center [551, 266] width 43 height 18
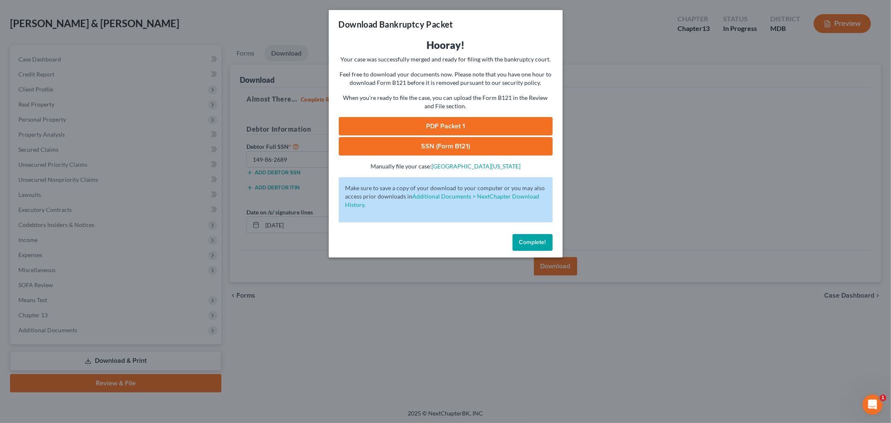
click at [486, 121] on link "PDF Packet 1" at bounding box center [446, 126] width 214 height 18
click at [417, 140] on link "SSN (Form B121)" at bounding box center [446, 146] width 214 height 18
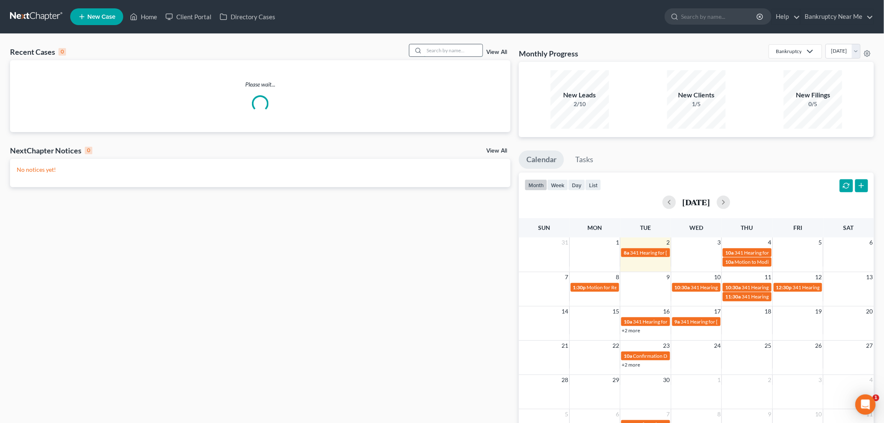
click at [447, 46] on input "search" at bounding box center [453, 50] width 59 height 12
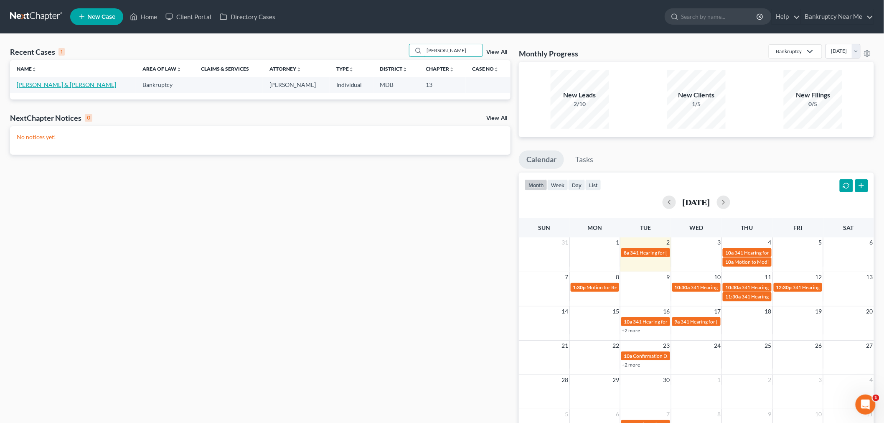
type input "[PERSON_NAME]"
click at [44, 84] on link "[PERSON_NAME] & [PERSON_NAME]" at bounding box center [66, 84] width 99 height 7
select select "6"
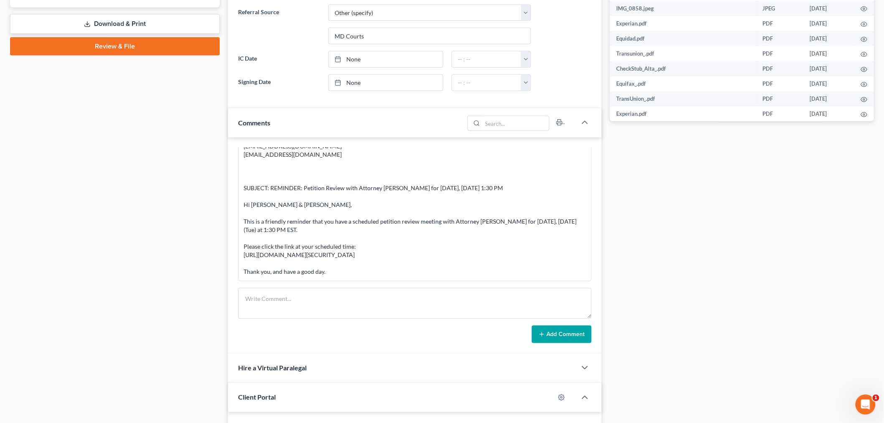
scroll to position [464, 0]
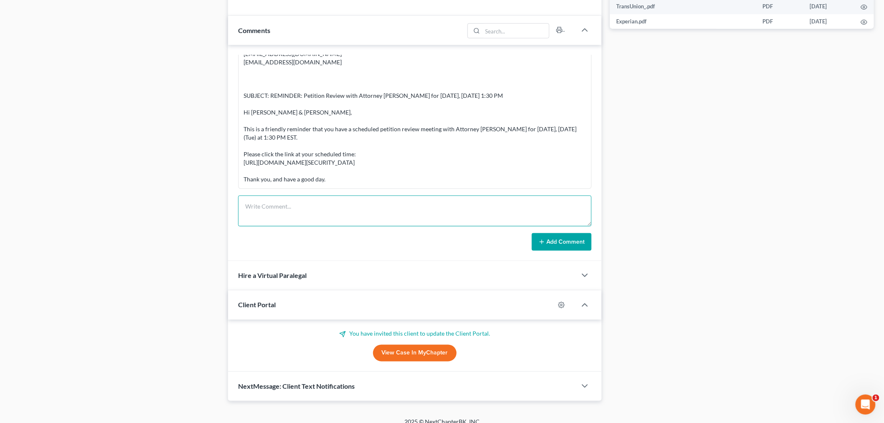
drag, startPoint x: 335, startPoint y: 221, endPoint x: 339, endPoint y: 214, distance: 8.1
click at [337, 218] on textarea at bounding box center [415, 211] width 354 height 31
click at [433, 224] on textarea "ATTORNEY NOTES - Need past 6 months of statements for PG FCU account ending in …" at bounding box center [415, 211] width 354 height 31
click at [437, 219] on textarea "ATTORNEY NOTES - Need past 6 months of statements for PG FCU account ending in …" at bounding box center [415, 211] width 354 height 31
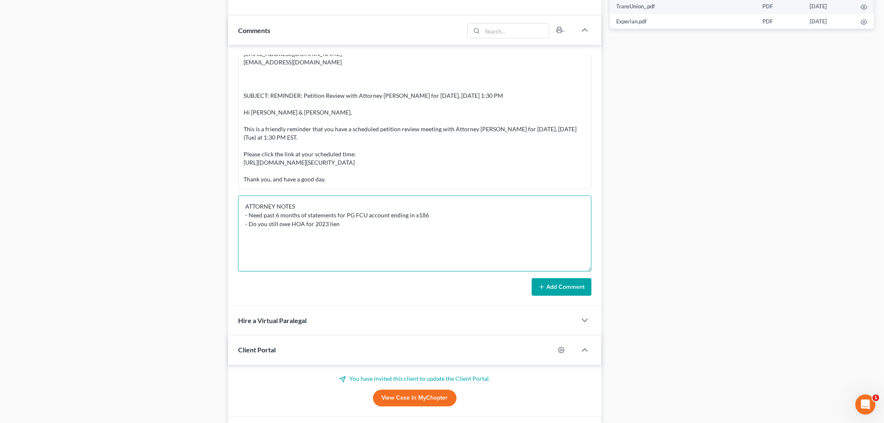
scroll to position [0, 0]
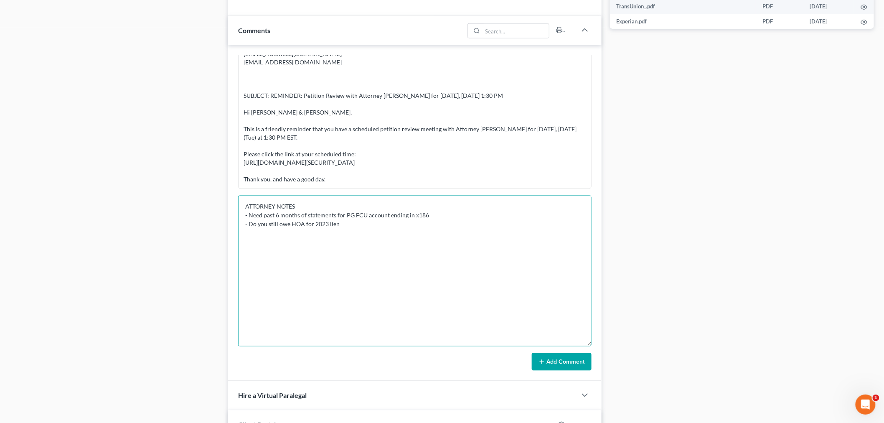
drag, startPoint x: 590, startPoint y: 224, endPoint x: 583, endPoint y: 342, distance: 117.6
click at [586, 345] on textarea "ATTORNEY NOTES - Need past 6 months of statements for PG FCU account ending in …" at bounding box center [415, 271] width 354 height 151
click at [407, 228] on textarea "ATTORNEY NOTES - Need past 6 months of statements for PG FCU account ending in …" at bounding box center [415, 272] width 354 height 152
click at [436, 254] on textarea "ATTORNEY NOTES - Need past 6 months of statements for PG FCU account ending in …" at bounding box center [415, 272] width 354 height 152
click at [431, 244] on textarea "ATTORNEY NOTES - Need past 6 months of statements for PG FCU account ending in …" at bounding box center [415, 272] width 354 height 152
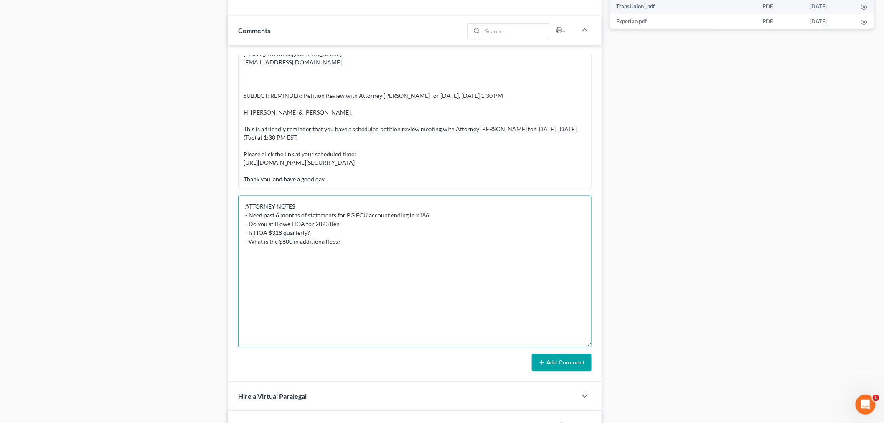
click at [323, 240] on textarea "ATTORNEY NOTES - Need past 6 months of statements for PG FCU account ending in …" at bounding box center [415, 272] width 354 height 152
click at [382, 242] on textarea "ATTORNEY NOTES - Need past 6 months of statements for PG FCU account ending in …" at bounding box center [415, 272] width 354 height 152
click at [556, 255] on textarea "ATTORNEY NOTES - Need past 6 months of statements for PG FCU account ending in …" at bounding box center [415, 272] width 354 height 152
click at [495, 262] on textarea "ATTORNEY NOTES - Need past 6 months of statements for PG FCU account ending in …" at bounding box center [415, 272] width 354 height 152
click at [558, 248] on textarea "ATTORNEY NOTES - Need past 6 months of statements for PG FCU account ending in …" at bounding box center [415, 272] width 354 height 152
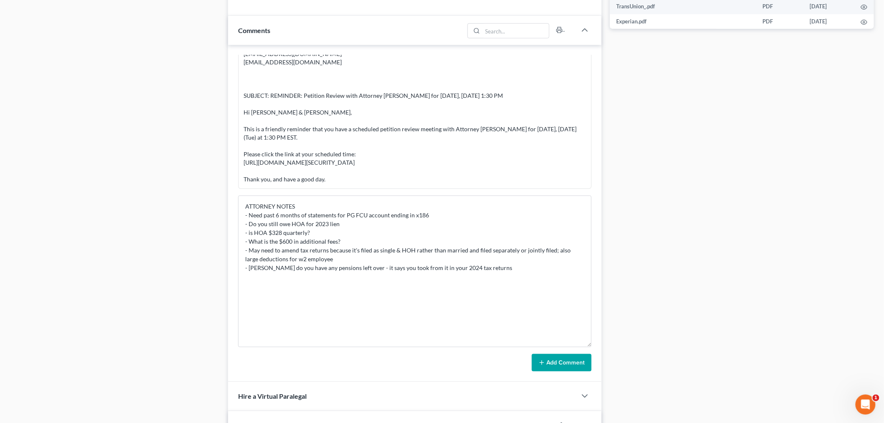
click at [314, 395] on div "Hire a Virtual Paralegal" at bounding box center [402, 396] width 349 height 29
click at [352, 285] on textarea "ATTORNEY NOTES - Need past 6 months of statements for PG FCU account ending in …" at bounding box center [415, 272] width 354 height 152
click at [531, 263] on textarea "ATTORNEY NOTES - Need past 6 months of statements for PG FCU account ending in …" at bounding box center [415, 272] width 354 height 152
click at [527, 267] on textarea "ATTORNEY NOTES - Need past 6 months of statements for PG FCU account ending in …" at bounding box center [415, 272] width 354 height 152
click at [324, 275] on textarea "ATTORNEY NOTES - Need past 6 months of statements for PG FCU account ending in …" at bounding box center [415, 272] width 354 height 152
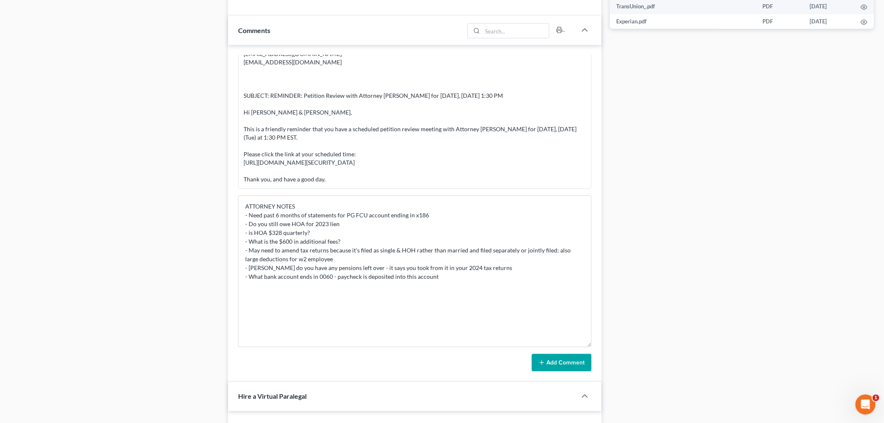
drag, startPoint x: 77, startPoint y: 129, endPoint x: 153, endPoint y: 147, distance: 77.8
click at [74, 130] on div "Case Dashboard Payments Invoices Payments Payments Credit Report Client Profile" at bounding box center [115, 260] width 218 height 1289
drag, startPoint x: 438, startPoint y: 288, endPoint x: 450, endPoint y: 281, distance: 14.0
click at [437, 287] on textarea "ATTORNEY NOTES - Need past 6 months of statements for PG FCU account ending in …" at bounding box center [415, 272] width 354 height 152
drag, startPoint x: 166, startPoint y: 263, endPoint x: 173, endPoint y: 264, distance: 6.3
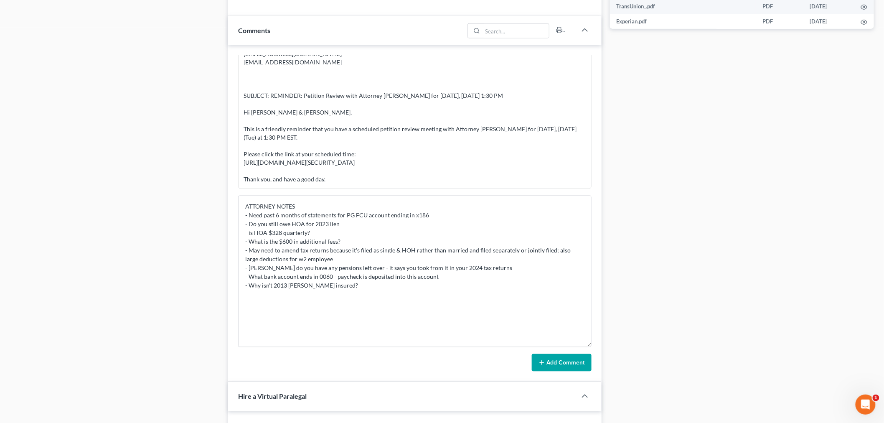
click at [168, 264] on div "Case Dashboard Payments Invoices Payments Payments Credit Report Client Profile" at bounding box center [115, 260] width 218 height 1289
click at [372, 283] on textarea "ATTORNEY NOTES - Need past 6 months of statements for PG FCU account ending in …" at bounding box center [415, 272] width 354 height 152
type textarea "ATTORNEY NOTES - Need past 6 months of statements for PG FCU account ending in …"
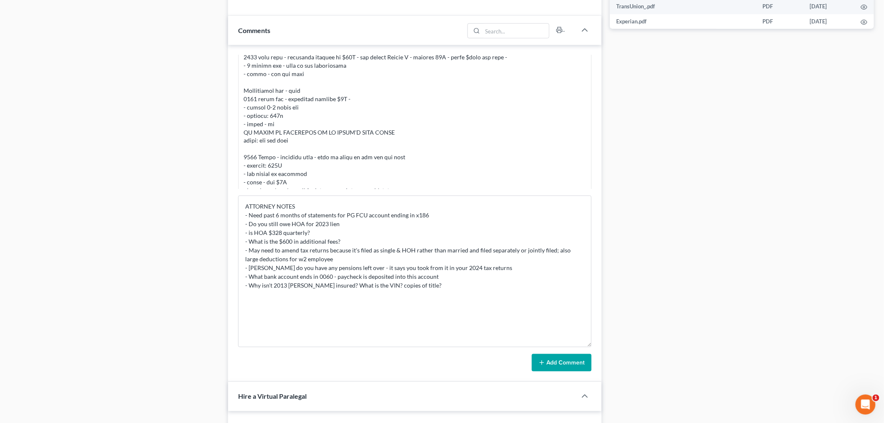
scroll to position [557, 0]
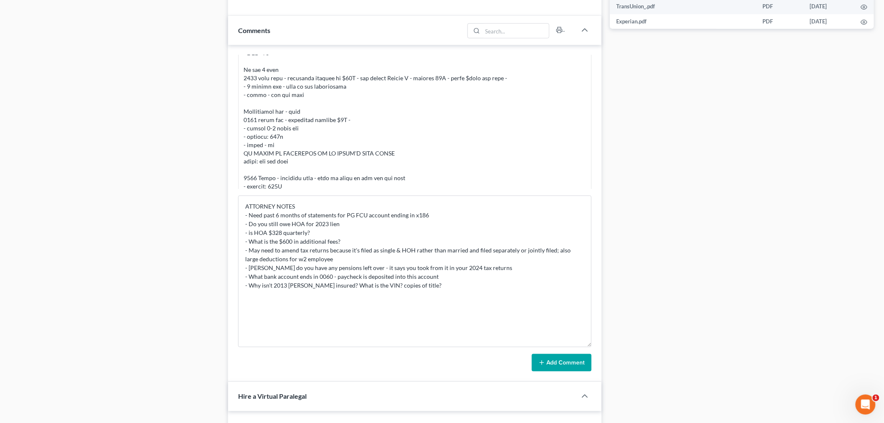
drag, startPoint x: 132, startPoint y: 217, endPoint x: 150, endPoint y: 216, distance: 17.2
click at [131, 218] on div "Case Dashboard Payments Invoices Payments Payments Credit Report Client Profile" at bounding box center [115, 260] width 218 height 1289
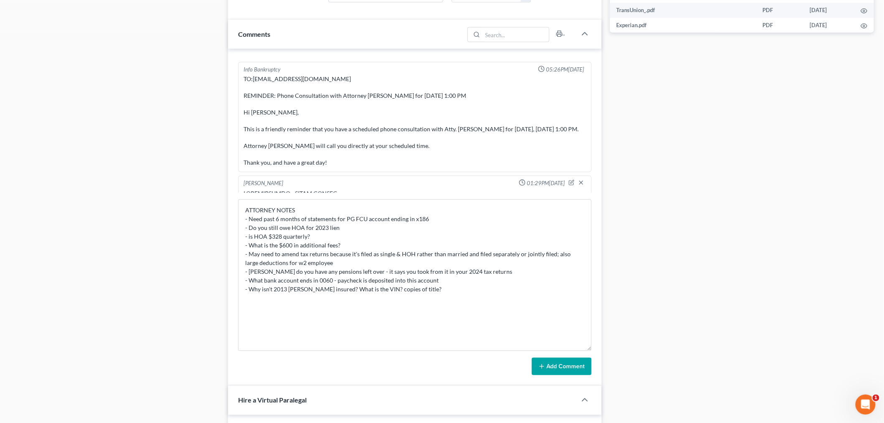
scroll to position [464, 0]
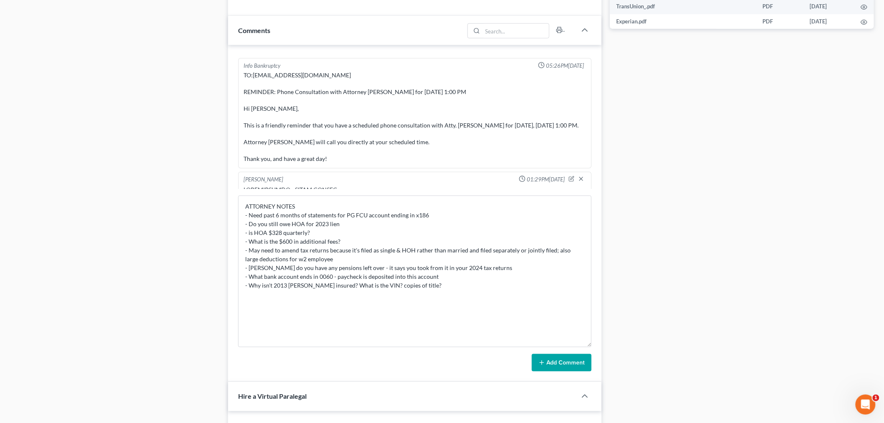
click at [559, 361] on button "Add Comment" at bounding box center [562, 363] width 60 height 18
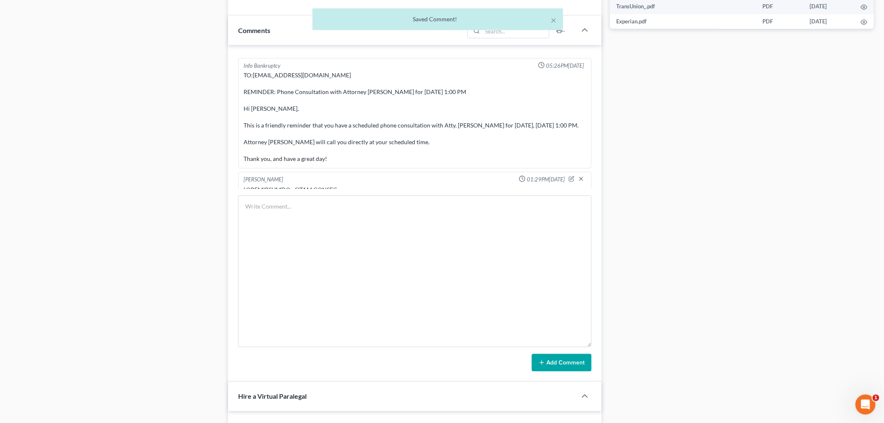
scroll to position [2889, 0]
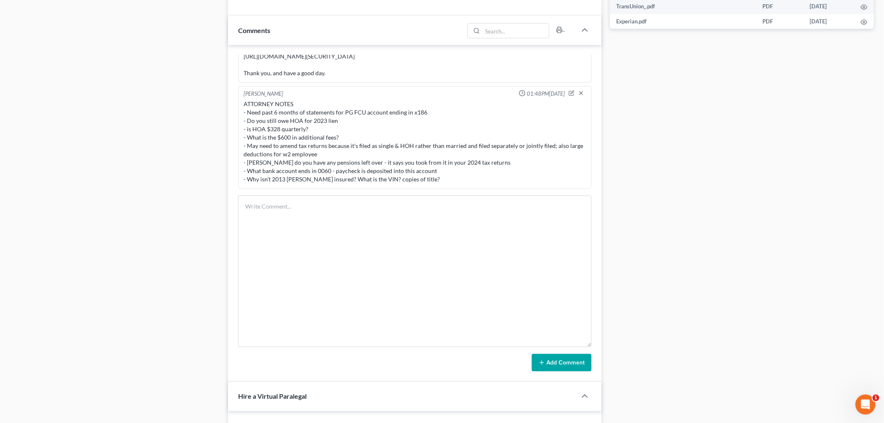
drag, startPoint x: 719, startPoint y: 364, endPoint x: 716, endPoint y: 361, distance: 4.5
click at [719, 364] on div "Docs Tasks Events Fees Timer 6% Completed Nothing here yet! Credit Reports (www…" at bounding box center [742, 260] width 273 height 1289
click at [395, 217] on textarea at bounding box center [415, 272] width 354 height 152
click at [307, 207] on textarea "Education Credit Communty bank statements - deposited into the bank accounts" at bounding box center [415, 272] width 354 height 152
click at [472, 214] on textarea "Education Credit Community bank statements - deposited into the bank accounts" at bounding box center [415, 272] width 354 height 152
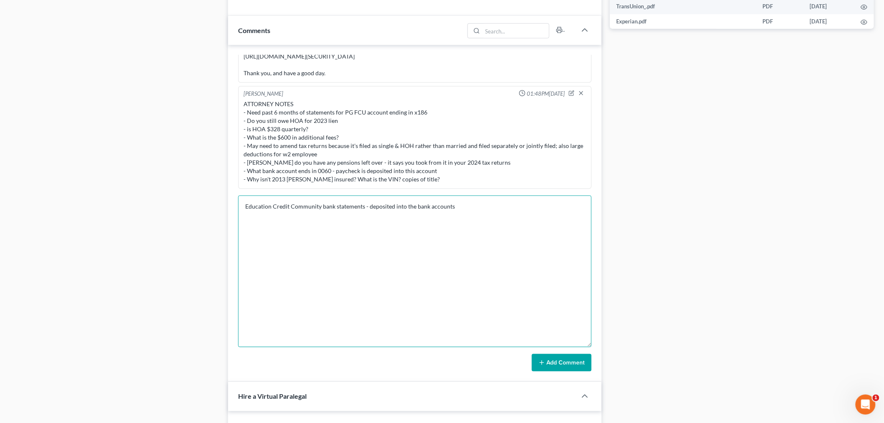
click at [245, 209] on textarea "Education Credit Community bank statements - deposited into the bank accounts" at bounding box center [415, 272] width 354 height 152
click at [469, 216] on textarea "- Education Credit Community bank statements - deposited into the bank accounts" at bounding box center [415, 272] width 354 height 152
click at [354, 222] on textarea "- Education Credit Community bank statements - deposited into the bank accounts…" at bounding box center [415, 272] width 354 height 152
drag, startPoint x: 331, startPoint y: 222, endPoint x: 230, endPoint y: 215, distance: 101.3
click at [230, 215] on div "Info Bankruptcy 11:52AM, 07/22/2025 NAME Ivan Fermin STATE THE PC RESIDES & FOR…" at bounding box center [415, 213] width 374 height 337
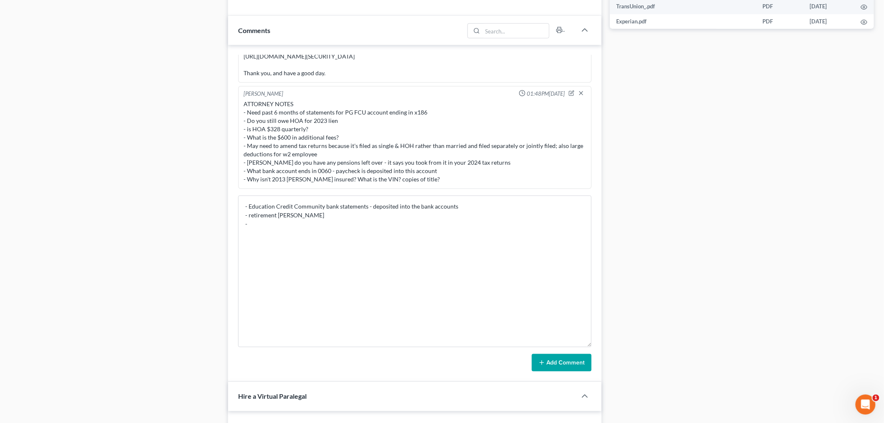
click at [107, 190] on div "Case Dashboard Payments Invoices Payments Payments Credit Report Client Profile" at bounding box center [115, 260] width 218 height 1289
drag, startPoint x: 346, startPoint y: 216, endPoint x: 341, endPoint y: 220, distance: 6.8
click at [345, 216] on textarea "- Education Credit Community bank statements - deposited into the bank accounts…" at bounding box center [415, 272] width 354 height 152
click at [329, 226] on textarea "- Education Credit Community bank statements - deposited into the bank accounts…" at bounding box center [415, 272] width 354 height 152
drag, startPoint x: 391, startPoint y: 225, endPoint x: 391, endPoint y: 220, distance: 4.6
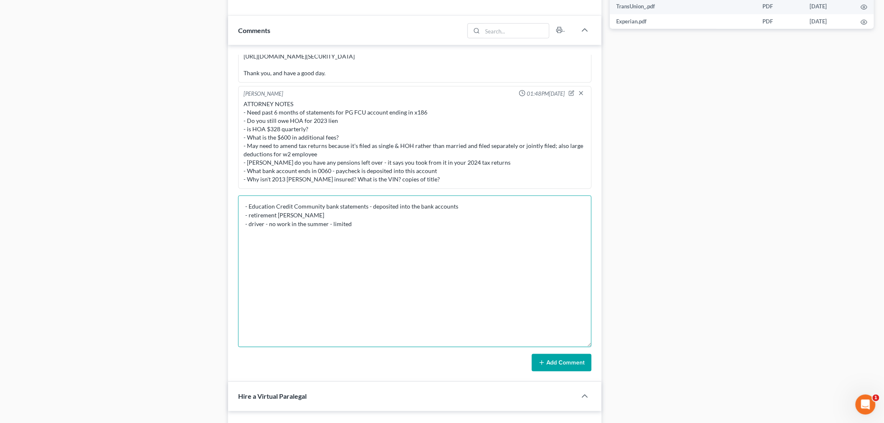
click at [391, 224] on textarea "- Education Credit Community bank statements - deposited into the bank accounts…" at bounding box center [415, 272] width 354 height 152
click at [400, 227] on textarea "- Education Credit Community bank statements - deposited into the bank accounts…" at bounding box center [415, 272] width 354 height 152
click at [137, 227] on div "Case Dashboard Payments Invoices Payments Payments Credit Report Client Profile" at bounding box center [115, 260] width 218 height 1289
click at [299, 237] on textarea "- Education Credit Community bank statements - deposited into the bank accounts…" at bounding box center [415, 272] width 354 height 152
click at [386, 218] on textarea "- Education Credit Community bank statements - deposited into the bank accounts…" at bounding box center [415, 272] width 354 height 152
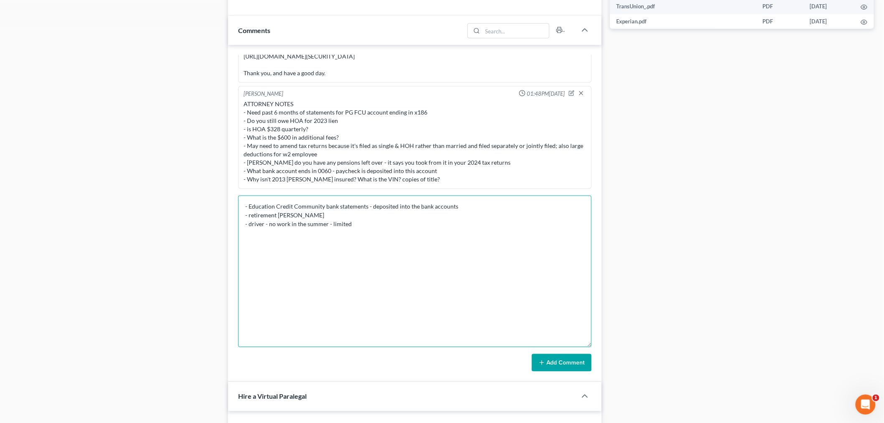
click at [382, 225] on textarea "- Education Credit Community bank statements - deposited into the bank accounts…" at bounding box center [415, 272] width 354 height 152
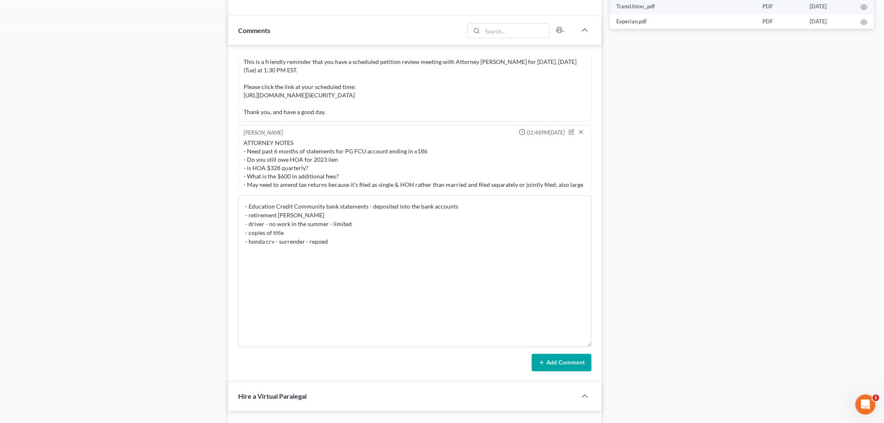
drag, startPoint x: 107, startPoint y: 262, endPoint x: 130, endPoint y: 260, distance: 23.1
click at [107, 262] on div "Case Dashboard Payments Invoices Payments Payments Credit Report Client Profile" at bounding box center [115, 260] width 218 height 1289
click at [326, 248] on textarea "- Education Credit Community bank statements - deposited into the bank accounts…" at bounding box center [415, 272] width 354 height 152
click at [793, 278] on div "Docs Tasks Events Fees Timer 6% Completed Nothing here yet! Credit Reports (www…" at bounding box center [742, 260] width 273 height 1289
click at [498, 255] on textarea "- Education Credit Community bank statements - deposited into the bank accounts…" at bounding box center [415, 272] width 354 height 152
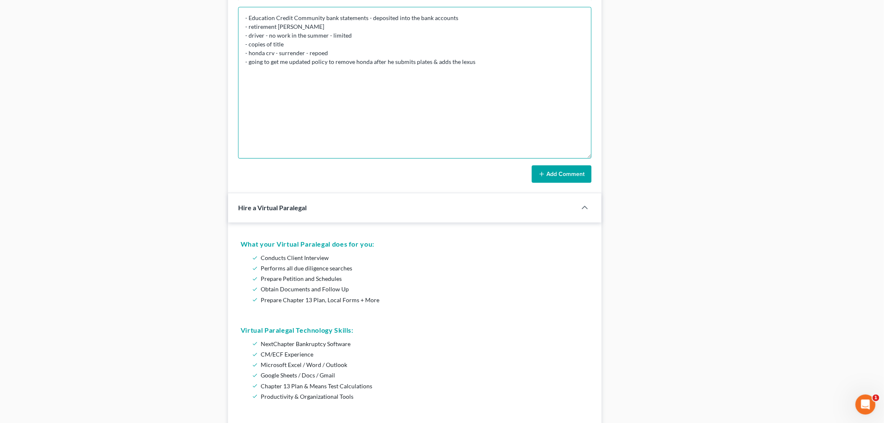
scroll to position [606, 0]
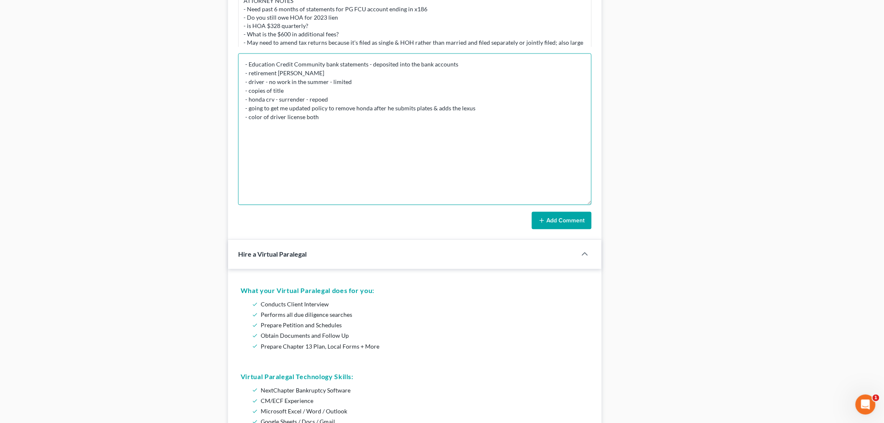
type textarea "- Education Credit Community bank statements - deposited into the bank accounts…"
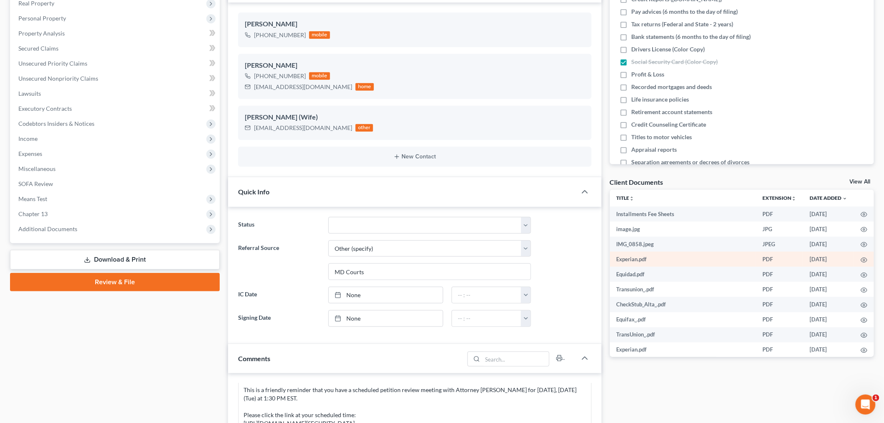
scroll to position [0, 0]
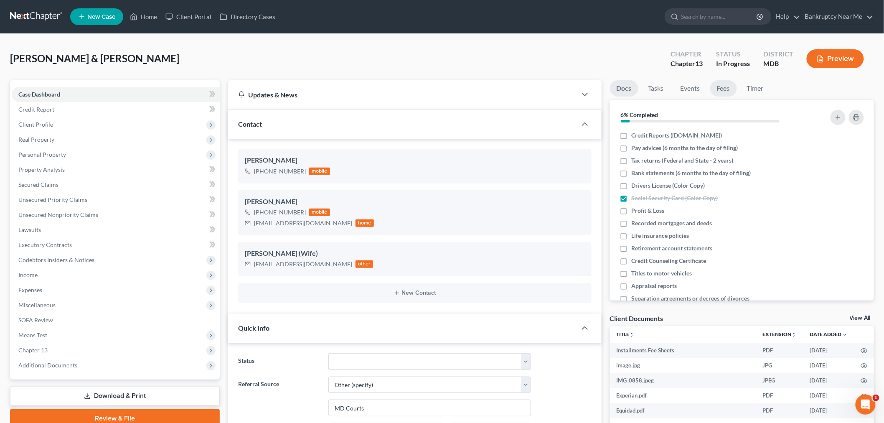
click at [720, 92] on link "Fees" at bounding box center [723, 88] width 27 height 16
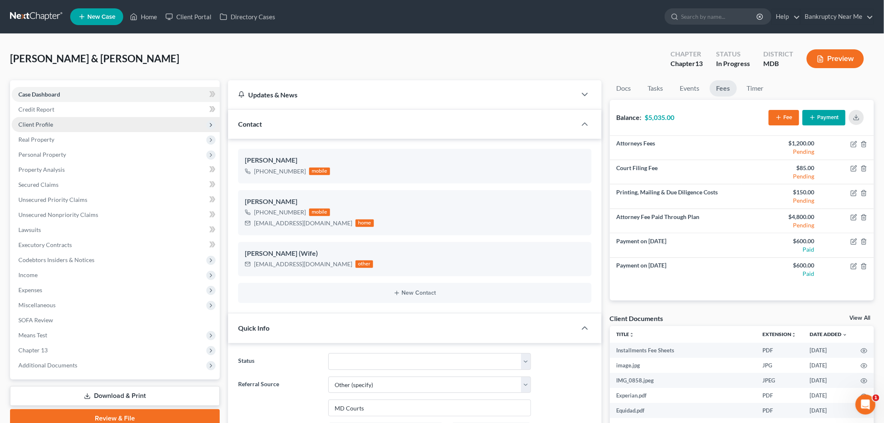
click at [89, 130] on span "Client Profile" at bounding box center [116, 124] width 208 height 15
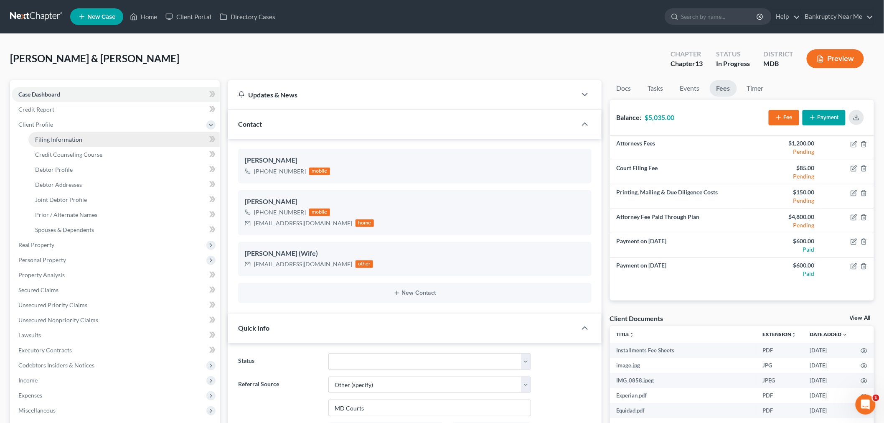
click at [87, 142] on link "Filing Information" at bounding box center [123, 139] width 191 height 15
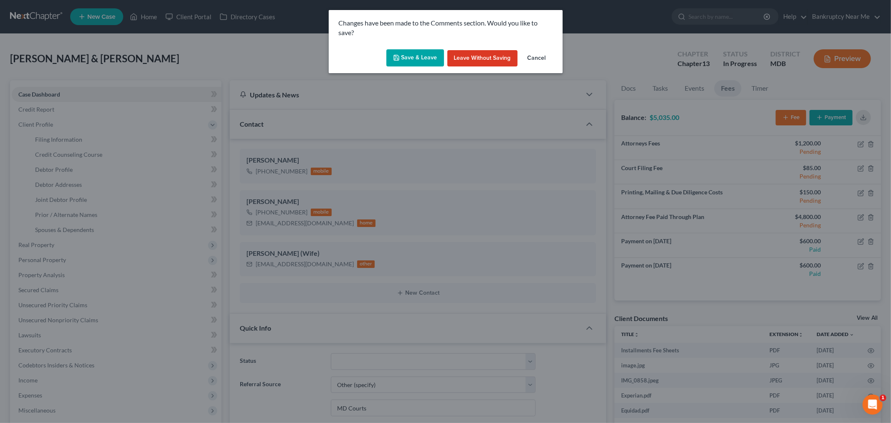
click at [417, 53] on button "Save & Leave" at bounding box center [416, 58] width 58 height 18
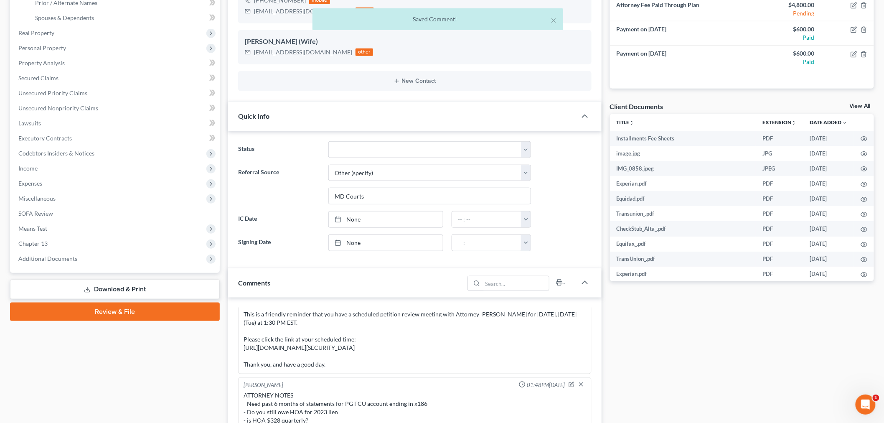
scroll to position [2970, 0]
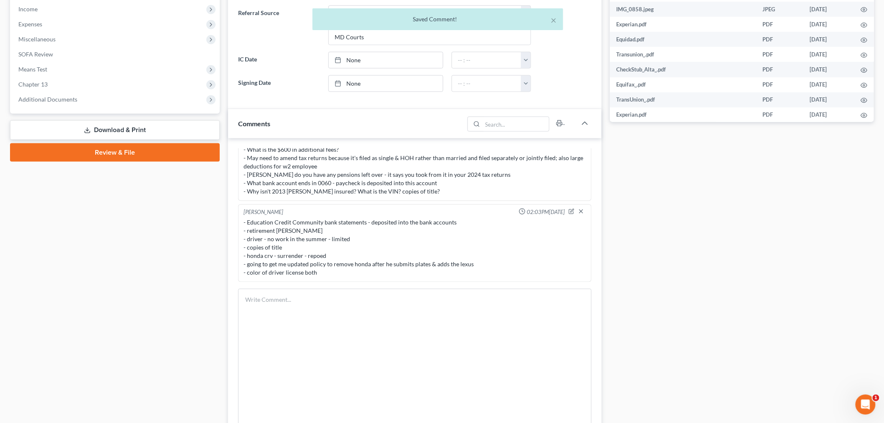
select select "1"
select select "3"
select select "0"
select select "21"
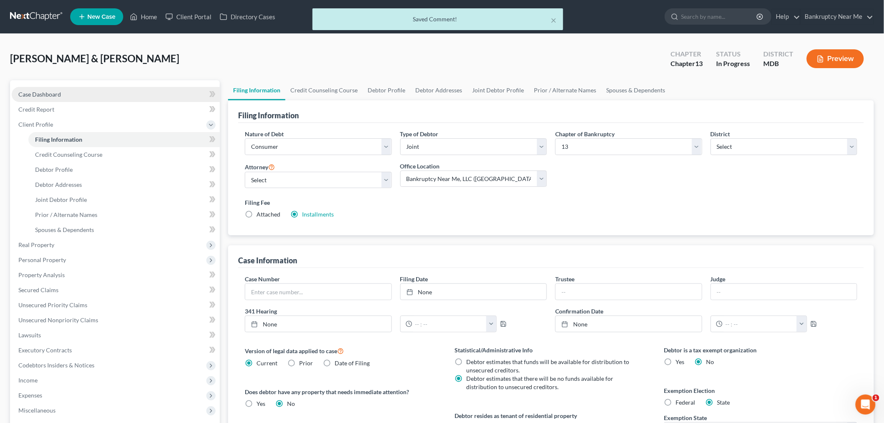
click at [103, 87] on link "Case Dashboard" at bounding box center [116, 94] width 208 height 15
select select "6"
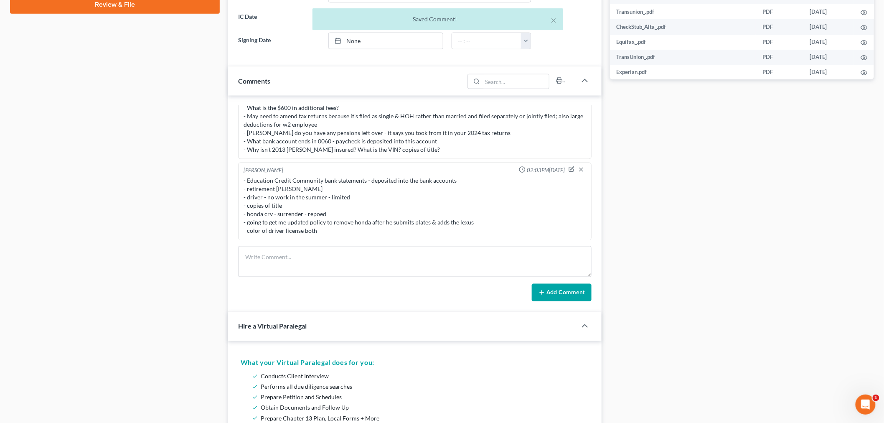
scroll to position [502, 0]
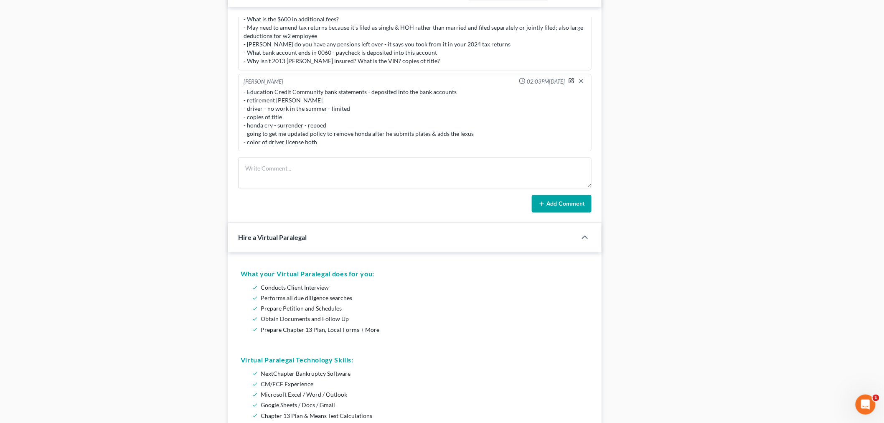
drag, startPoint x: 562, startPoint y: 81, endPoint x: 551, endPoint y: 85, distance: 12.2
click at [569, 81] on icon "button" at bounding box center [572, 81] width 6 height 6
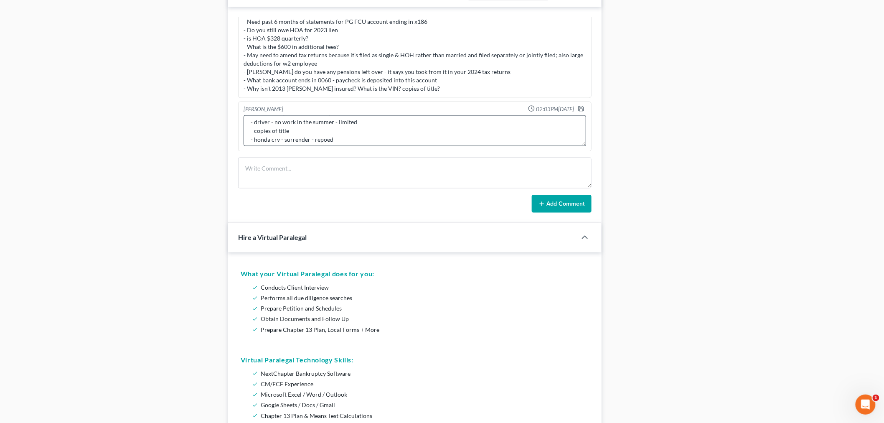
scroll to position [43, 0]
click at [349, 132] on textarea "- Education Credit Community bank statements - deposited into the bank accounts…" at bounding box center [415, 130] width 343 height 31
type textarea "- Education Credit Community bank statements - deposited into the bank accounts…"
click at [580, 109] on polyline "button" at bounding box center [581, 110] width 3 height 2
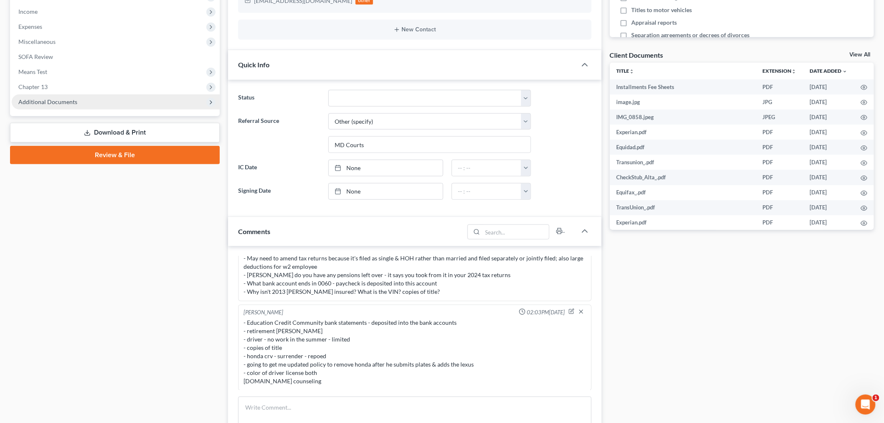
scroll to position [38, 0]
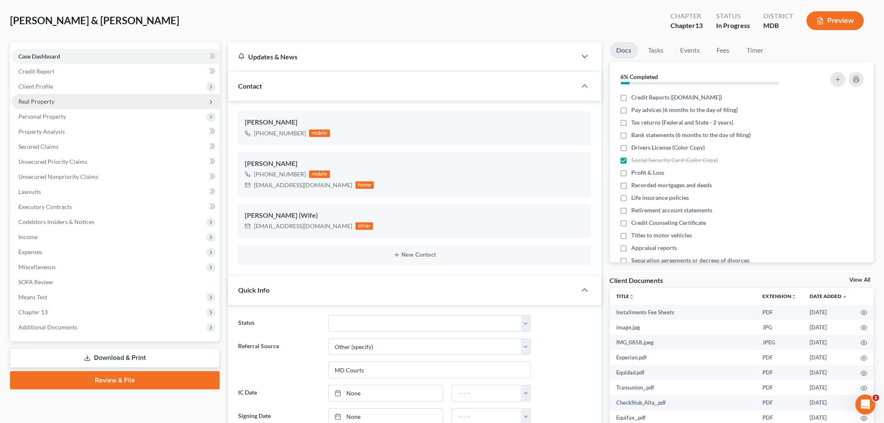
click at [63, 103] on span "Real Property" at bounding box center [116, 101] width 208 height 15
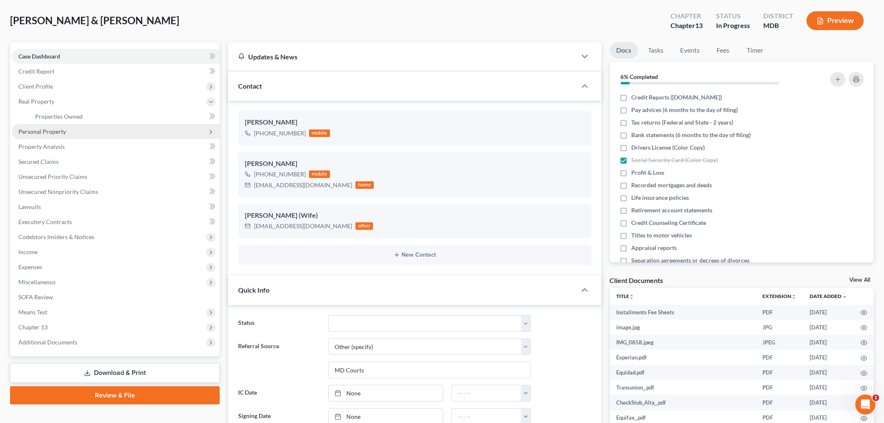
click at [69, 135] on span "Personal Property" at bounding box center [116, 131] width 208 height 15
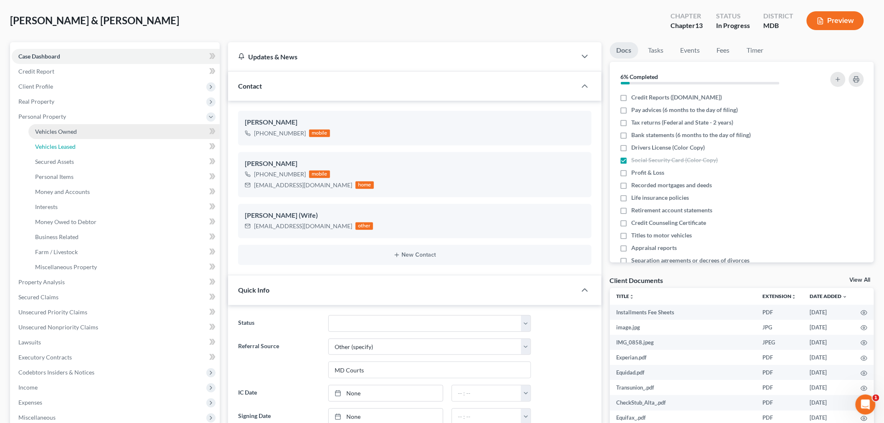
click at [75, 143] on span "Vehicles Leased" at bounding box center [55, 146] width 41 height 7
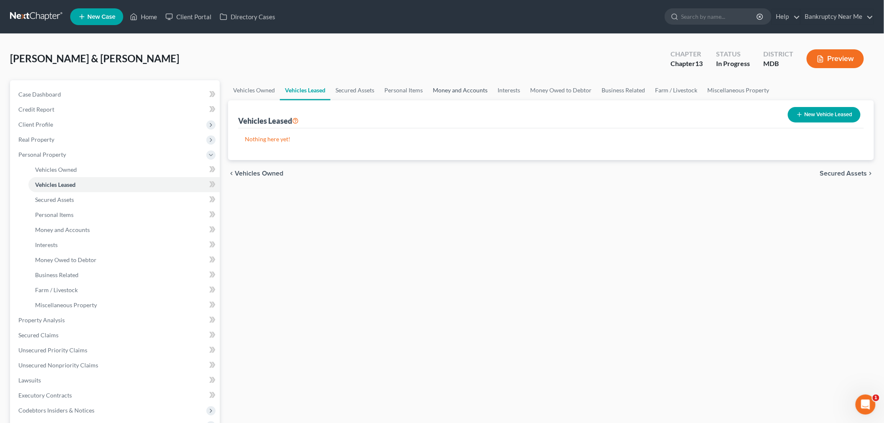
click at [446, 85] on link "Money and Accounts" at bounding box center [460, 90] width 65 height 20
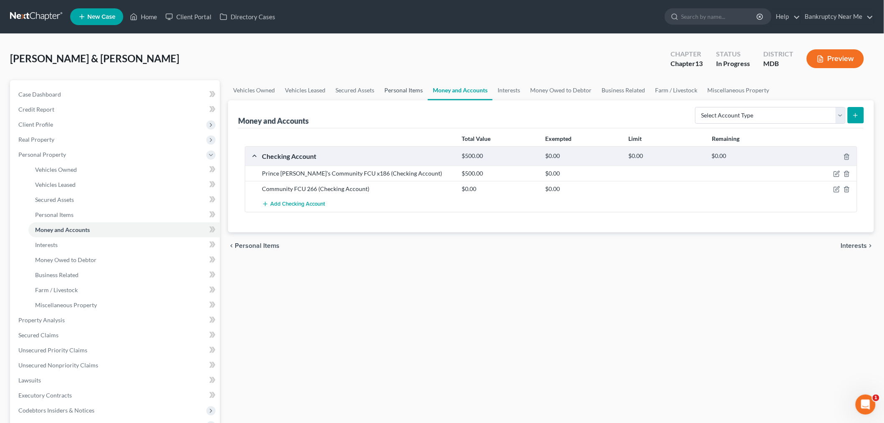
click at [387, 89] on link "Personal Items" at bounding box center [403, 90] width 48 height 20
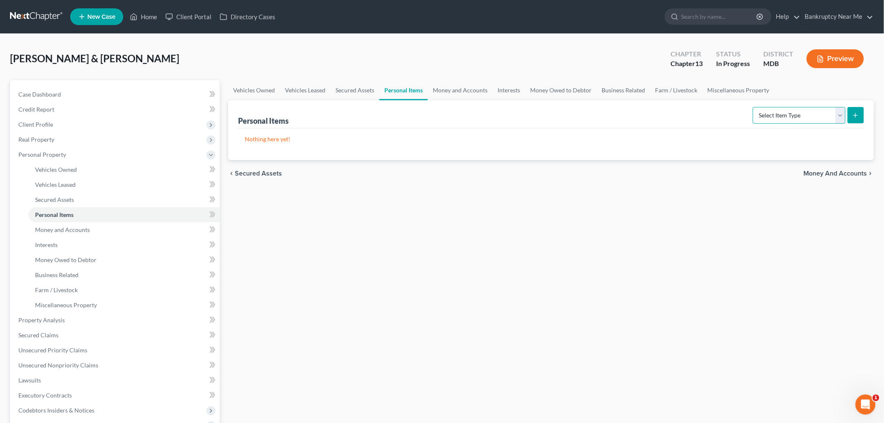
click at [761, 118] on select "Select Item Type Clothing Collectibles Of Value Electronics Firearms Household …" at bounding box center [799, 115] width 93 height 17
select select "household_goods"
click at [754, 107] on select "Select Item Type Clothing Collectibles Of Value Electronics Firearms Household …" at bounding box center [799, 115] width 93 height 17
click at [860, 110] on button "submit" at bounding box center [856, 115] width 16 height 16
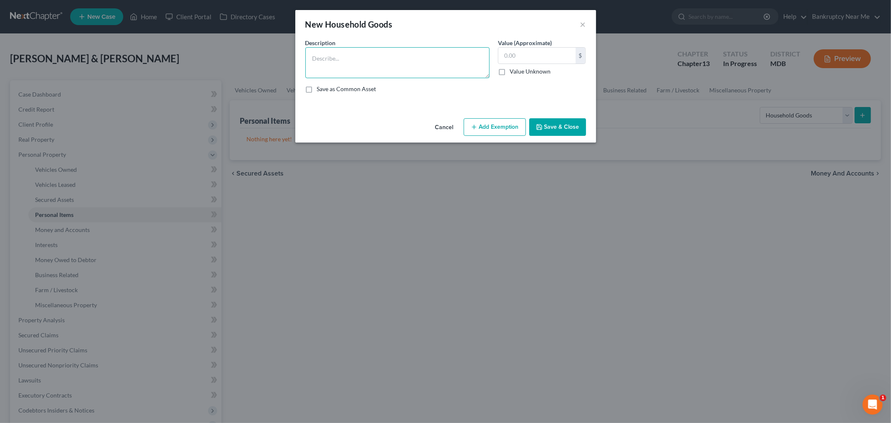
click at [360, 65] on textarea at bounding box center [398, 62] width 184 height 31
type textarea "Household Goods"
click at [519, 56] on input "text" at bounding box center [537, 56] width 77 height 16
type input "450"
click at [503, 126] on button "Add Exemption" at bounding box center [495, 127] width 62 height 18
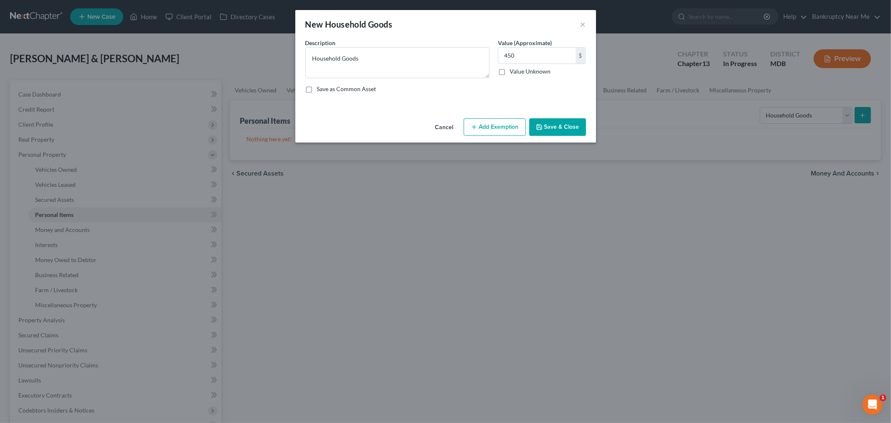
select select "2"
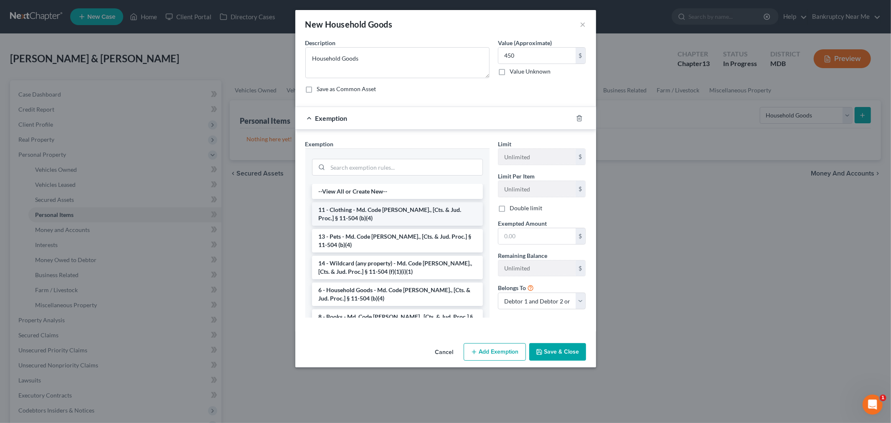
click at [408, 218] on li "11 - Clothing - Md. Code Ann., [Cts. & Jud. Proc.] § 11-504 (b)(4)" at bounding box center [397, 213] width 171 height 23
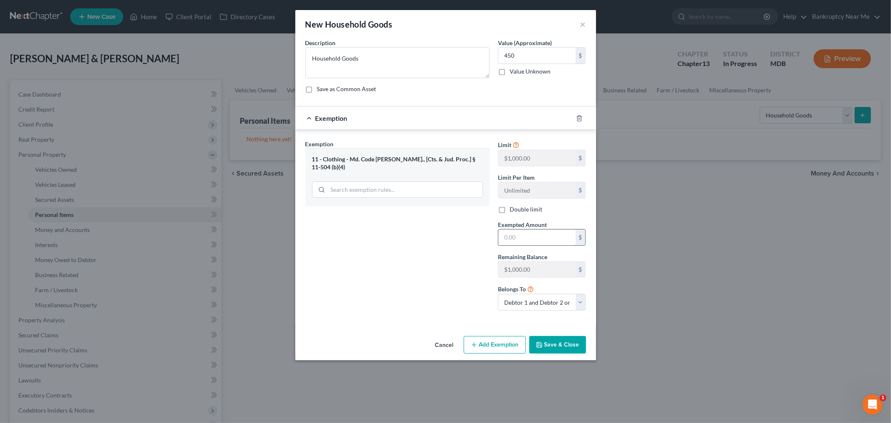
click at [552, 243] on input "text" at bounding box center [537, 237] width 77 height 16
type input "450"
drag, startPoint x: 560, startPoint y: 348, endPoint x: 581, endPoint y: 332, distance: 26.5
click at [559, 348] on button "Save & Close" at bounding box center [558, 345] width 57 height 18
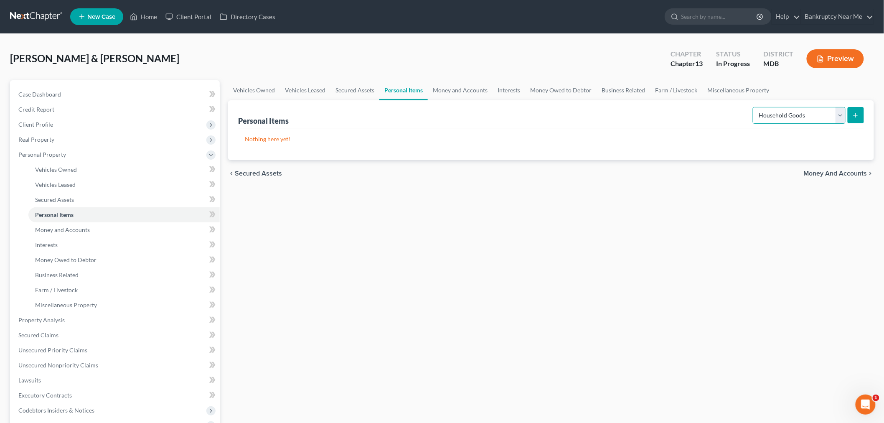
click at [815, 116] on select "Select Item Type Clothing Collectibles Of Value Electronics Firearms Household …" at bounding box center [799, 115] width 93 height 17
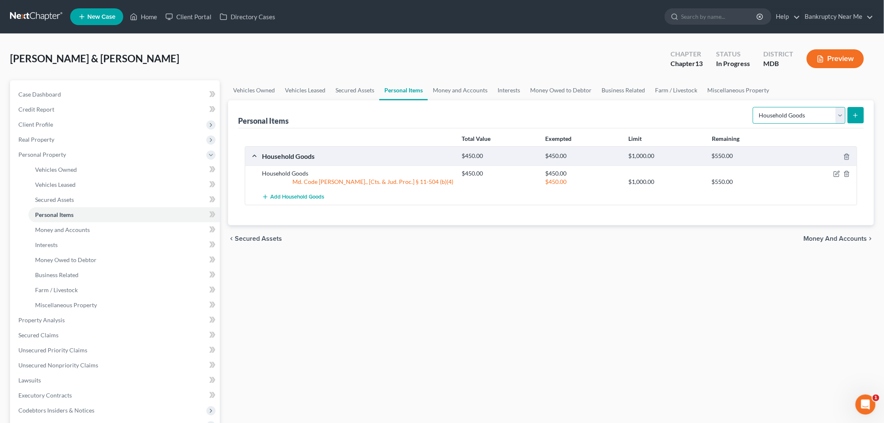
select select "electronics"
click at [754, 107] on select "Select Item Type Clothing Collectibles Of Value Electronics Firearms Household …" at bounding box center [799, 115] width 93 height 17
click at [853, 119] on button "submit" at bounding box center [856, 115] width 16 height 16
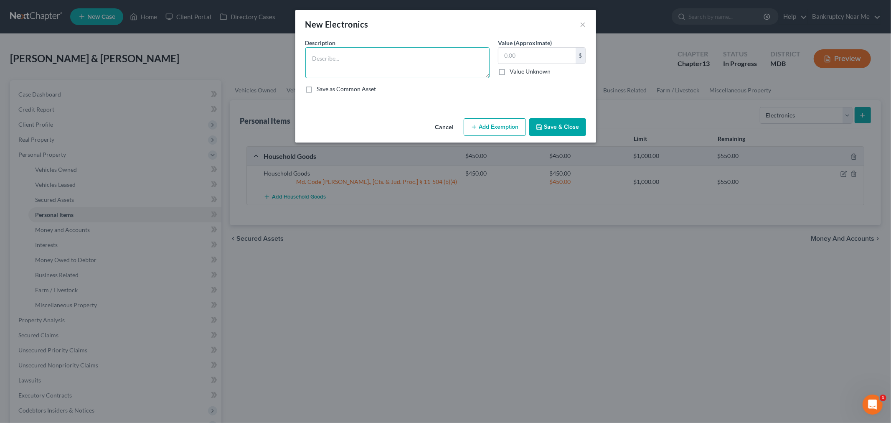
click at [412, 66] on textarea at bounding box center [398, 62] width 184 height 31
type textarea "E"
type textarea "Electronics"
click at [543, 51] on input "text" at bounding box center [537, 56] width 77 height 16
type input "250"
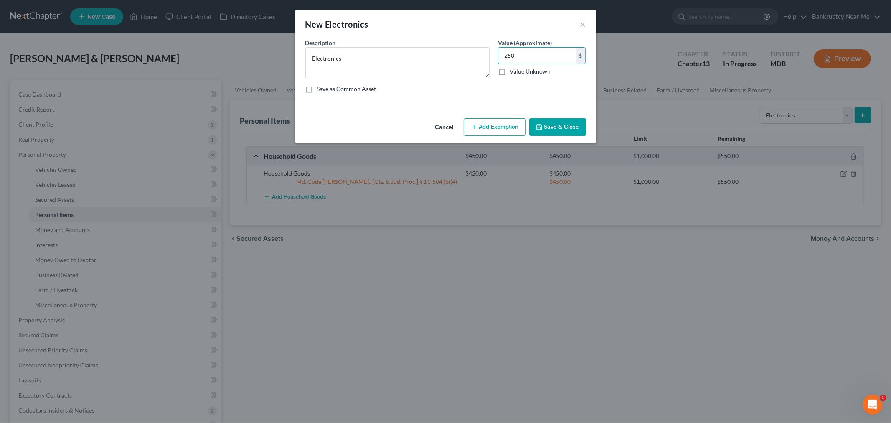
click at [470, 134] on button "Add Exemption" at bounding box center [495, 127] width 62 height 18
select select "2"
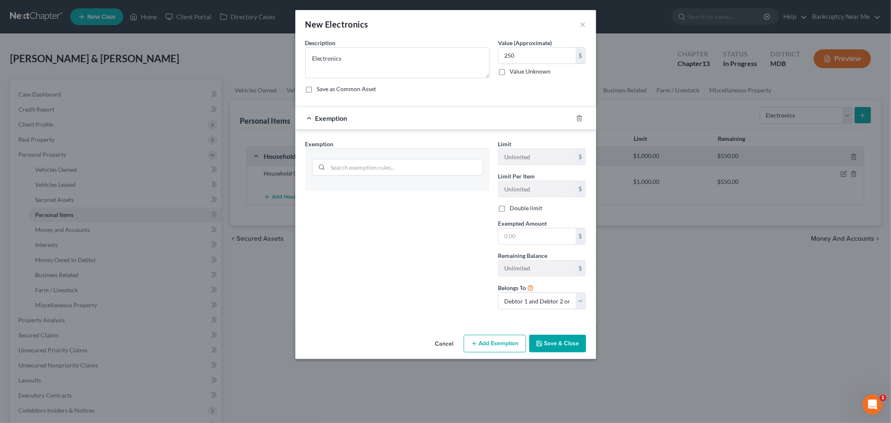
click at [577, 117] on div at bounding box center [584, 118] width 23 height 13
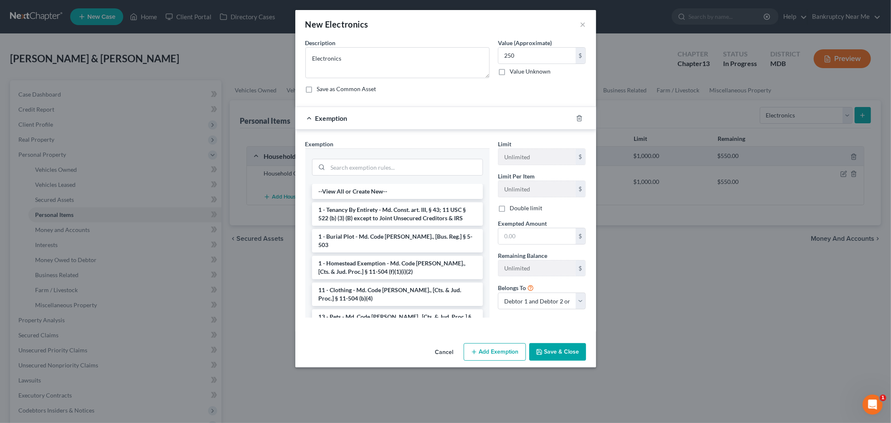
drag, startPoint x: 396, startPoint y: 289, endPoint x: 400, endPoint y: 285, distance: 5.0
click at [397, 289] on li "11 - Clothing - Md. Code Ann., [Cts. & Jud. Proc.] § 11-504 (b)(4)" at bounding box center [397, 294] width 171 height 23
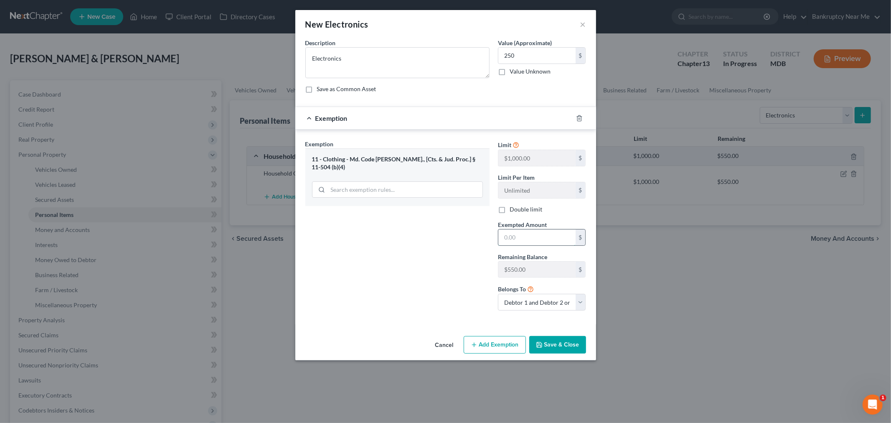
drag, startPoint x: 525, startPoint y: 239, endPoint x: 537, endPoint y: 232, distance: 14.5
click at [525, 239] on input "text" at bounding box center [537, 237] width 77 height 16
type input "250"
drag, startPoint x: 396, startPoint y: 281, endPoint x: 517, endPoint y: 320, distance: 126.8
click at [397, 281] on div "Exemption Set must be selected for CA. Exemption * 11 - Clothing - Md. Code Ann…" at bounding box center [397, 229] width 193 height 178
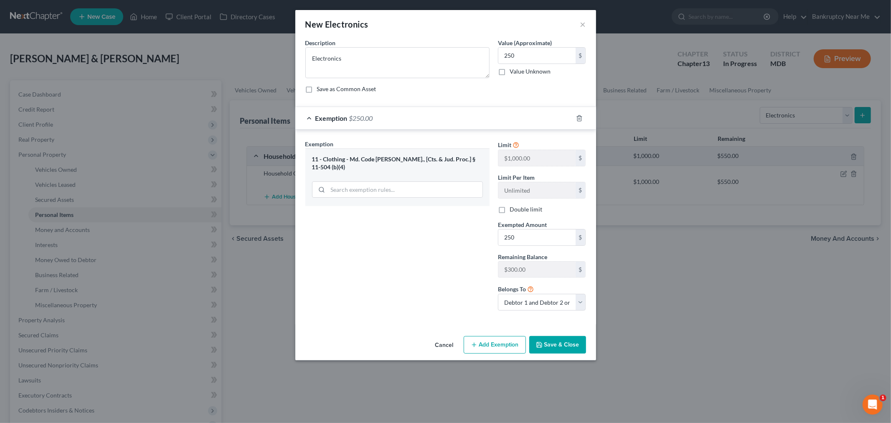
click at [554, 341] on button "Save & Close" at bounding box center [558, 345] width 57 height 18
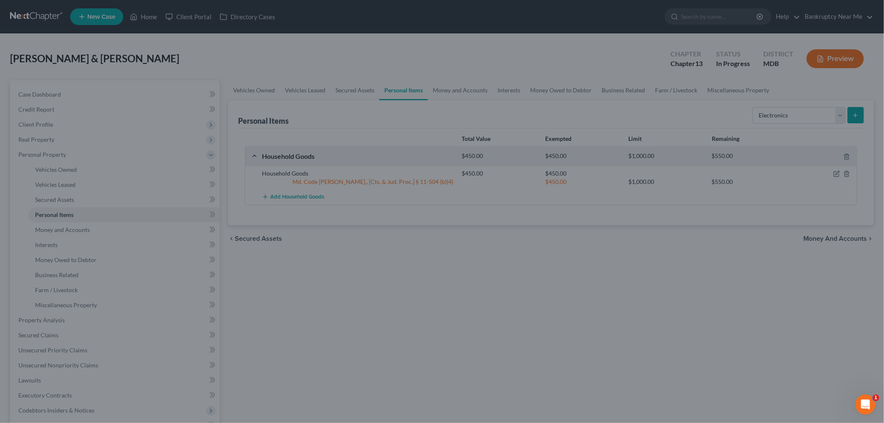
click at [805, 104] on div "Select Item Type Clothing Collectibles Of Value Electronics Firearms Household …" at bounding box center [807, 115] width 115 height 22
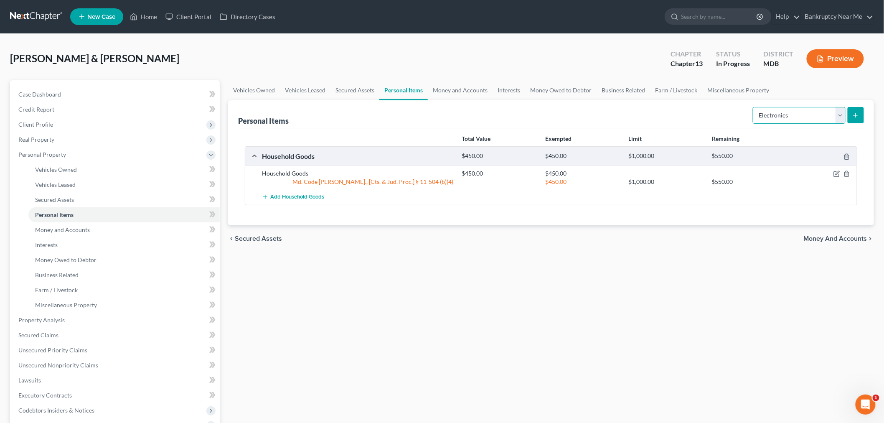
click at [804, 110] on select "Select Item Type Clothing Collectibles Of Value Electronics Firearms Household …" at bounding box center [799, 115] width 93 height 17
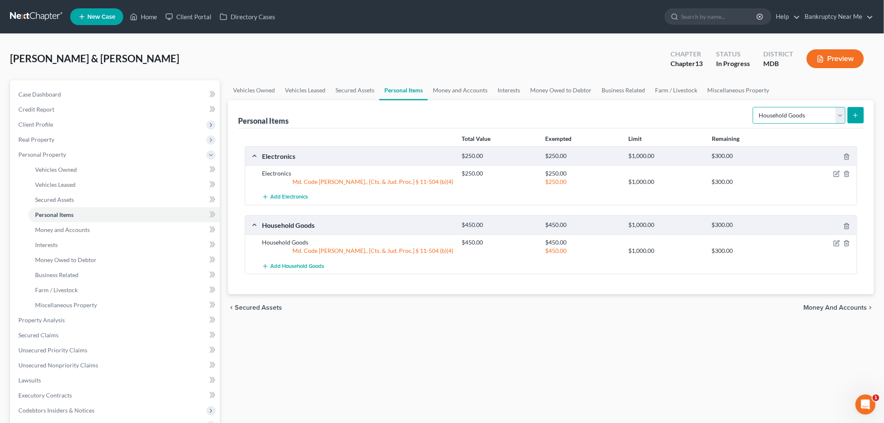
click at [754, 107] on select "Select Item Type Clothing Collectibles Of Value Electronics Firearms Household …" at bounding box center [799, 115] width 93 height 17
click at [813, 116] on select "Select Item Type Clothing Collectibles Of Value Electronics Firearms Household …" at bounding box center [799, 115] width 93 height 17
select select "clothing"
click at [754, 107] on select "Select Item Type Clothing Collectibles Of Value Electronics Firearms Household …" at bounding box center [799, 115] width 93 height 17
click at [817, 128] on div "Total Value Exempted Limit Remaining Electronics $250.00 $250.00 $1,000.00 $300…" at bounding box center [551, 211] width 626 height 166
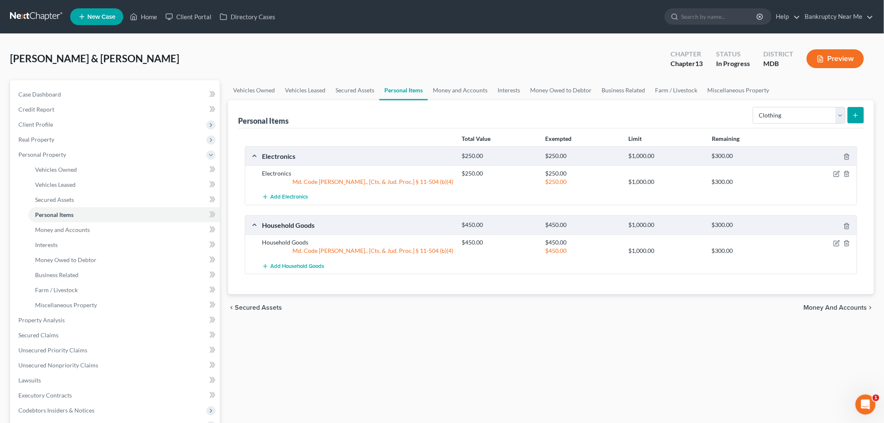
click at [853, 110] on button "submit" at bounding box center [856, 115] width 16 height 16
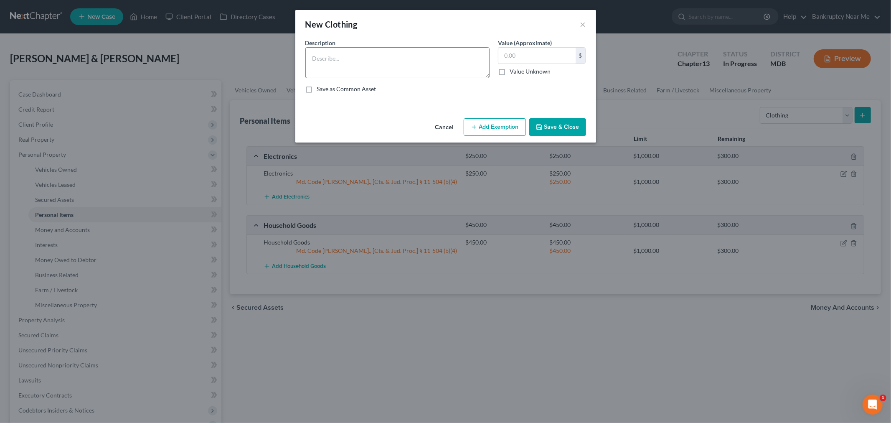
click at [453, 71] on textarea at bounding box center [398, 62] width 184 height 31
type textarea "Clothing & Shoes"
click at [549, 58] on input "text" at bounding box center [537, 56] width 77 height 16
type input "199"
click at [504, 118] on button "Add Exemption" at bounding box center [495, 127] width 62 height 18
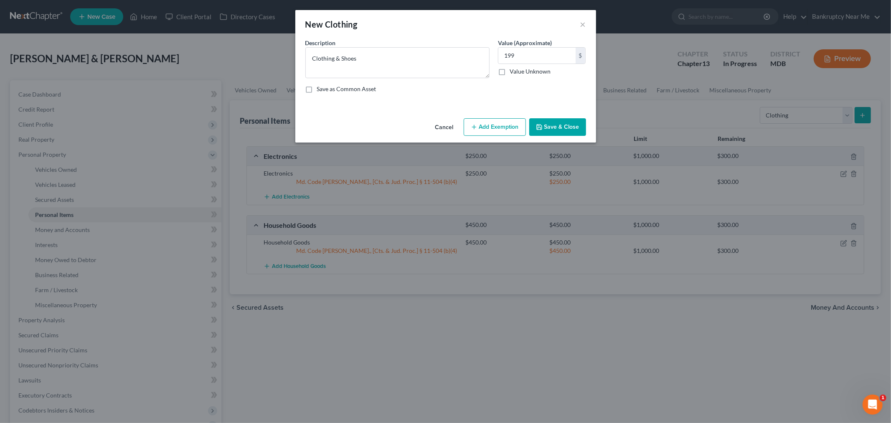
select select "2"
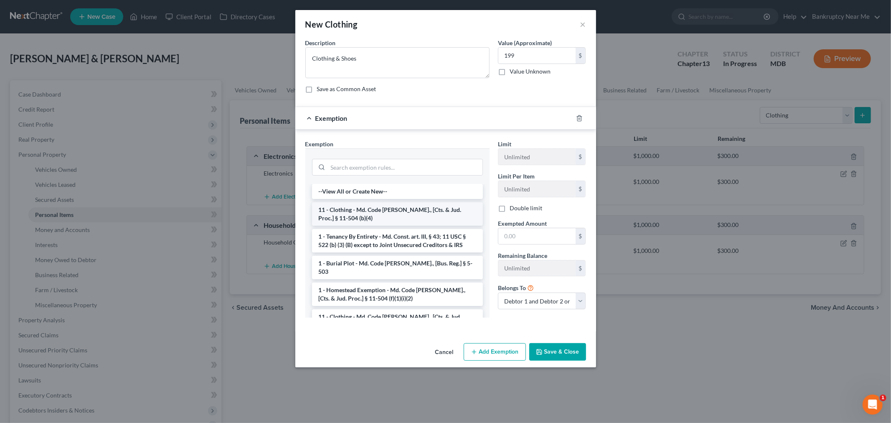
click at [387, 211] on li "11 - Clothing - Md. Code Ann., [Cts. & Jud. Proc.] § 11-504 (b)(4)" at bounding box center [397, 213] width 171 height 23
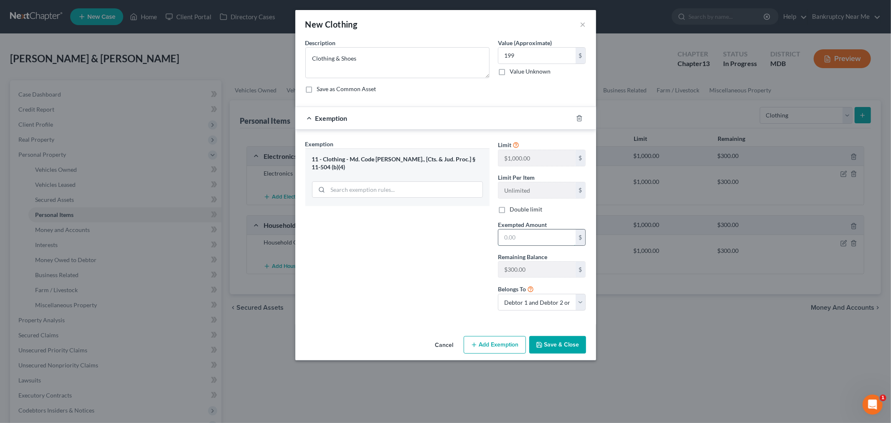
click at [511, 232] on input "text" at bounding box center [537, 237] width 77 height 16
type input "199"
click at [577, 336] on button "Save & Close" at bounding box center [558, 345] width 57 height 18
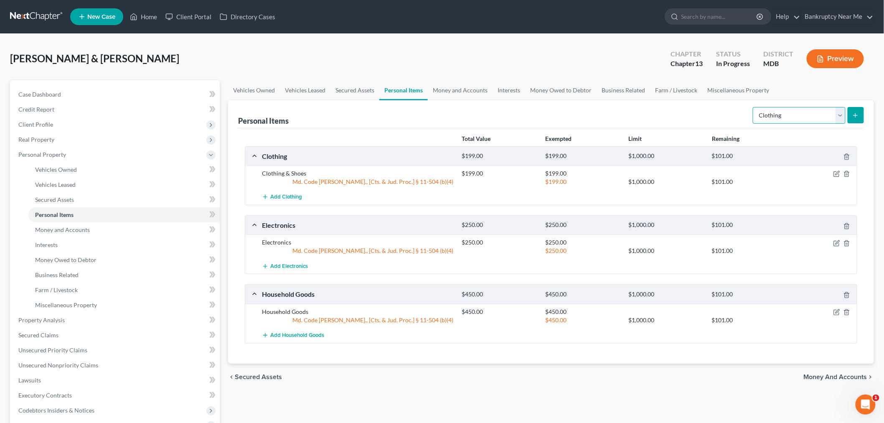
click at [791, 123] on select "Select Item Type Clothing Collectibles Of Value Electronics Firearms Household …" at bounding box center [799, 115] width 93 height 17
select select "jewelry"
click at [754, 107] on select "Select Item Type Clothing Collectibles Of Value Electronics Firearms Household …" at bounding box center [799, 115] width 93 height 17
click at [854, 107] on button "submit" at bounding box center [856, 115] width 16 height 16
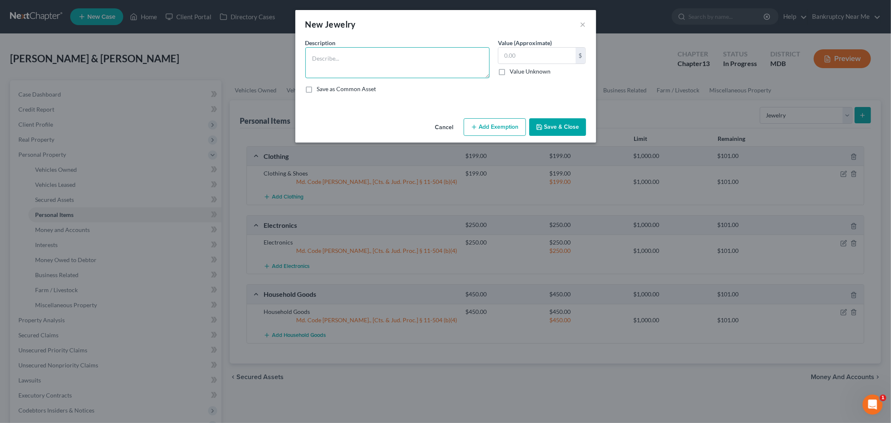
click at [384, 70] on textarea at bounding box center [398, 62] width 184 height 31
type textarea "Wedding Rings"
drag, startPoint x: 537, startPoint y: 63, endPoint x: 867, endPoint y: 15, distance: 332.8
click at [548, 61] on input "text" at bounding box center [537, 56] width 77 height 16
type input "199"
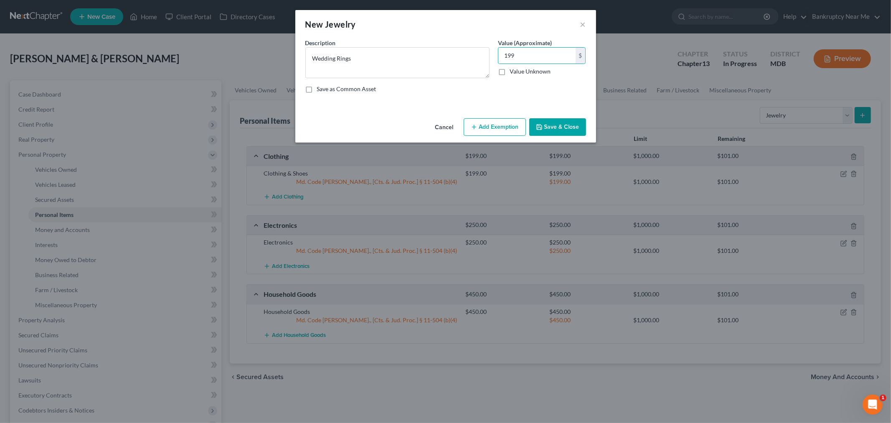
click at [500, 132] on button "Add Exemption" at bounding box center [495, 127] width 62 height 18
select select "2"
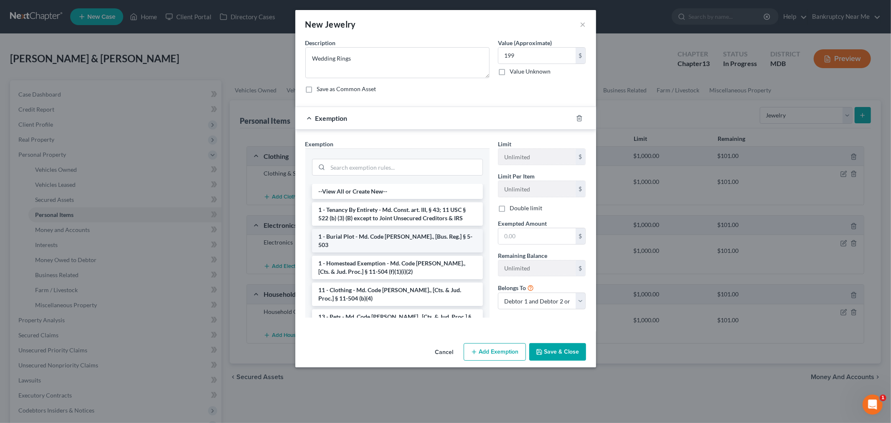
click at [402, 241] on li "1 - Burial Plot - Md. Code Ann., [Bus. Reg.] § 5-503" at bounding box center [397, 240] width 171 height 23
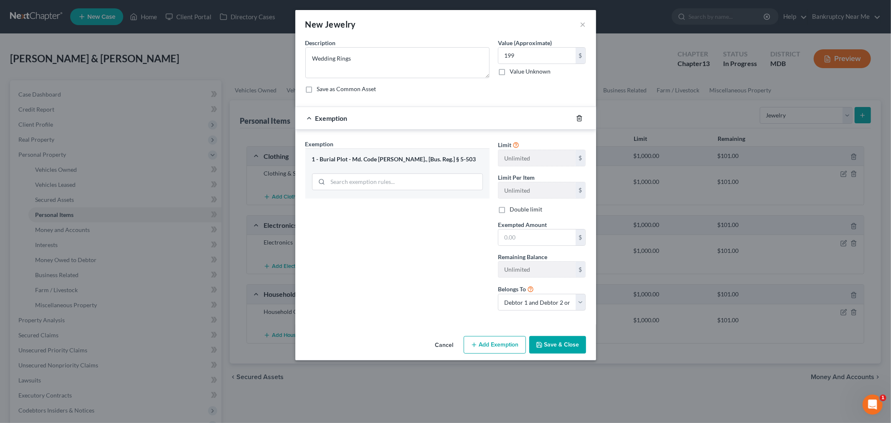
click at [577, 120] on icon "button" at bounding box center [579, 118] width 7 height 7
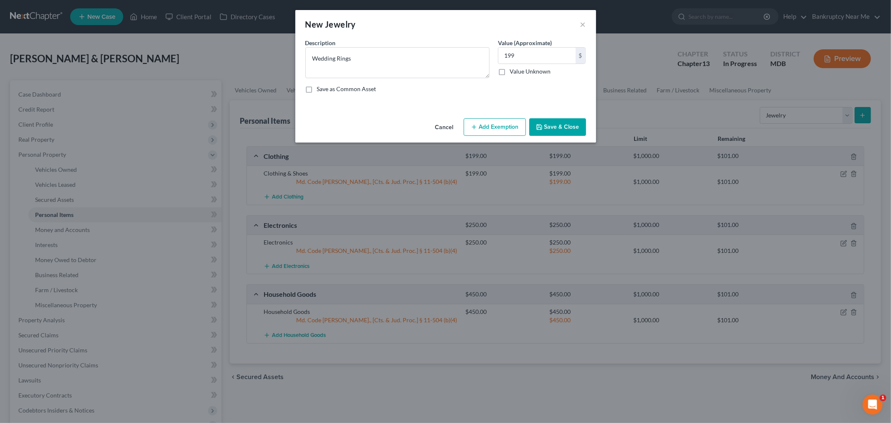
click at [482, 116] on div "Cancel Add Exemption Save & Close" at bounding box center [445, 129] width 301 height 28
click at [479, 120] on button "Add Exemption" at bounding box center [495, 127] width 62 height 18
select select "2"
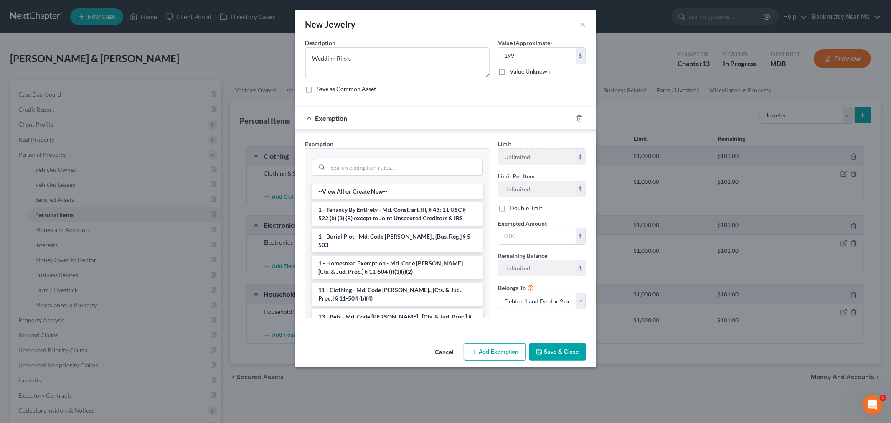
drag, startPoint x: 372, startPoint y: 279, endPoint x: 379, endPoint y: 276, distance: 7.7
click at [372, 283] on li "11 - Clothing - Md. Code Ann., [Cts. & Jud. Proc.] § 11-504 (b)(4)" at bounding box center [397, 294] width 171 height 23
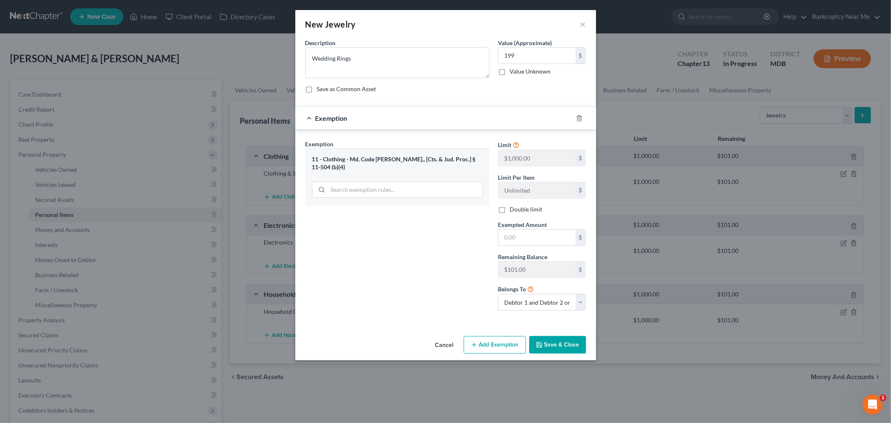
drag, startPoint x: 518, startPoint y: 241, endPoint x: 573, endPoint y: 227, distance: 56.5
click at [518, 241] on input "text" at bounding box center [537, 237] width 77 height 16
type input "101"
type textarea "Wedding Rings"
click at [516, 58] on input "text" at bounding box center [537, 56] width 77 height 16
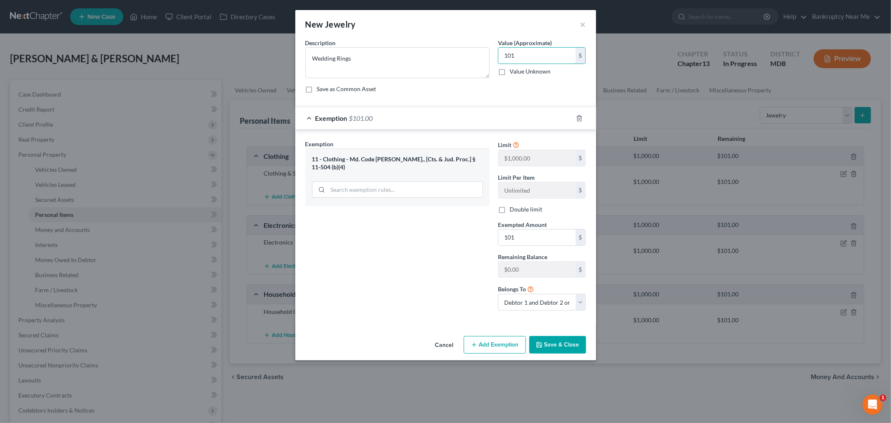
type input "101"
click at [578, 341] on button "Save & Close" at bounding box center [558, 345] width 57 height 18
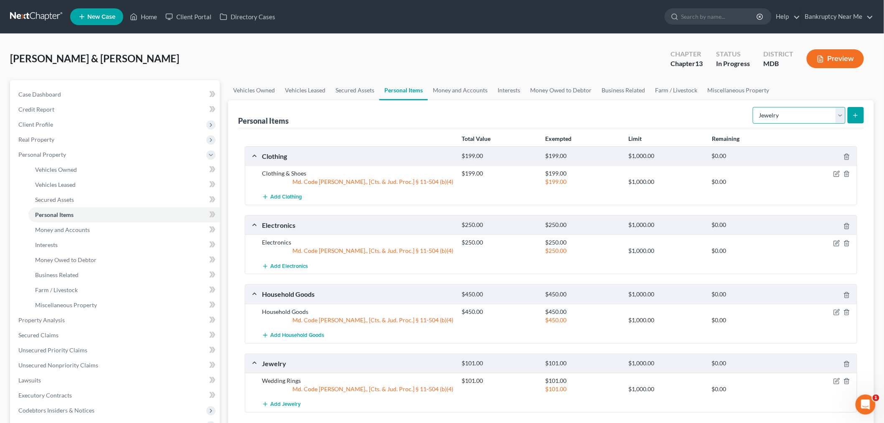
click at [800, 112] on select "Select Item Type Clothing Collectibles Of Value Electronics Firearms Household …" at bounding box center [799, 115] width 93 height 17
select select "pets"
click at [754, 107] on select "Select Item Type Clothing Collectibles Of Value Electronics Firearms Household …" at bounding box center [799, 115] width 93 height 17
click at [850, 109] on button "submit" at bounding box center [856, 115] width 16 height 16
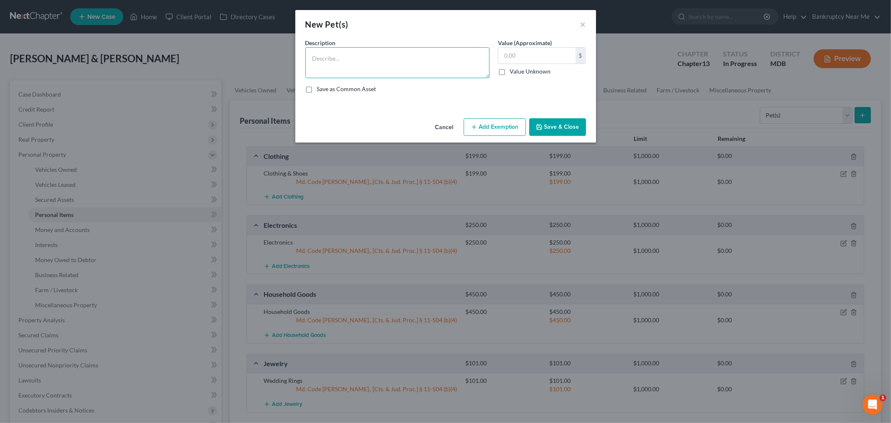
click at [445, 62] on textarea at bounding box center [398, 62] width 184 height 31
type textarea "Dogs (2)"
click at [510, 74] on label "Value Unknown" at bounding box center [530, 71] width 41 height 8
click at [513, 73] on input "Value Unknown" at bounding box center [515, 69] width 5 height 5
checkbox input "true"
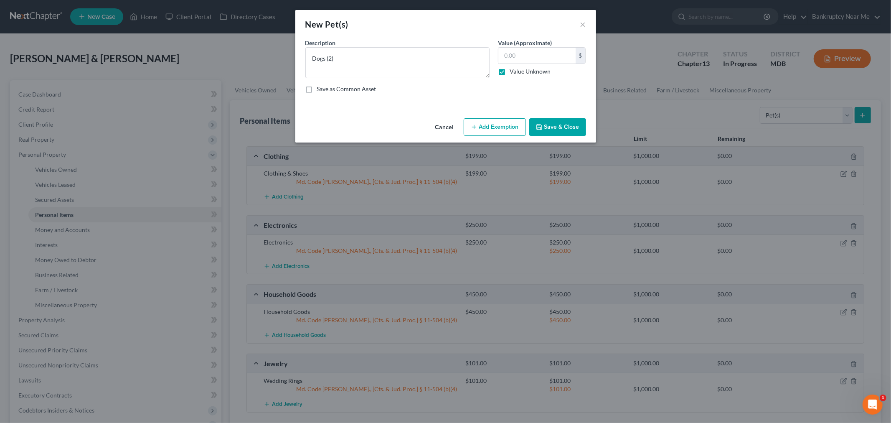
type input "0.00"
click at [507, 126] on button "Add Exemption" at bounding box center [495, 127] width 62 height 18
select select "2"
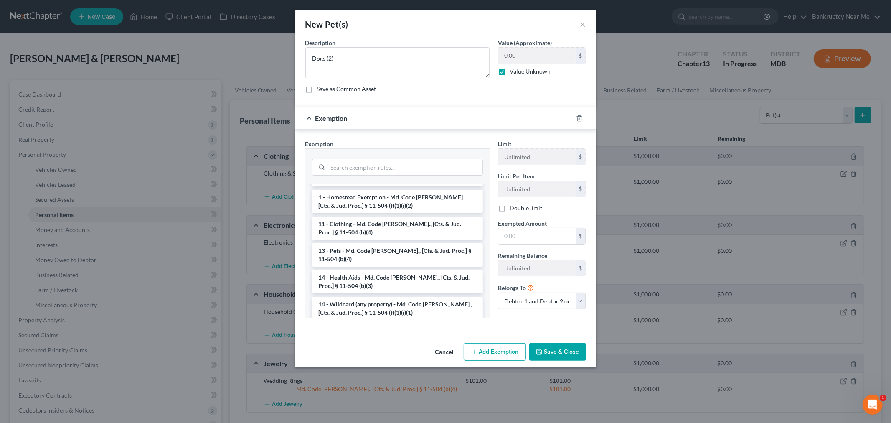
scroll to position [139, 0]
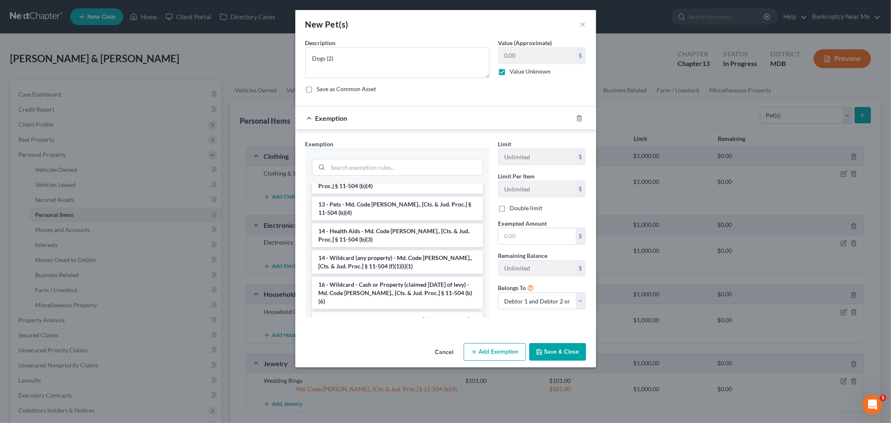
click at [415, 252] on li "14 - Wildcard (any property) - Md. Code Ann., [Cts. & Jud. Proc.] § 11-504 (f)(…" at bounding box center [397, 261] width 171 height 23
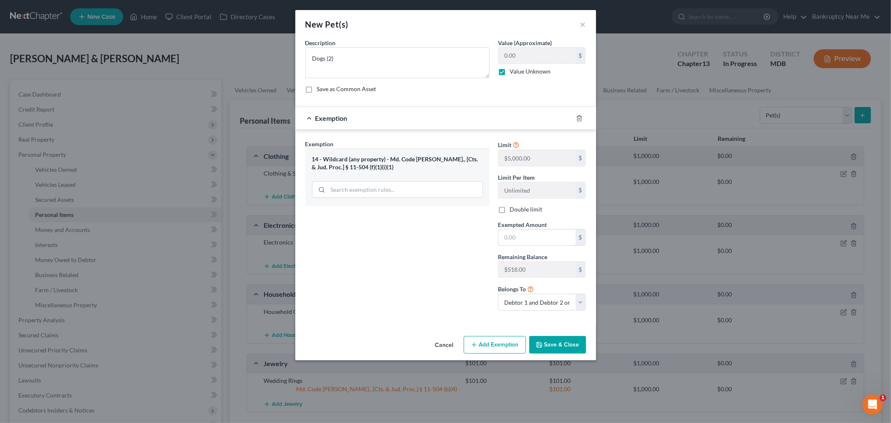
drag, startPoint x: 525, startPoint y: 235, endPoint x: 592, endPoint y: 220, distance: 68.5
click at [527, 235] on input "text" at bounding box center [537, 237] width 77 height 16
type input "1"
drag, startPoint x: 420, startPoint y: 248, endPoint x: 610, endPoint y: 334, distance: 208.2
click at [420, 248] on div "Exemption Set must be selected for CA. Exemption * 14 - Wildcard (any property)…" at bounding box center [397, 229] width 193 height 178
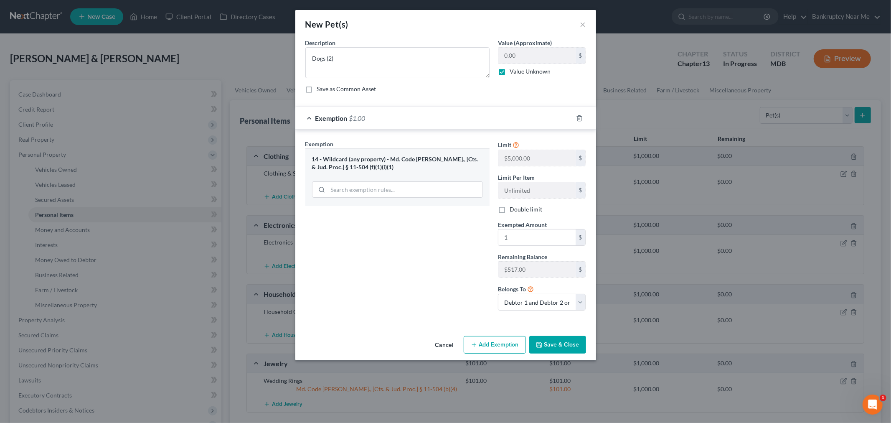
click at [568, 346] on button "Save & Close" at bounding box center [558, 345] width 57 height 18
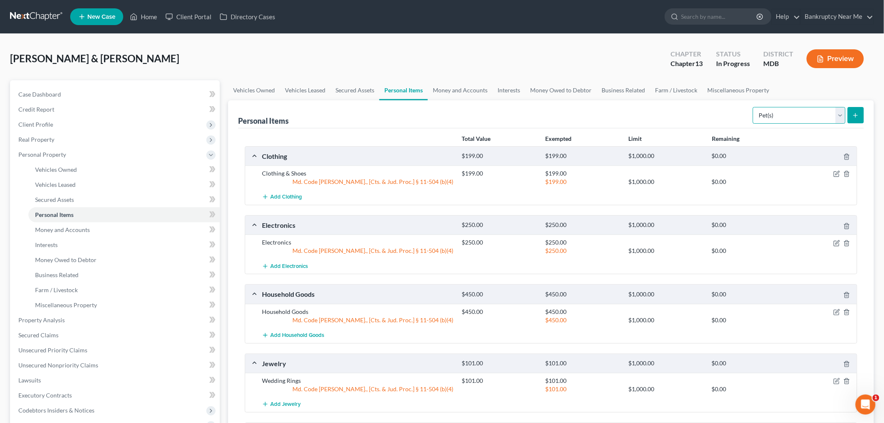
click at [772, 114] on select "Select Item Type Clothing Collectibles Of Value Electronics Firearms Household …" at bounding box center [799, 115] width 93 height 17
select select "household_goods"
click at [754, 107] on select "Select Item Type Clothing Collectibles Of Value Electronics Firearms Household …" at bounding box center [799, 115] width 93 height 17
click at [854, 107] on button "submit" at bounding box center [856, 115] width 16 height 16
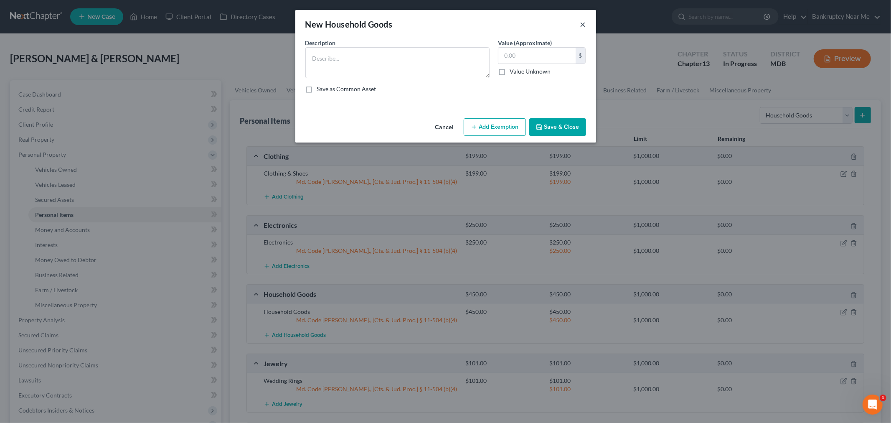
click at [581, 19] on button "×" at bounding box center [584, 24] width 6 height 10
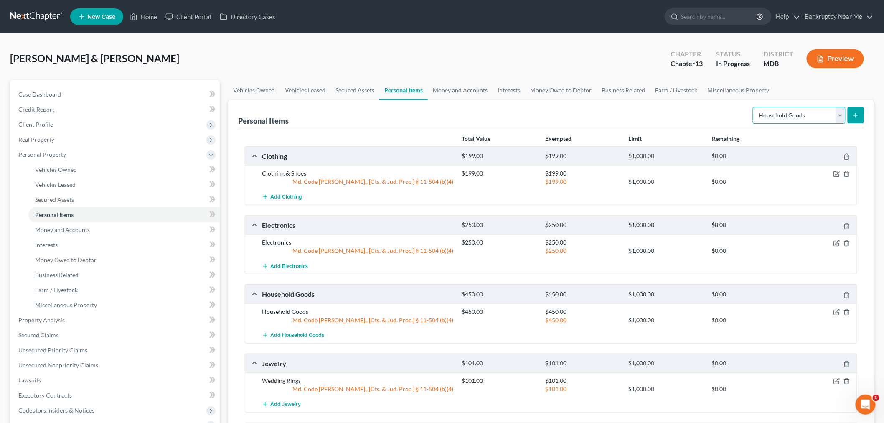
click at [805, 115] on select "Select Item Type Clothing Collectibles Of Value Electronics Firearms Household …" at bounding box center [799, 115] width 93 height 17
click at [750, 93] on link "Miscellaneous Property" at bounding box center [739, 90] width 72 height 20
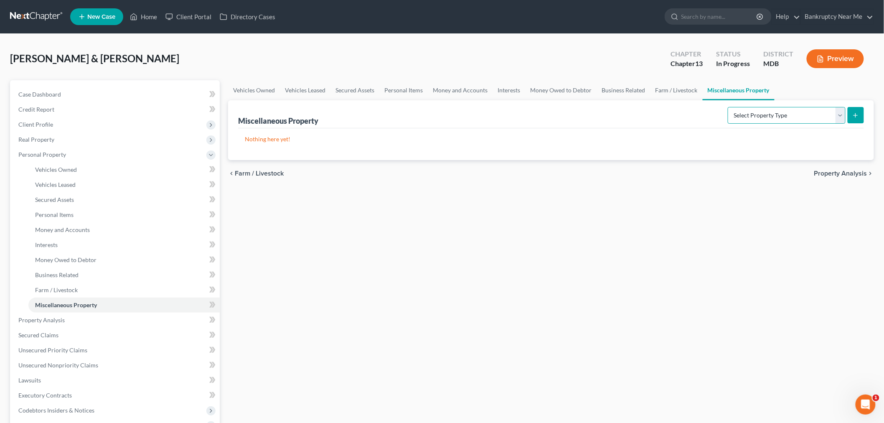
click at [781, 120] on select "Select Property Type Assigned for Creditor Benefit Within 1 Year Holding for An…" at bounding box center [787, 115] width 118 height 17
click at [418, 90] on link "Personal Items" at bounding box center [403, 90] width 48 height 20
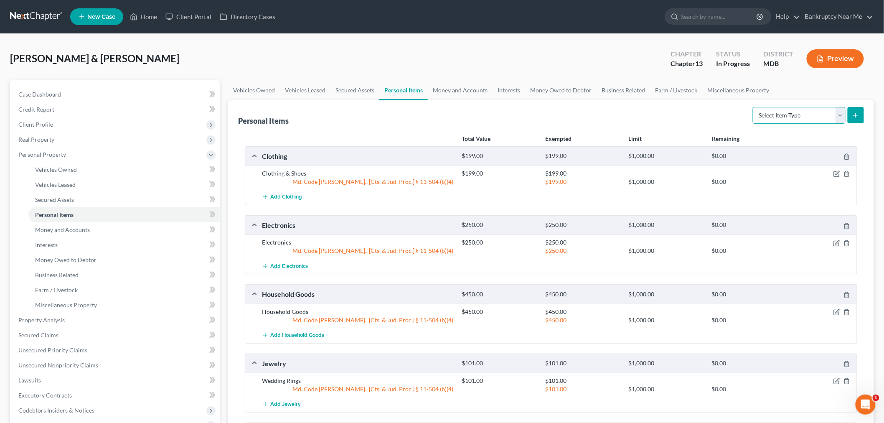
drag, startPoint x: 777, startPoint y: 115, endPoint x: 789, endPoint y: 116, distance: 11.3
click at [777, 115] on select "Select Item Type Clothing Collectibles Of Value Electronics Firearms Household …" at bounding box center [799, 115] width 93 height 17
select select "other"
click at [754, 107] on select "Select Item Type Clothing Collectibles Of Value Electronics Firearms Household …" at bounding box center [799, 115] width 93 height 17
click at [853, 112] on icon "submit" at bounding box center [856, 115] width 7 height 7
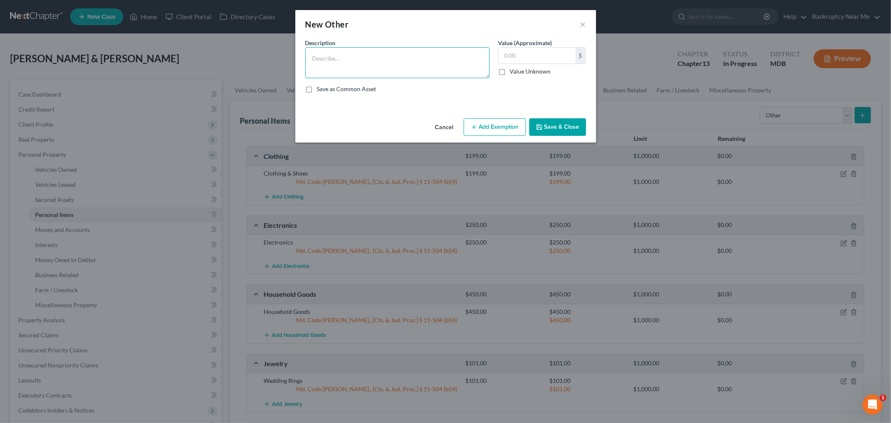
click at [420, 63] on textarea at bounding box center [398, 62] width 184 height 31
type textarea "CPAP Machine"
click at [542, 60] on input "text" at bounding box center [537, 56] width 77 height 16
type input "1,000"
click at [506, 127] on button "Add Exemption" at bounding box center [495, 127] width 62 height 18
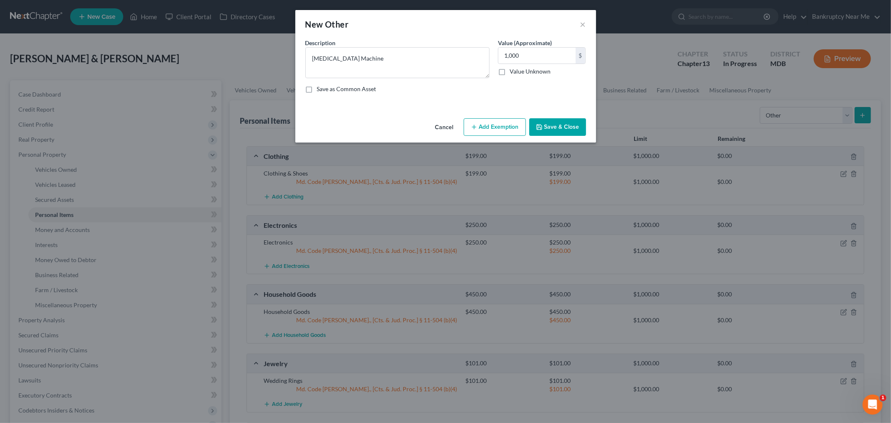
select select "2"
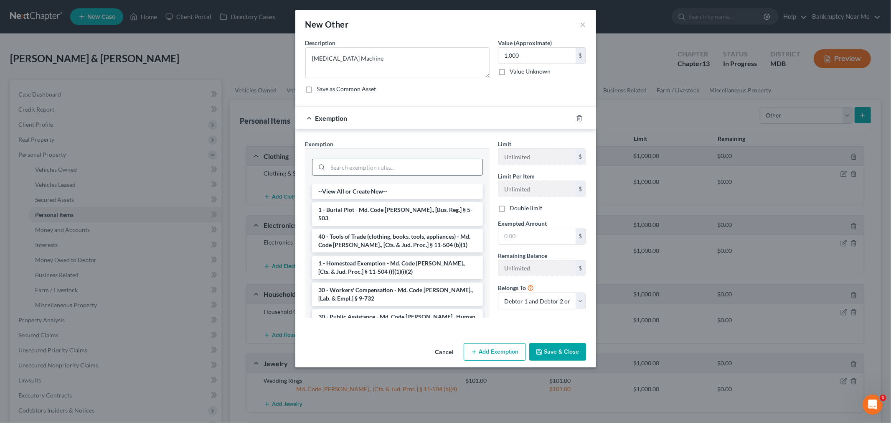
click at [408, 169] on input "search" at bounding box center [405, 167] width 155 height 16
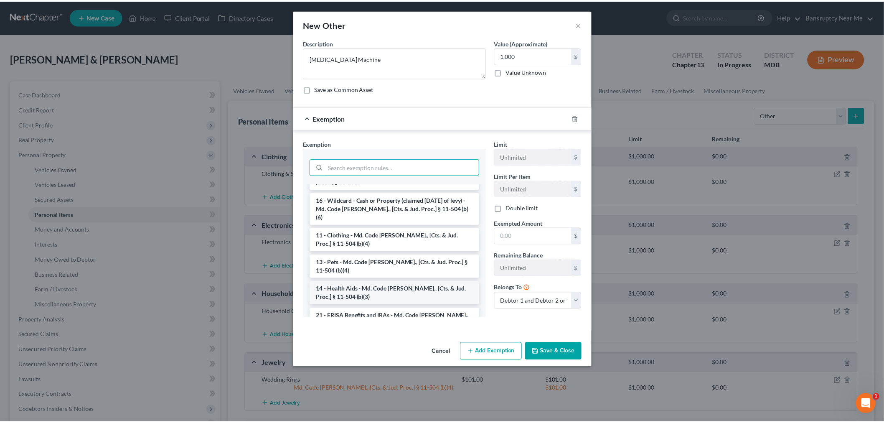
scroll to position [557, 0]
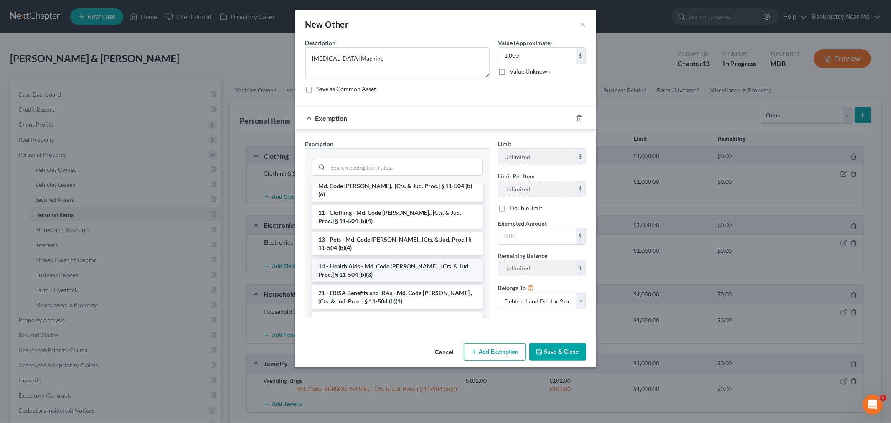
click at [404, 259] on li "14 - Health Aids - Md. Code Ann., [Cts. & Jud. Proc.] § 11-504 (b)(3)" at bounding box center [397, 270] width 171 height 23
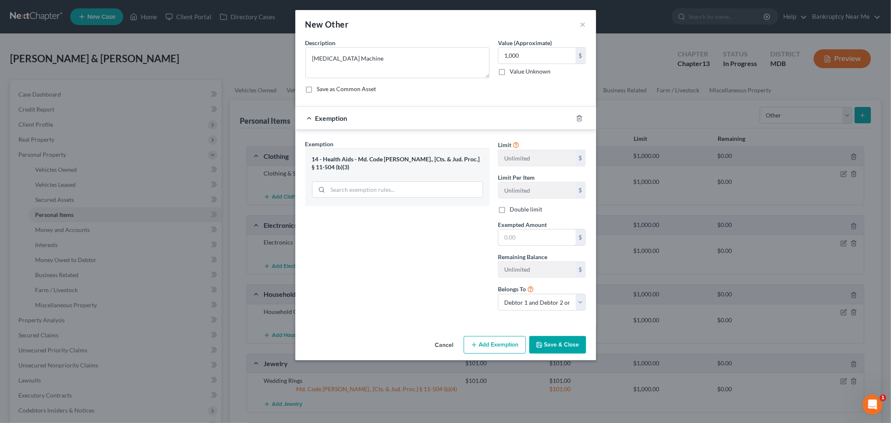
drag, startPoint x: 525, startPoint y: 241, endPoint x: 583, endPoint y: 226, distance: 60.4
click at [525, 241] on input "text" at bounding box center [537, 237] width 77 height 16
type input "1,000"
drag, startPoint x: 566, startPoint y: 295, endPoint x: 556, endPoint y: 305, distance: 13.9
click at [565, 295] on select "Debtor 1 only Debtor 2 only Debtor 1 and Debtor 2 only" at bounding box center [542, 302] width 88 height 17
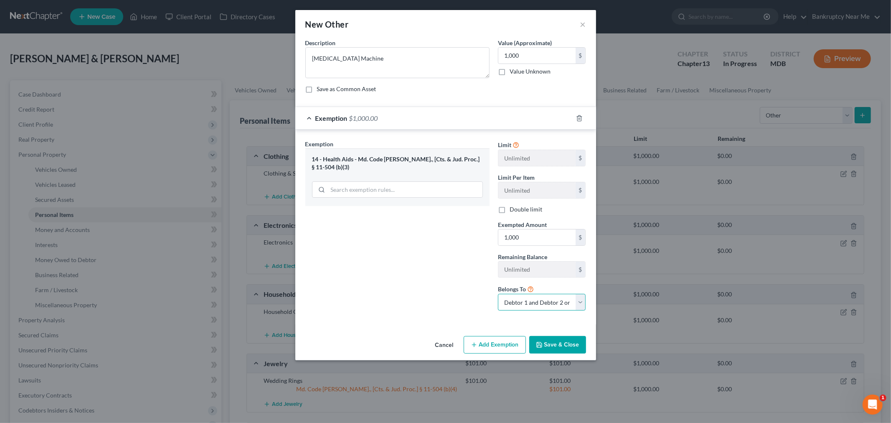
select select "0"
click at [498, 295] on select "Debtor 1 only Debtor 2 only Debtor 1 and Debtor 2 only" at bounding box center [542, 302] width 88 height 17
click at [556, 345] on button "Save & Close" at bounding box center [558, 345] width 57 height 18
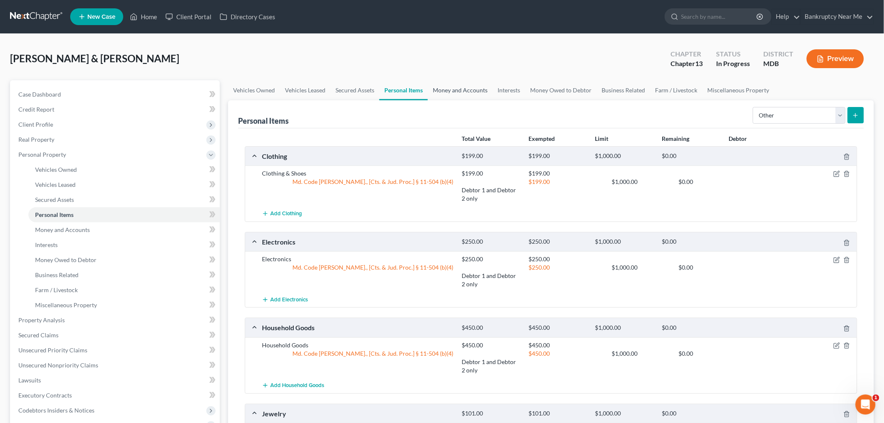
click at [478, 91] on link "Money and Accounts" at bounding box center [460, 90] width 65 height 20
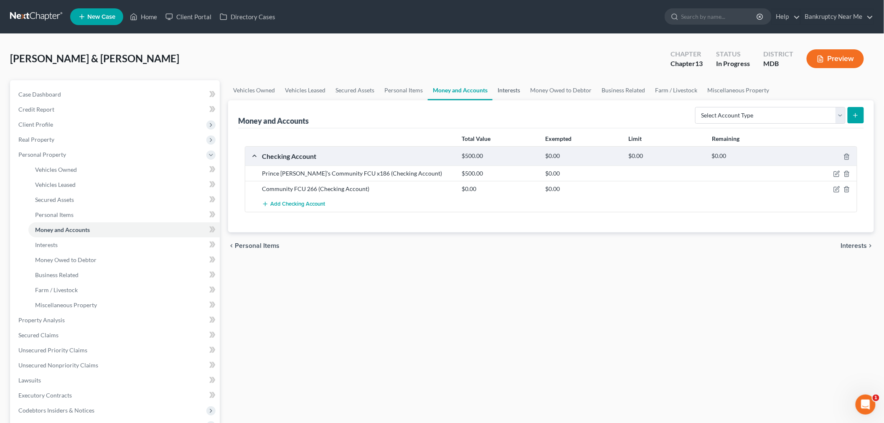
click at [514, 91] on link "Interests" at bounding box center [509, 90] width 33 height 20
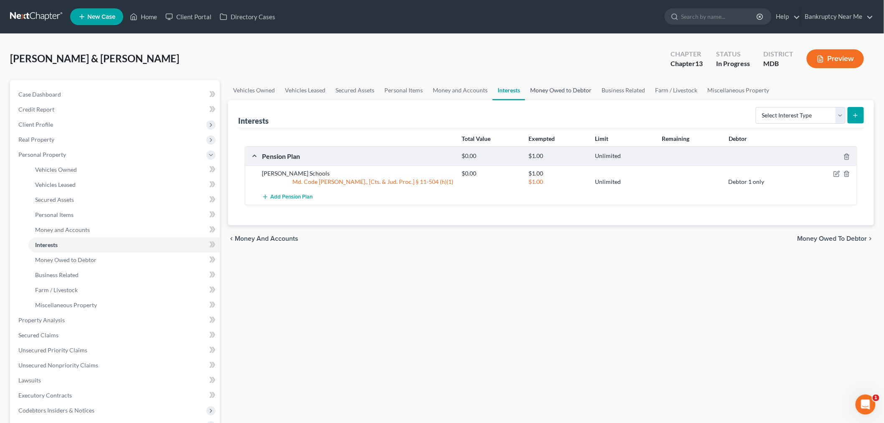
click at [555, 93] on link "Money Owed to Debtor" at bounding box center [560, 90] width 71 height 20
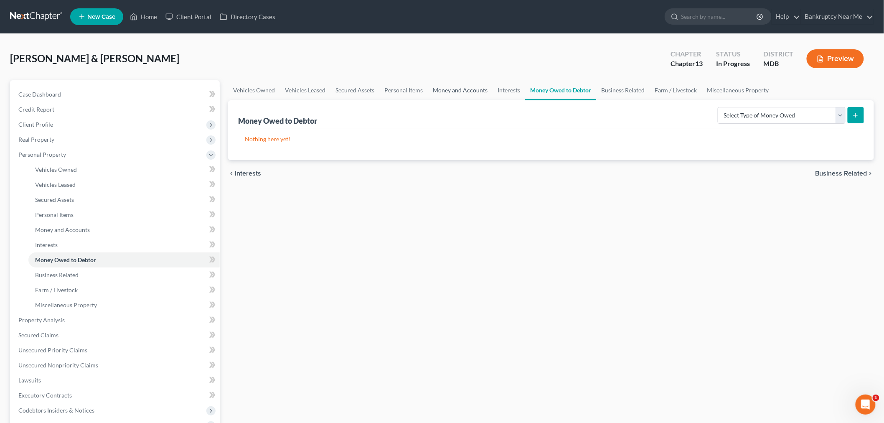
click at [454, 87] on link "Money and Accounts" at bounding box center [460, 90] width 65 height 20
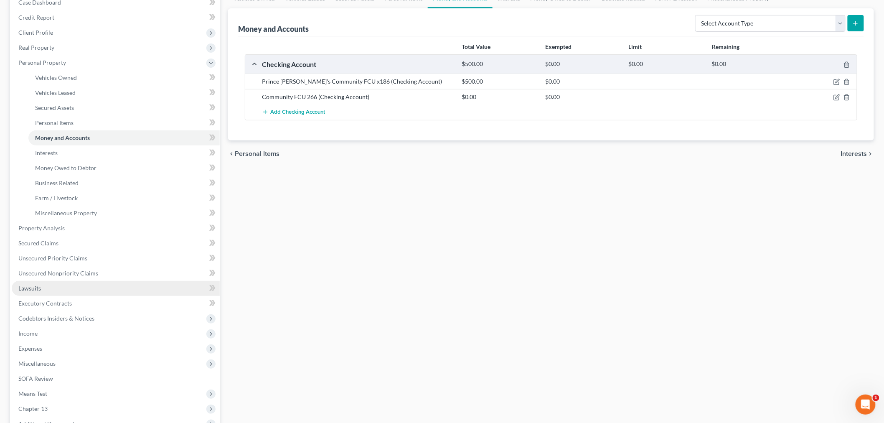
scroll to position [93, 0]
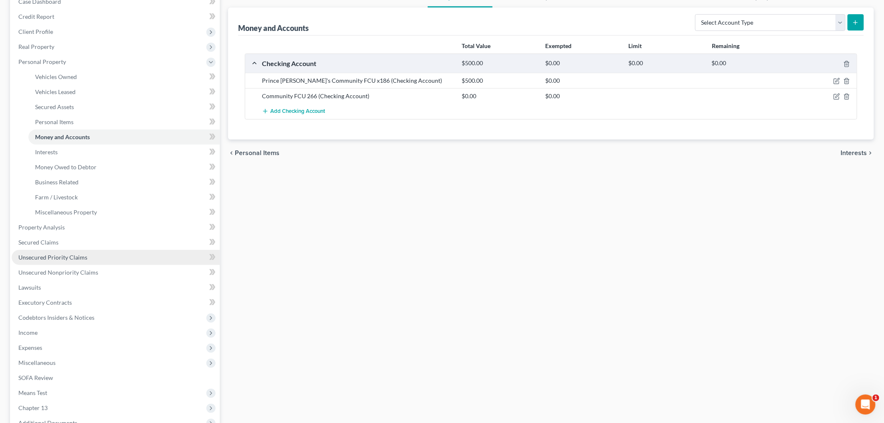
click at [82, 256] on span "Unsecured Priority Claims" at bounding box center [52, 257] width 69 height 7
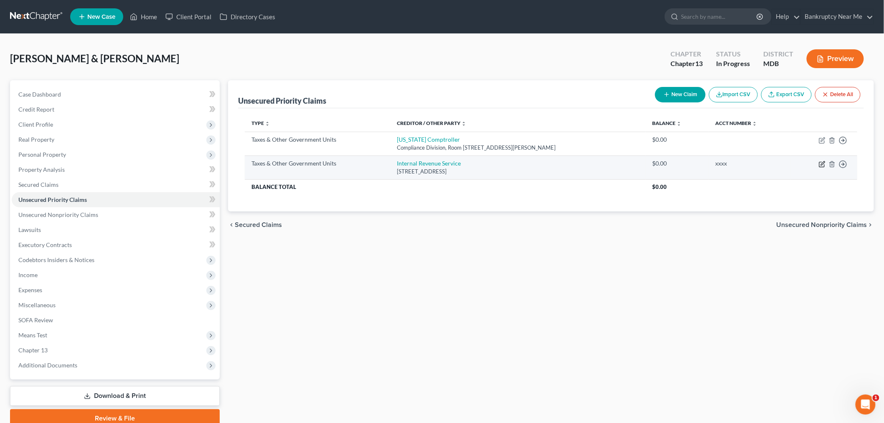
click at [825, 166] on icon "button" at bounding box center [822, 164] width 7 height 7
select select "0"
select select "39"
select select "2"
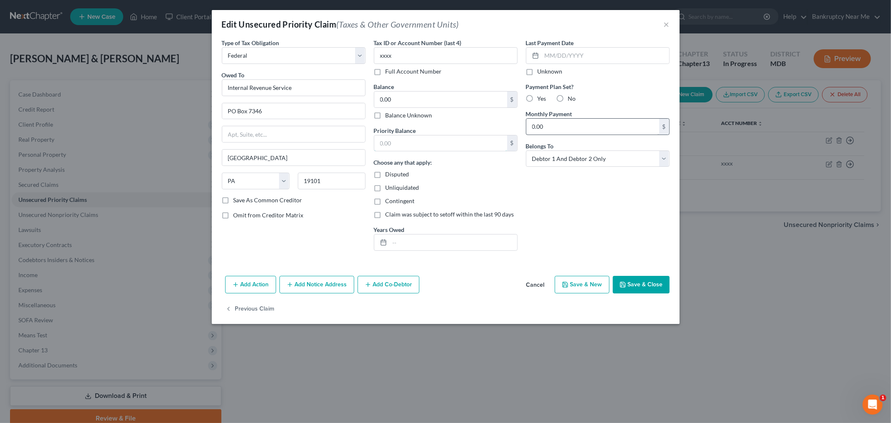
drag, startPoint x: 387, startPoint y: 145, endPoint x: 628, endPoint y: 128, distance: 241.4
click at [387, 145] on input "text" at bounding box center [440, 143] width 133 height 16
type input "2,000"
drag, startPoint x: 500, startPoint y: 3, endPoint x: 533, endPoint y: 10, distance: 33.9
click at [533, 10] on div "Edit Unsecured Priority Claim (Taxes & Other Government Units) × Type of Tax Ob…" at bounding box center [445, 211] width 891 height 423
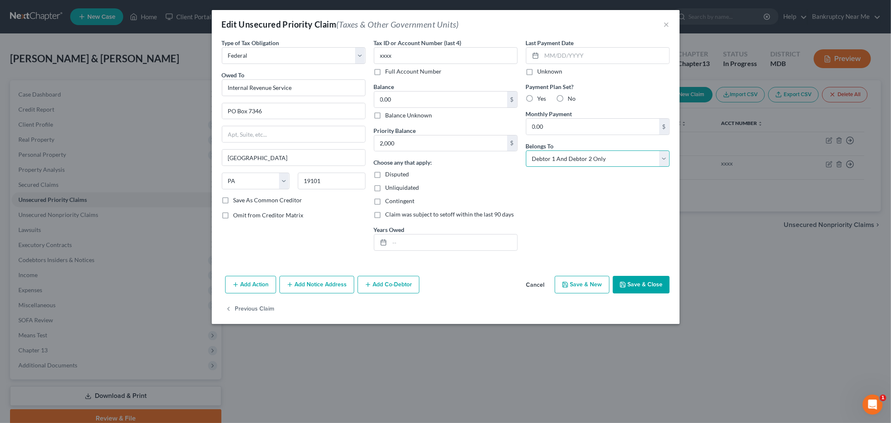
click at [581, 157] on select "Select Debtor 1 Only Debtor 2 Only Debtor 1 And Debtor 2 Only At Least One Of T…" at bounding box center [598, 158] width 144 height 17
select select "1"
click at [526, 150] on select "Select Debtor 1 Only Debtor 2 Only Debtor 1 And Debtor 2 Only At Least One Of T…" at bounding box center [598, 158] width 144 height 17
drag, startPoint x: 489, startPoint y: 247, endPoint x: 615, endPoint y: 206, distance: 132.4
click at [489, 247] on input "text" at bounding box center [453, 242] width 127 height 16
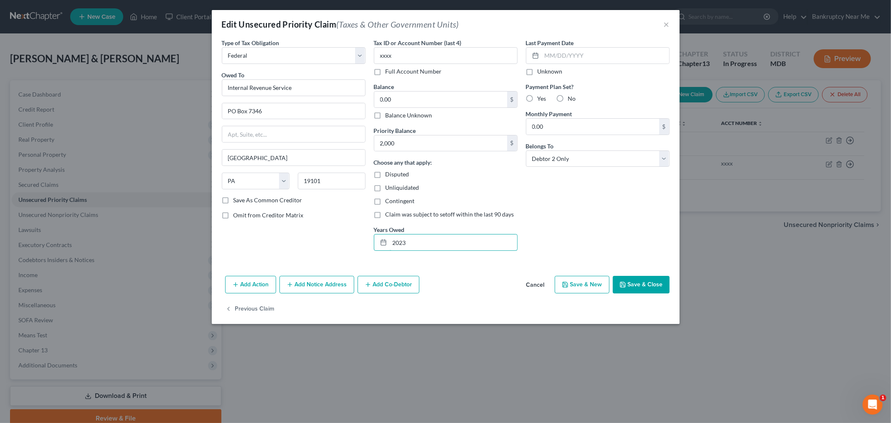
type input "2023"
click at [644, 283] on button "Save & Close" at bounding box center [641, 285] width 57 height 18
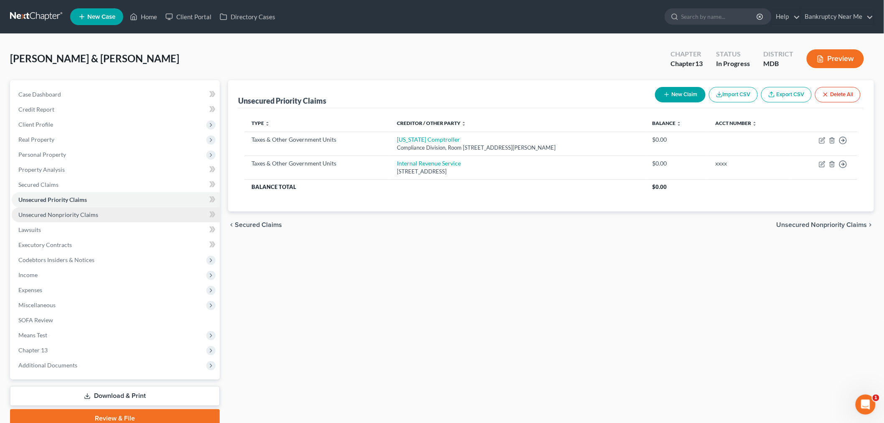
click at [99, 211] on link "Unsecured Nonpriority Claims" at bounding box center [116, 214] width 208 height 15
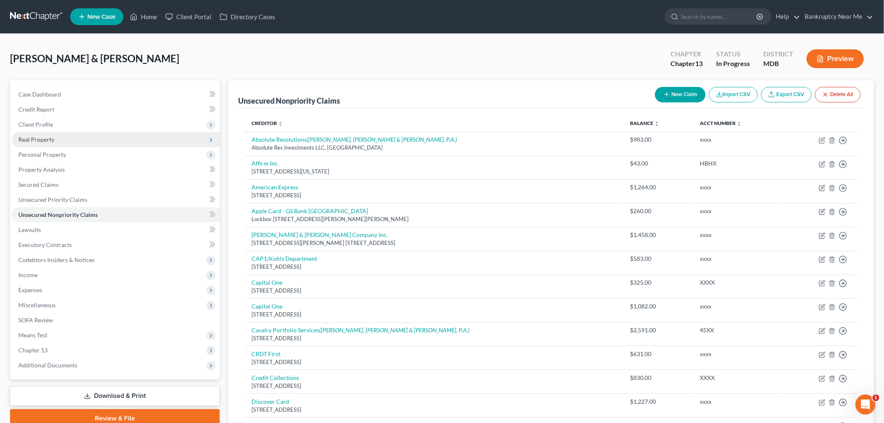
click at [53, 143] on span "Real Property" at bounding box center [116, 139] width 208 height 15
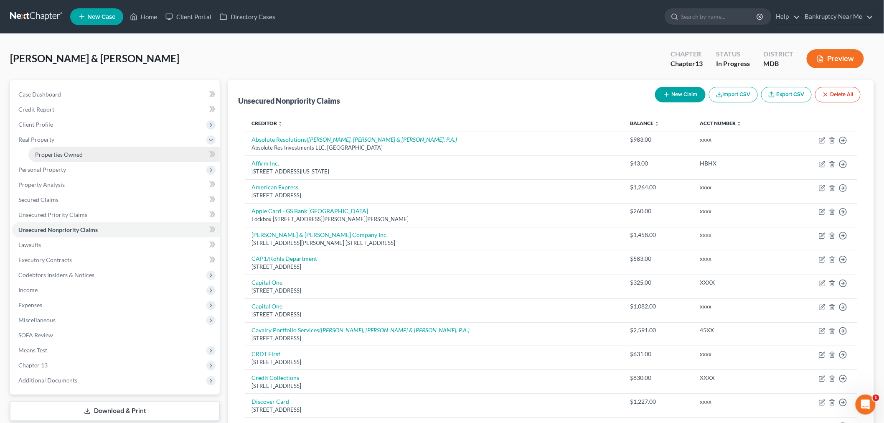
click at [55, 150] on link "Properties Owned" at bounding box center [123, 154] width 191 height 15
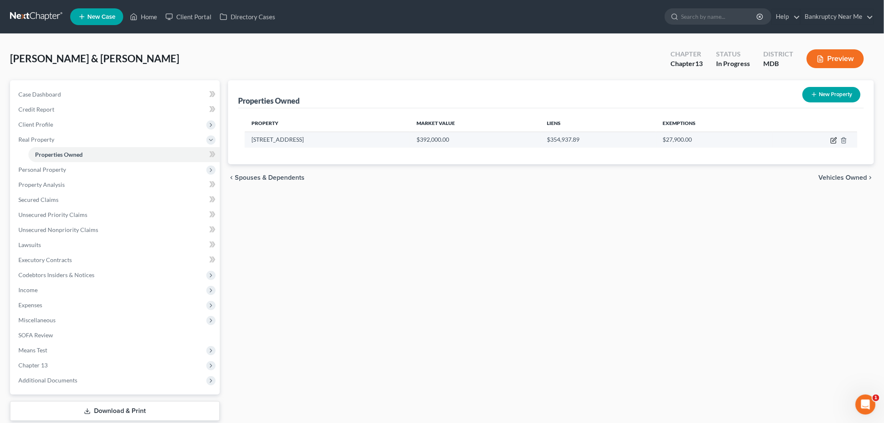
click at [835, 140] on icon "button" at bounding box center [835, 140] width 4 height 4
select select "21"
select select "2"
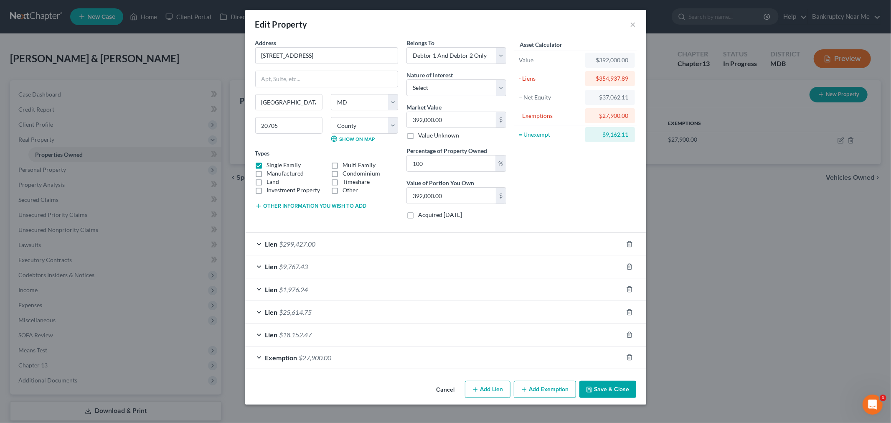
click at [532, 383] on button "Add Exemption" at bounding box center [545, 390] width 62 height 18
select select "2"
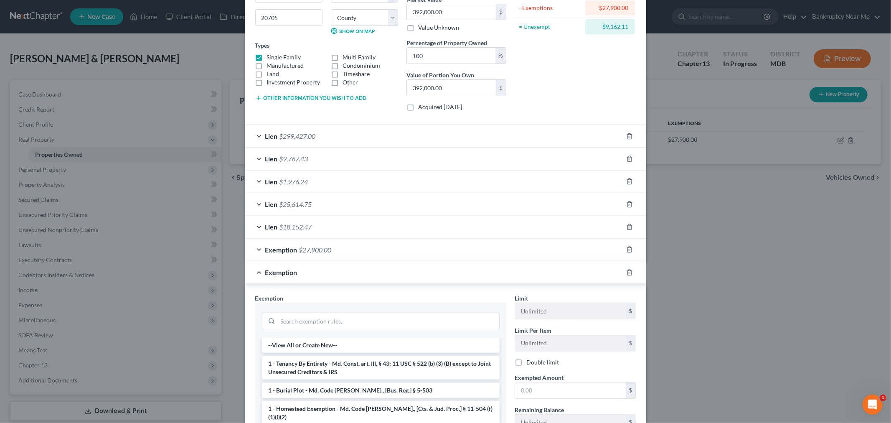
scroll to position [216, 0]
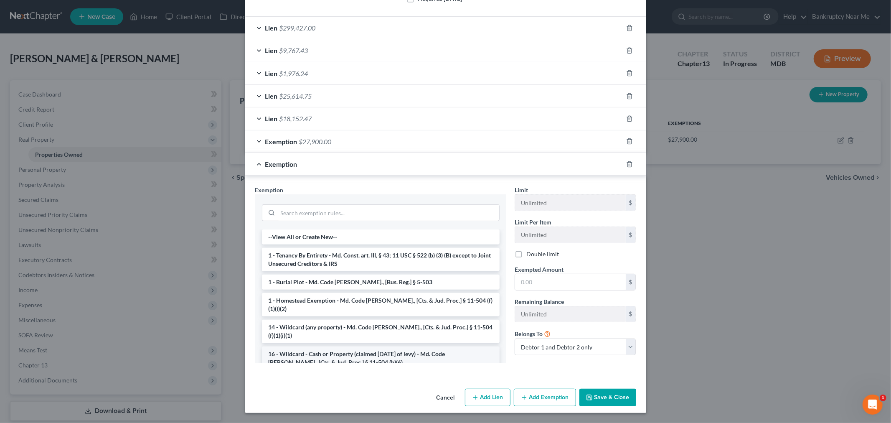
click at [383, 346] on li "16 - Wildcard - Cash or Property (claimed within Thirty Days of levy) - Md. Cod…" at bounding box center [381, 357] width 238 height 23
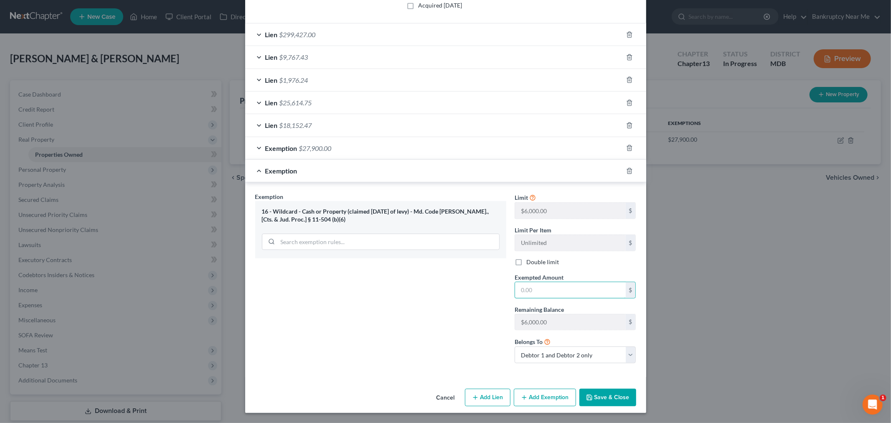
drag, startPoint x: 560, startPoint y: 295, endPoint x: 740, endPoint y: 245, distance: 186.1
click at [560, 295] on input "text" at bounding box center [570, 290] width 111 height 16
type input "6,000"
click at [626, 404] on button "Save & Close" at bounding box center [608, 398] width 57 height 18
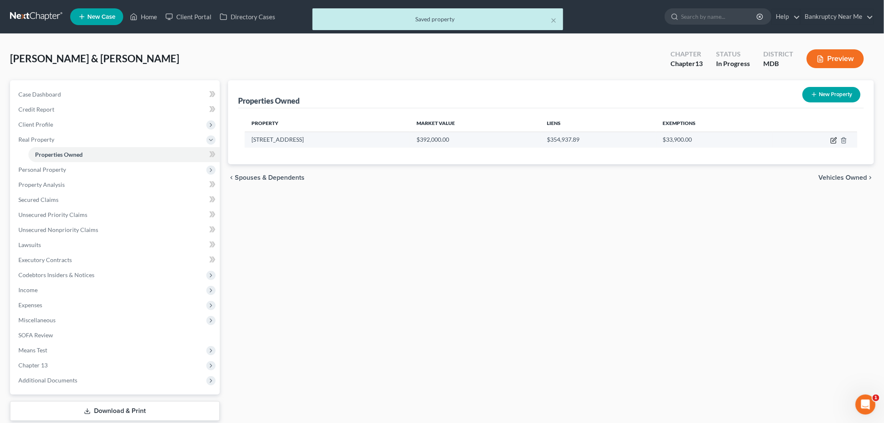
click at [835, 140] on icon "button" at bounding box center [835, 140] width 4 height 4
select select "21"
select select "16"
select select "2"
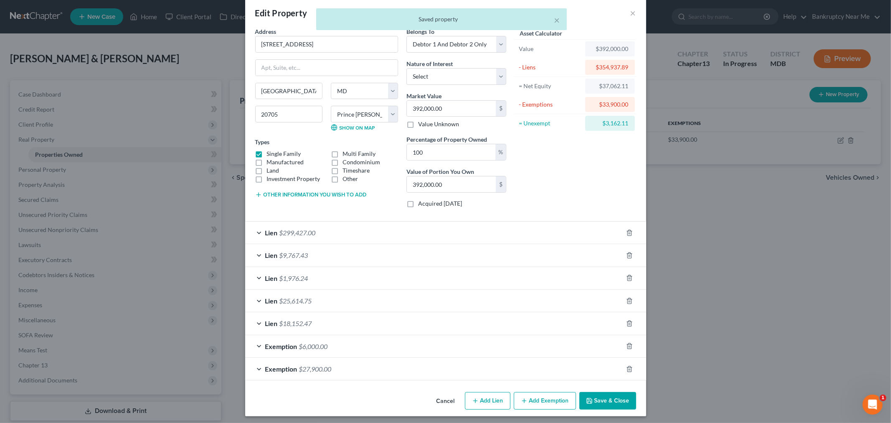
scroll to position [15, 0]
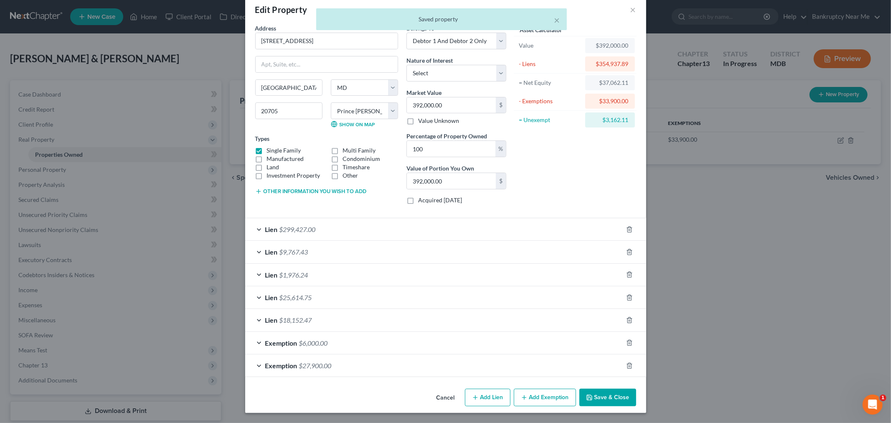
click at [545, 396] on button "Add Exemption" at bounding box center [545, 398] width 62 height 18
select select "2"
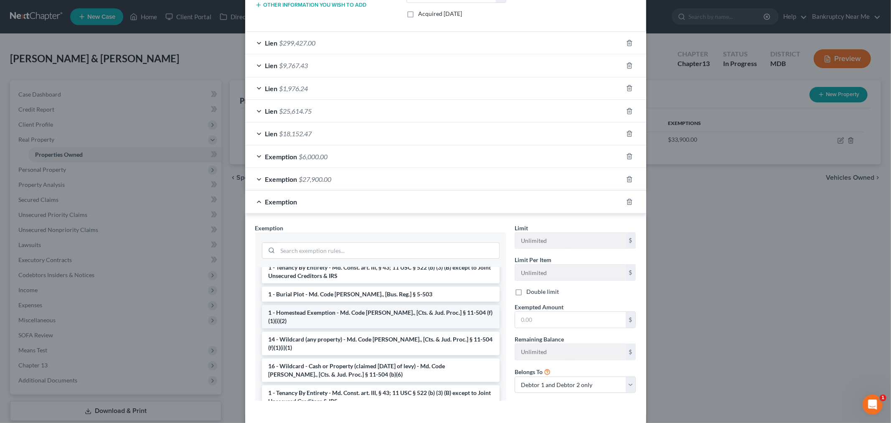
scroll to position [46, 0]
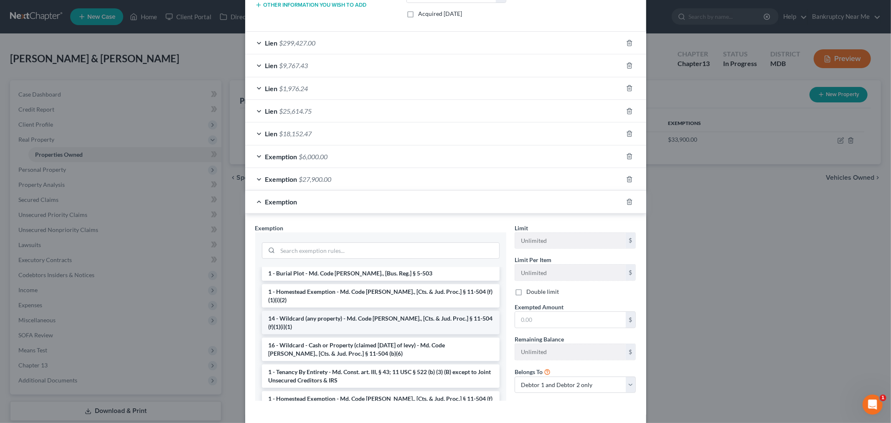
click at [433, 311] on li "14 - Wildcard (any property) - Md. Code Ann., [Cts. & Jud. Proc.] § 11-504 (f)(…" at bounding box center [381, 322] width 238 height 23
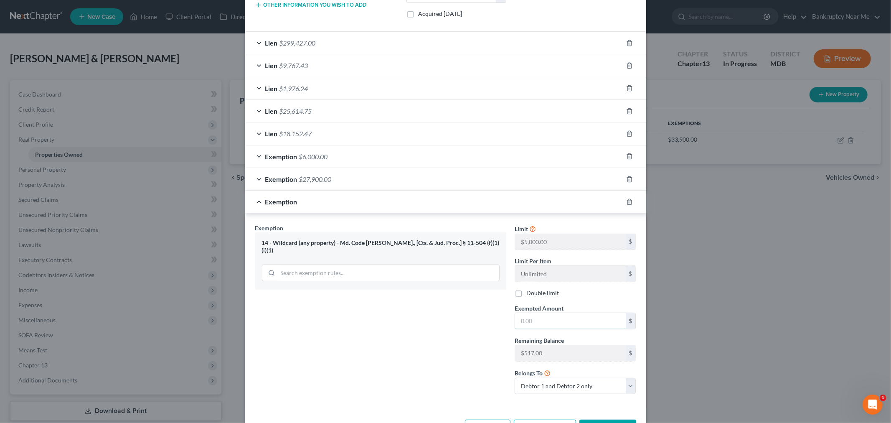
drag, startPoint x: 528, startPoint y: 316, endPoint x: 550, endPoint y: 311, distance: 21.8
click at [528, 316] on input "text" at bounding box center [570, 321] width 111 height 16
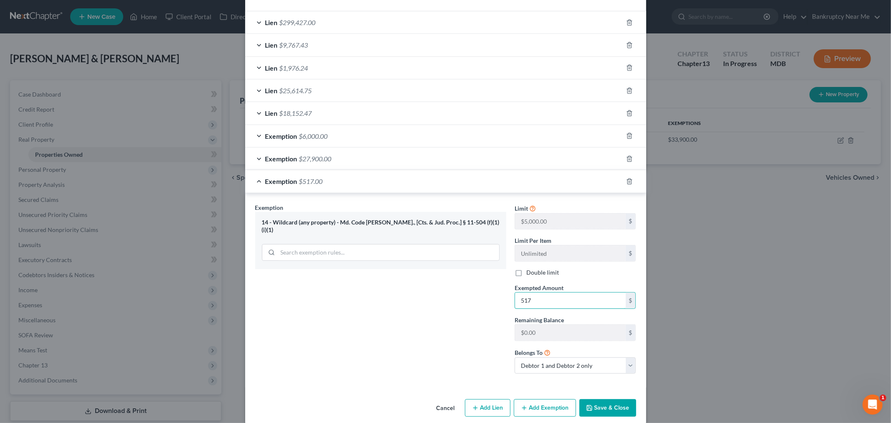
scroll to position [233, 0]
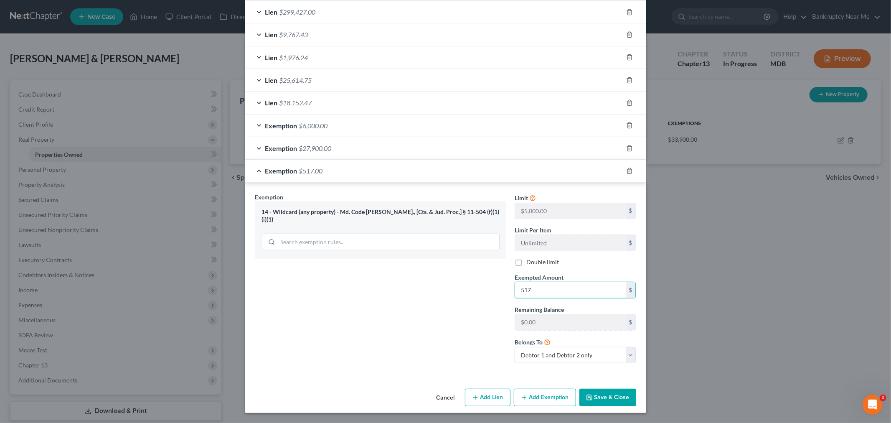
type input "517"
drag, startPoint x: 591, startPoint y: 395, endPoint x: 605, endPoint y: 387, distance: 15.8
click at [591, 396] on button "Save & Close" at bounding box center [608, 398] width 57 height 18
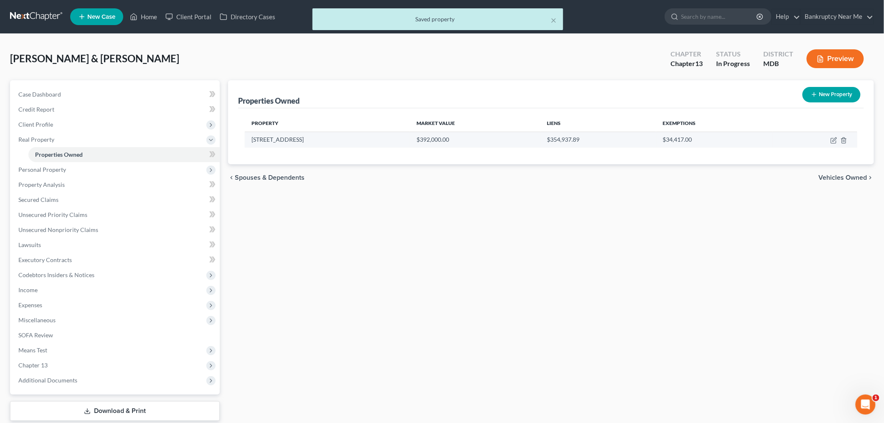
click at [833, 136] on td at bounding box center [815, 140] width 84 height 16
click at [832, 141] on icon "button" at bounding box center [834, 140] width 7 height 7
select select "21"
select select "16"
select select "2"
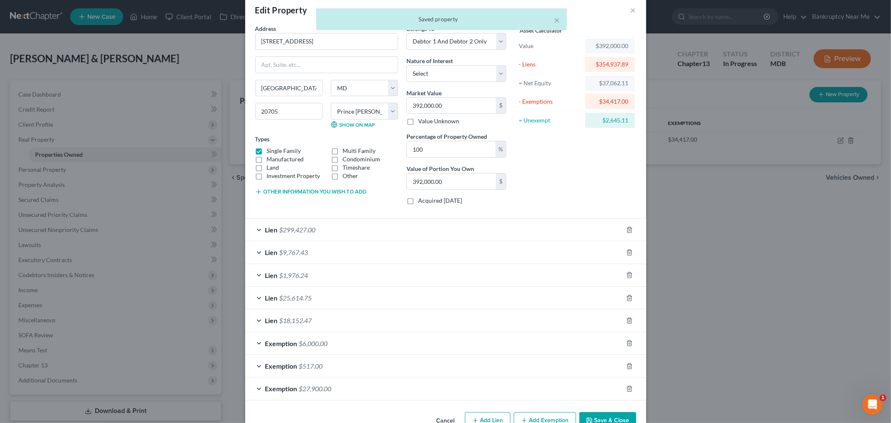
scroll to position [38, 0]
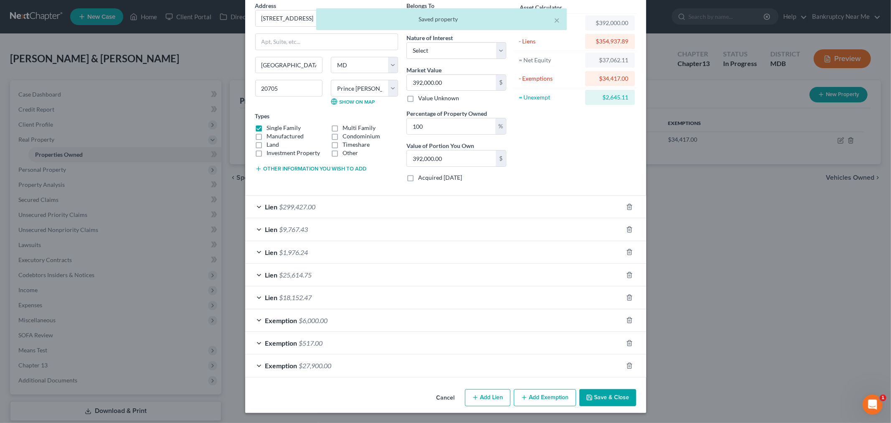
click at [400, 320] on div "Exemption $6,000.00" at bounding box center [434, 320] width 378 height 22
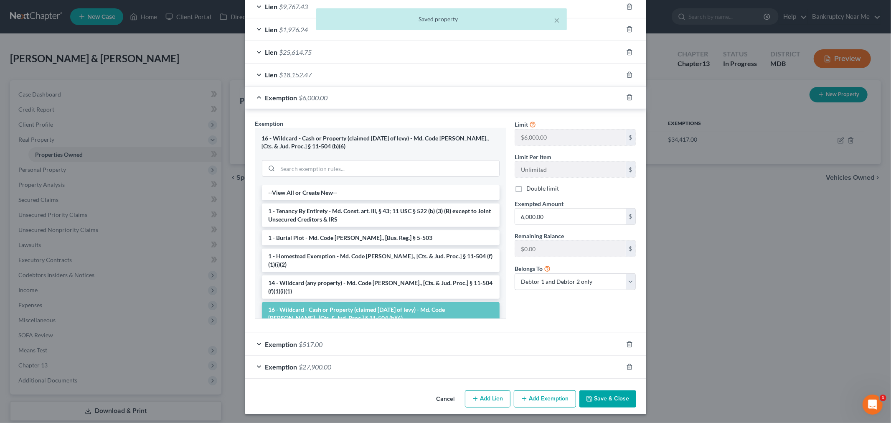
scroll to position [262, 0]
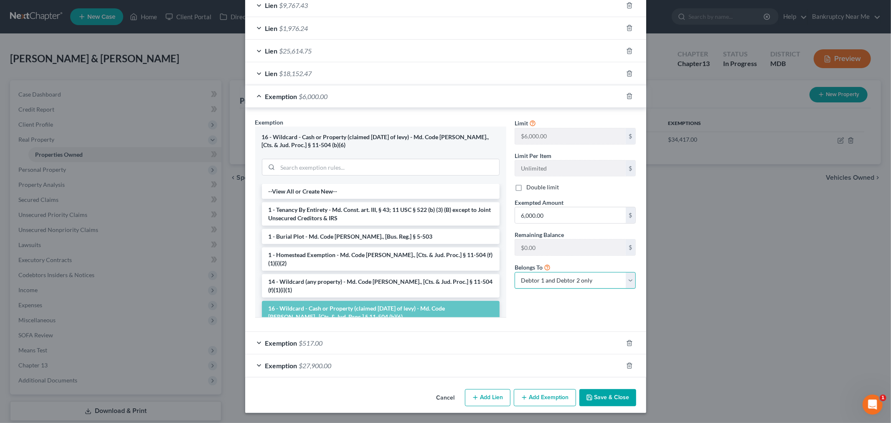
click at [581, 285] on select "Debtor 1 only Debtor 2 only Debtor 1 and Debtor 2 only" at bounding box center [576, 280] width 122 height 17
select select "0"
click at [515, 272] on select "Debtor 1 only Debtor 2 only Debtor 1 and Debtor 2 only" at bounding box center [576, 280] width 122 height 17
drag, startPoint x: 595, startPoint y: 394, endPoint x: 594, endPoint y: 361, distance: 33.0
click at [595, 393] on button "Save & Close" at bounding box center [608, 398] width 57 height 18
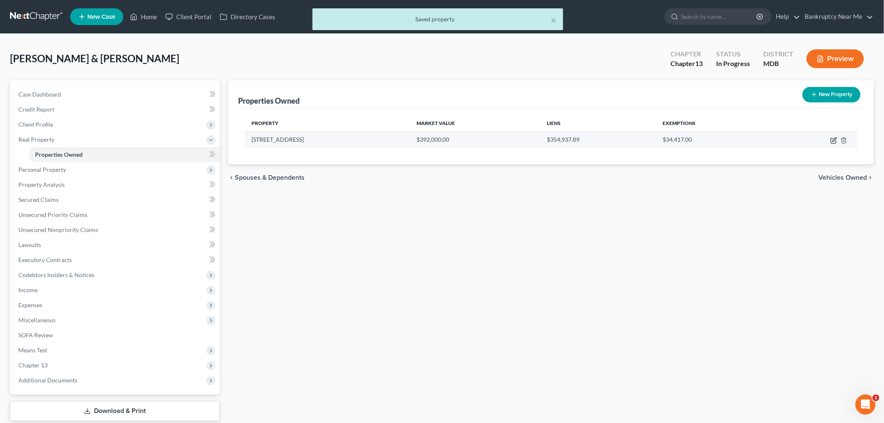
click at [833, 138] on icon "button" at bounding box center [834, 140] width 7 height 7
select select "21"
select select "16"
select select "2"
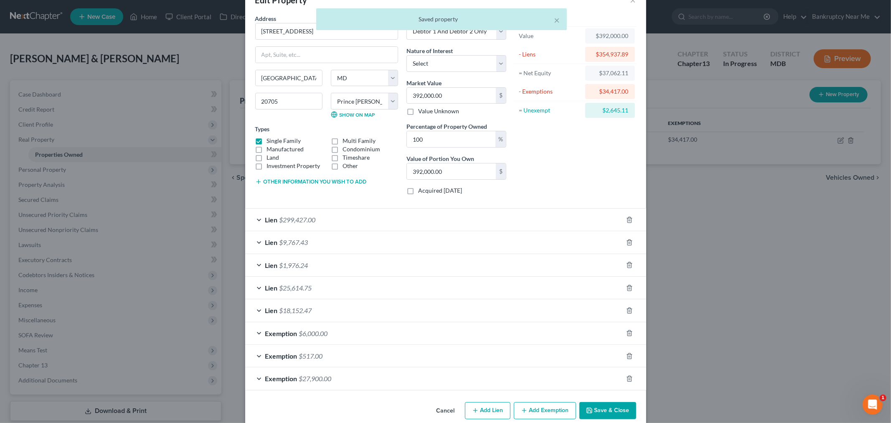
scroll to position [38, 0]
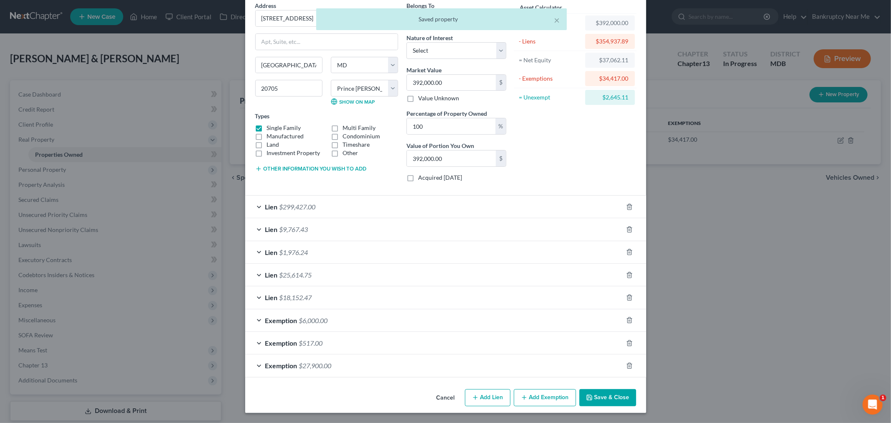
click at [526, 399] on button "Add Exemption" at bounding box center [545, 398] width 62 height 18
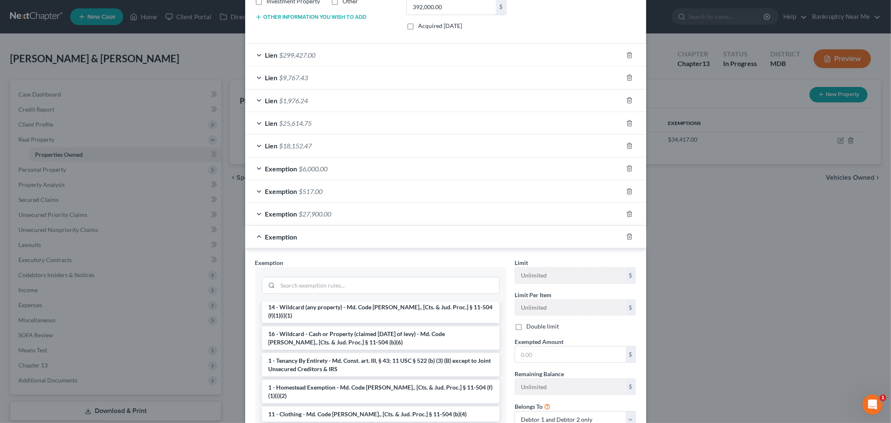
scroll to position [224, 0]
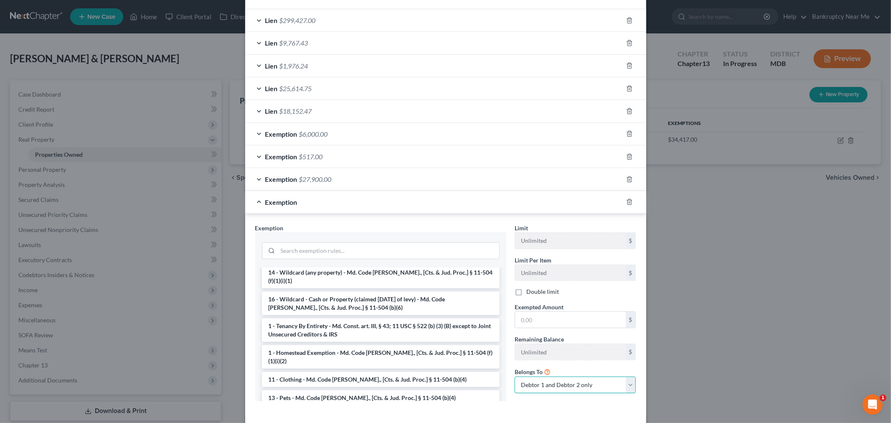
click at [570, 380] on select "Debtor 1 only Debtor 2 only Debtor 1 and Debtor 2 only" at bounding box center [576, 385] width 122 height 17
select select "1"
click at [515, 377] on select "Debtor 1 only Debtor 2 only Debtor 1 and Debtor 2 only" at bounding box center [576, 385] width 122 height 17
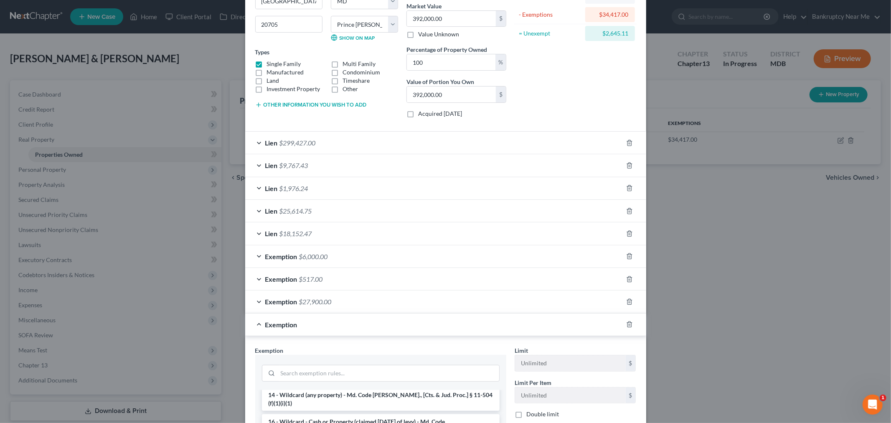
scroll to position [84, 0]
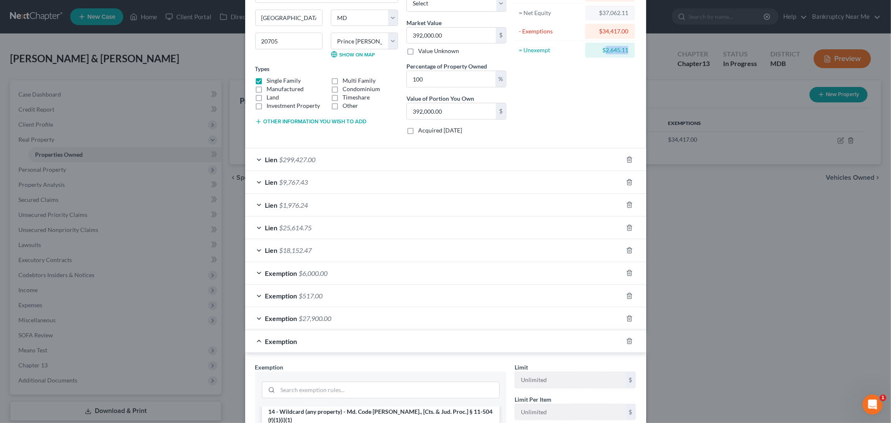
drag, startPoint x: 625, startPoint y: 51, endPoint x: 603, endPoint y: 55, distance: 22.0
click at [603, 55] on div "$2,645.11" at bounding box center [611, 50] width 50 height 15
copy div "2,645.11"
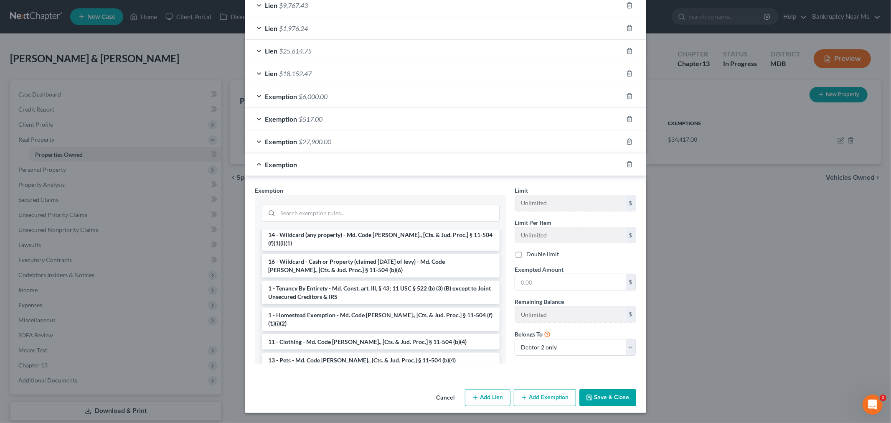
scroll to position [262, 0]
click at [538, 287] on input "text" at bounding box center [570, 282] width 111 height 16
paste input "2,645.11"
type input "2,645.11"
drag, startPoint x: 428, startPoint y: 255, endPoint x: 435, endPoint y: 250, distance: 8.4
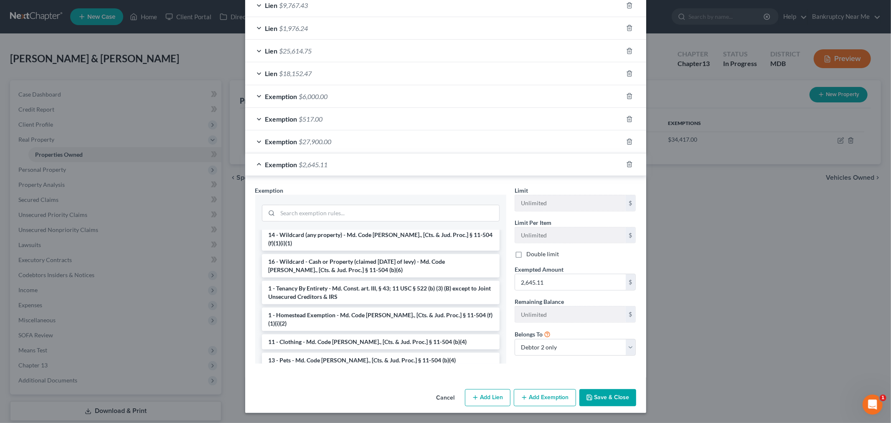
click at [429, 254] on li "16 - Wildcard - Cash or Property (claimed within Thirty Days of levy) - Md. Cod…" at bounding box center [381, 265] width 238 height 23
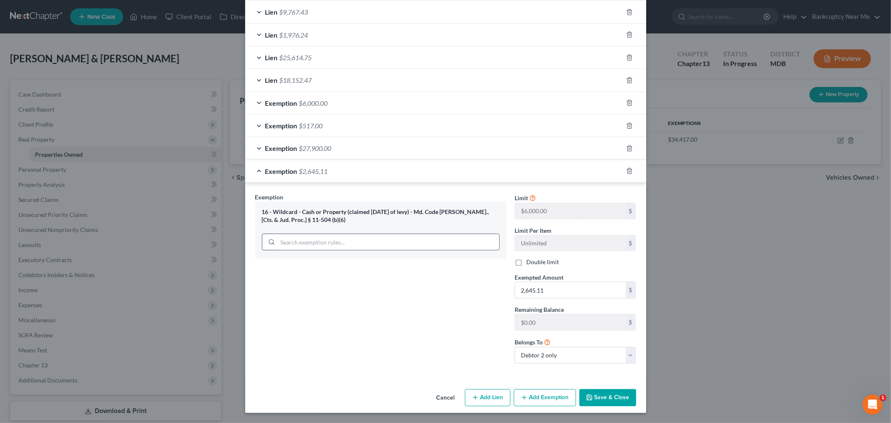
scroll to position [256, 0]
drag, startPoint x: 569, startPoint y: 353, endPoint x: 561, endPoint y: 357, distance: 9.3
click at [568, 354] on select "Debtor 1 only Debtor 2 only Debtor 1 and Debtor 2 only" at bounding box center [576, 355] width 122 height 17
click at [515, 347] on select "Debtor 1 only Debtor 2 only Debtor 1 and Debtor 2 only" at bounding box center [576, 355] width 122 height 17
drag, startPoint x: 548, startPoint y: 356, endPoint x: 549, endPoint y: 362, distance: 5.9
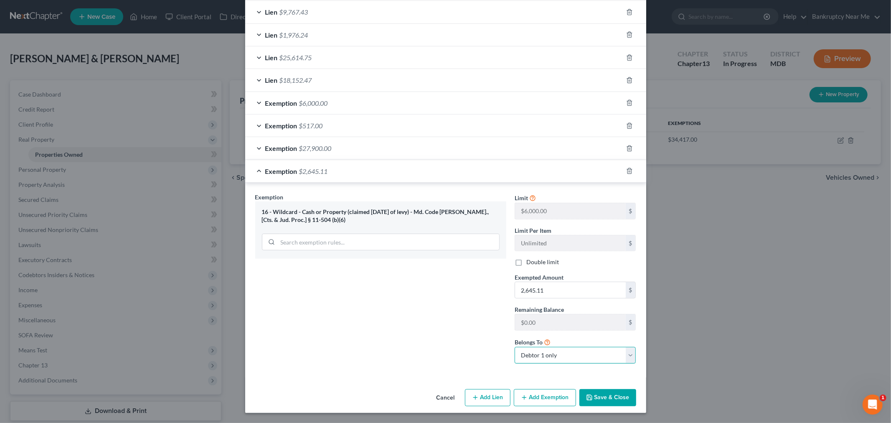
click at [548, 357] on select "Debtor 1 only Debtor 2 only Debtor 1 and Debtor 2 only" at bounding box center [576, 355] width 122 height 17
select select "1"
click at [515, 347] on select "Debtor 1 only Debtor 2 only Debtor 1 and Debtor 2 only" at bounding box center [576, 355] width 122 height 17
drag, startPoint x: 609, startPoint y: 395, endPoint x: 609, endPoint y: 390, distance: 5.0
click at [609, 395] on button "Save & Close" at bounding box center [608, 398] width 57 height 18
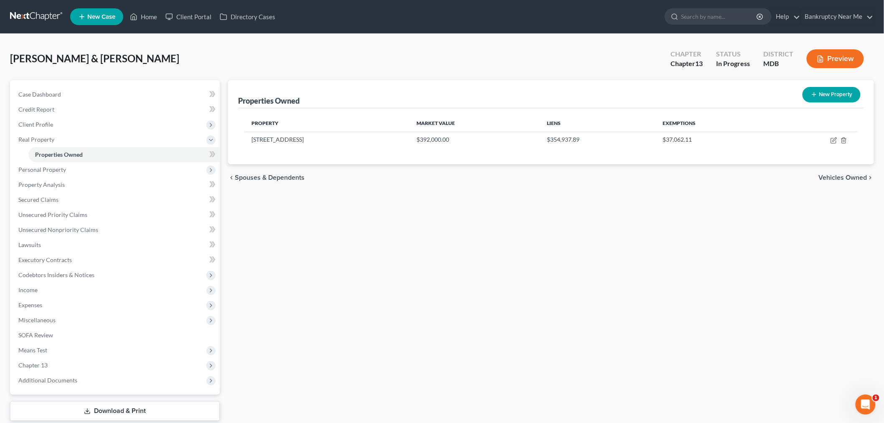
click at [850, 271] on div "Properties Owned New Property Property Market Value Liens Exemptions 12025 Belt…" at bounding box center [551, 261] width 654 height 362
click at [67, 91] on link "Case Dashboard" at bounding box center [116, 94] width 208 height 15
select select "6"
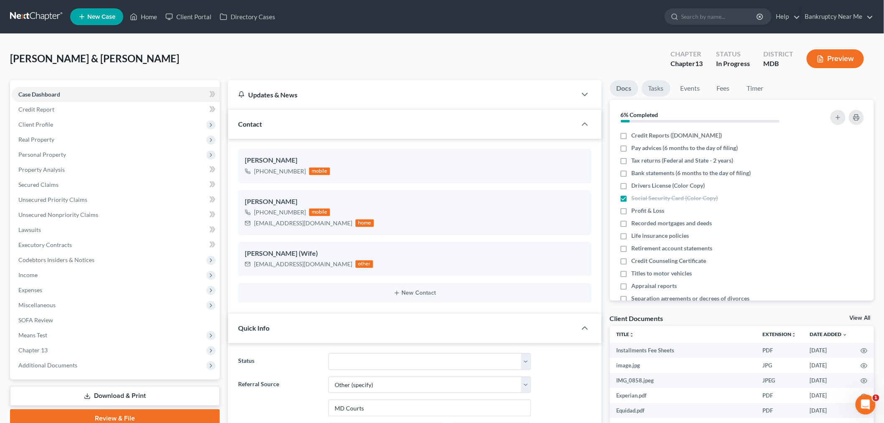
click at [655, 85] on link "Tasks" at bounding box center [656, 88] width 29 height 16
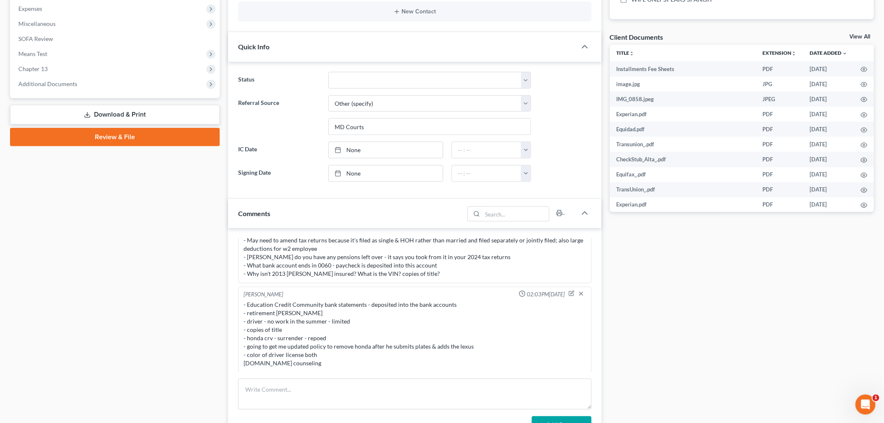
scroll to position [511, 0]
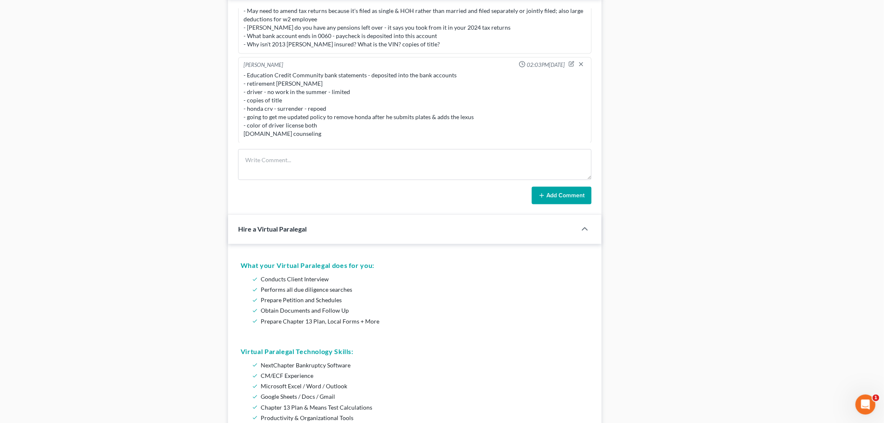
drag, startPoint x: 111, startPoint y: 59, endPoint x: 402, endPoint y: 136, distance: 300.5
click at [111, 59] on div "Case Dashboard Payments Invoices Payments Payments Credit Report Client Profile" at bounding box center [115, 154] width 218 height 1168
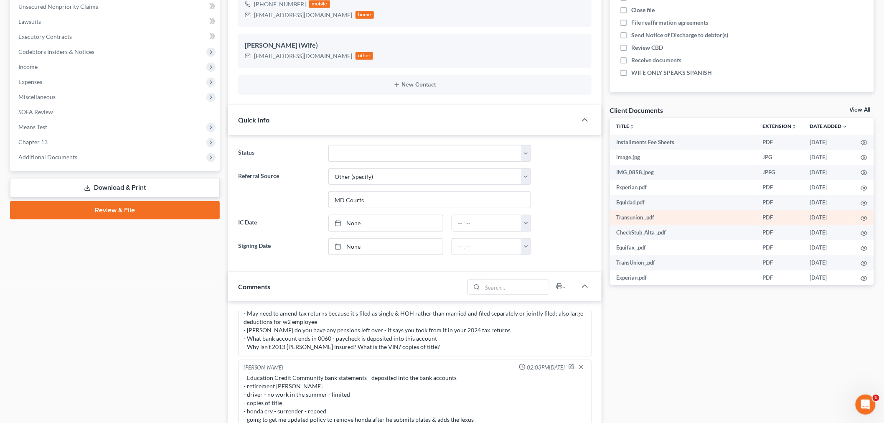
scroll to position [46, 0]
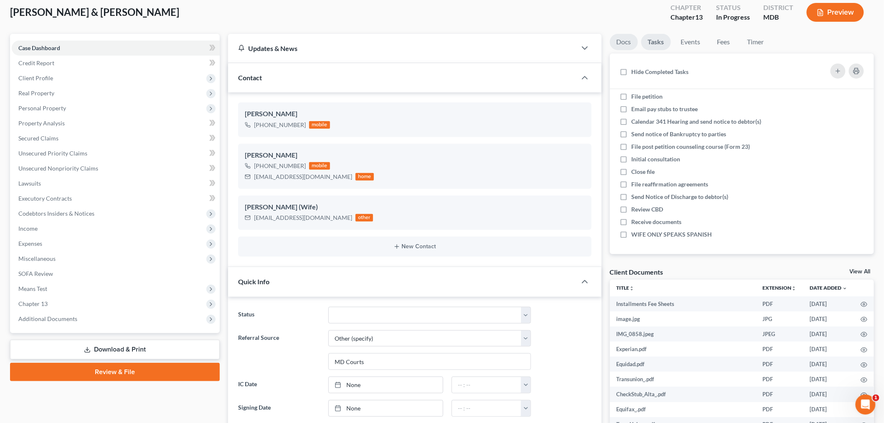
click at [621, 45] on link "Docs" at bounding box center [624, 42] width 28 height 16
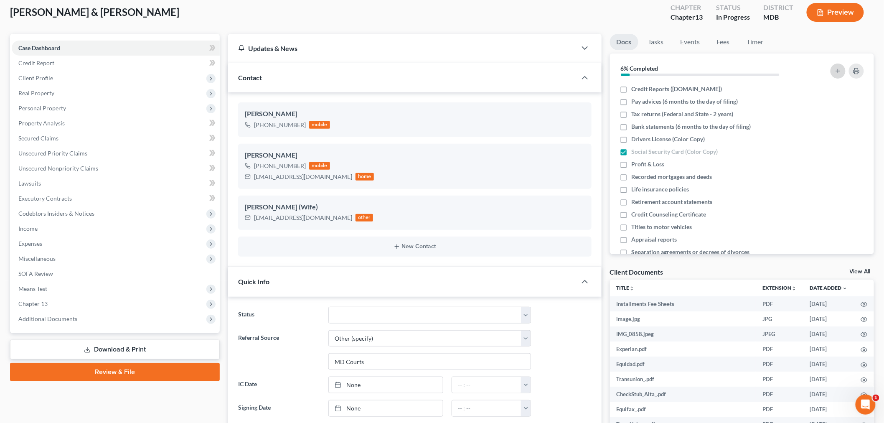
drag, startPoint x: 835, startPoint y: 69, endPoint x: 736, endPoint y: 58, distance: 99.3
click at [813, 73] on div at bounding box center [826, 71] width 84 height 23
click at [654, 38] on link "Tasks" at bounding box center [656, 42] width 29 height 16
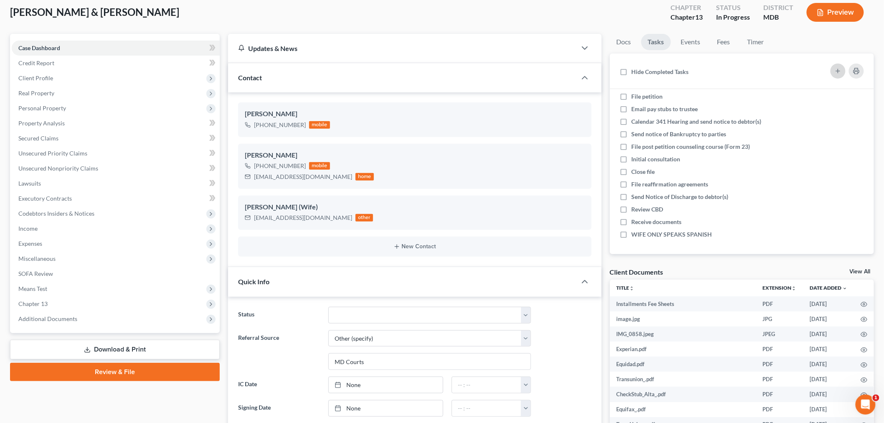
click at [838, 65] on button "button" at bounding box center [838, 71] width 15 height 15
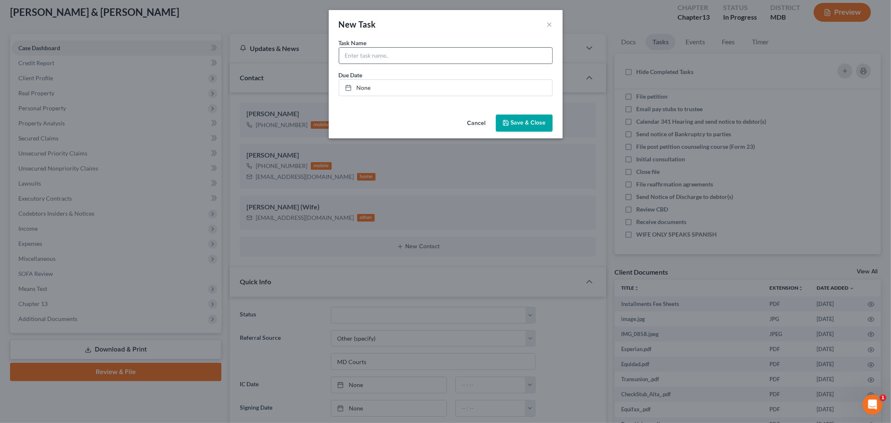
click at [427, 47] on div at bounding box center [446, 55] width 214 height 17
click at [427, 56] on input "text" at bounding box center [445, 56] width 213 height 16
type input "LVNV/Klima is garnishing Ivan right now"
drag, startPoint x: 522, startPoint y: 122, endPoint x: 872, endPoint y: 104, distance: 350.7
click at [521, 122] on span "Save & Close" at bounding box center [528, 123] width 35 height 7
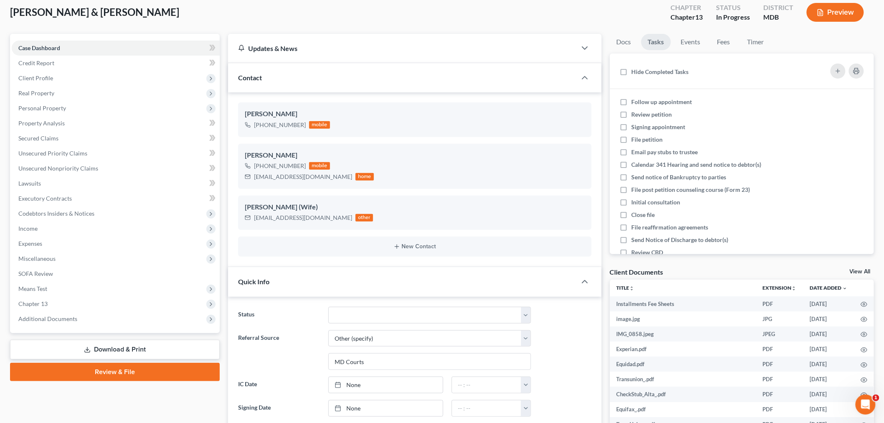
scroll to position [0, 0]
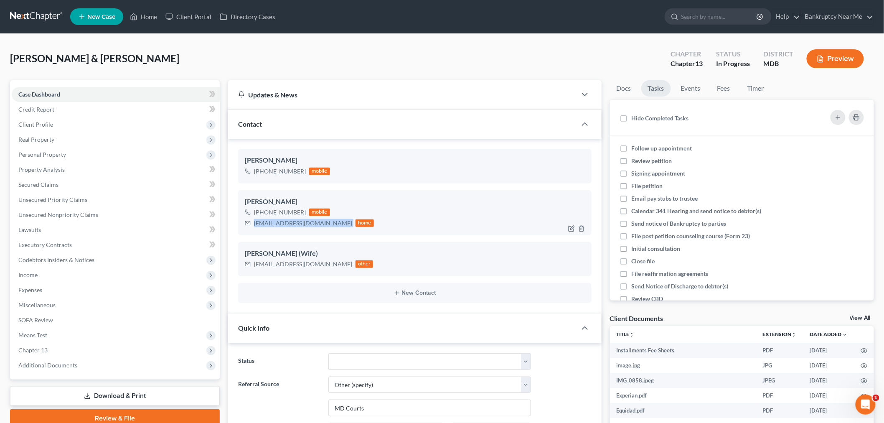
drag, startPoint x: 303, startPoint y: 224, endPoint x: 354, endPoint y: 205, distance: 54.5
click at [230, 224] on div "Ivan Fermin +1 (240) 438-4997 mobile Ivan Fermin +1 (202) 446-4610 mobile ijfer…" at bounding box center [415, 226] width 374 height 175
copy div "[EMAIL_ADDRESS][DOMAIN_NAME]"
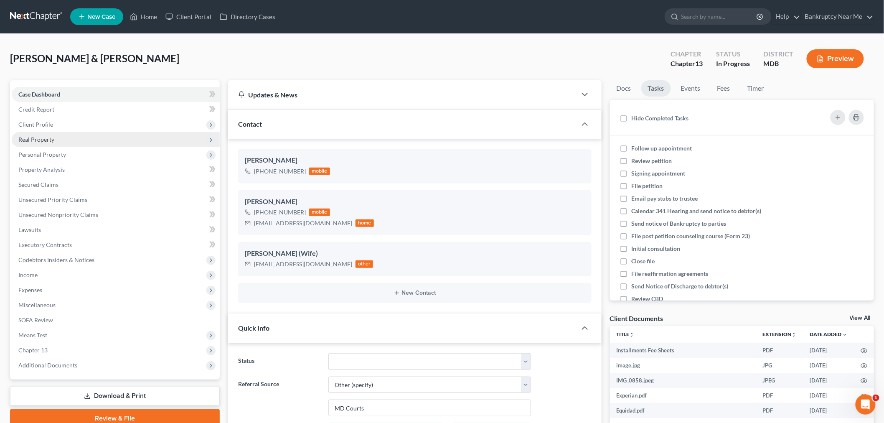
click at [46, 140] on span "Real Property" at bounding box center [36, 139] width 36 height 7
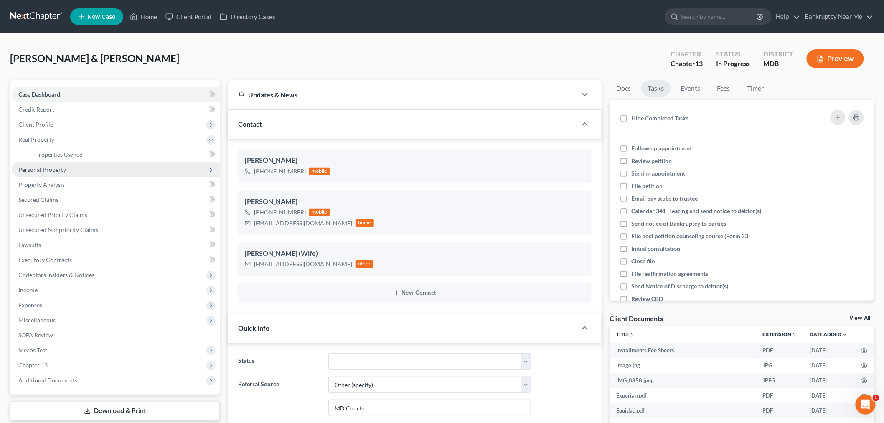
click at [57, 170] on span "Personal Property" at bounding box center [42, 169] width 48 height 7
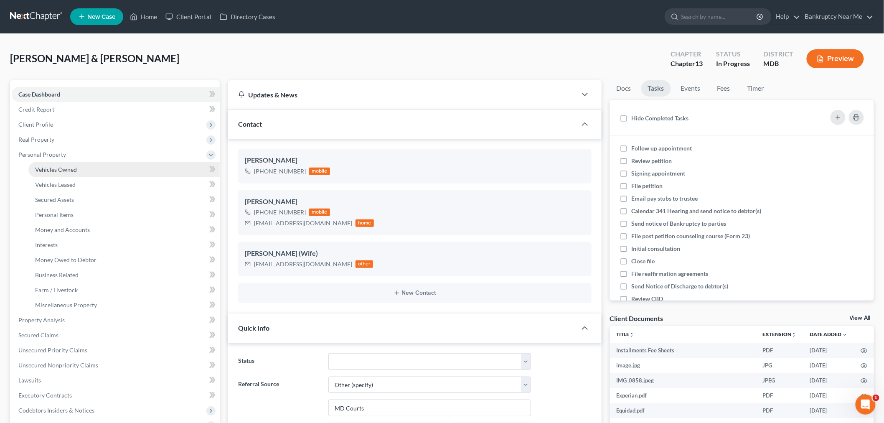
click at [70, 168] on span "Vehicles Owned" at bounding box center [56, 169] width 42 height 7
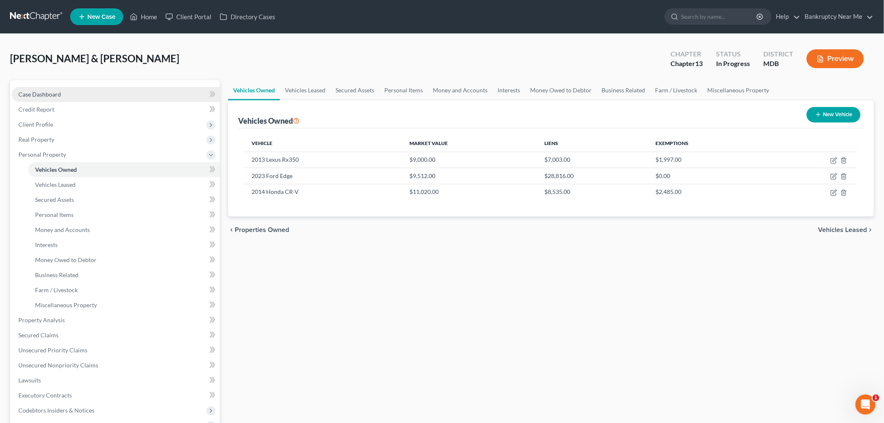
click at [136, 89] on link "Case Dashboard" at bounding box center [116, 94] width 208 height 15
select select "6"
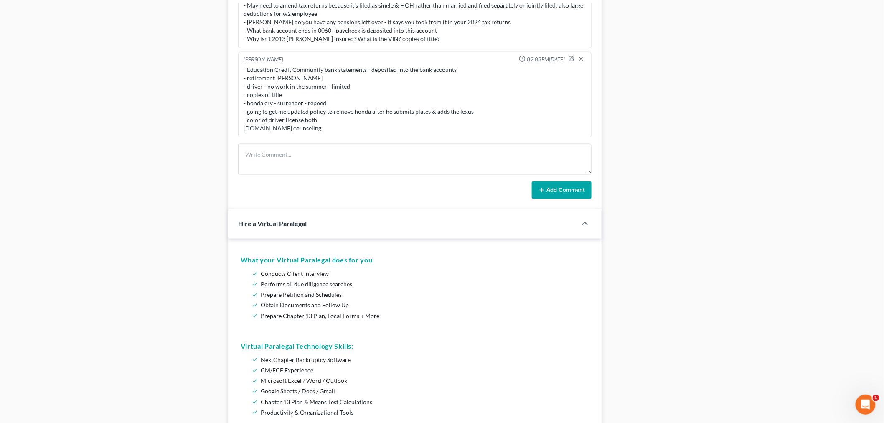
scroll to position [603, 0]
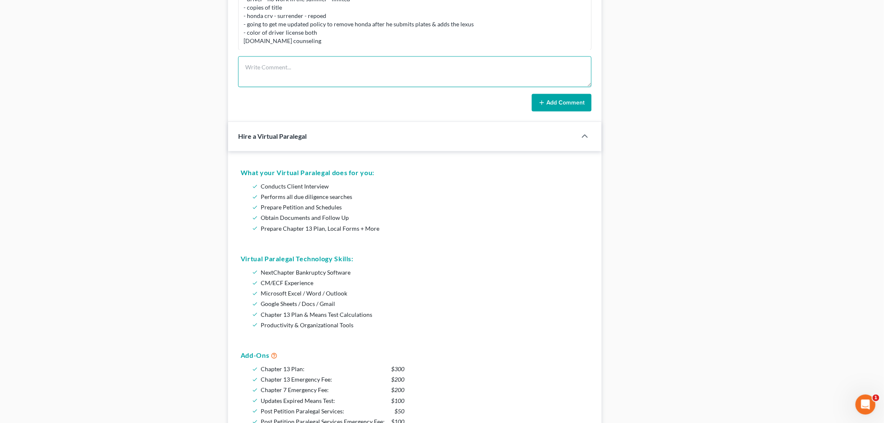
click at [341, 80] on textarea at bounding box center [415, 71] width 354 height 31
paste textarea "Hello, It was a pleasure to meet with you both [DATE]. We just need a few more …"
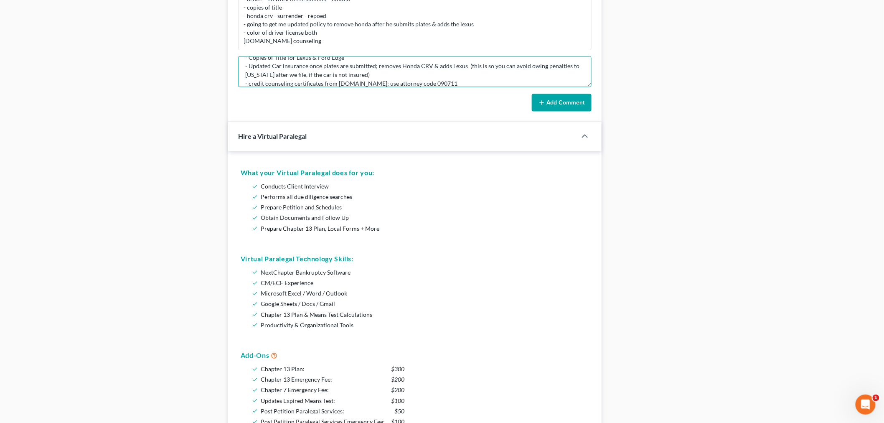
type textarea "Hello, It was a pleasure to meet with you both [DATE]. We just need a few more …"
click at [576, 101] on button "Add Comment" at bounding box center [562, 103] width 60 height 18
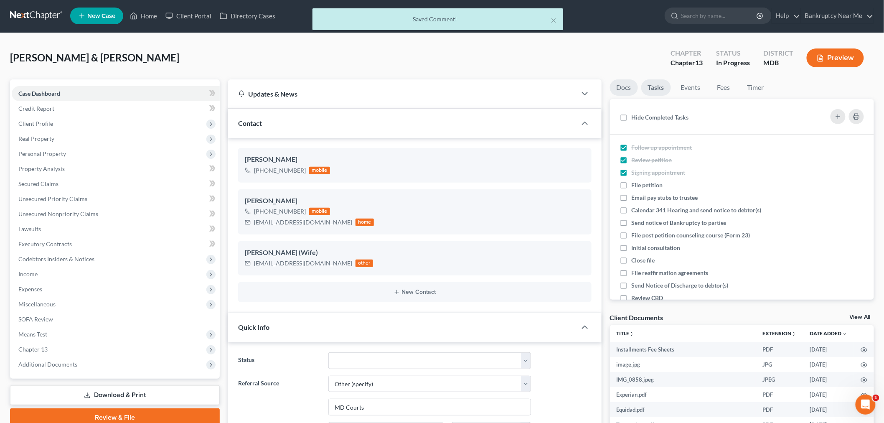
scroll to position [0, 0]
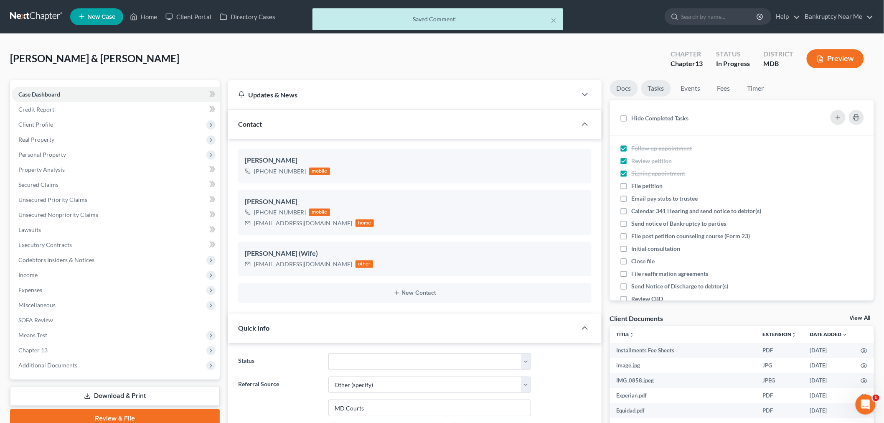
click at [622, 88] on link "Docs" at bounding box center [624, 88] width 28 height 16
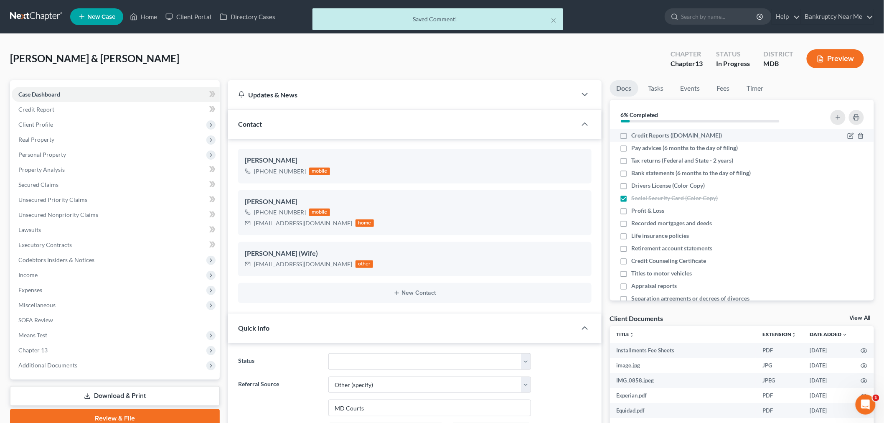
click at [632, 133] on label "Credit Reports (www.annualcreditreport.org)" at bounding box center [677, 135] width 91 height 8
click at [635, 133] on input "Credit Reports (www.annualcreditreport.org)" at bounding box center [637, 133] width 5 height 5
checkbox input "true"
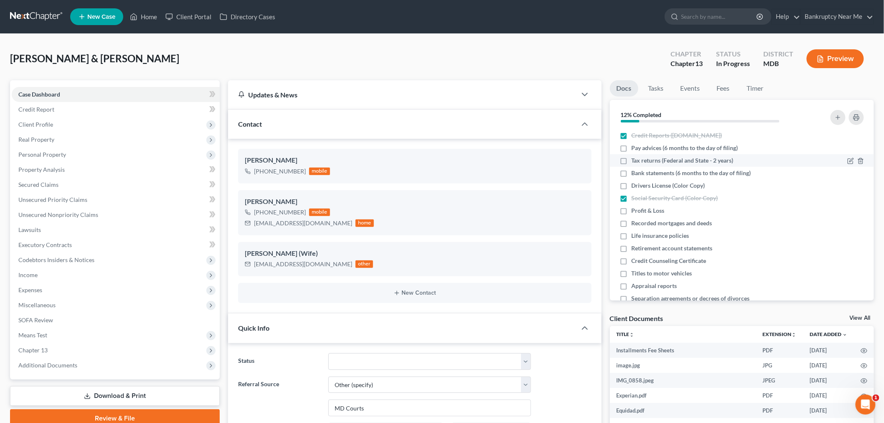
click at [632, 161] on label "Tax returns (Federal and State - 2 years)" at bounding box center [683, 160] width 102 height 8
click at [635, 161] on input "Tax returns (Federal and State - 2 years)" at bounding box center [637, 158] width 5 height 5
checkbox input "true"
click at [848, 173] on icon "button" at bounding box center [851, 173] width 7 height 7
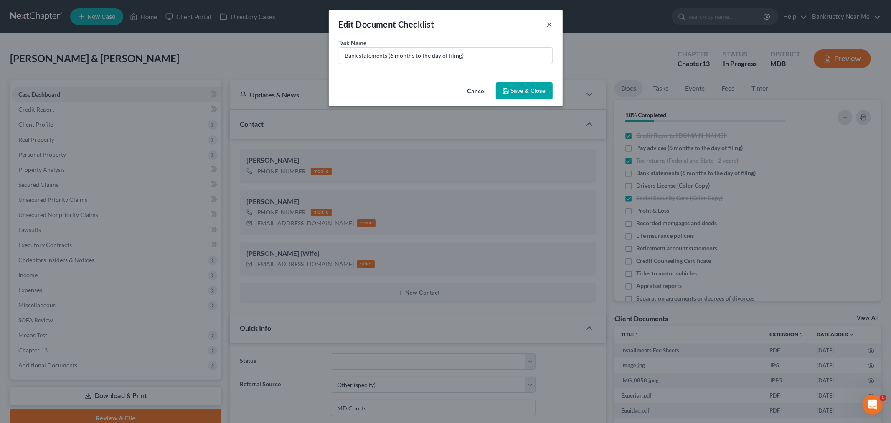
click at [553, 22] on div "Edit Document Checklist ×" at bounding box center [446, 24] width 234 height 28
click at [550, 23] on button "×" at bounding box center [550, 24] width 6 height 10
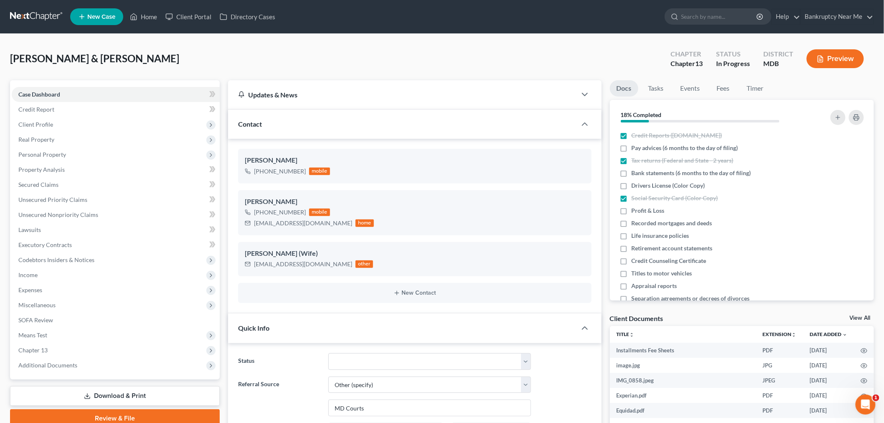
scroll to position [278, 0]
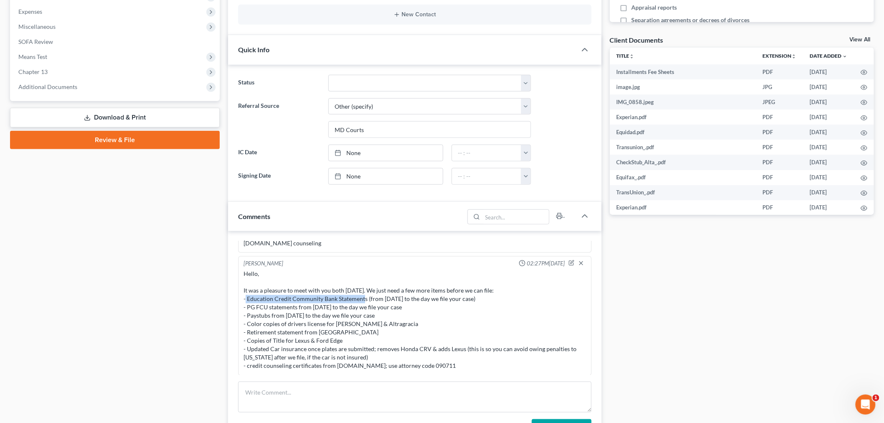
drag, startPoint x: 251, startPoint y: 297, endPoint x: 365, endPoint y: 301, distance: 114.2
click at [365, 301] on div "Hello, It was a pleasure to meet with you both [DATE]. We just need a few more …" at bounding box center [415, 320] width 343 height 100
click at [327, 299] on div "Hello, It was a pleasure to meet with you both [DATE]. We just need a few more …" at bounding box center [415, 320] width 343 height 100
click at [317, 299] on div "Hello, It was a pleasure to meet with you both [DATE]. We just need a few more …" at bounding box center [415, 320] width 343 height 100
drag, startPoint x: 321, startPoint y: 300, endPoint x: 247, endPoint y: 300, distance: 74.0
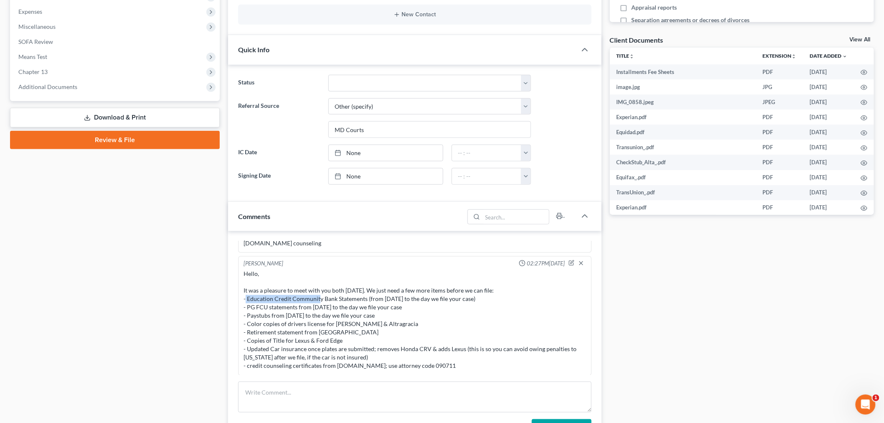
click at [247, 300] on div "Hello, It was a pleasure to meet with you both [DATE]. We just need a few more …" at bounding box center [415, 320] width 343 height 100
copy div "Education Credit Community"
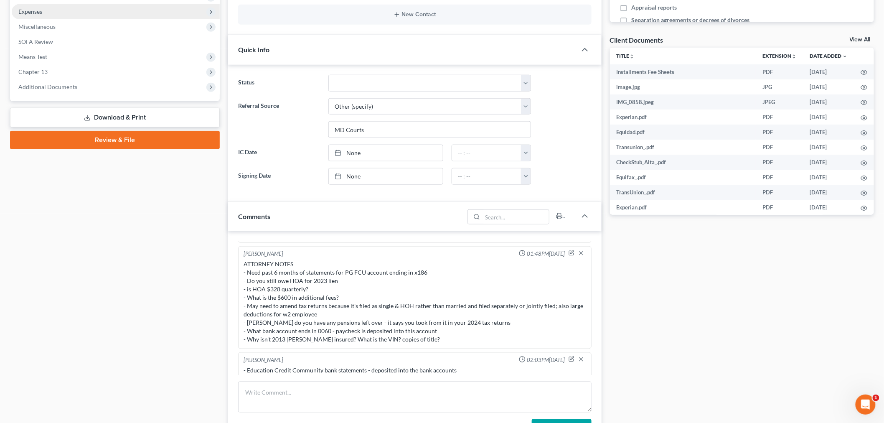
scroll to position [93, 0]
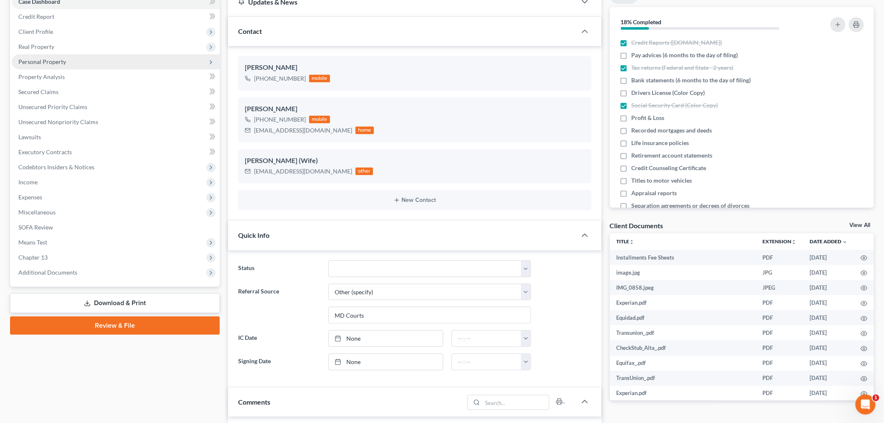
click at [61, 56] on span "Personal Property" at bounding box center [116, 61] width 208 height 15
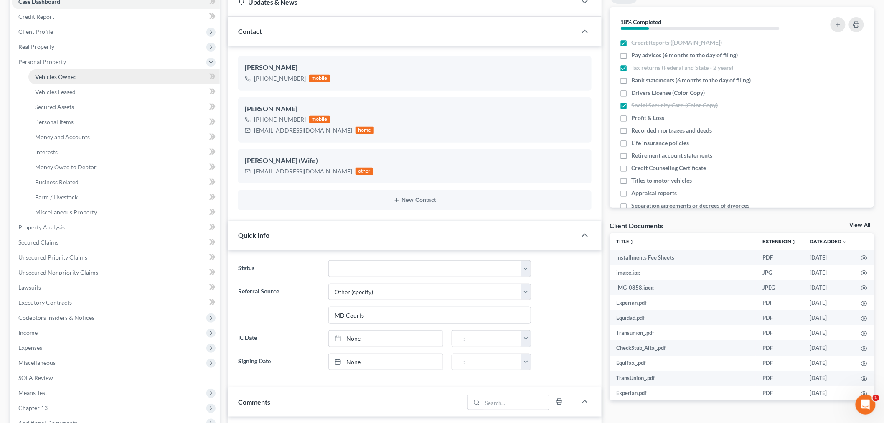
click at [76, 78] on span "Vehicles Owned" at bounding box center [56, 76] width 42 height 7
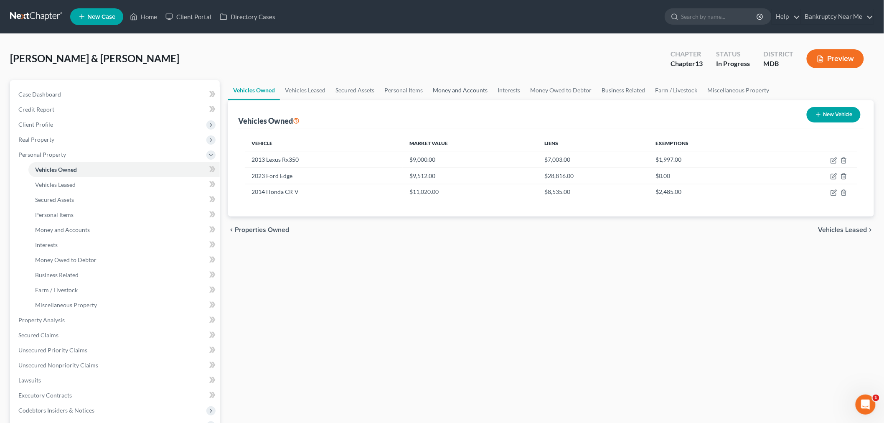
click at [485, 85] on link "Money and Accounts" at bounding box center [460, 90] width 65 height 20
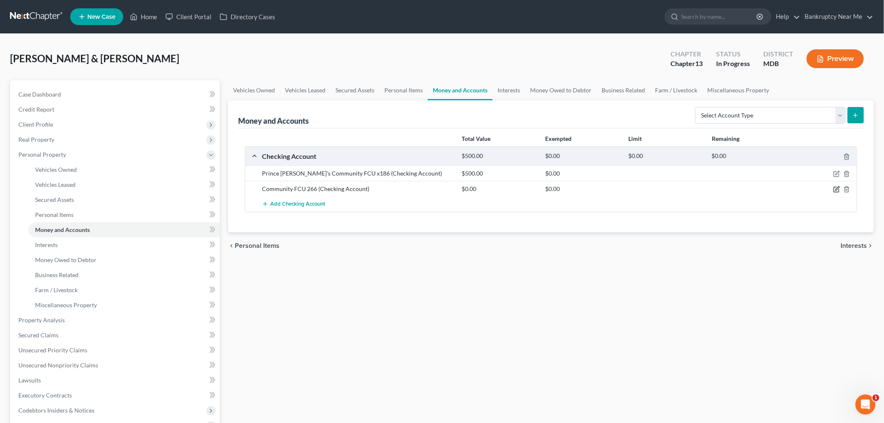
click at [838, 187] on icon "button" at bounding box center [837, 189] width 7 height 7
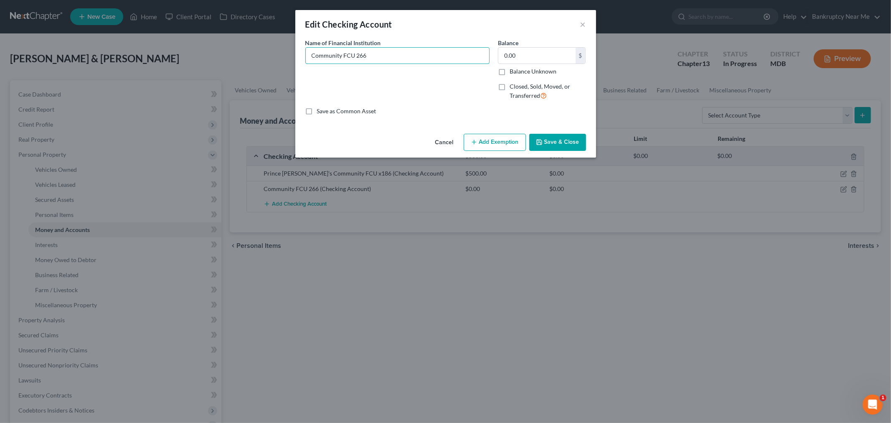
drag, startPoint x: 395, startPoint y: 55, endPoint x: 346, endPoint y: 72, distance: 51.8
click at [275, 56] on div "Edit Checking Account × An exemption set must first be selected from the Filing…" at bounding box center [445, 211] width 891 height 423
paste input "Education Credit Community"
drag, startPoint x: 355, startPoint y: 57, endPoint x: 339, endPoint y: 59, distance: 16.1
click at [339, 59] on input "Education Credit Community 0060" at bounding box center [397, 56] width 183 height 16
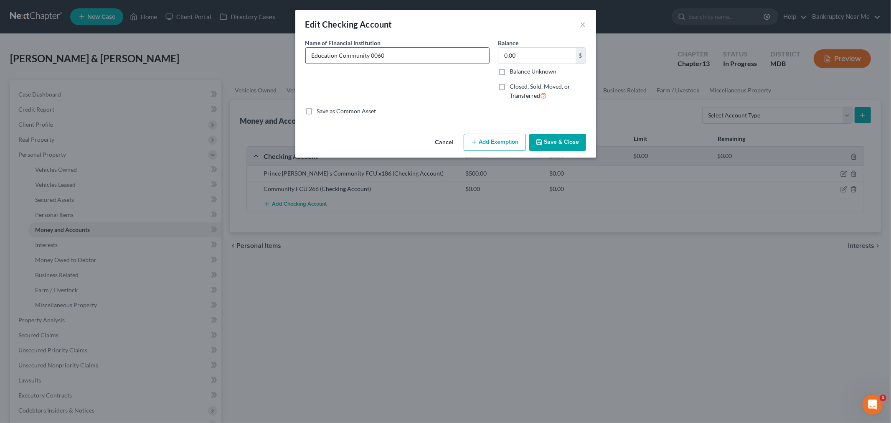
click at [368, 53] on input "Education Community 0060" at bounding box center [397, 56] width 183 height 16
type input "Education Community Credit FCU 0060"
click at [566, 140] on button "Save & Close" at bounding box center [558, 143] width 57 height 18
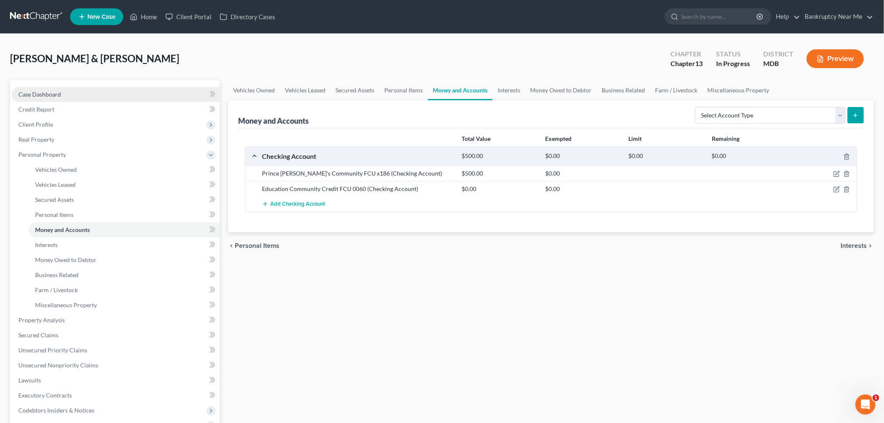
drag, startPoint x: 76, startPoint y: 101, endPoint x: 113, endPoint y: 96, distance: 37.5
click at [76, 101] on link "Case Dashboard" at bounding box center [116, 94] width 208 height 15
select select "6"
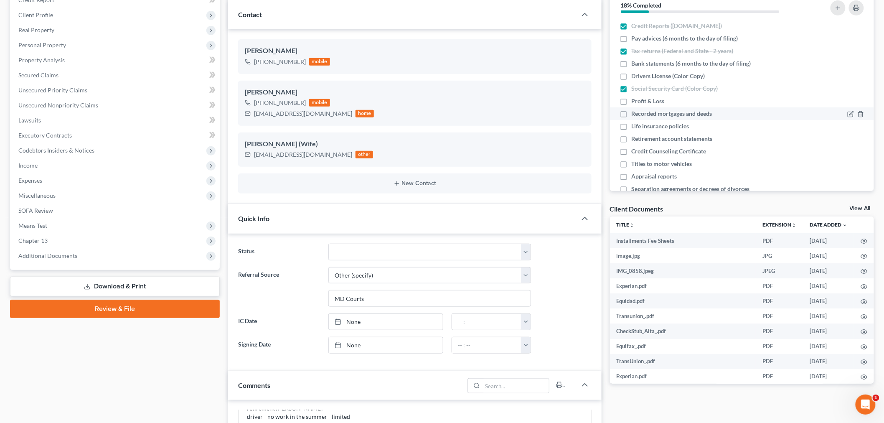
scroll to position [93, 0]
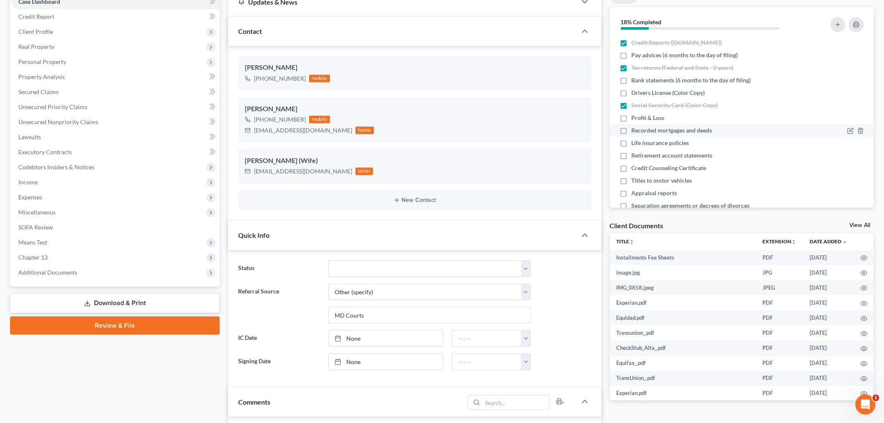
drag, startPoint x: 660, startPoint y: 118, endPoint x: 673, endPoint y: 126, distance: 14.8
click at [661, 118] on span "Profit & Loss" at bounding box center [648, 118] width 33 height 8
click at [641, 118] on input "Profit & Loss" at bounding box center [637, 116] width 5 height 5
checkbox input "true"
click at [668, 128] on span "Recorded mortgages and deeds" at bounding box center [672, 130] width 81 height 8
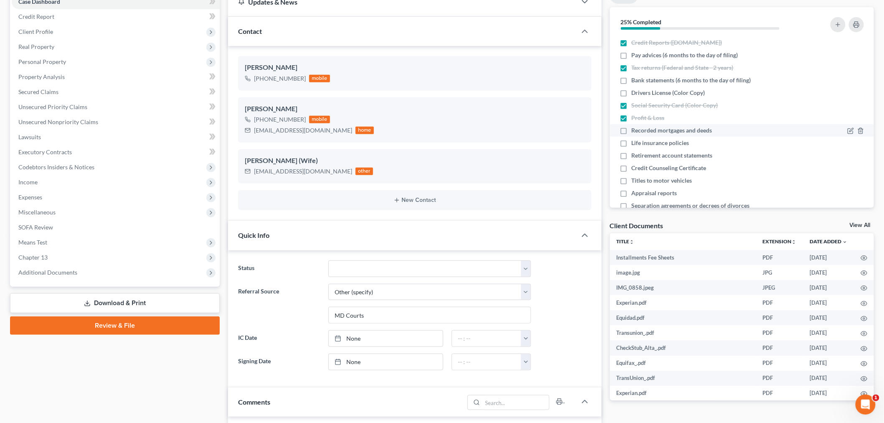
click at [641, 128] on input "Recorded mortgages and deeds" at bounding box center [637, 128] width 5 height 5
checkbox input "true"
click at [663, 140] on span "Life insurance policies" at bounding box center [661, 143] width 58 height 8
click at [641, 140] on input "Life insurance policies" at bounding box center [637, 141] width 5 height 5
checkbox input "true"
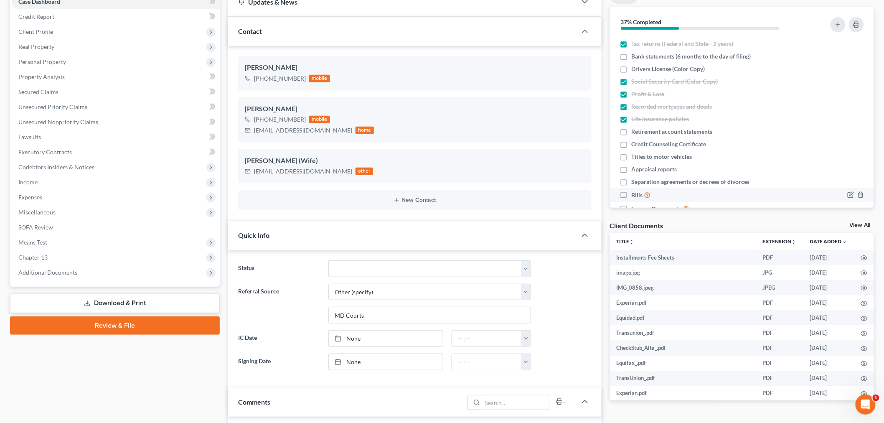
scroll to position [45, 0]
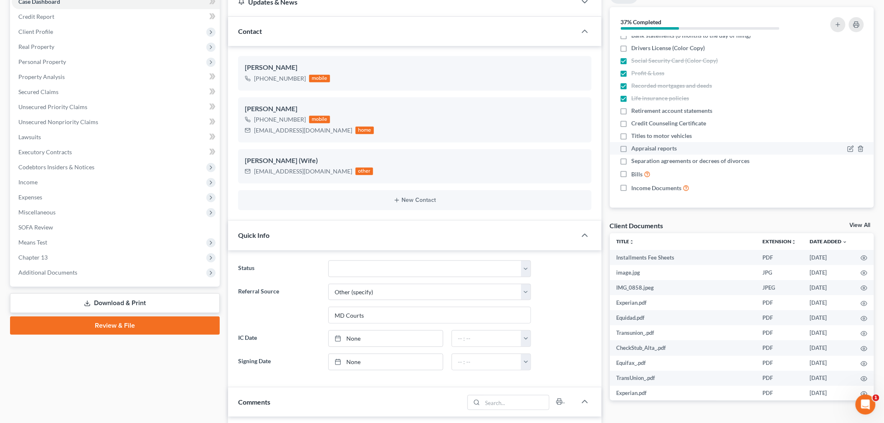
click at [670, 148] on span "Appraisal reports" at bounding box center [655, 148] width 46 height 8
click at [641, 148] on input "Appraisal reports" at bounding box center [637, 146] width 5 height 5
checkbox input "true"
click at [666, 159] on span "Separation agreements or decrees of divorces" at bounding box center [691, 161] width 118 height 8
click at [641, 159] on input "Separation agreements or decrees of divorces" at bounding box center [637, 159] width 5 height 5
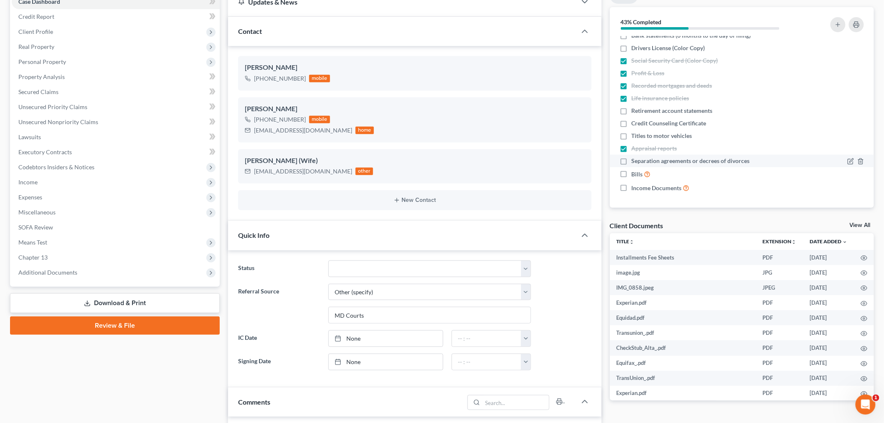
checkbox input "true"
click at [632, 170] on label "Bills" at bounding box center [641, 174] width 19 height 10
click at [635, 170] on input "Bills" at bounding box center [637, 171] width 5 height 5
checkbox input "true"
click at [644, 189] on span "Income Documents" at bounding box center [657, 188] width 50 height 8
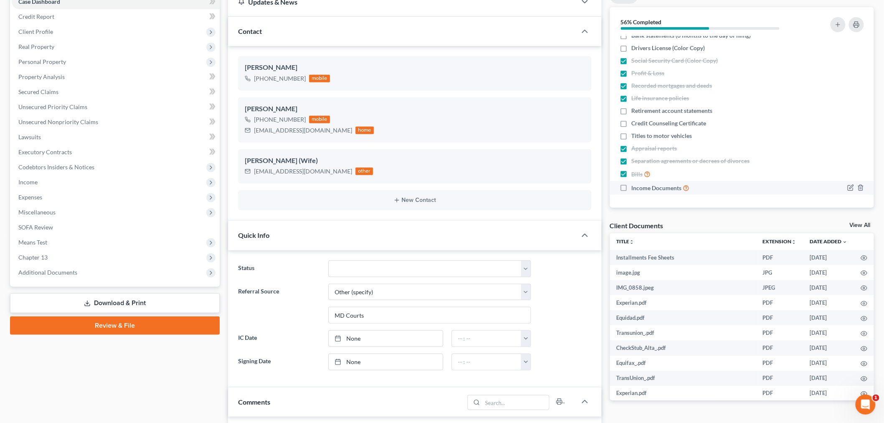
click at [641, 188] on input "Income Documents" at bounding box center [637, 185] width 5 height 5
checkbox input "true"
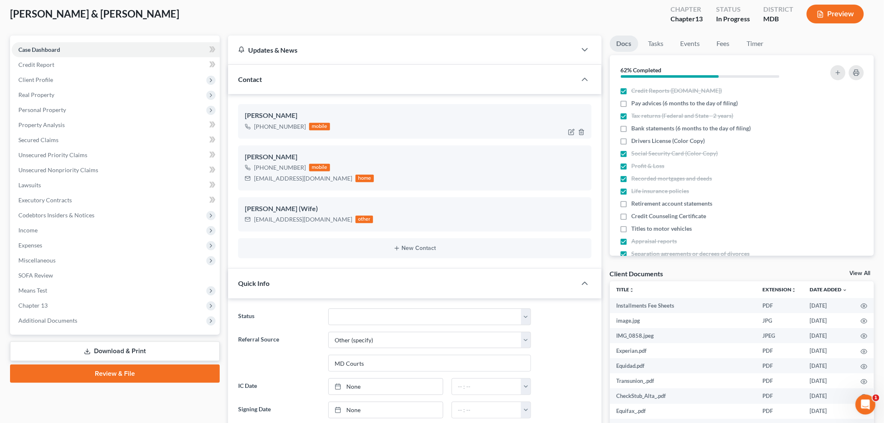
scroll to position [0, 0]
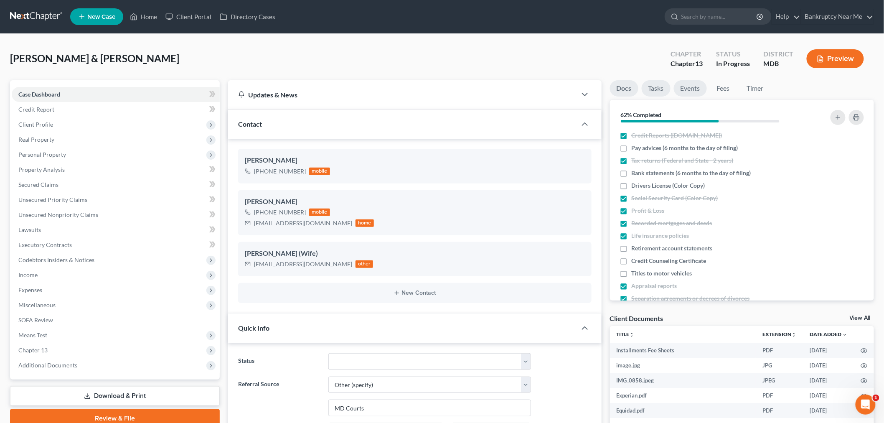
drag, startPoint x: 650, startPoint y: 87, endPoint x: 692, endPoint y: 85, distance: 41.8
click at [650, 87] on link "Tasks" at bounding box center [656, 88] width 29 height 16
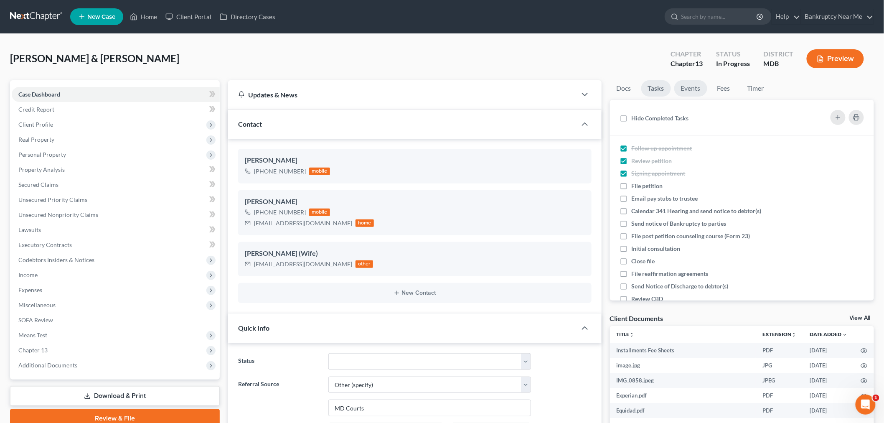
click at [692, 85] on link "Events" at bounding box center [691, 88] width 33 height 16
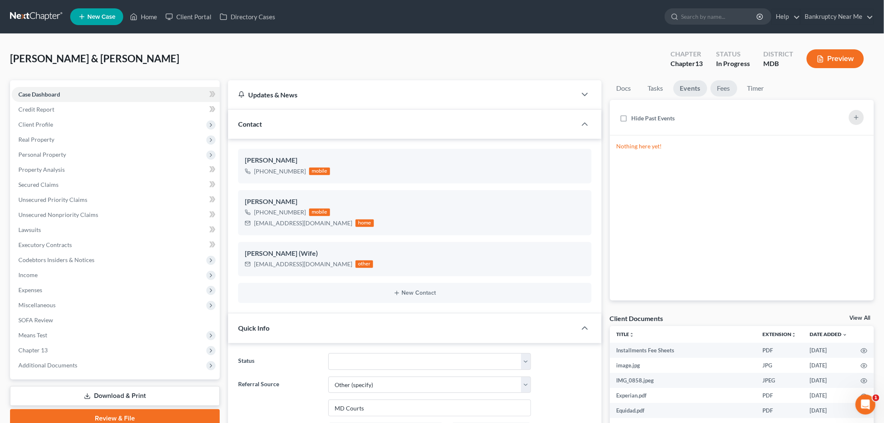
click at [728, 85] on link "Fees" at bounding box center [724, 88] width 27 height 16
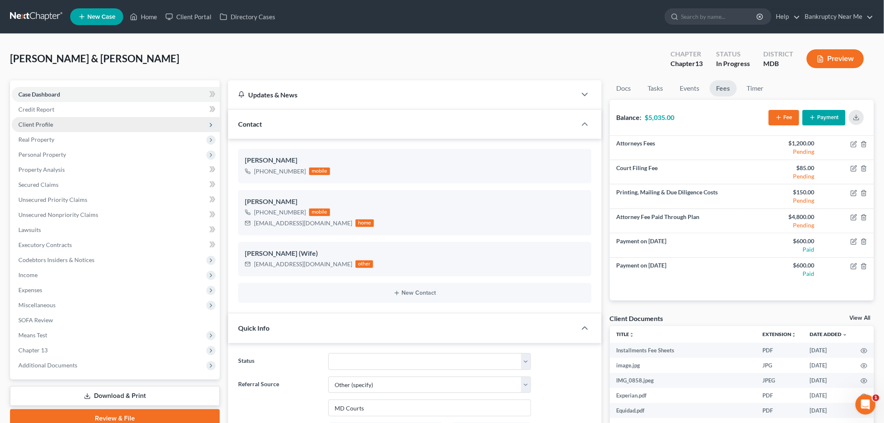
click at [55, 117] on span "Client Profile" at bounding box center [116, 124] width 208 height 15
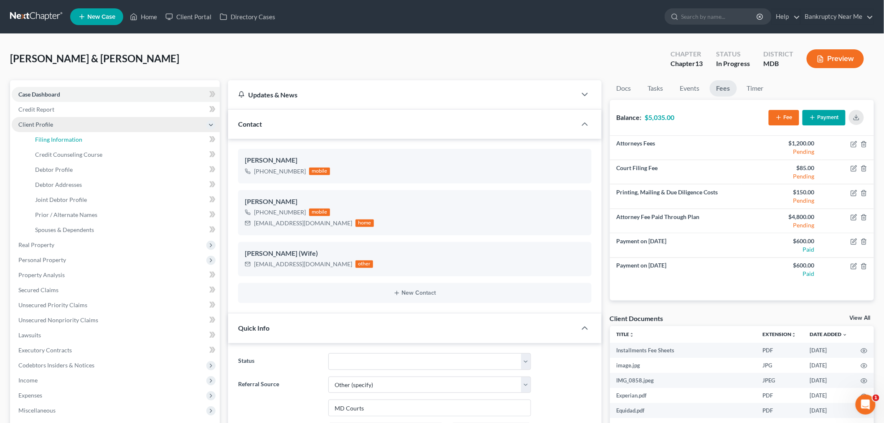
drag, startPoint x: 56, startPoint y: 135, endPoint x: 84, endPoint y: 130, distance: 28.9
click at [56, 136] on span "Filing Information" at bounding box center [58, 139] width 47 height 7
select select "1"
select select "3"
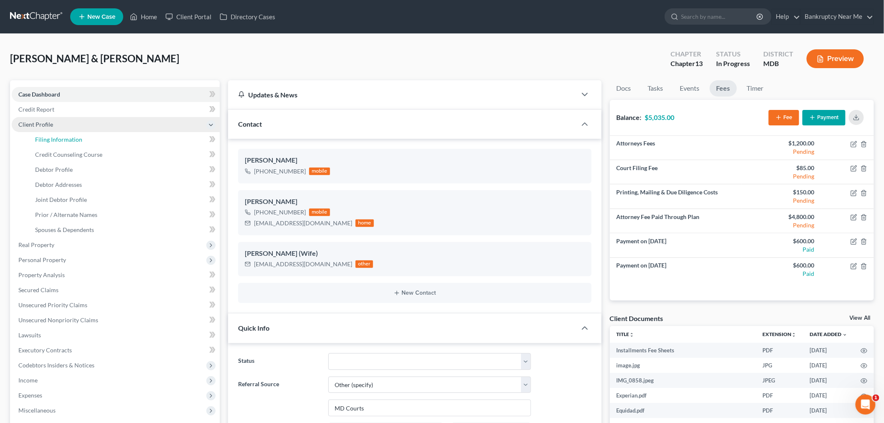
select select "38"
select select "0"
select select "21"
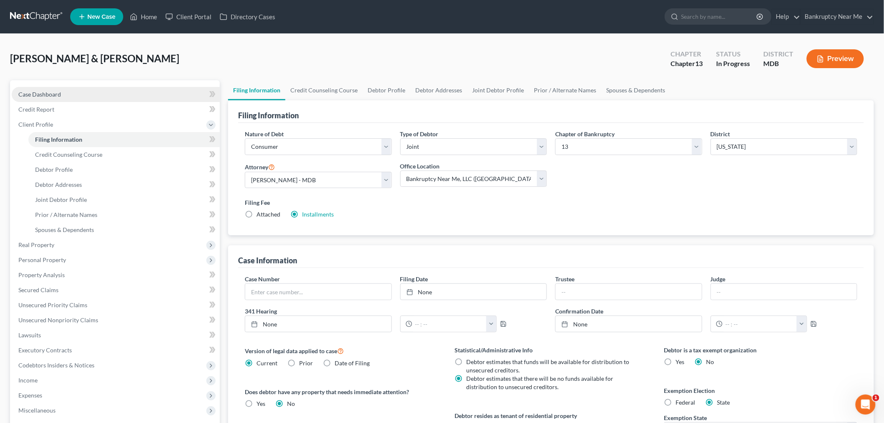
click at [63, 92] on link "Case Dashboard" at bounding box center [116, 94] width 208 height 15
select select "6"
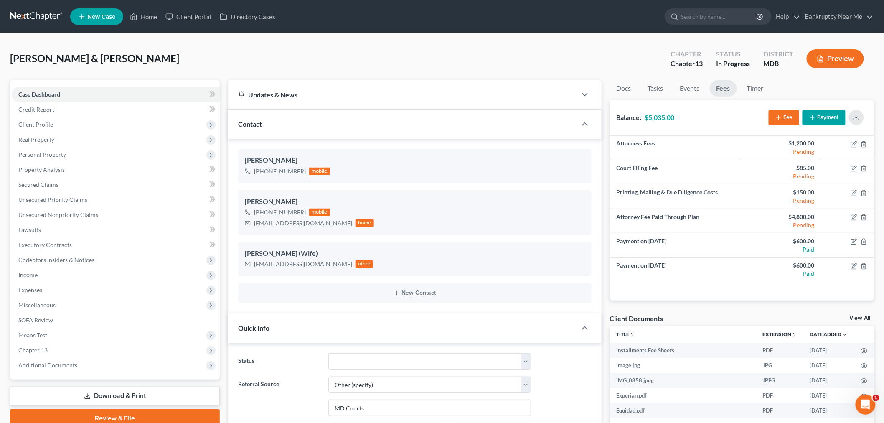
scroll to position [3308, 0]
drag, startPoint x: 300, startPoint y: 224, endPoint x: 312, endPoint y: 204, distance: 23.2
copy div "[EMAIL_ADDRESS][DOMAIN_NAME]"
click at [657, 89] on link "Tasks" at bounding box center [656, 88] width 29 height 16
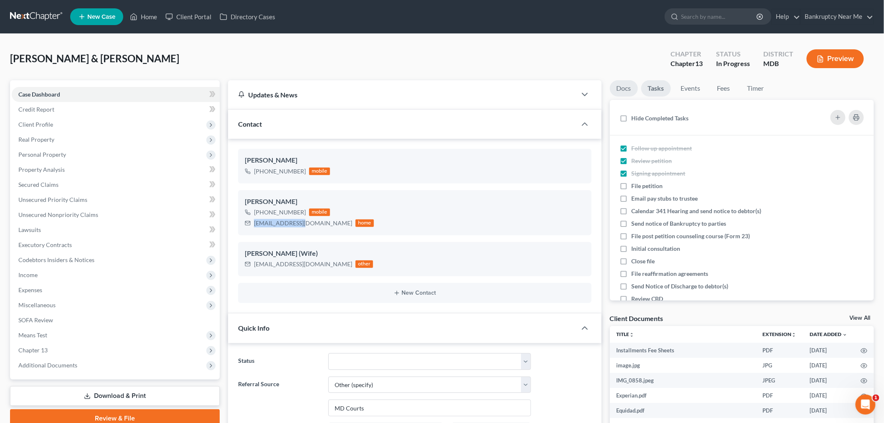
click at [625, 92] on link "Docs" at bounding box center [624, 88] width 28 height 16
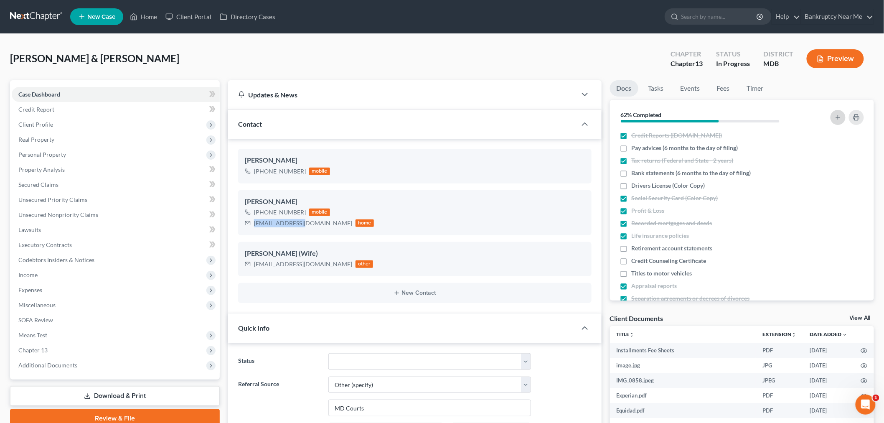
click at [839, 117] on icon "button" at bounding box center [838, 117] width 7 height 7
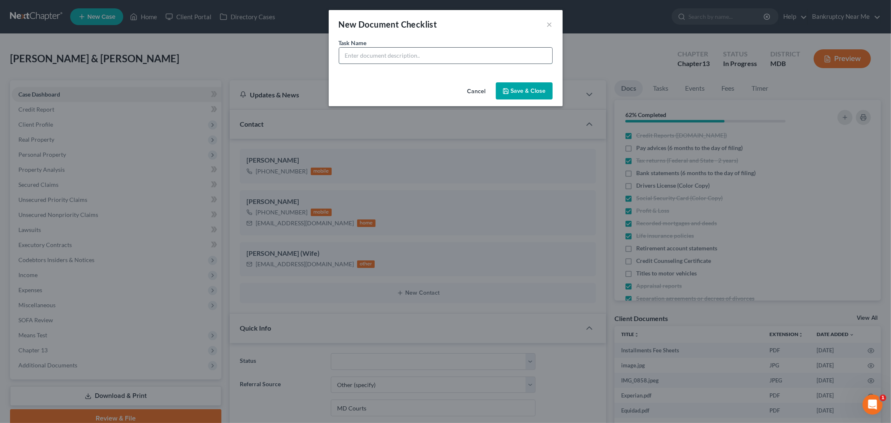
click at [430, 56] on input "text" at bounding box center [445, 56] width 213 height 16
type input "$235 for $85 court fee $150 printing mailing due diligence"
click at [534, 94] on button "Save & Close" at bounding box center [524, 91] width 57 height 18
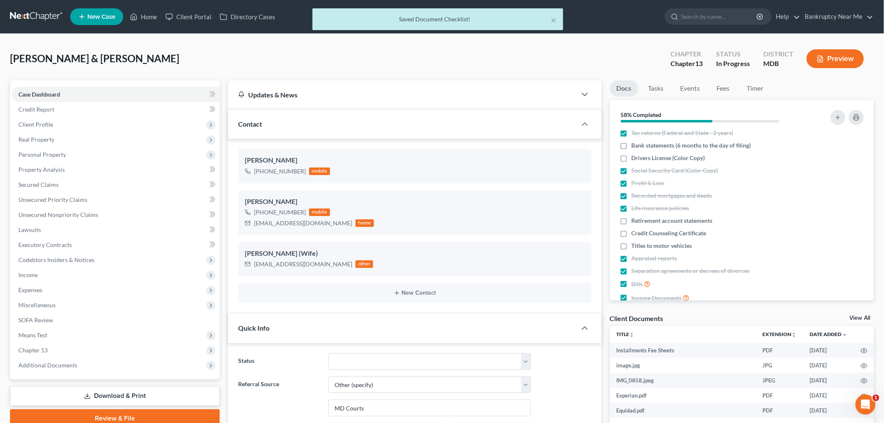
scroll to position [0, 0]
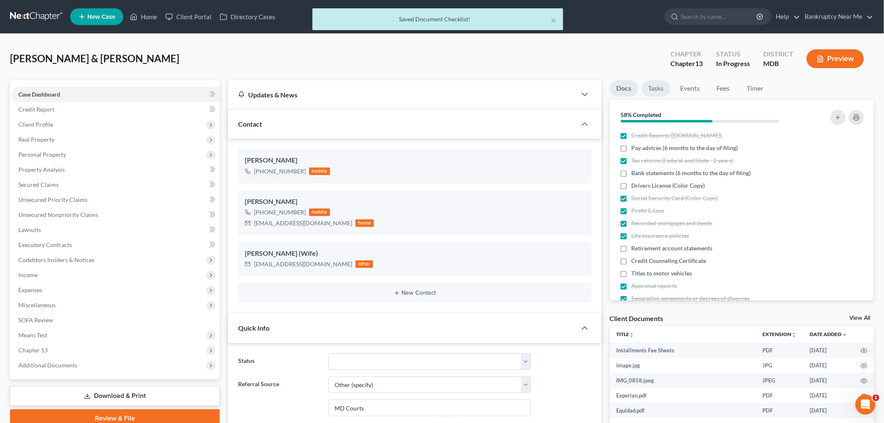
drag, startPoint x: 655, startPoint y: 86, endPoint x: 670, endPoint y: 87, distance: 15.5
click at [655, 86] on link "Tasks" at bounding box center [656, 88] width 29 height 16
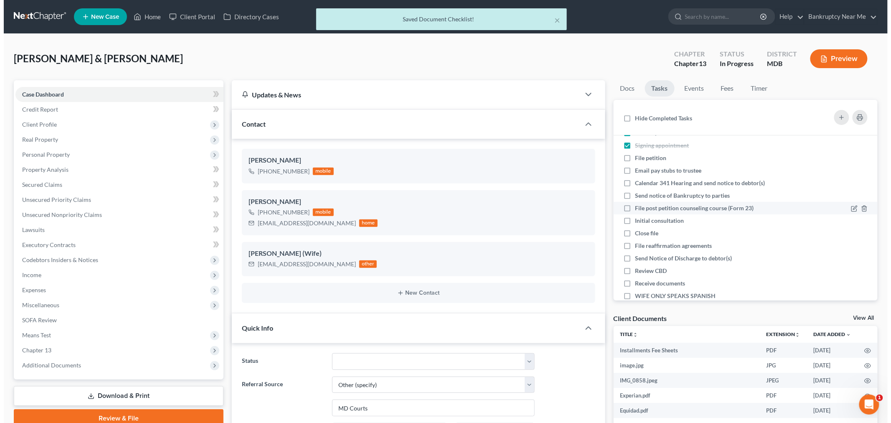
scroll to position [76, 0]
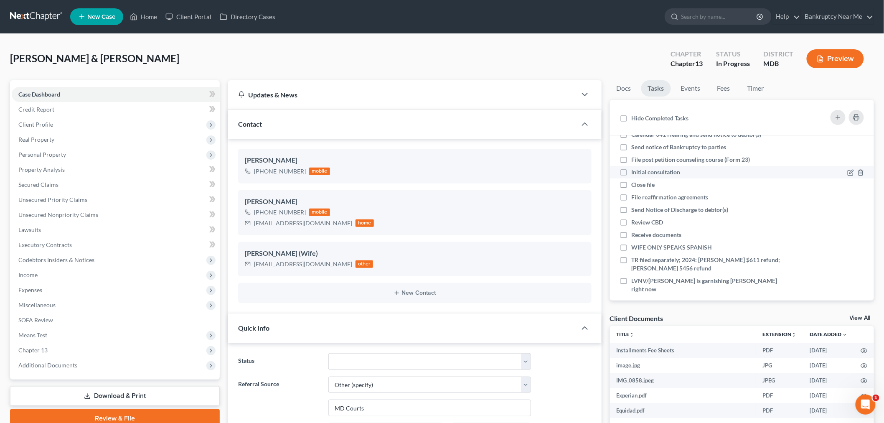
click at [633, 172] on span "Initial consultation" at bounding box center [656, 171] width 49 height 7
click at [635, 172] on input "Initial consultation" at bounding box center [637, 170] width 5 height 5
checkbox input "true"
click at [858, 198] on icon "button" at bounding box center [861, 197] width 7 height 7
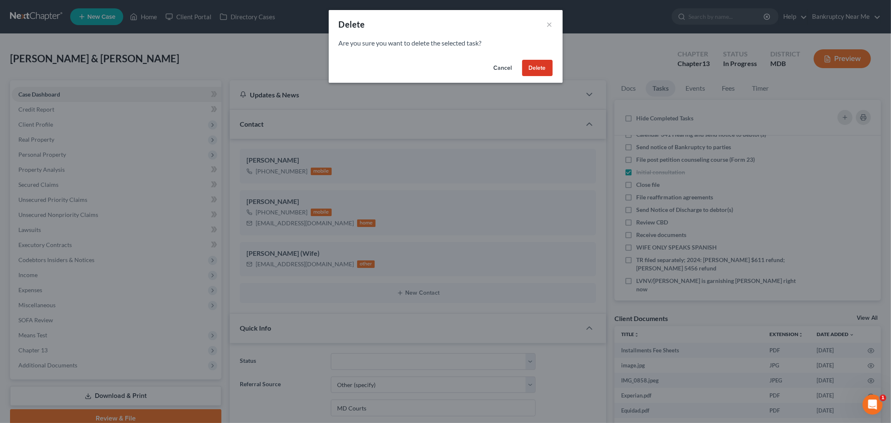
click at [533, 67] on button "Delete" at bounding box center [537, 68] width 31 height 17
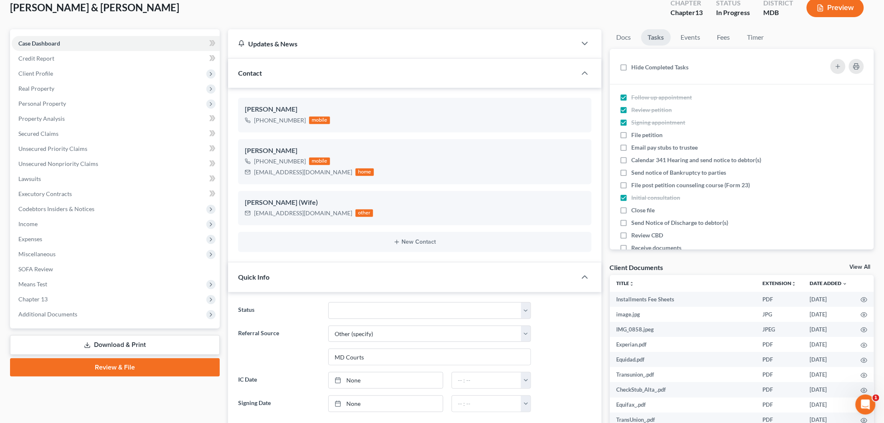
scroll to position [0, 0]
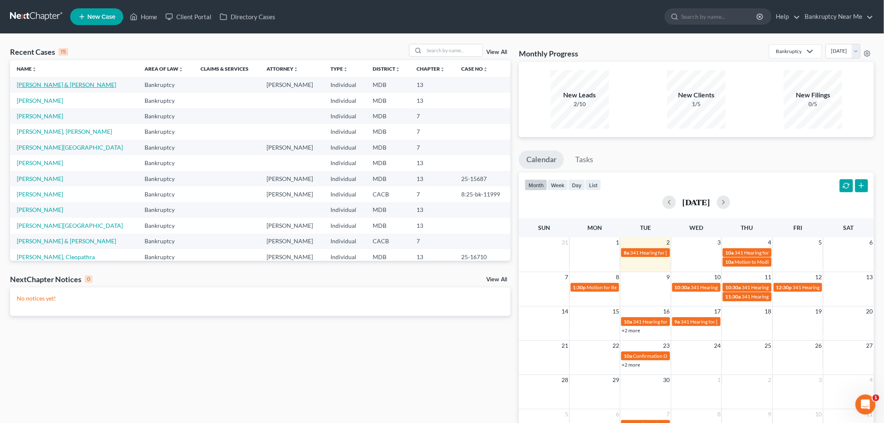
click at [46, 80] on td "[PERSON_NAME] & [PERSON_NAME]" at bounding box center [74, 84] width 128 height 15
click at [46, 85] on link "[PERSON_NAME] & [PERSON_NAME]" at bounding box center [66, 84] width 99 height 7
select select "6"
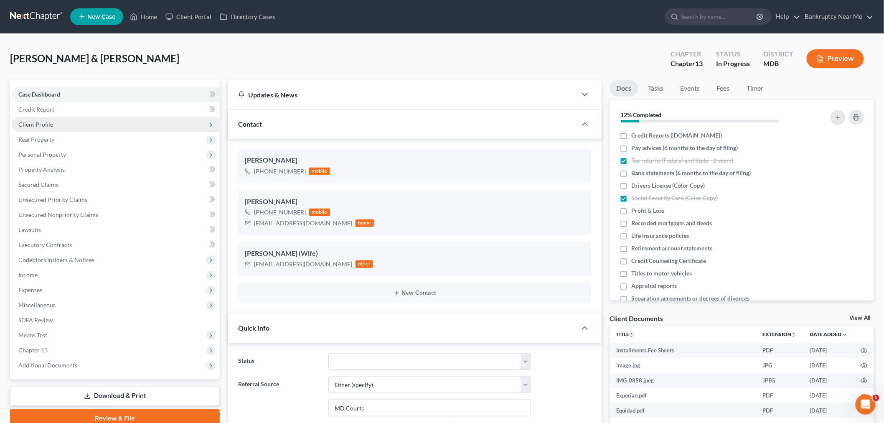
scroll to position [3095, 0]
click at [48, 122] on span "Client Profile" at bounding box center [35, 124] width 35 height 7
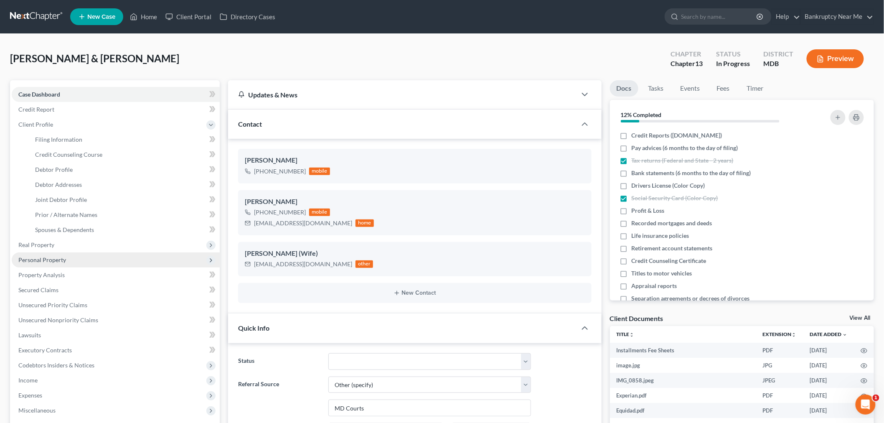
click at [61, 260] on span "Personal Property" at bounding box center [42, 259] width 48 height 7
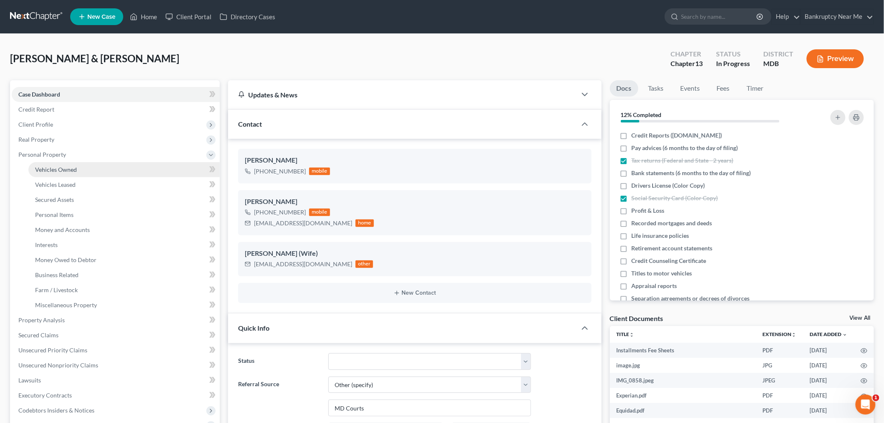
click at [77, 168] on link "Vehicles Owned" at bounding box center [123, 169] width 191 height 15
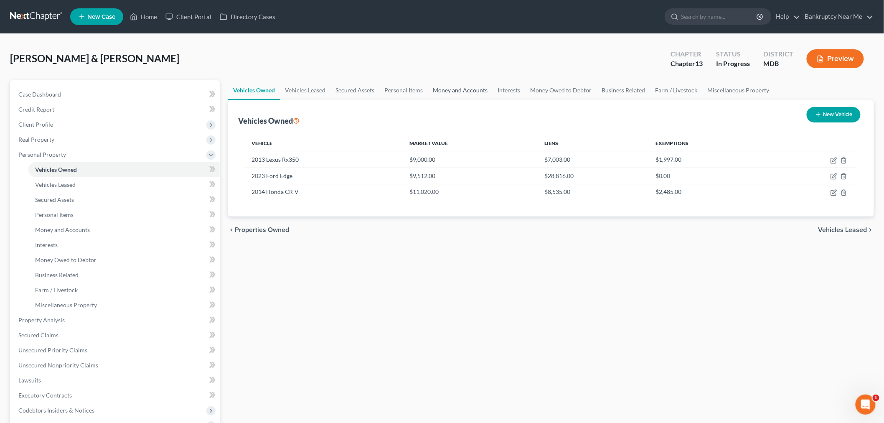
click at [451, 84] on link "Money and Accounts" at bounding box center [460, 90] width 65 height 20
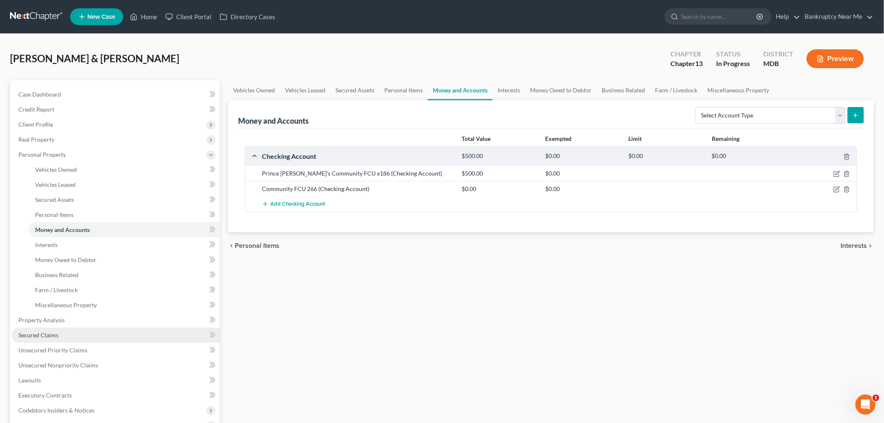
drag, startPoint x: 56, startPoint y: 335, endPoint x: 64, endPoint y: 335, distance: 8.4
click at [56, 335] on span "Secured Claims" at bounding box center [38, 334] width 40 height 7
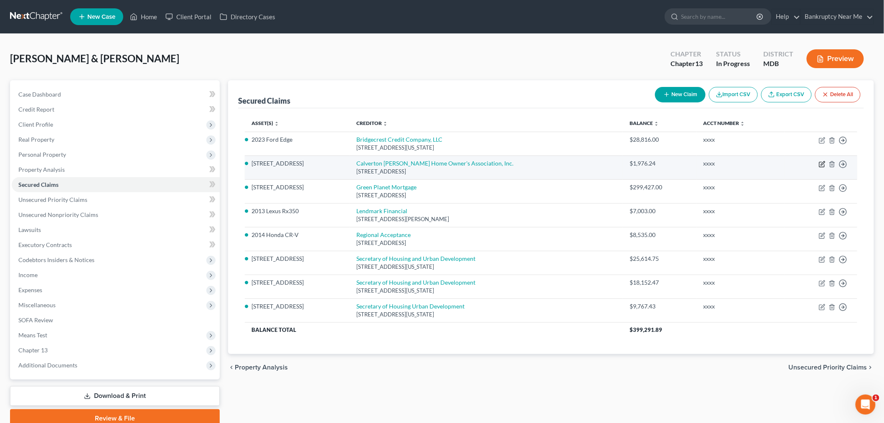
click at [825, 164] on icon "button" at bounding box center [822, 164] width 7 height 7
select select "48"
select select "2"
select select "0"
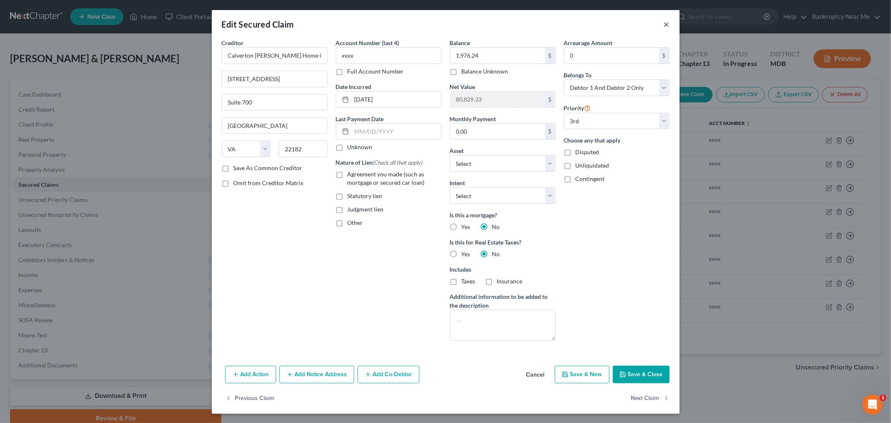
click at [665, 27] on button "×" at bounding box center [667, 24] width 6 height 10
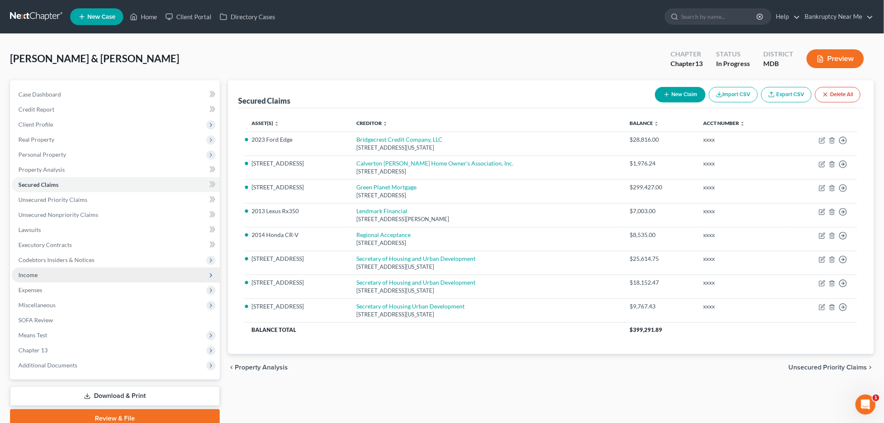
click at [42, 274] on span "Income" at bounding box center [116, 274] width 208 height 15
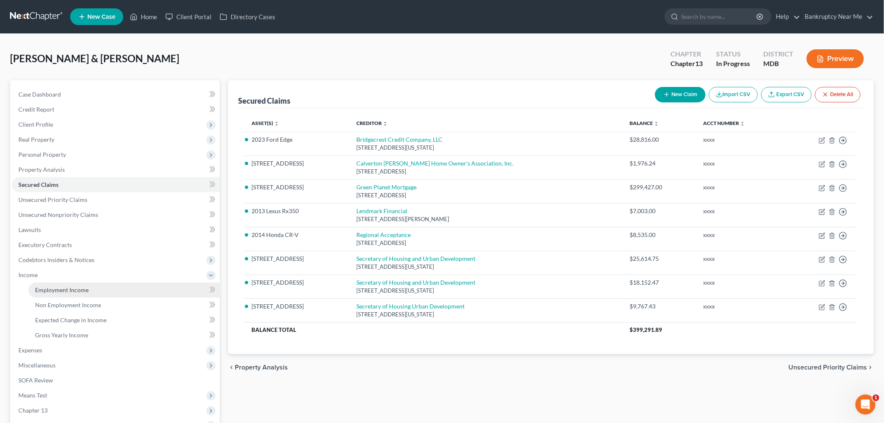
click at [44, 288] on span "Employment Income" at bounding box center [61, 289] width 53 height 7
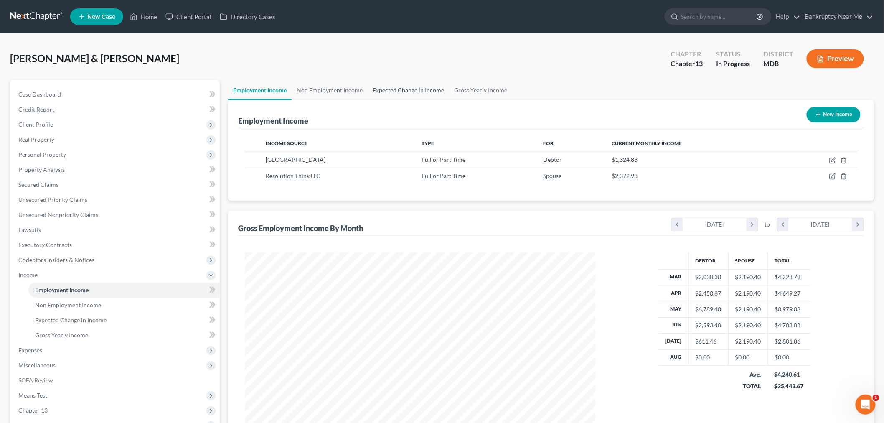
scroll to position [175, 367]
click at [392, 90] on link "Expected Change in Income" at bounding box center [408, 90] width 81 height 20
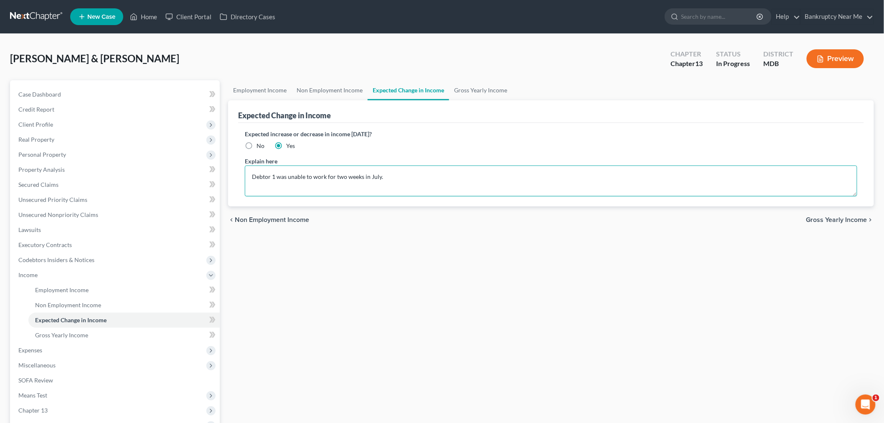
drag, startPoint x: 400, startPoint y: 181, endPoint x: 406, endPoint y: 183, distance: 5.8
click at [406, 183] on textarea "Debtor 1 was unable to work for two weeks in July." at bounding box center [551, 181] width 613 height 31
drag, startPoint x: 423, startPoint y: 171, endPoint x: 326, endPoint y: 174, distance: 97.0
click at [326, 174] on textarea "Debtor 1 was unable to work for two weeks in July." at bounding box center [551, 181] width 613 height 31
click at [412, 177] on textarea "Debtor 1 was unable to work for two weeks in July." at bounding box center [551, 181] width 613 height 31
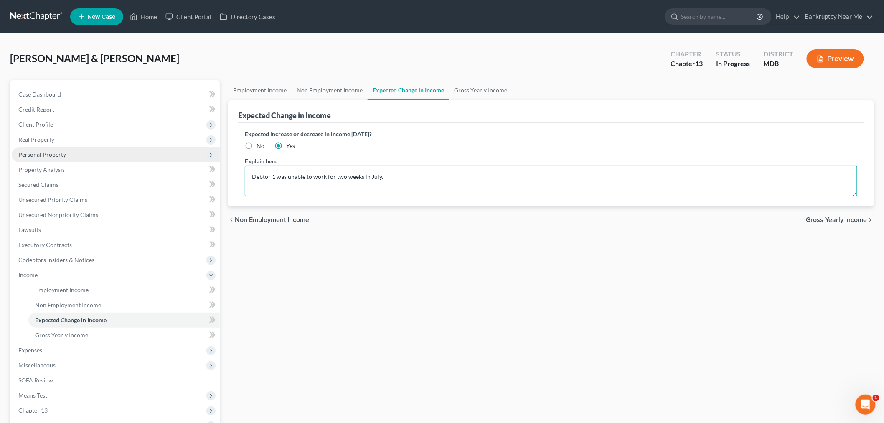
drag, startPoint x: 426, startPoint y: 181, endPoint x: 183, endPoint y: 157, distance: 244.4
click at [185, 158] on div "Petition Navigation Case Dashboard Payments Invoices Payments Payments Credit R…" at bounding box center [442, 283] width 873 height 407
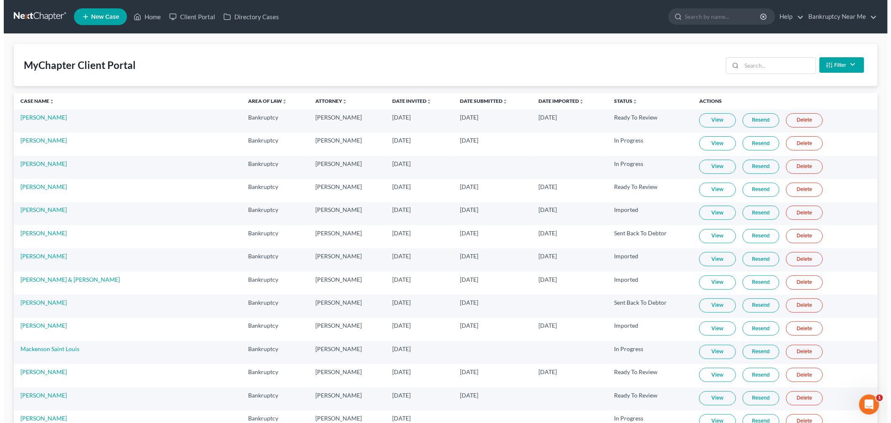
scroll to position [5902, 0]
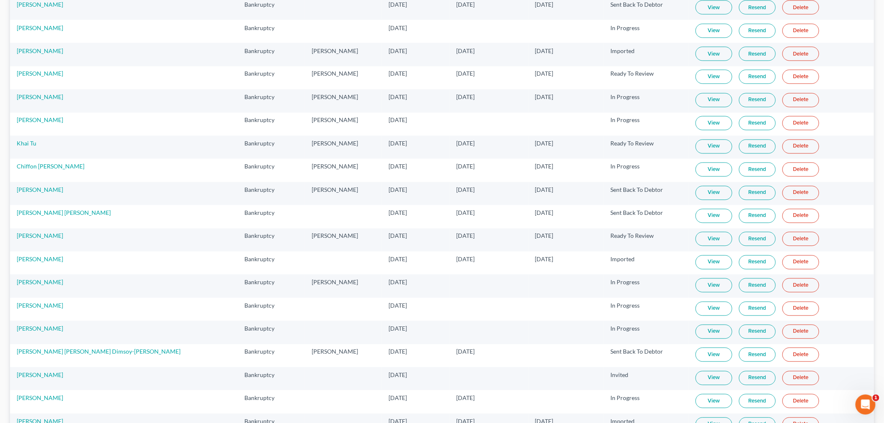
click at [697, 200] on link "View" at bounding box center [714, 193] width 37 height 14
click at [739, 200] on link "Resend" at bounding box center [757, 193] width 37 height 14
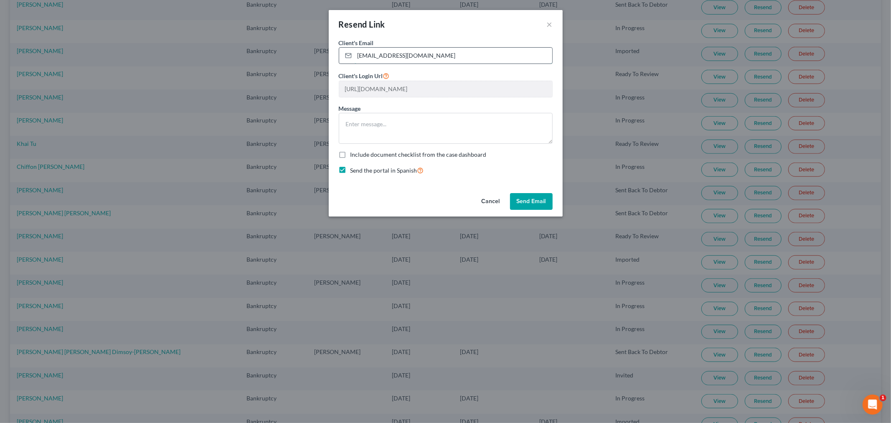
click at [446, 56] on input "[EMAIL_ADDRESS][DOMAIN_NAME]" at bounding box center [454, 56] width 198 height 16
drag, startPoint x: 447, startPoint y: 57, endPoint x: 336, endPoint y: 48, distance: 111.5
click at [331, 46] on div "Client's Email * [EMAIL_ADDRESS][DOMAIN_NAME] Client's Login Url [URL][DOMAIN_N…" at bounding box center [446, 113] width 234 height 151
paste input "[EMAIL_ADDRESS]"
type input "[EMAIL_ADDRESS][DOMAIN_NAME]"
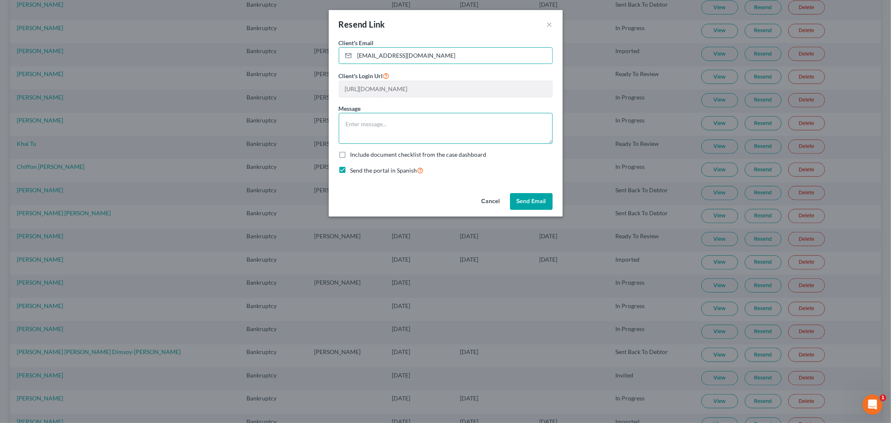
click at [406, 121] on textarea at bounding box center [446, 128] width 214 height 31
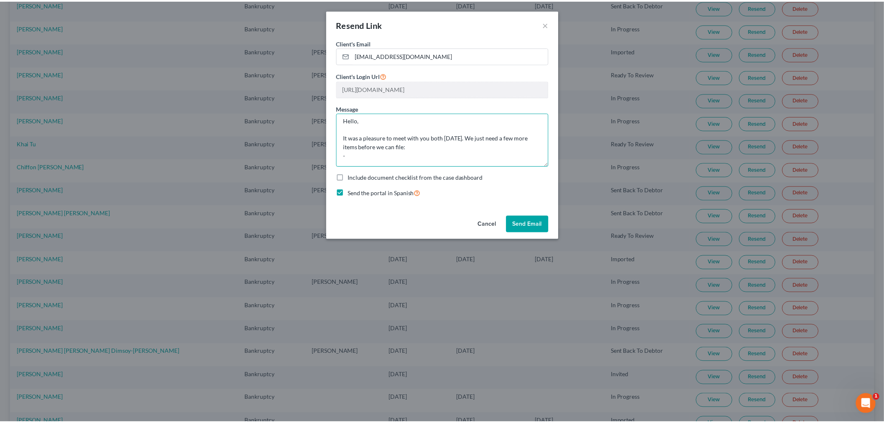
scroll to position [0, 0]
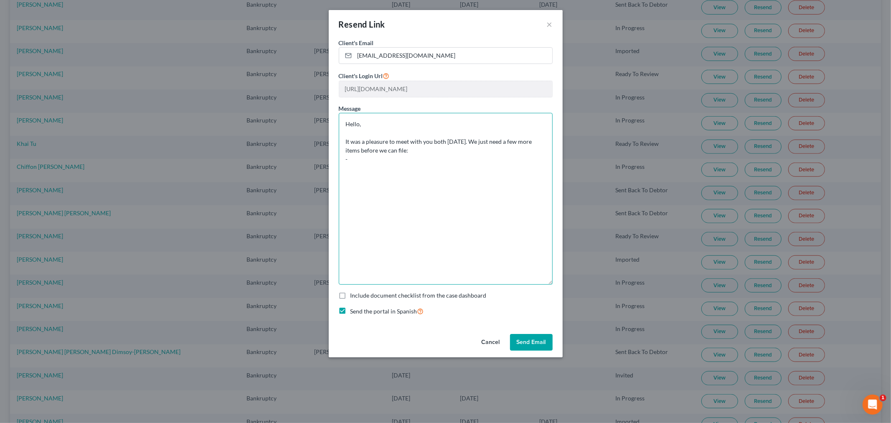
drag, startPoint x: 546, startPoint y: 141, endPoint x: 526, endPoint y: 286, distance: 146.5
click at [538, 285] on textarea "Hello, It was a pleasure to meet with you both [DATE]. We just need a few more …" at bounding box center [446, 199] width 214 height 172
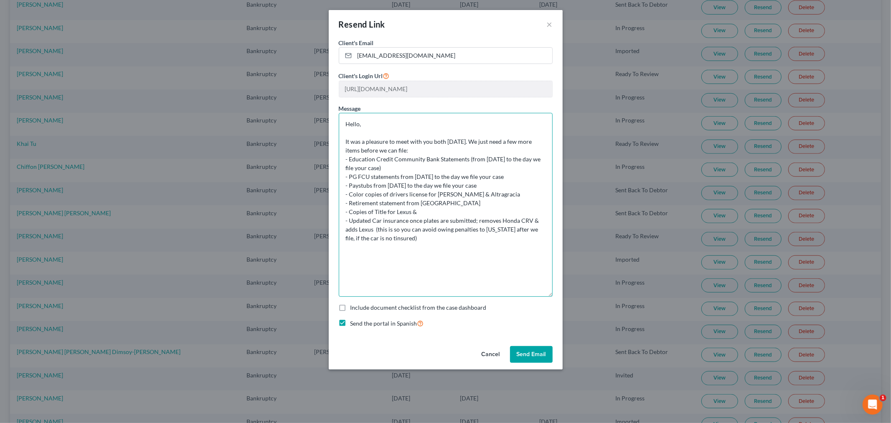
click at [378, 237] on textarea "Hello, It was a pleasure to meet with you both [DATE]. We just need a few more …" at bounding box center [446, 205] width 214 height 184
drag, startPoint x: 428, startPoint y: 245, endPoint x: 425, endPoint y: 242, distance: 4.5
click at [425, 242] on textarea "Hello, It was a pleasure to meet with you both [DATE]. We just need a few more …" at bounding box center [446, 205] width 214 height 184
click at [438, 214] on textarea "Hello, It was a pleasure to meet with you both [DATE]. We just need a few more …" at bounding box center [446, 205] width 214 height 184
drag, startPoint x: 410, startPoint y: 266, endPoint x: 332, endPoint y: 95, distance: 188.1
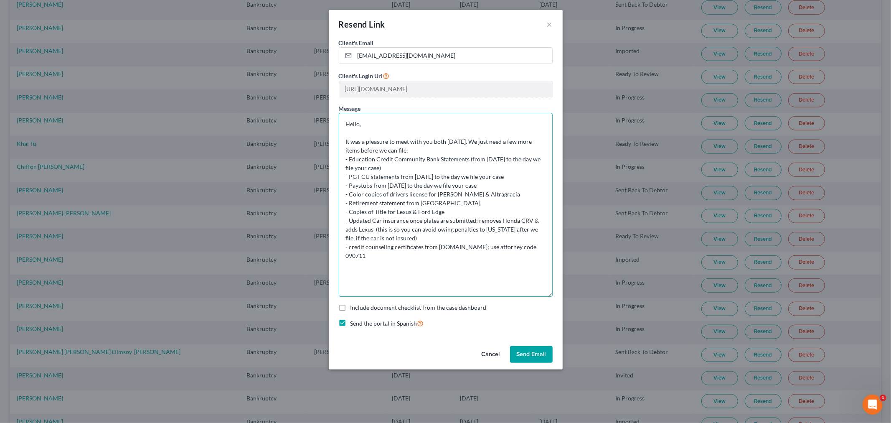
click at [332, 95] on div "Client's Email * [EMAIL_ADDRESS][DOMAIN_NAME] Client's Login Url [URL][DOMAIN_N…" at bounding box center [446, 190] width 234 height 304
type textarea "Hello, It was a pleasure to meet with you both [DATE]. We just need a few more …"
click at [538, 347] on button "Send Email" at bounding box center [531, 354] width 43 height 17
